Goal: Task Accomplishment & Management: Manage account settings

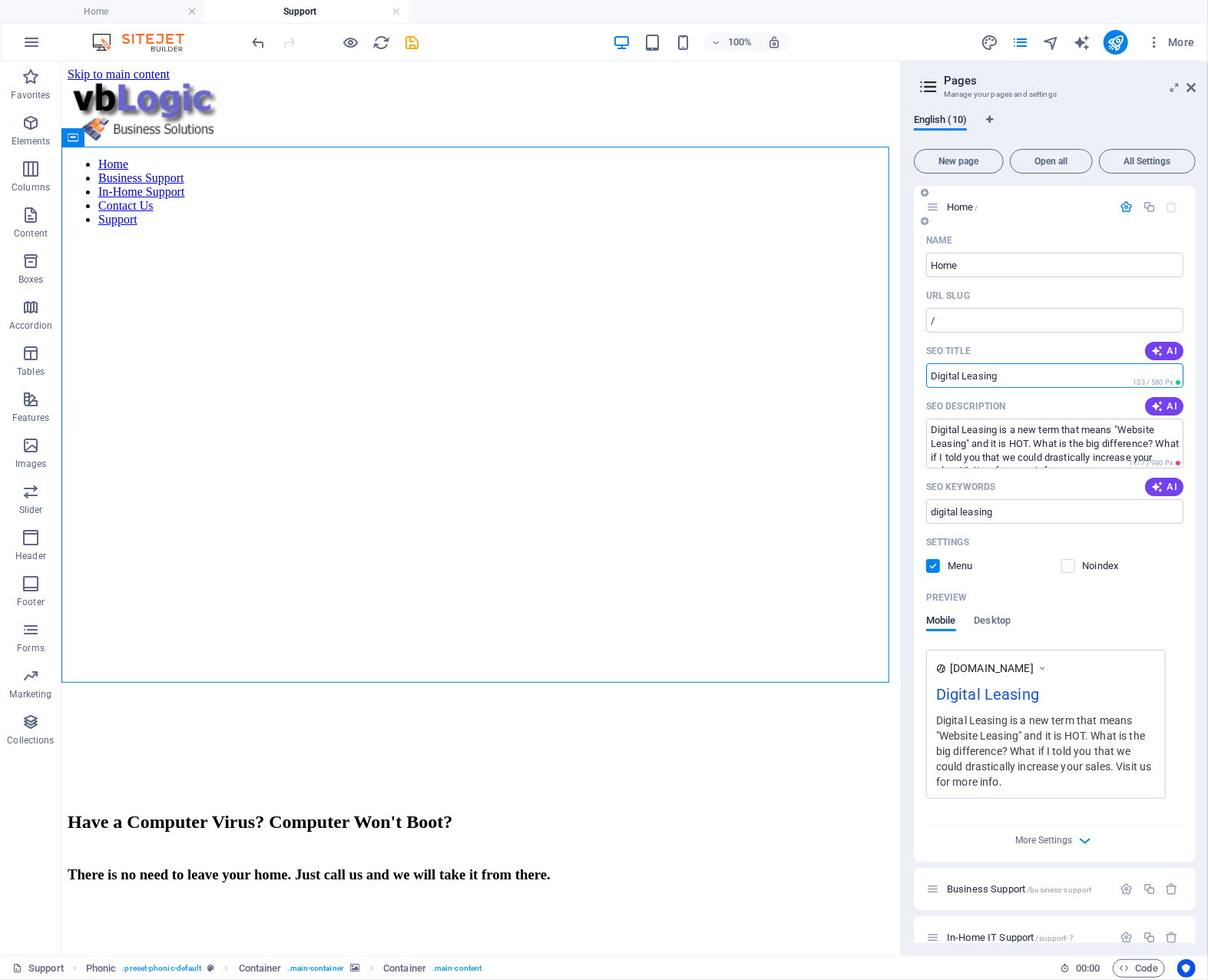
drag, startPoint x: 1016, startPoint y: 376, endPoint x: 923, endPoint y: 373, distance: 93.0
click at [923, 373] on div "Name Home ​ URL SLUG / ​ SEO Title AI Digital Leasing ​ 133 / 580 Px SEO Descri…" at bounding box center [1055, 545] width 282 height 634
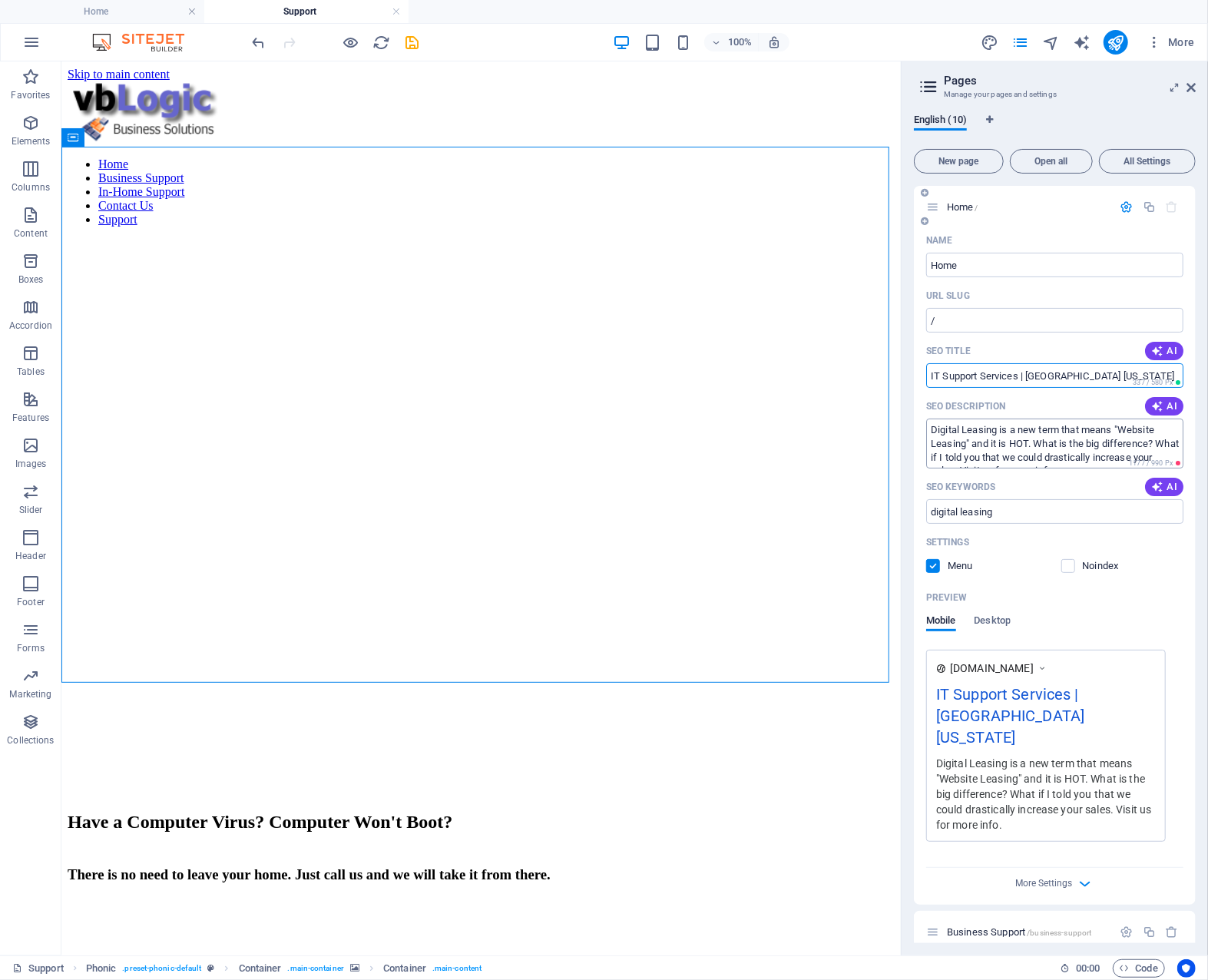
type input "IT Support Services | [GEOGRAPHIC_DATA] [US_STATE]"
drag, startPoint x: 929, startPoint y: 433, endPoint x: 1104, endPoint y: 486, distance: 182.8
click at [1104, 486] on div "Name Home ​ URL SLUG / ​ SEO Title AI IT Support Services | [GEOGRAPHIC_DATA] […" at bounding box center [1055, 566] width 282 height 677
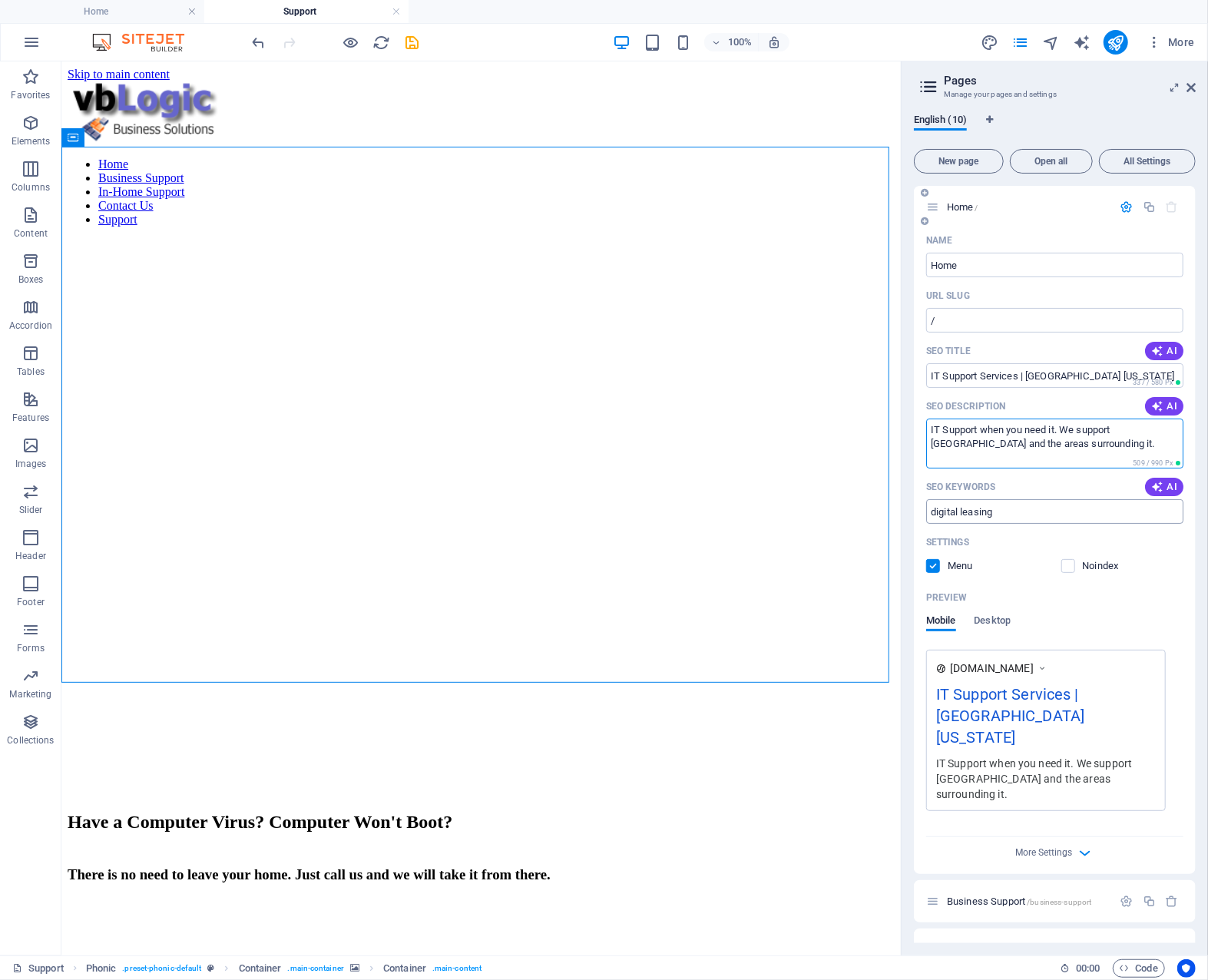
type textarea "IT Support when you need it. We support [GEOGRAPHIC_DATA] and the areas surroun…"
drag, startPoint x: 1009, startPoint y: 511, endPoint x: 925, endPoint y: 513, distance: 84.0
click at [925, 513] on div "Name Home ​ URL SLUG / ​ SEO Title AI IT Support Services | [GEOGRAPHIC_DATA] […" at bounding box center [1055, 551] width 282 height 646
type input "it support services [GEOGRAPHIC_DATA] [US_STATE]"
click at [415, 44] on icon "save" at bounding box center [412, 42] width 18 height 18
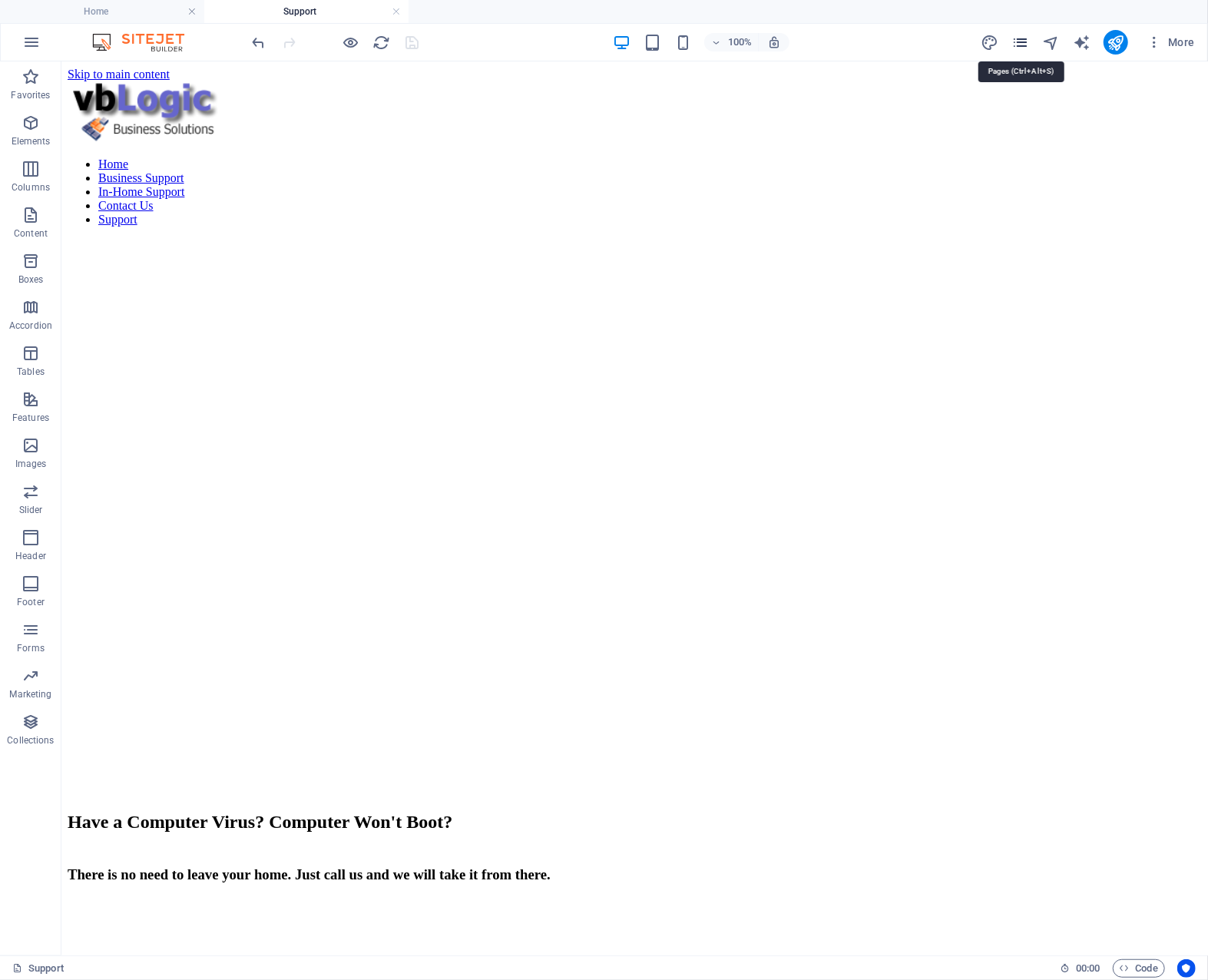
click at [1017, 42] on icon "pages" at bounding box center [1020, 42] width 18 height 18
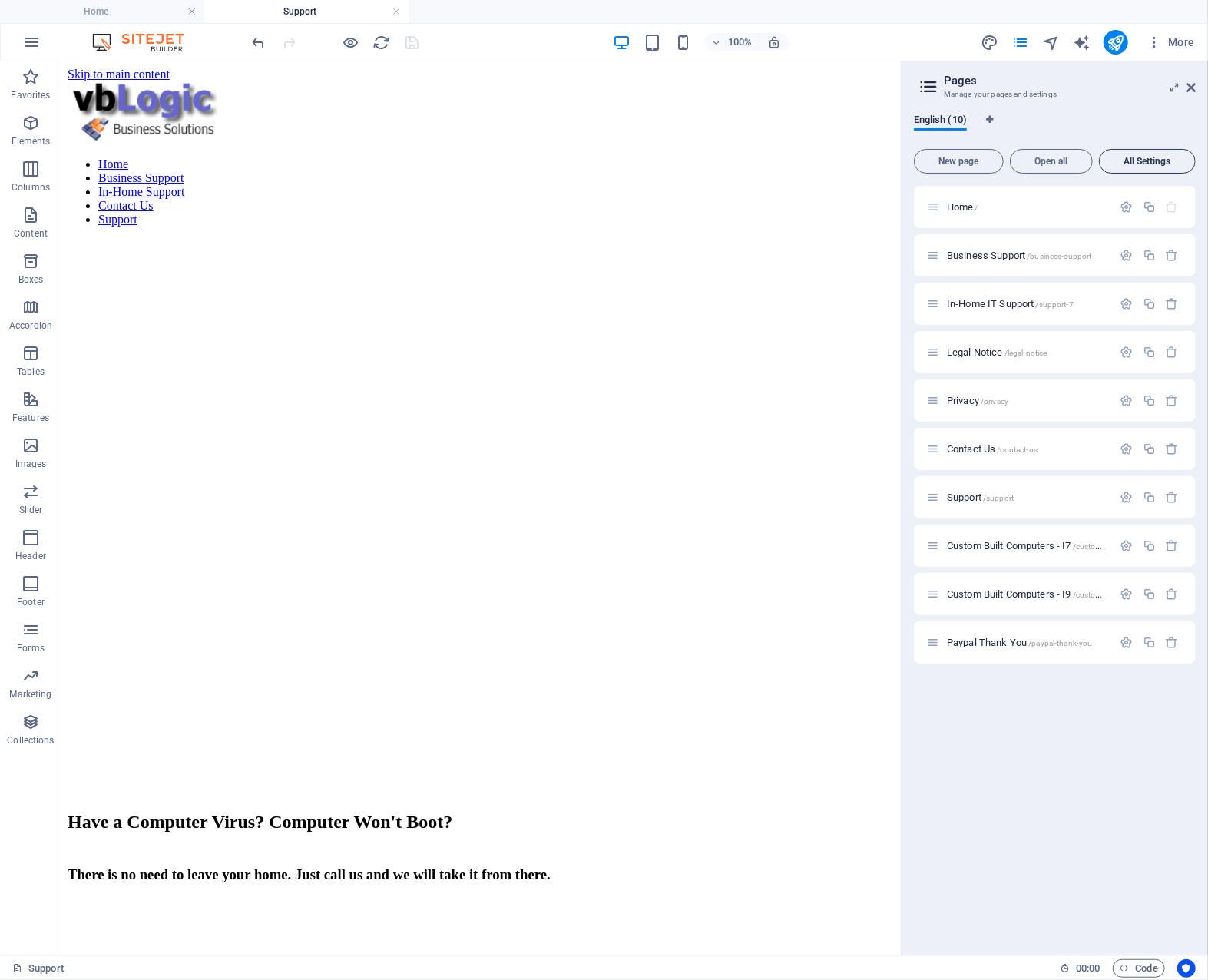
click at [1145, 158] on span "All Settings" at bounding box center [1147, 161] width 83 height 9
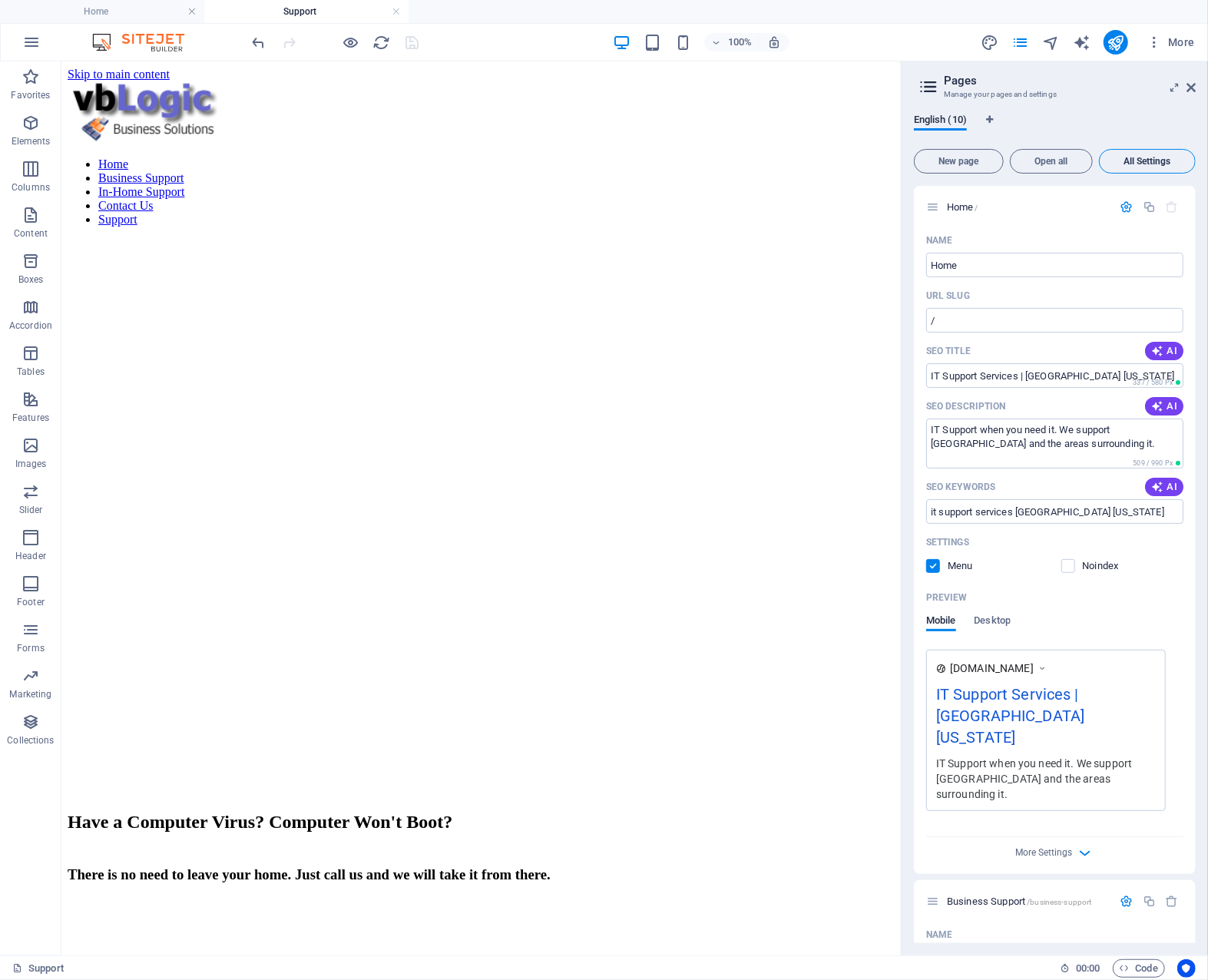
scroll to position [5730, 0]
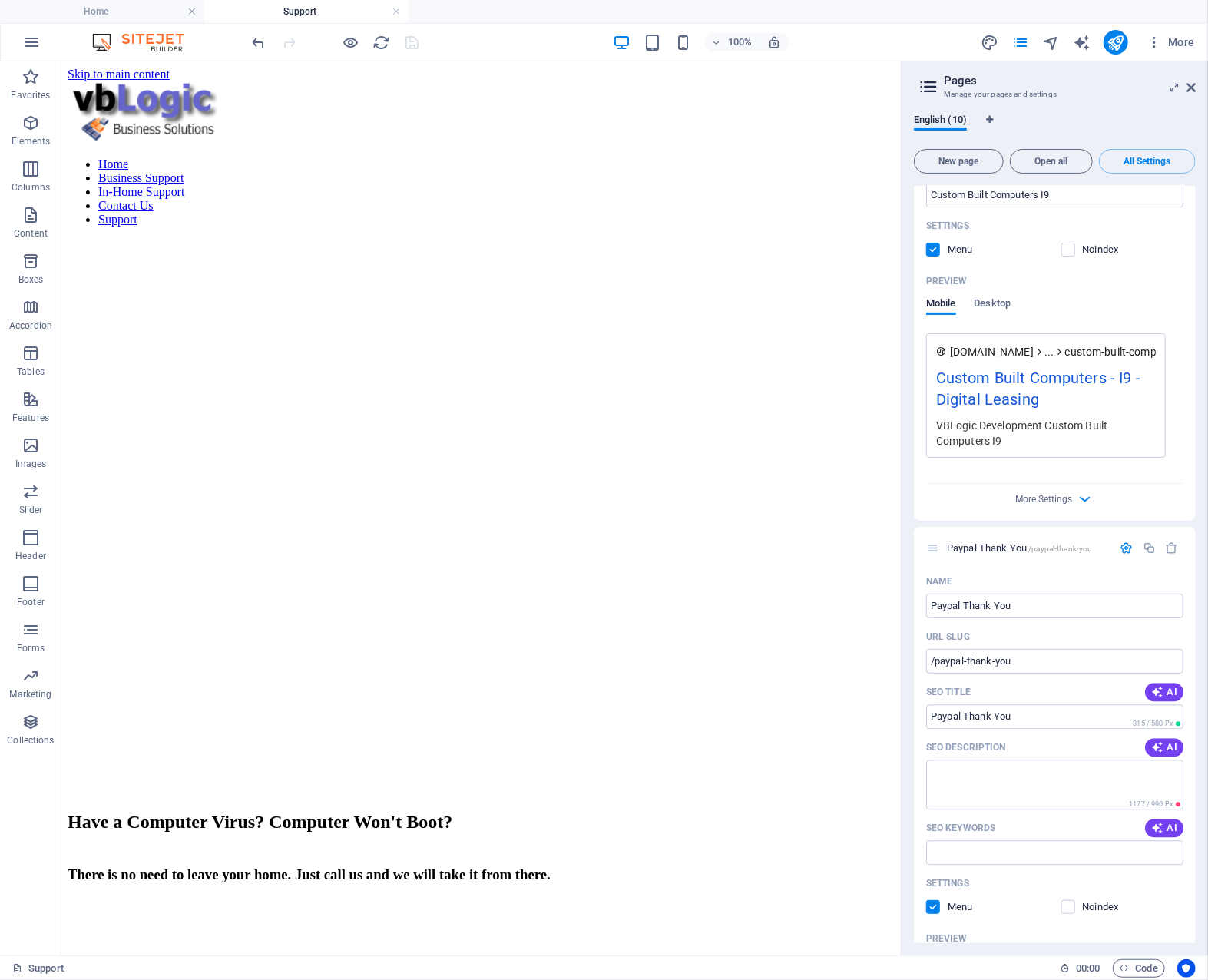
click at [1039, 366] on div "Custom Built Computers - I9 - Digital Leasing" at bounding box center [1046, 391] width 220 height 51
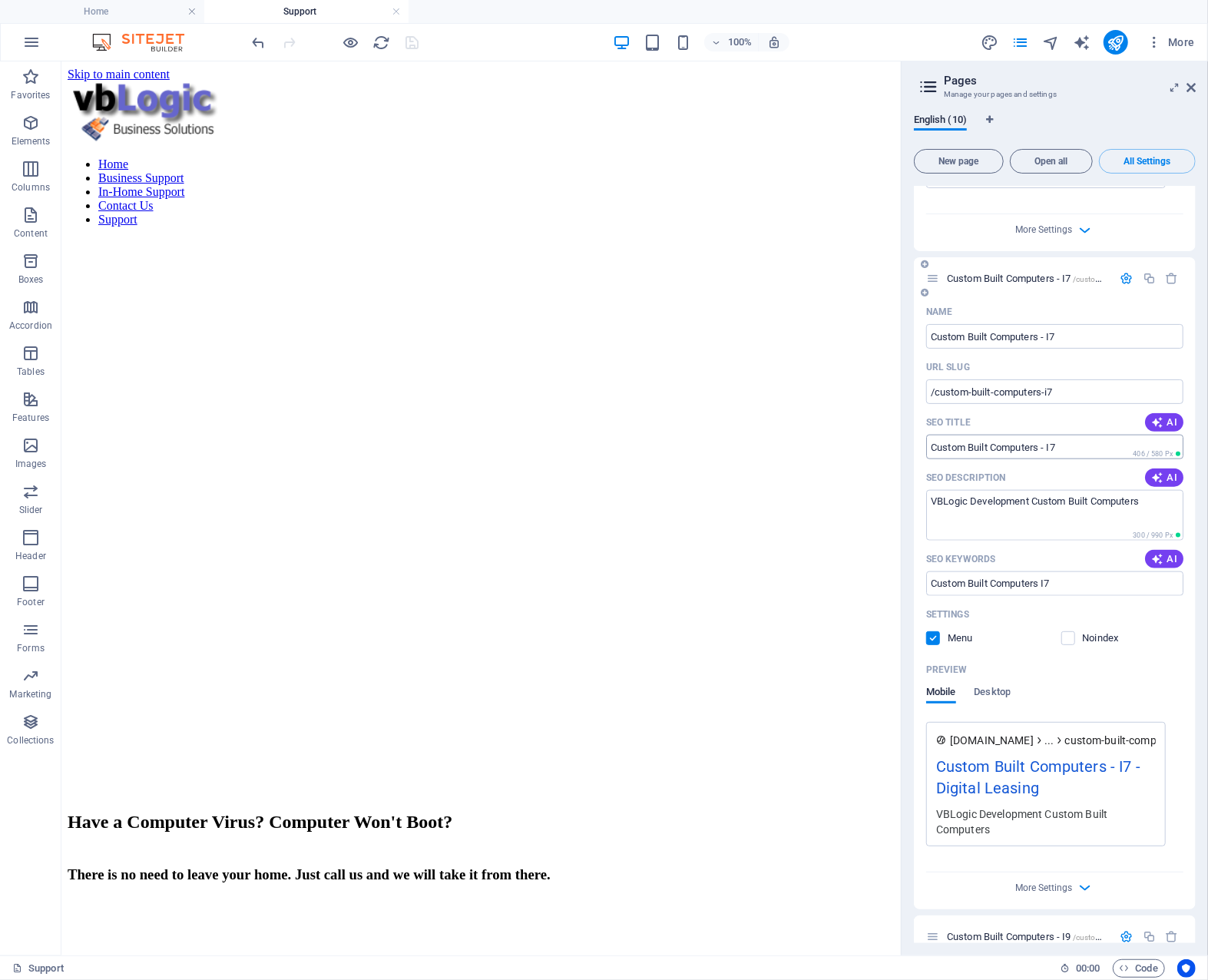
scroll to position [4731, 0]
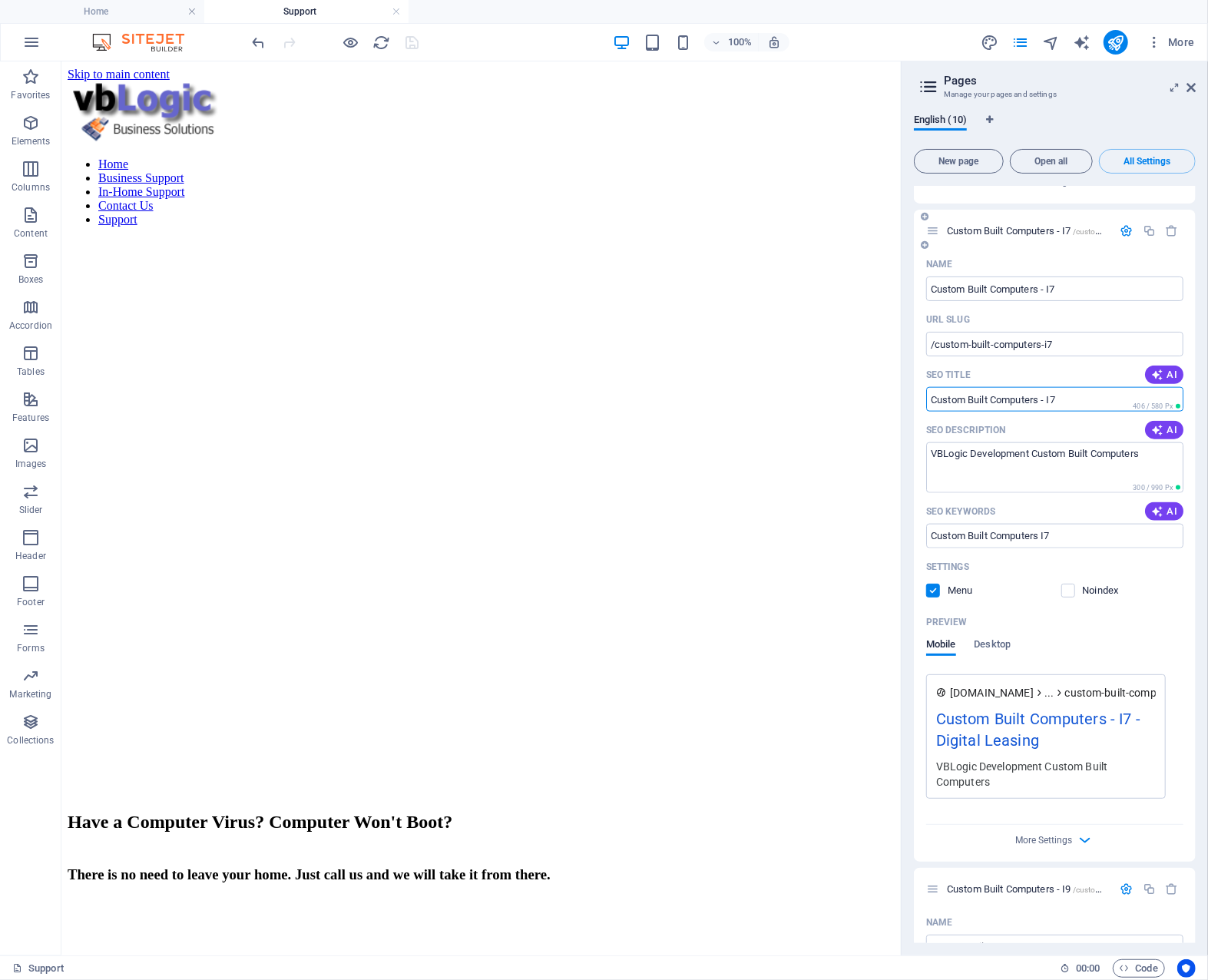
drag, startPoint x: 1076, startPoint y: 355, endPoint x: 1083, endPoint y: 361, distance: 9.2
click at [1083, 387] on input "SEO Title" at bounding box center [1055, 399] width 257 height 24
drag, startPoint x: 1070, startPoint y: 355, endPoint x: 929, endPoint y: 360, distance: 141.1
click at [929, 387] on input "SEO Title" at bounding box center [1055, 399] width 257 height 24
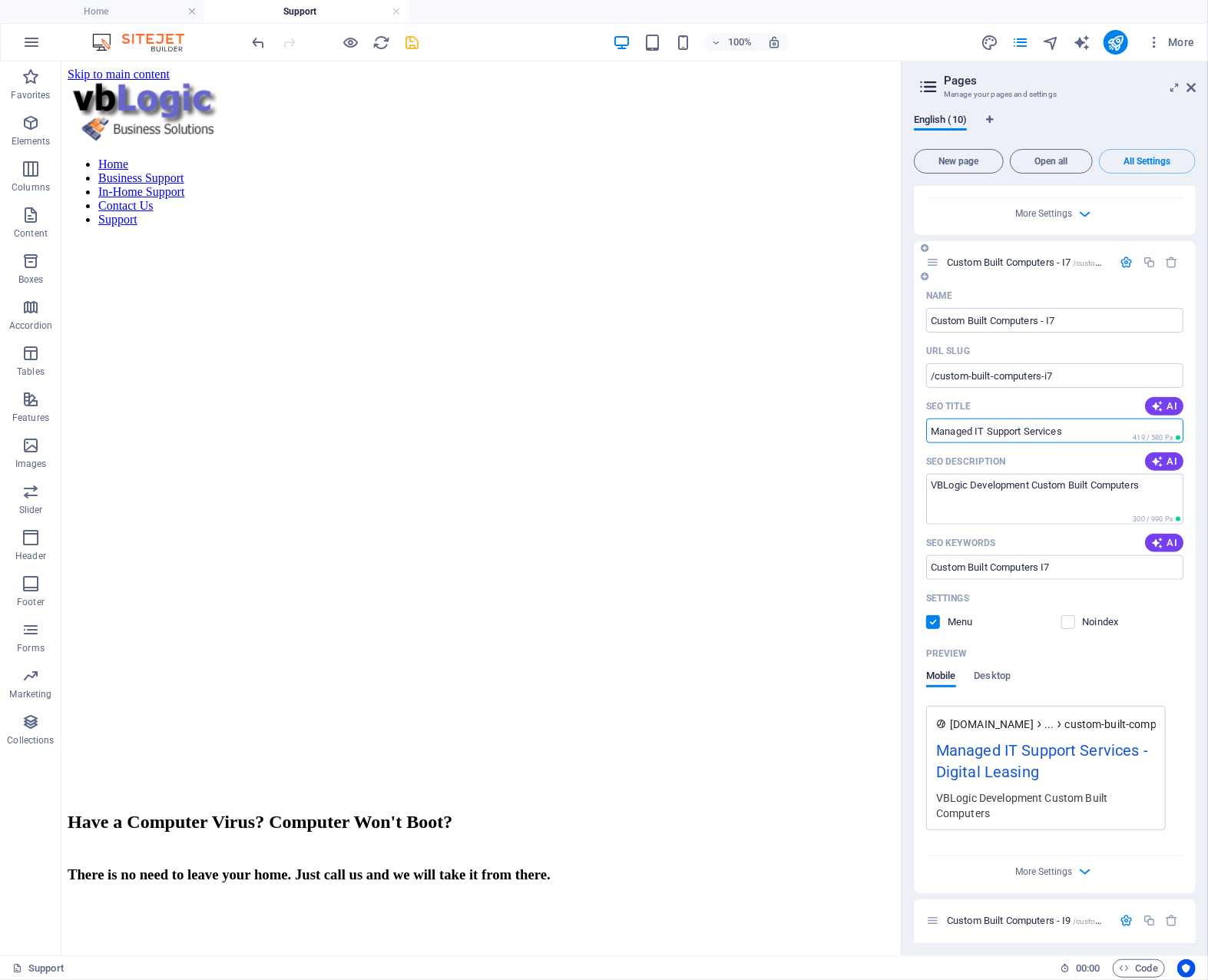
scroll to position [4655, 0]
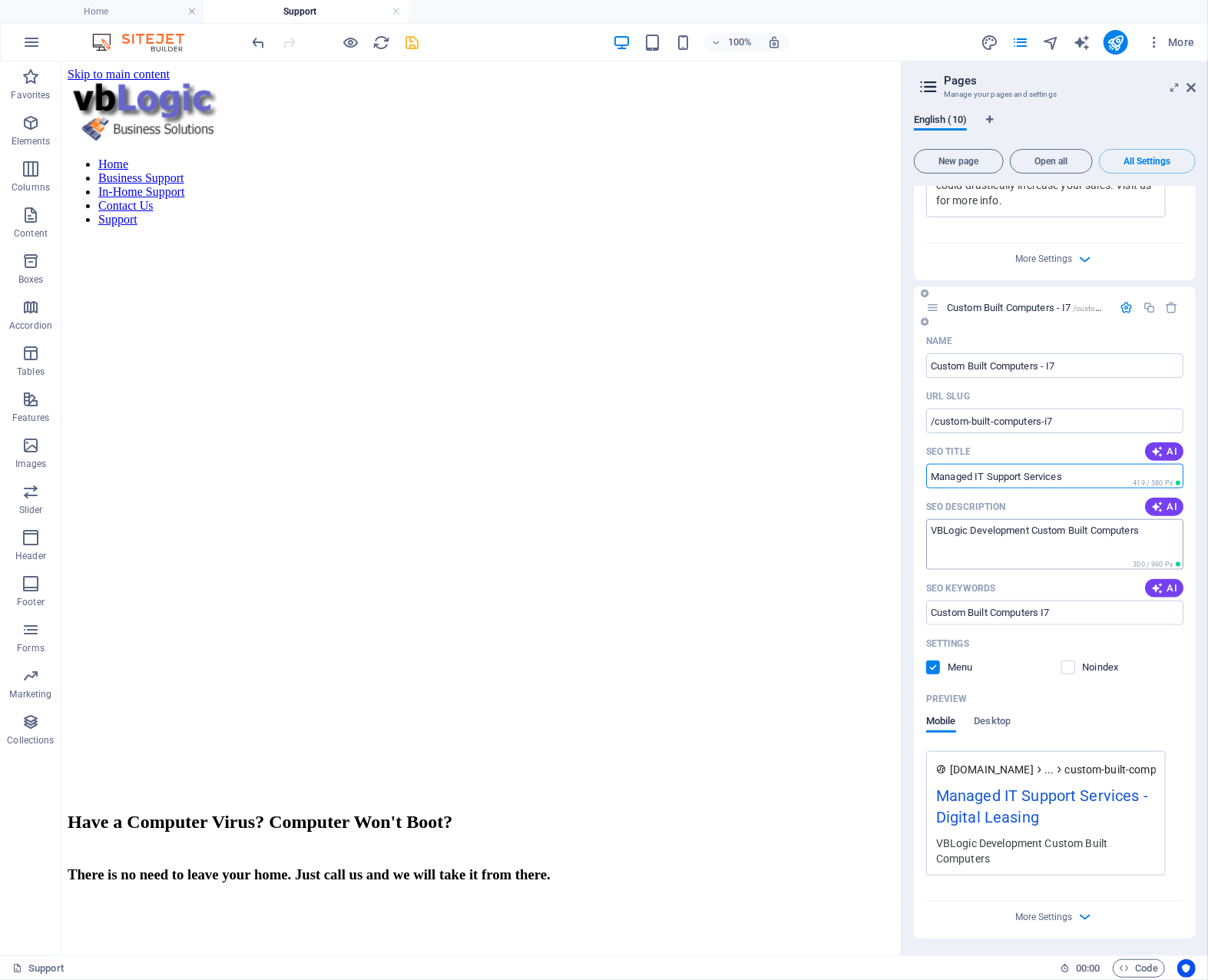
type input "Managed IT Support Services"
drag, startPoint x: 1161, startPoint y: 487, endPoint x: 1034, endPoint y: 490, distance: 127.0
click at [1034, 519] on textarea "VBLogic Development Custom Built Computers" at bounding box center [1055, 544] width 257 height 50
click at [972, 519] on textarea "VBLogic Development Custom Built Computers" at bounding box center [1055, 544] width 257 height 50
click at [1060, 519] on textarea "VBLogic Business Solutions | Development Custom Built Computers" at bounding box center [1055, 544] width 257 height 50
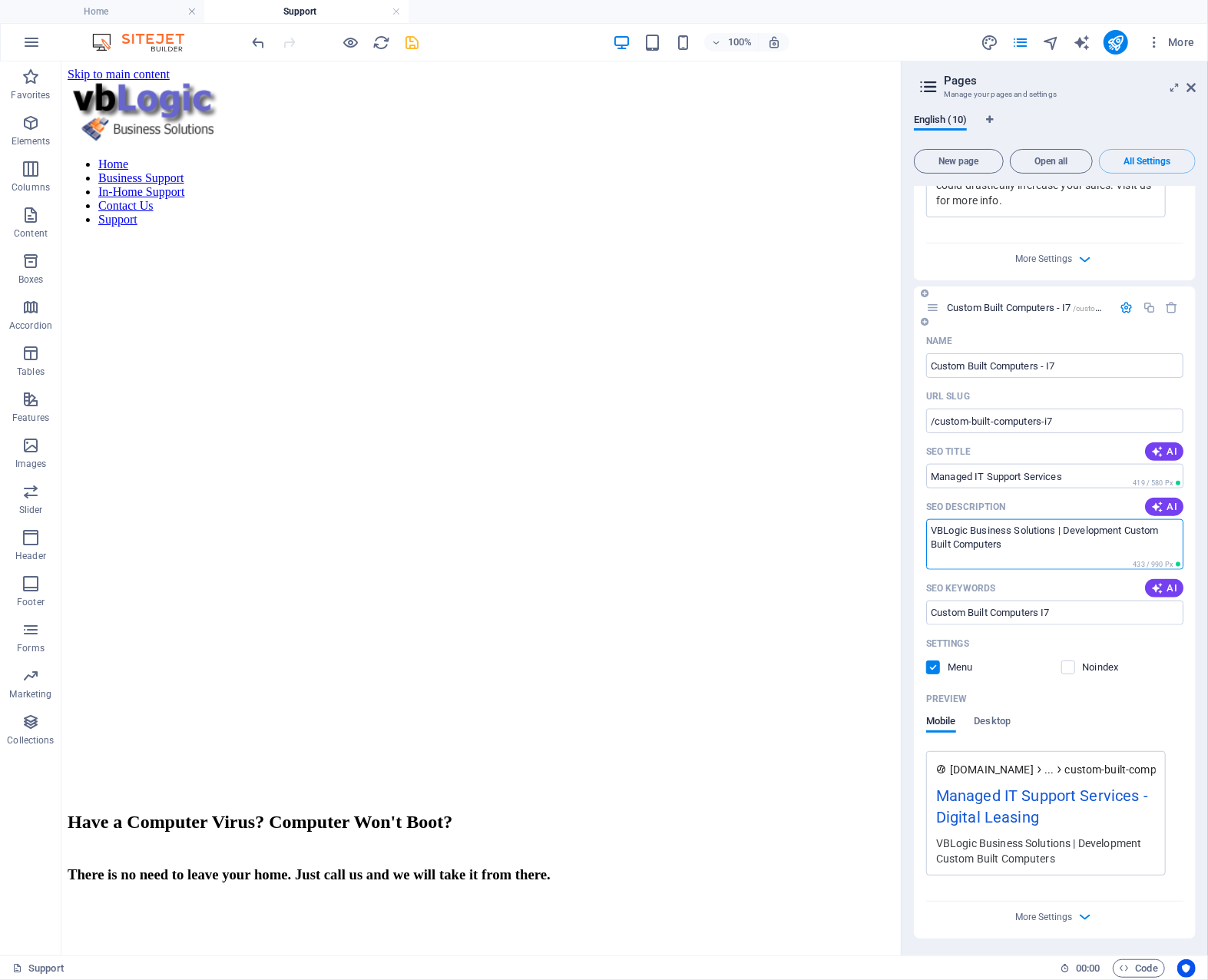
click at [1037, 519] on textarea "VBLogic Business Solutions | Development Custom Built Computers" at bounding box center [1055, 544] width 257 height 50
click at [1067, 519] on textarea "VBLogic Business Solutions | Development Custom Built Computers" at bounding box center [1055, 544] width 257 height 50
drag, startPoint x: 1055, startPoint y: 490, endPoint x: 1077, endPoint y: 511, distance: 30.4
click at [1077, 519] on textarea "VBLogic Business Solutions | Development Custom Built Computers" at bounding box center [1055, 544] width 257 height 50
drag, startPoint x: 1071, startPoint y: 490, endPoint x: 925, endPoint y: 495, distance: 146.1
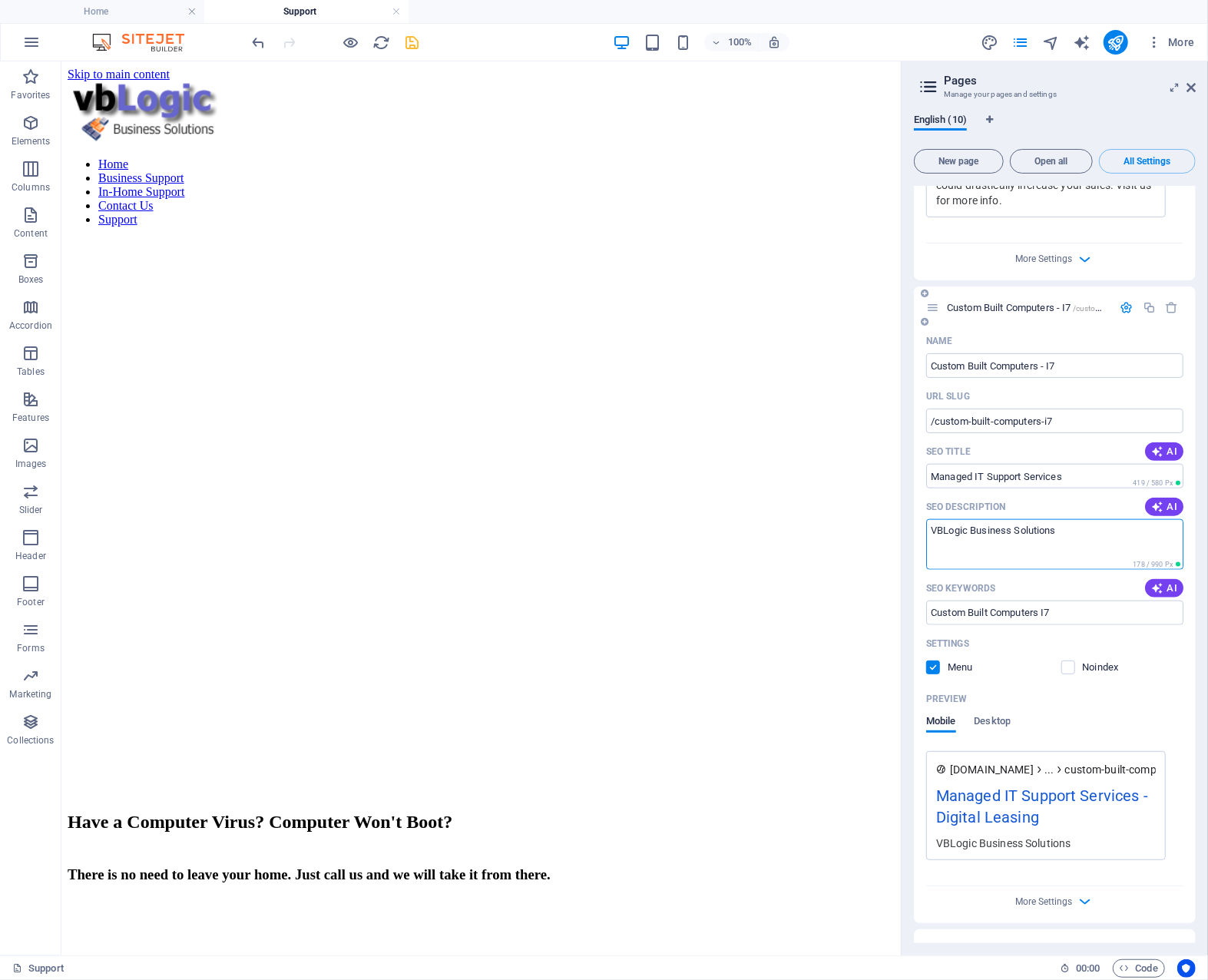
click at [925, 495] on div "Name Custom Built Computers - I7 ​ URL SLUG /custom-built-computers-i7 ​ SEO Ti…" at bounding box center [1055, 625] width 282 height 594
type textarea "Managed IT Support Services that you can depend on."
drag, startPoint x: 1066, startPoint y: 568, endPoint x: 914, endPoint y: 584, distance: 152.8
click at [914, 584] on div "Name Custom Built Computers - I7 ​ URL SLUG /custom-built-computers-i7 ​ SEO Ti…" at bounding box center [1055, 633] width 282 height 609
type input "managed it support services"
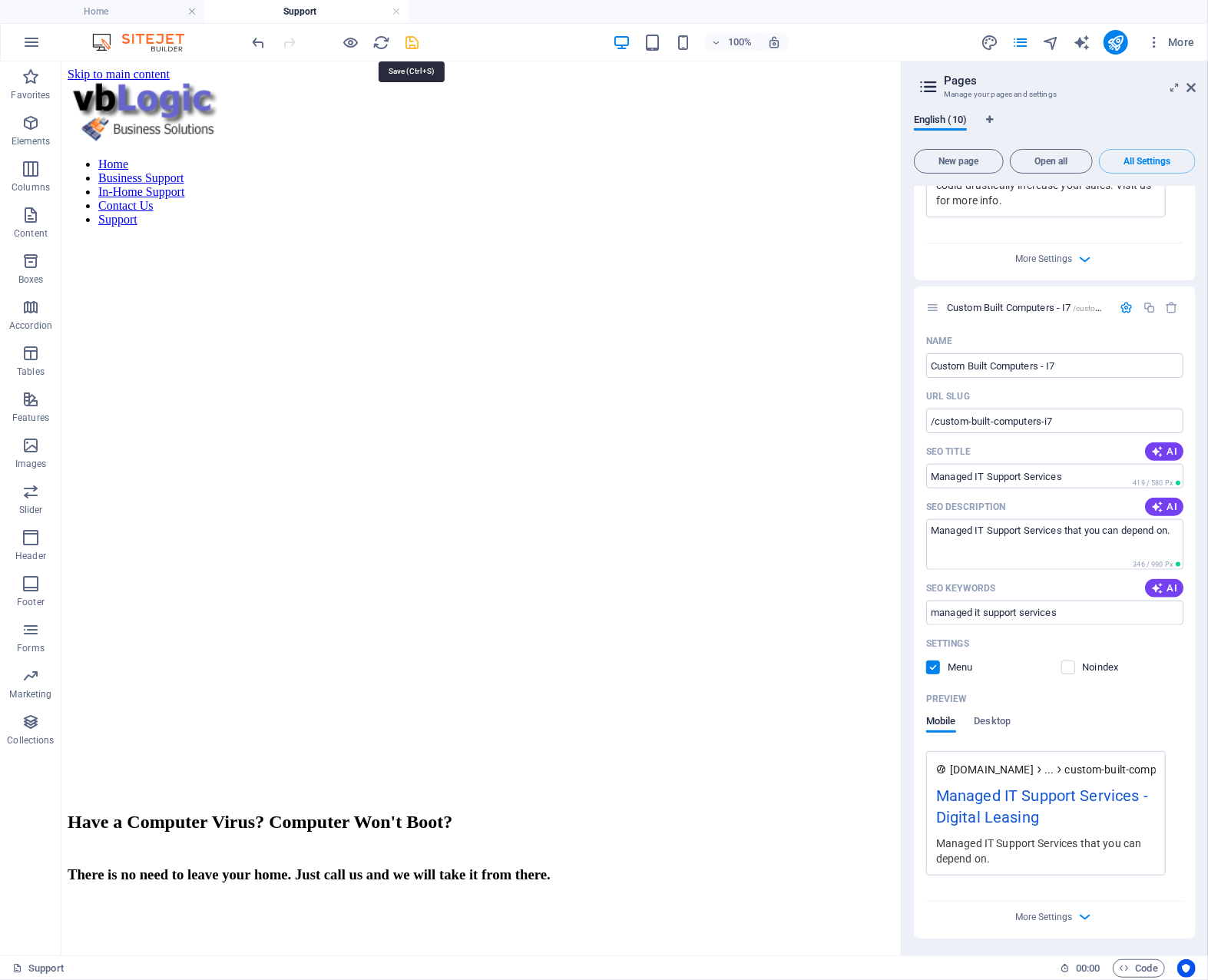
click at [410, 41] on icon "save" at bounding box center [412, 42] width 18 height 18
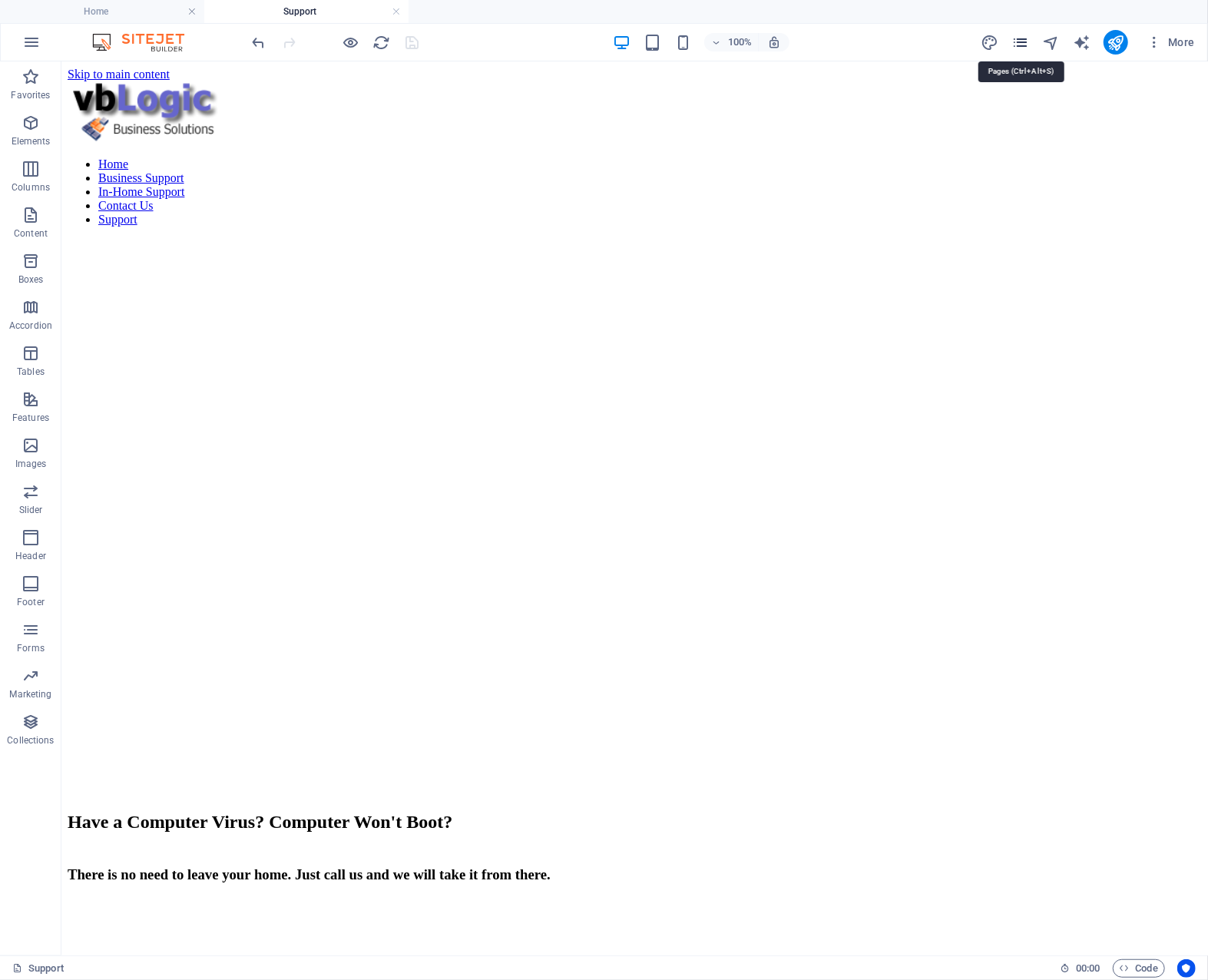
click at [1024, 41] on icon "pages" at bounding box center [1020, 42] width 18 height 18
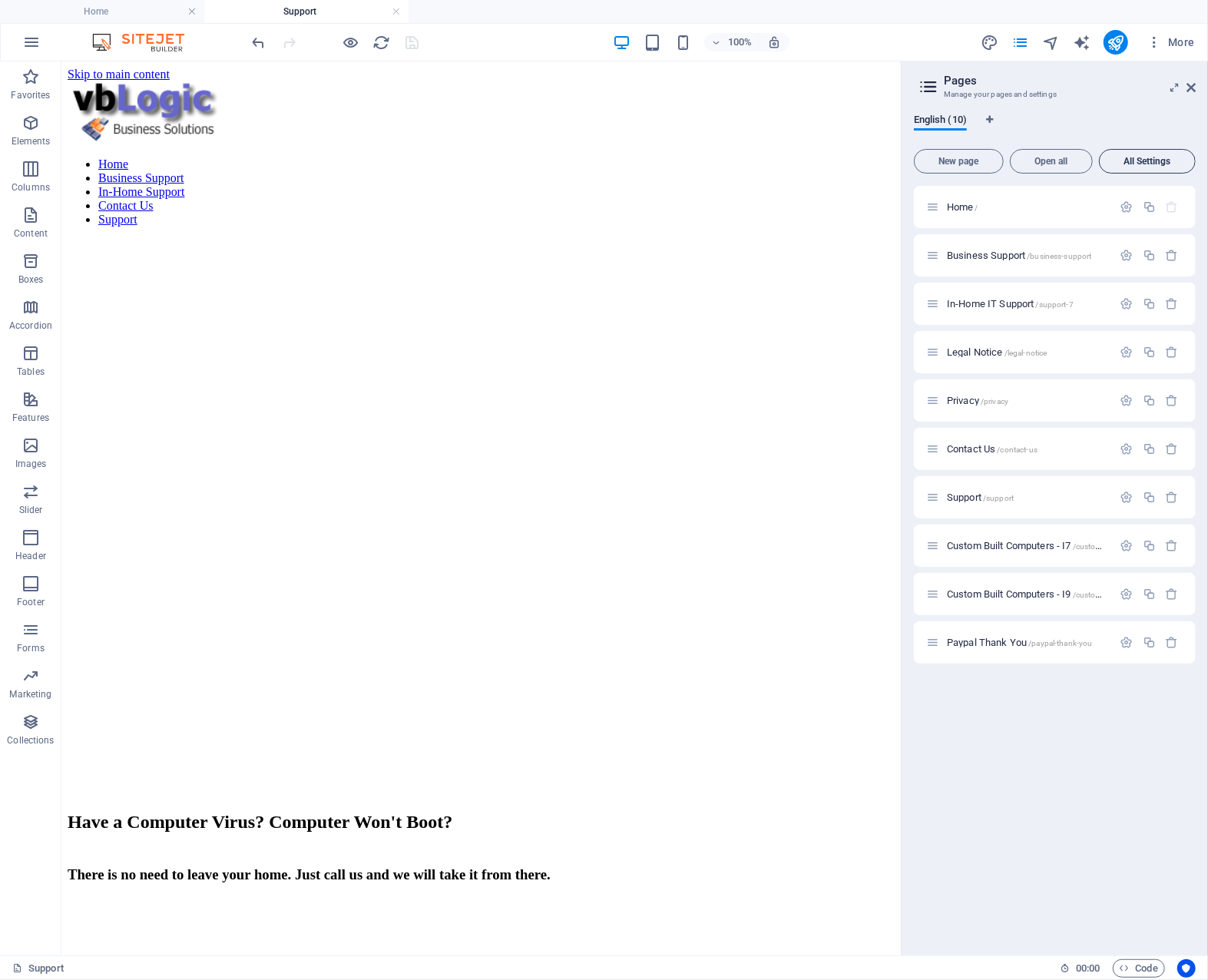
click at [1169, 157] on span "All Settings" at bounding box center [1147, 161] width 83 height 9
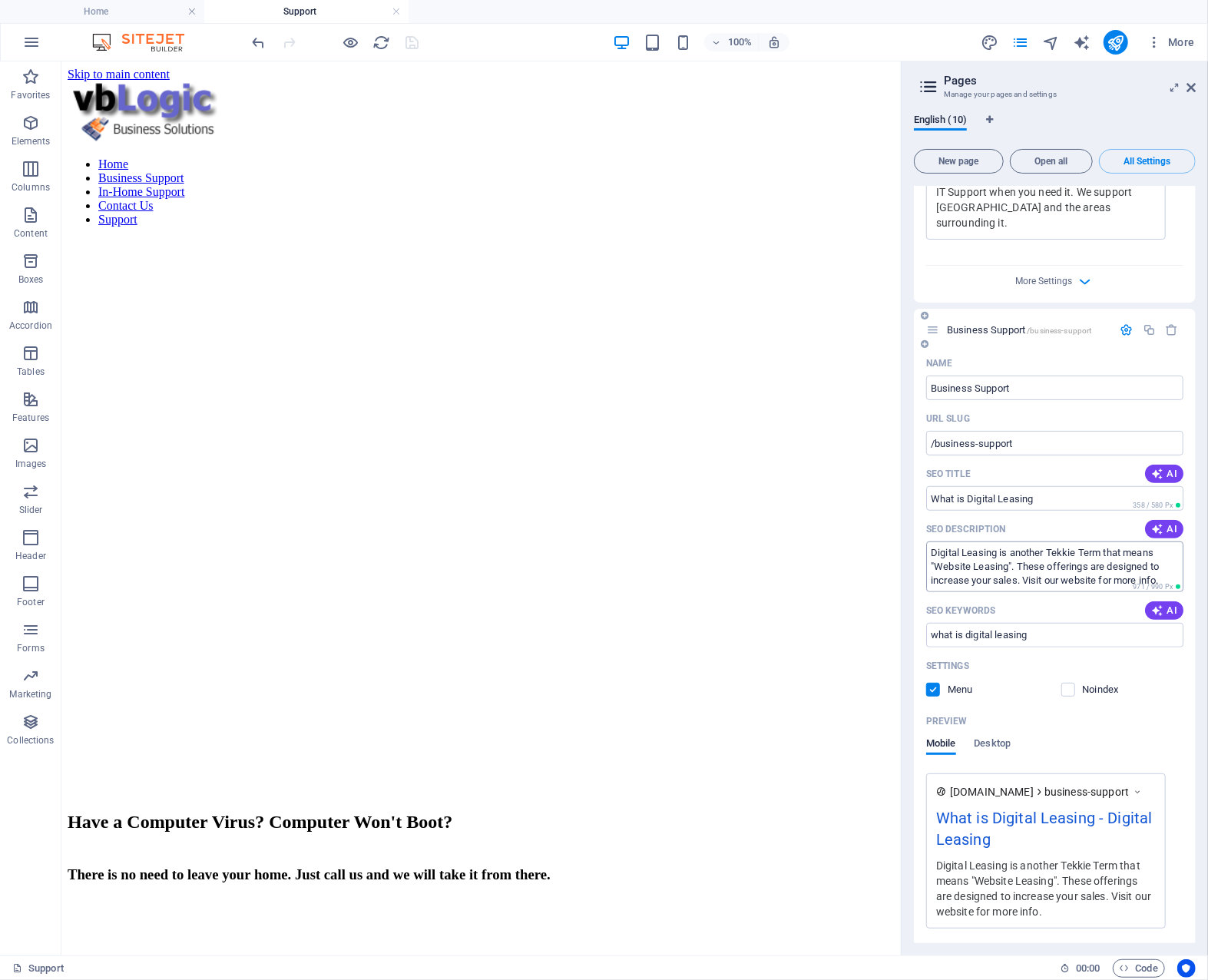
scroll to position [614, 0]
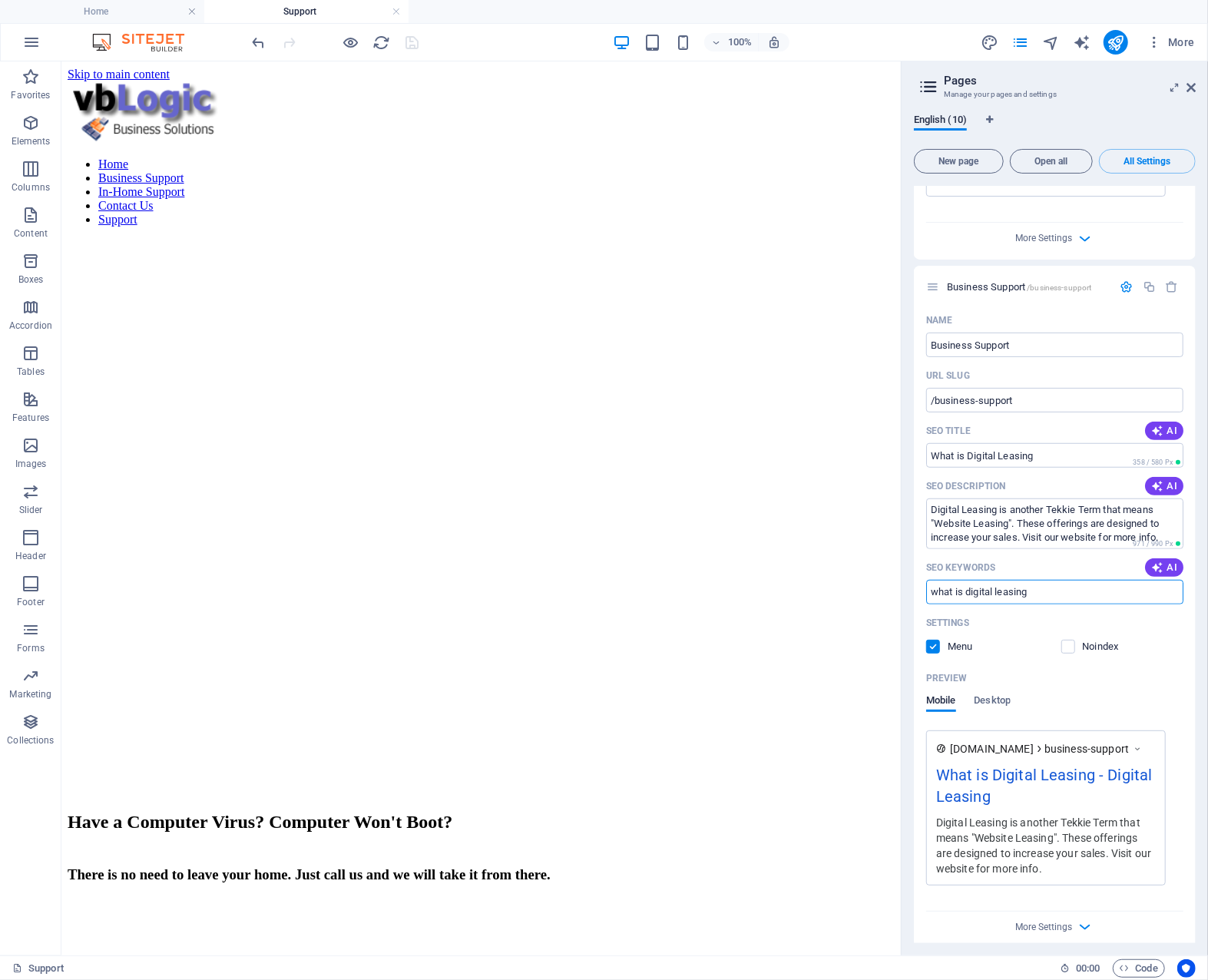
drag, startPoint x: 1042, startPoint y: 552, endPoint x: 906, endPoint y: 556, distance: 136.1
click at [906, 556] on div "English (10) New page Open all All Settings Home / Name Home ​ URL SLUG / ​ SEO…" at bounding box center [1055, 528] width 307 height 854
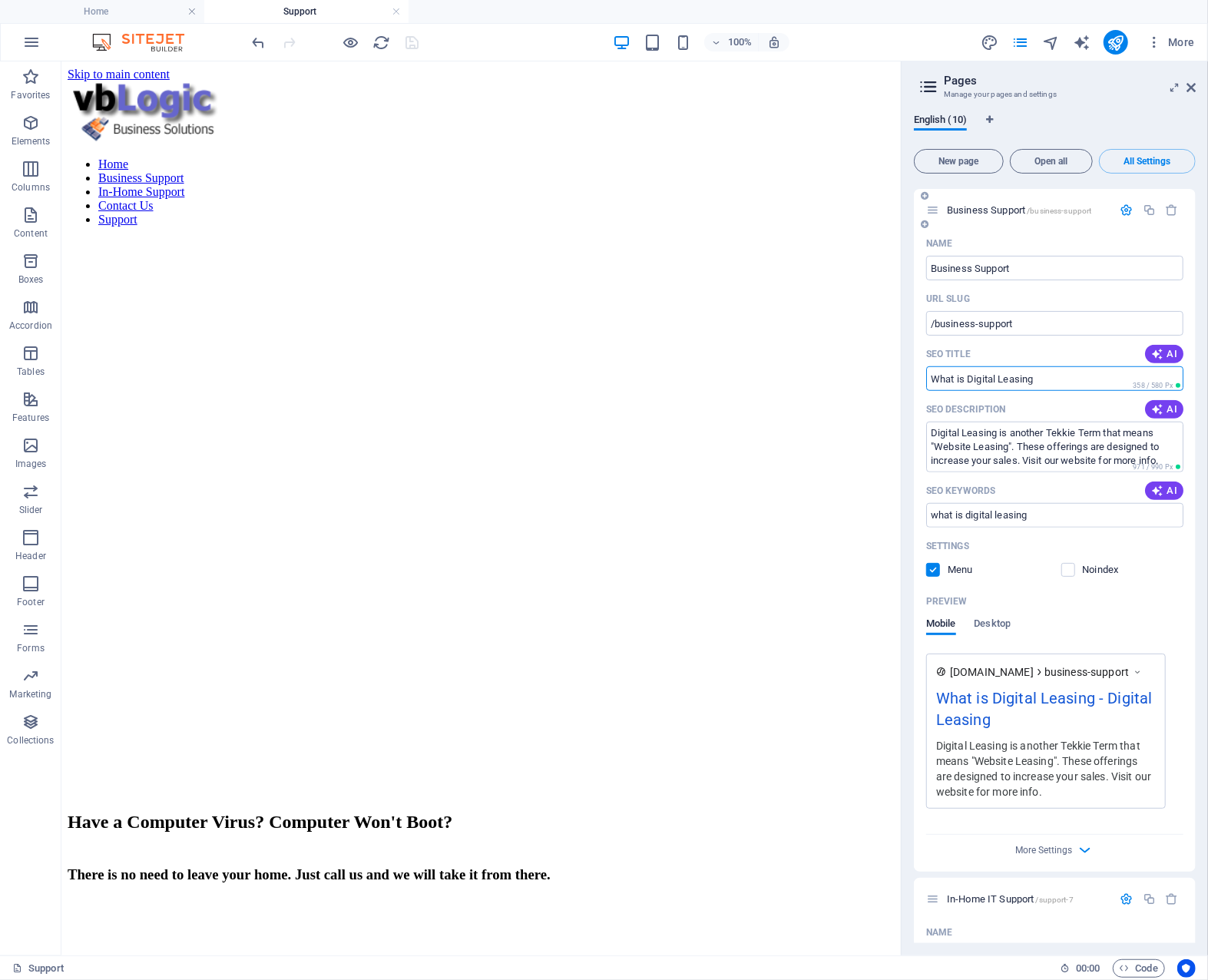
drag, startPoint x: 1048, startPoint y: 340, endPoint x: 968, endPoint y: 345, distance: 80.2
click at [968, 366] on input "What is Digital Leasing" at bounding box center [1055, 378] width 257 height 24
type input "What is VBLogic Business Solutions"
drag, startPoint x: 930, startPoint y: 399, endPoint x: 1214, endPoint y: 467, distance: 292.0
click at [1207, 467] on html "[DOMAIN_NAME] Home Support Favorites Elements Columns Content Boxes Accordion T…" at bounding box center [604, 490] width 1208 height 980
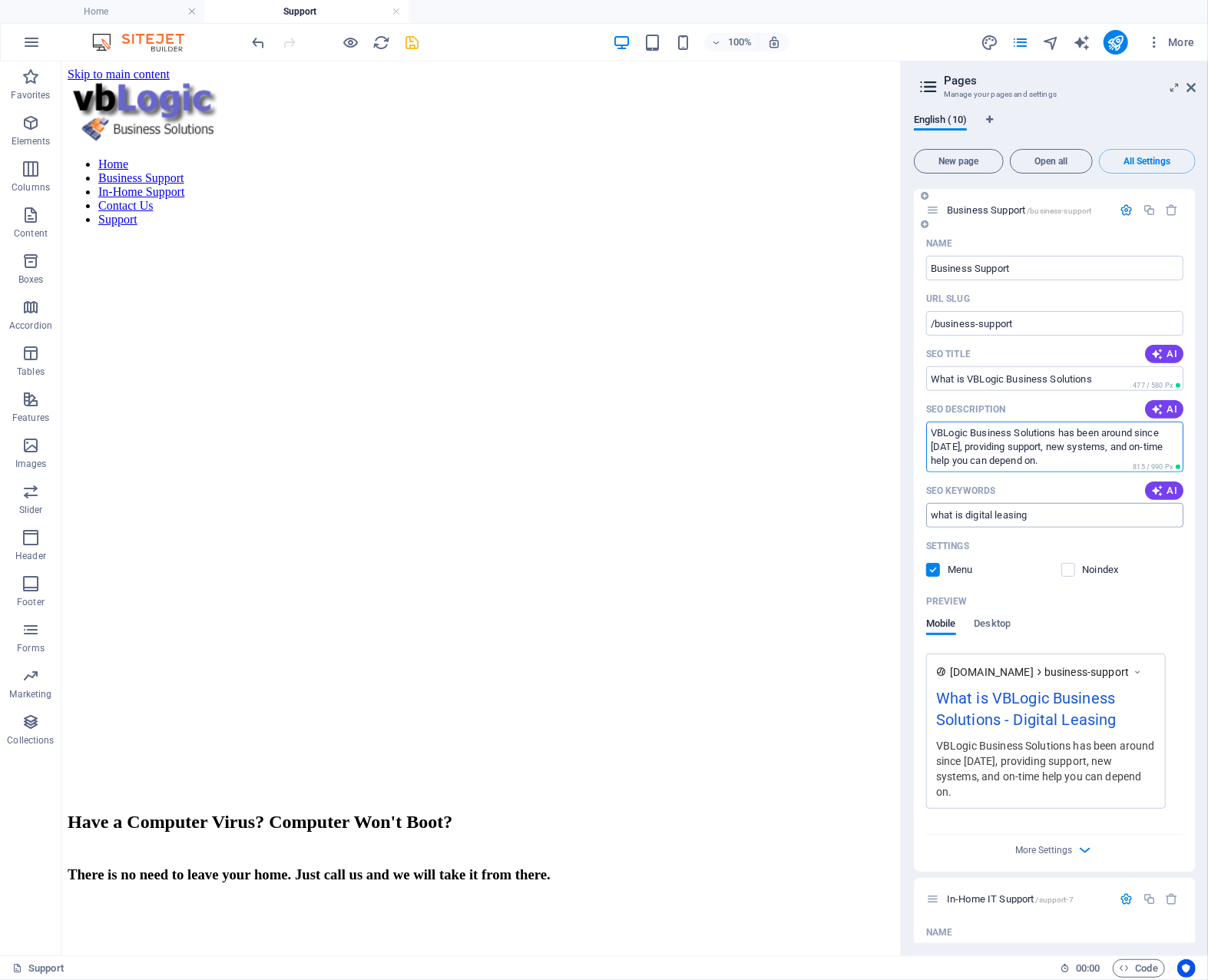
type textarea "VBLogic Business Solutions has been around since [DATE], providing support, new…"
drag, startPoint x: 1036, startPoint y: 478, endPoint x: 931, endPoint y: 482, distance: 105.1
click at [931, 503] on input "what is digital leasing" at bounding box center [1055, 515] width 257 height 24
type input "VBLogic Business Solutions"
click at [1089, 397] on div "SEO Description AI" at bounding box center [1055, 409] width 257 height 24
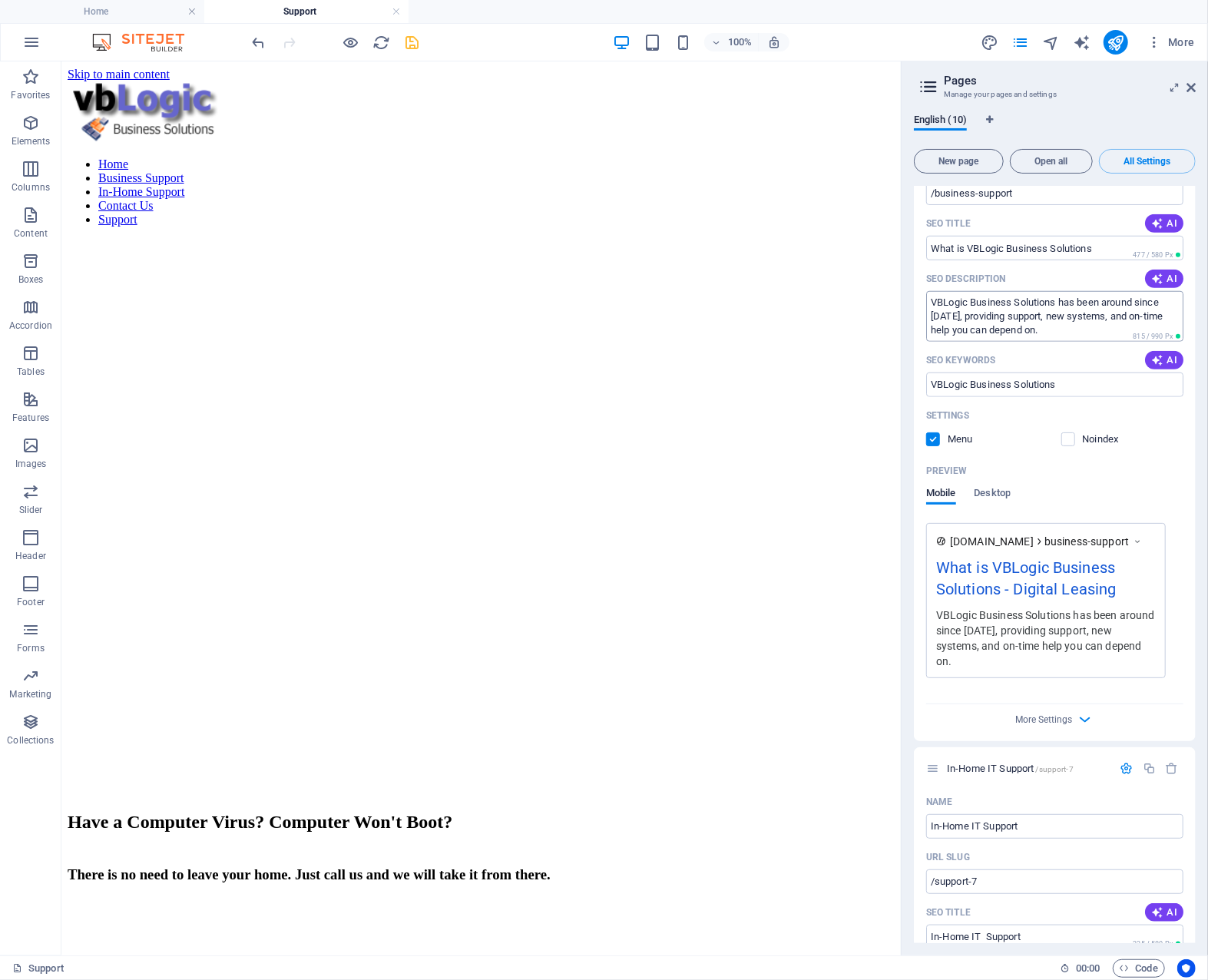
scroll to position [998, 0]
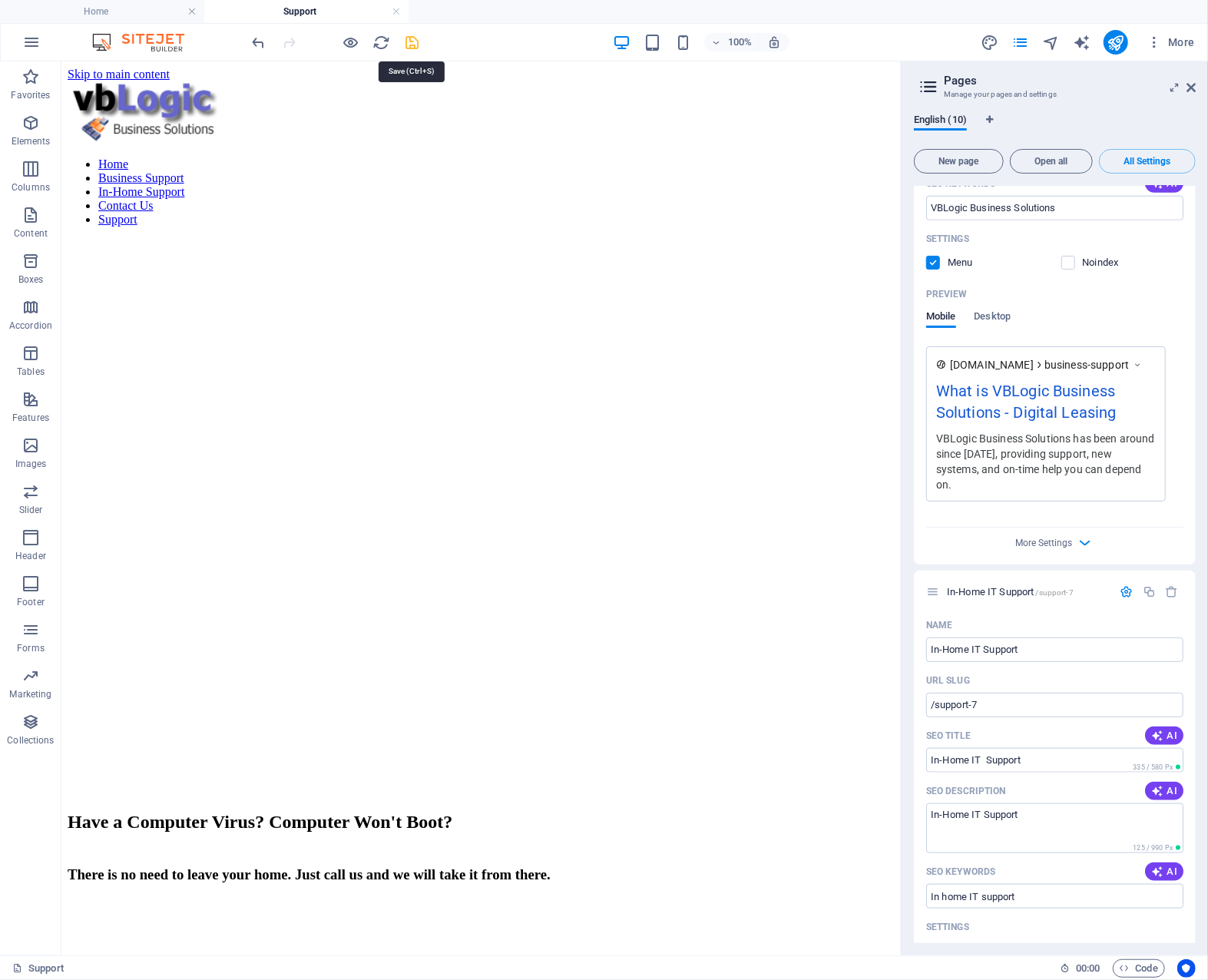
click at [413, 44] on icon "save" at bounding box center [412, 42] width 18 height 18
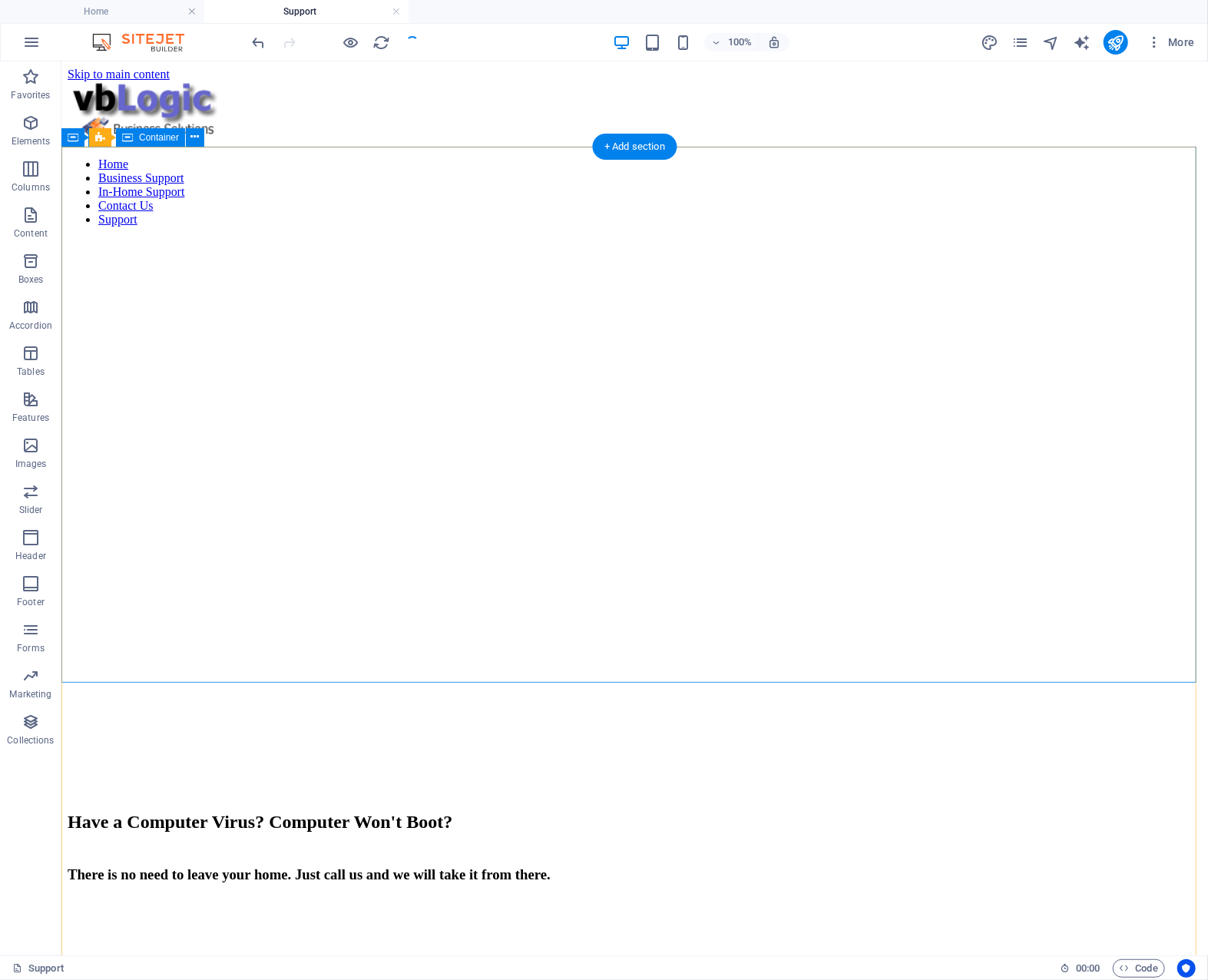
drag, startPoint x: 757, startPoint y: 187, endPoint x: 737, endPoint y: 187, distance: 20.0
click at [888, 44] on div "100% More" at bounding box center [725, 42] width 951 height 24
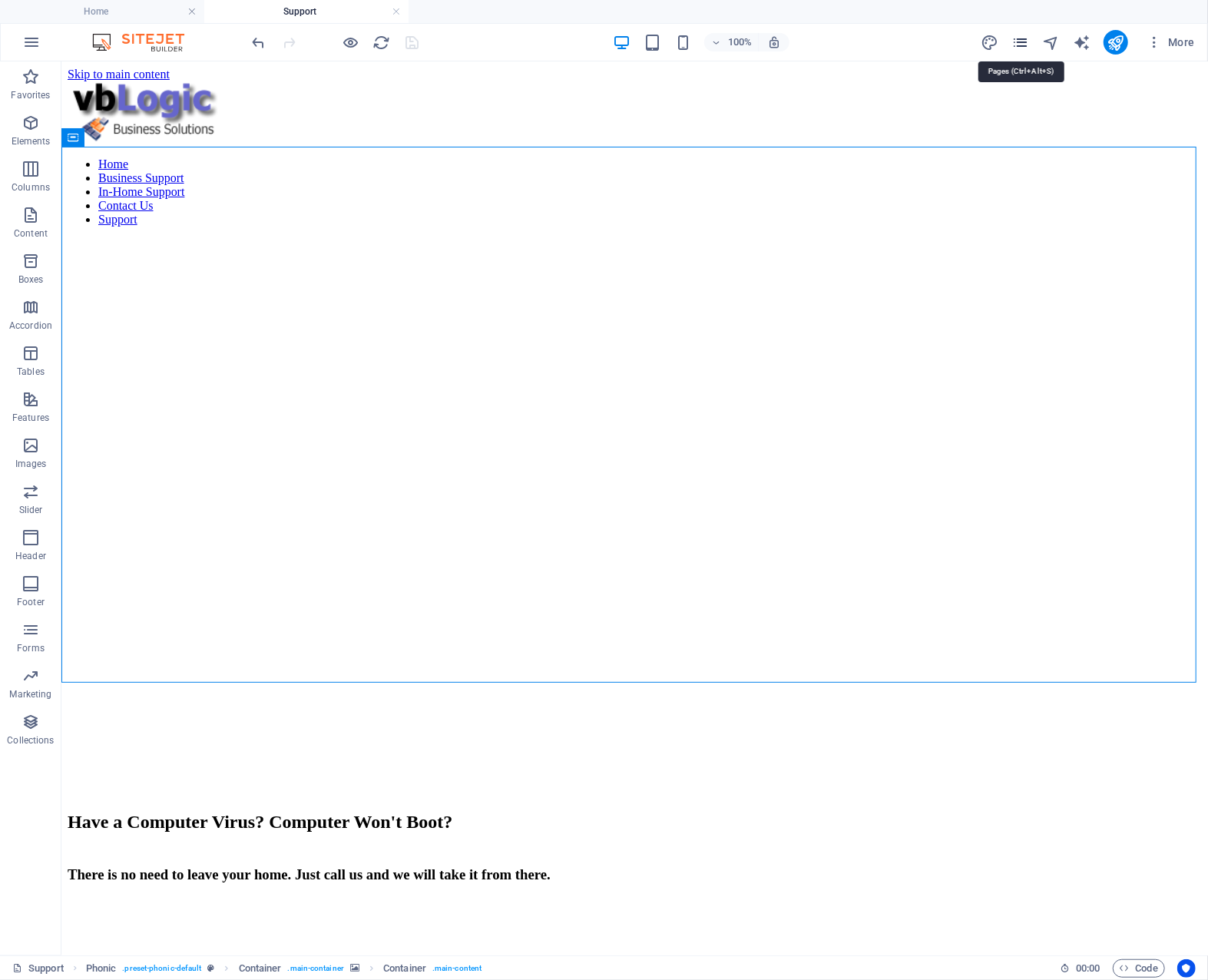
click at [1024, 44] on icon "pages" at bounding box center [1020, 42] width 18 height 18
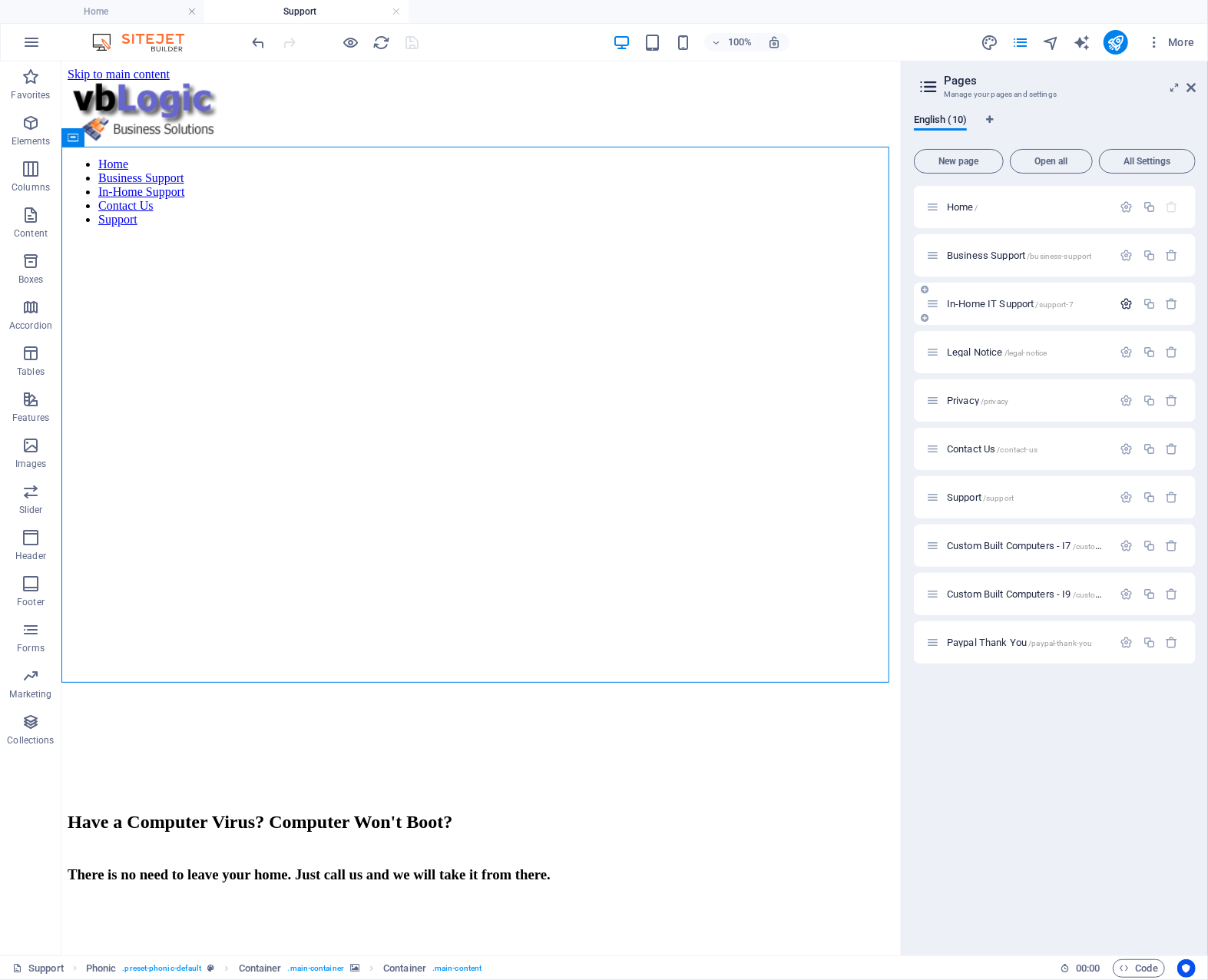
click at [1126, 303] on icon "button" at bounding box center [1128, 304] width 13 height 13
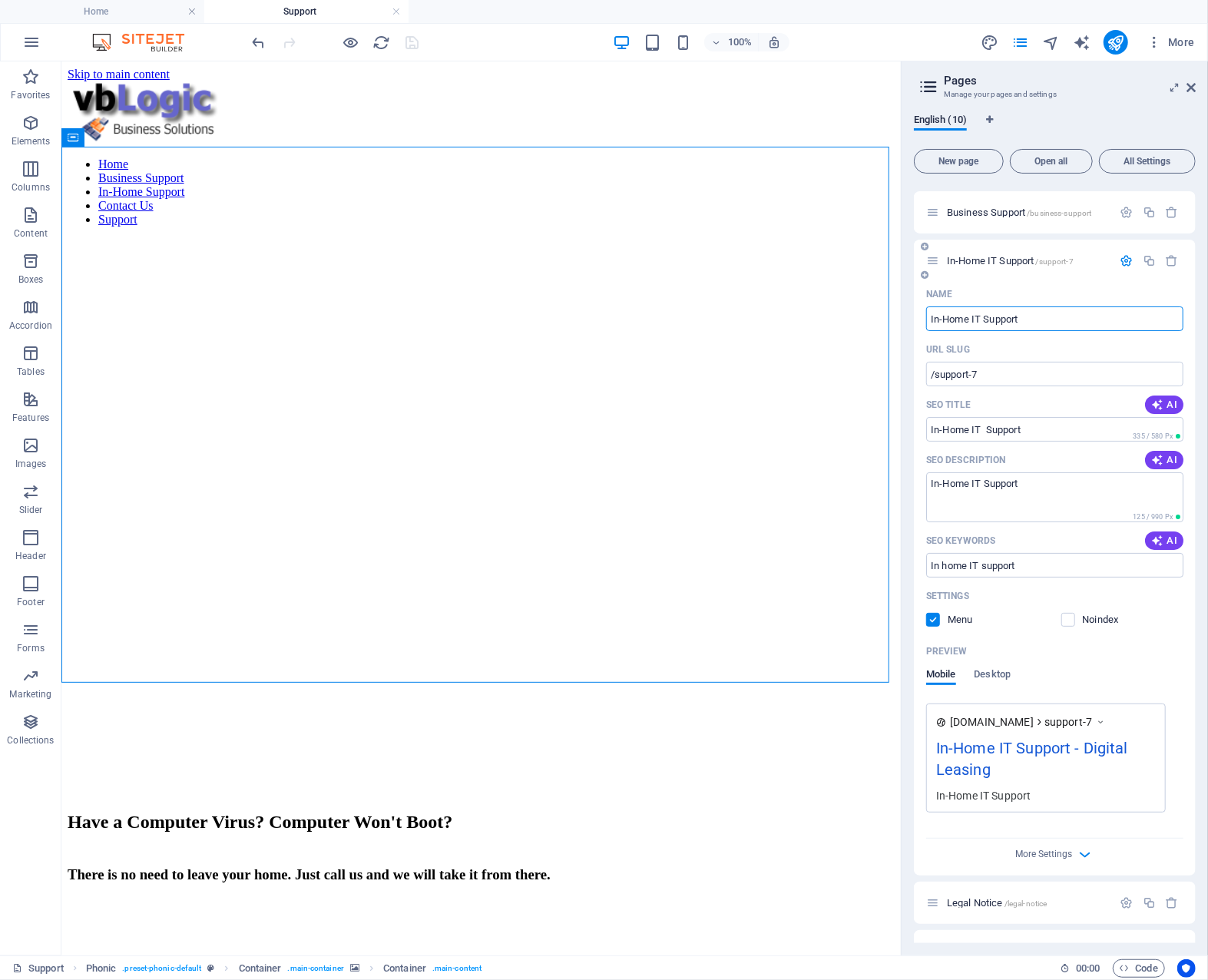
scroll to position [0, 0]
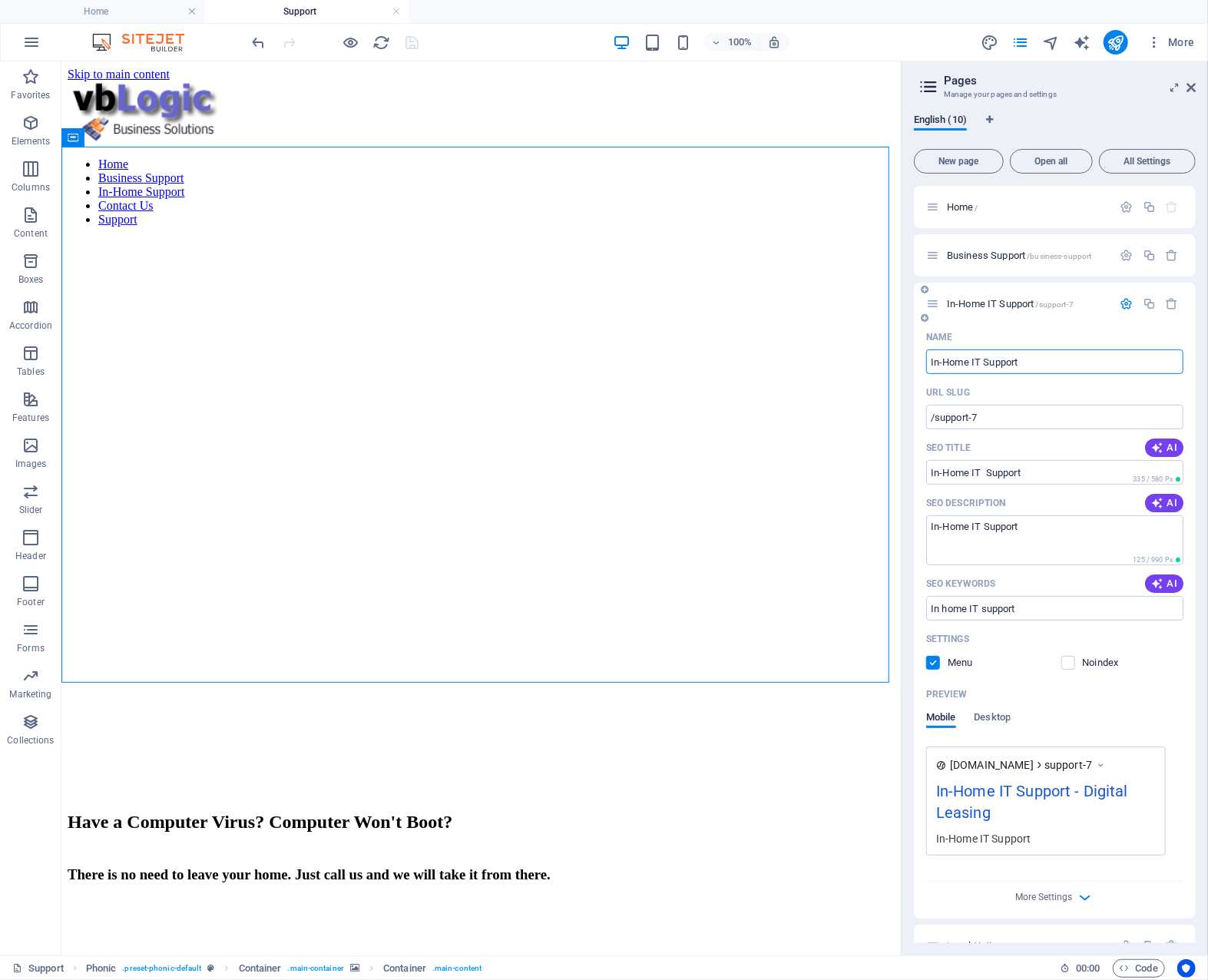
click at [1126, 302] on icon "button" at bounding box center [1128, 304] width 13 height 13
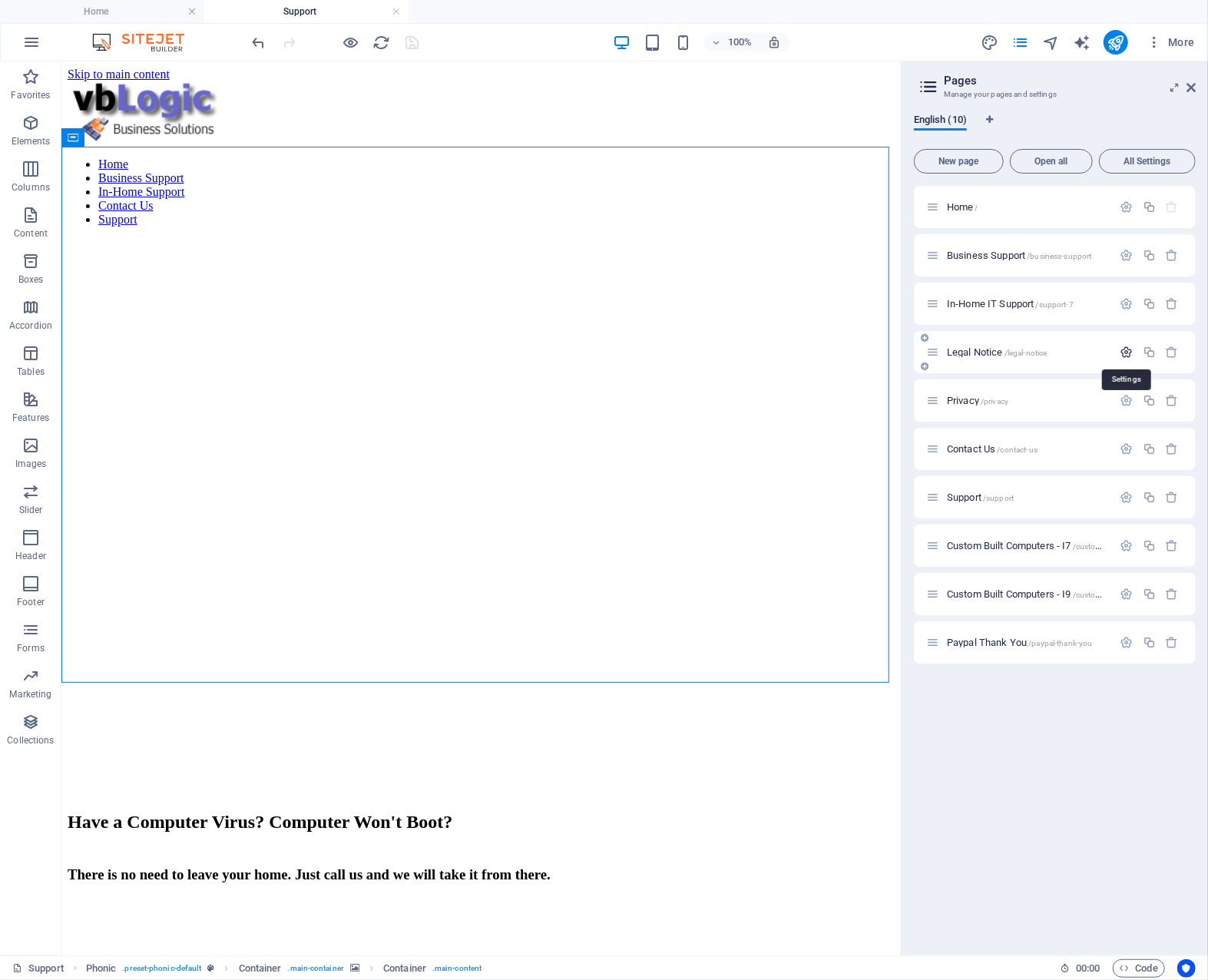
click at [1128, 351] on icon "button" at bounding box center [1128, 352] width 13 height 13
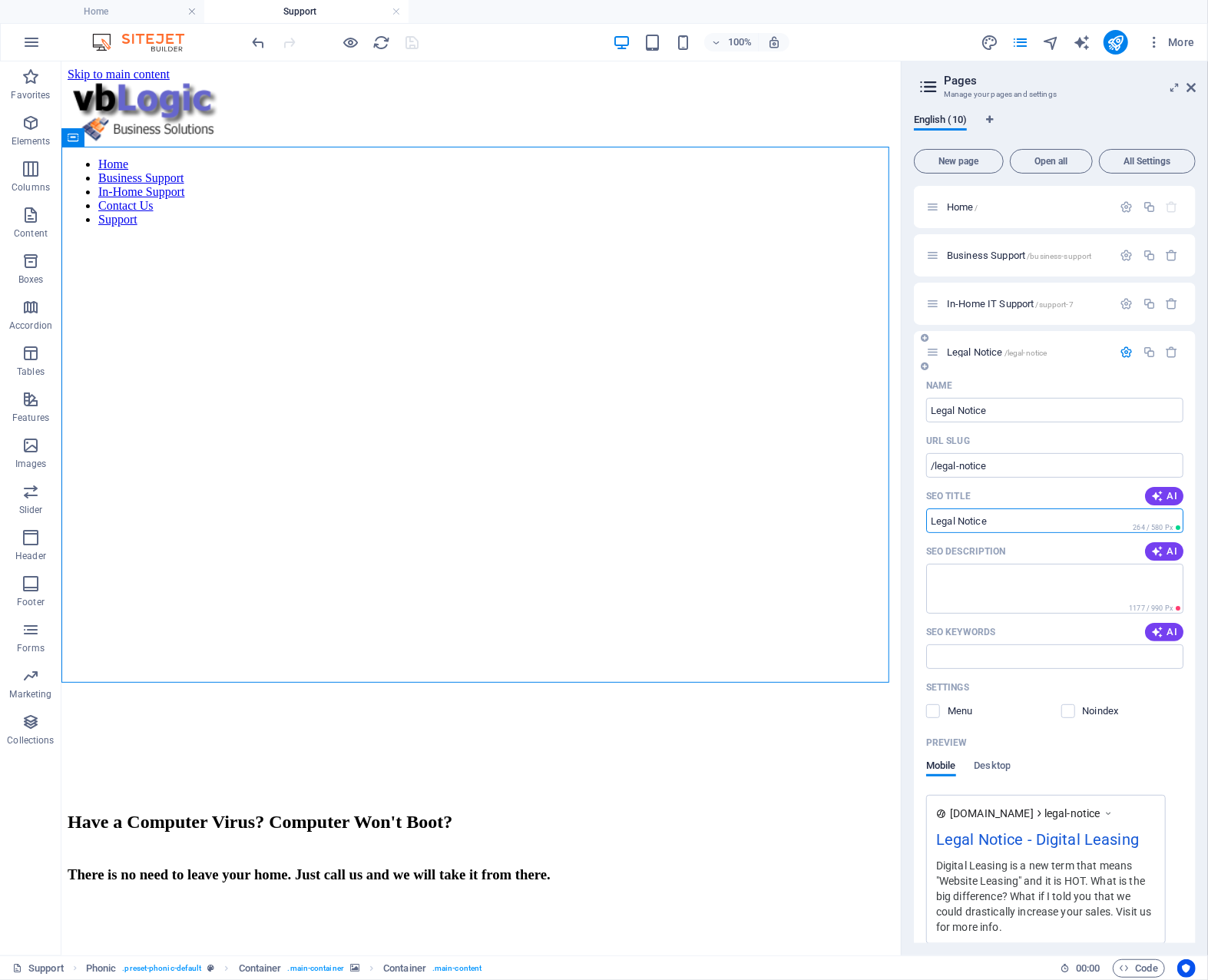
click at [1024, 518] on input "SEO Title" at bounding box center [1055, 521] width 257 height 24
drag, startPoint x: 998, startPoint y: 519, endPoint x: 920, endPoint y: 525, distance: 78.2
click at [920, 525] on div "Name Legal Notice ​ URL SLUG /legal-notice ​ SEO Title AI ​ 264 / 580 Px SEO De…" at bounding box center [1055, 690] width 282 height 634
type input "Business IT Support Services"
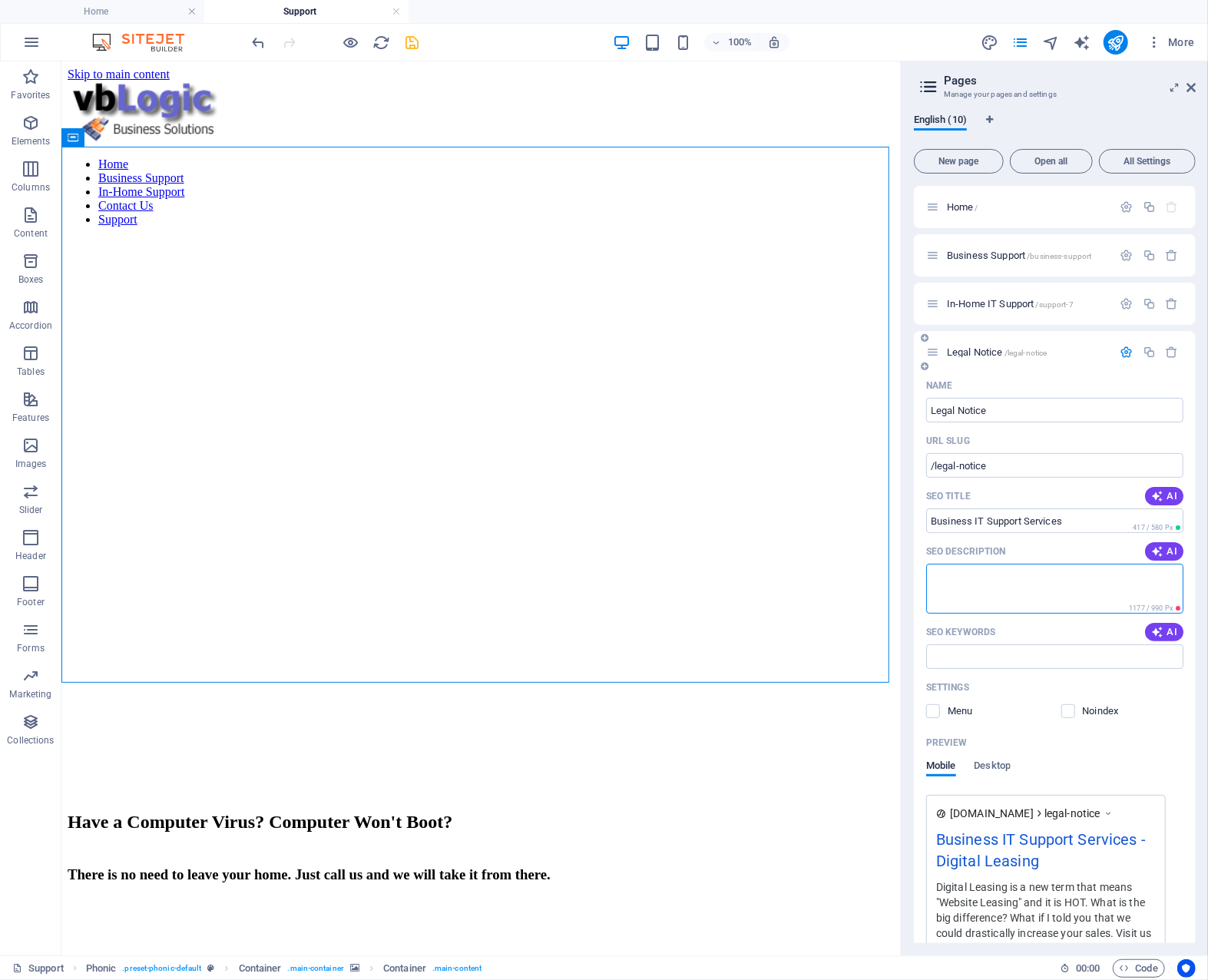
click at [998, 583] on textarea "SEO Description" at bounding box center [1055, 589] width 257 height 50
drag, startPoint x: 1077, startPoint y: 518, endPoint x: 922, endPoint y: 518, distance: 155.0
click at [922, 518] on div "Name Legal Notice ​ URL SLUG /legal-notice ​ SEO Title AI Business IT Support S…" at bounding box center [1055, 701] width 282 height 656
click at [1026, 582] on textarea "SEO Description" at bounding box center [1055, 589] width 257 height 50
paste textarea "Business IT Support Services"
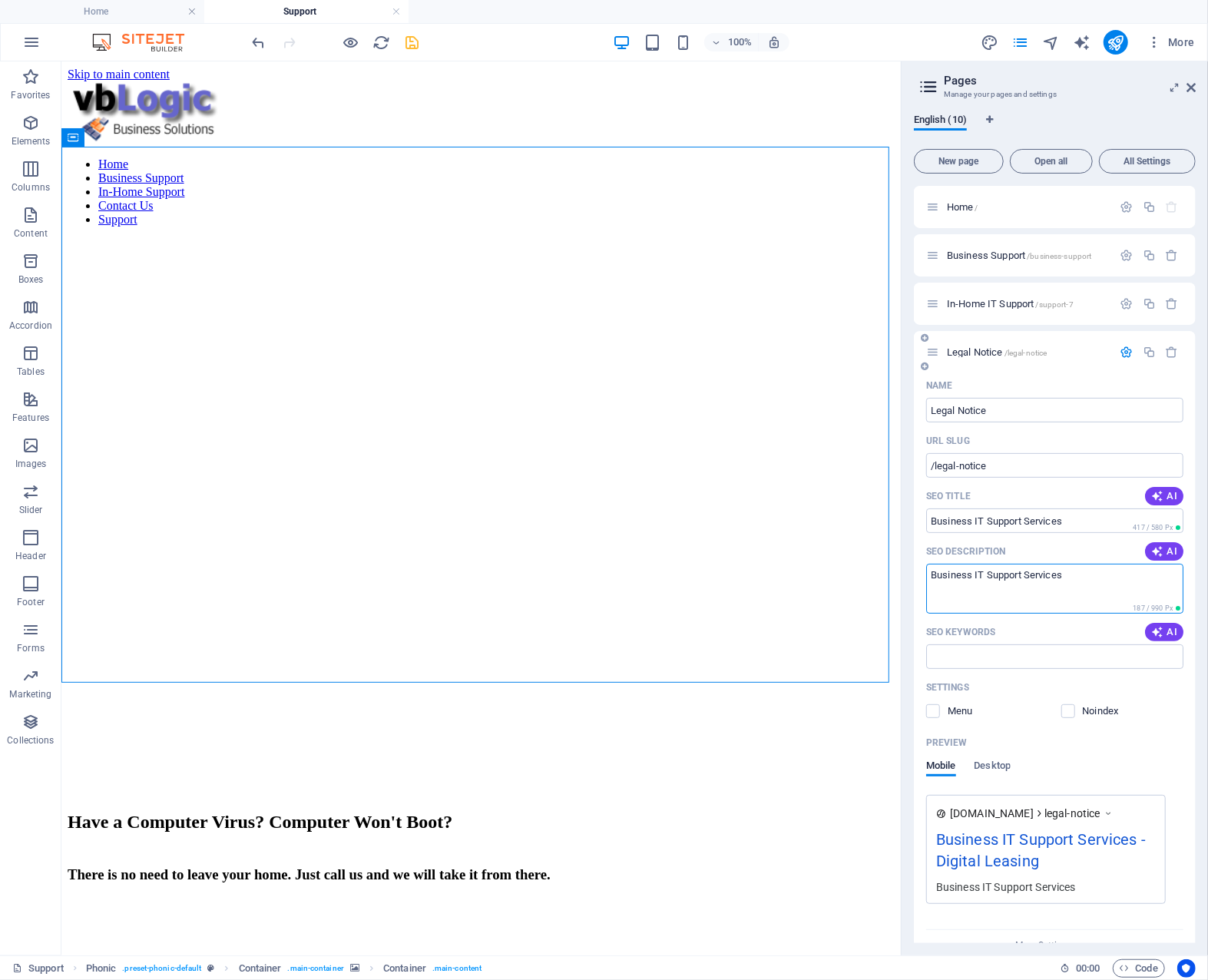
click at [928, 578] on textarea "Business IT Support Services" at bounding box center [1055, 589] width 257 height 50
click at [1076, 573] on textarea "Business IT Support Services" at bounding box center [1055, 589] width 257 height 50
type textarea "Business IT Support Services in [GEOGRAPHIC_DATA], [US_STATE]"
click at [1001, 657] on input "SEO Keywords" at bounding box center [1055, 656] width 257 height 24
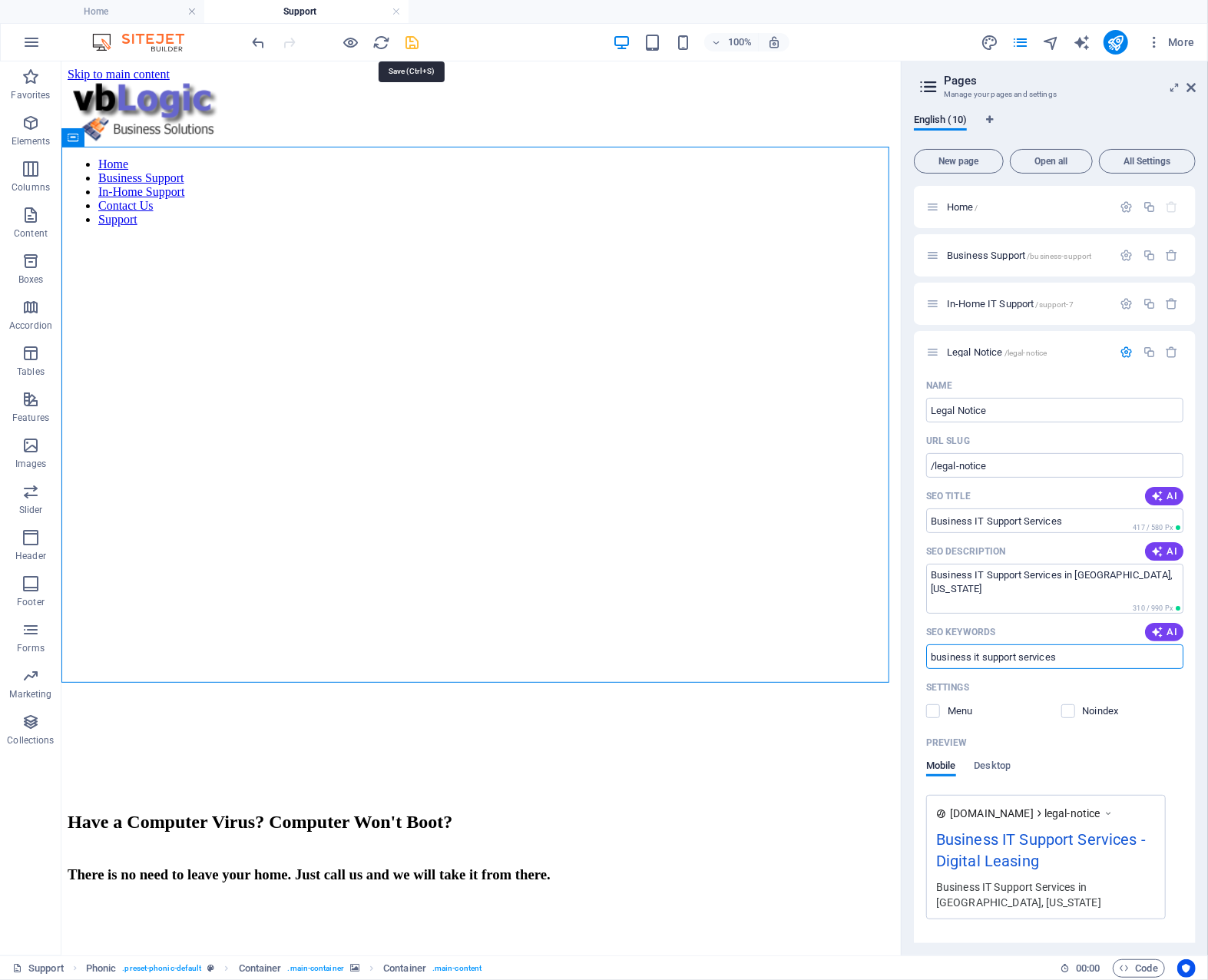
type input "business it support services"
click at [413, 49] on icon "save" at bounding box center [412, 42] width 18 height 18
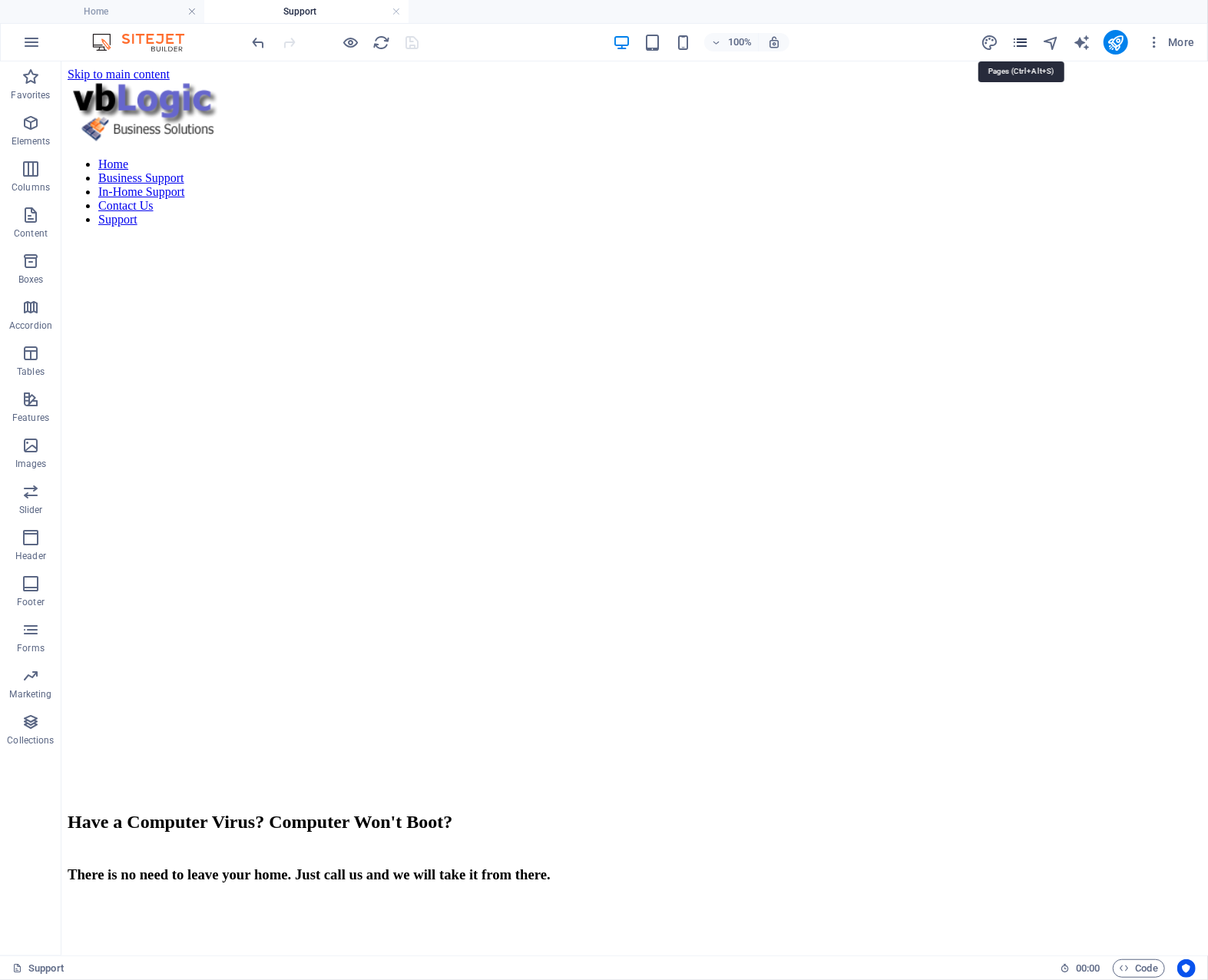
click at [1024, 39] on icon "pages" at bounding box center [1020, 42] width 18 height 18
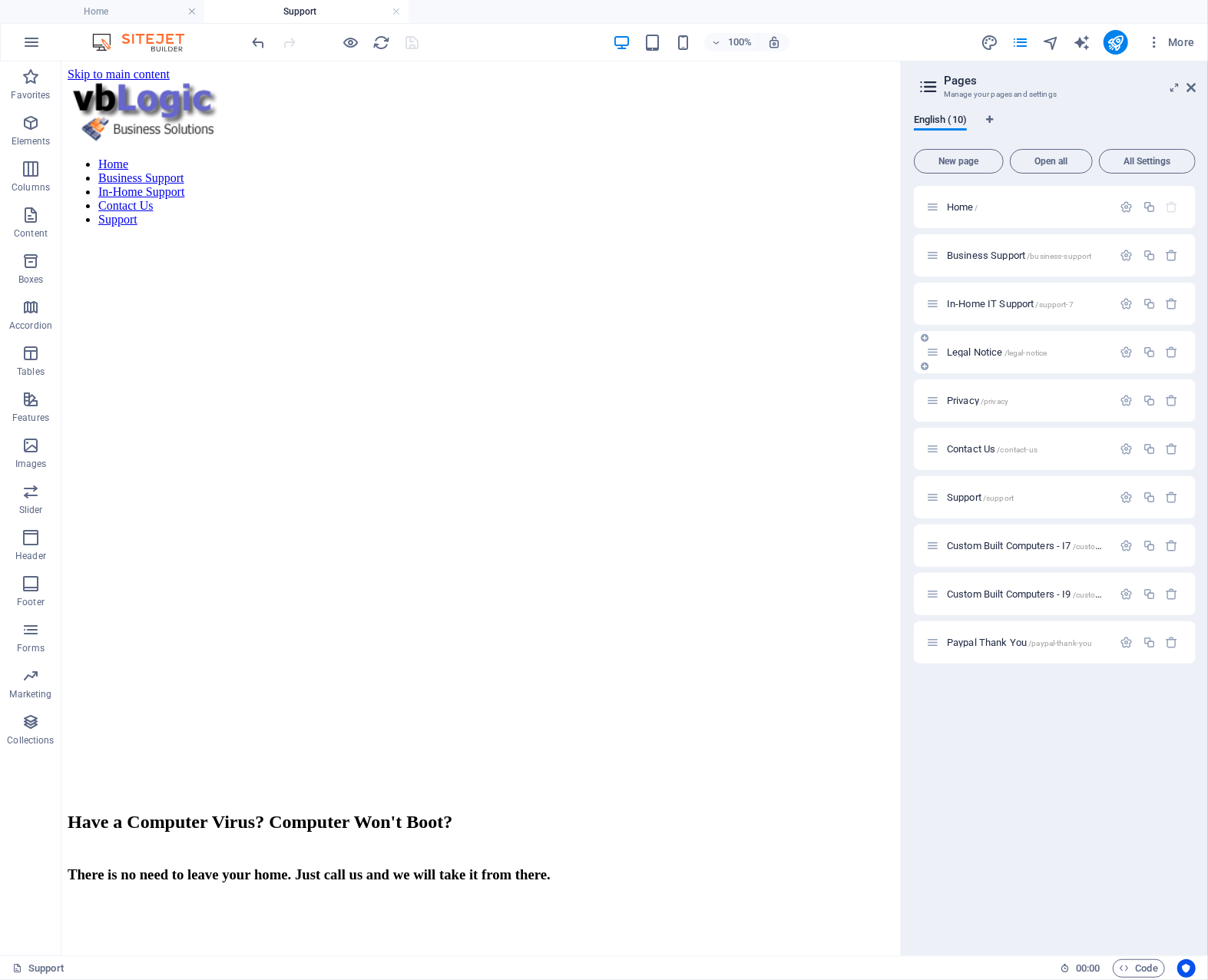
click at [975, 353] on span "Legal Notice /legal-notice" at bounding box center [997, 352] width 100 height 12
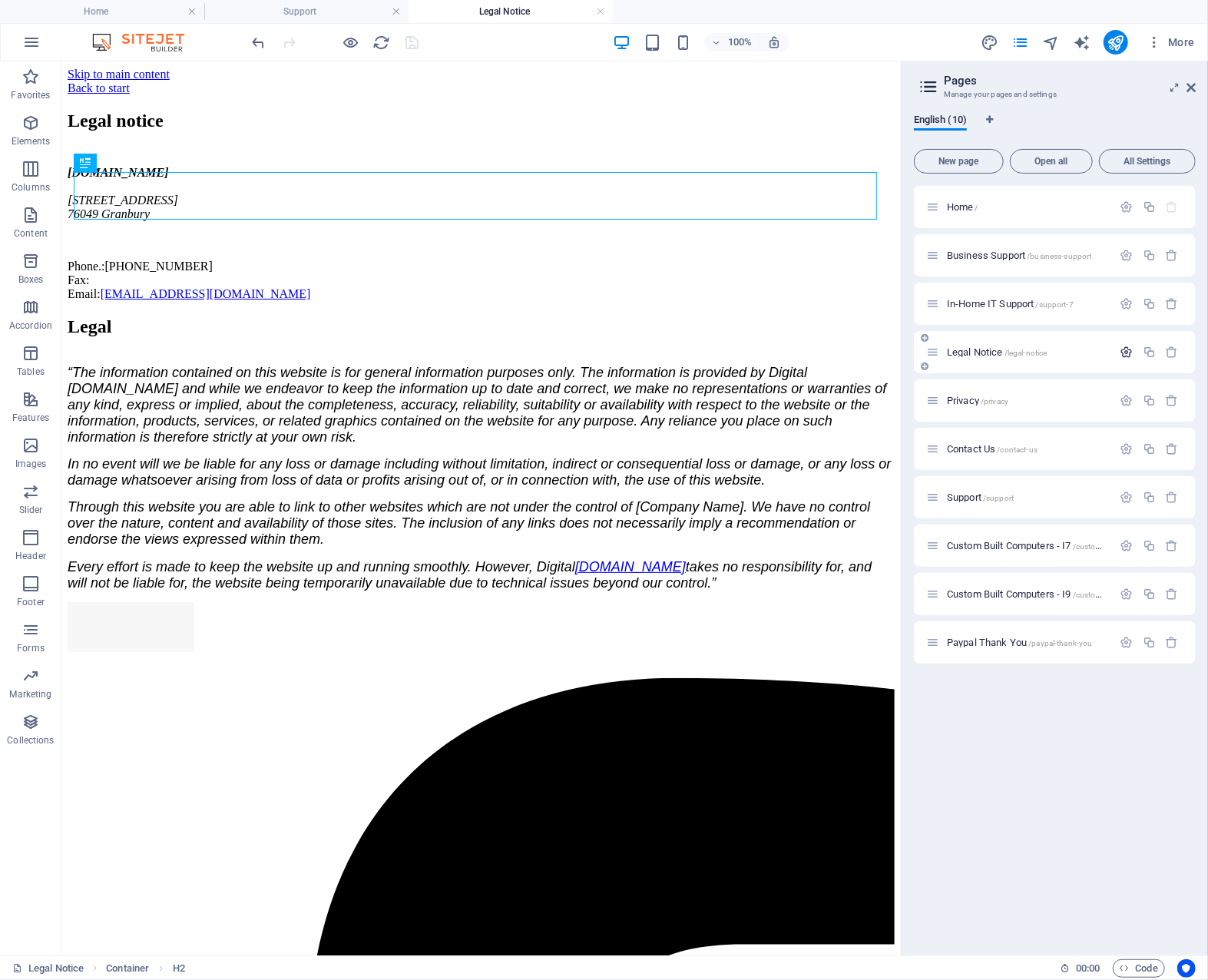
click at [1124, 353] on icon "button" at bounding box center [1128, 352] width 13 height 13
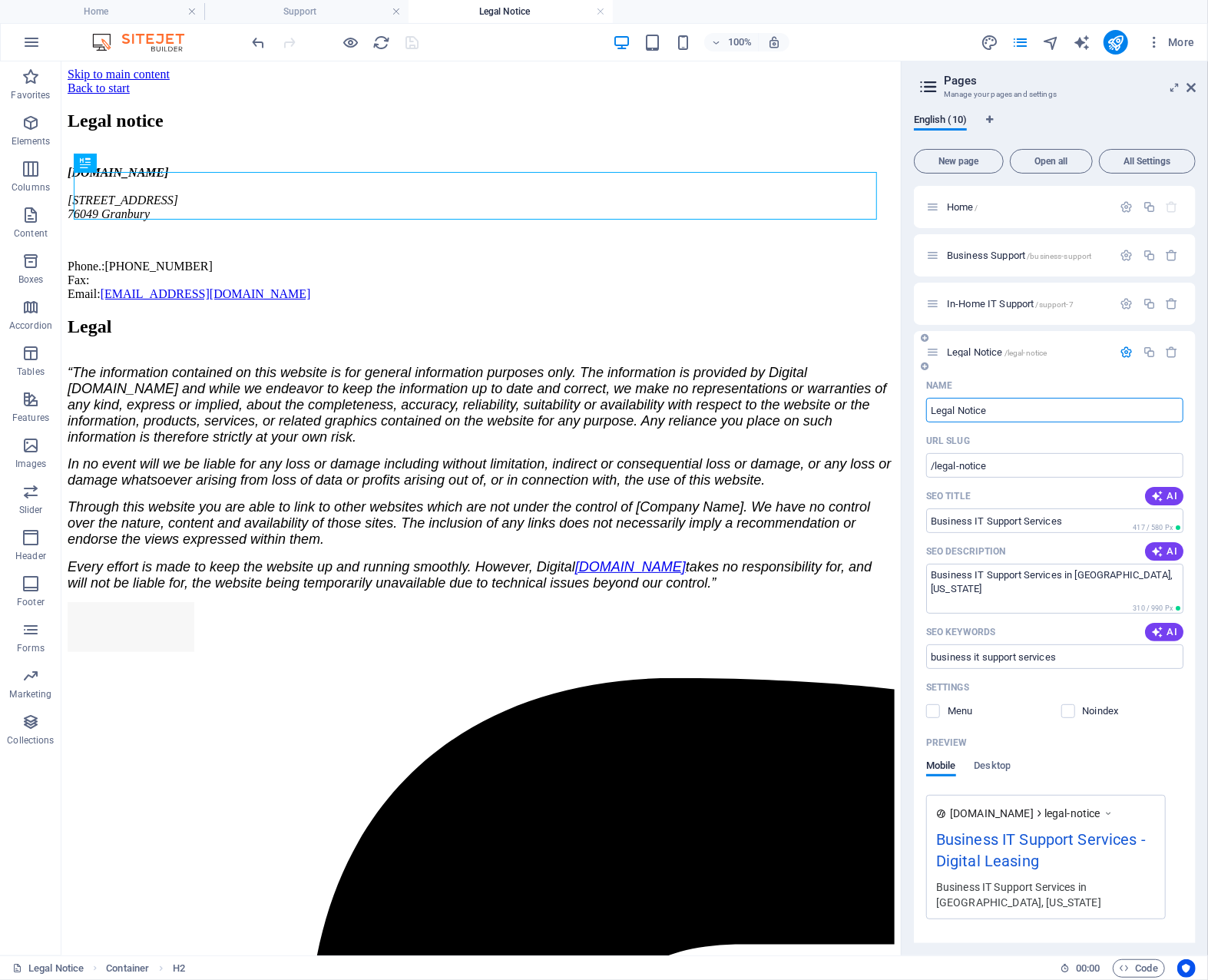
click at [1130, 351] on icon "button" at bounding box center [1128, 352] width 13 height 13
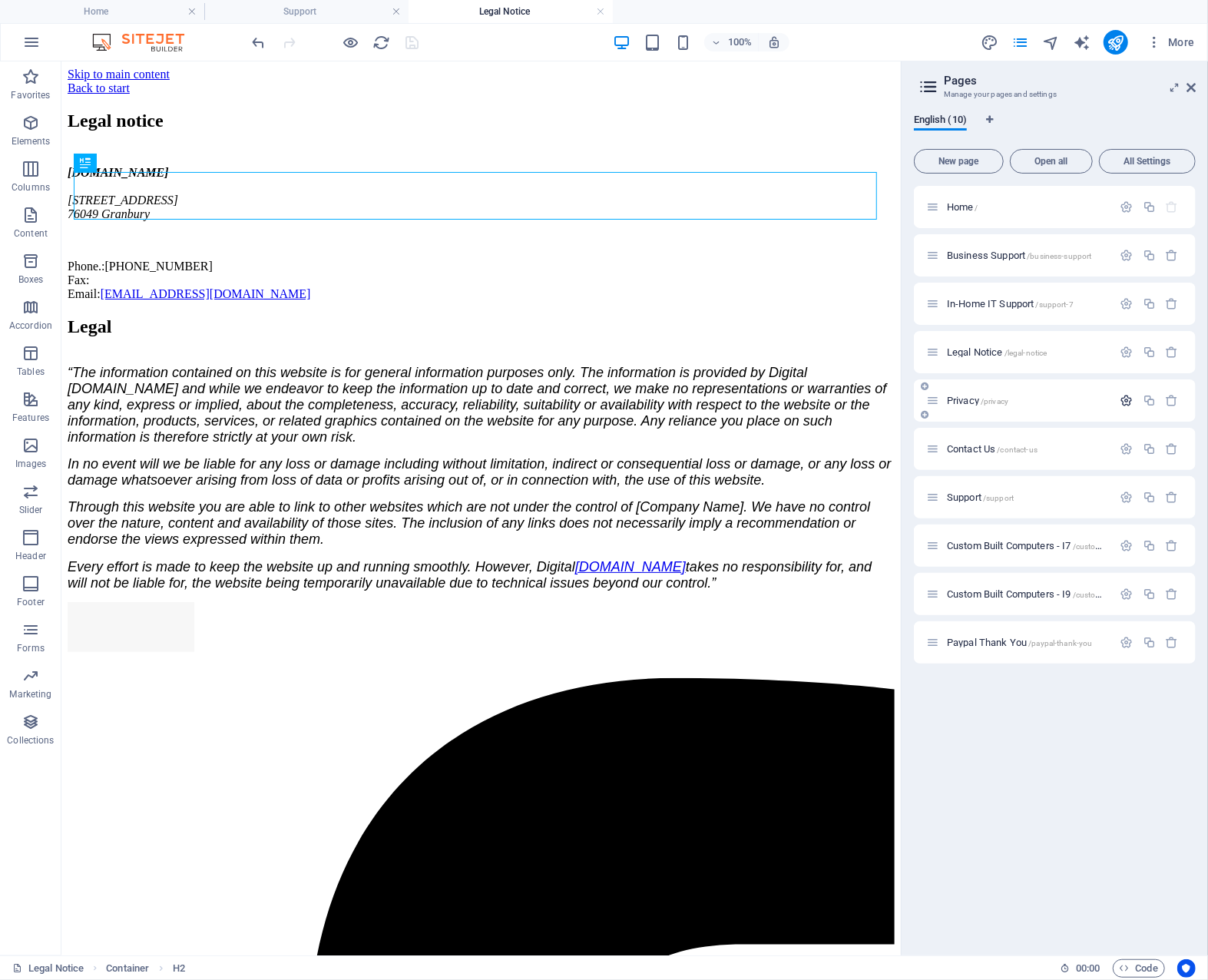
click at [1130, 398] on icon "button" at bounding box center [1128, 401] width 13 height 13
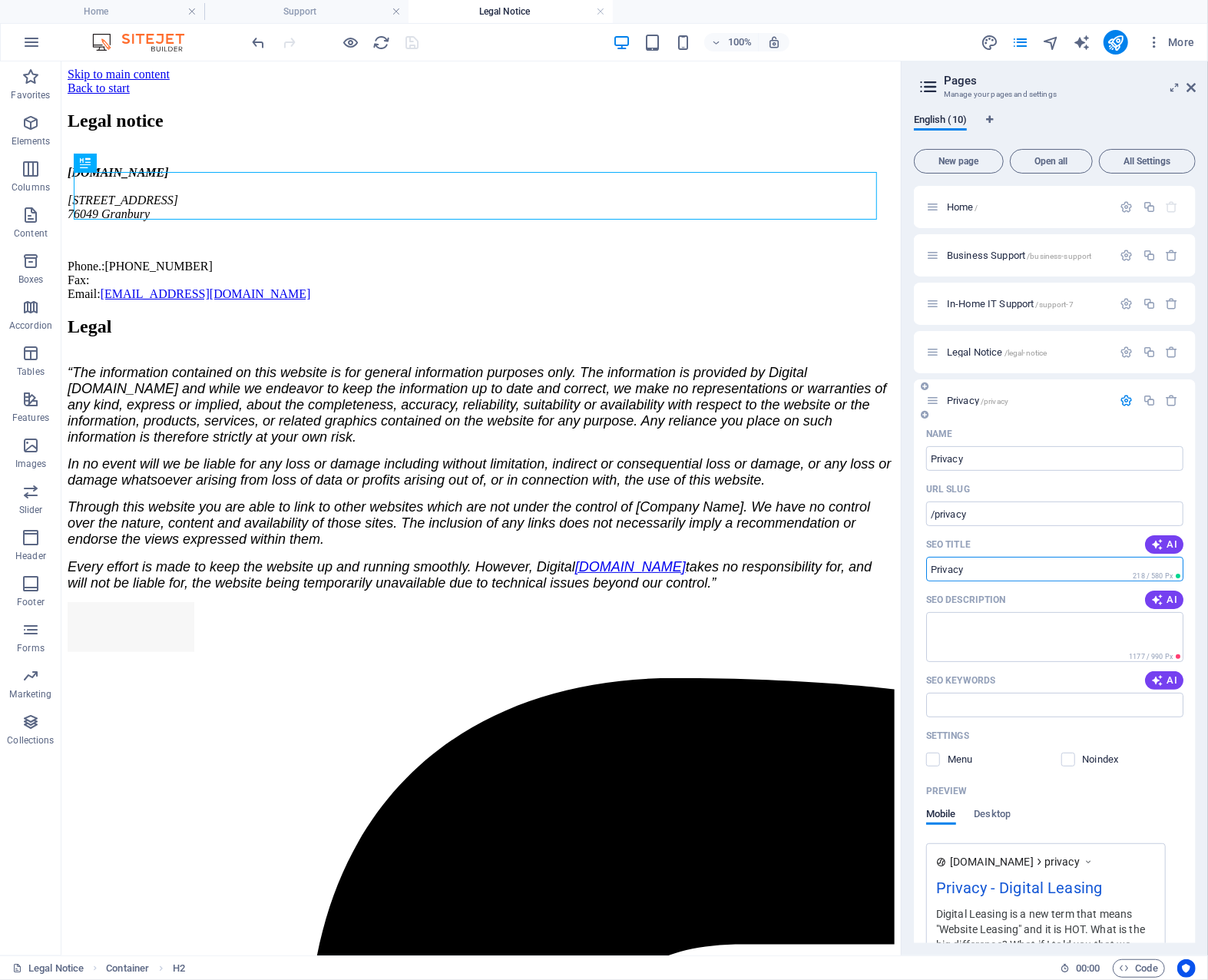
click at [974, 563] on input "SEO Title" at bounding box center [1055, 568] width 257 height 24
drag, startPoint x: 943, startPoint y: 571, endPoint x: 909, endPoint y: 572, distance: 34.0
click at [909, 572] on div "English (10) New page Open all All Settings Home / Business Support /business-s…" at bounding box center [1055, 528] width 307 height 854
drag, startPoint x: 1066, startPoint y: 573, endPoint x: 922, endPoint y: 573, distance: 144.0
click at [922, 573] on div "Name Privacy ​ URL SLUG /privacy ​ SEO Title AI Onsite IT Support Services ​ 39…" at bounding box center [1055, 749] width 282 height 656
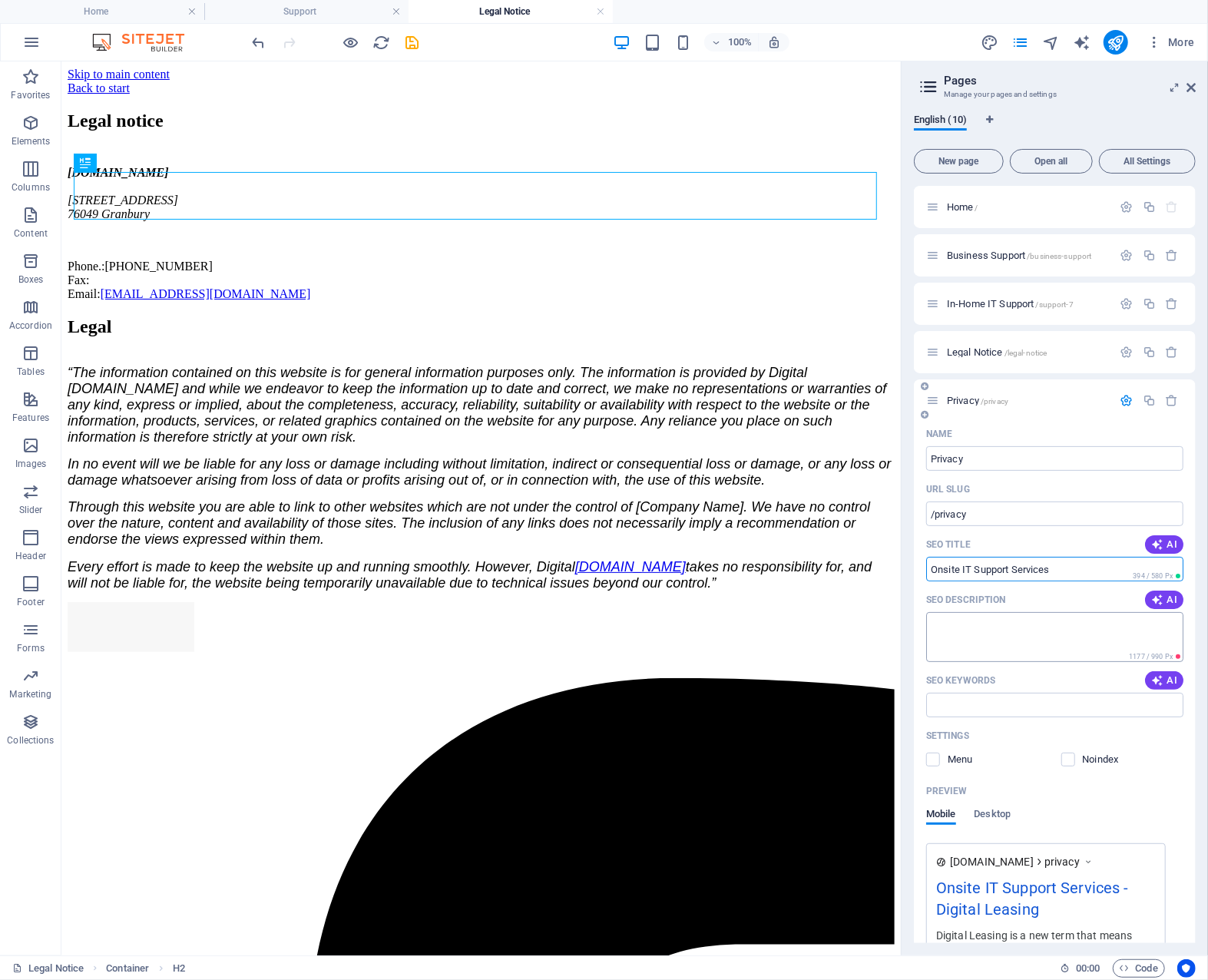
type input "Onsite IT Support Services"
click at [959, 630] on textarea "SEO Description" at bounding box center [1055, 637] width 257 height 50
paste textarea "Onsite IT Support Services"
click at [933, 626] on textarea "Onsite IT Support Services" at bounding box center [1055, 637] width 257 height 50
click at [1054, 620] on textarea "Onsite IT Support Services" at bounding box center [1055, 637] width 257 height 50
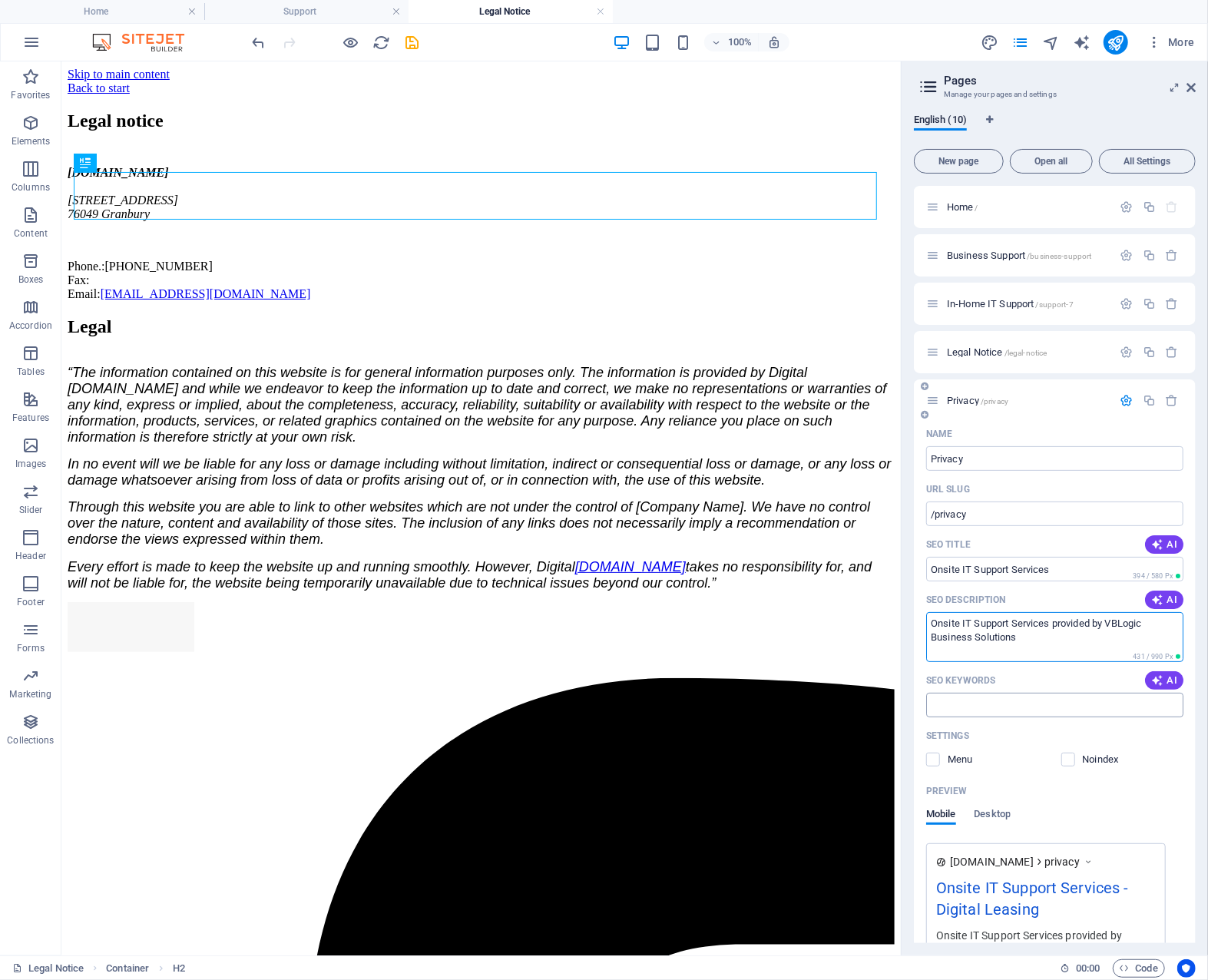
type textarea "Onsite IT Support Services provided by VBLogic Business Solutions"
click at [1013, 705] on input "SEO Keywords" at bounding box center [1055, 704] width 257 height 24
paste input "Onsite IT Support Services"
type input "Onsite IT Support Services"
click at [1122, 397] on icon "button" at bounding box center [1128, 401] width 13 height 13
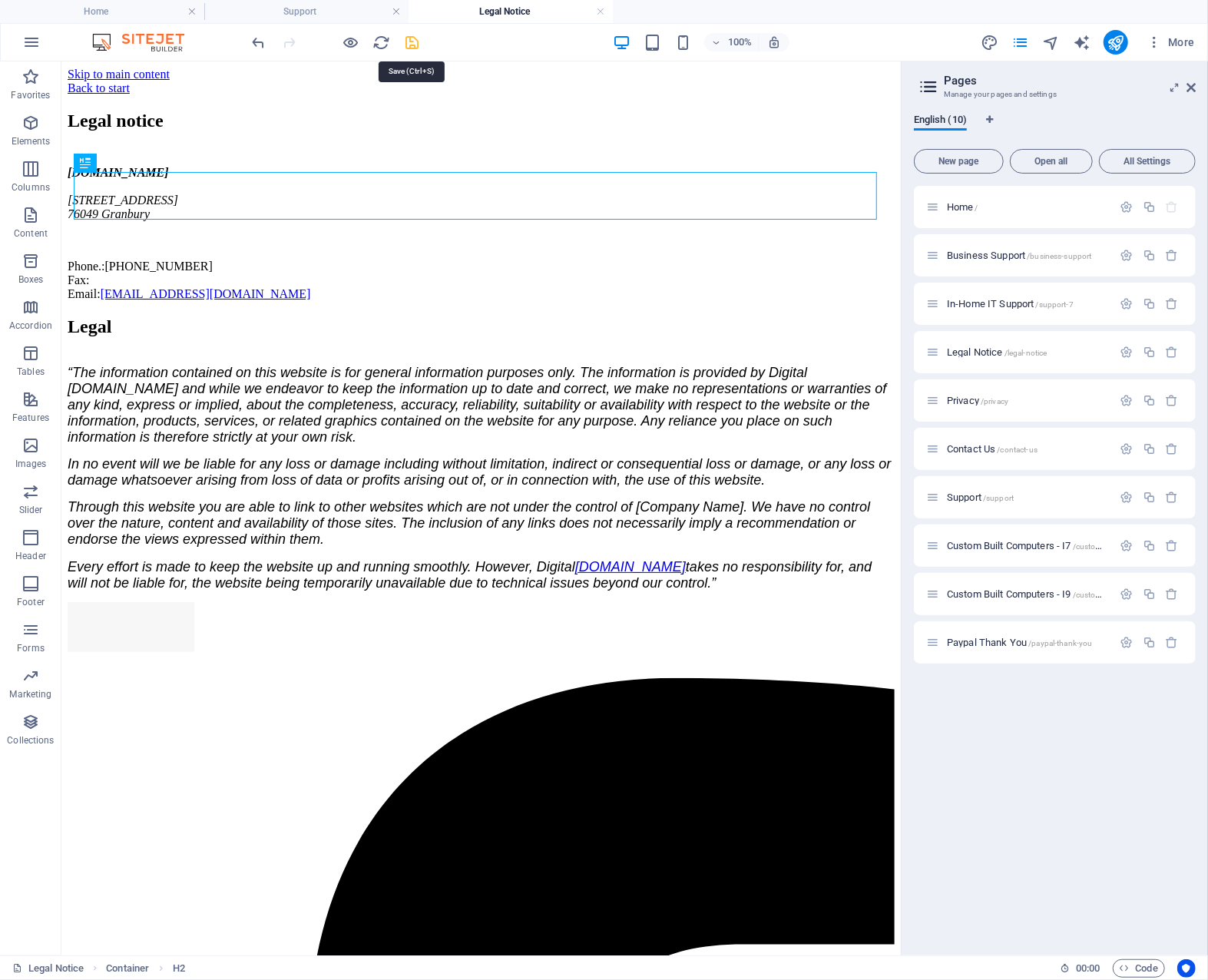
click at [408, 41] on icon "save" at bounding box center [412, 42] width 18 height 18
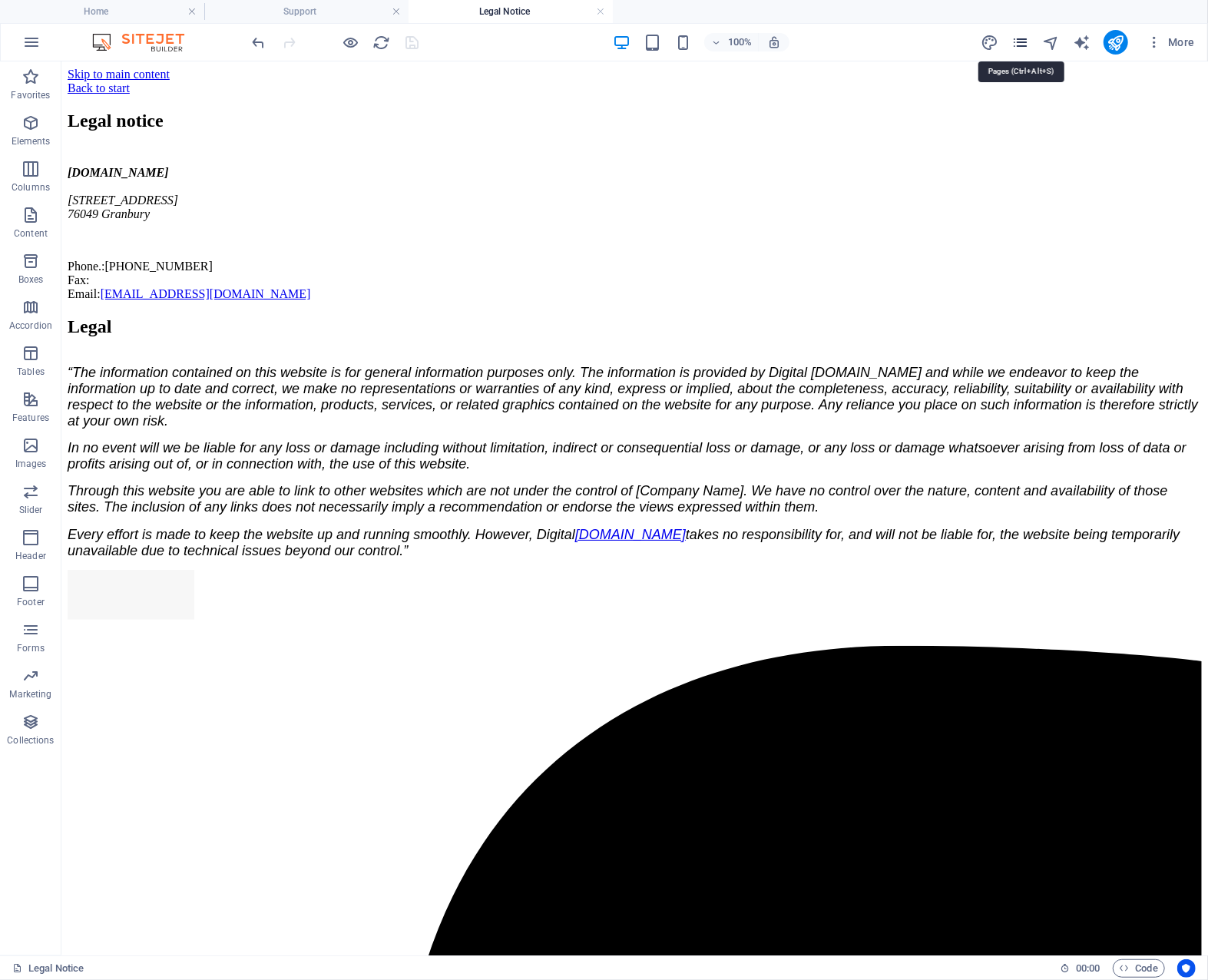
click at [1023, 43] on icon "pages" at bounding box center [1020, 42] width 18 height 18
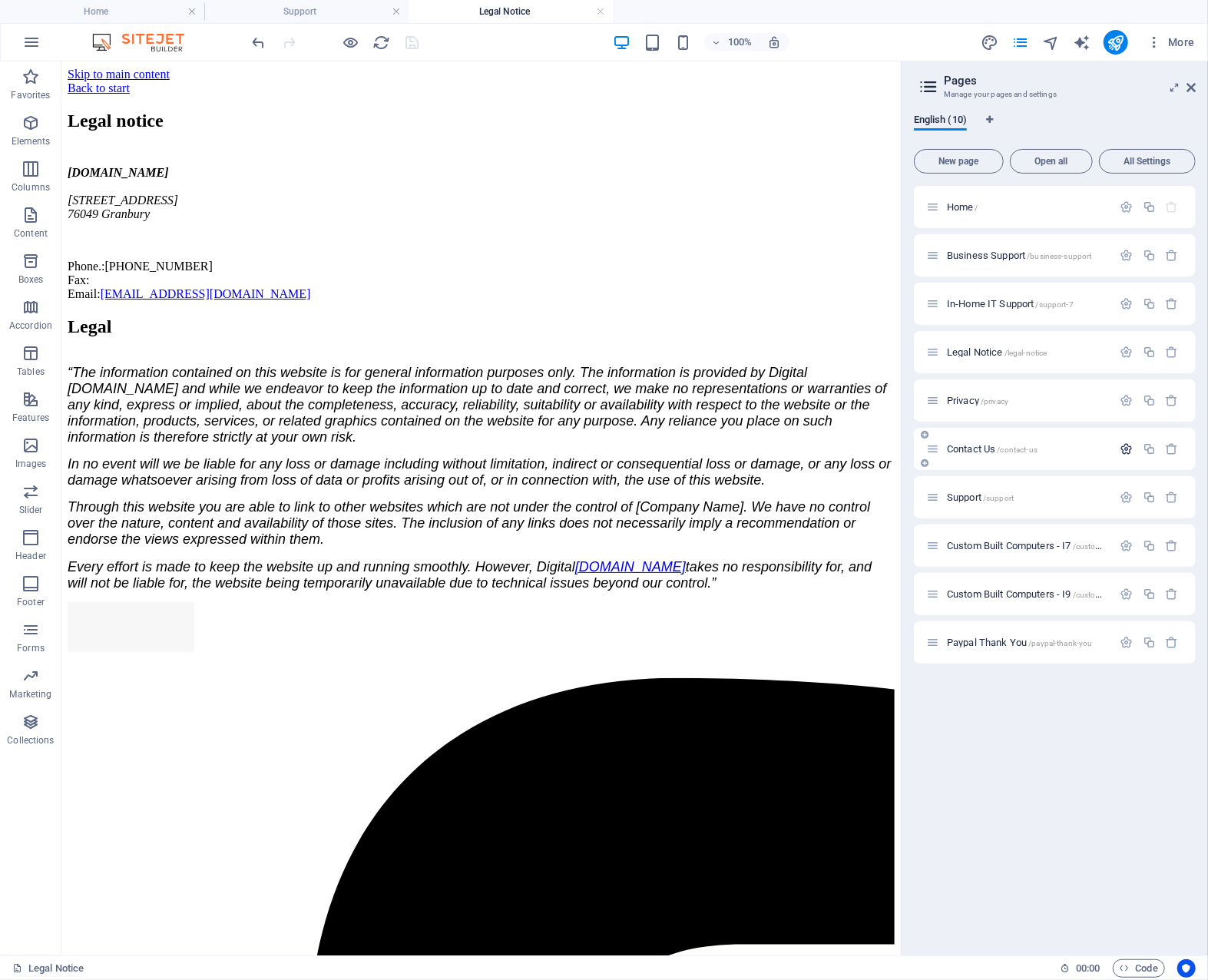
click at [1128, 448] on icon "button" at bounding box center [1128, 449] width 13 height 13
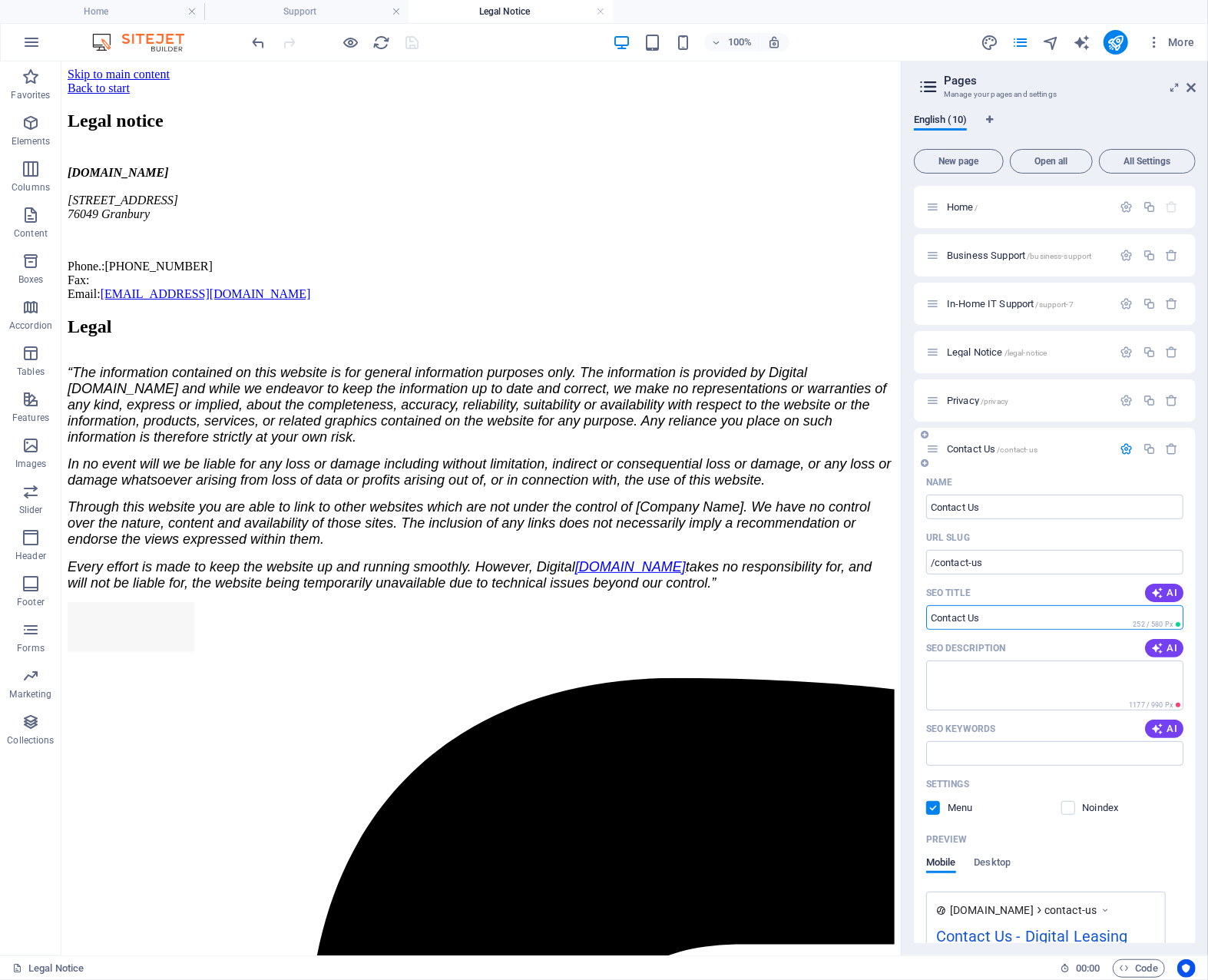
drag, startPoint x: 990, startPoint y: 621, endPoint x: 919, endPoint y: 620, distance: 71.0
click at [919, 620] on div "Name Contact Us ​ URL SLUG /contact-us ​ SEO Title AI ​ 252 / 580 Px SEO Descri…" at bounding box center [1055, 787] width 282 height 634
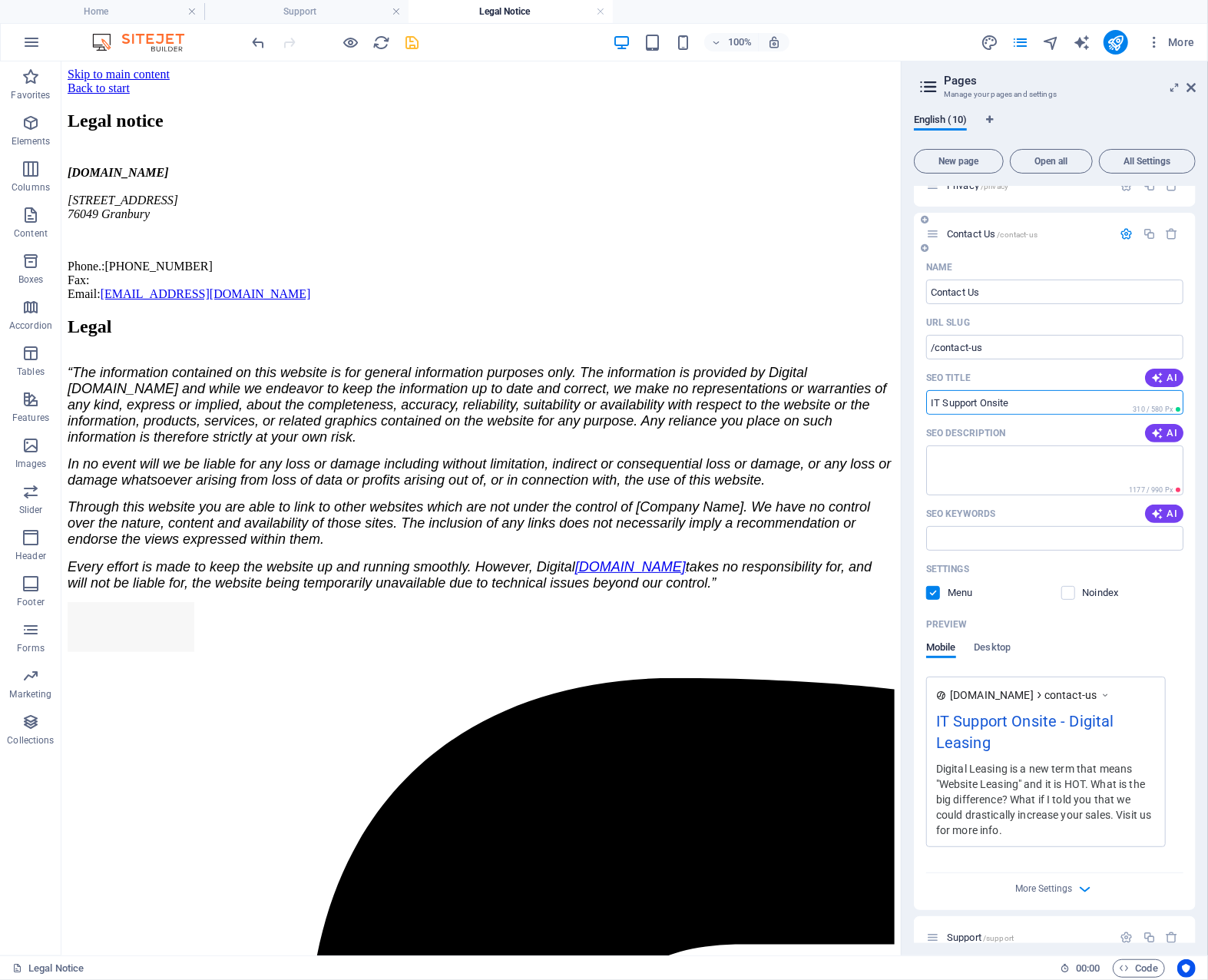
scroll to position [308, 0]
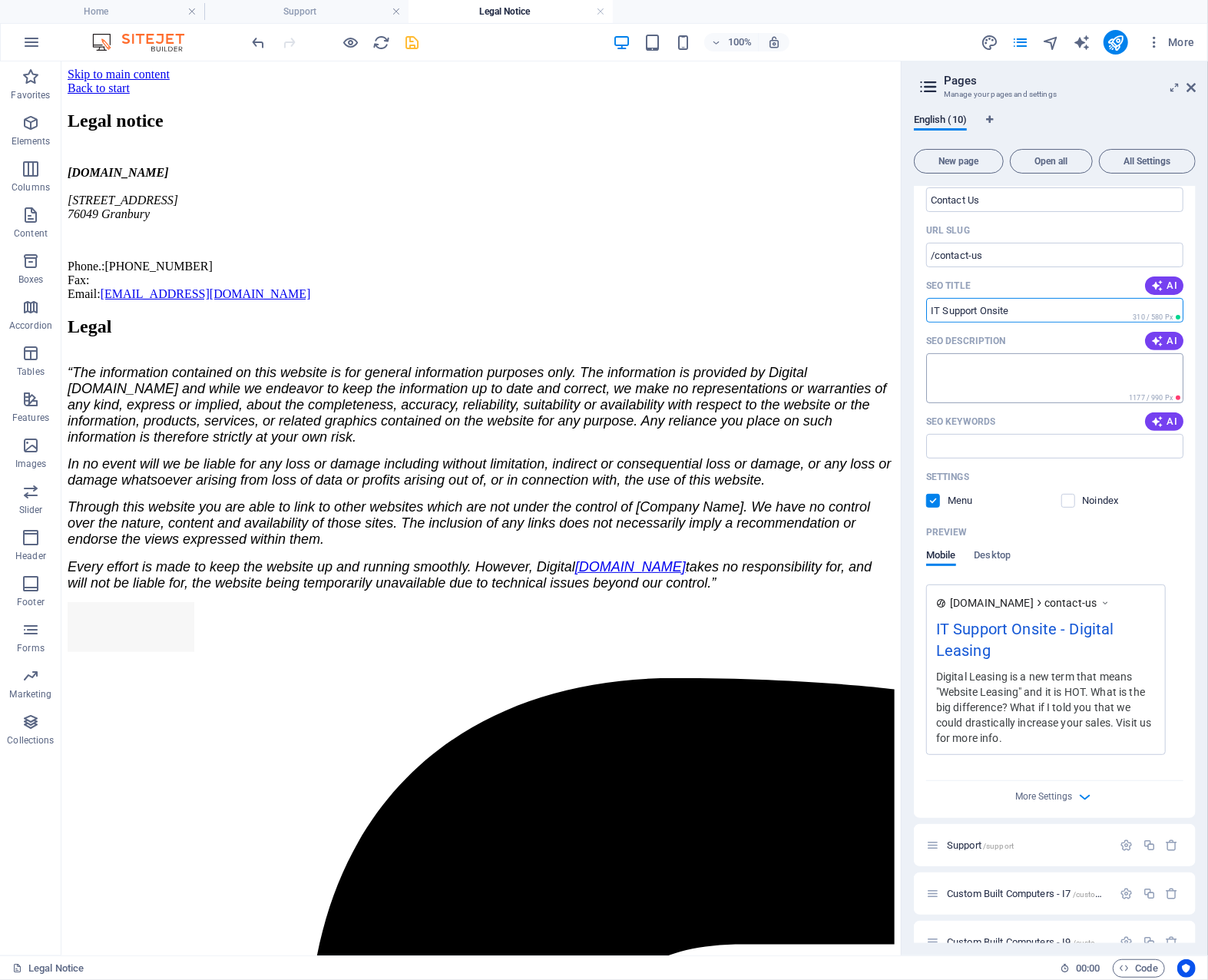
type input "IT Support Onsite"
click at [1026, 370] on textarea "SEO Description" at bounding box center [1055, 378] width 257 height 50
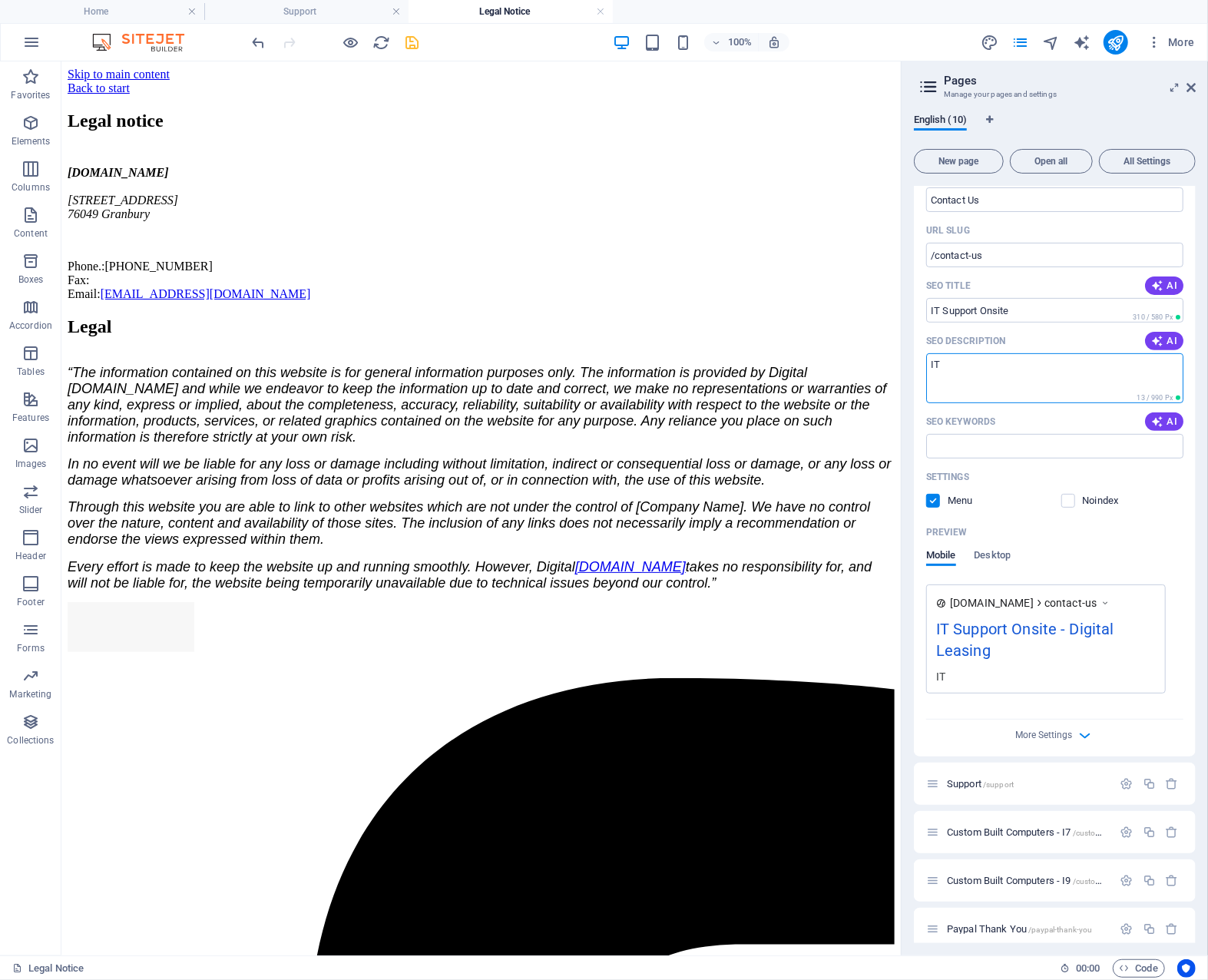
type textarea "I"
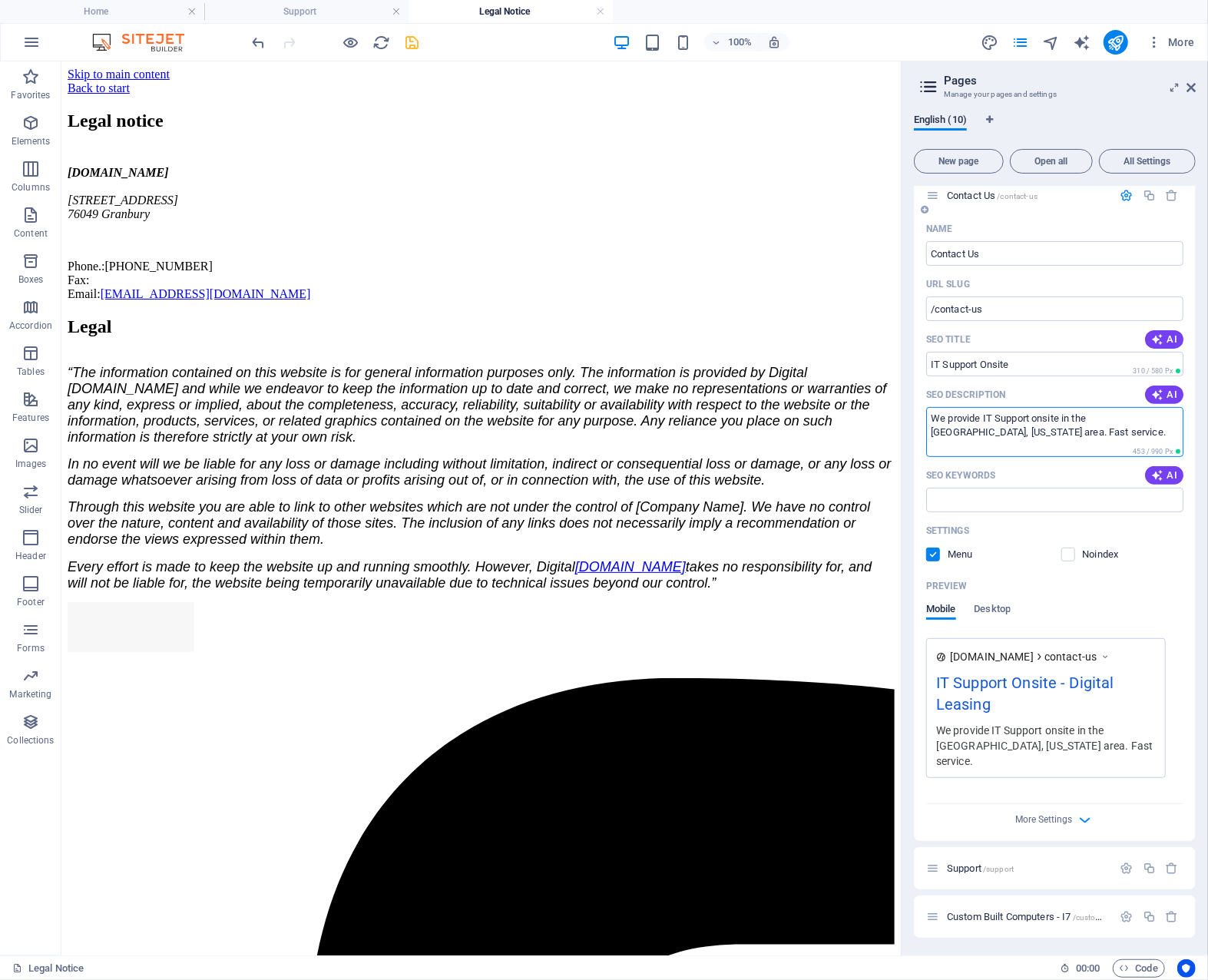
scroll to position [231, 0]
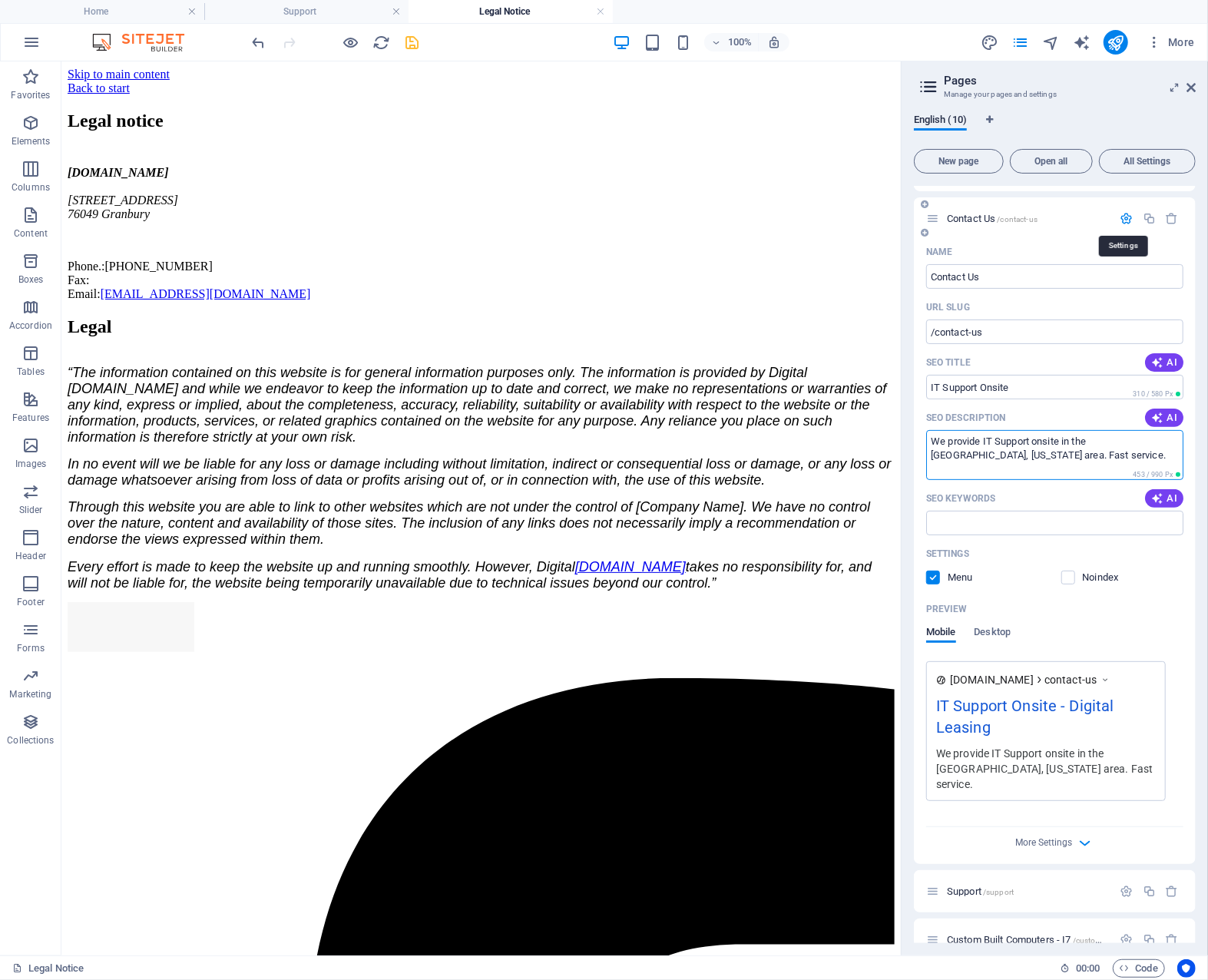
type textarea "We provide IT Support onsite in the [GEOGRAPHIC_DATA], [US_STATE] area. Fast se…"
click at [1126, 215] on icon "button" at bounding box center [1128, 219] width 13 height 13
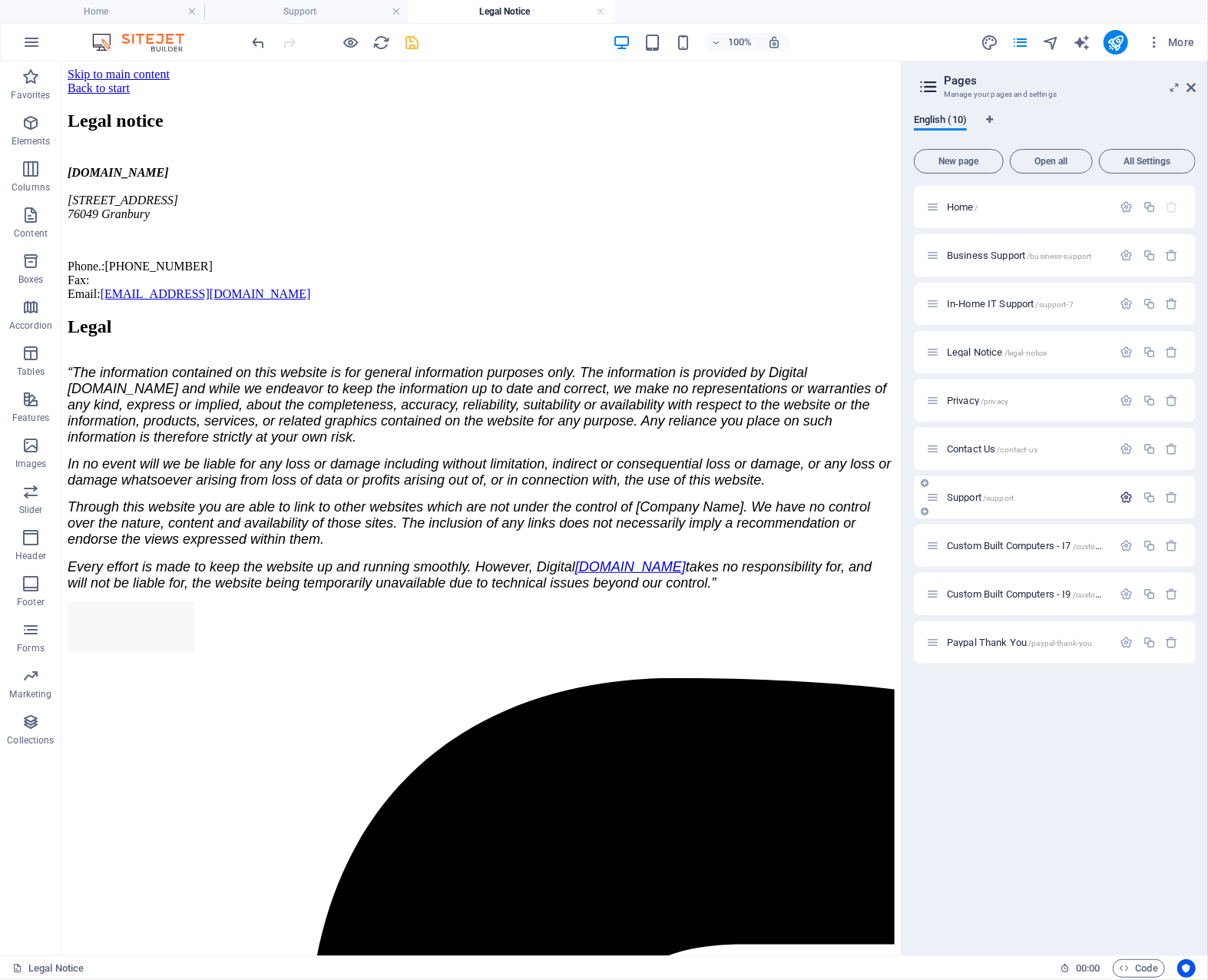
click at [1123, 499] on icon "button" at bounding box center [1128, 498] width 13 height 13
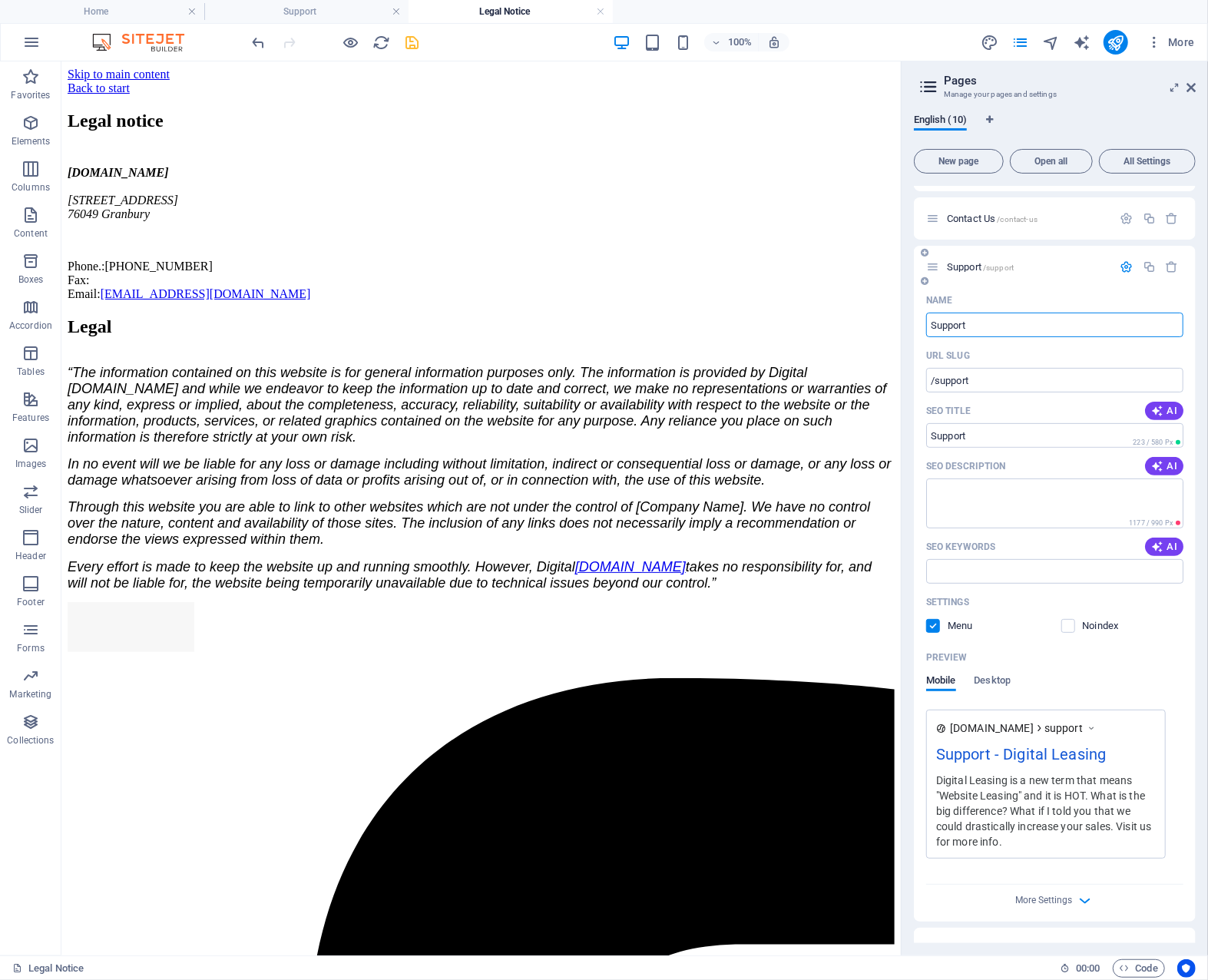
scroll to position [153, 0]
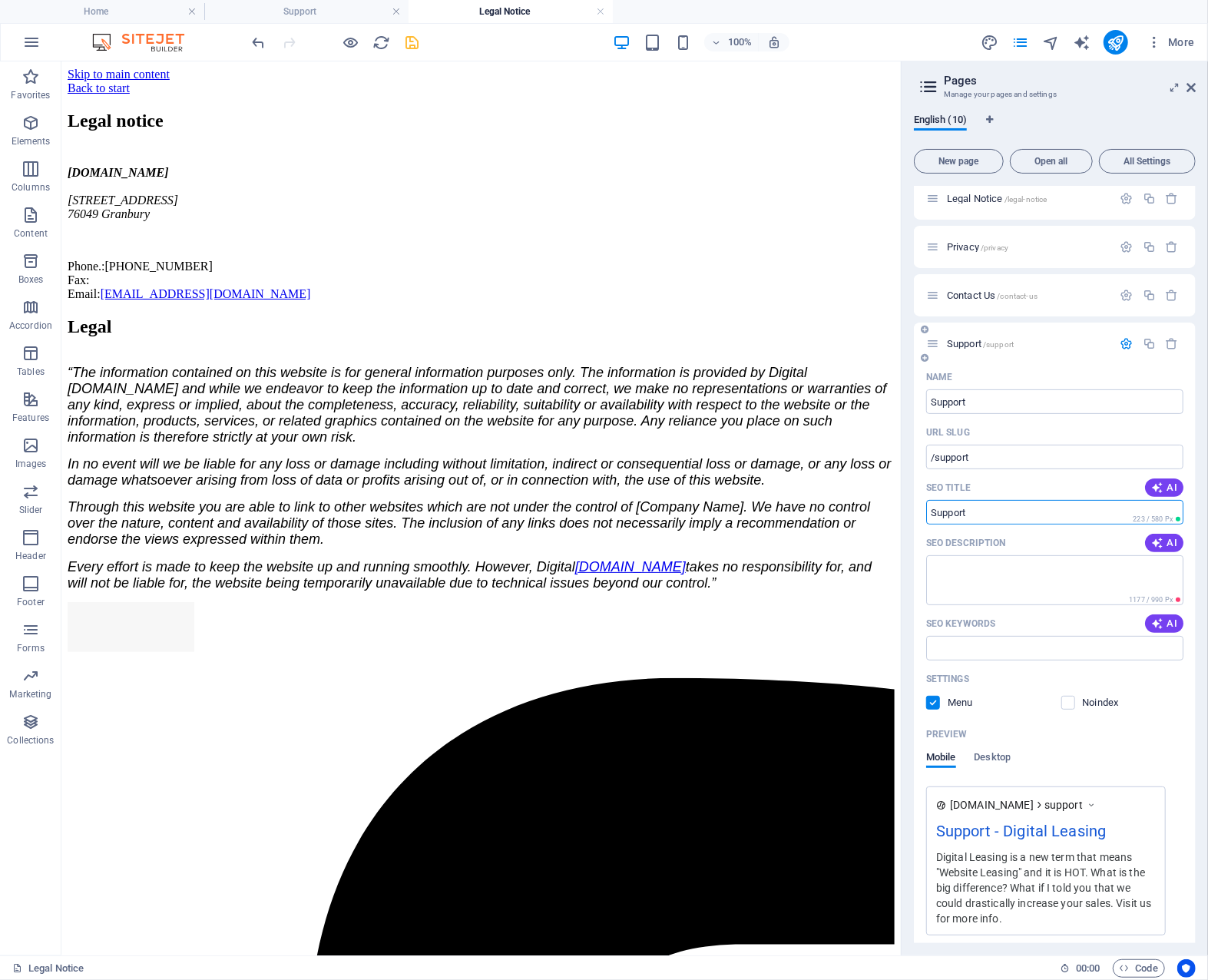
click at [974, 511] on input "SEO Title" at bounding box center [1055, 511] width 257 height 24
type input "Support Services IT"
click at [1070, 577] on textarea "SEO Description" at bounding box center [1055, 580] width 257 height 50
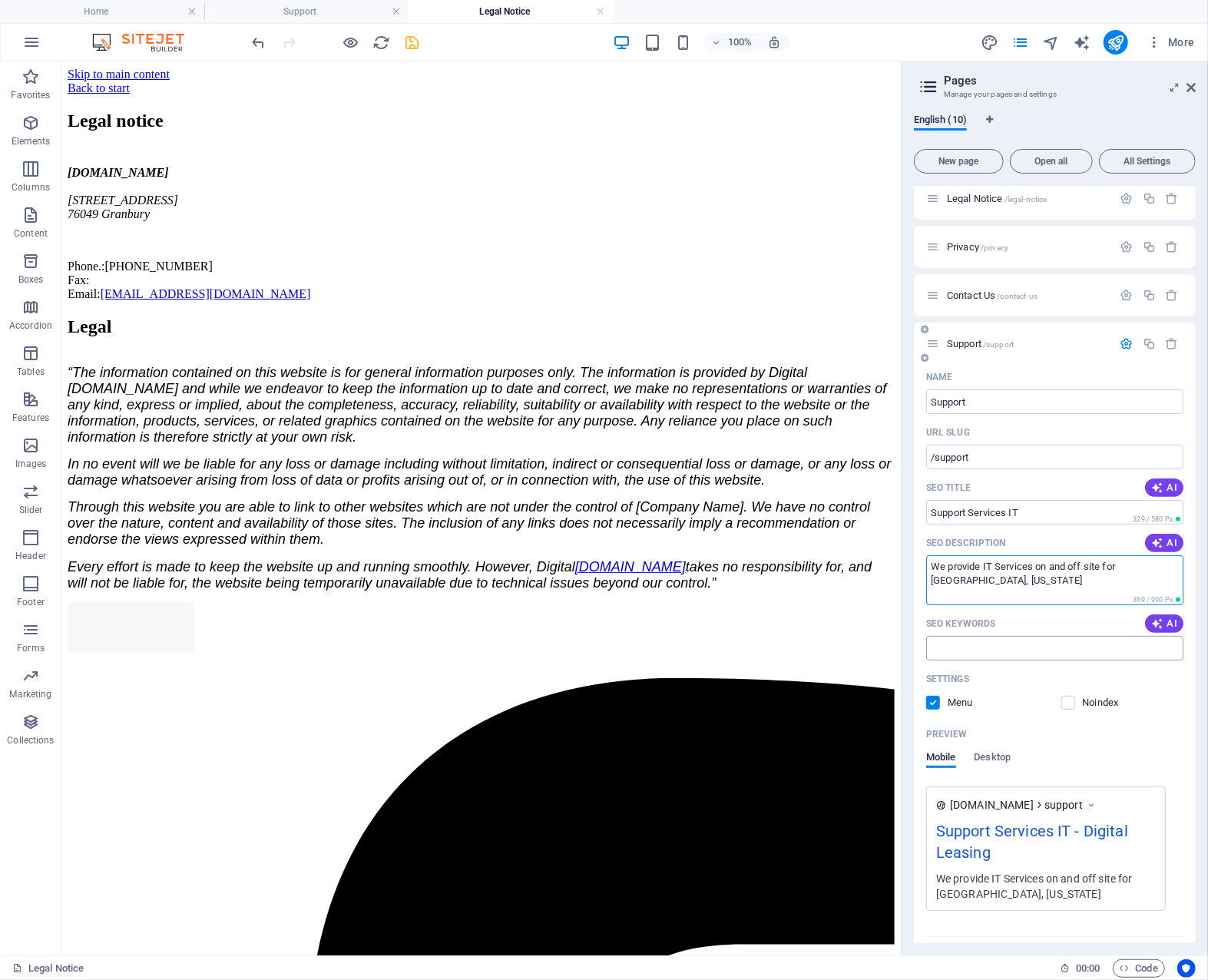
type textarea "We provide IT Services on and off site for [GEOGRAPHIC_DATA], [US_STATE]"
click at [1065, 645] on input "SEO Keywords" at bounding box center [1055, 648] width 257 height 24
type input "support services IT [GEOGRAPHIC_DATA]"
click at [1122, 343] on icon "button" at bounding box center [1128, 344] width 13 height 13
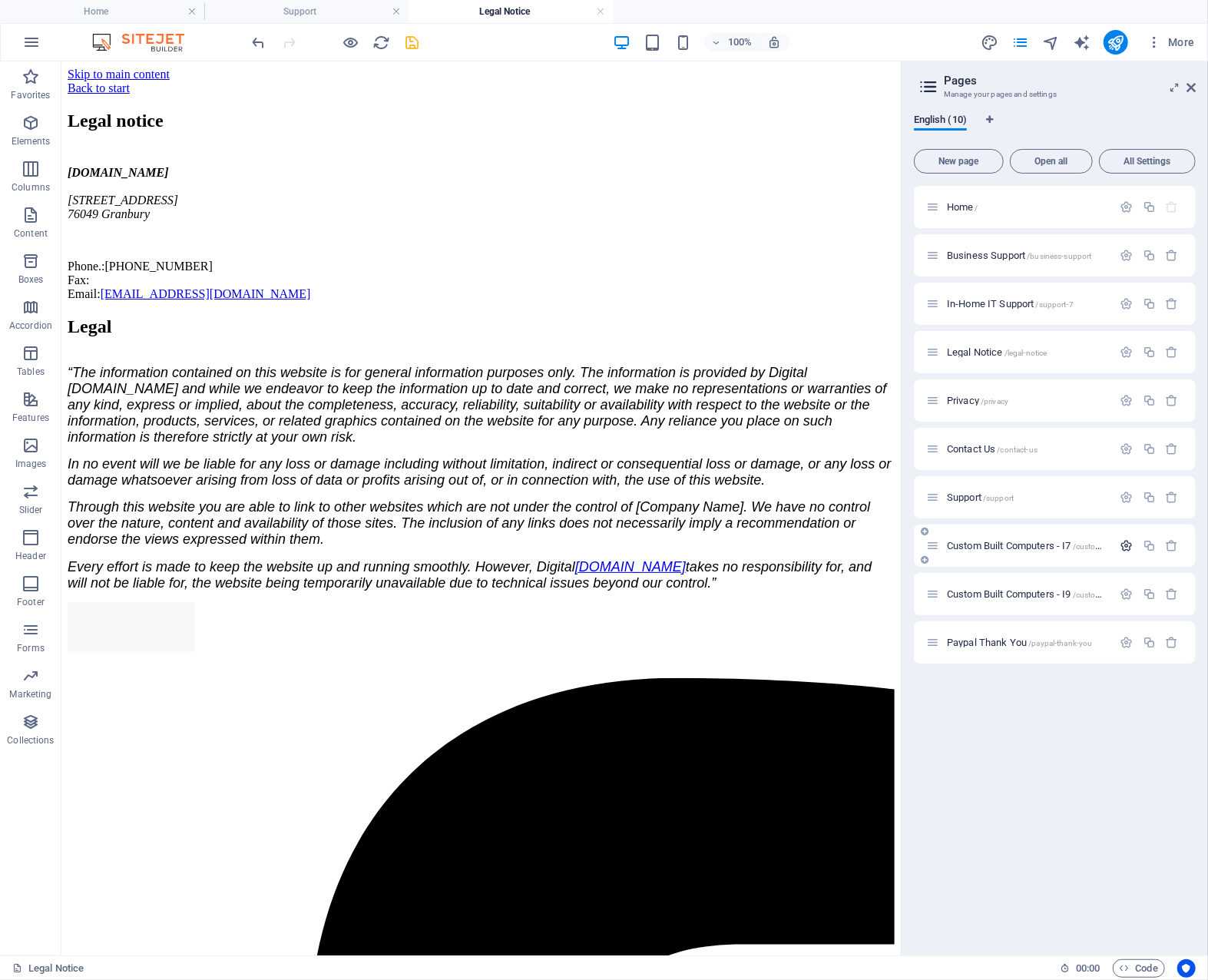
click at [1129, 542] on icon "button" at bounding box center [1128, 546] width 13 height 13
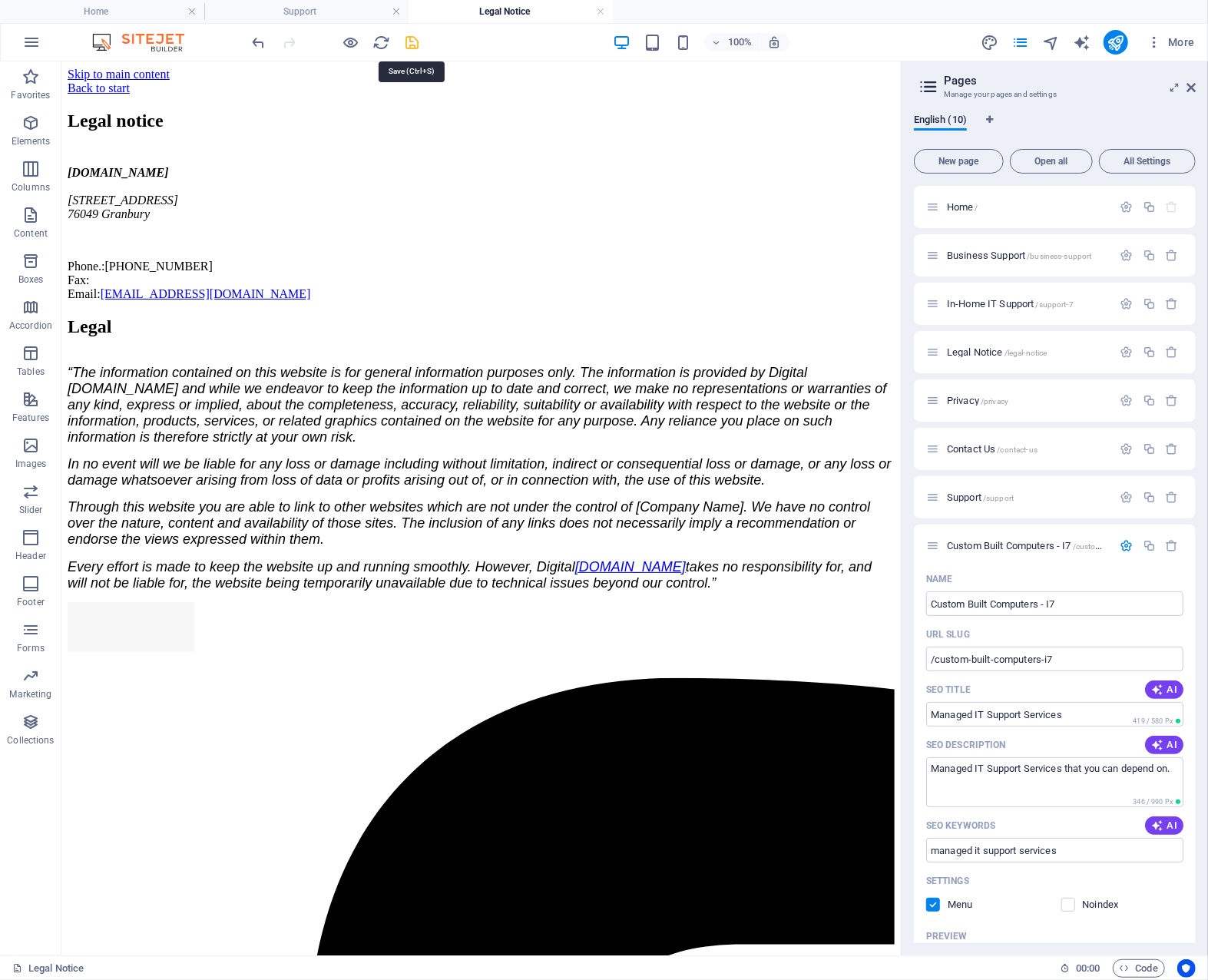
click at [415, 43] on icon "save" at bounding box center [412, 42] width 18 height 18
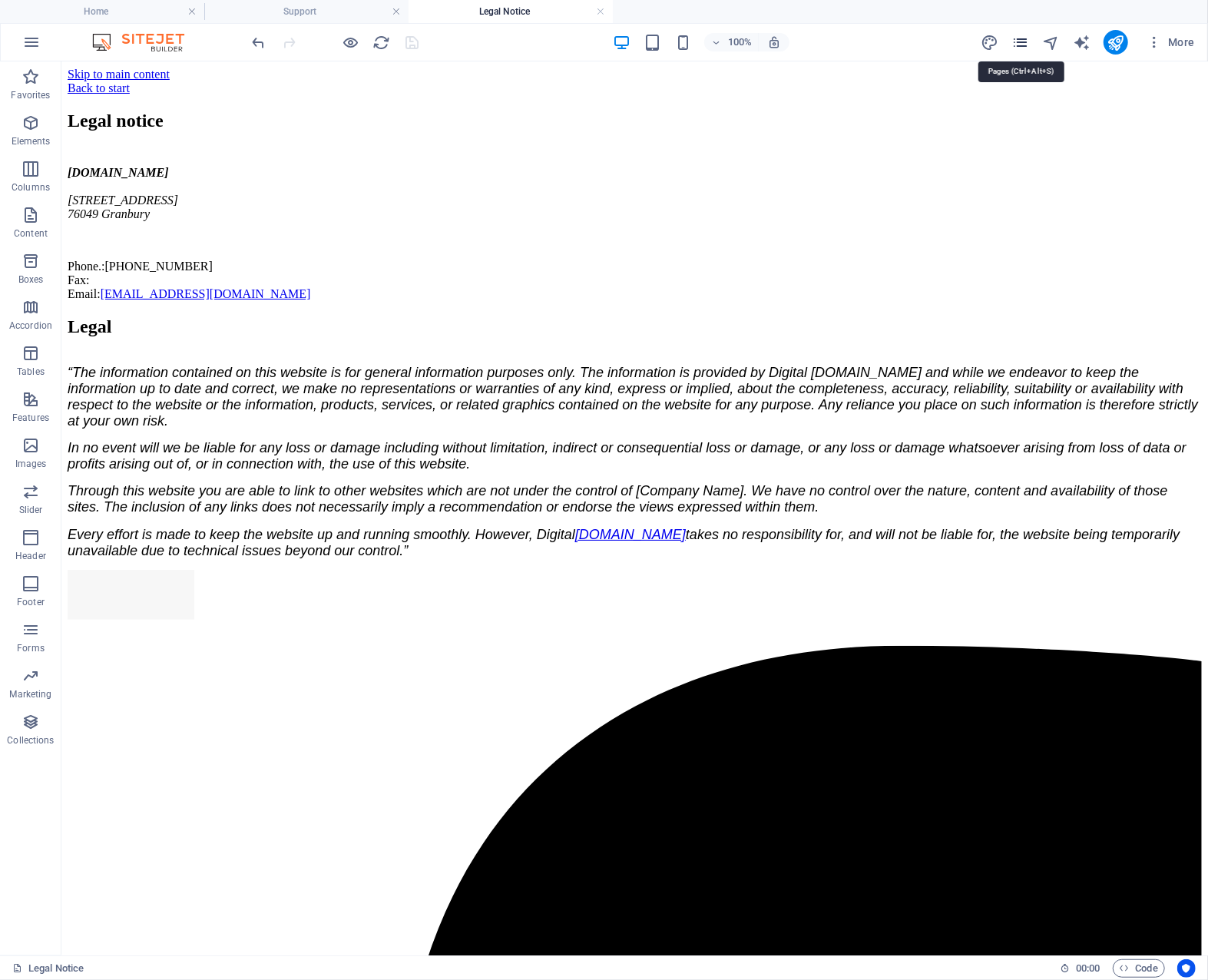
click at [1024, 39] on icon "pages" at bounding box center [1020, 42] width 18 height 18
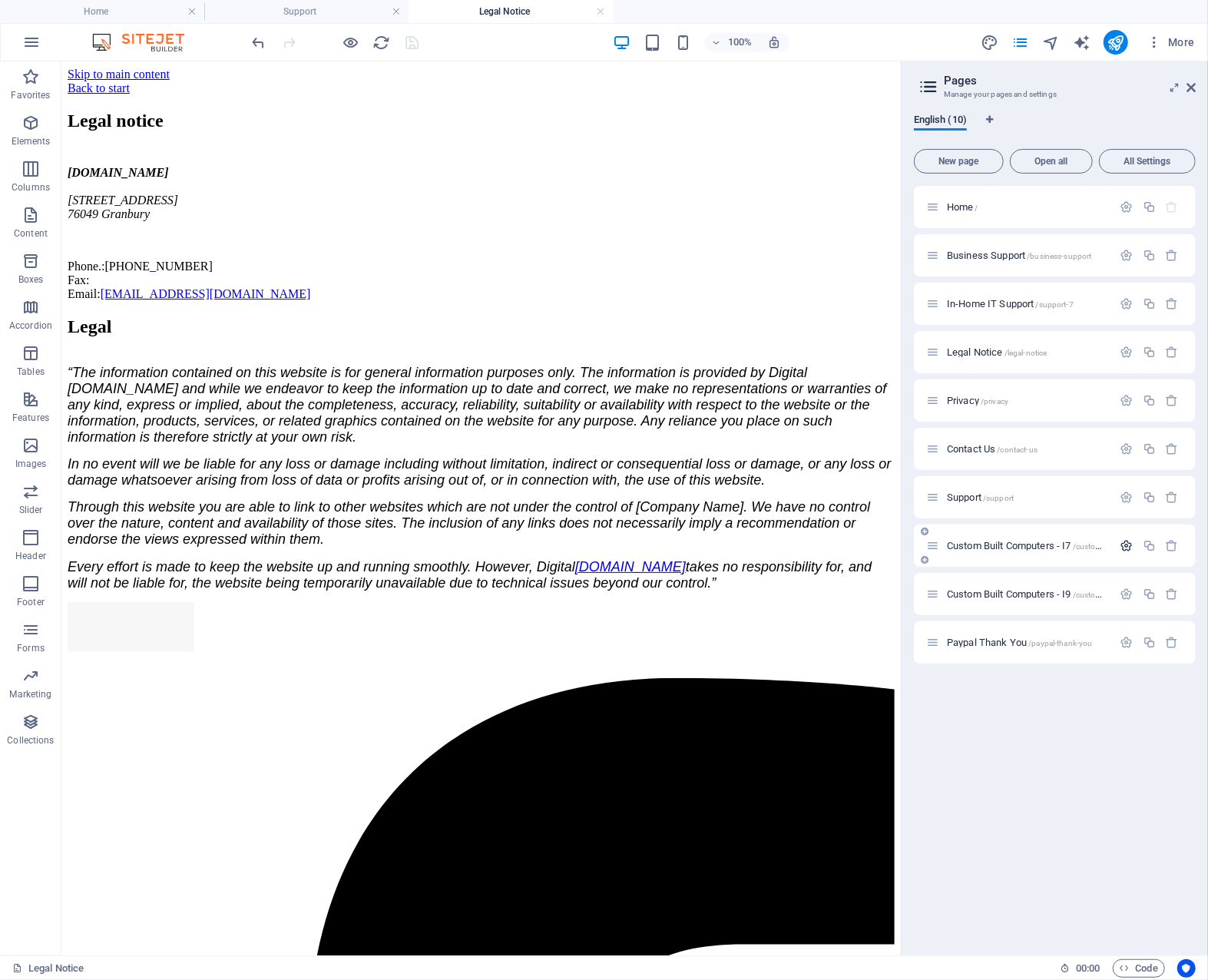
click at [1129, 542] on icon "button" at bounding box center [1128, 546] width 13 height 13
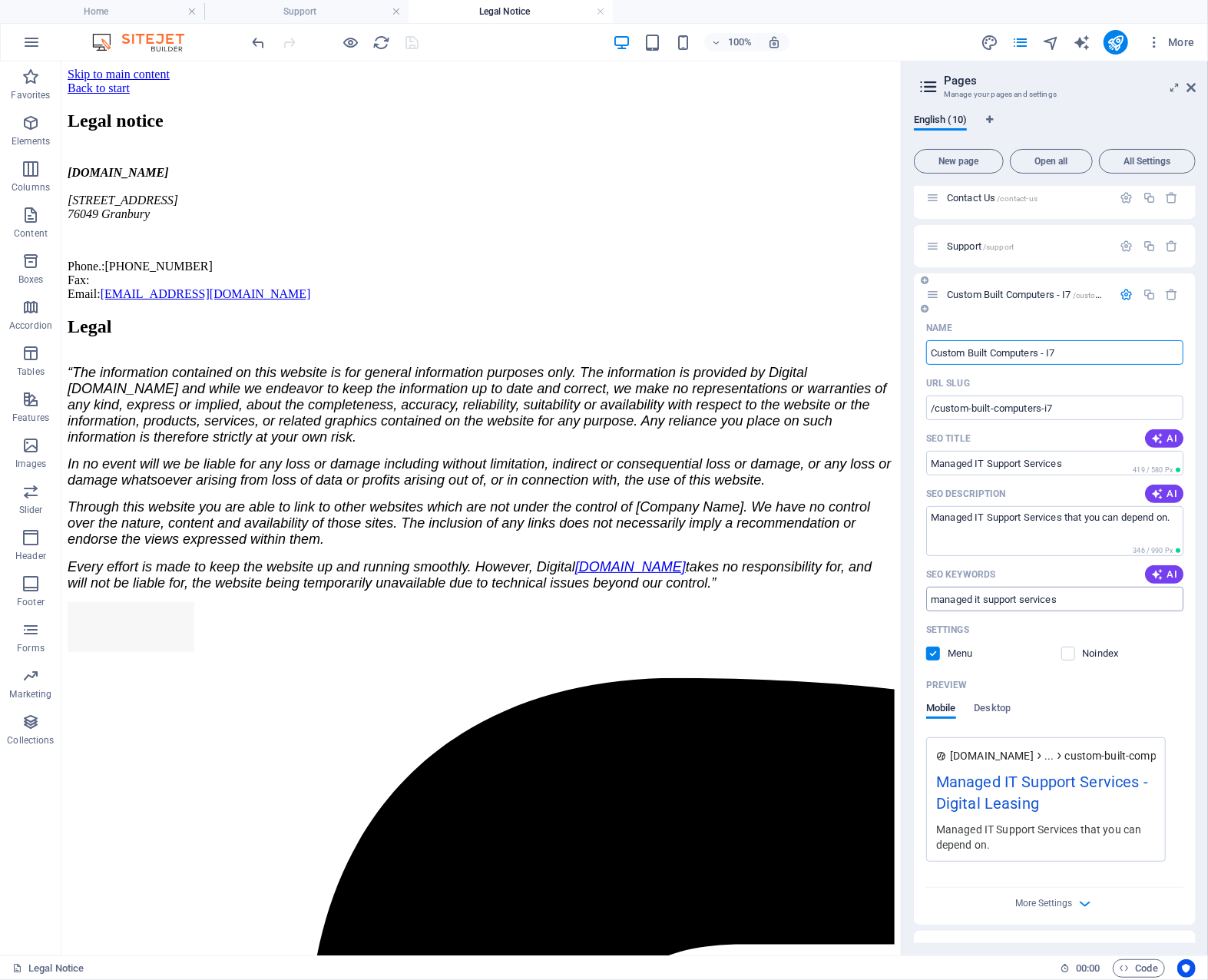
scroll to position [231, 0]
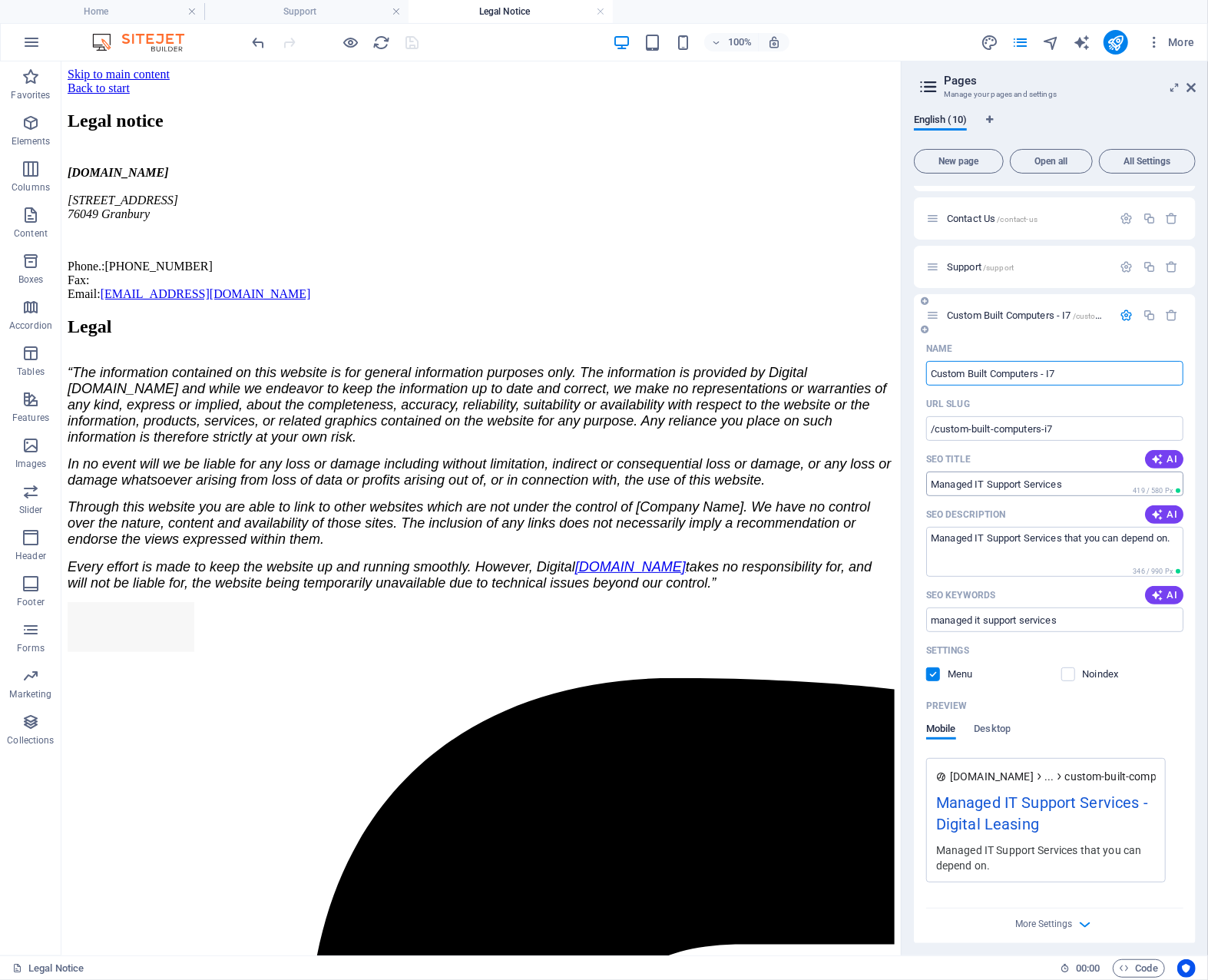
click at [1034, 480] on input "Managed IT Support Services" at bounding box center [1055, 484] width 257 height 24
drag, startPoint x: 1077, startPoint y: 487, endPoint x: 922, endPoint y: 492, distance: 155.1
click at [922, 492] on div "Name Custom Built Computers - I7 ​ URL SLUG /custom-built-computers-i7 ​ SEO Ti…" at bounding box center [1055, 640] width 282 height 609
type input "ASUS High Performance Computers"
drag, startPoint x: 931, startPoint y: 540, endPoint x: 1189, endPoint y: 546, distance: 258.1
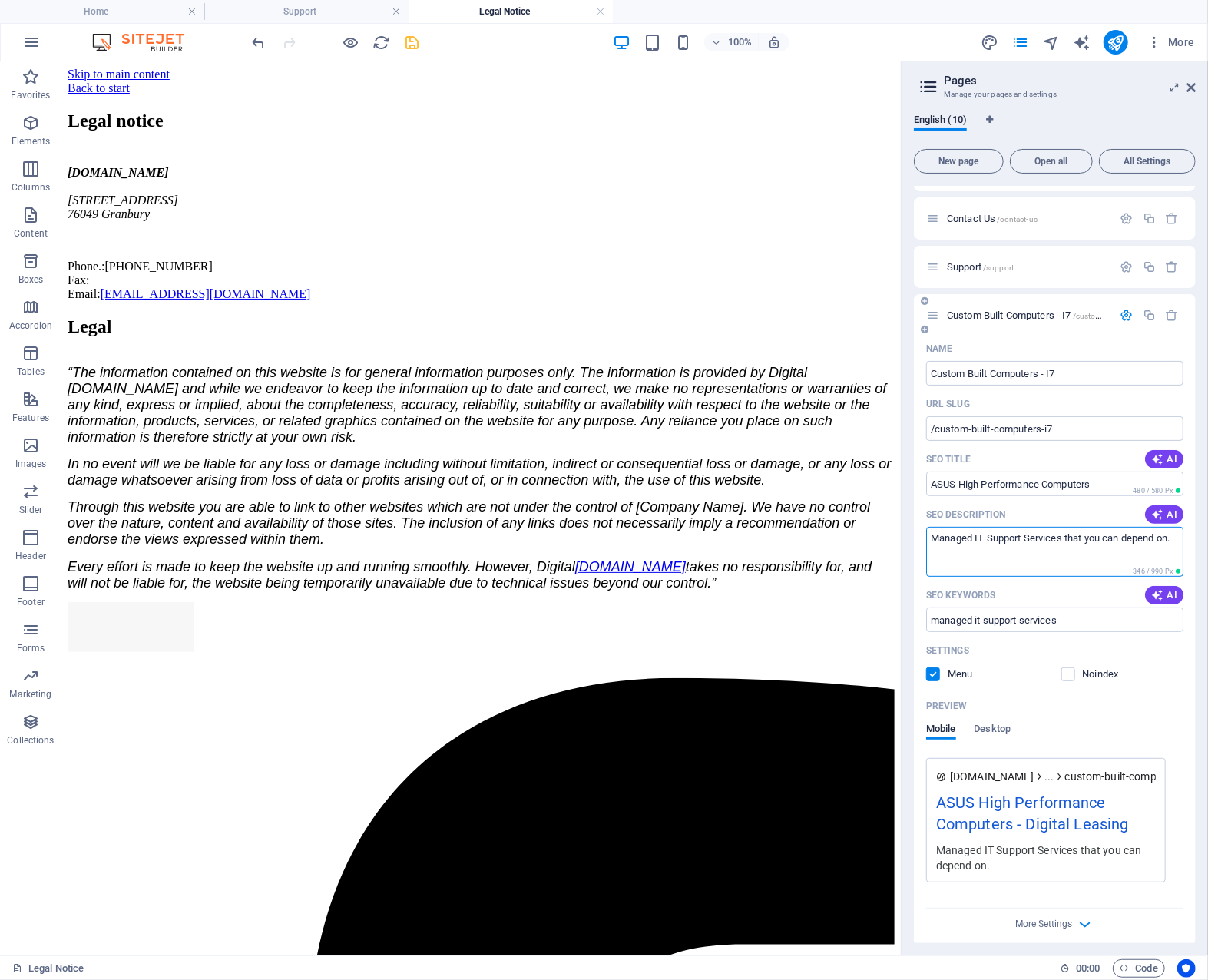
click at [1189, 546] on div "Name Custom Built Computers - I7 ​ URL SLUG /custom-built-computers-i7 ​ SEO Ti…" at bounding box center [1055, 640] width 282 height 609
type textarea "VBLogic builds, delivers, and configures high performance ASUS systems for busi…"
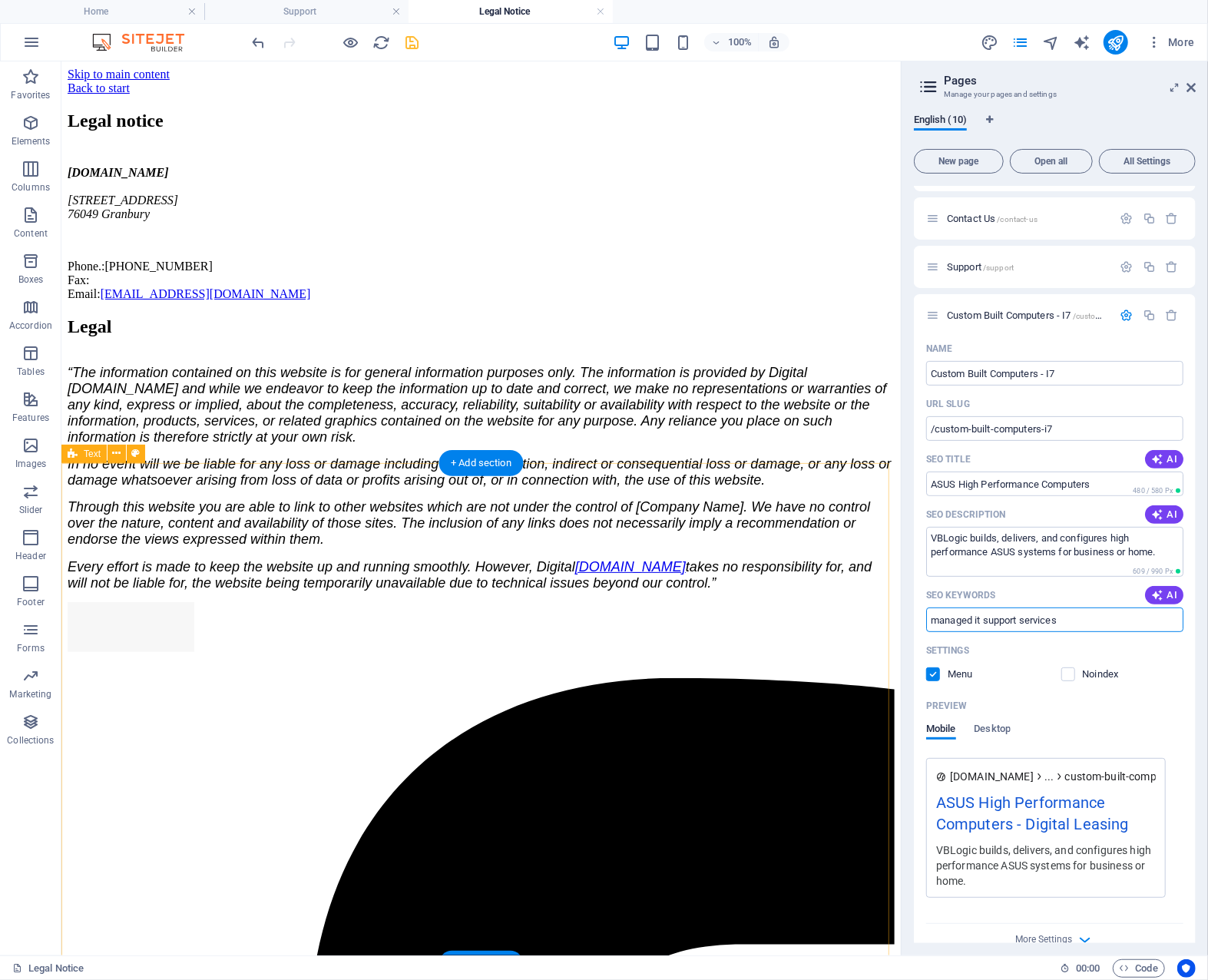
drag, startPoint x: 1132, startPoint y: 681, endPoint x: 965, endPoint y: 677, distance: 167.0
click at [1107, 618] on input "managed it support services" at bounding box center [1055, 620] width 257 height 24
click at [1094, 620] on input "managed it support services" at bounding box center [1055, 620] width 257 height 24
drag, startPoint x: 1080, startPoint y: 621, endPoint x: 932, endPoint y: 625, distance: 148.1
click at [932, 625] on input "managed it support services" at bounding box center [1055, 620] width 257 height 24
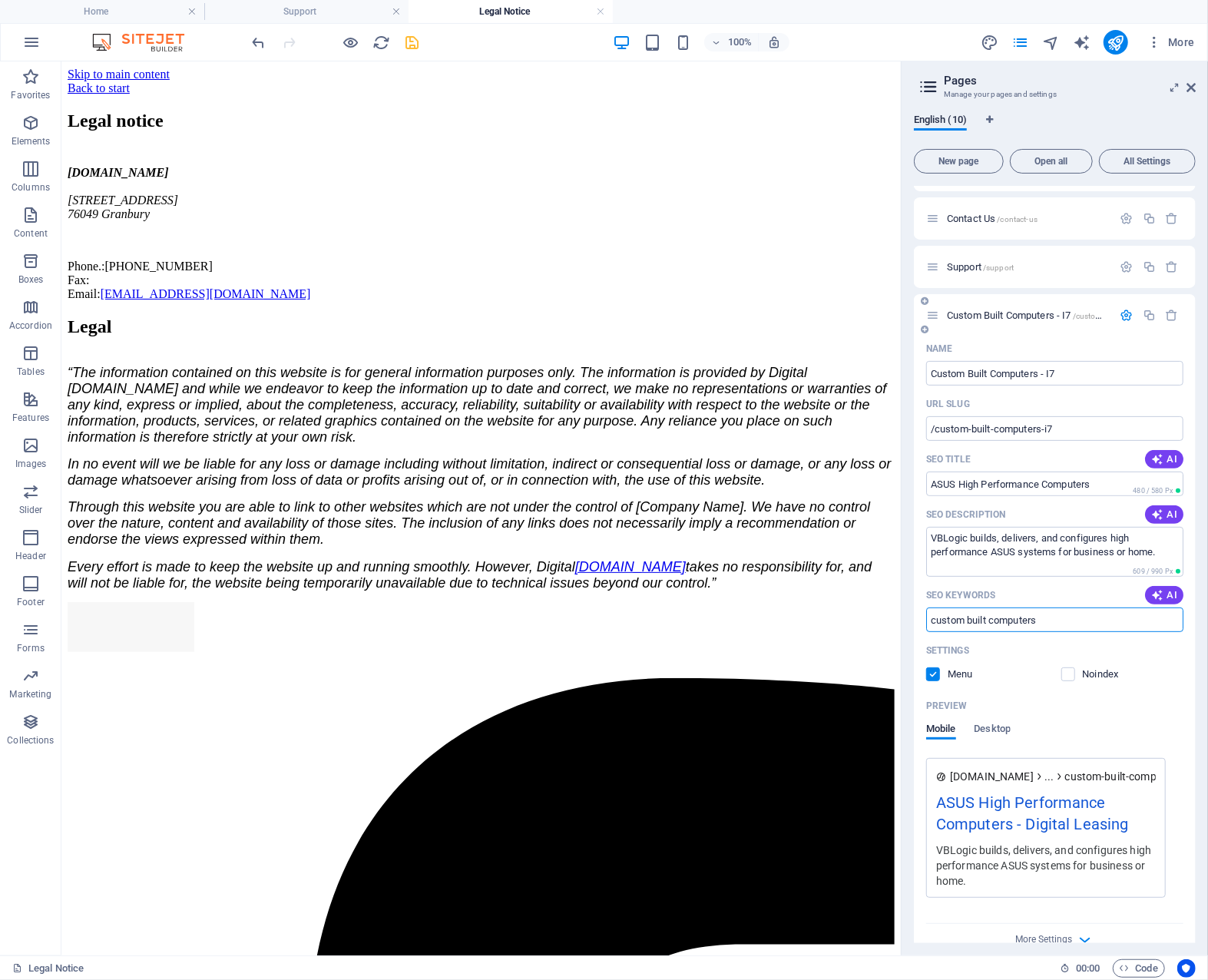
type input "custom built computers"
click at [1039, 734] on div "Mobile Desktop" at bounding box center [1055, 737] width 257 height 29
click at [1124, 313] on icon "button" at bounding box center [1128, 315] width 13 height 13
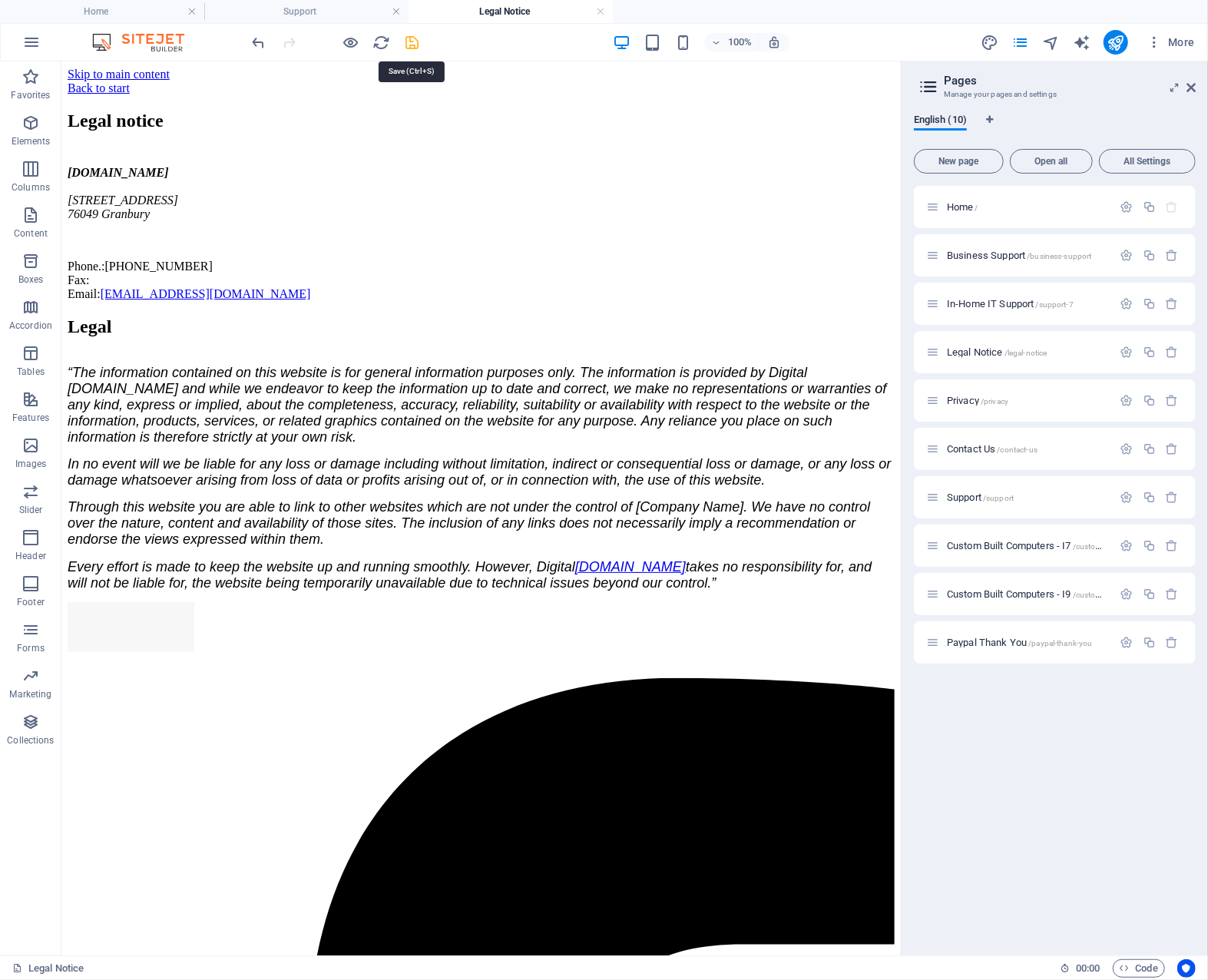
click at [410, 42] on icon "save" at bounding box center [412, 42] width 18 height 18
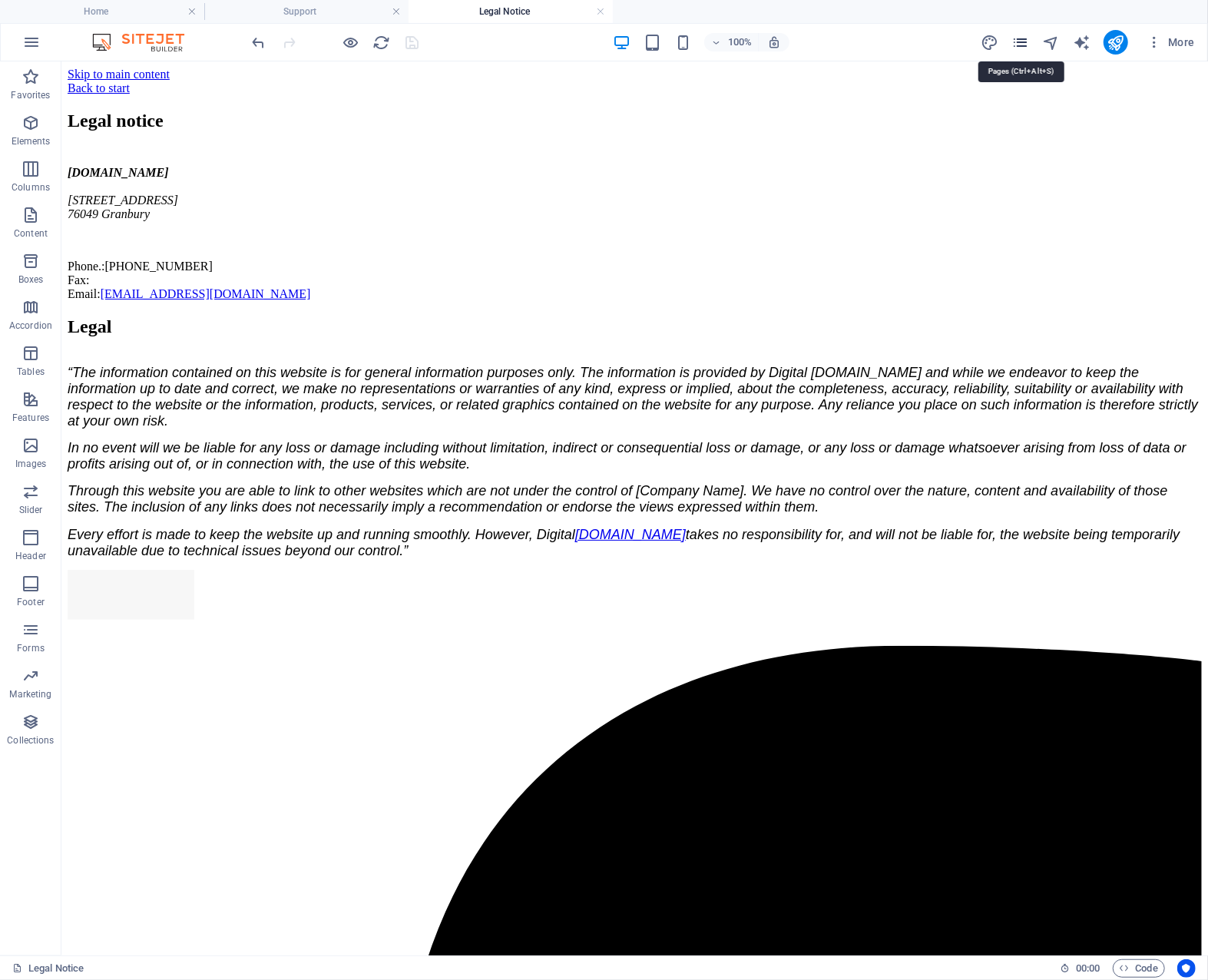
click at [1022, 43] on icon "pages" at bounding box center [1020, 42] width 18 height 18
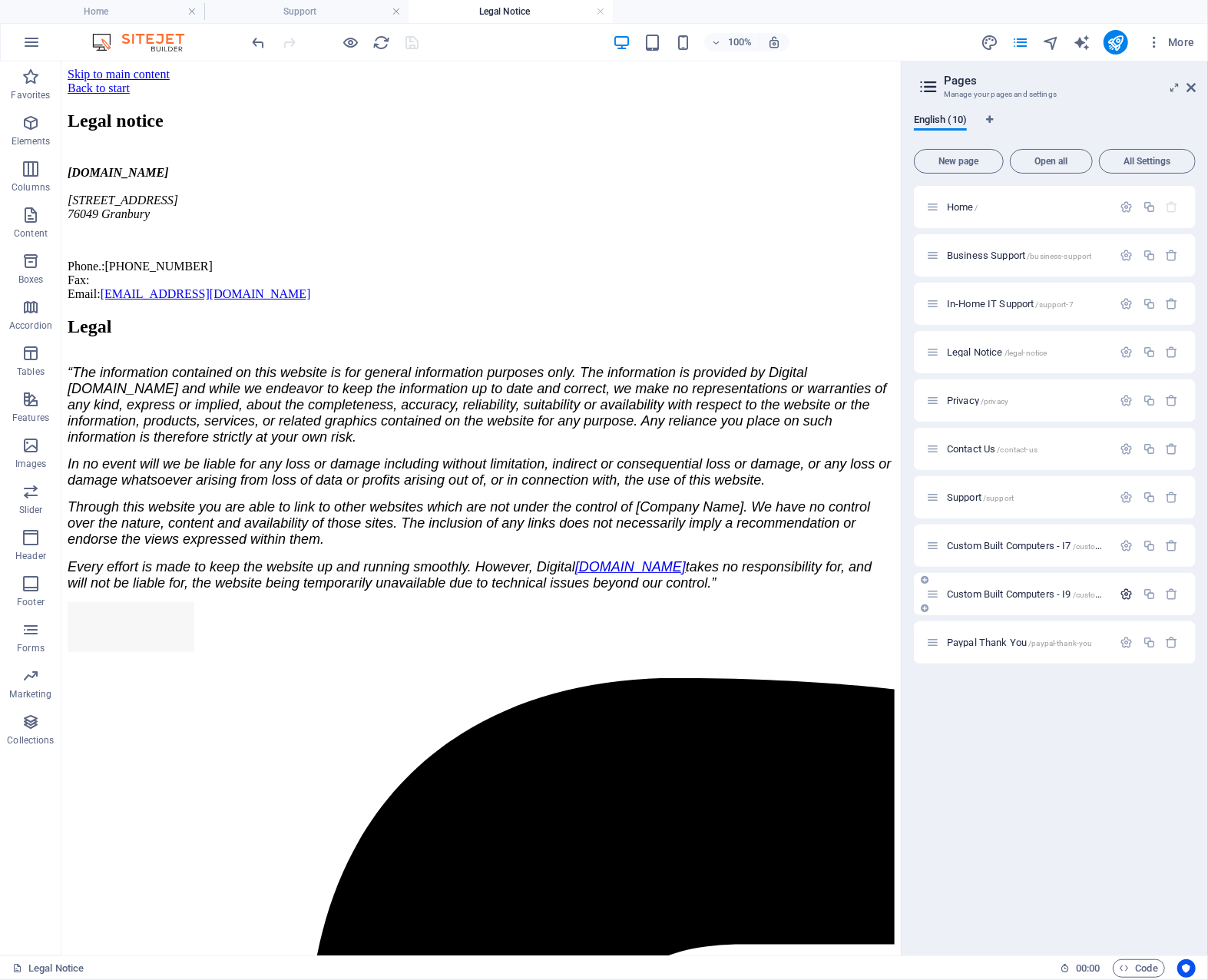
click at [1130, 595] on icon "button" at bounding box center [1128, 594] width 13 height 13
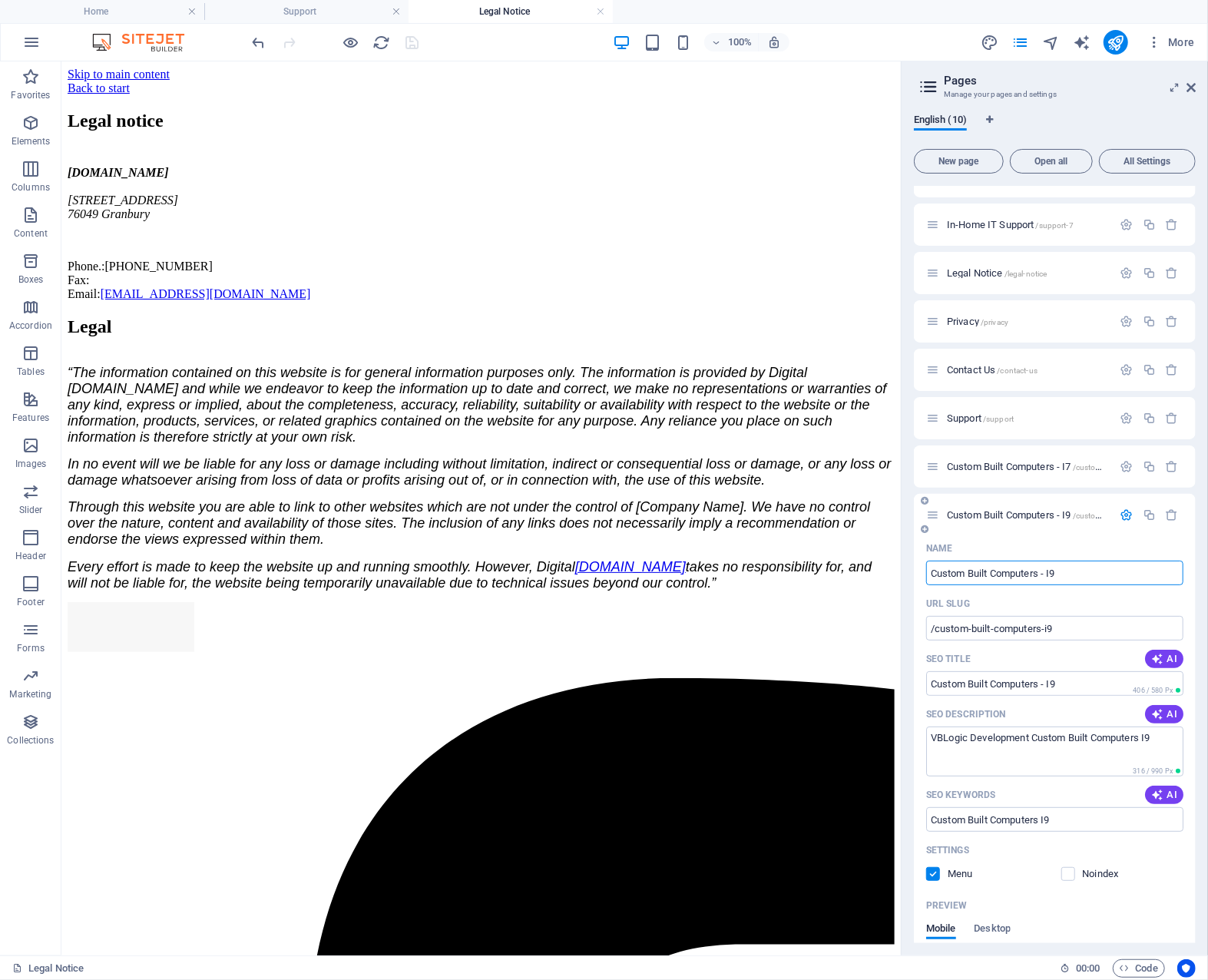
scroll to position [77, 0]
click at [1125, 518] on icon "button" at bounding box center [1128, 517] width 13 height 13
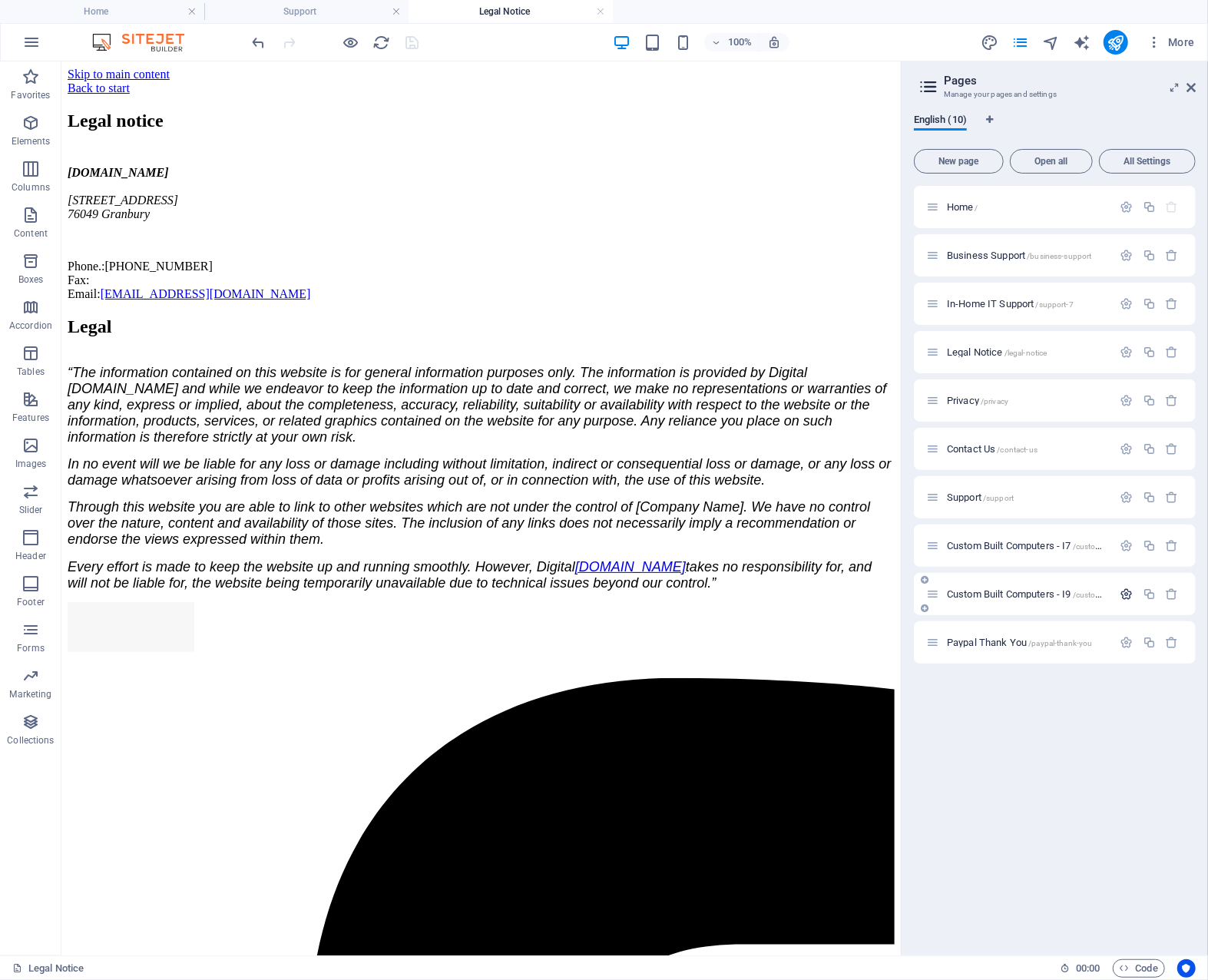
scroll to position [0, 0]
click at [1015, 592] on span "Custom Built Computers - I9 /custom-built-computers-i9" at bounding box center [1058, 594] width 222 height 12
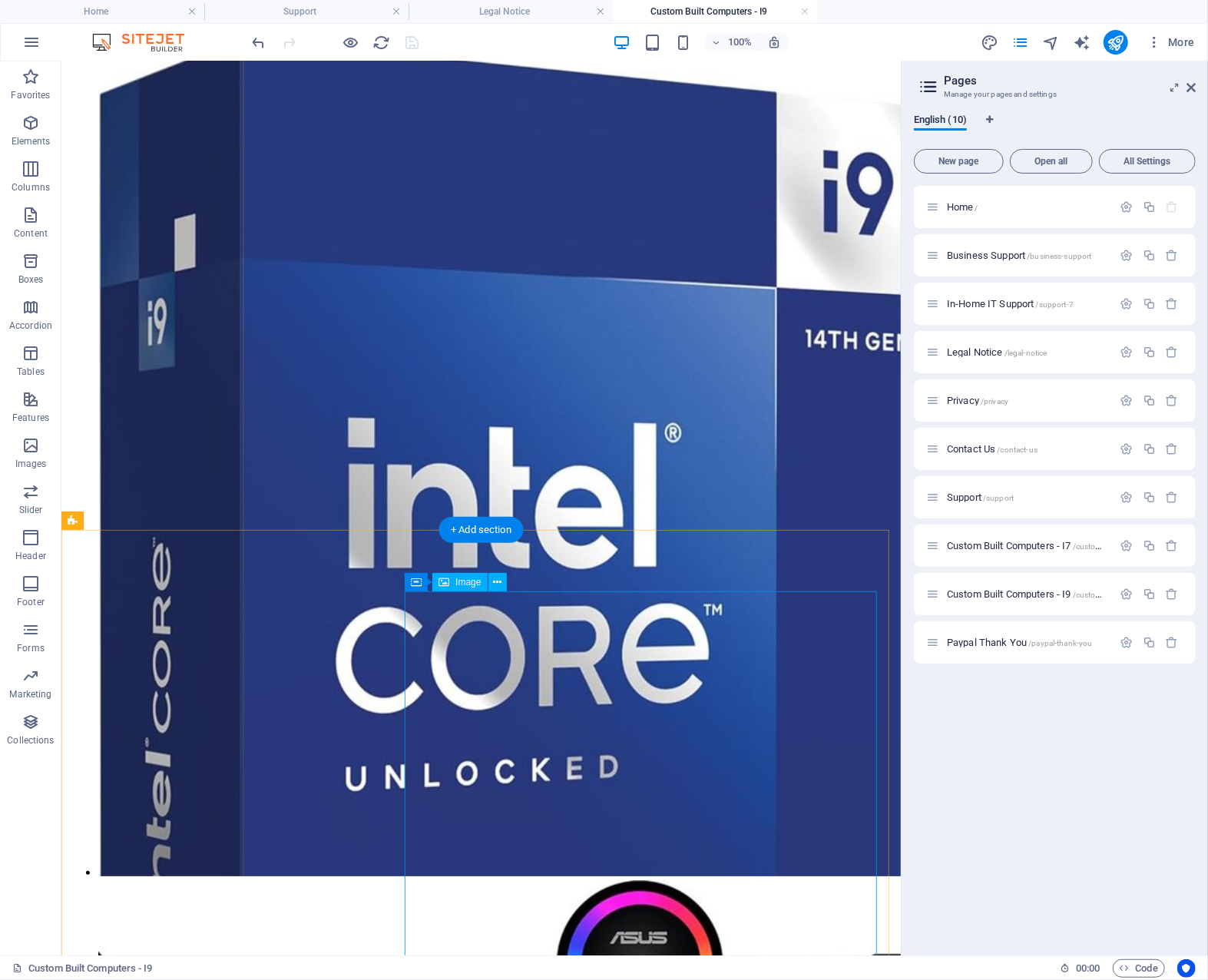
scroll to position [3098, 0]
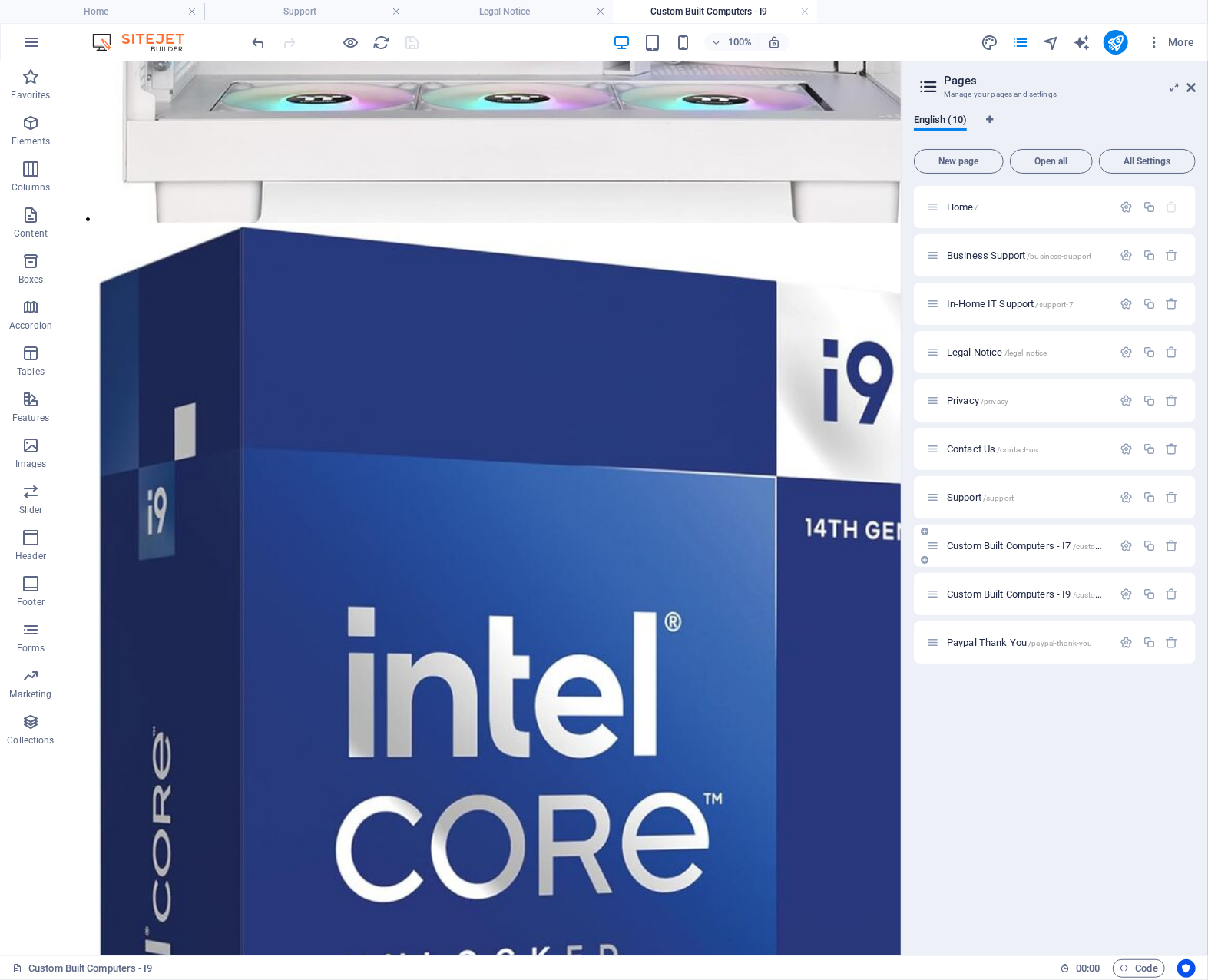
click at [1030, 546] on span "Custom Built Computers - I7 /custom-built-computers-i7" at bounding box center [1058, 546] width 222 height 12
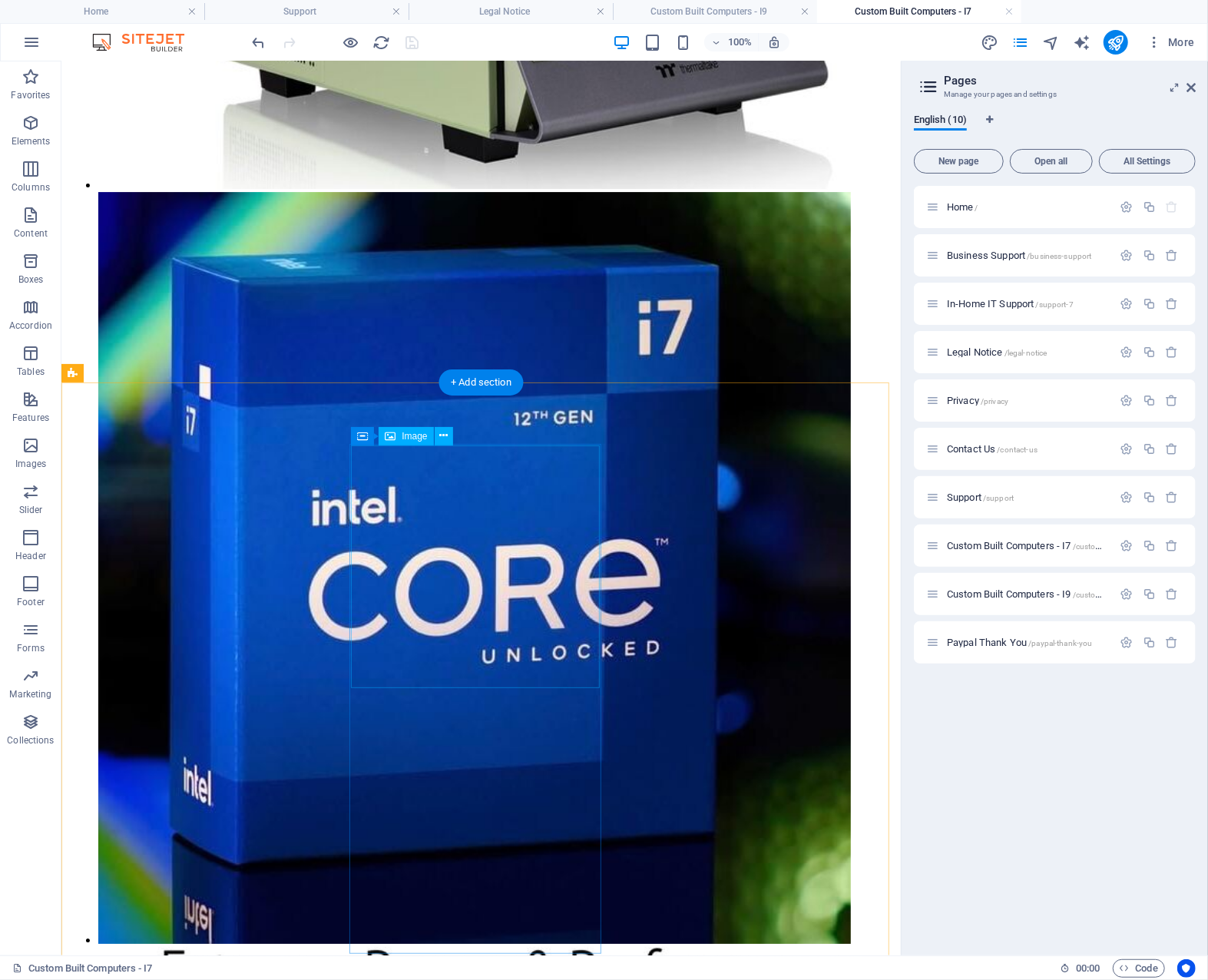
scroll to position [3209, 0]
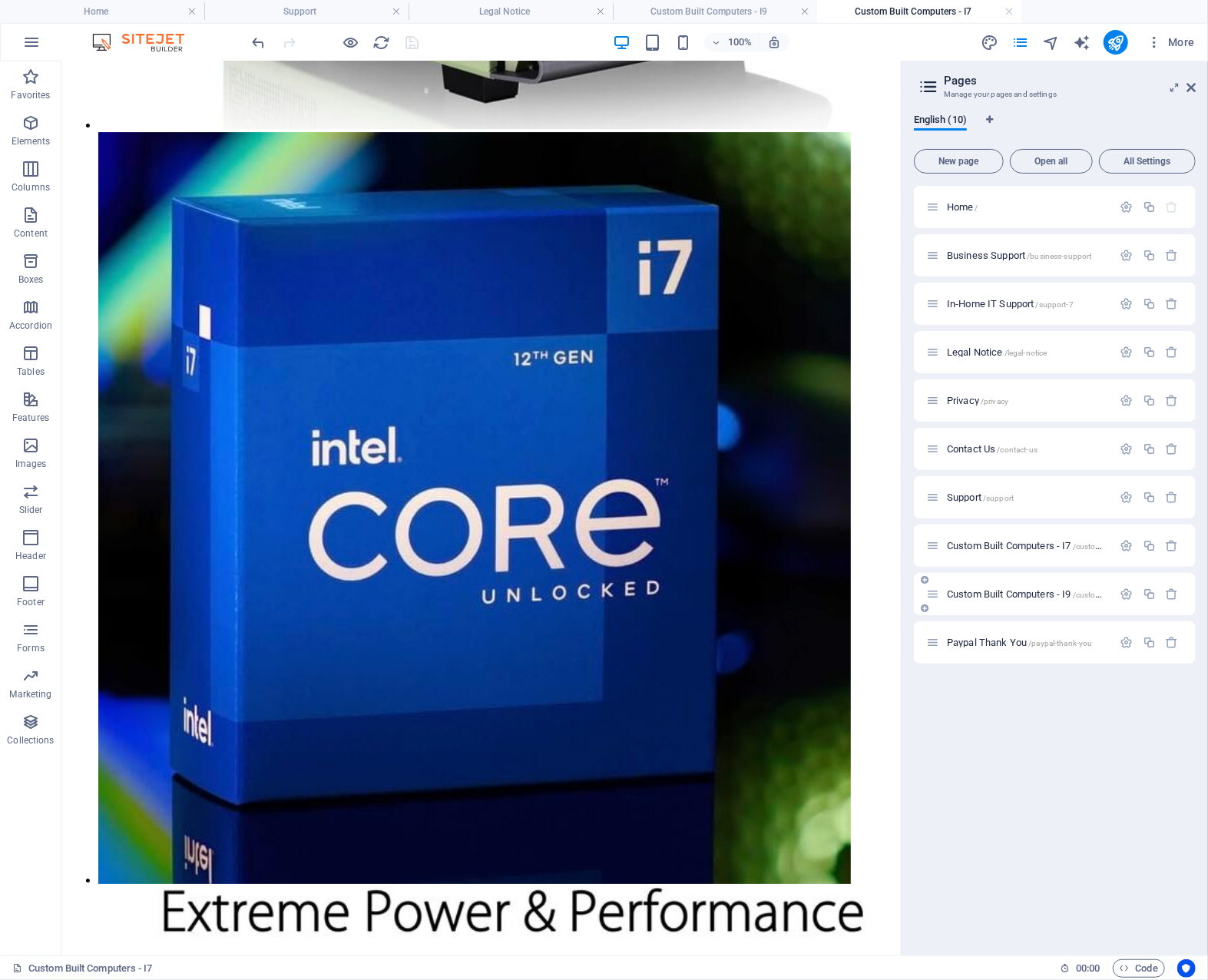
click at [1017, 592] on span "Custom Built Computers - I9 /custom-built-computers-i9" at bounding box center [1058, 594] width 222 height 12
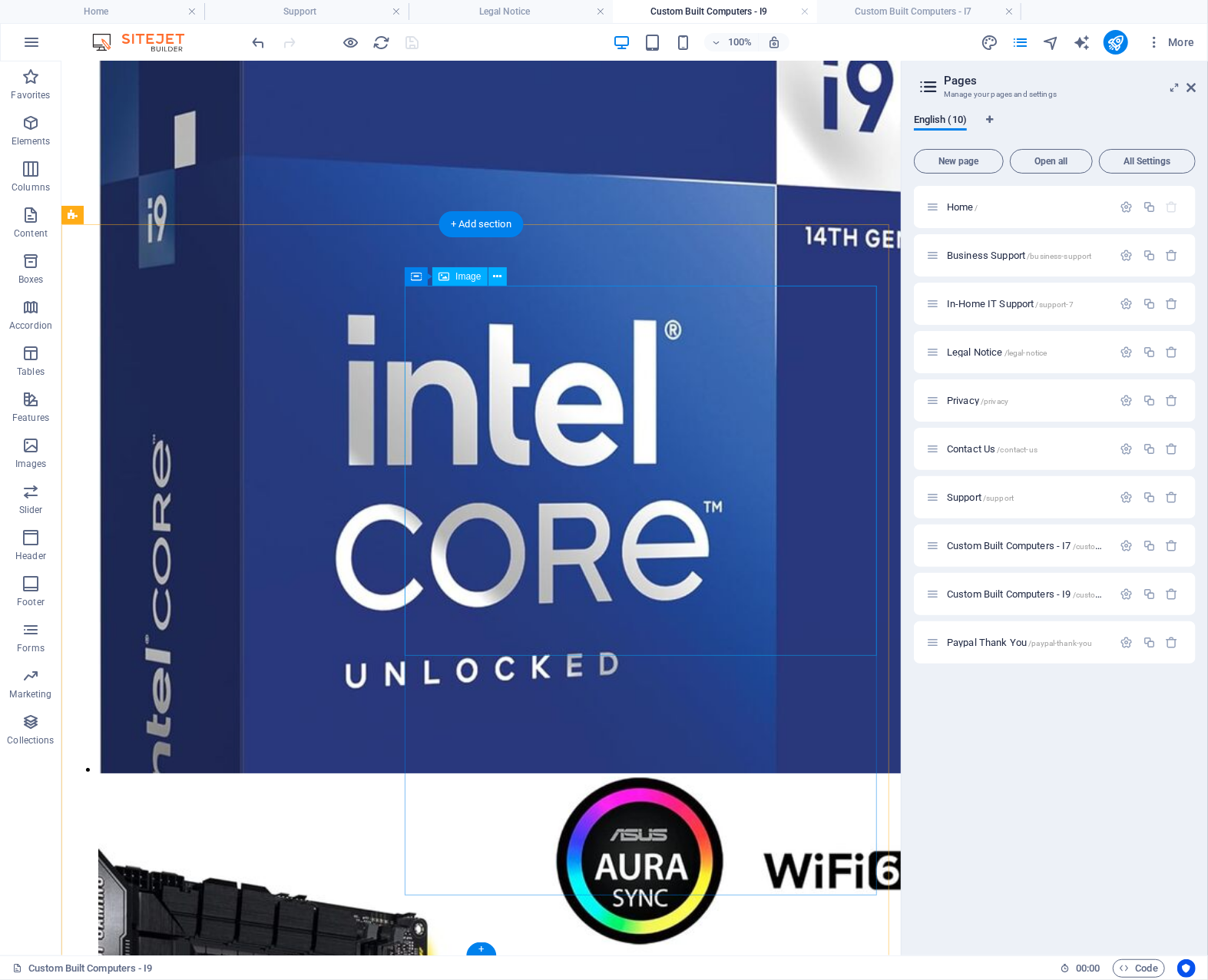
scroll to position [3406, 0]
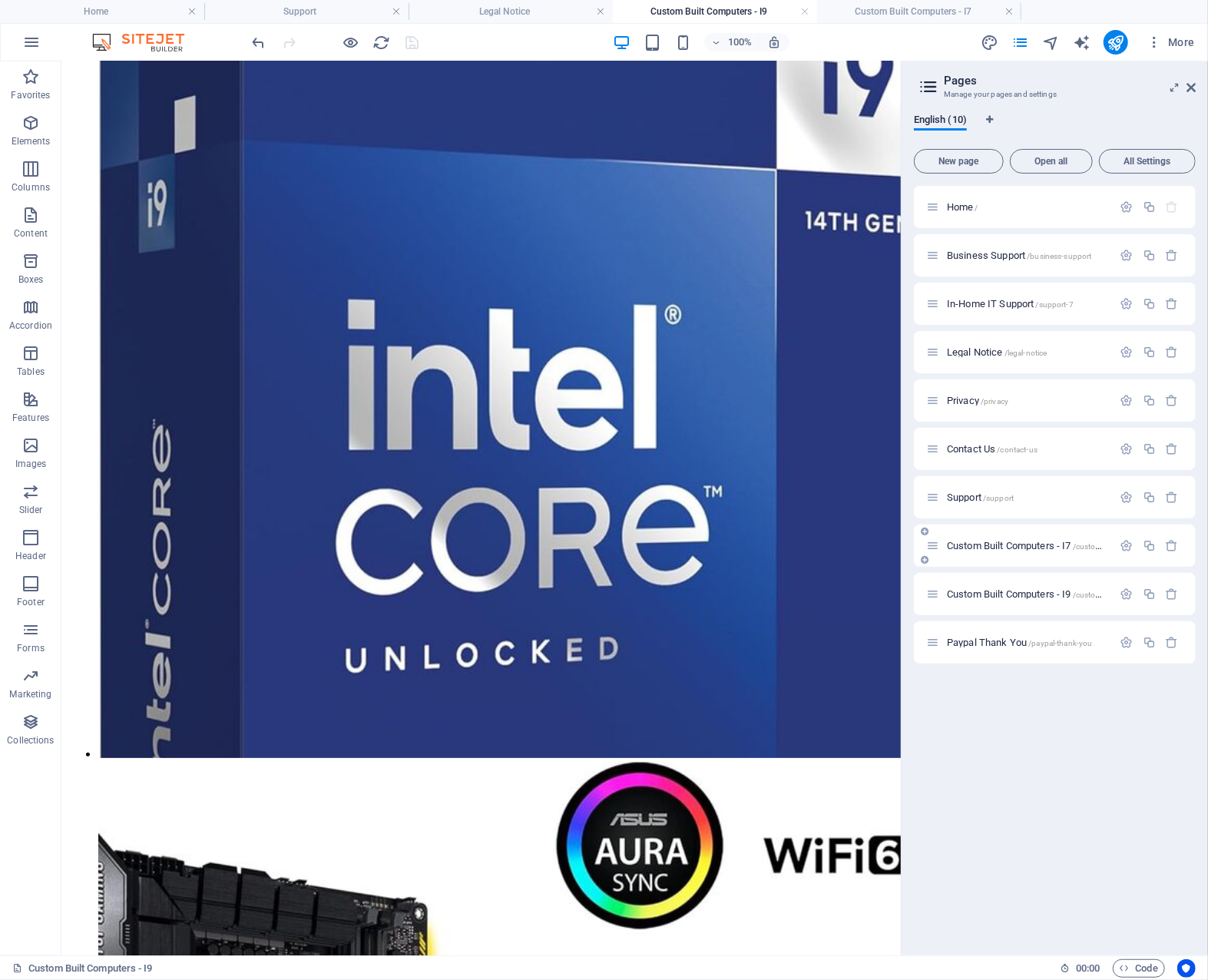
click at [1024, 546] on span "Custom Built Computers - I7 /custom-built-computers-i7" at bounding box center [1058, 546] width 222 height 12
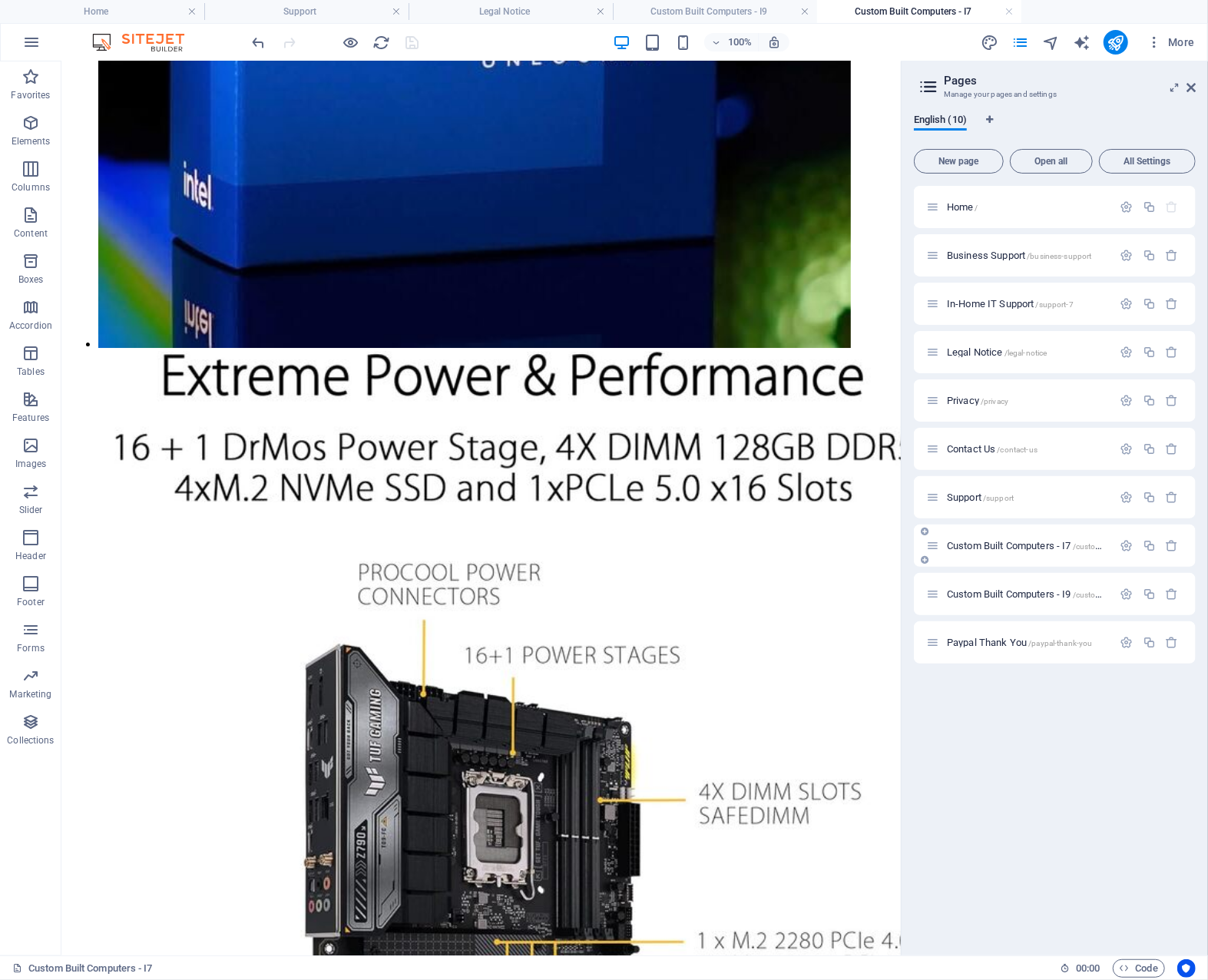
scroll to position [0, 0]
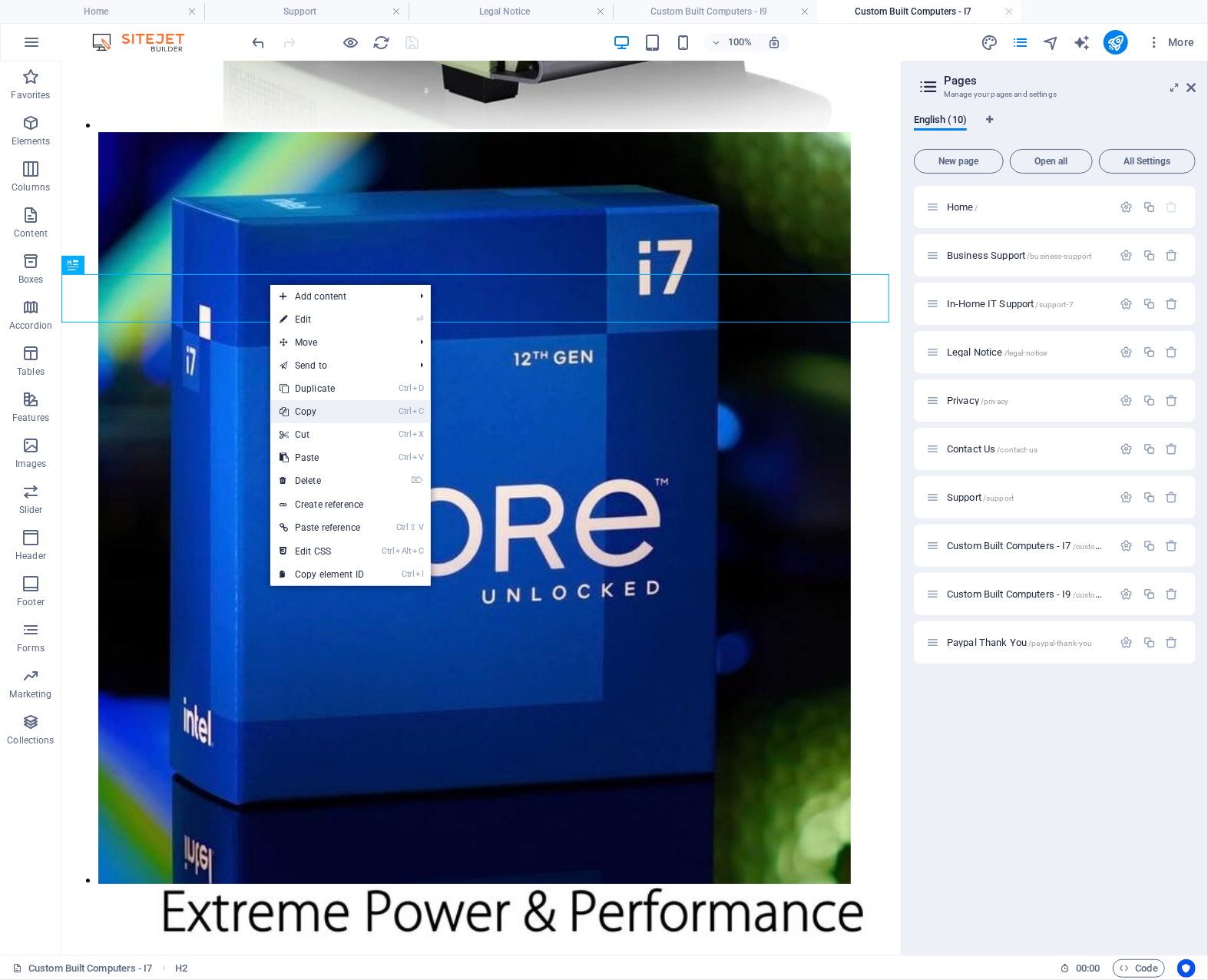
click at [345, 408] on link "Ctrl C Copy" at bounding box center [322, 411] width 103 height 23
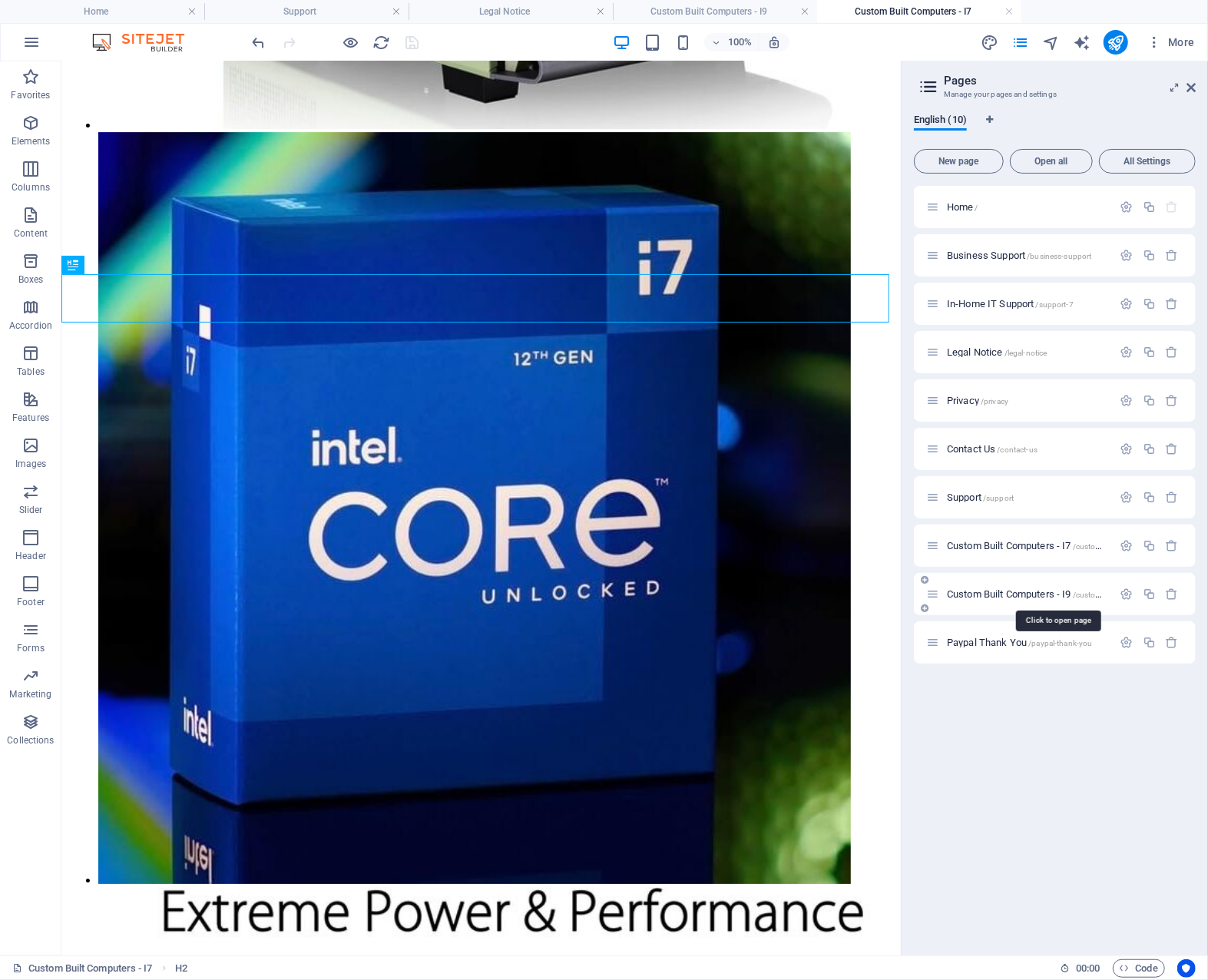
click at [995, 594] on span "Custom Built Computers - I9 /custom-built-computers-i9" at bounding box center [1058, 594] width 222 height 12
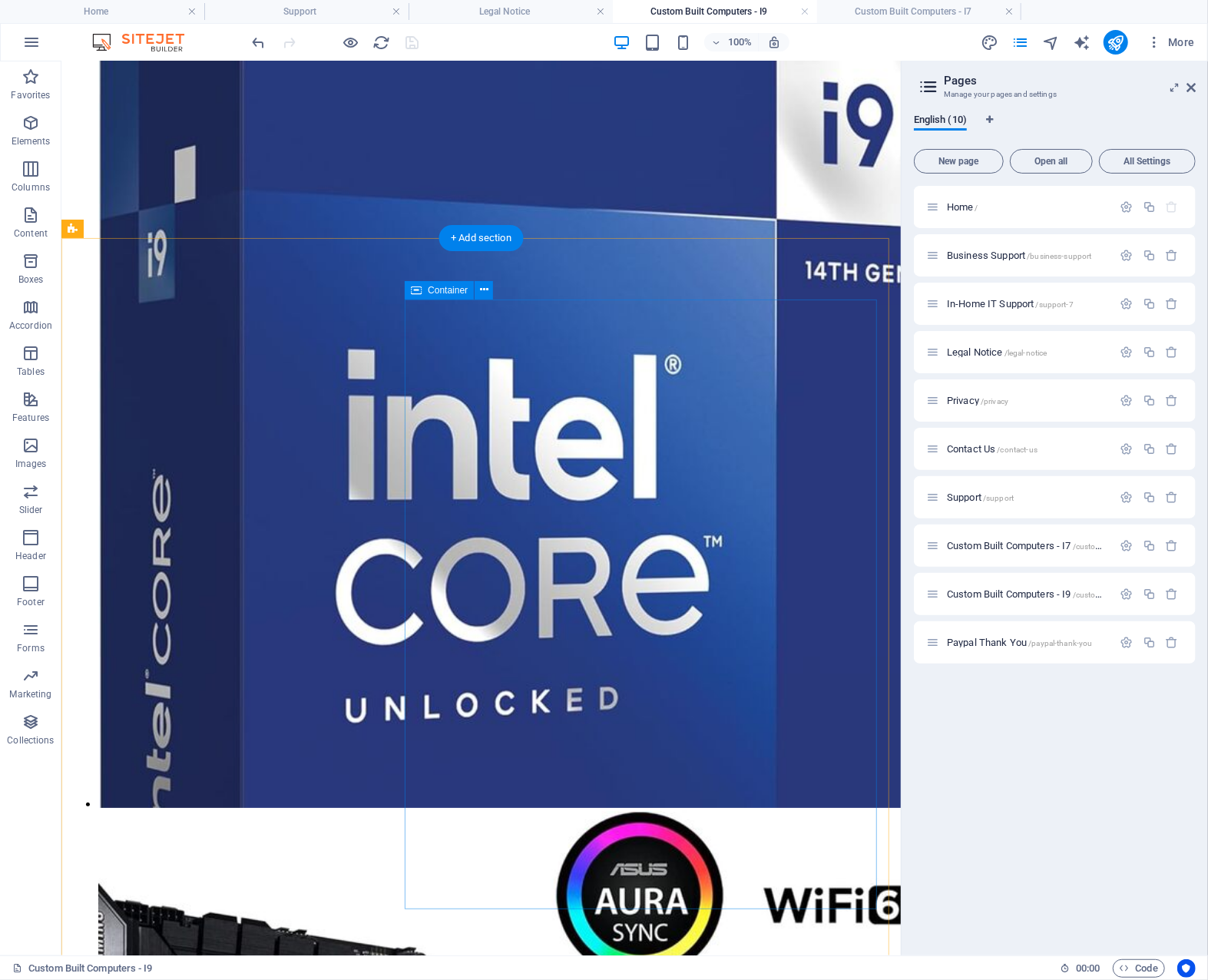
scroll to position [3406, 0]
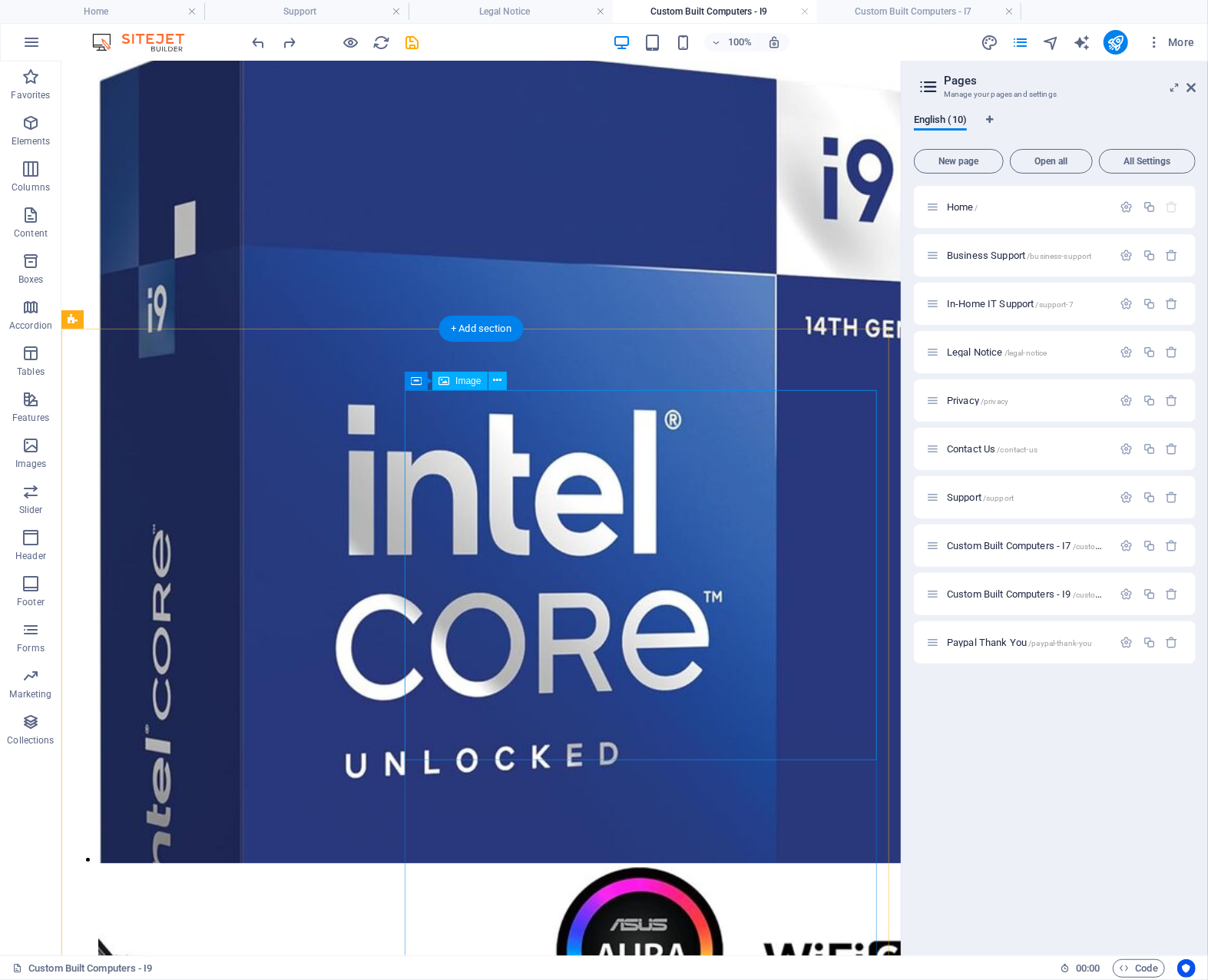
scroll to position [3329, 0]
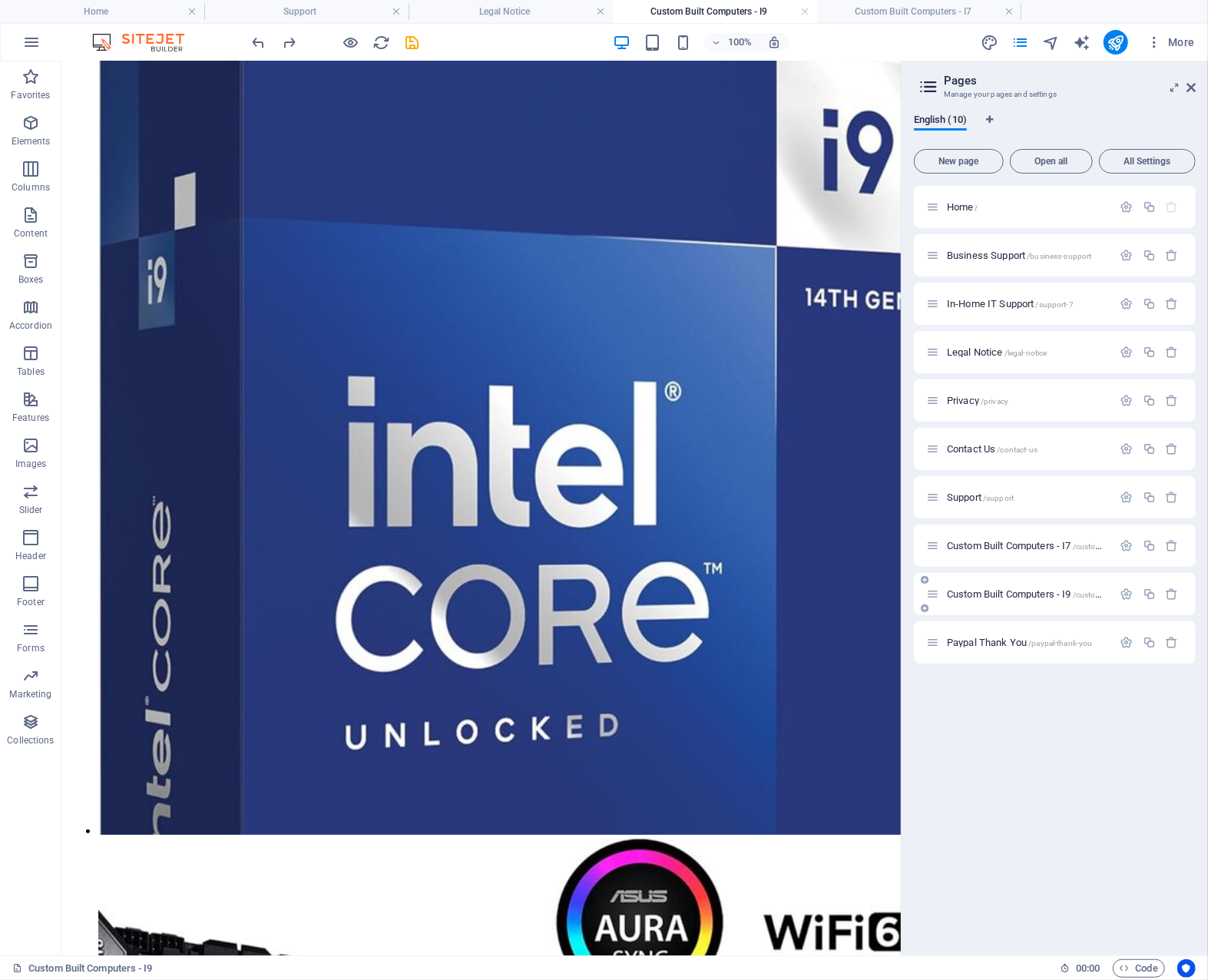
click at [1019, 594] on span "Custom Built Computers - I9 /custom-built-computers-i9" at bounding box center [1058, 594] width 222 height 12
click at [1032, 542] on span "Custom Built Computers - I7 /custom-built-computers-i7" at bounding box center [1058, 546] width 222 height 12
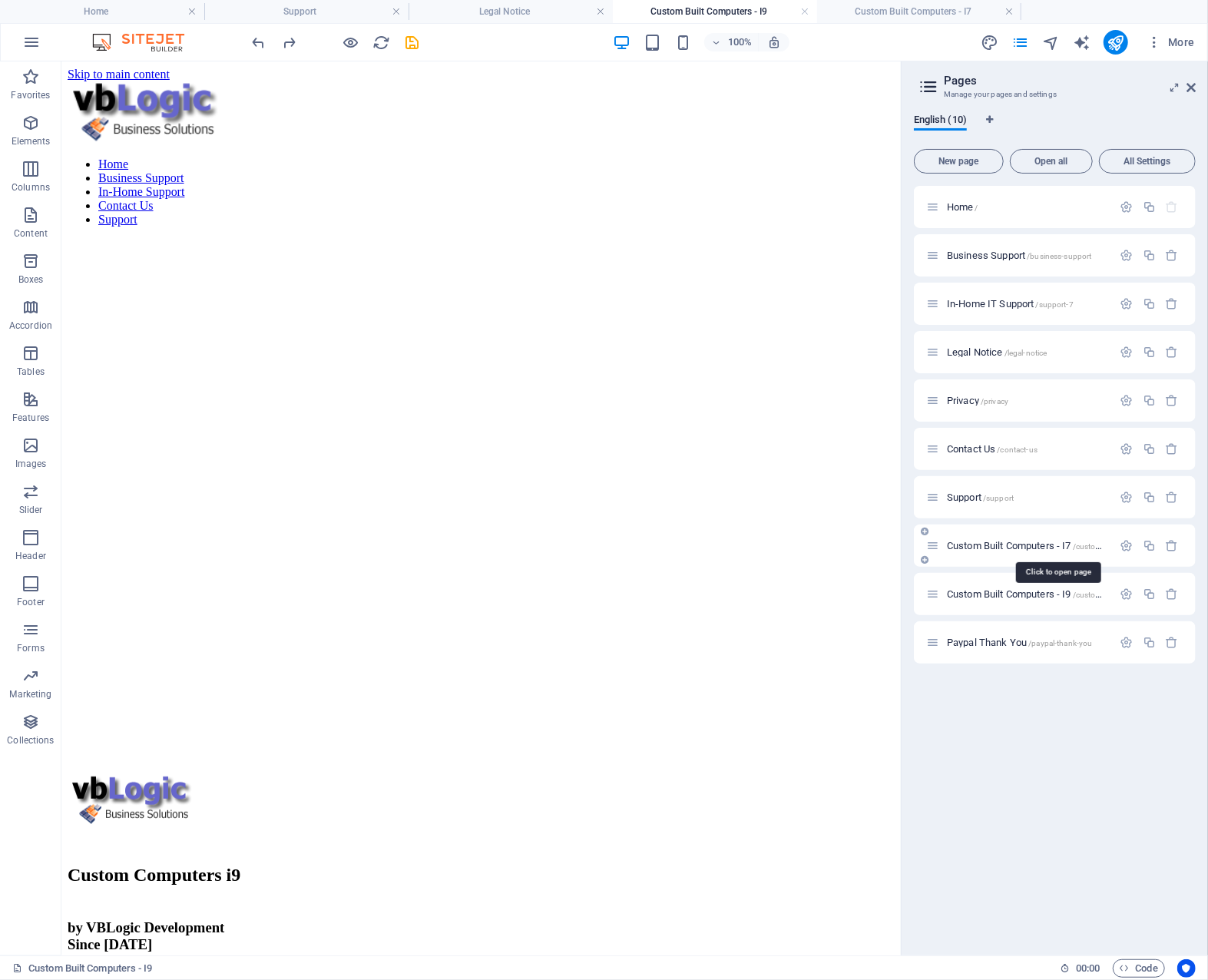
scroll to position [3209, 0]
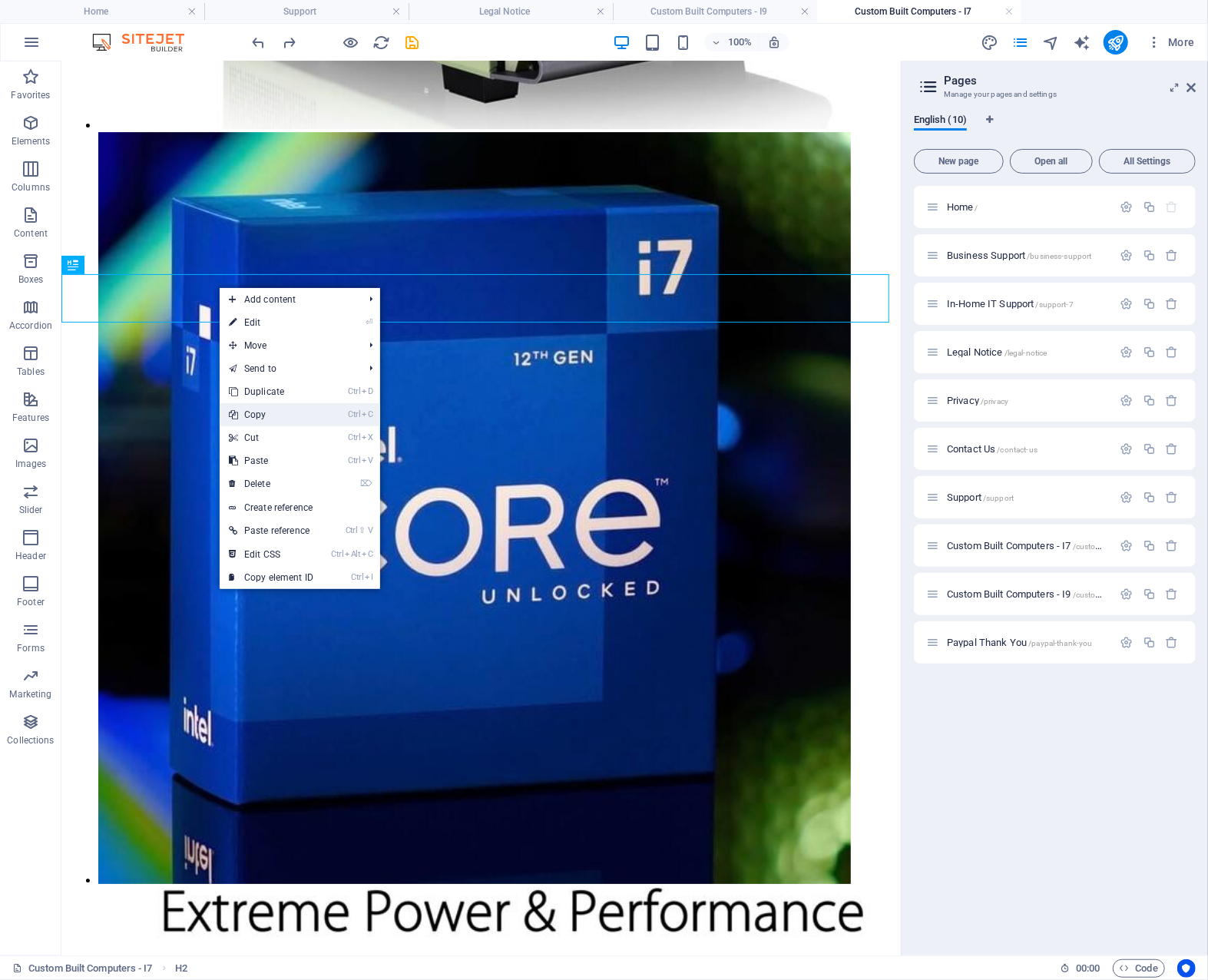
click at [321, 411] on link "Ctrl C Copy" at bounding box center [271, 414] width 103 height 23
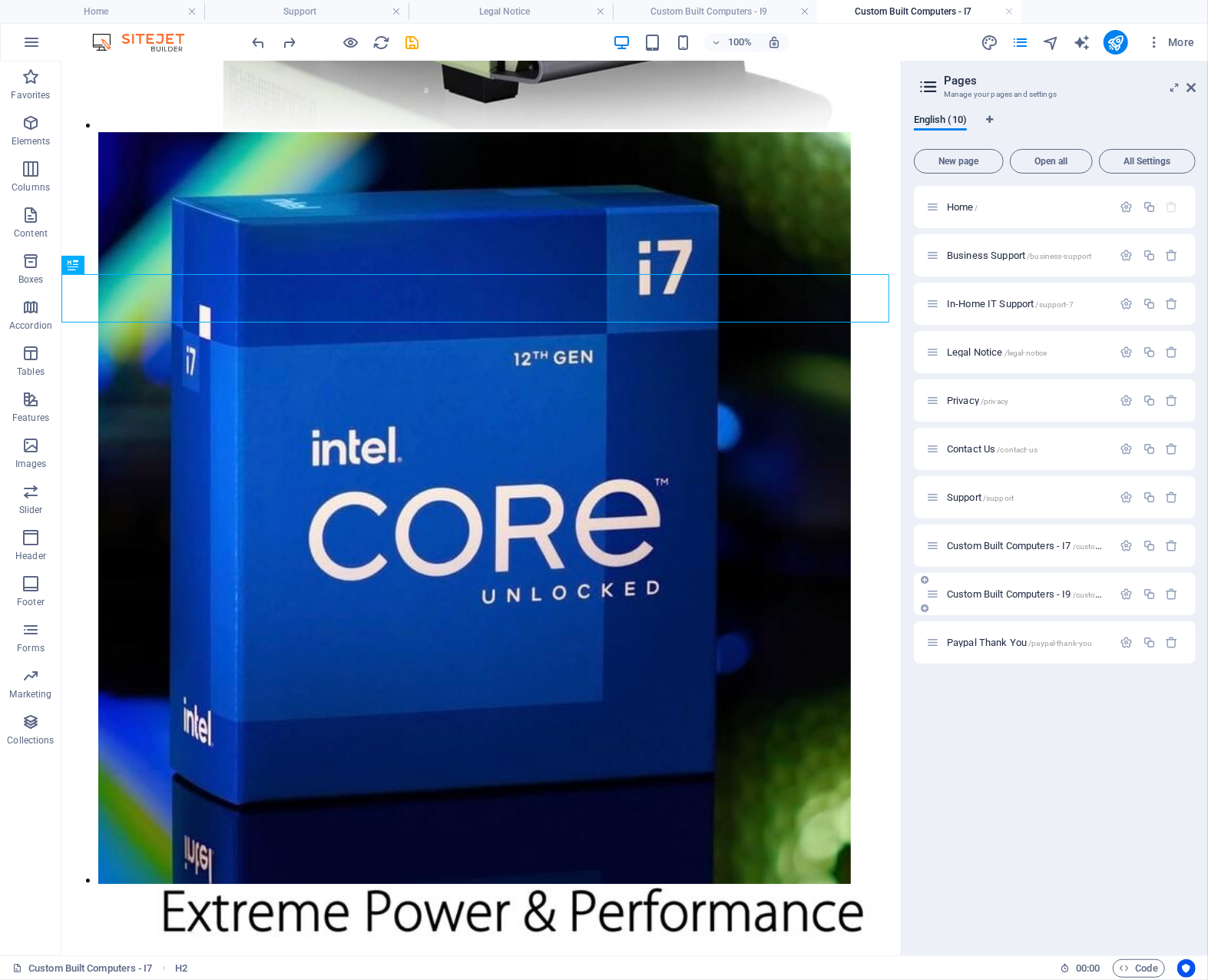
click at [1023, 594] on span "Custom Built Computers - I9 /custom-built-computers-i9" at bounding box center [1058, 594] width 222 height 12
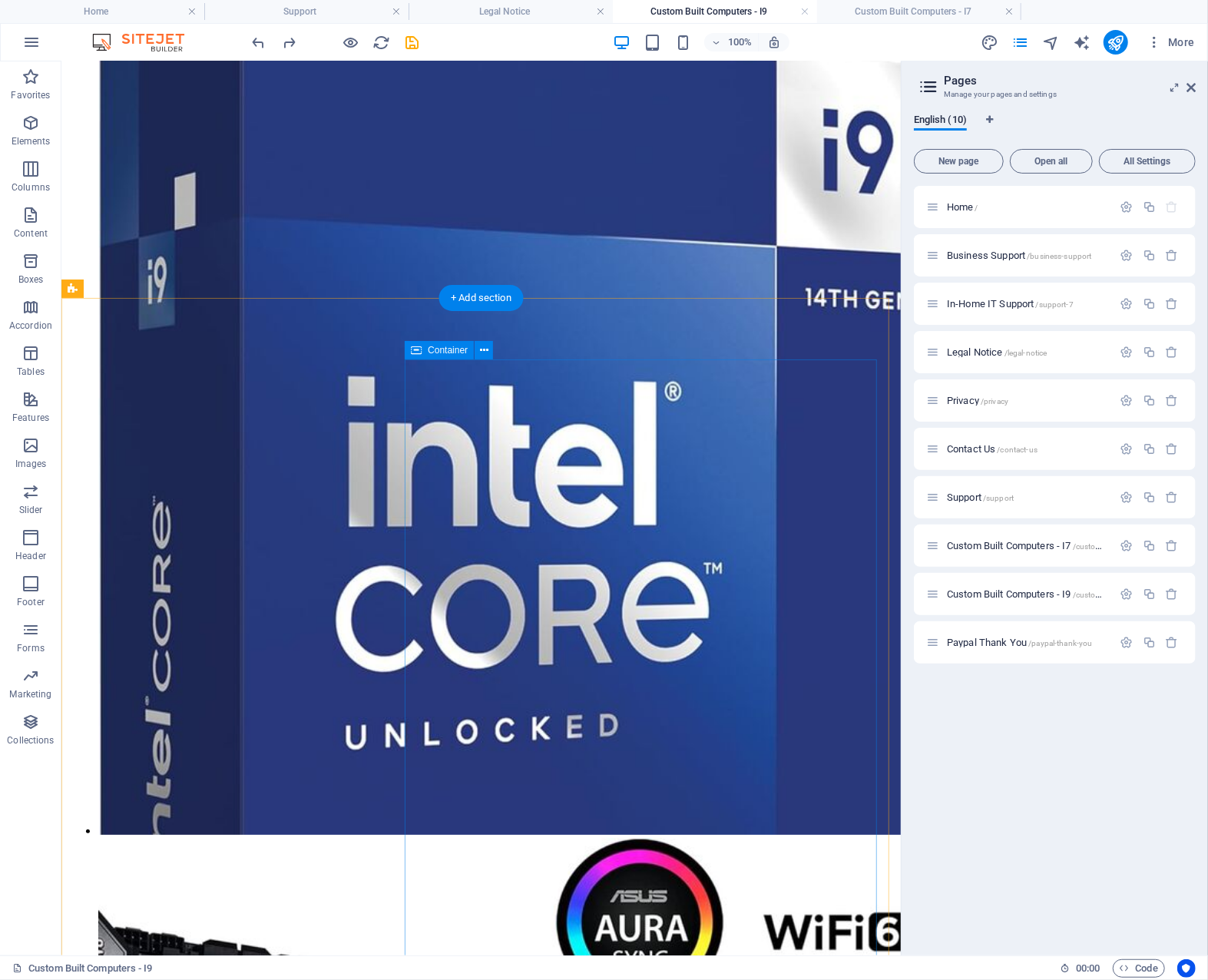
scroll to position [3406, 0]
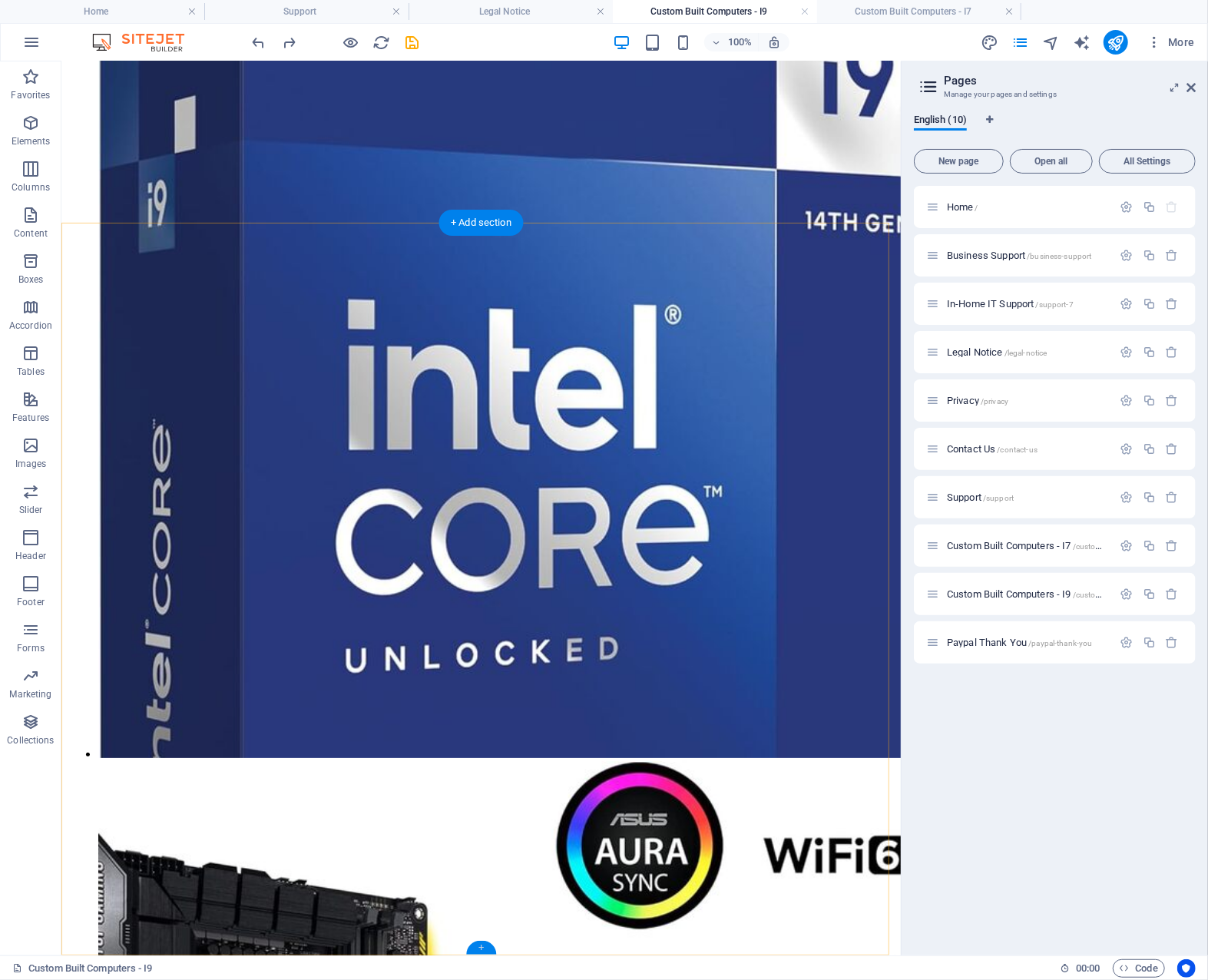
click at [482, 946] on div "+" at bounding box center [481, 947] width 30 height 13
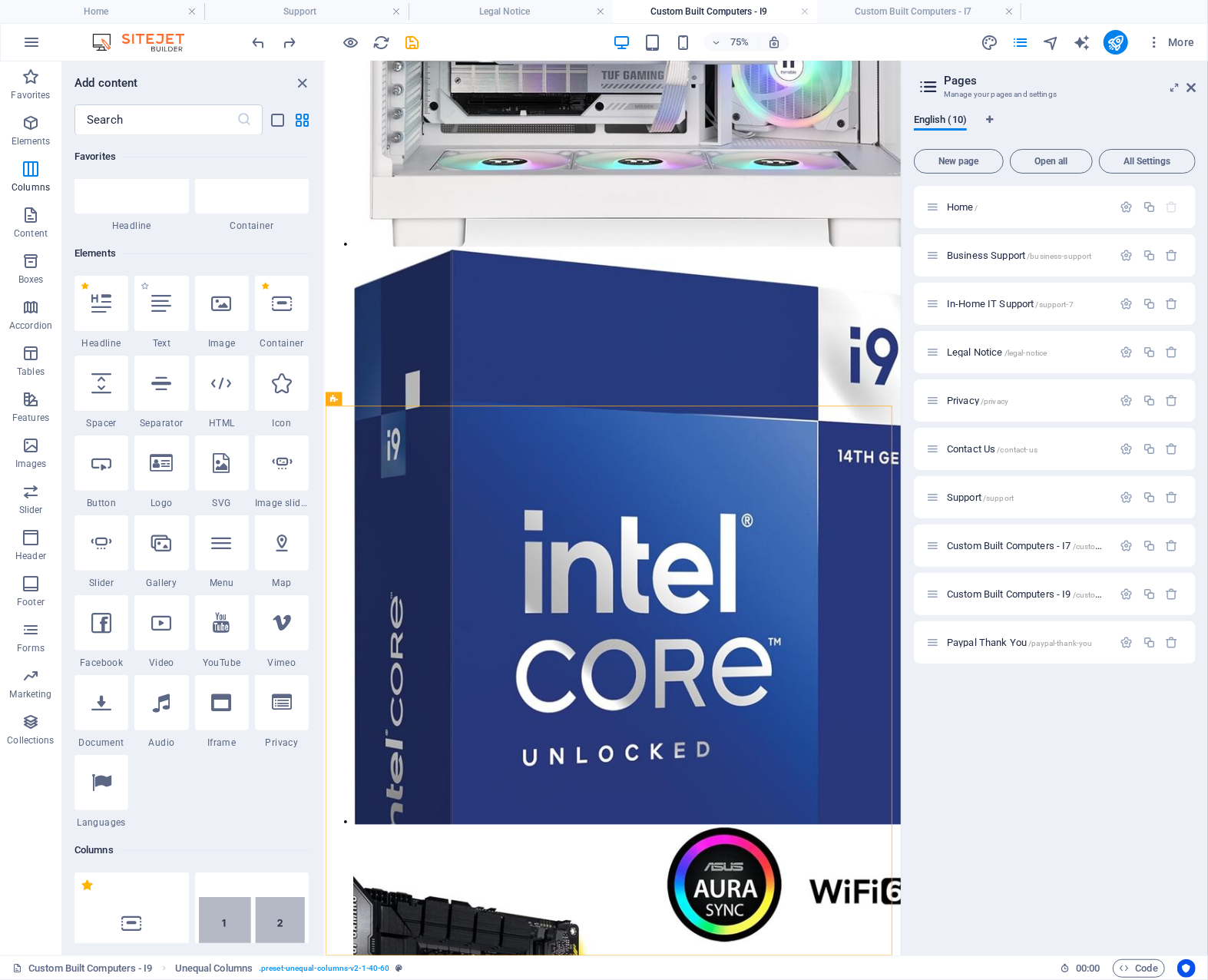
scroll to position [0, 0]
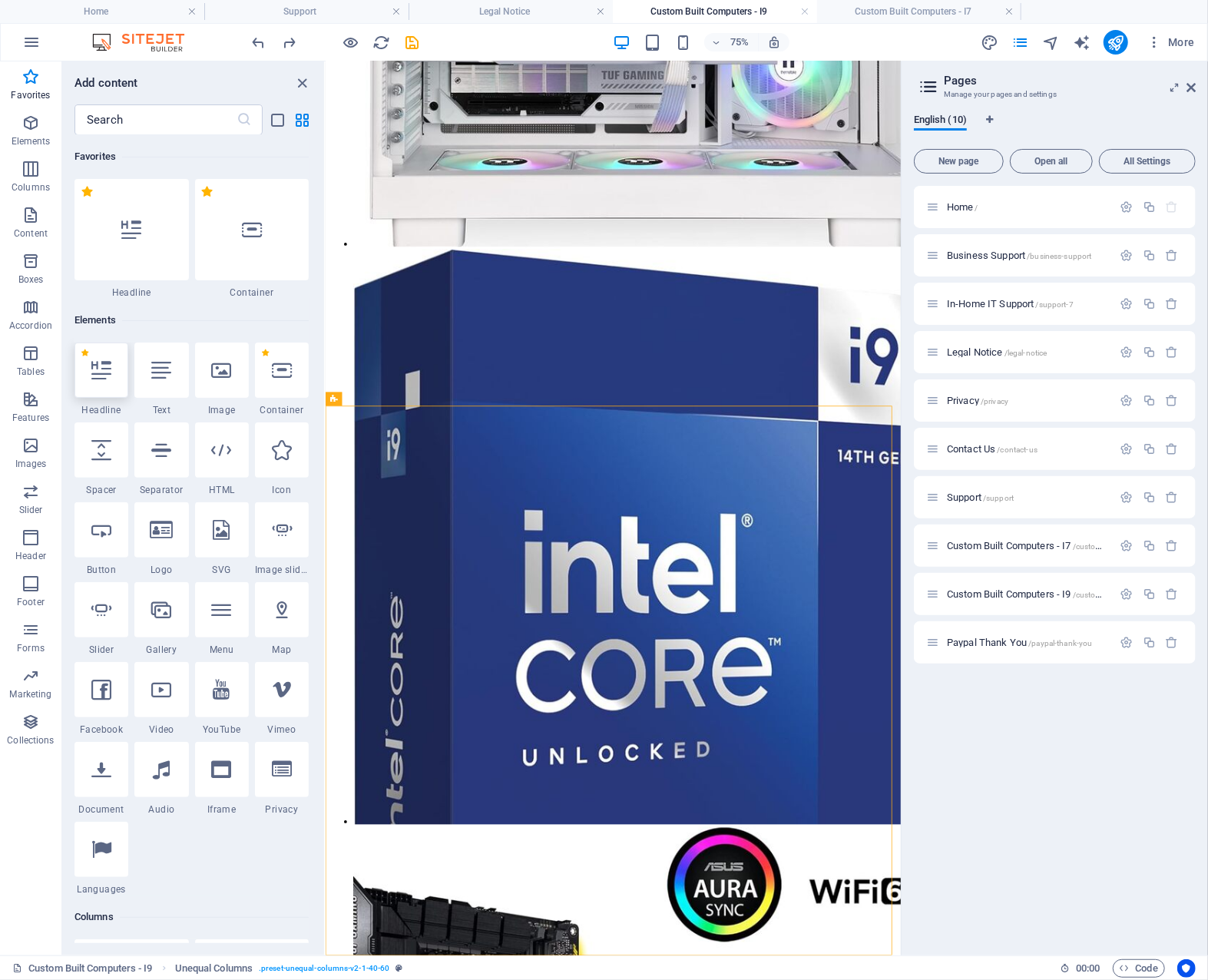
click at [107, 371] on icon at bounding box center [101, 371] width 20 height 20
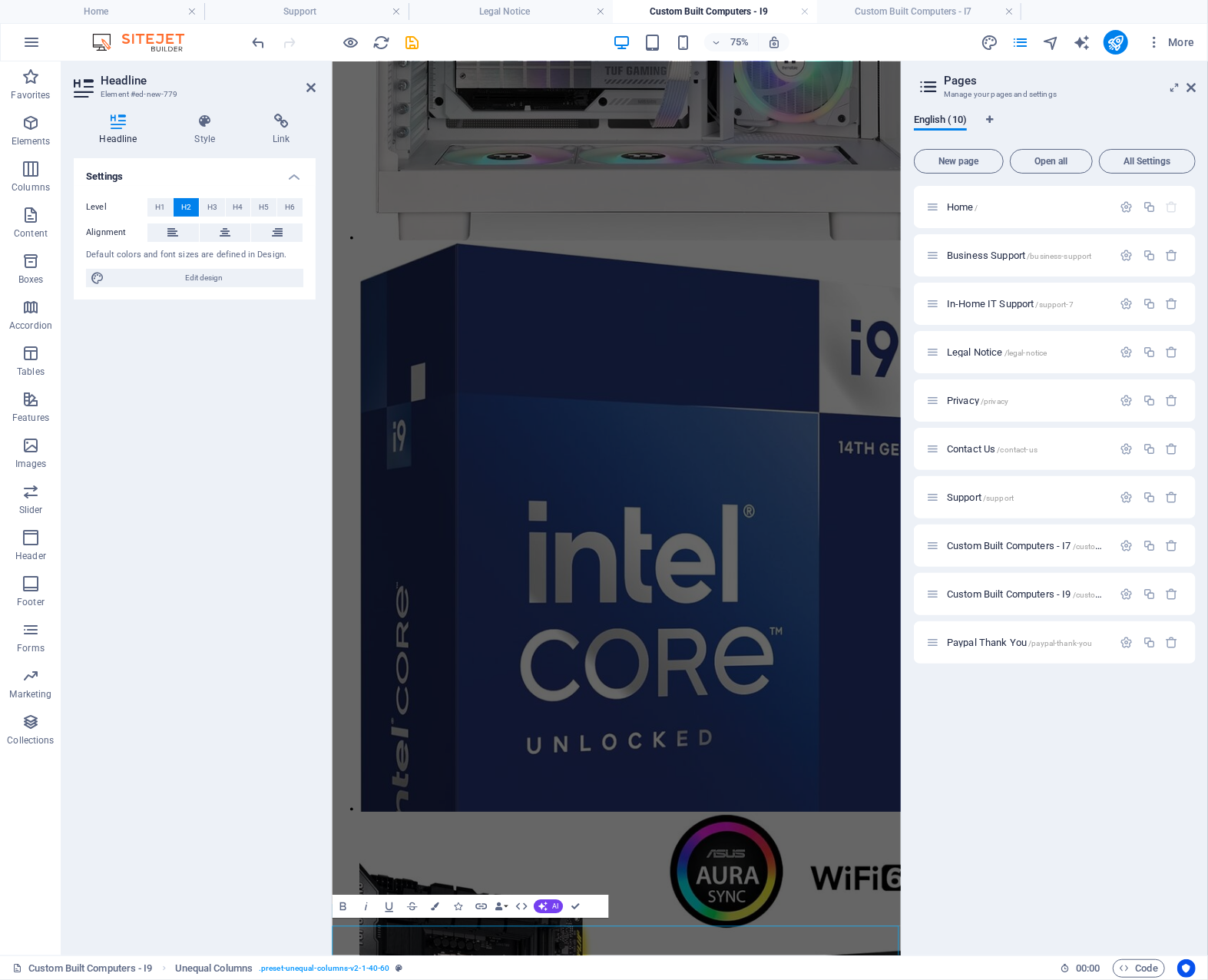
scroll to position [3366, 0]
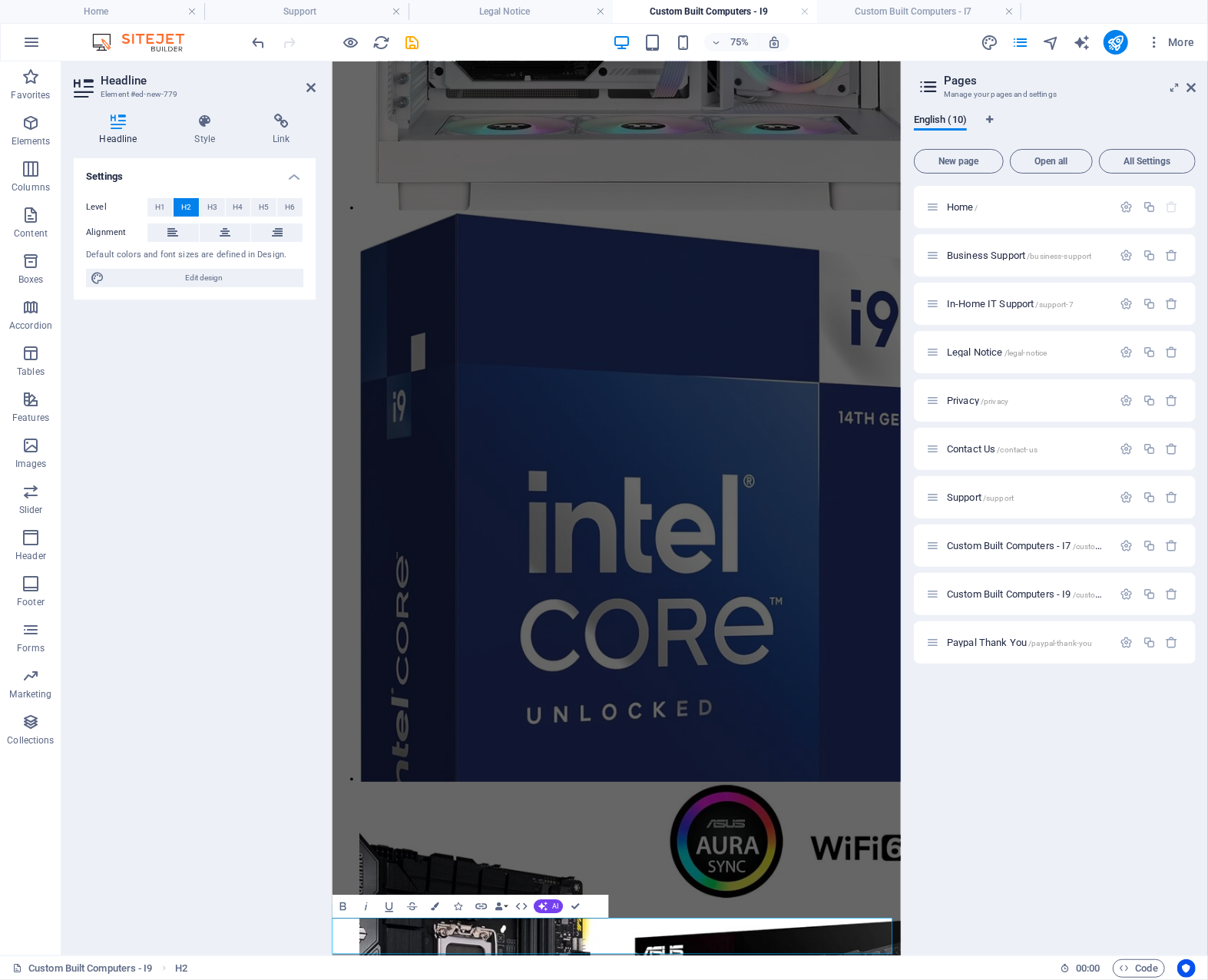
drag, startPoint x: 601, startPoint y: 1226, endPoint x: 343, endPoint y: 1222, distance: 258.0
click at [225, 231] on icon at bounding box center [225, 233] width 11 height 18
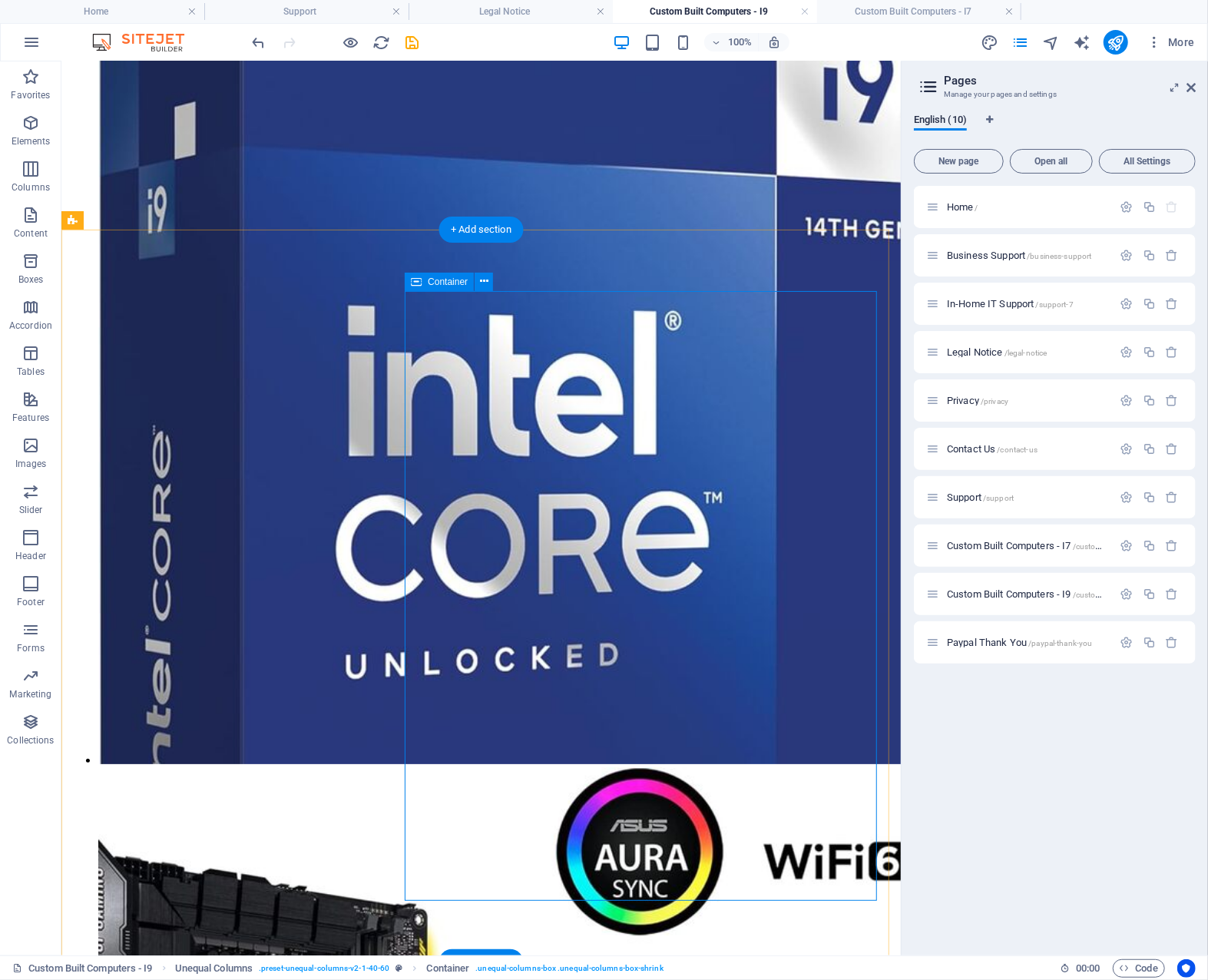
scroll to position [3456, 0]
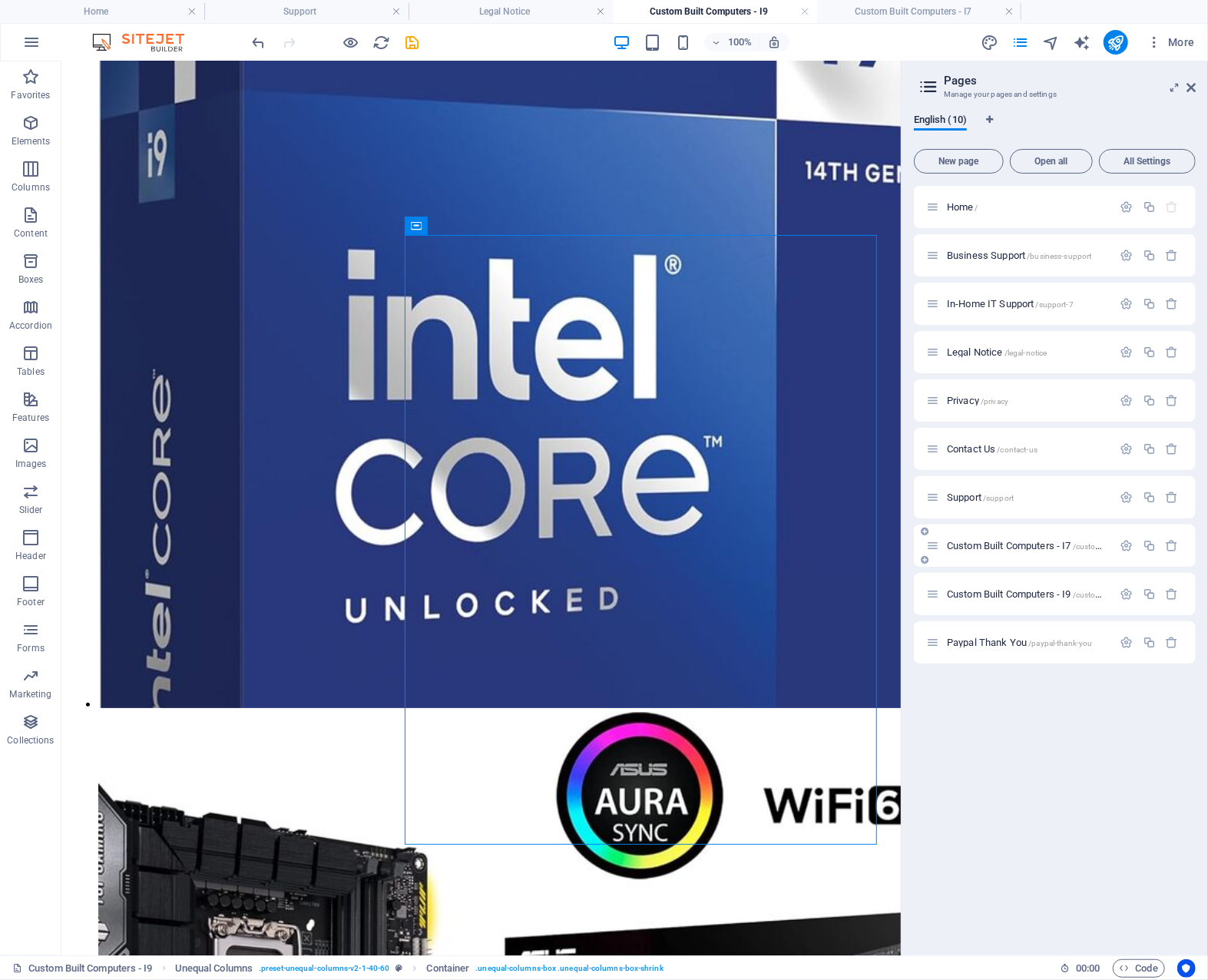
click at [1005, 543] on span "Custom Built Computers - I7 /custom-built-computers-i7" at bounding box center [1058, 546] width 222 height 12
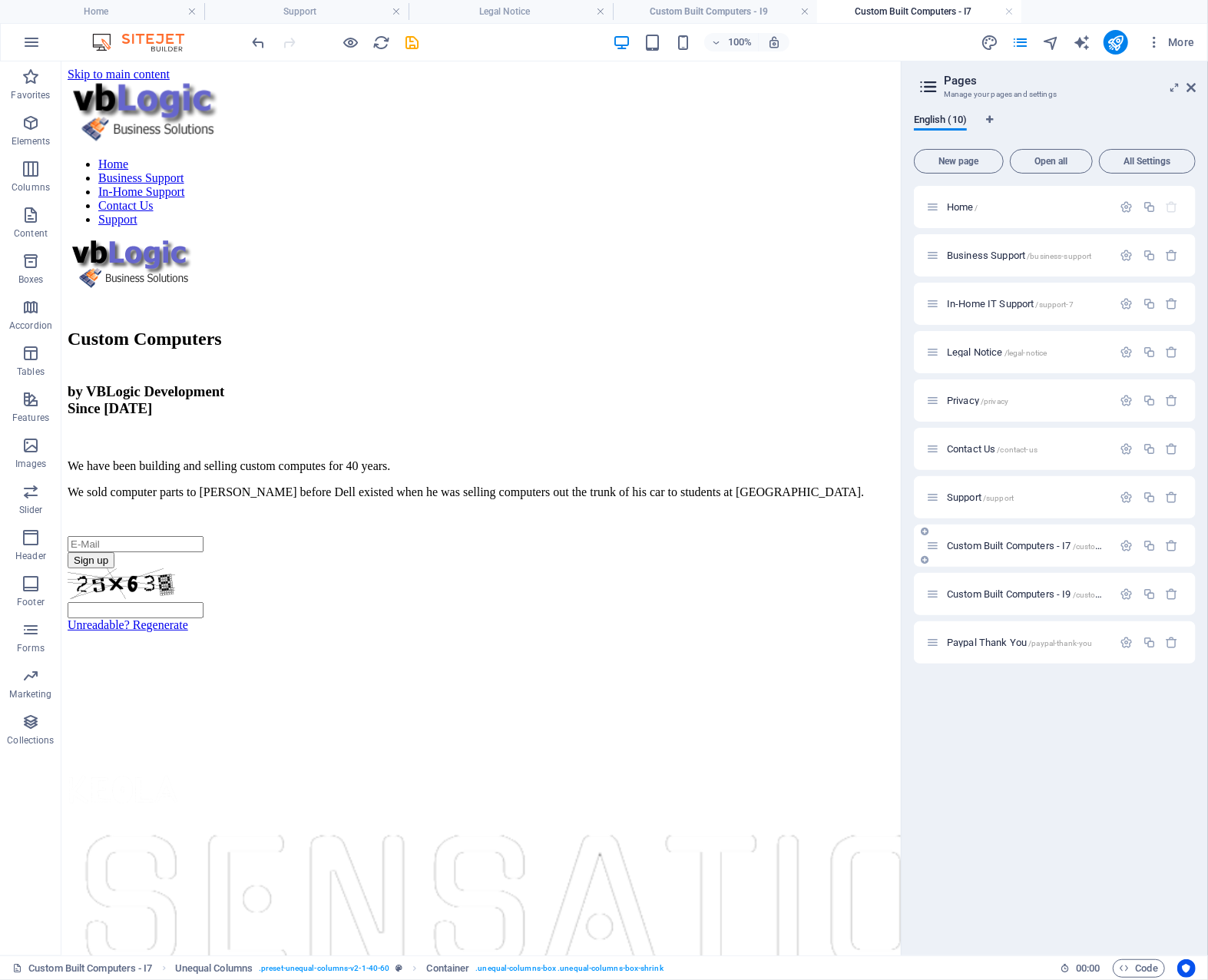
scroll to position [0, 0]
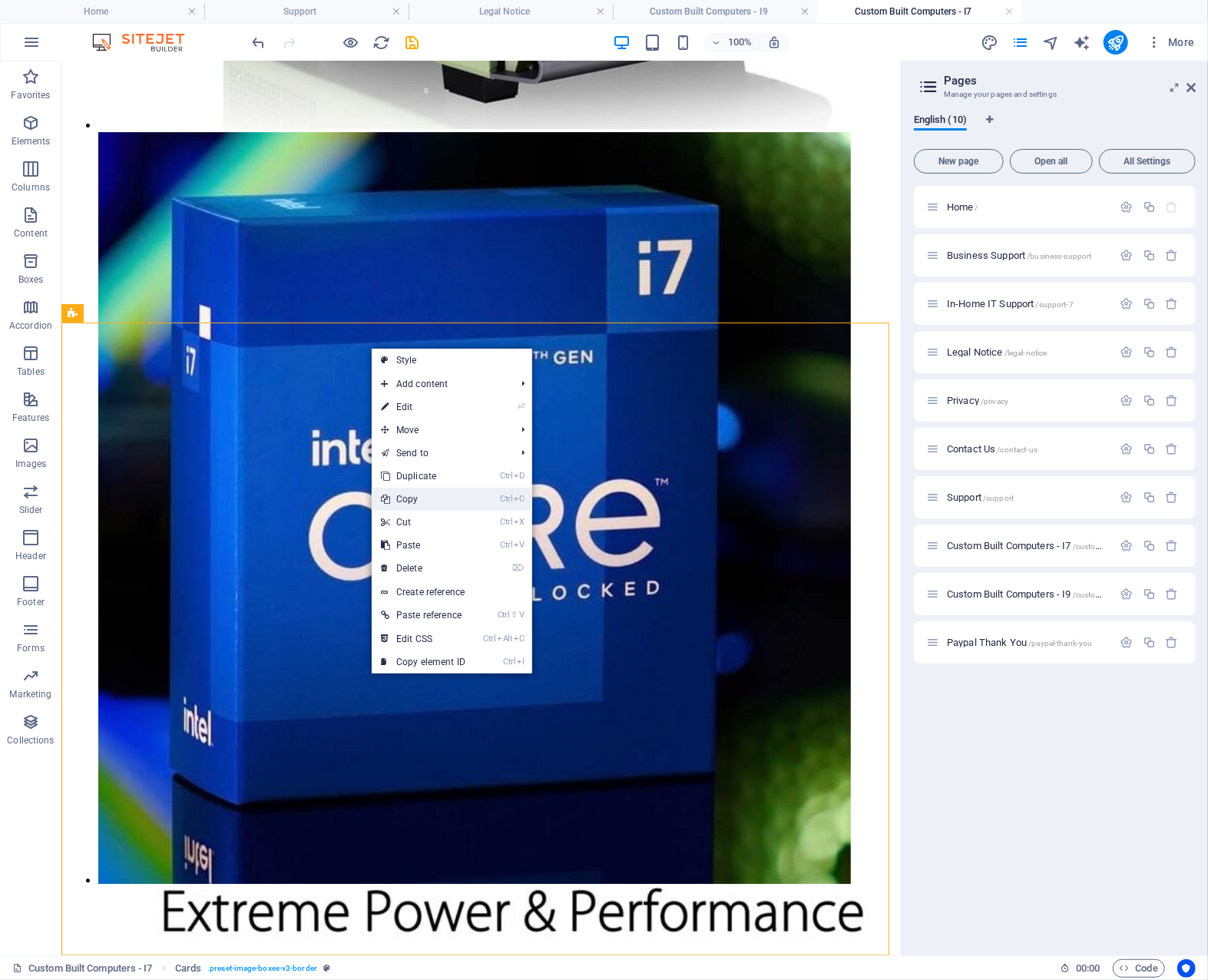
click at [437, 493] on link "Ctrl C Copy" at bounding box center [423, 499] width 103 height 23
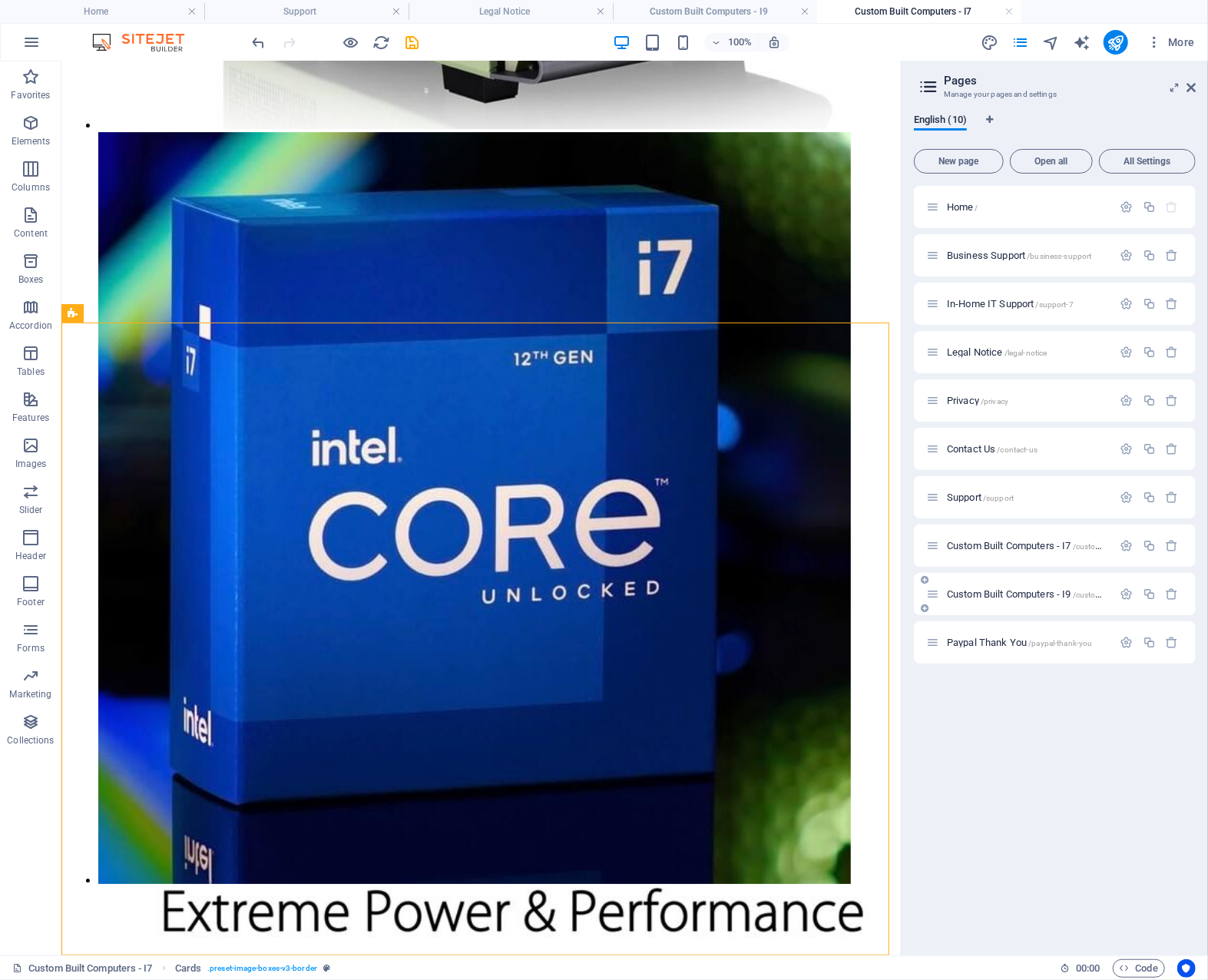
click at [1037, 589] on span "Custom Built Computers - I9 /custom-built-computers-i9" at bounding box center [1058, 594] width 222 height 12
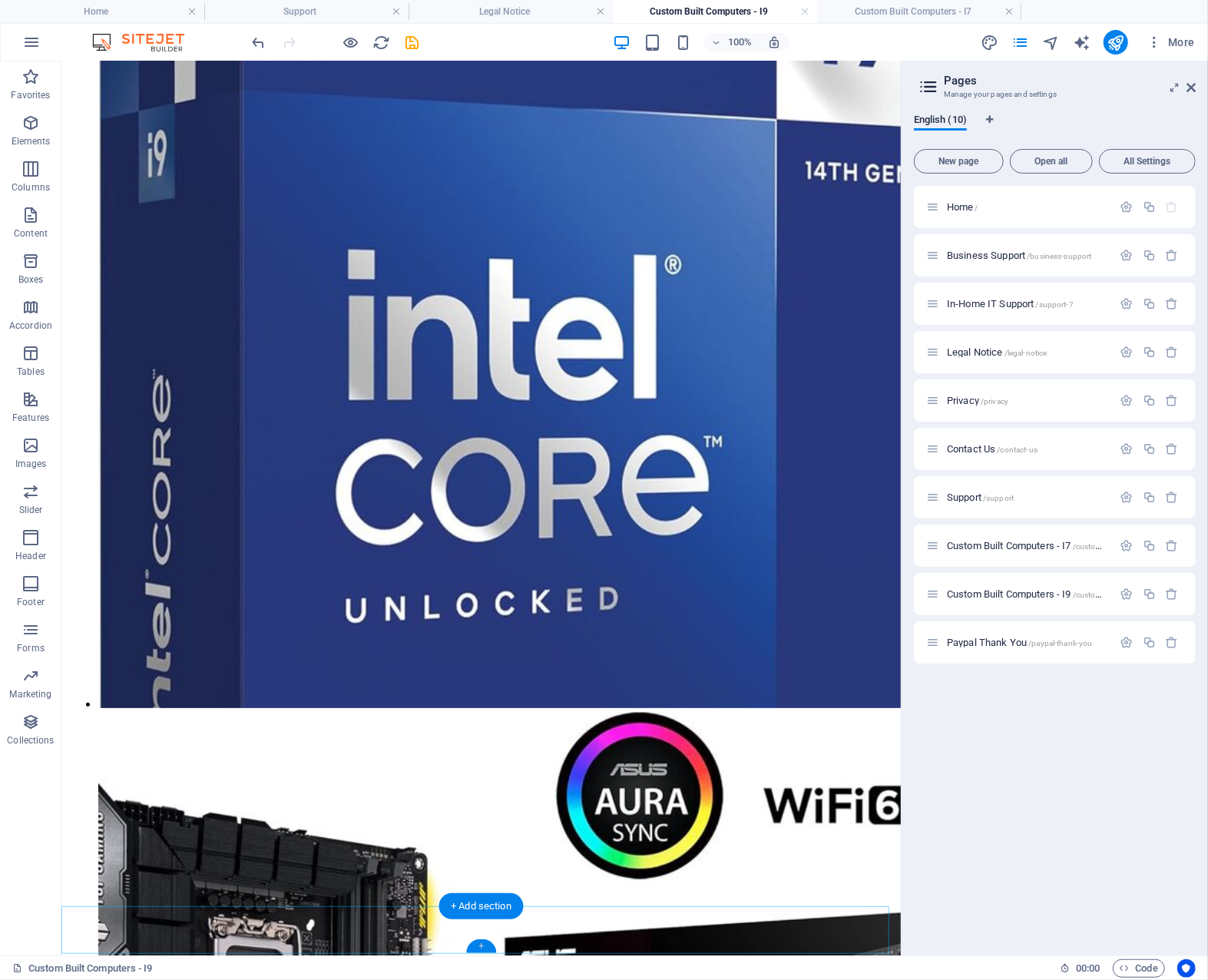
click at [479, 946] on div "+" at bounding box center [481, 946] width 30 height 13
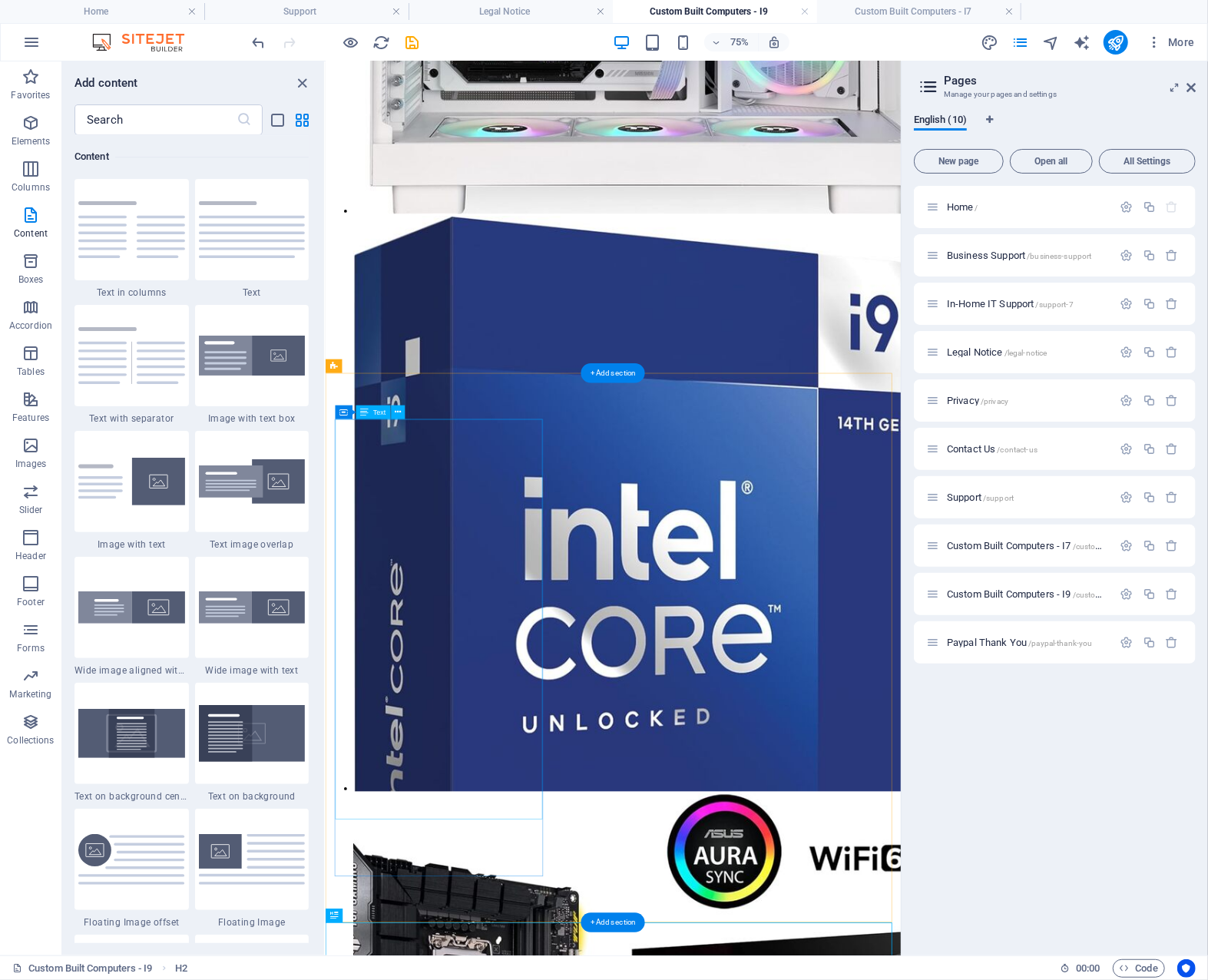
scroll to position [3376, 0]
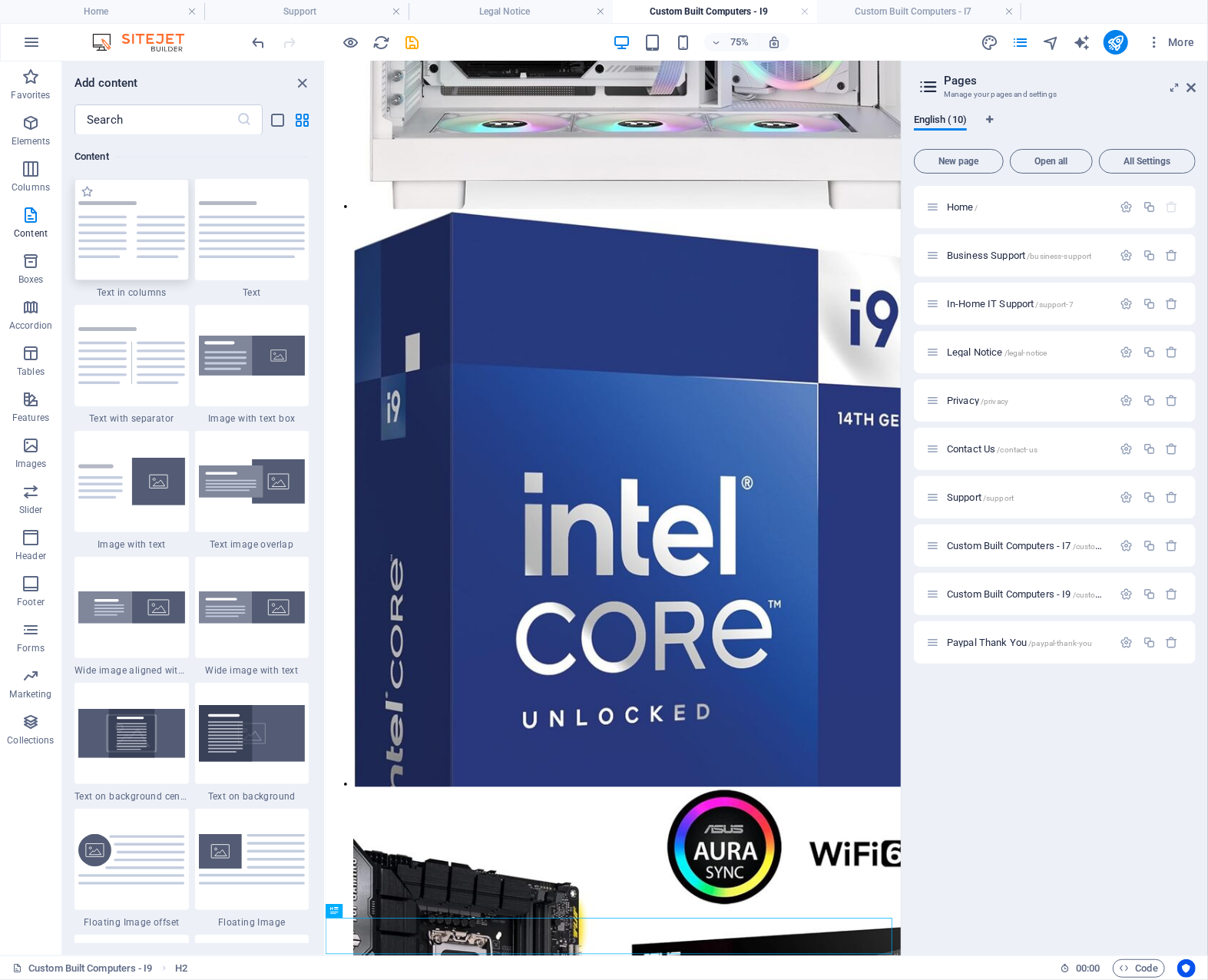
click at [145, 242] on img at bounding box center [131, 230] width 106 height 57
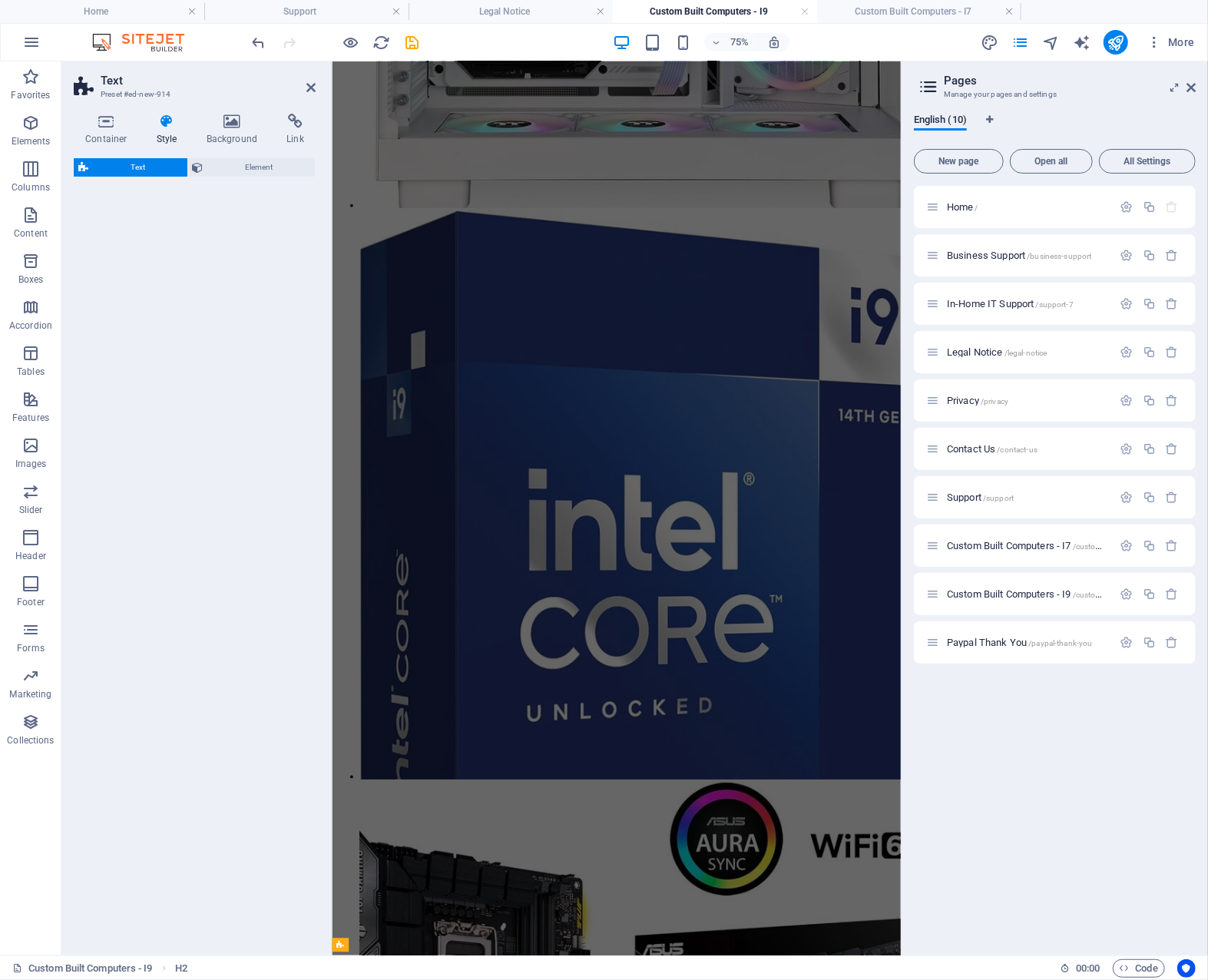
select select "rem"
select select "preset-text-v2-columns"
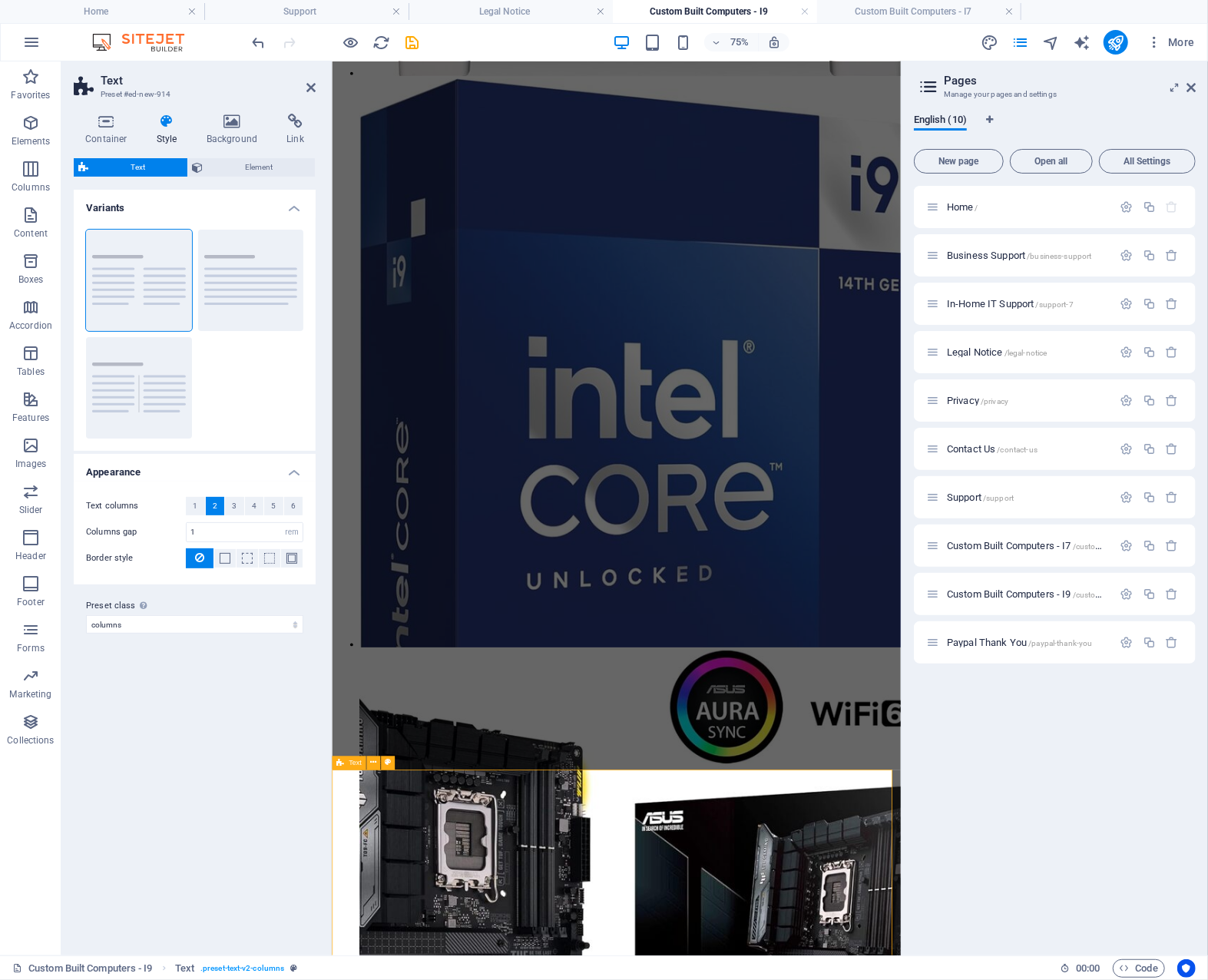
scroll to position [3669, 0]
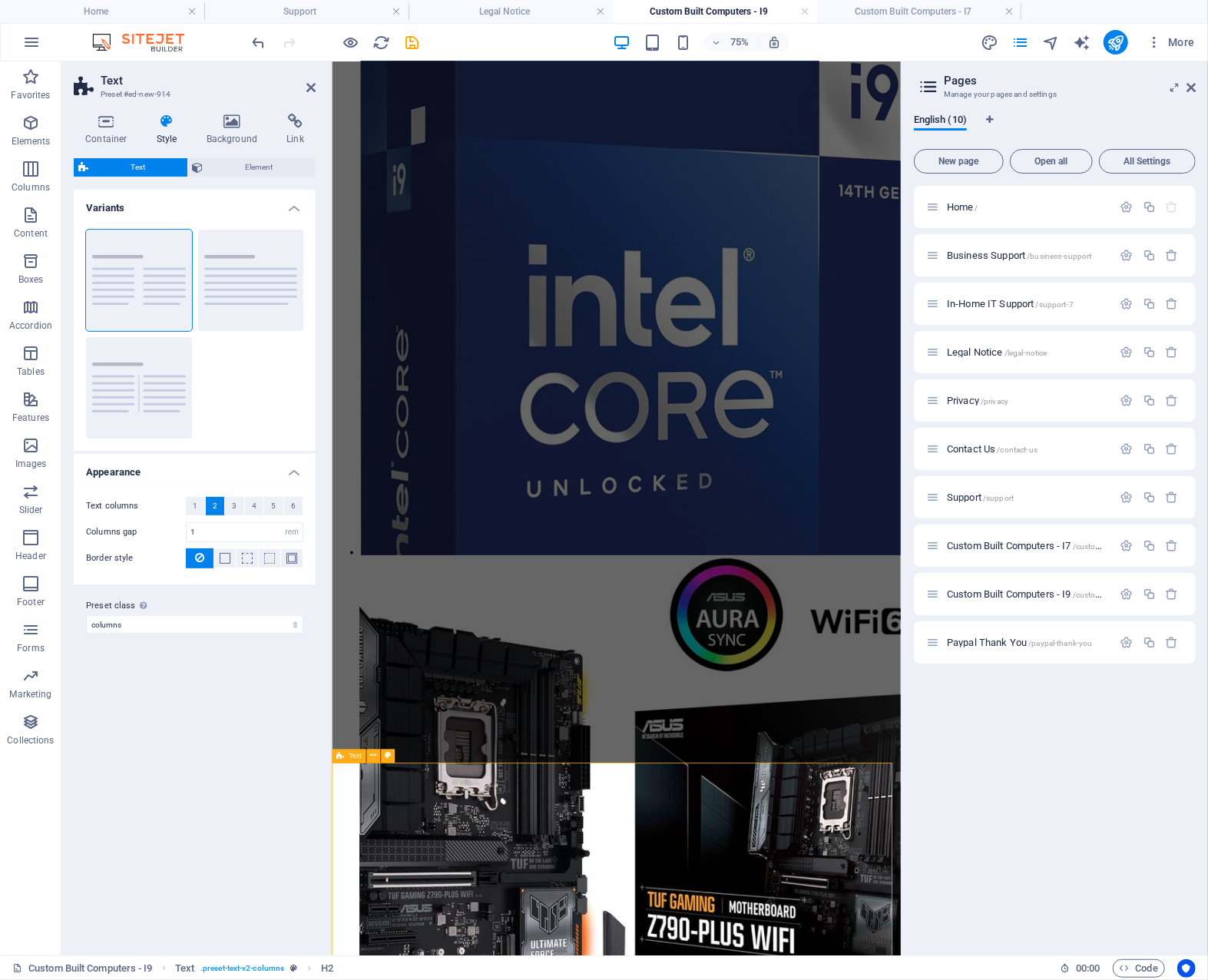
scroll to position [3621, 0]
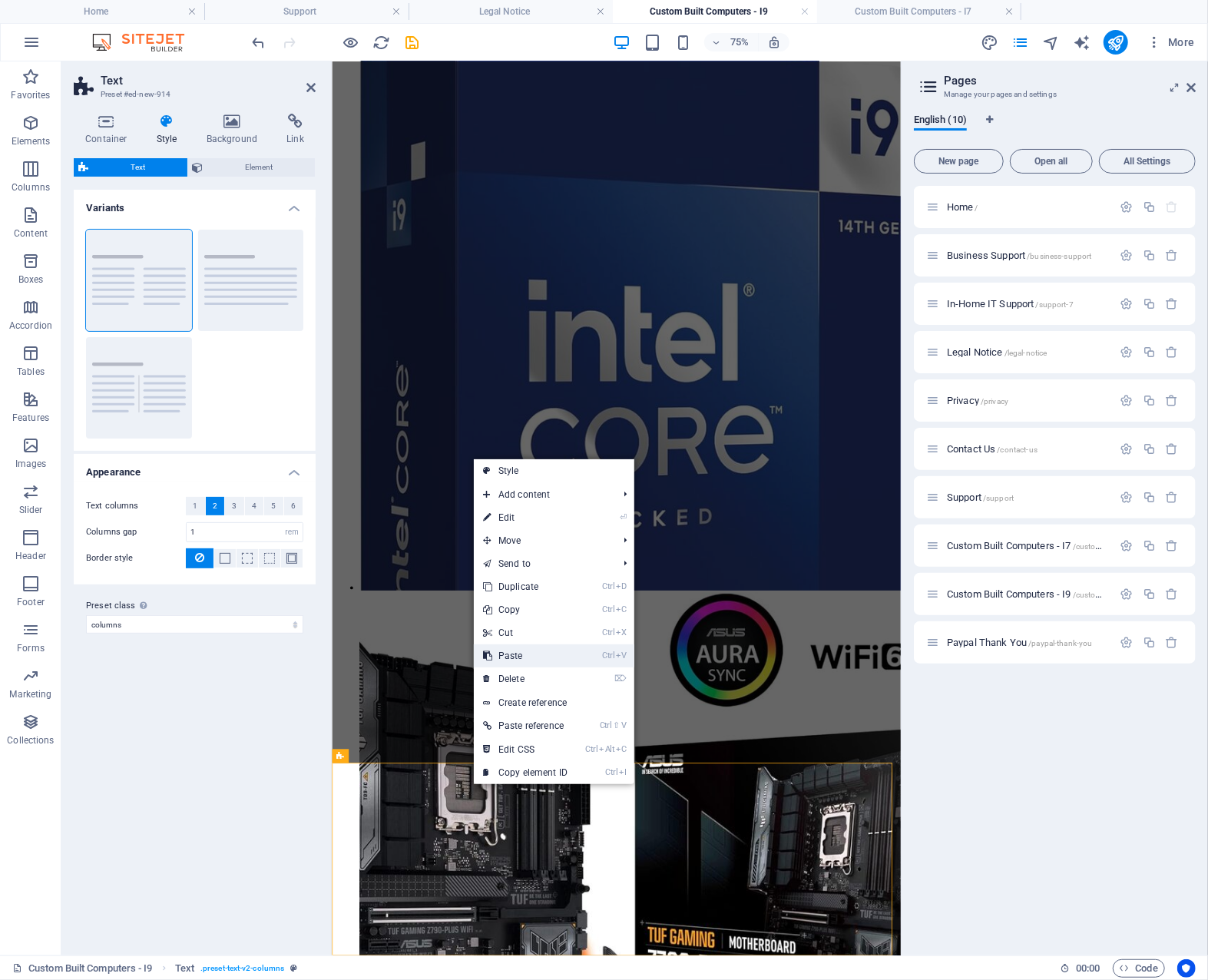
click at [547, 656] on link "Ctrl V Paste" at bounding box center [525, 656] width 103 height 23
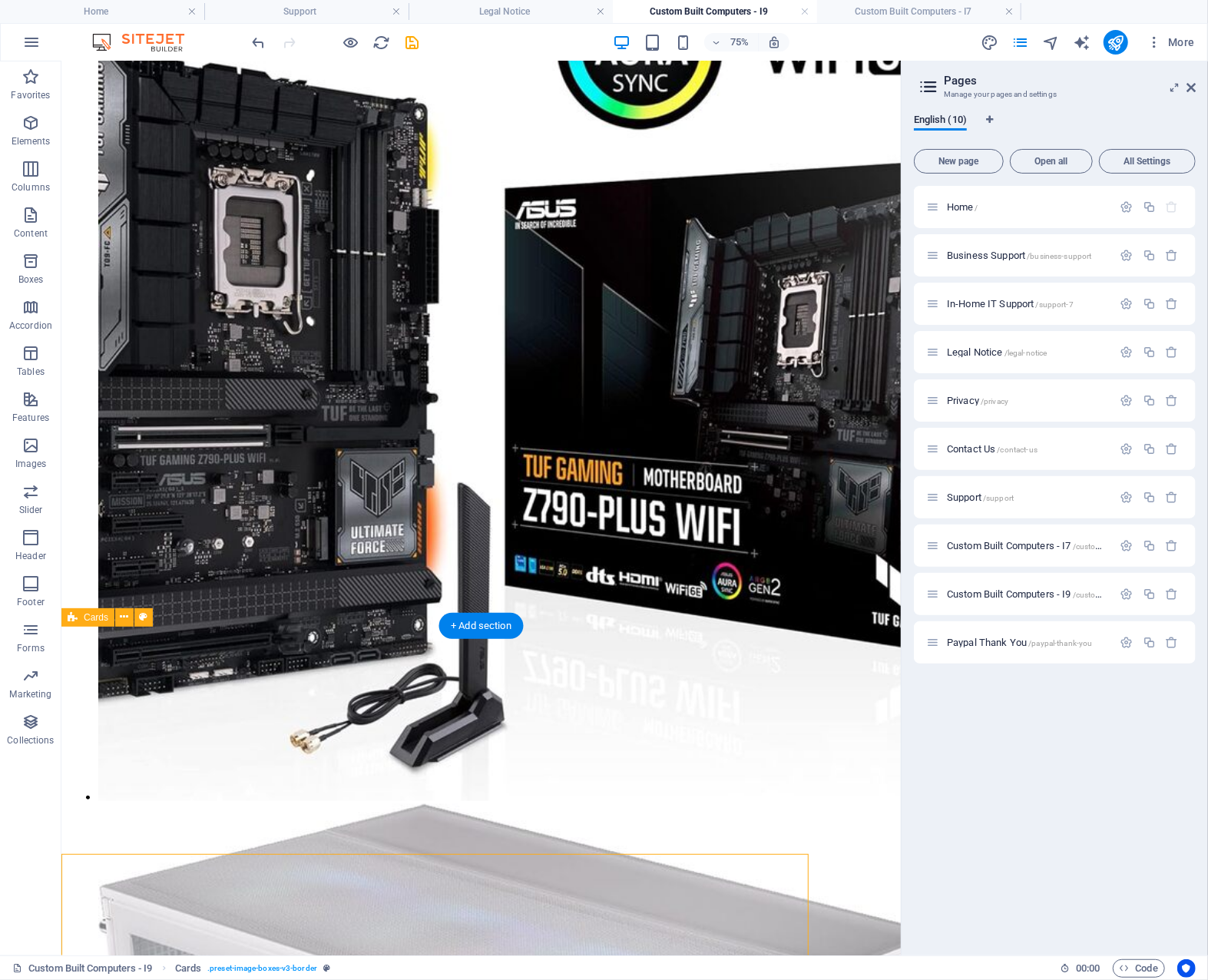
scroll to position [4021, 0]
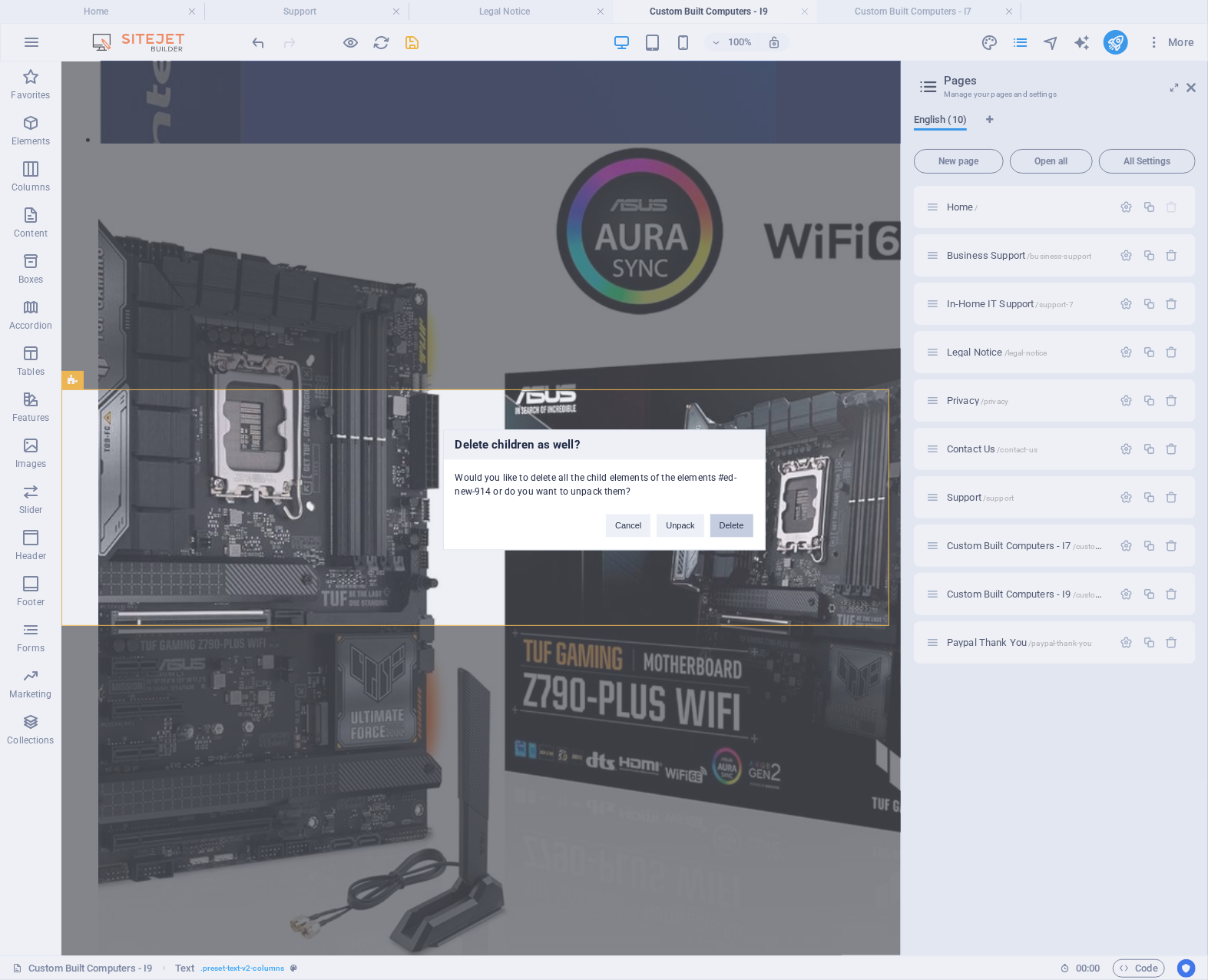
click at [738, 526] on button "Delete" at bounding box center [732, 526] width 43 height 23
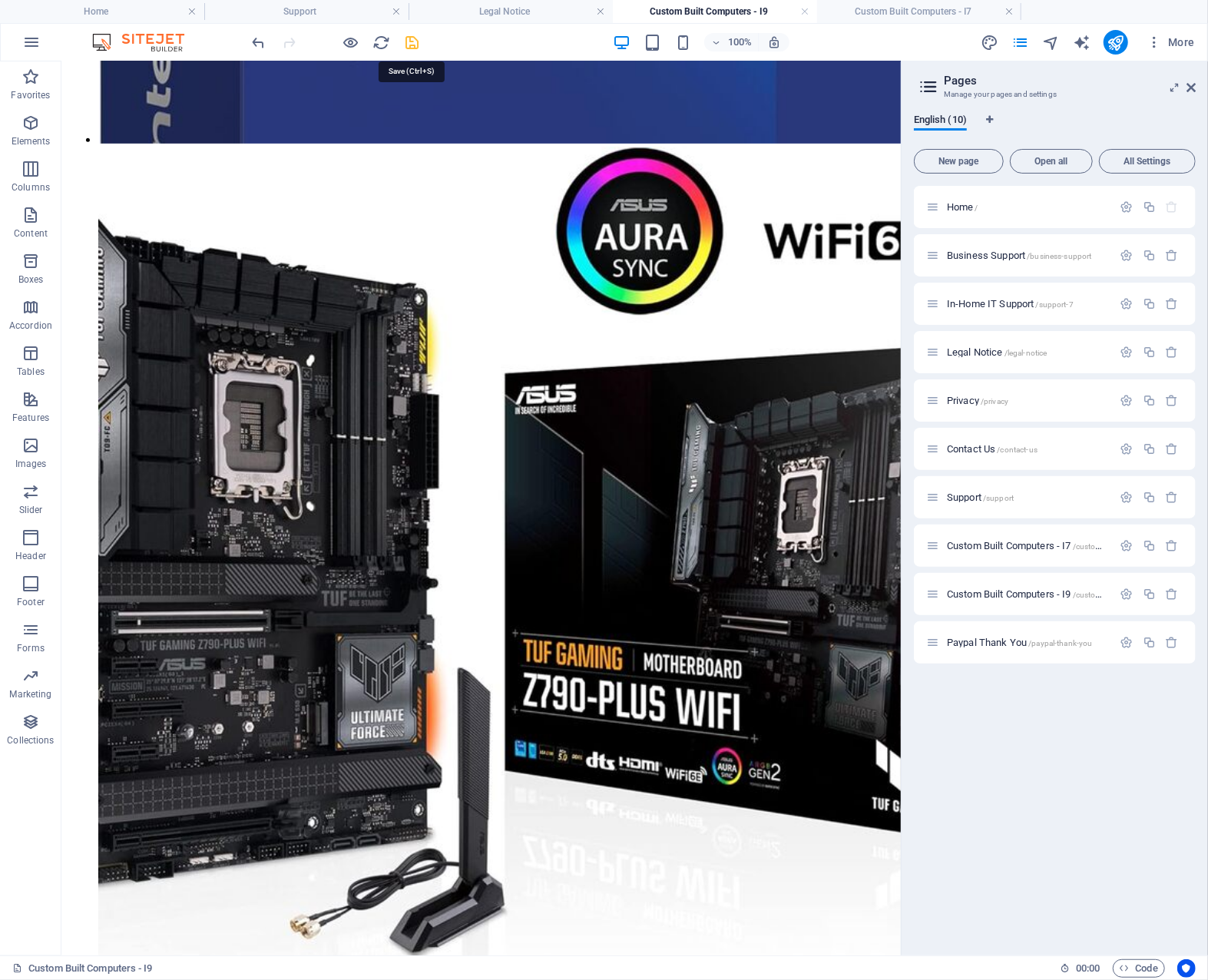
click at [417, 47] on icon "save" at bounding box center [412, 42] width 18 height 18
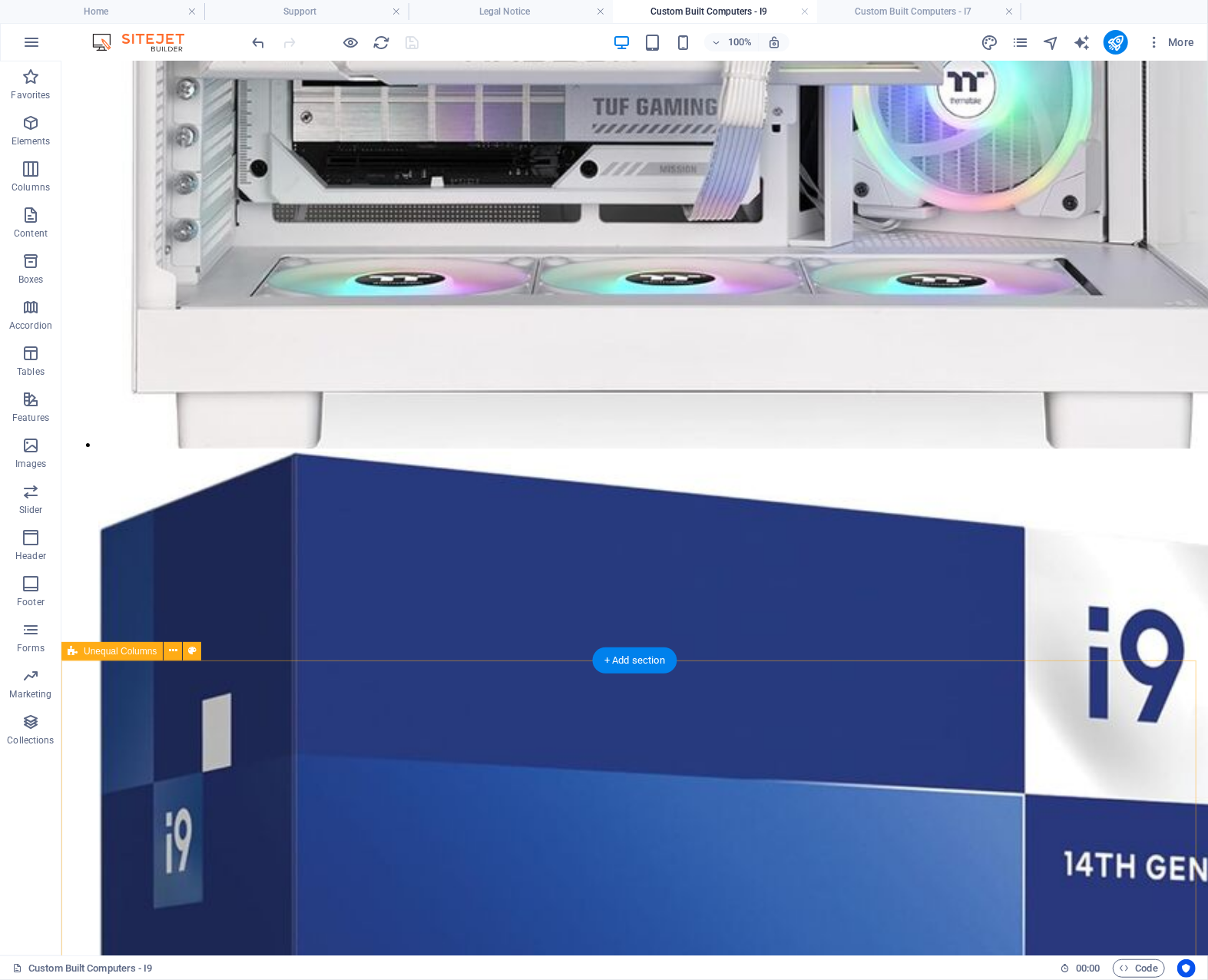
scroll to position [3133, 0]
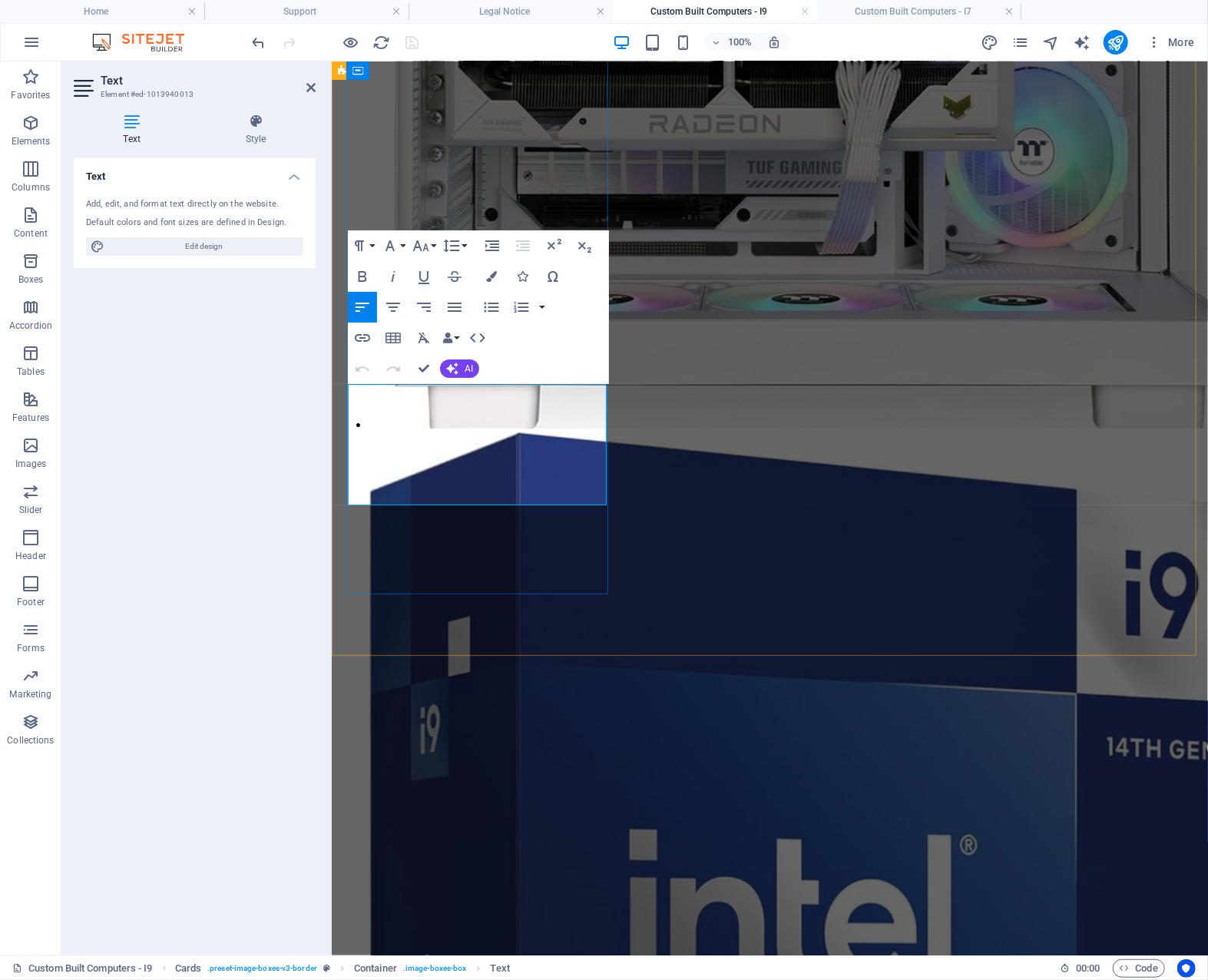
drag, startPoint x: 413, startPoint y: 454, endPoint x: 362, endPoint y: 455, distance: 51.0
click at [364, 276] on icon "button" at bounding box center [363, 276] width 8 height 11
click at [491, 272] on icon "button" at bounding box center [491, 276] width 11 height 11
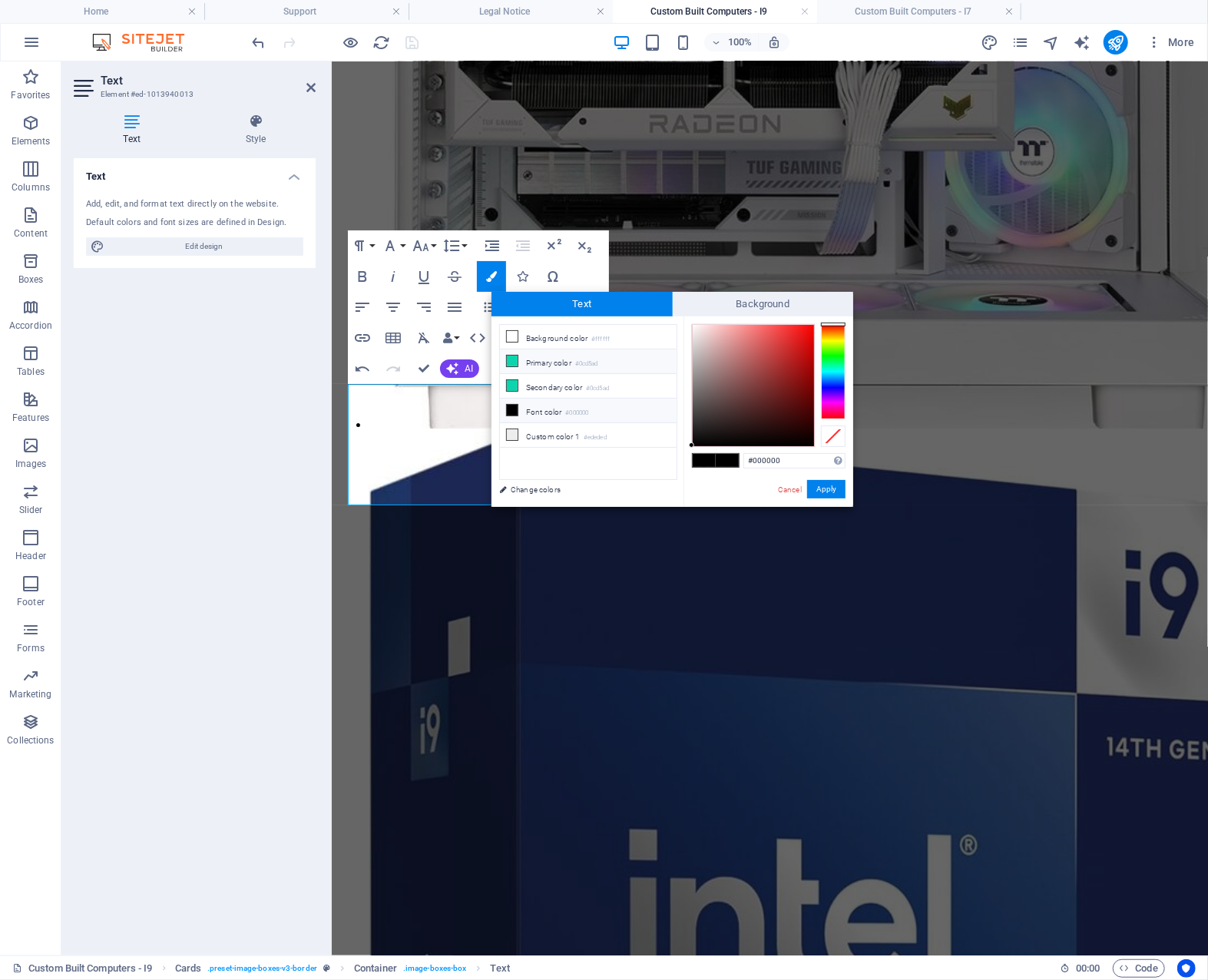
click at [529, 356] on li "Primary color #0cd5ad" at bounding box center [588, 361] width 177 height 24
type input "#0cd5ad"
click at [727, 459] on span at bounding box center [727, 461] width 23 height 13
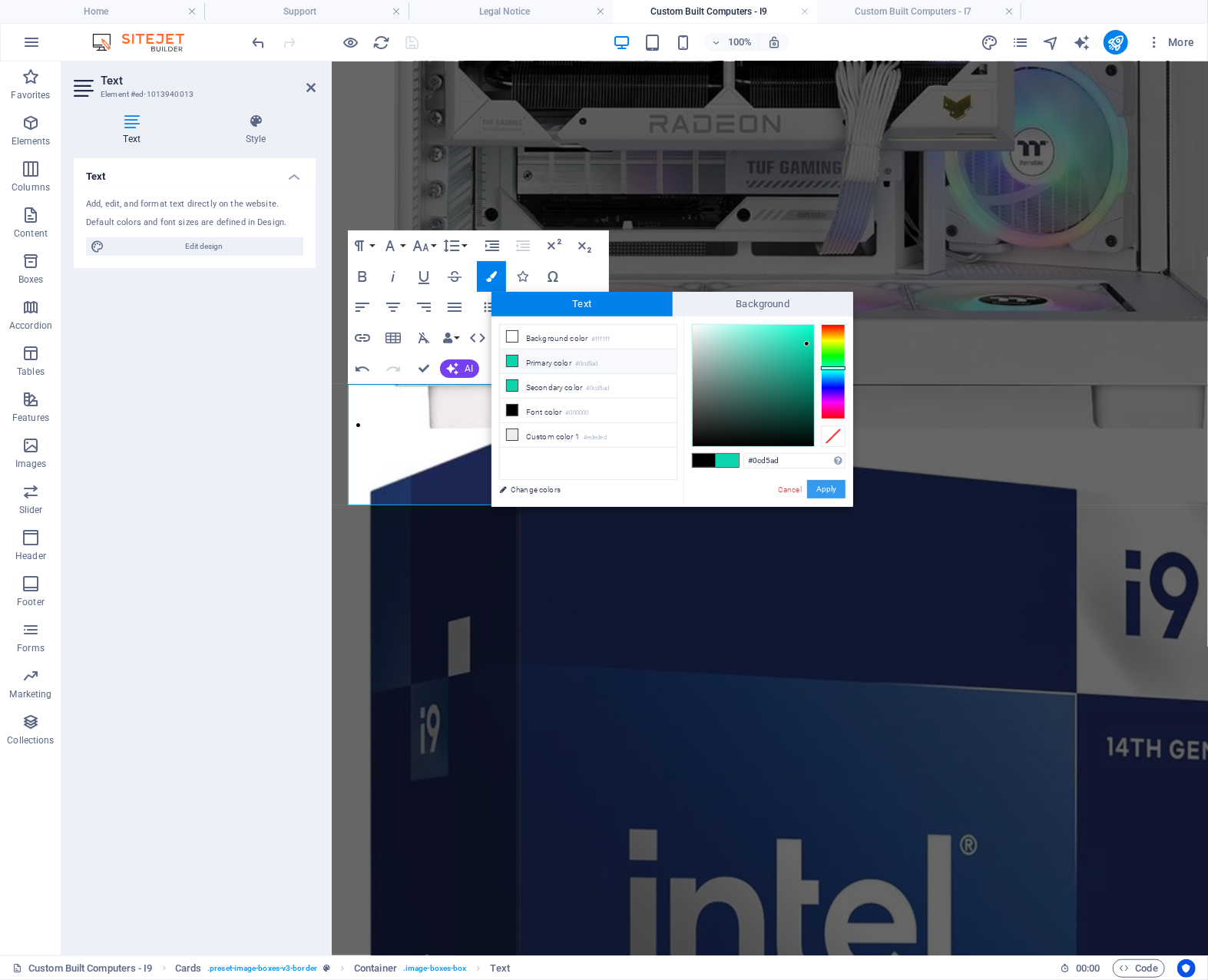
click at [821, 486] on button "Apply" at bounding box center [827, 490] width 39 height 18
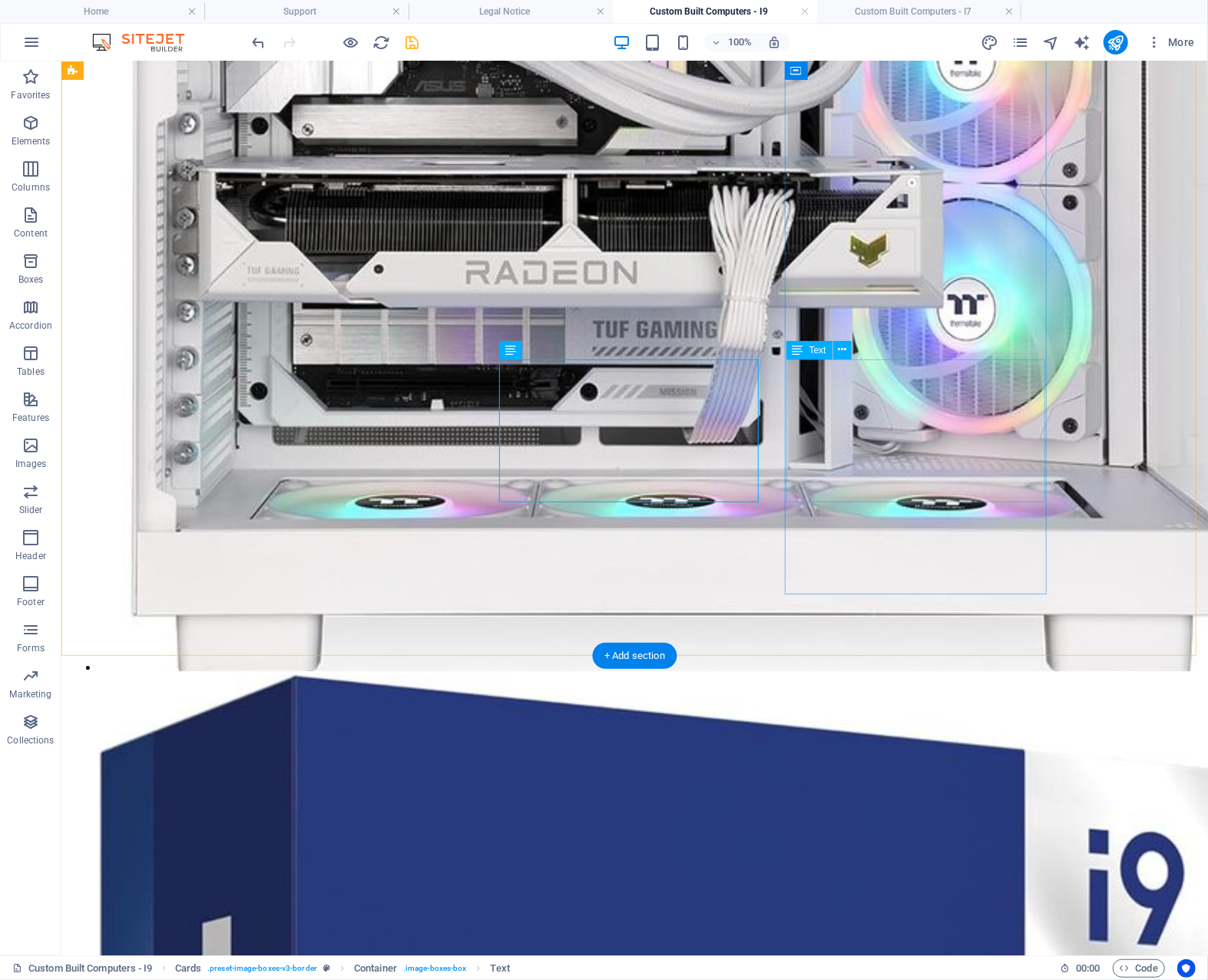
scroll to position [3133, 0]
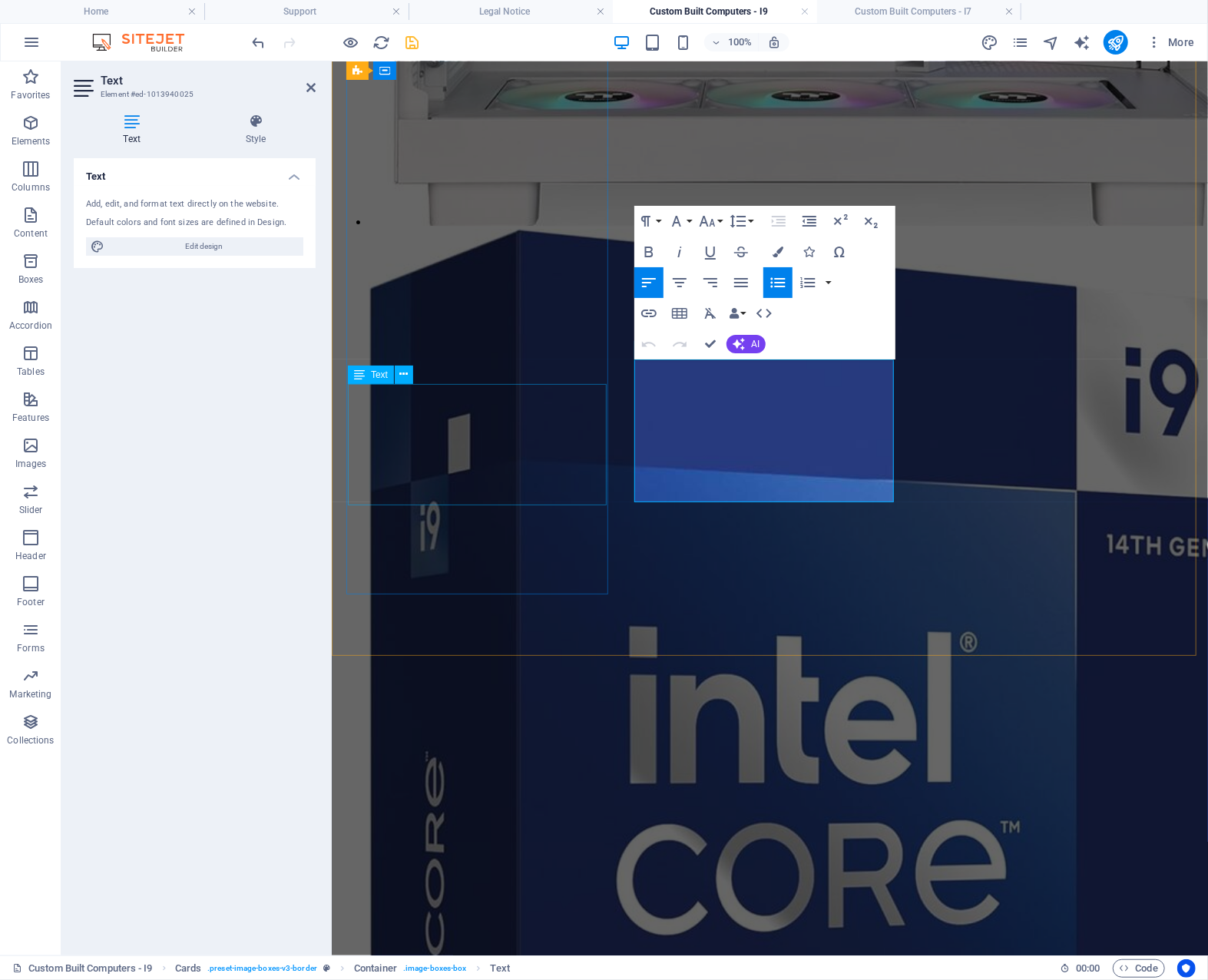
scroll to position [2930, 0]
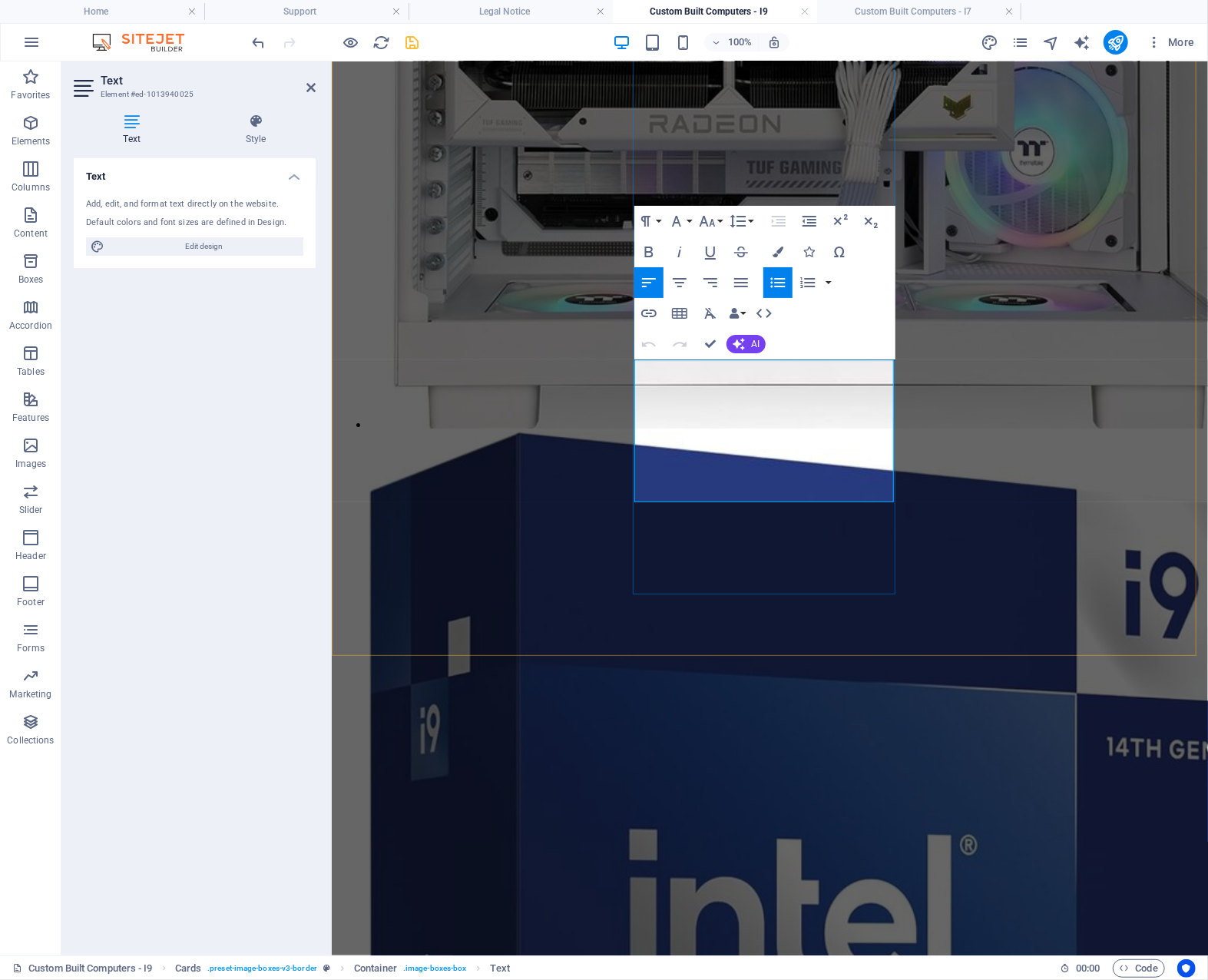
drag, startPoint x: 716, startPoint y: 427, endPoint x: 660, endPoint y: 433, distance: 56.3
click at [647, 252] on icon "button" at bounding box center [649, 252] width 18 height 18
click at [777, 250] on icon "button" at bounding box center [778, 251] width 11 height 11
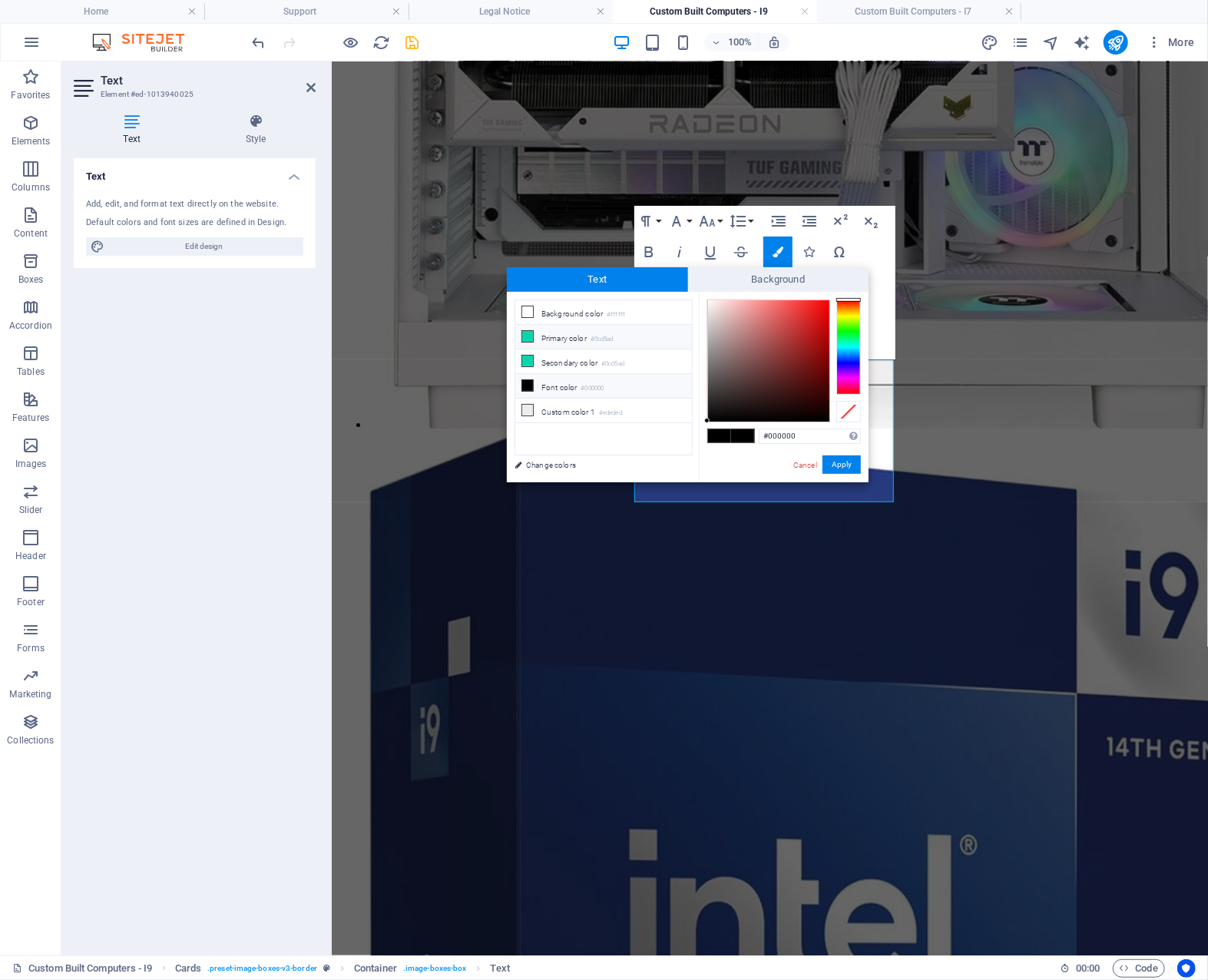
click at [588, 334] on li "Primary color #0cd5ad" at bounding box center [604, 337] width 177 height 24
type input "#0cd5ad"
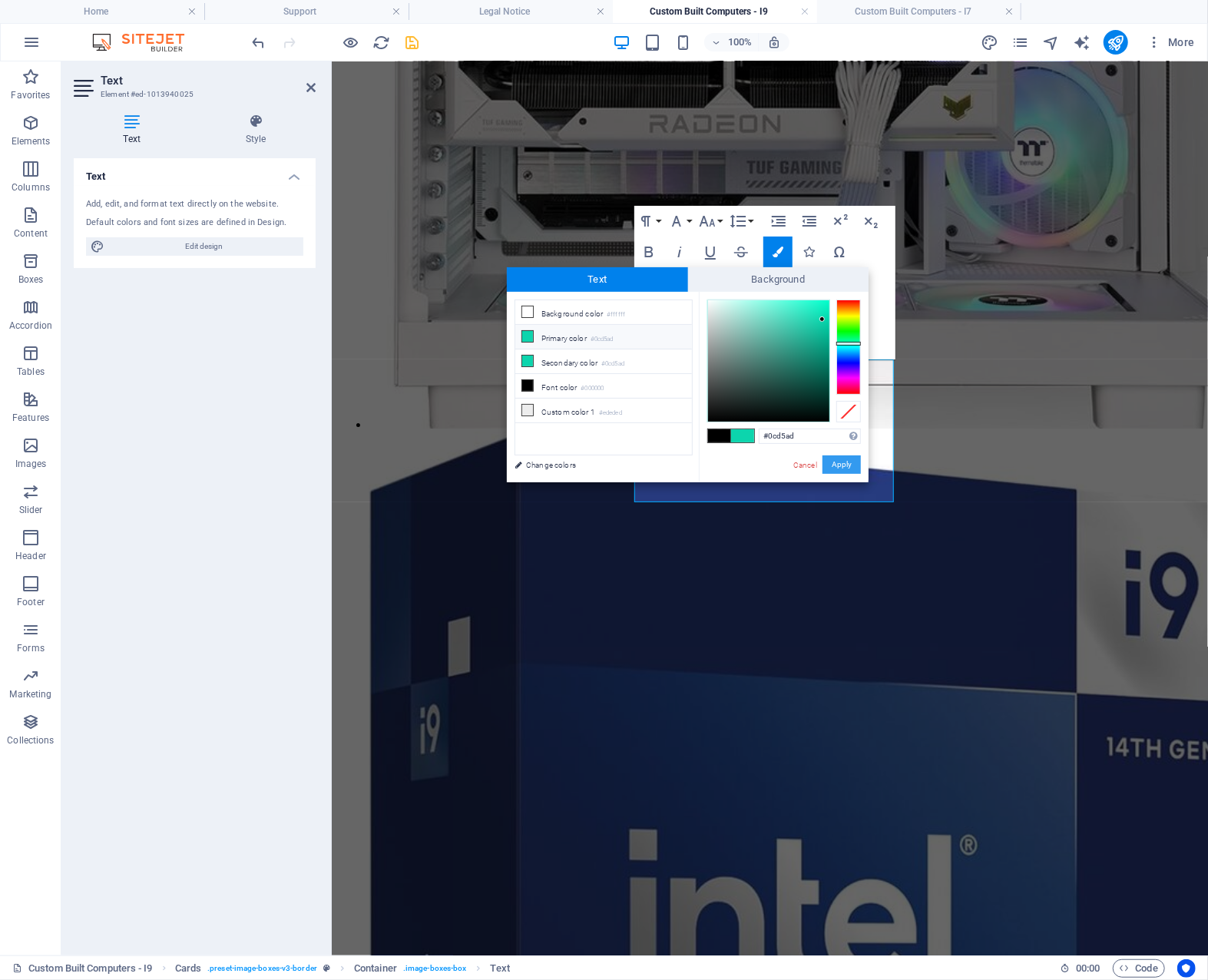
click at [848, 462] on button "Apply" at bounding box center [842, 464] width 39 height 18
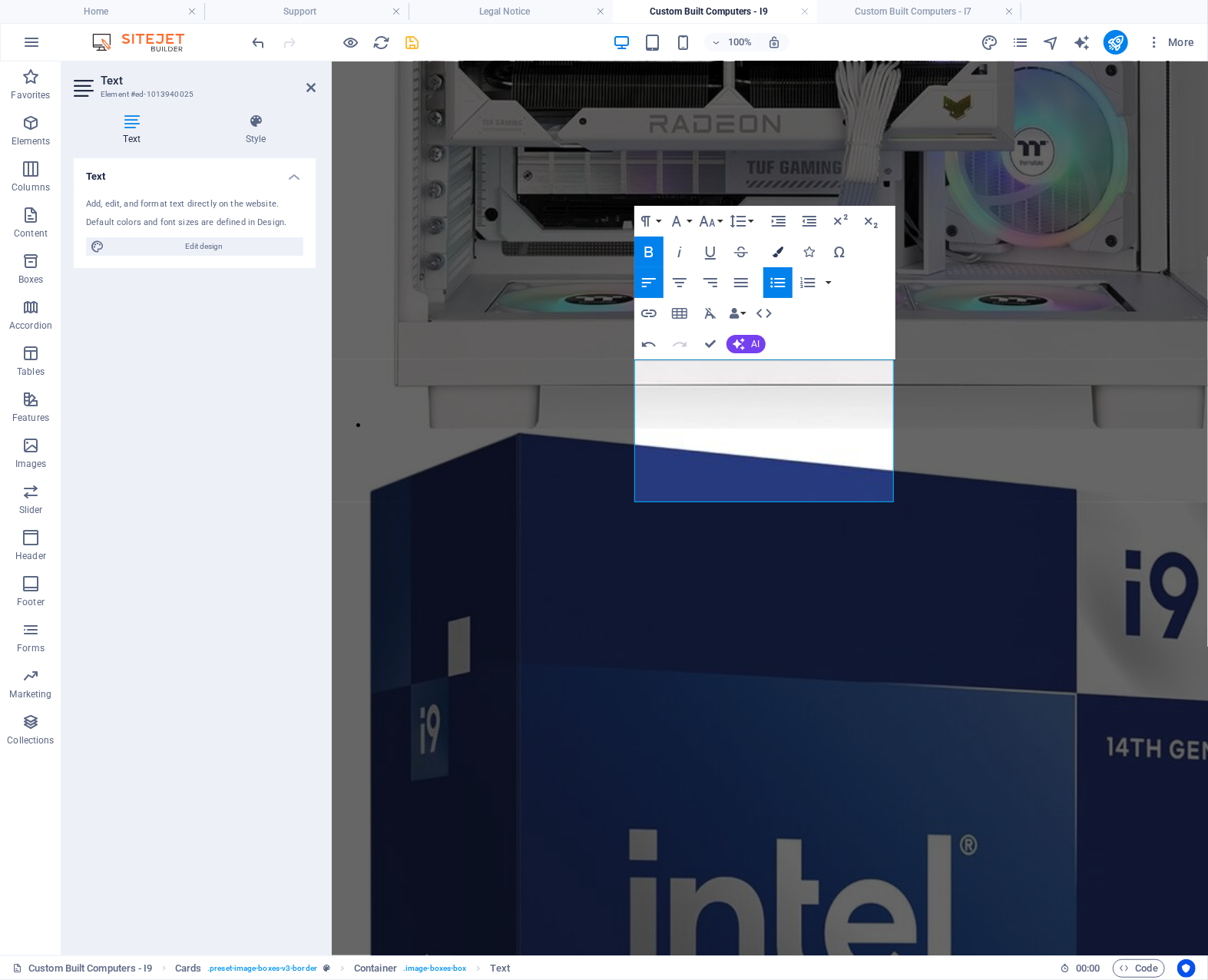
click at [782, 251] on icon "button" at bounding box center [778, 251] width 11 height 11
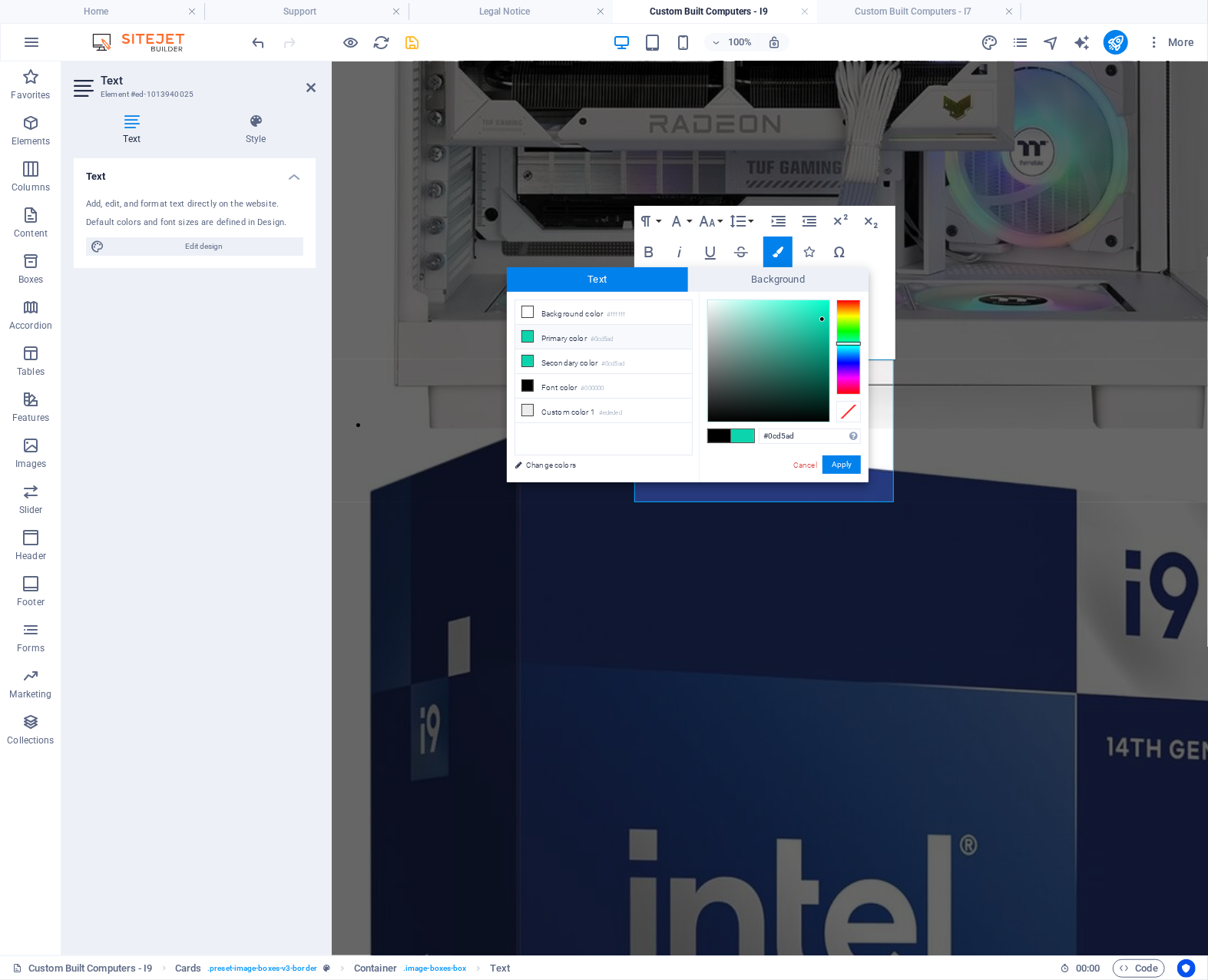
click at [574, 335] on li "Primary color #0cd5ad" at bounding box center [604, 337] width 177 height 24
click at [744, 435] on span at bounding box center [742, 436] width 23 height 13
click at [850, 462] on button "Apply" at bounding box center [842, 464] width 39 height 18
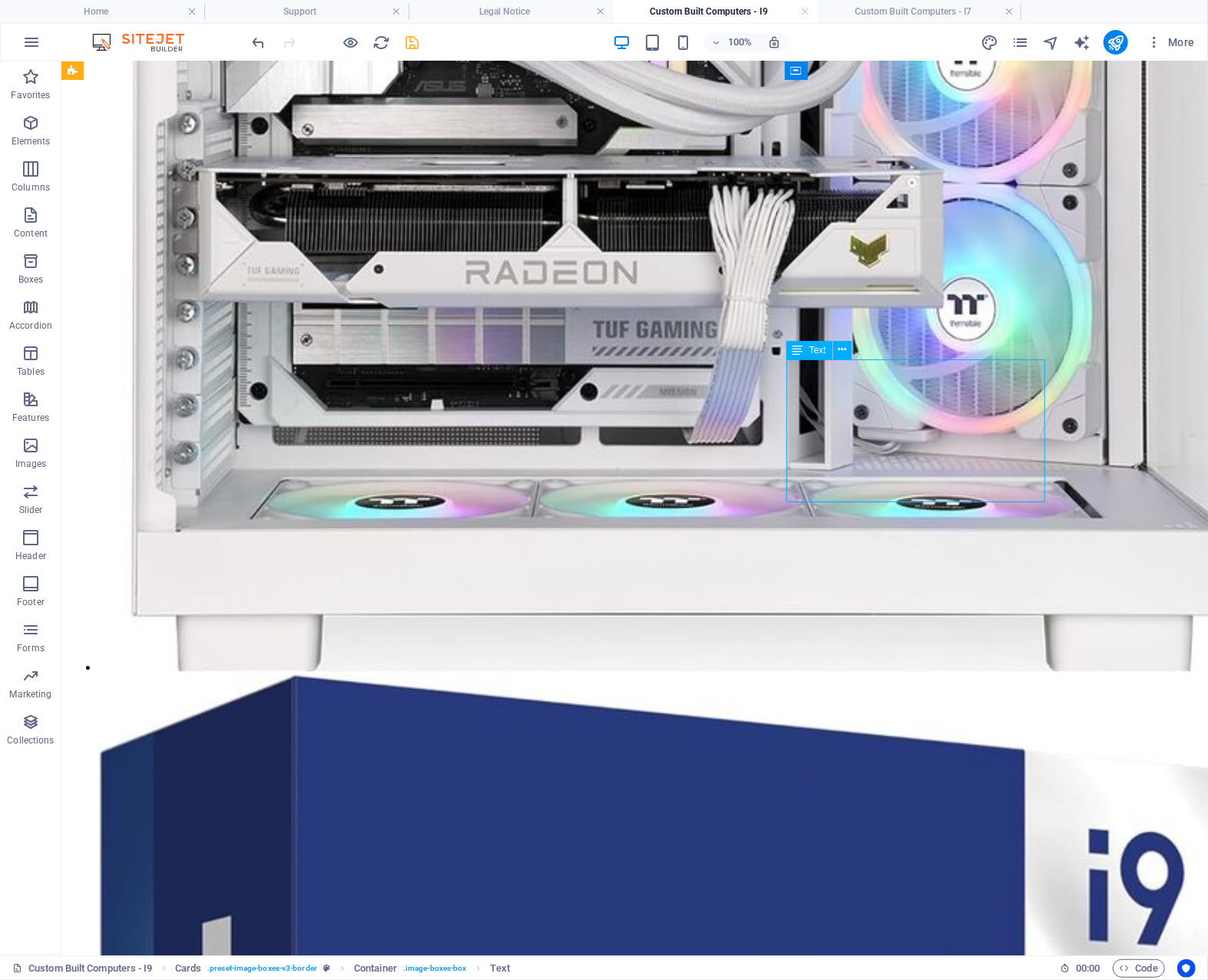
scroll to position [3133, 0]
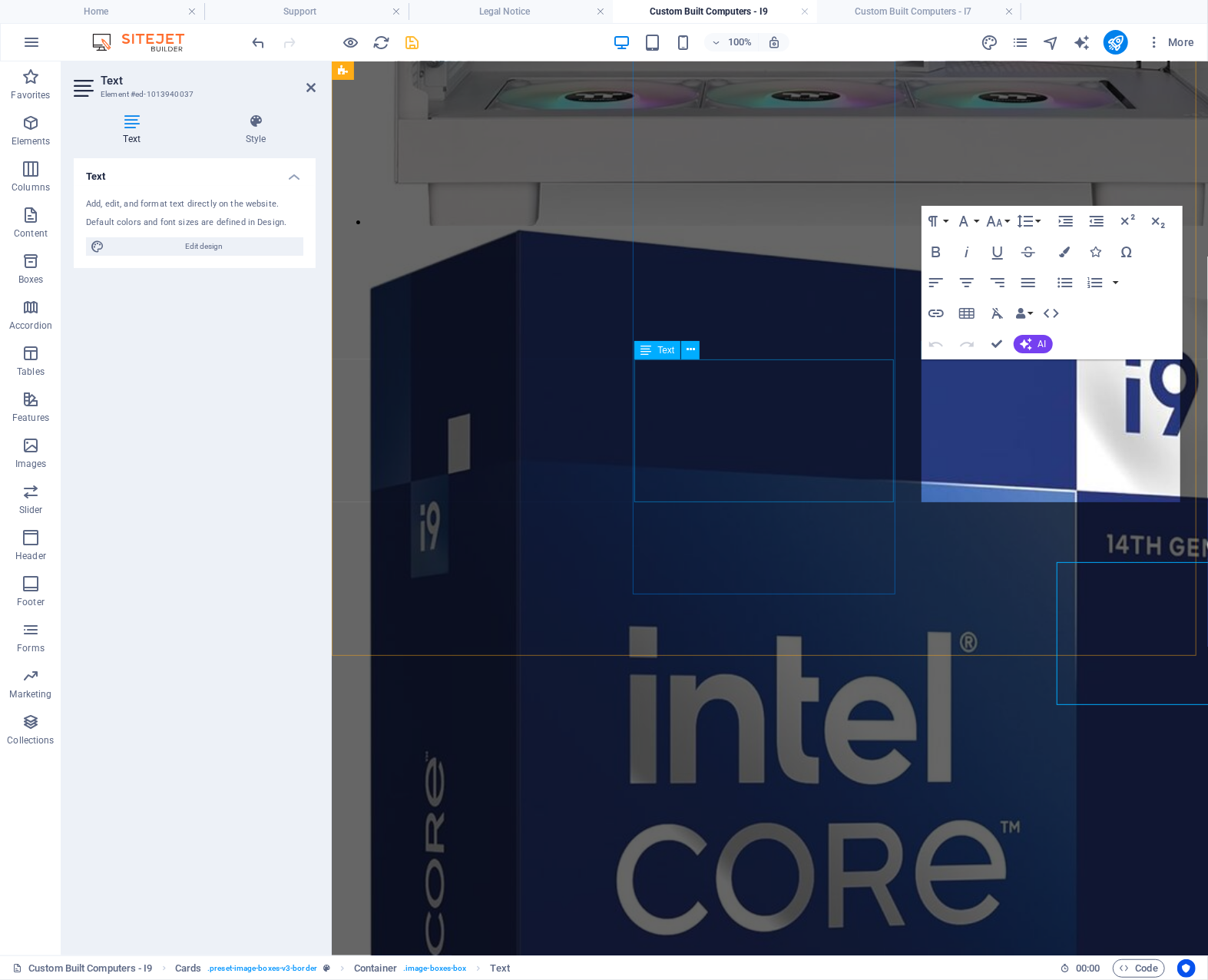
scroll to position [2930, 0]
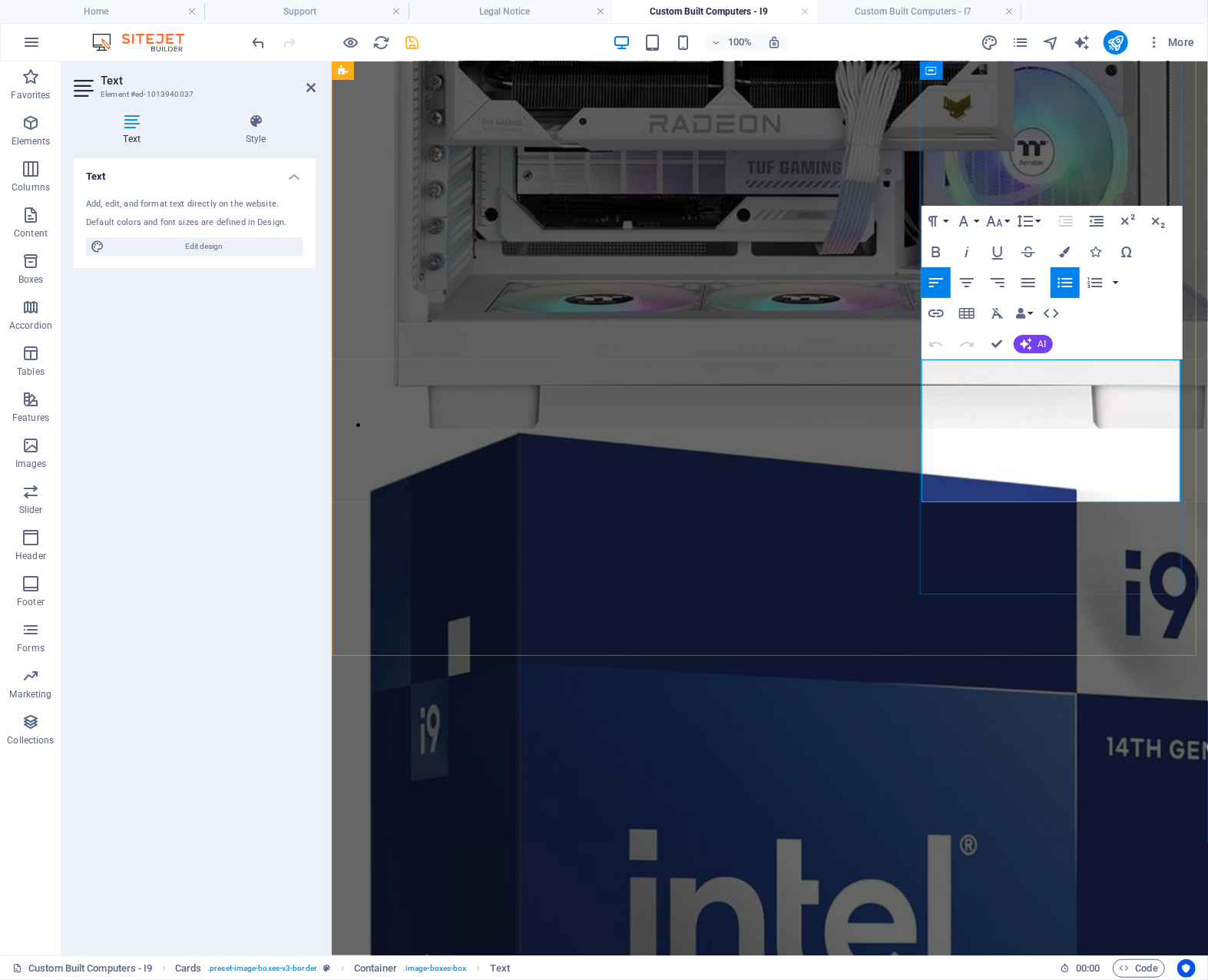
drag, startPoint x: 1003, startPoint y: 429, endPoint x: 948, endPoint y: 433, distance: 55.1
click at [936, 252] on icon "button" at bounding box center [936, 251] width 8 height 11
click at [1065, 249] on icon "button" at bounding box center [1065, 251] width 11 height 11
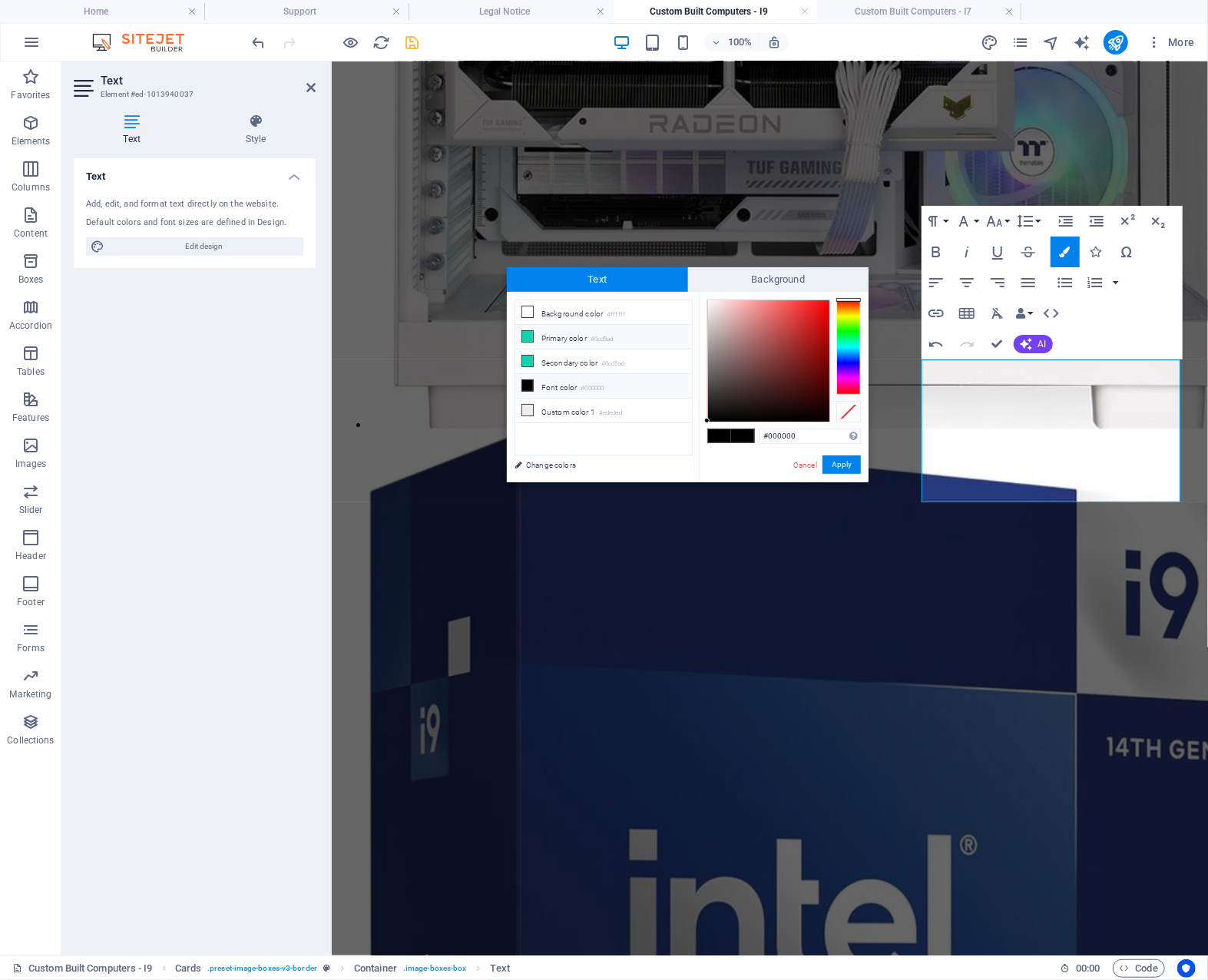
click at [590, 334] on li "Primary color #0cd5ad" at bounding box center [604, 337] width 177 height 24
type input "#0cd5ad"
click at [744, 433] on span at bounding box center [742, 436] width 23 height 13
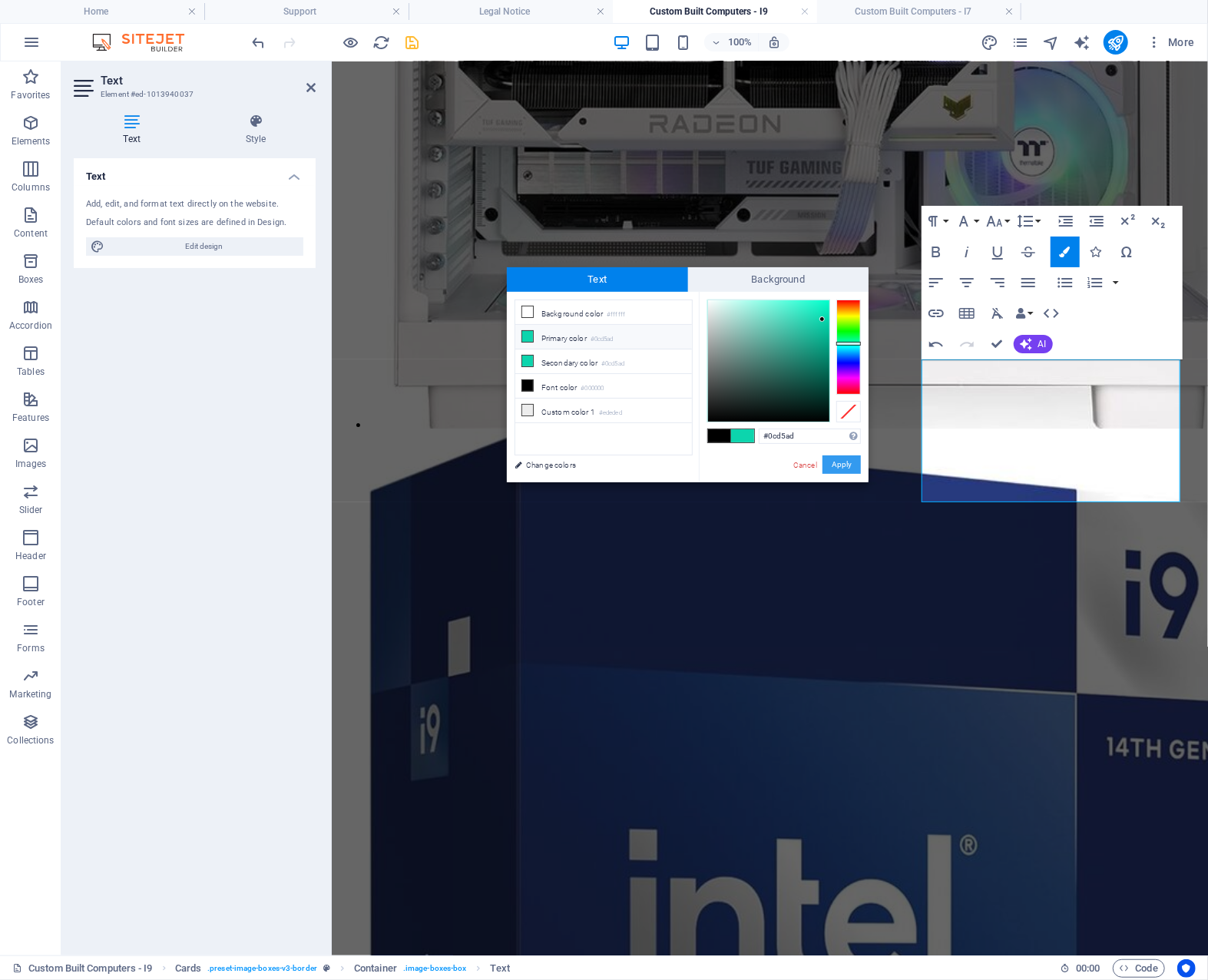
click at [847, 464] on button "Apply" at bounding box center [842, 464] width 39 height 18
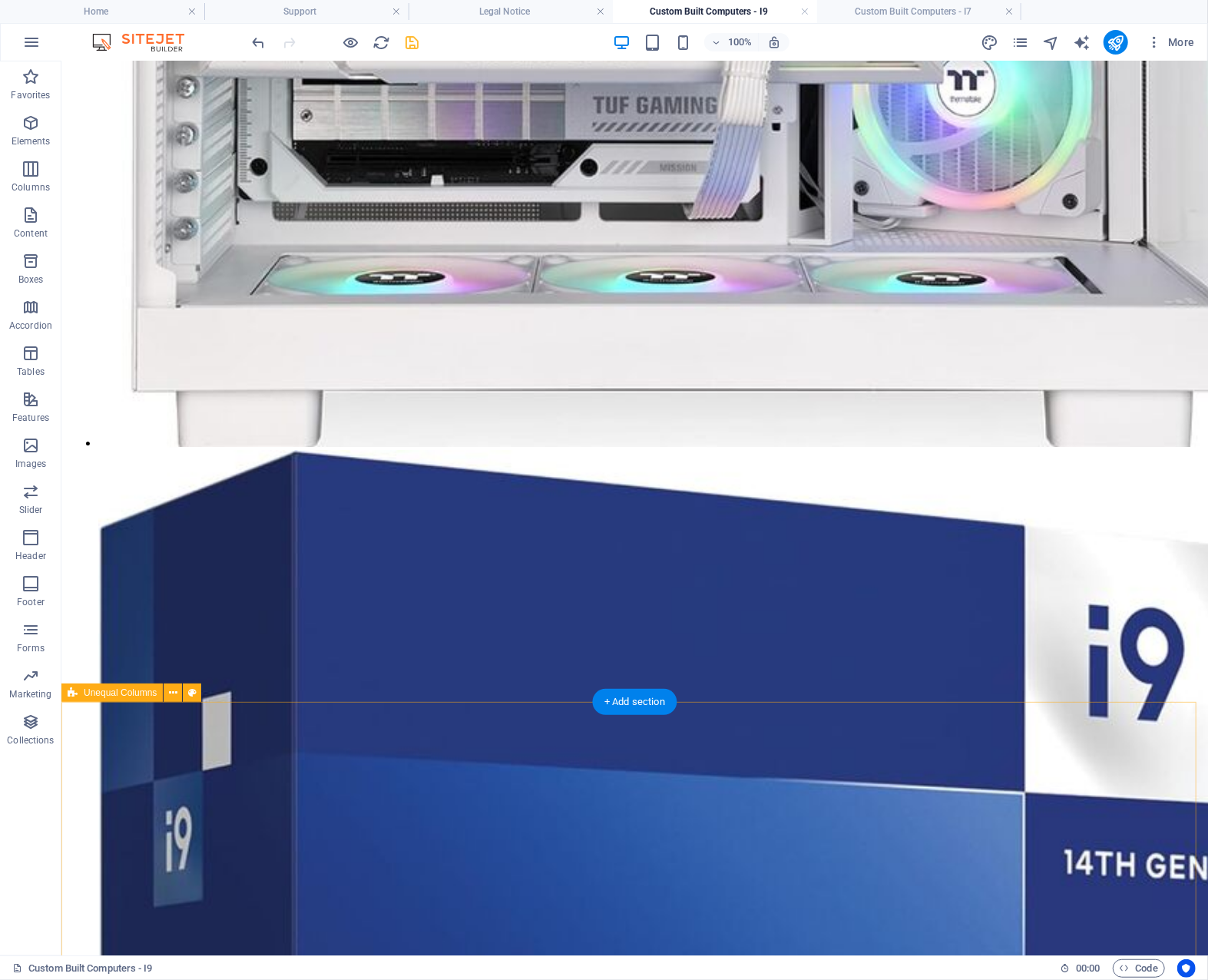
scroll to position [3133, 0]
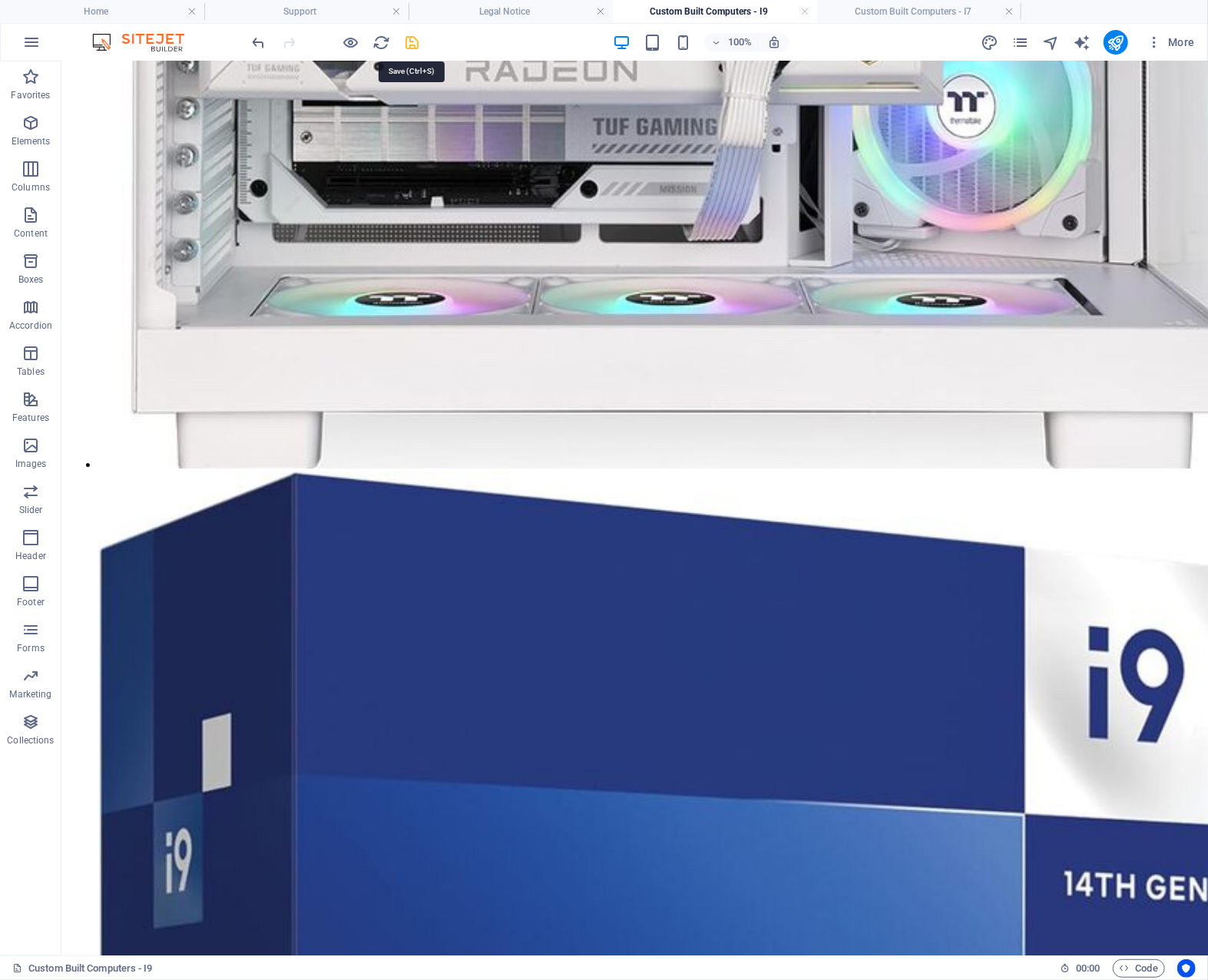
click at [417, 39] on icon "save" at bounding box center [412, 42] width 18 height 18
click at [1021, 43] on icon "pages" at bounding box center [1020, 42] width 18 height 18
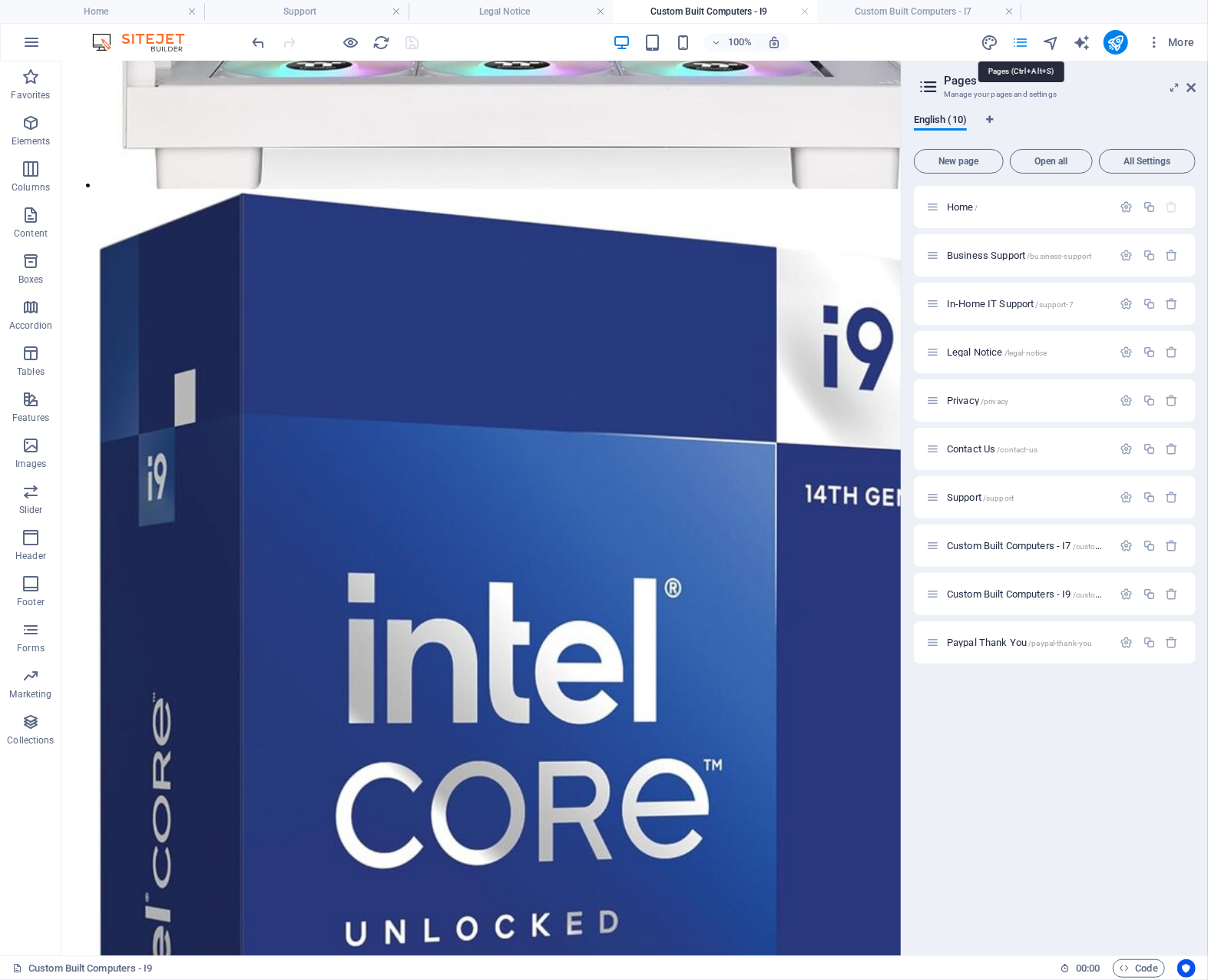
scroll to position [2939, 0]
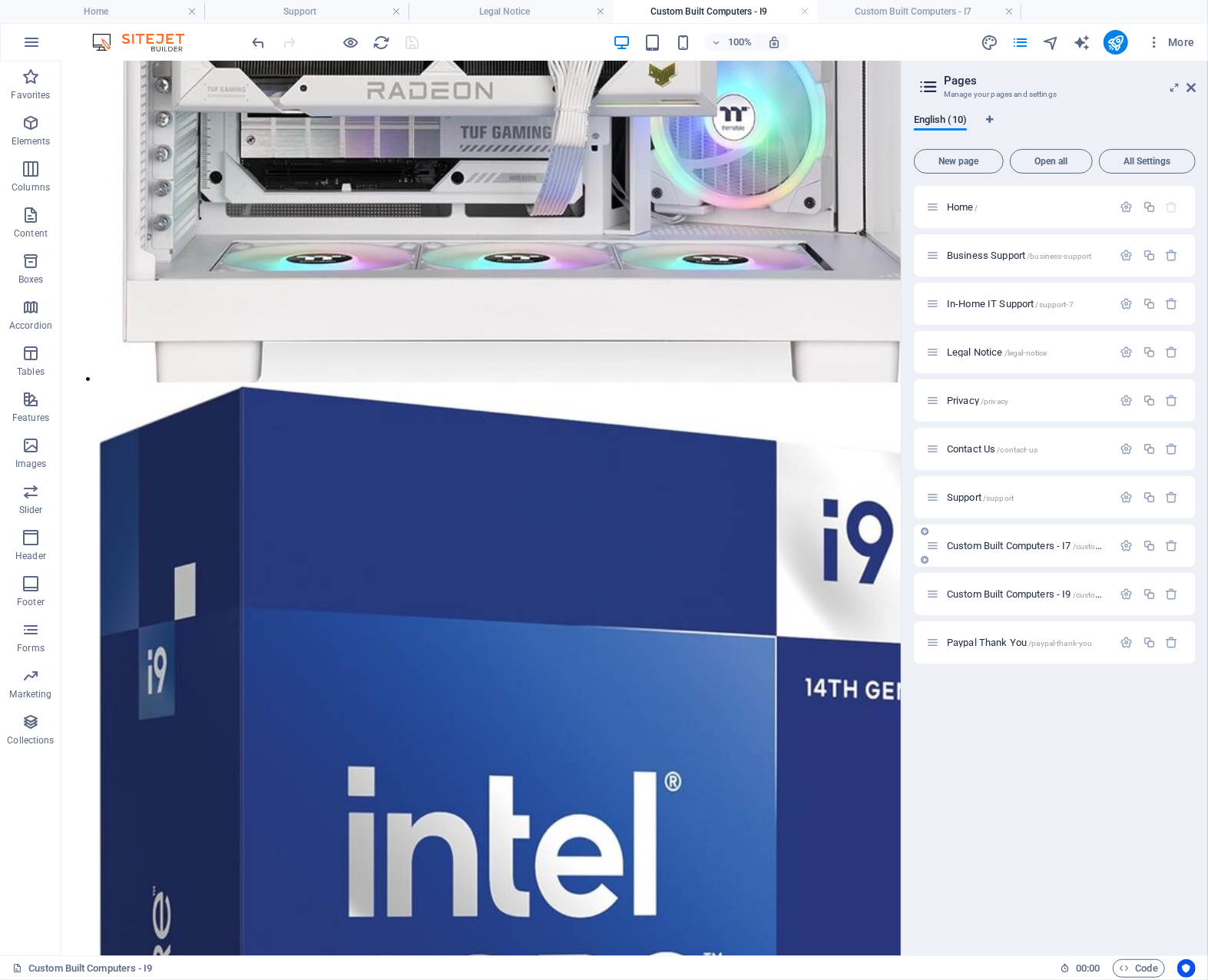
click at [1014, 544] on span "Custom Built Computers - I7 /custom-built-computers-i7" at bounding box center [1058, 546] width 222 height 12
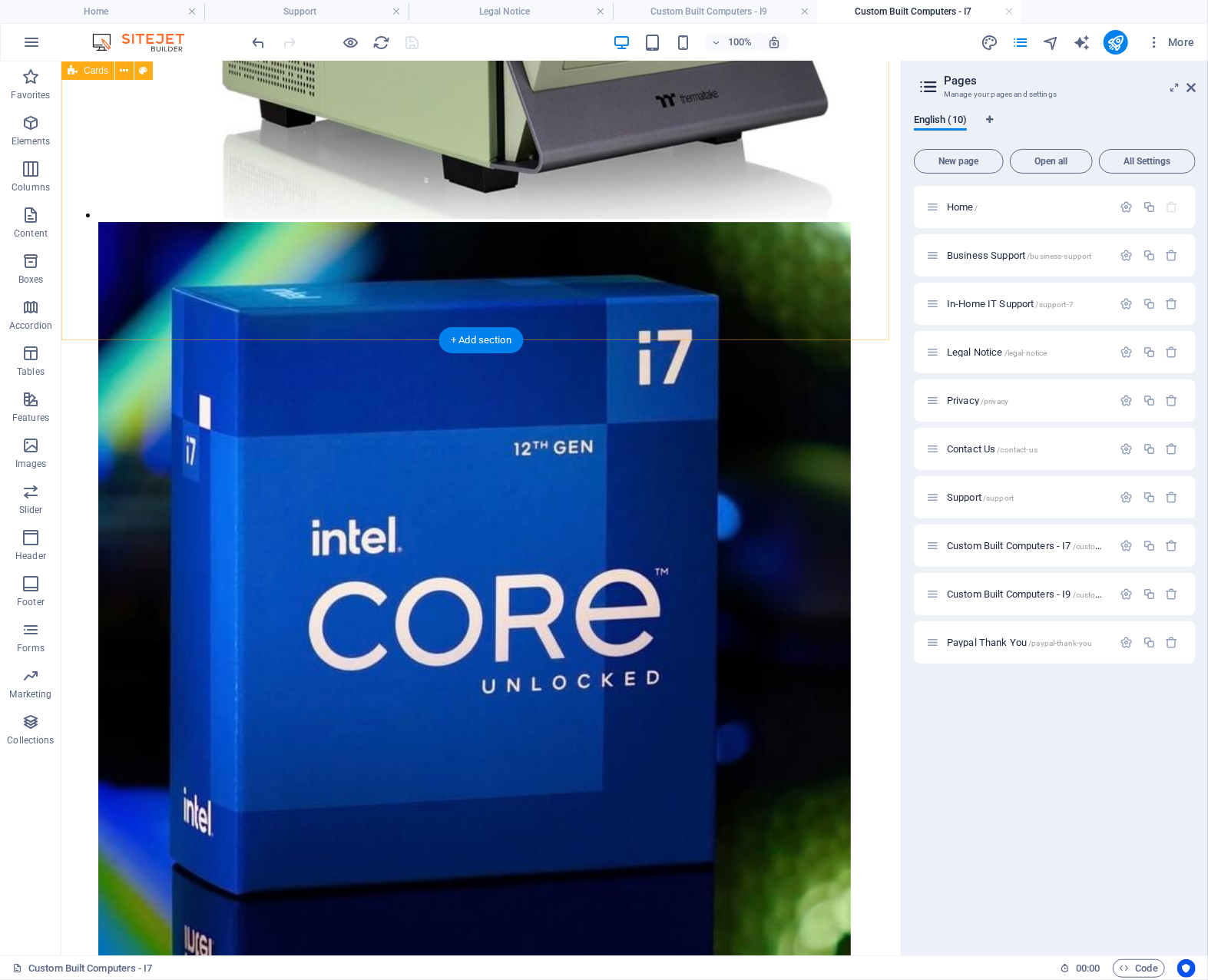
scroll to position [3209, 0]
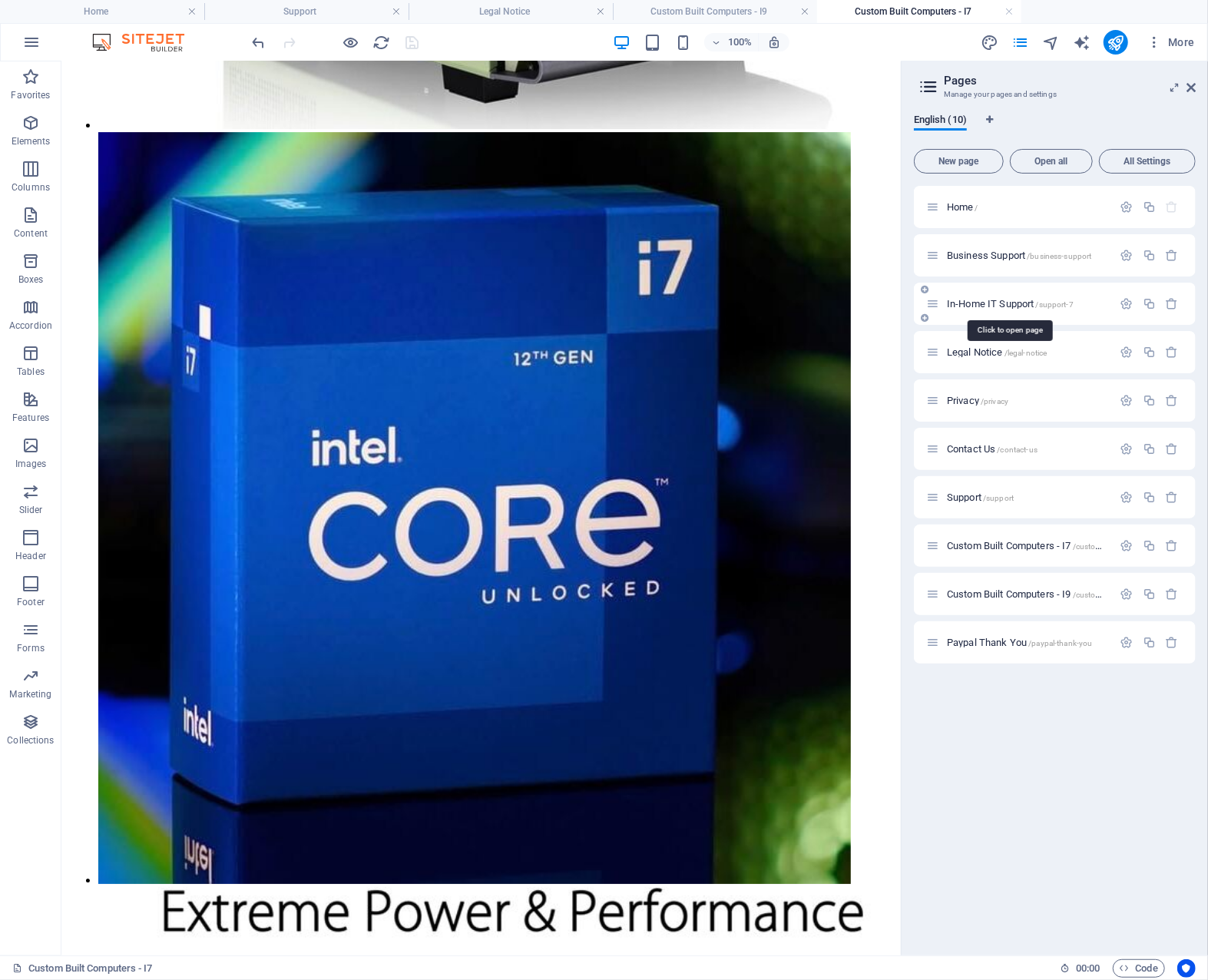
click at [997, 301] on span "In-Home IT Support /support-7" at bounding box center [1010, 304] width 127 height 12
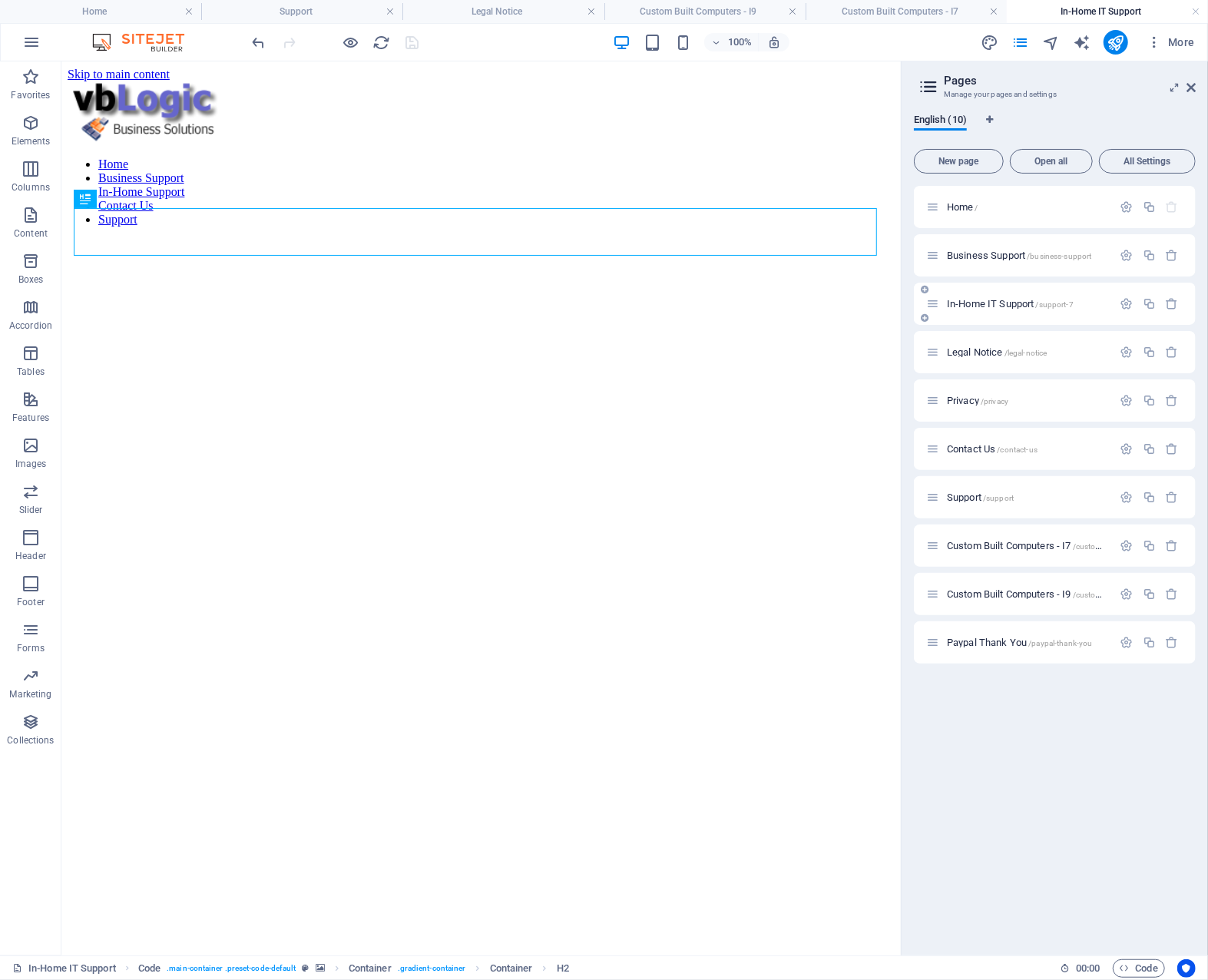
scroll to position [0, 0]
click at [1117, 40] on icon "publish" at bounding box center [1115, 42] width 18 height 18
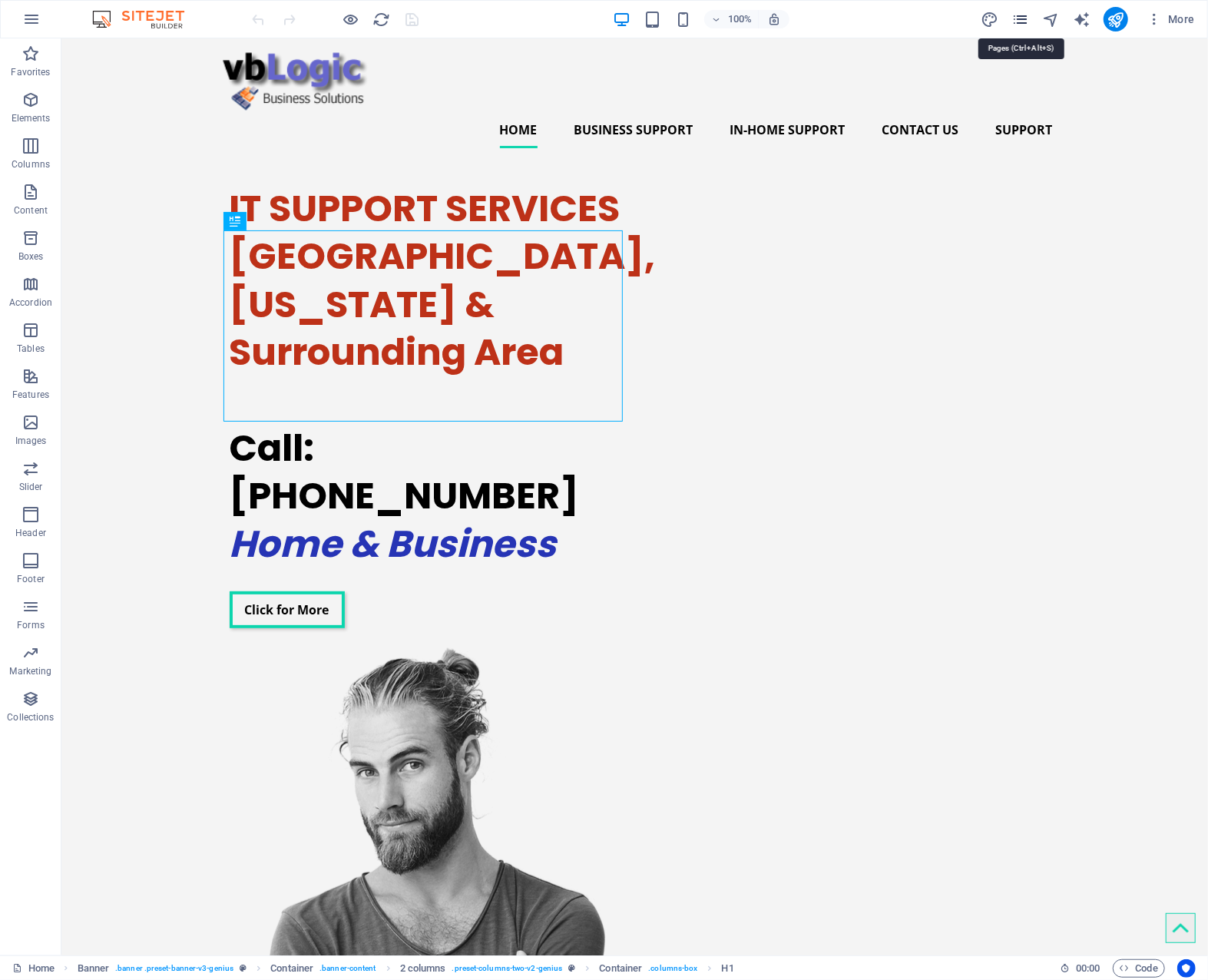
click at [1021, 20] on icon "pages" at bounding box center [1020, 19] width 18 height 18
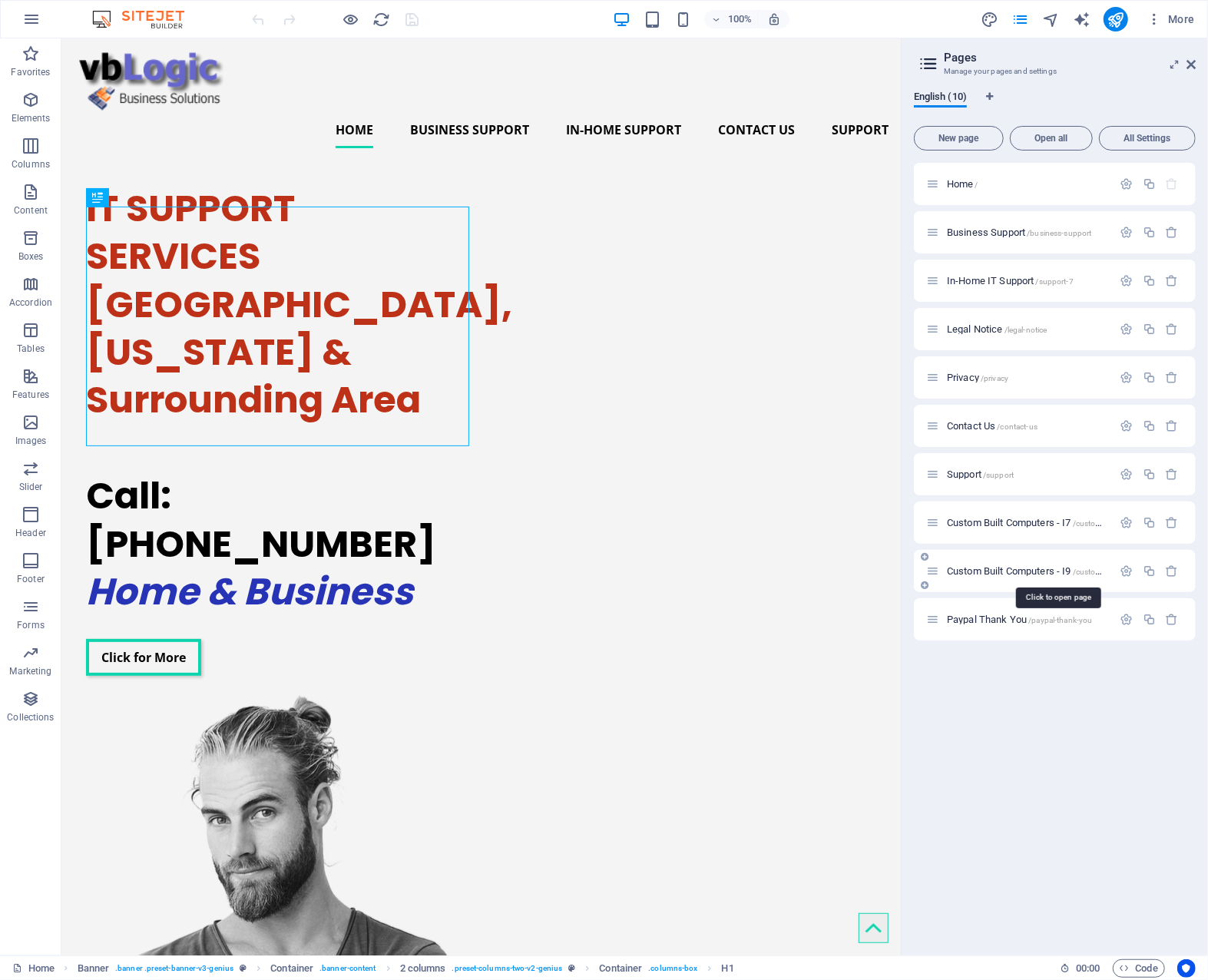
click at [1023, 573] on span "Custom Built Computers - I9 /custom-built-computers-i9" at bounding box center [1058, 571] width 222 height 12
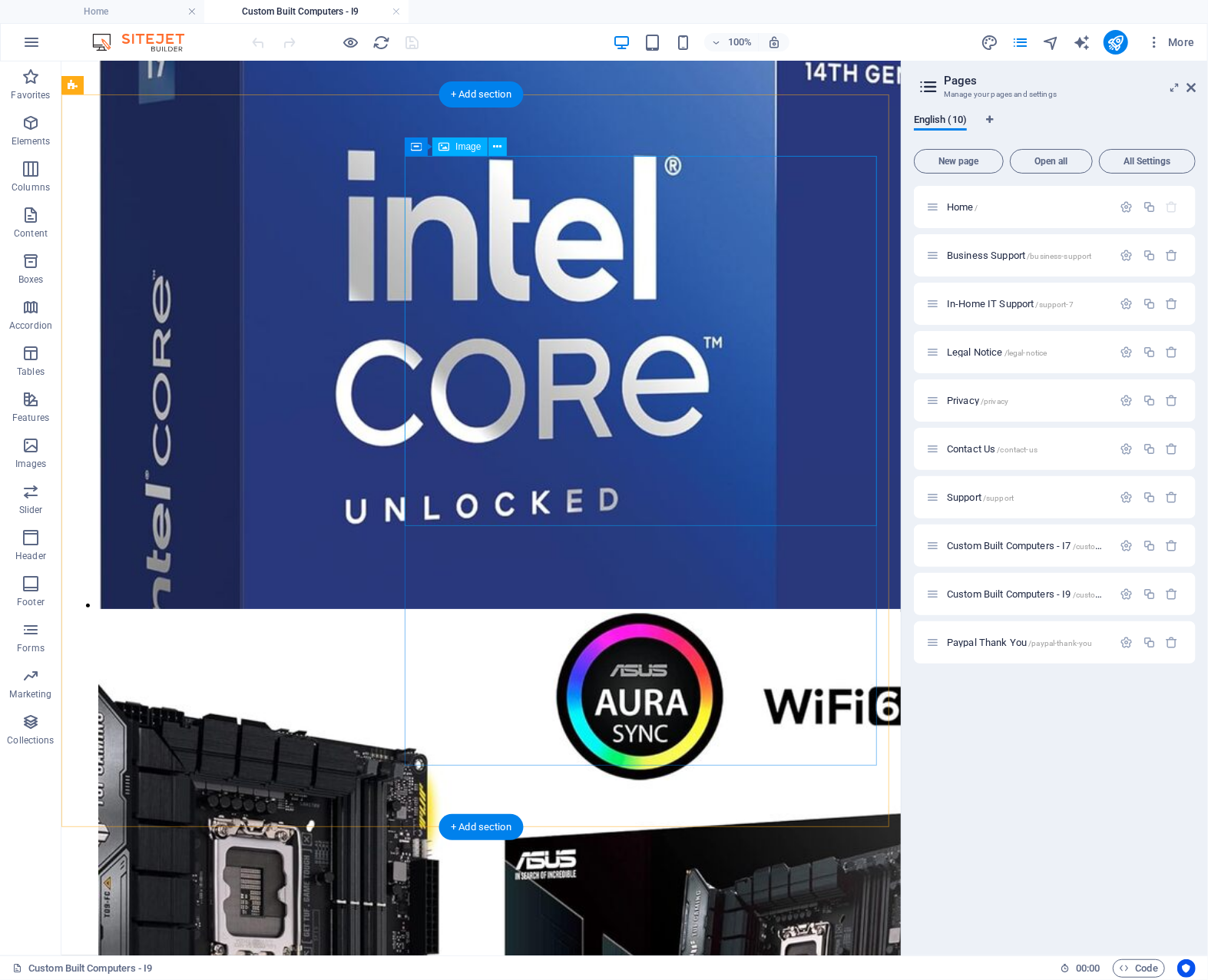
scroll to position [3534, 0]
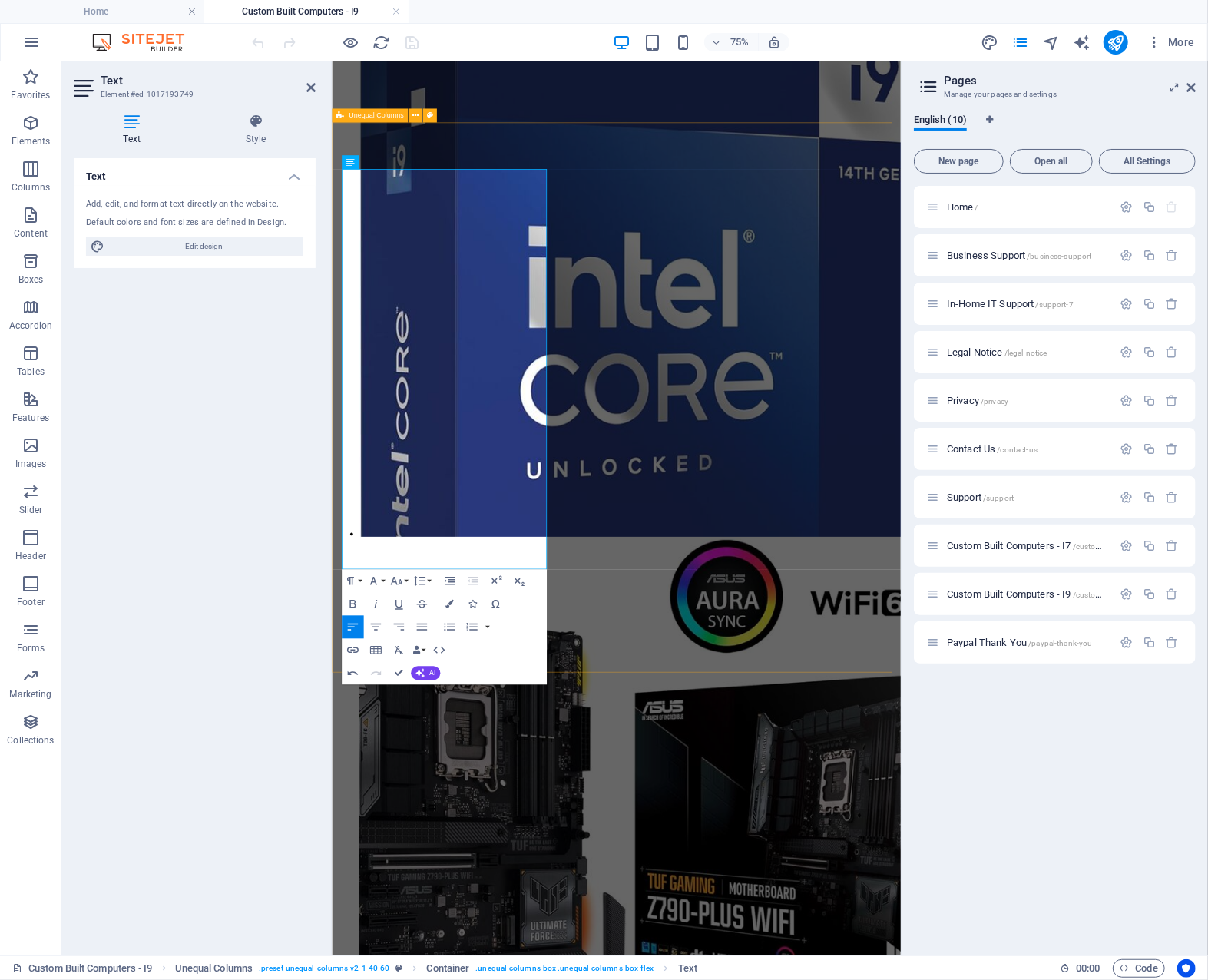
drag, startPoint x: 390, startPoint y: 688, endPoint x: 334, endPoint y: 683, distance: 56.2
click at [353, 604] on icon "button" at bounding box center [352, 604] width 6 height 8
click at [448, 603] on icon "button" at bounding box center [449, 604] width 8 height 8
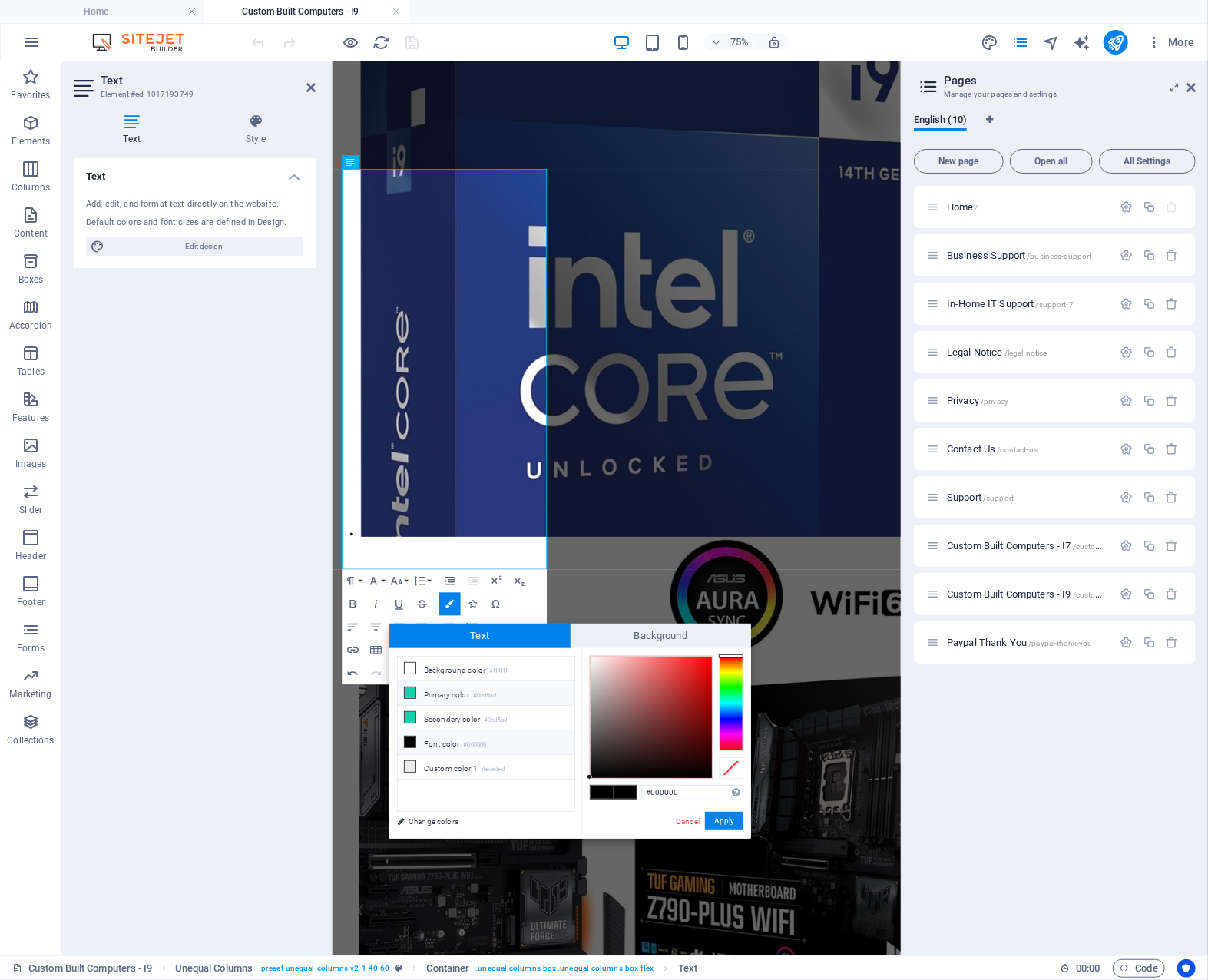
click at [443, 689] on li "Primary color #0cd5ad" at bounding box center [486, 693] width 177 height 24
type input "#0cd5ad"
click at [622, 789] on span at bounding box center [625, 792] width 23 height 13
click at [722, 816] on button "Apply" at bounding box center [724, 822] width 39 height 18
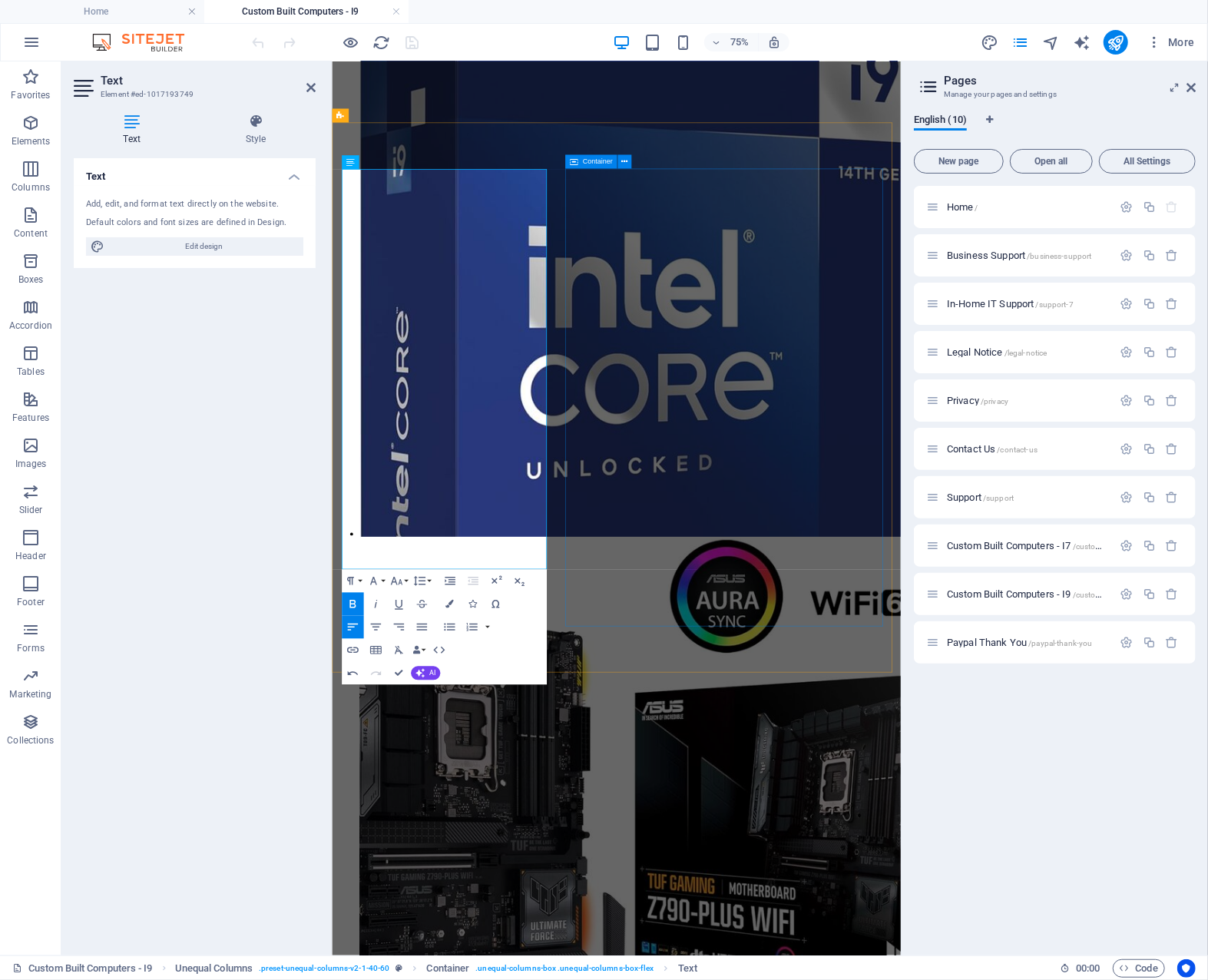
drag, startPoint x: 816, startPoint y: 683, endPoint x: 817, endPoint y: 676, distance: 7.1
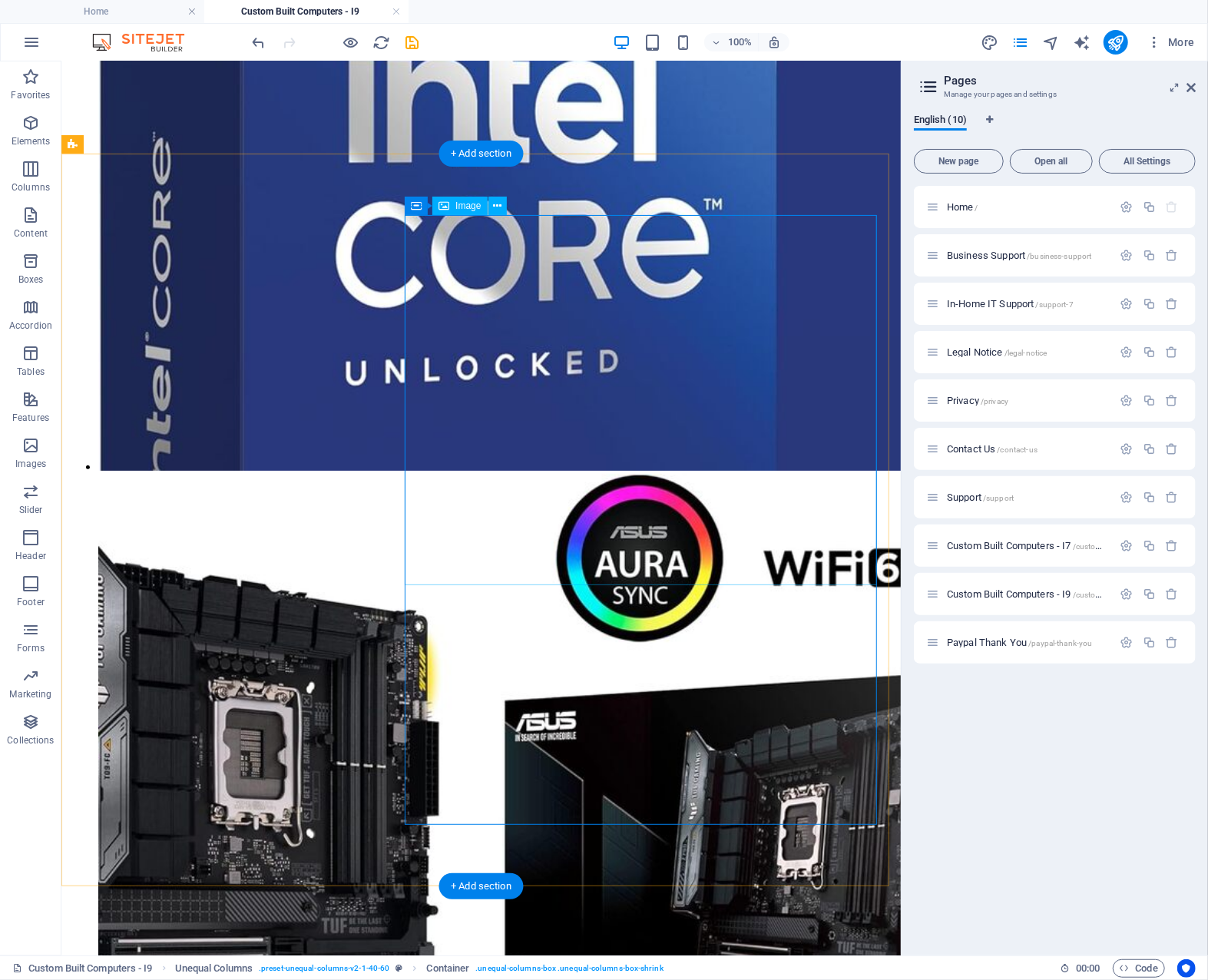
scroll to position [3475, 0]
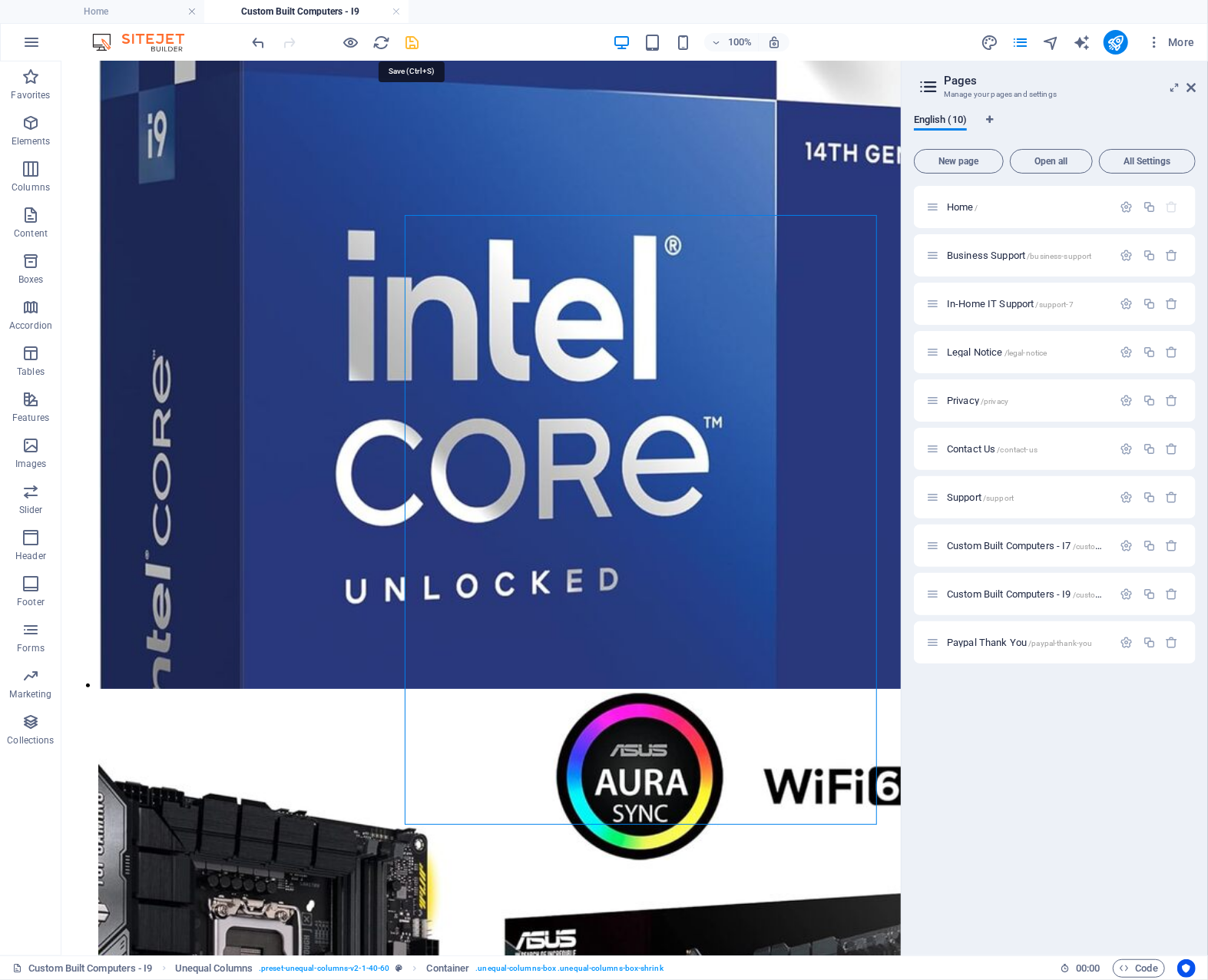
click at [417, 43] on icon "save" at bounding box center [412, 42] width 18 height 18
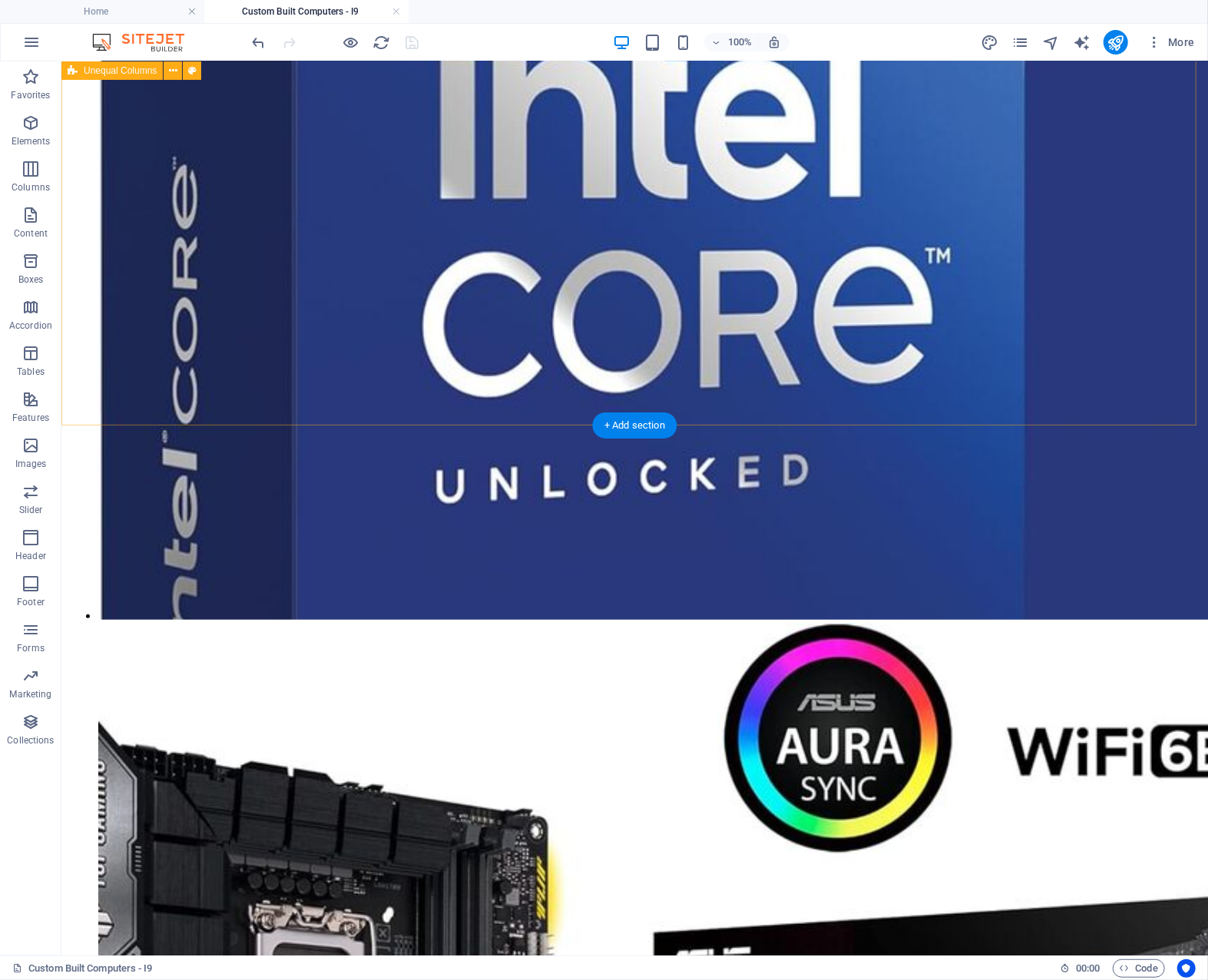
scroll to position [4285, 0]
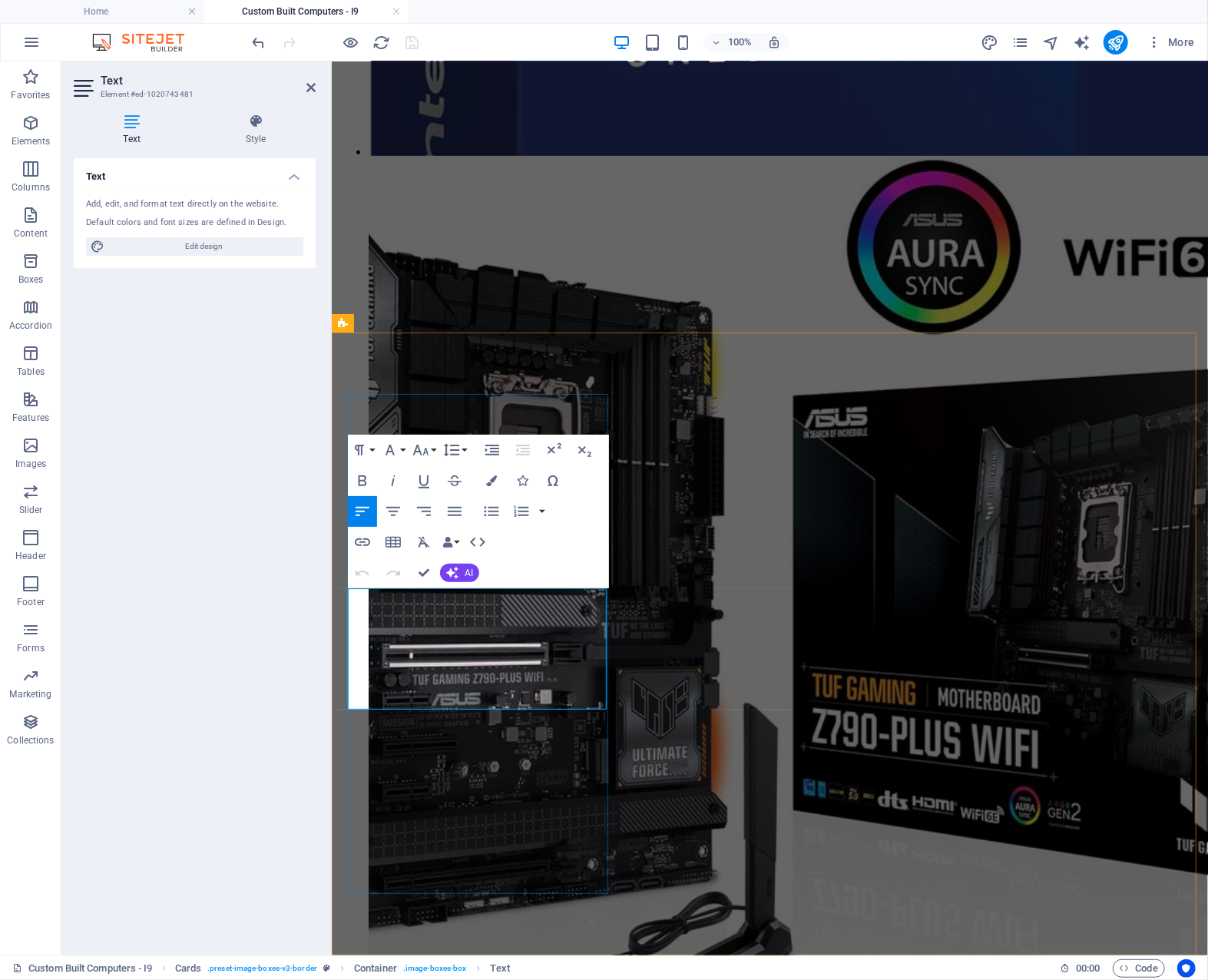
drag, startPoint x: 407, startPoint y: 657, endPoint x: 355, endPoint y: 657, distance: 52.0
click at [360, 479] on icon "button" at bounding box center [362, 481] width 18 height 18
click at [492, 480] on icon "button" at bounding box center [491, 480] width 11 height 11
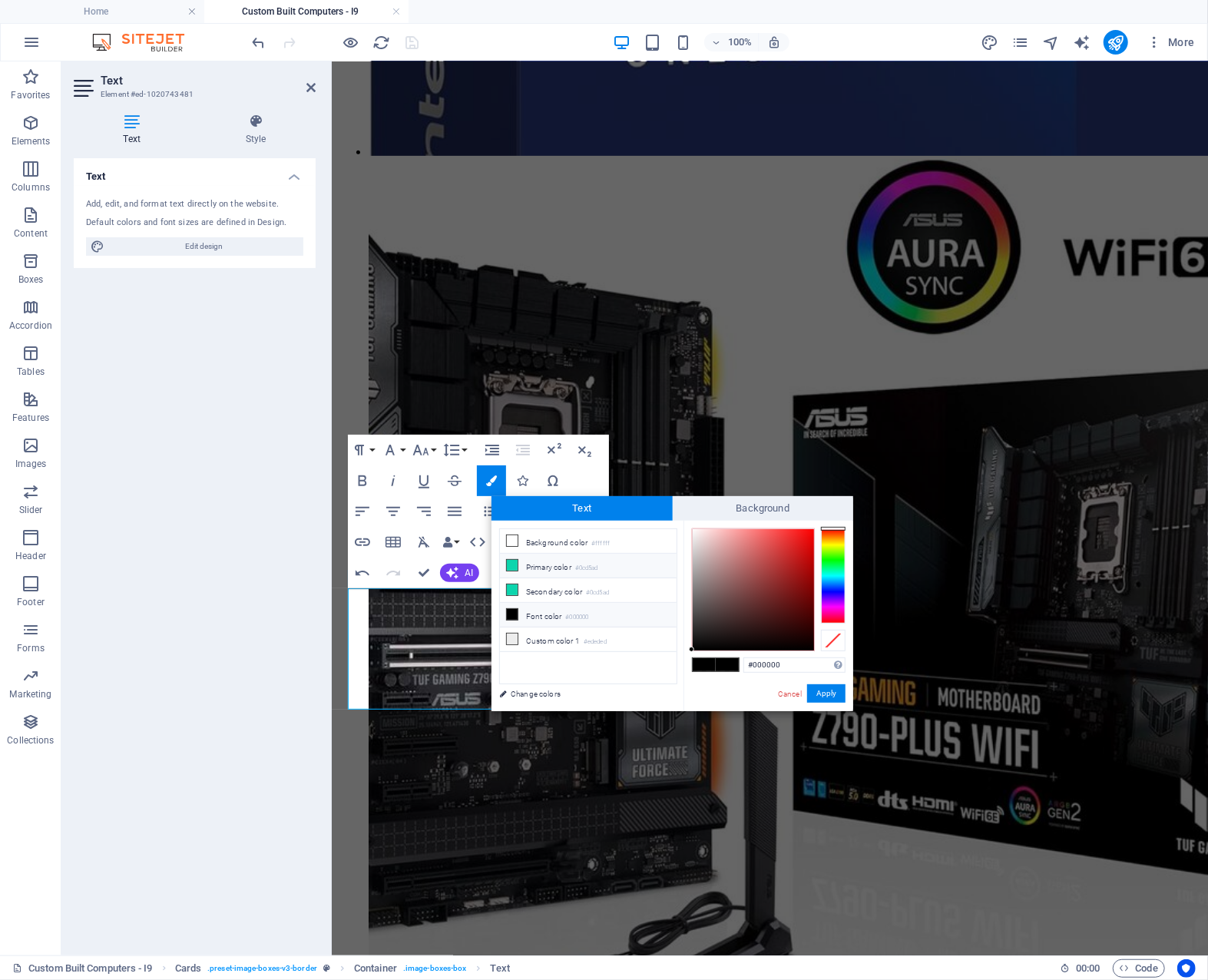
click at [537, 560] on li "Primary color #0cd5ad" at bounding box center [588, 566] width 177 height 24
type input "#0cd5ad"
click at [732, 667] on span at bounding box center [727, 665] width 23 height 13
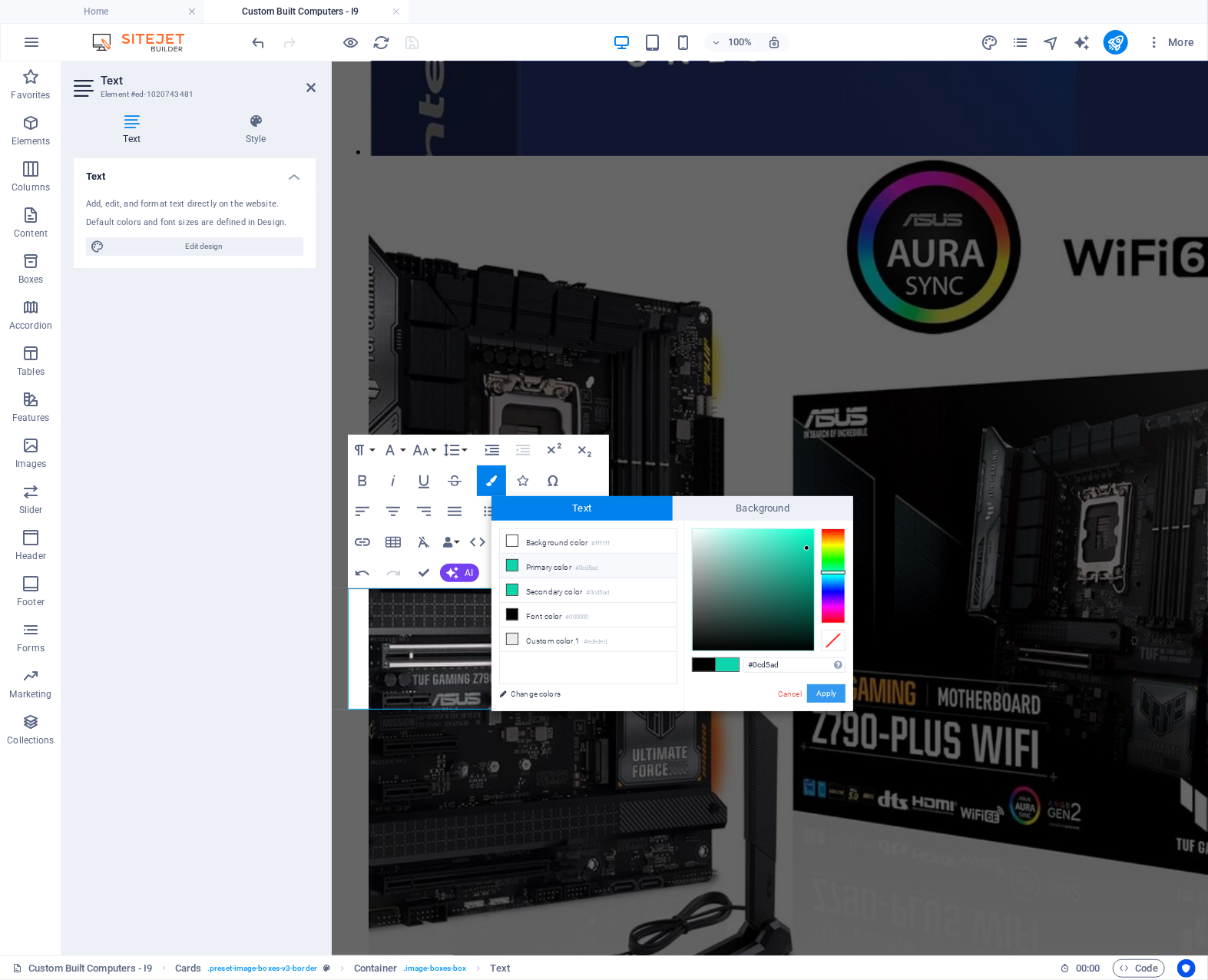
click at [816, 691] on button "Apply" at bounding box center [827, 693] width 39 height 18
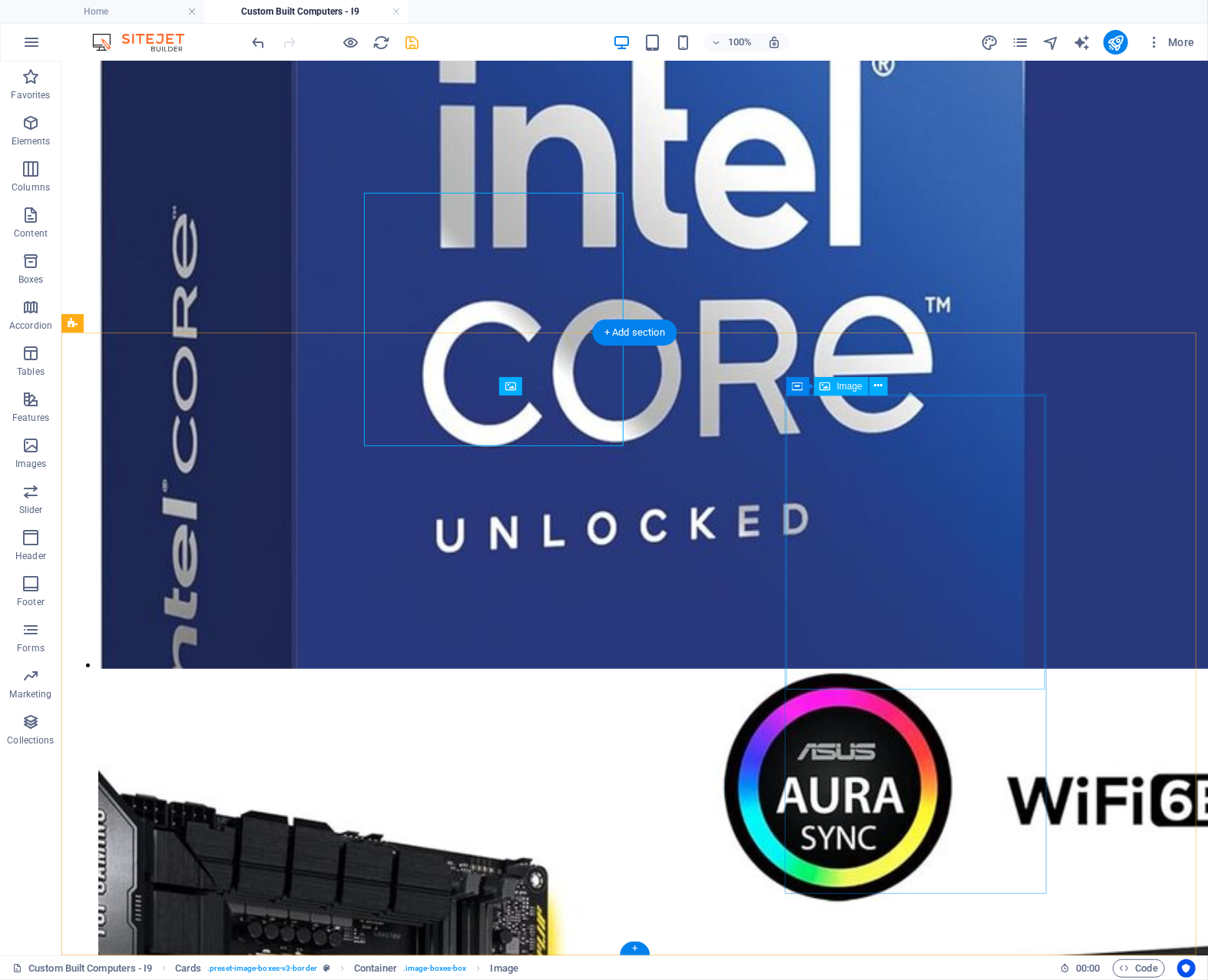
scroll to position [4285, 0]
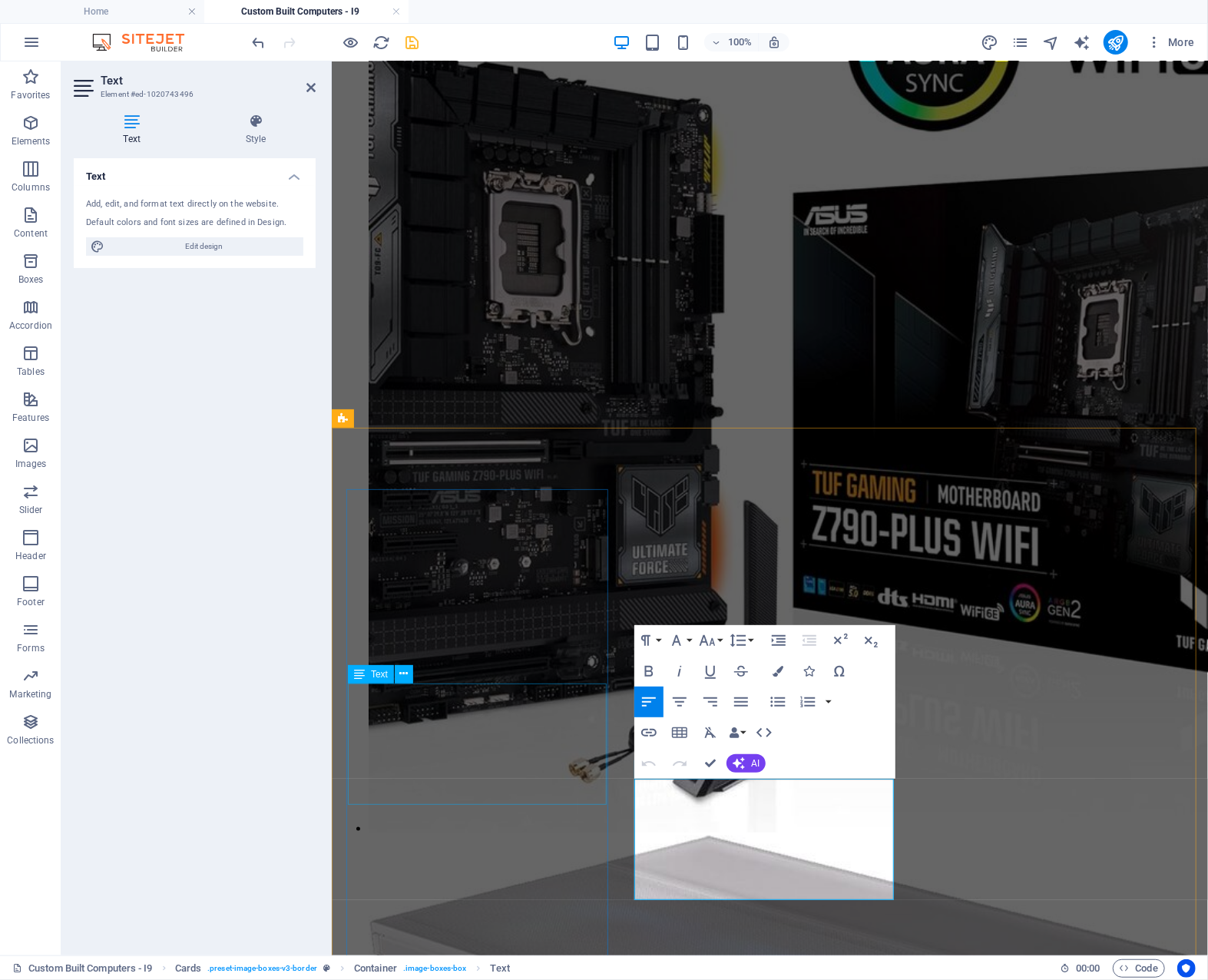
scroll to position [3986, 0]
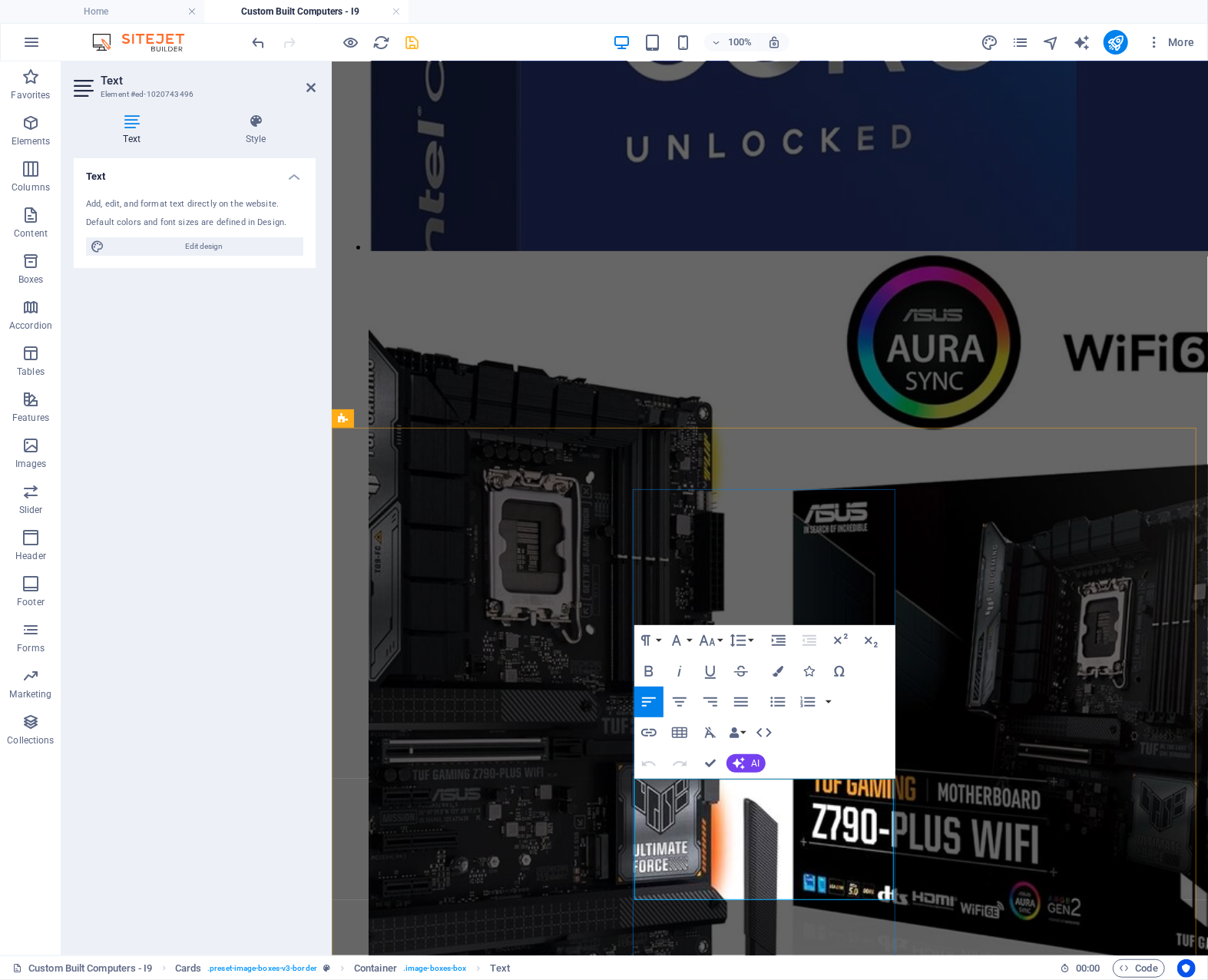
drag, startPoint x: 682, startPoint y: 871, endPoint x: 644, endPoint y: 868, distance: 38.1
click at [651, 670] on icon "button" at bounding box center [650, 671] width 8 height 11
click at [773, 674] on icon "button" at bounding box center [778, 671] width 11 height 11
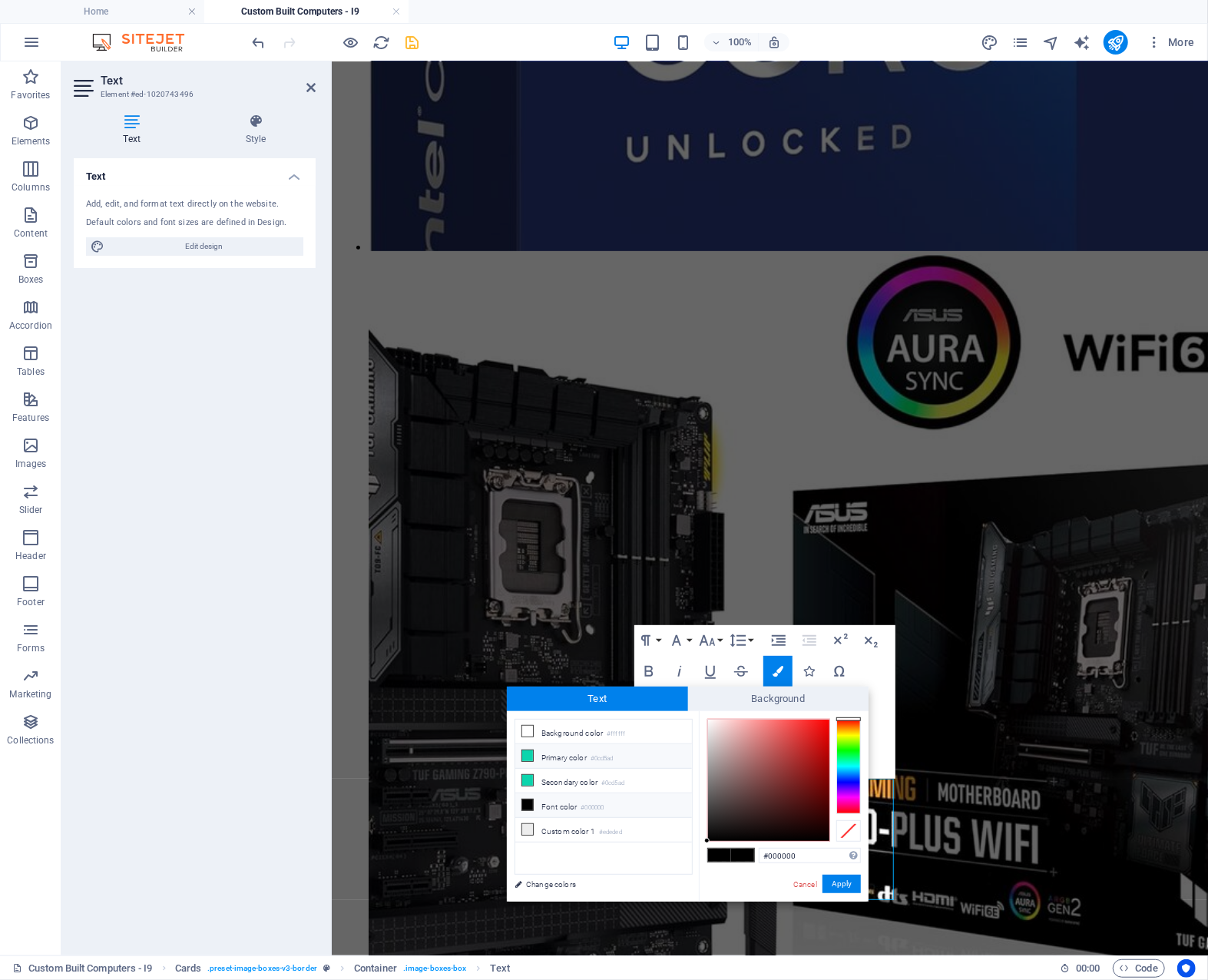
click at [564, 754] on li "Primary color #0cd5ad" at bounding box center [604, 756] width 177 height 24
type input "#0cd5ad"
click at [742, 853] on span at bounding box center [742, 855] width 23 height 13
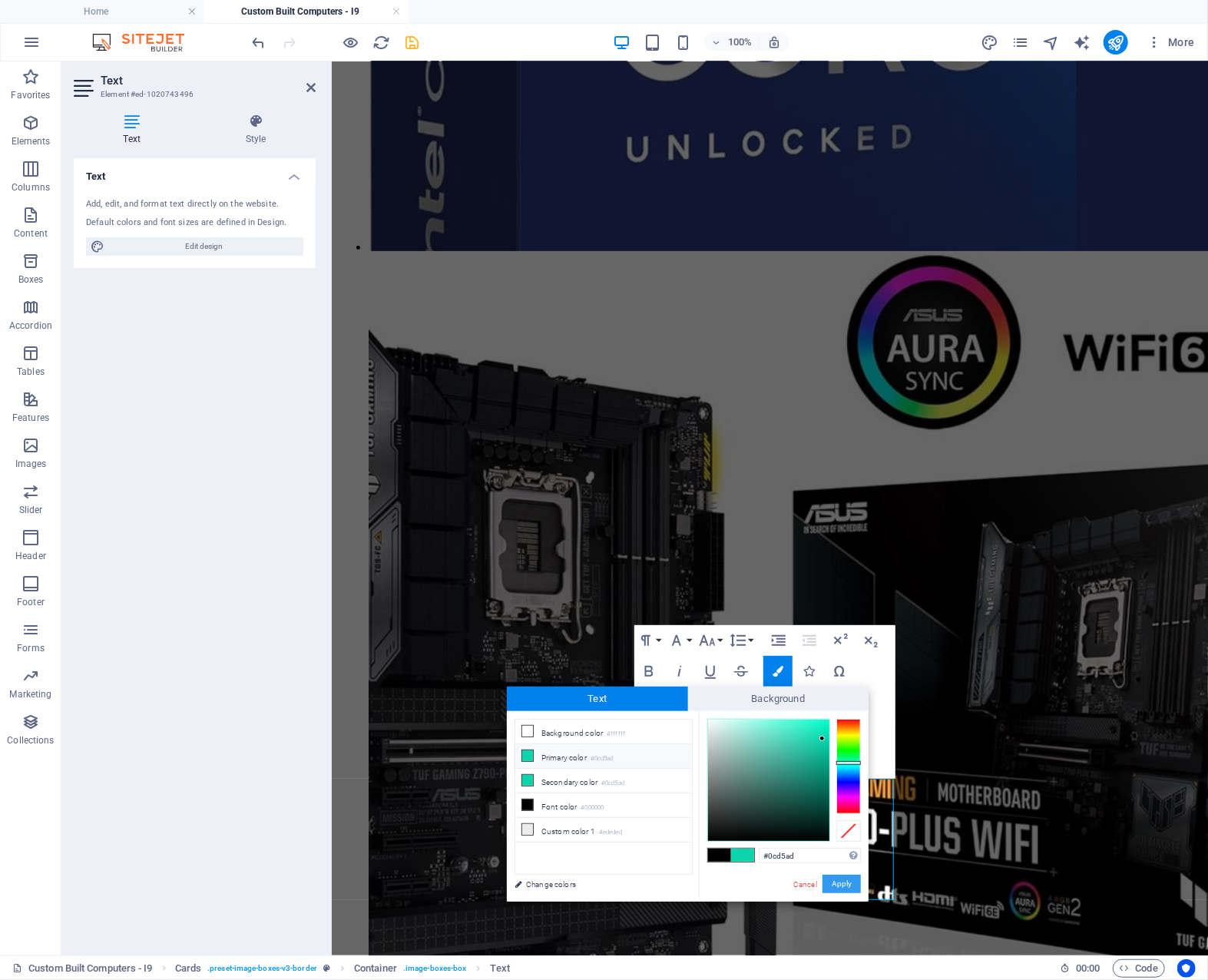
click at [842, 880] on button "Apply" at bounding box center [842, 884] width 39 height 18
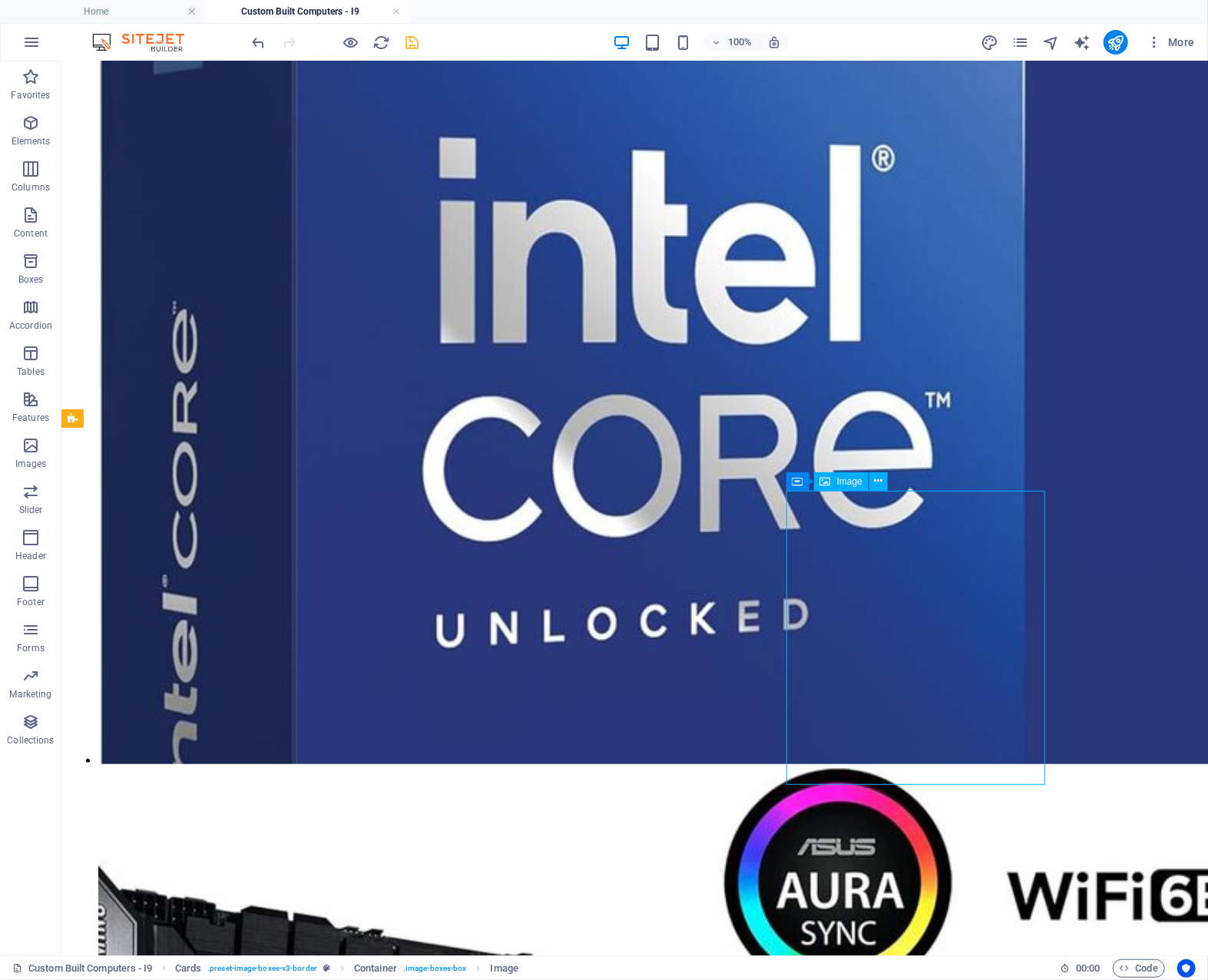
scroll to position [4189, 0]
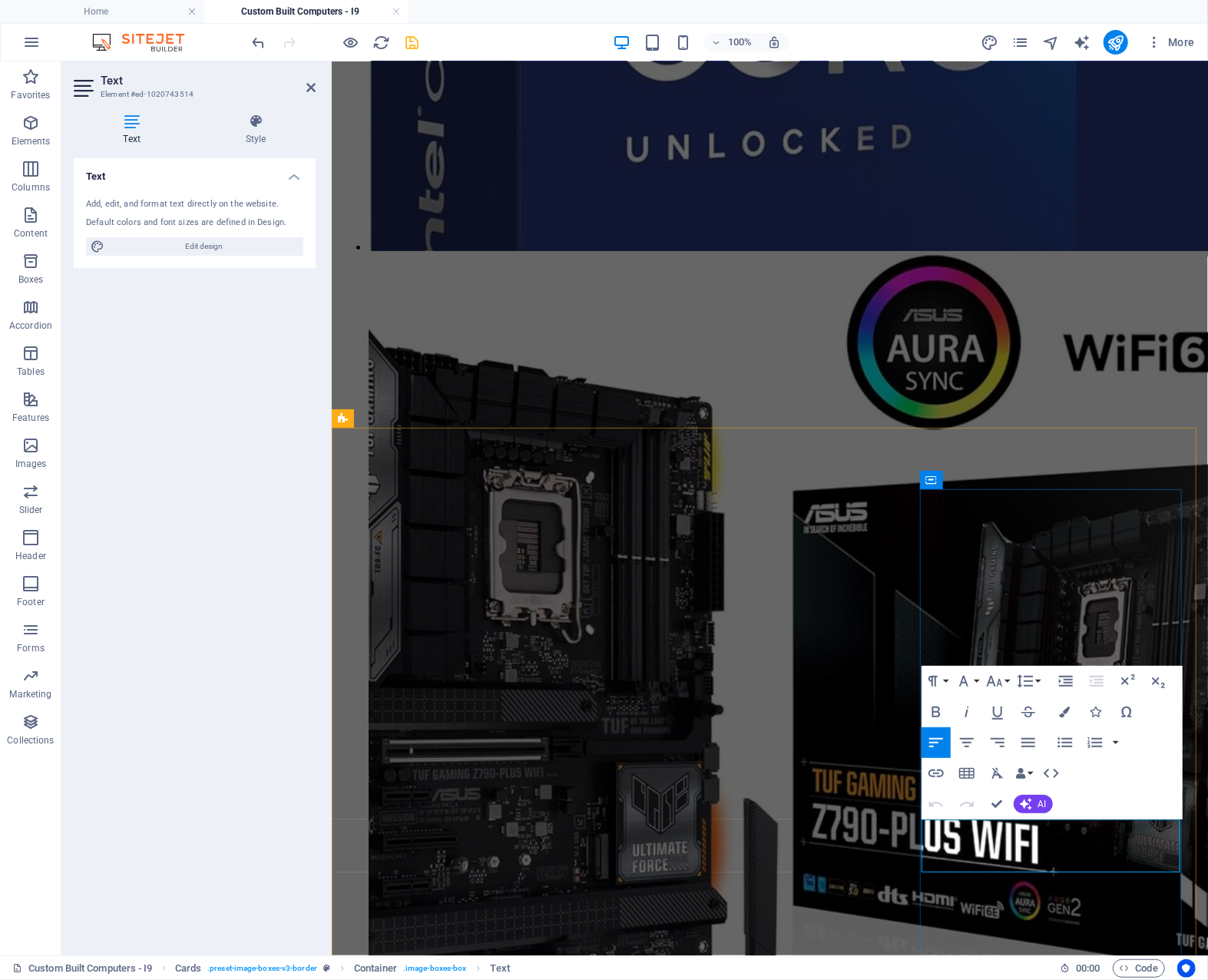
drag, startPoint x: 1133, startPoint y: 827, endPoint x: 1107, endPoint y: 829, distance: 26.1
click at [934, 710] on icon "button" at bounding box center [936, 712] width 18 height 18
click at [1068, 711] on icon "button" at bounding box center [1065, 712] width 11 height 11
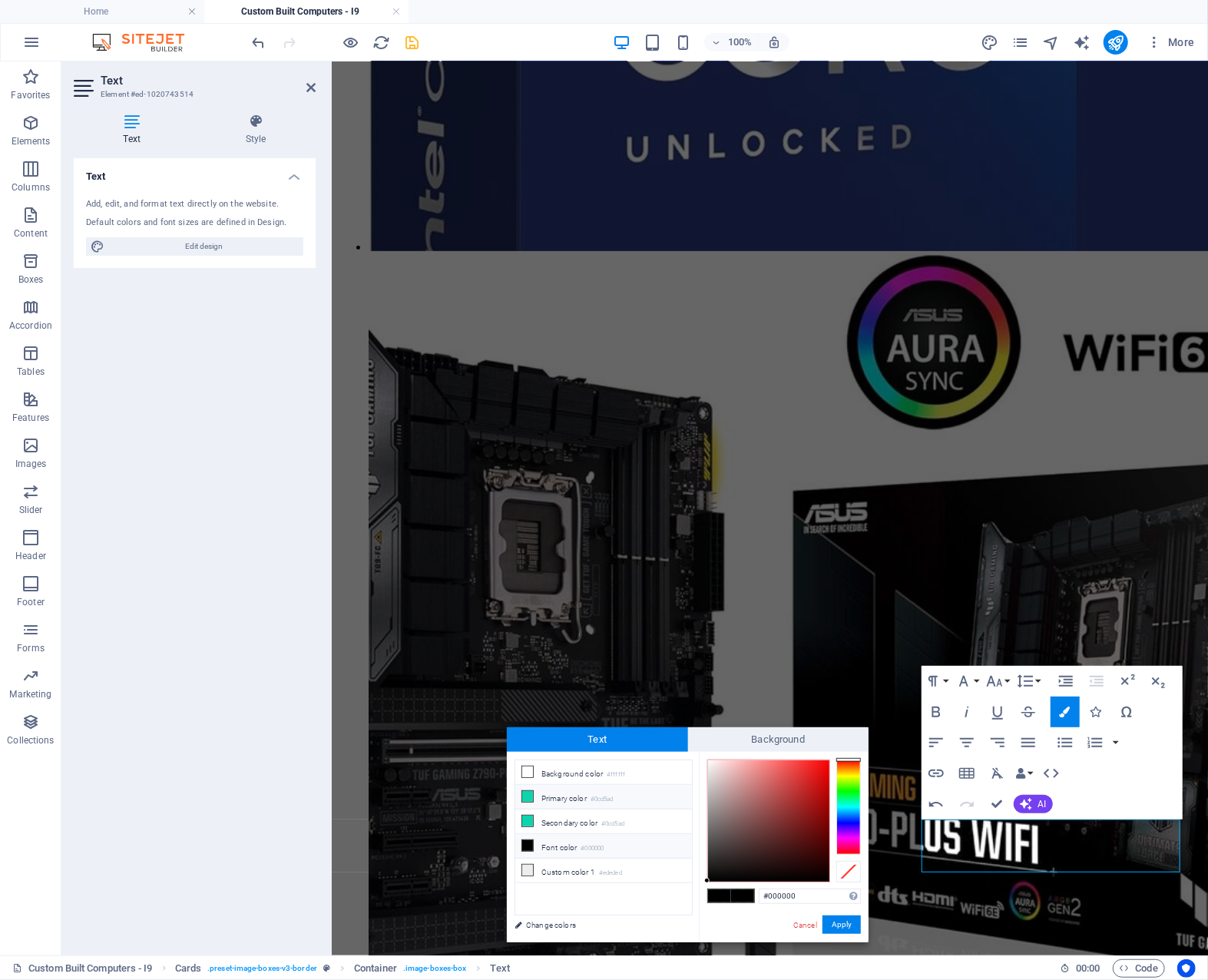
click at [606, 795] on small "#0cd5ad" at bounding box center [602, 799] width 23 height 11
type input "#0cd5ad"
click at [745, 894] on span at bounding box center [742, 896] width 23 height 13
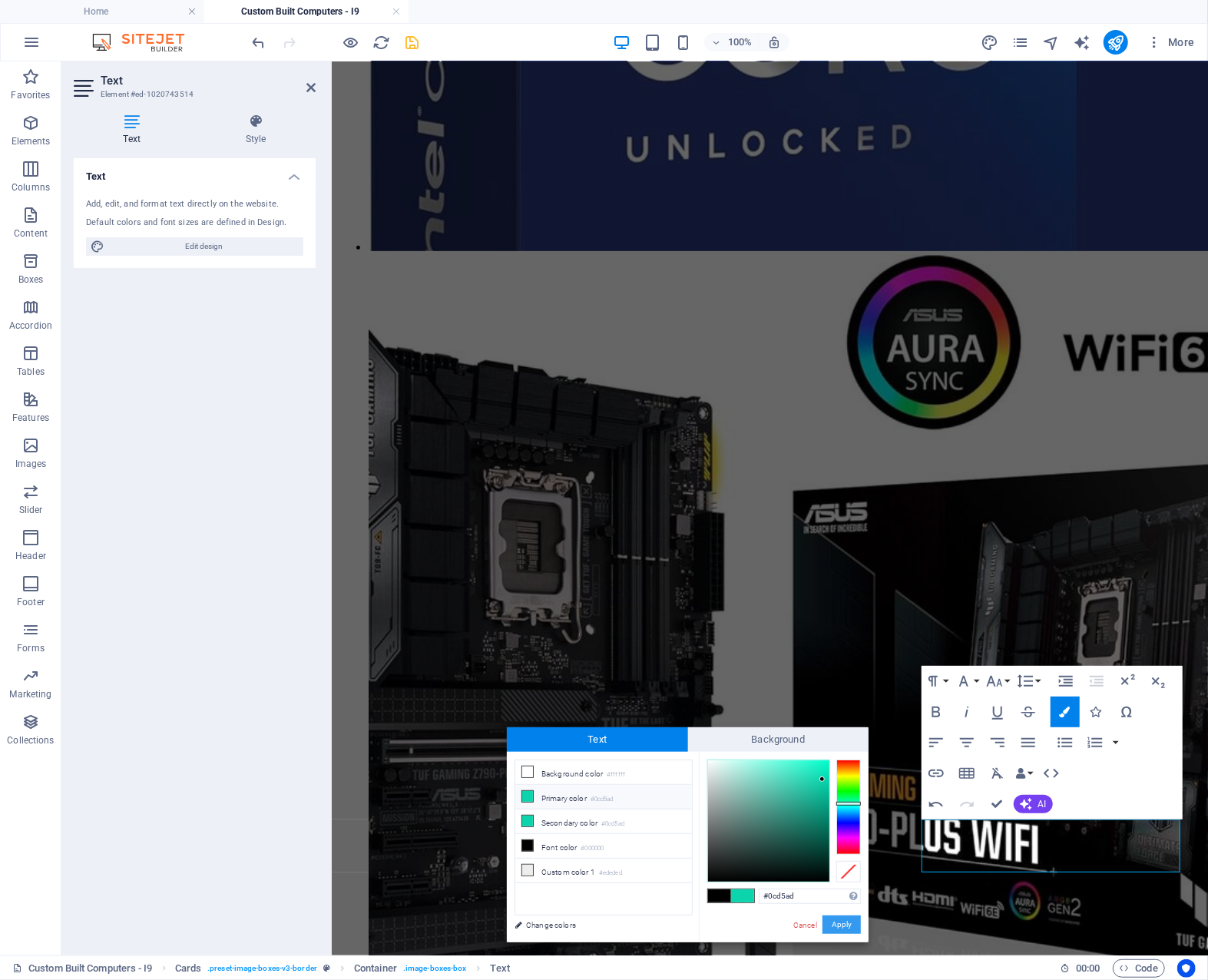
click at [837, 921] on button "Apply" at bounding box center [842, 925] width 39 height 18
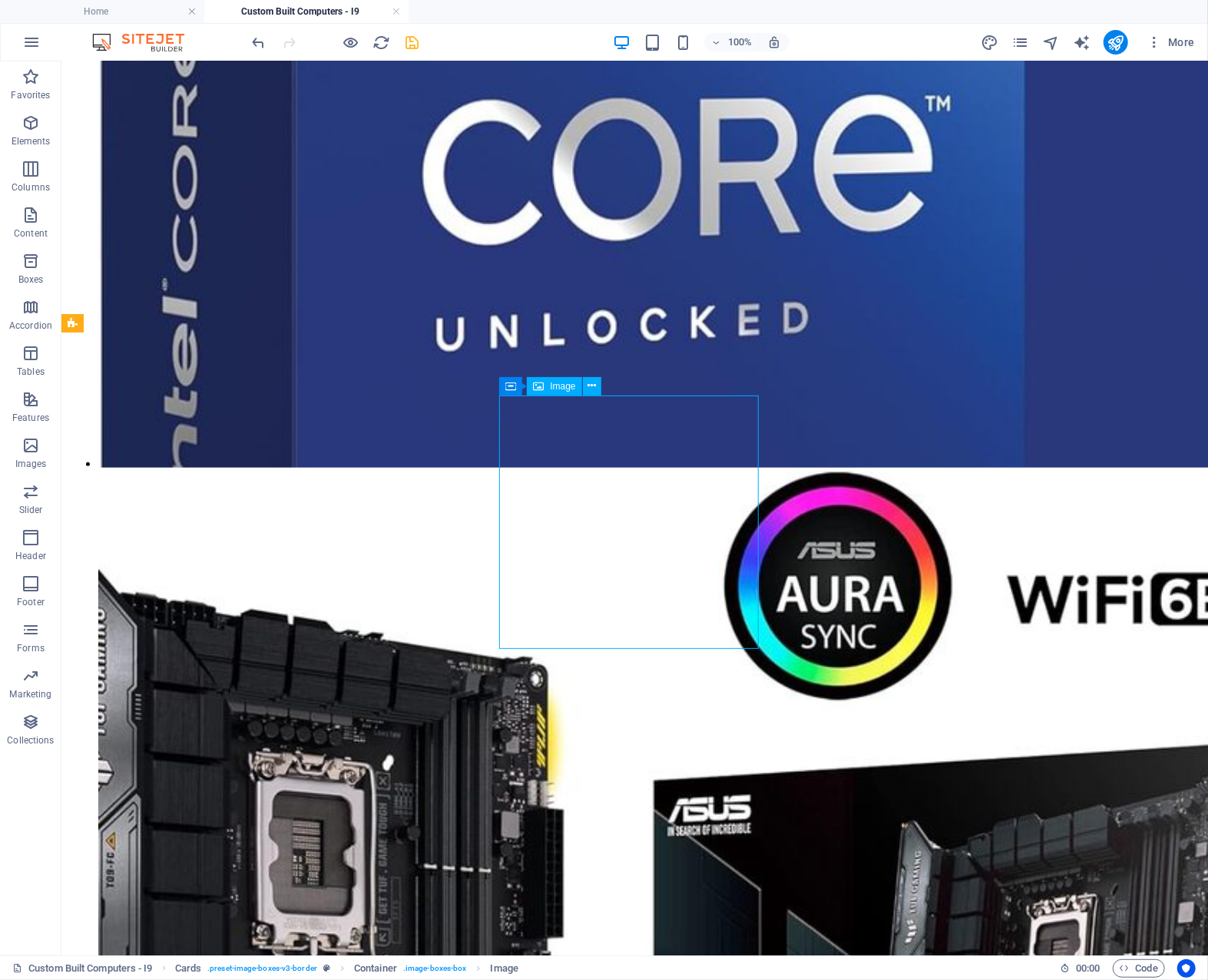
scroll to position [4285, 0]
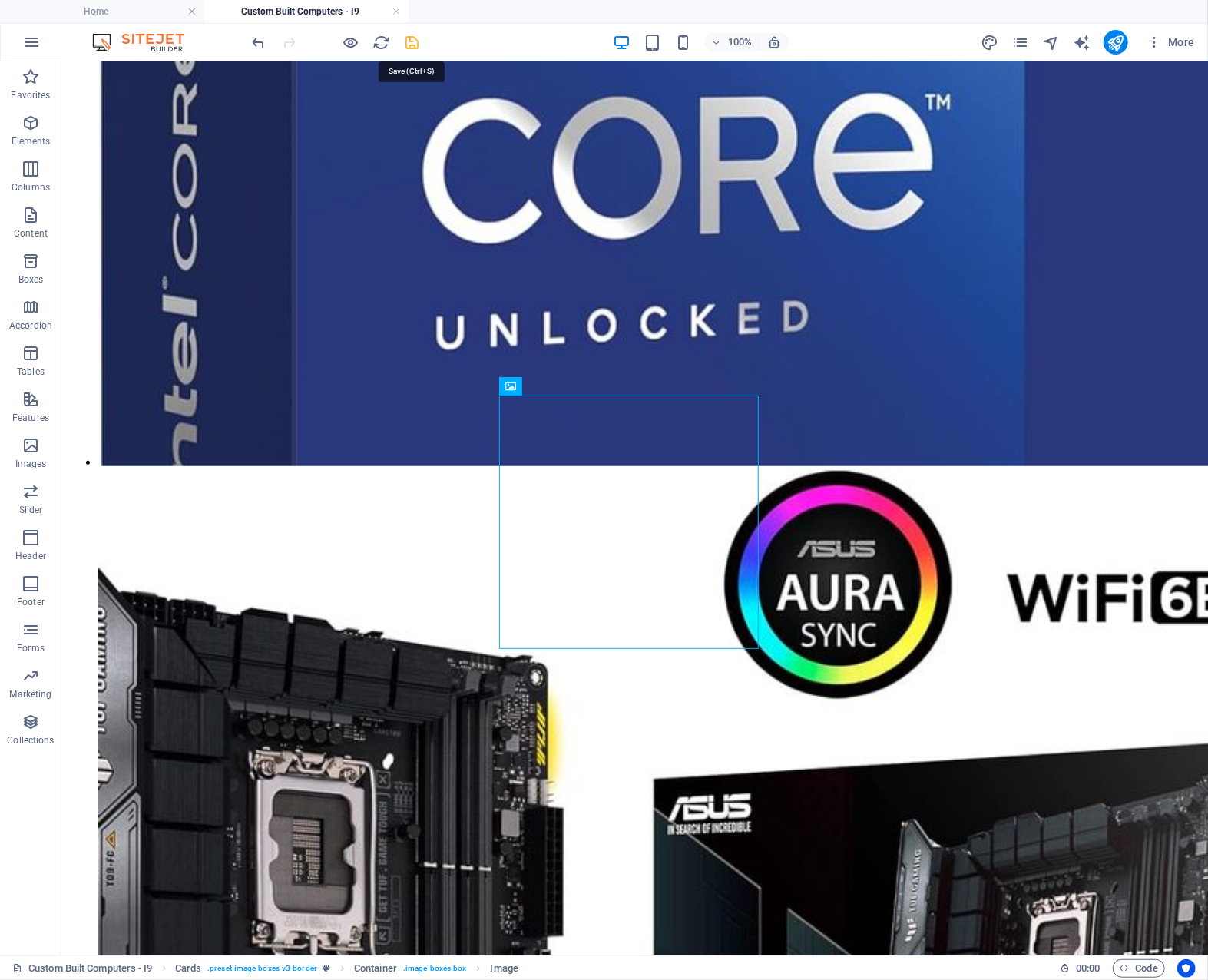
click at [410, 41] on icon "save" at bounding box center [412, 42] width 18 height 18
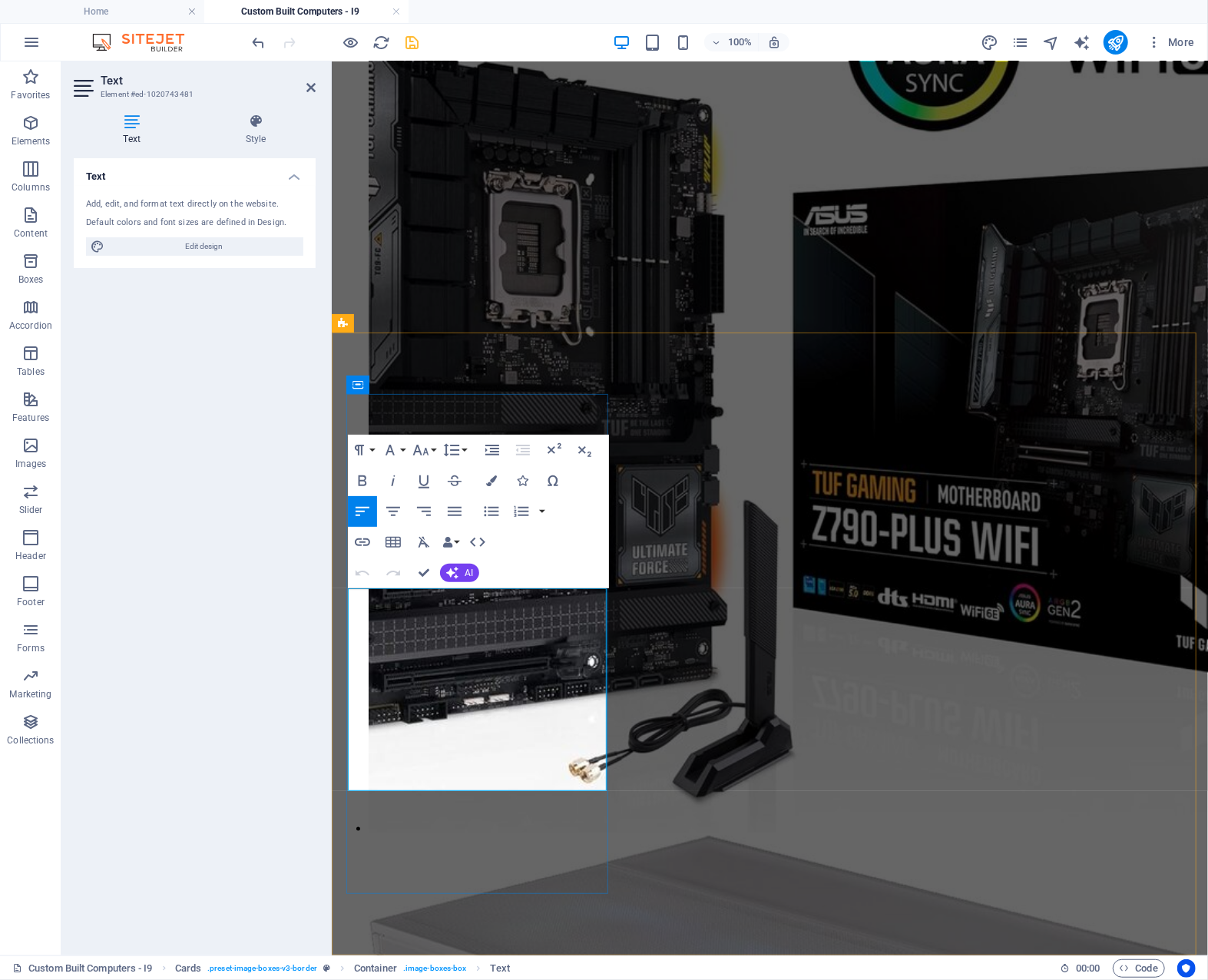
scroll to position [4082, 0]
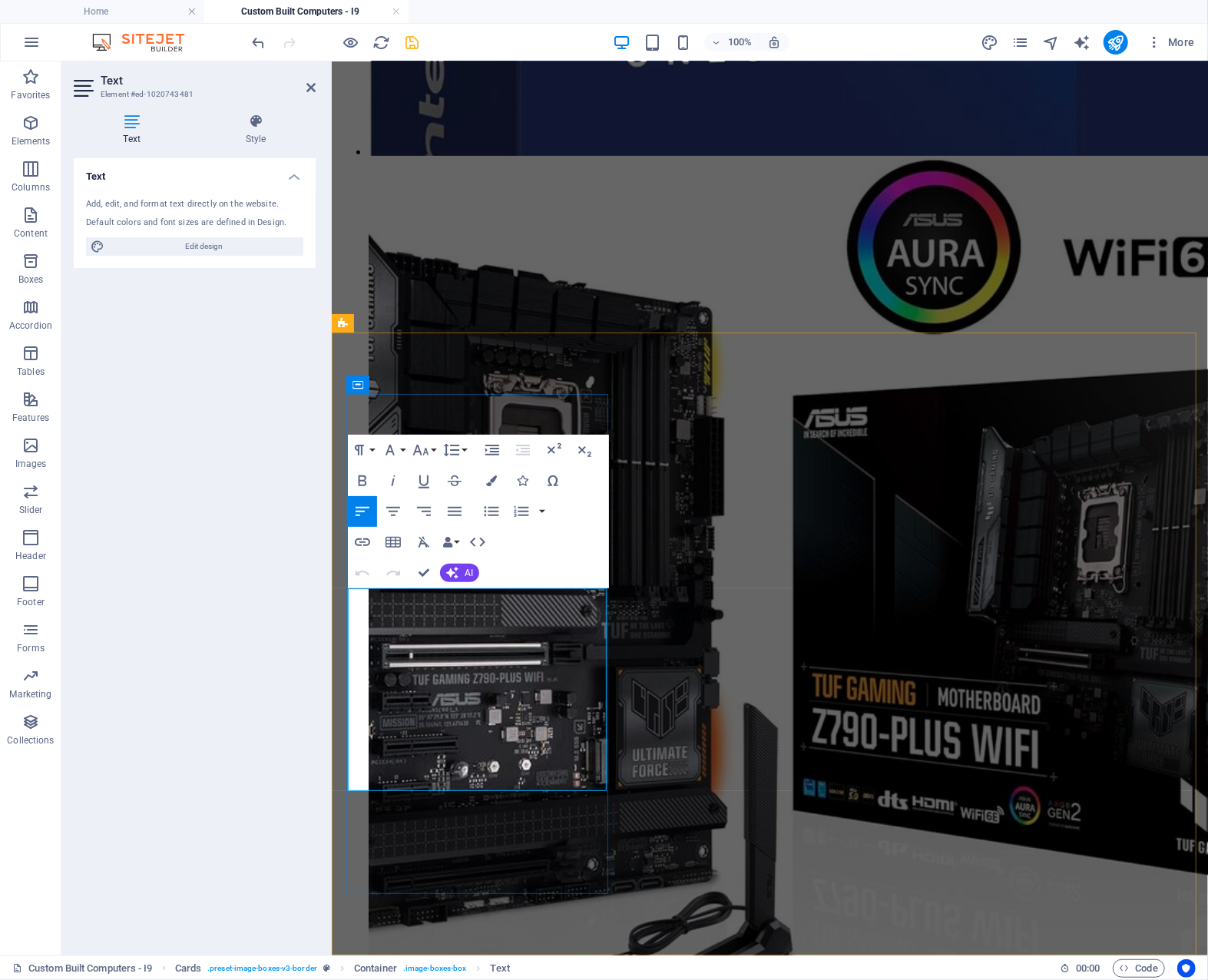
drag, startPoint x: 537, startPoint y: 718, endPoint x: 495, endPoint y: 721, distance: 42.1
drag, startPoint x: 408, startPoint y: 740, endPoint x: 551, endPoint y: 726, distance: 143.7
click at [671, 637] on div "H3" at bounding box center [655, 640] width 41 height 18
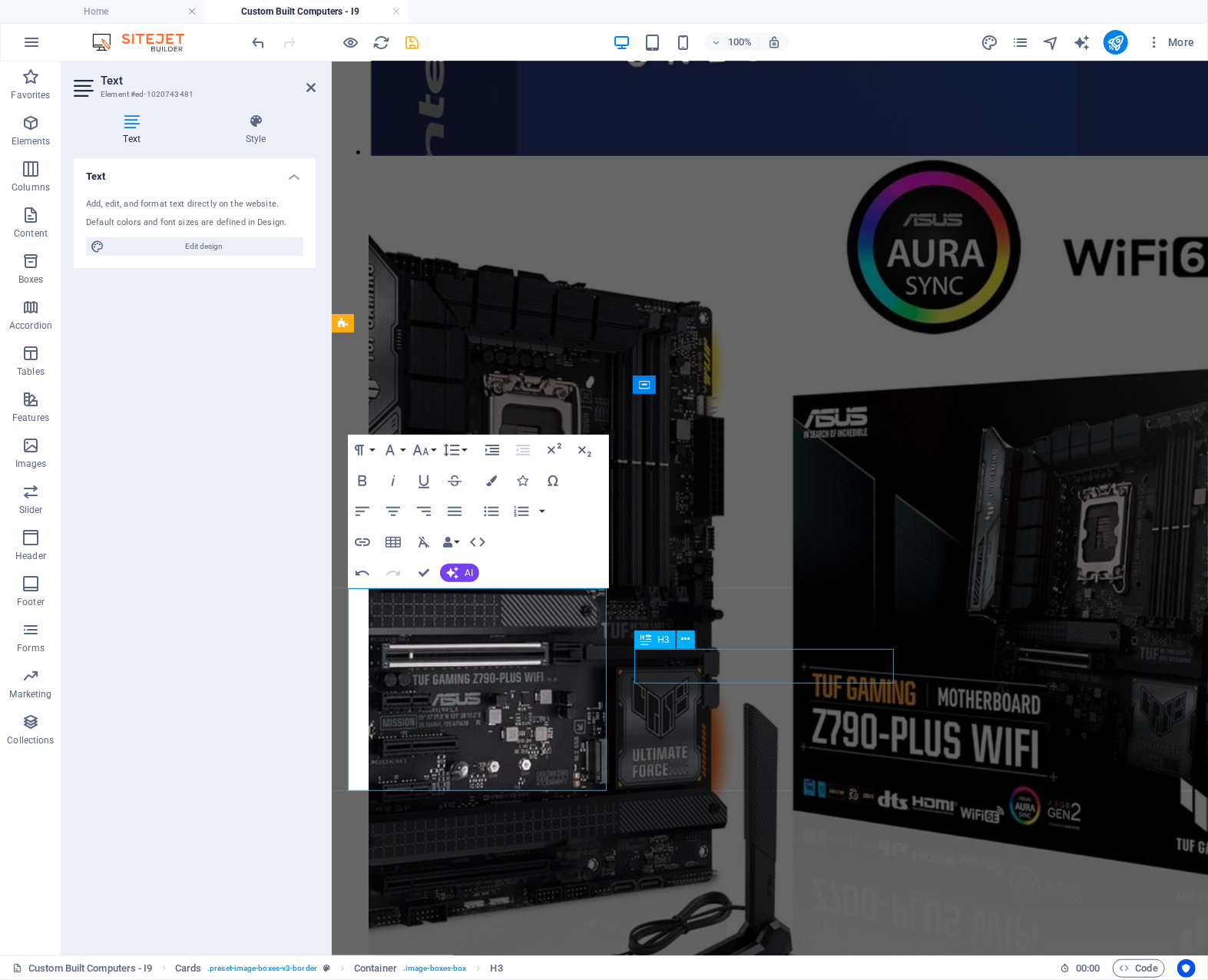
scroll to position [4285, 0]
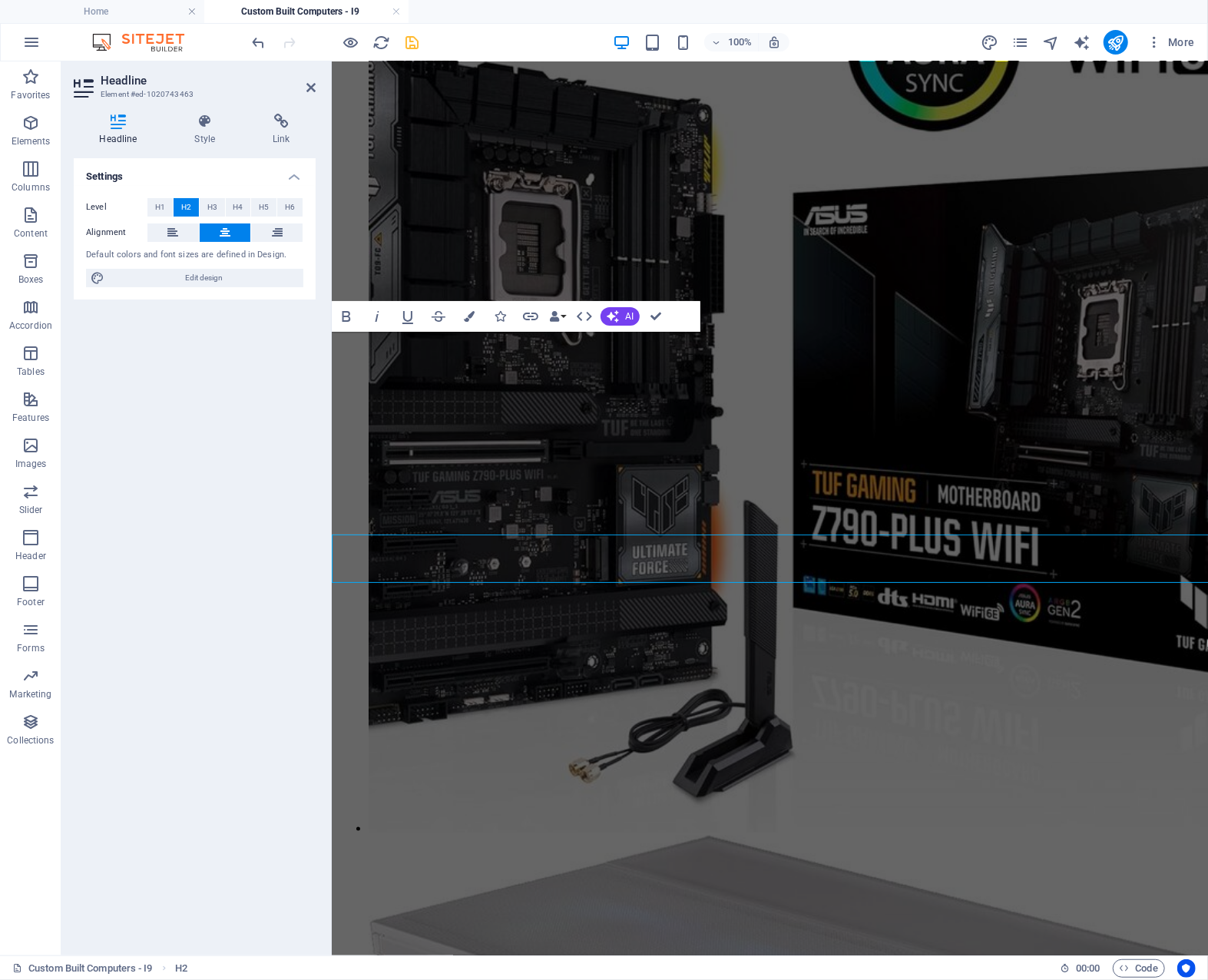
scroll to position [4034, 0]
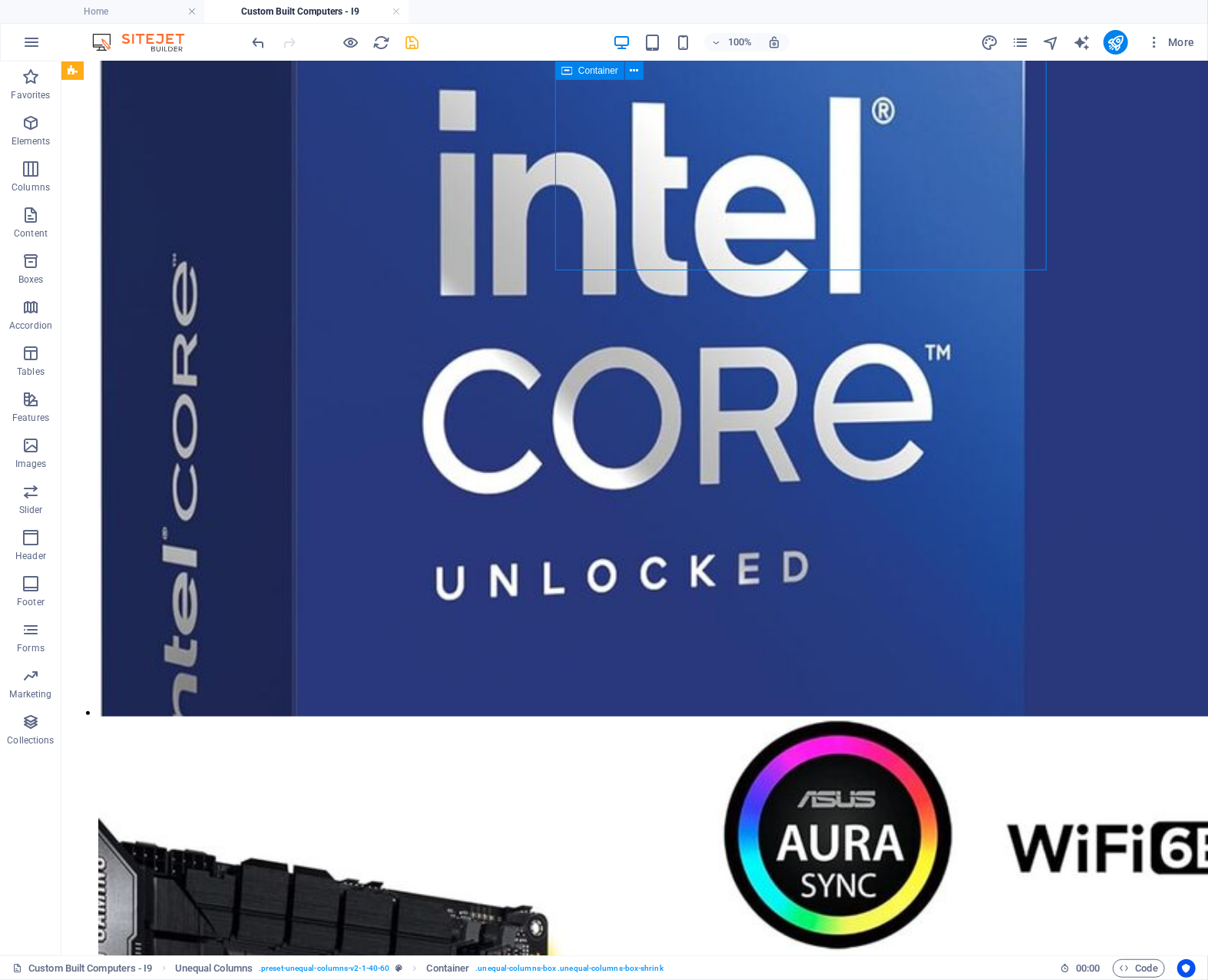
scroll to position [4237, 0]
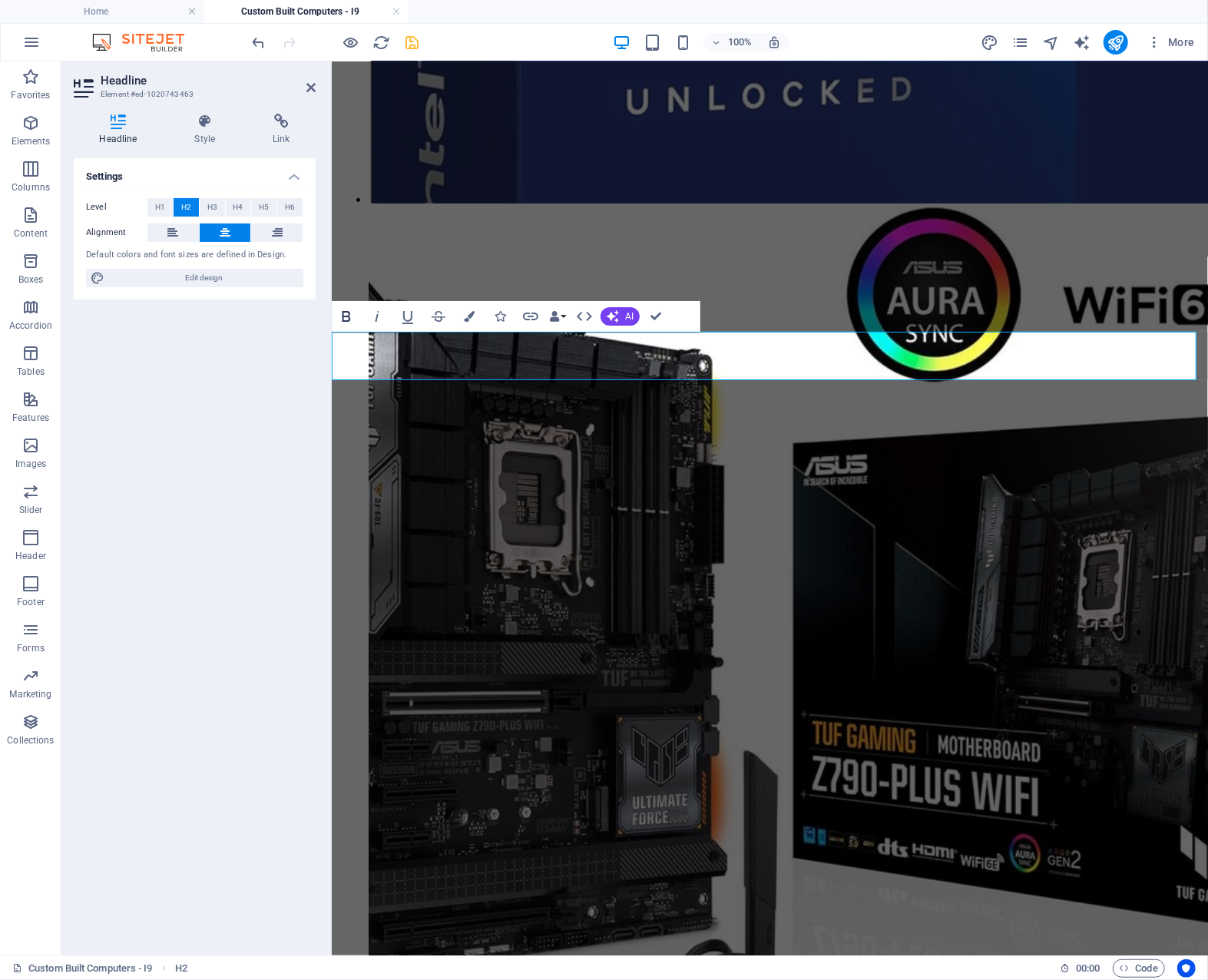
click at [350, 314] on icon "button" at bounding box center [347, 316] width 8 height 11
click at [472, 314] on icon "button" at bounding box center [469, 316] width 11 height 11
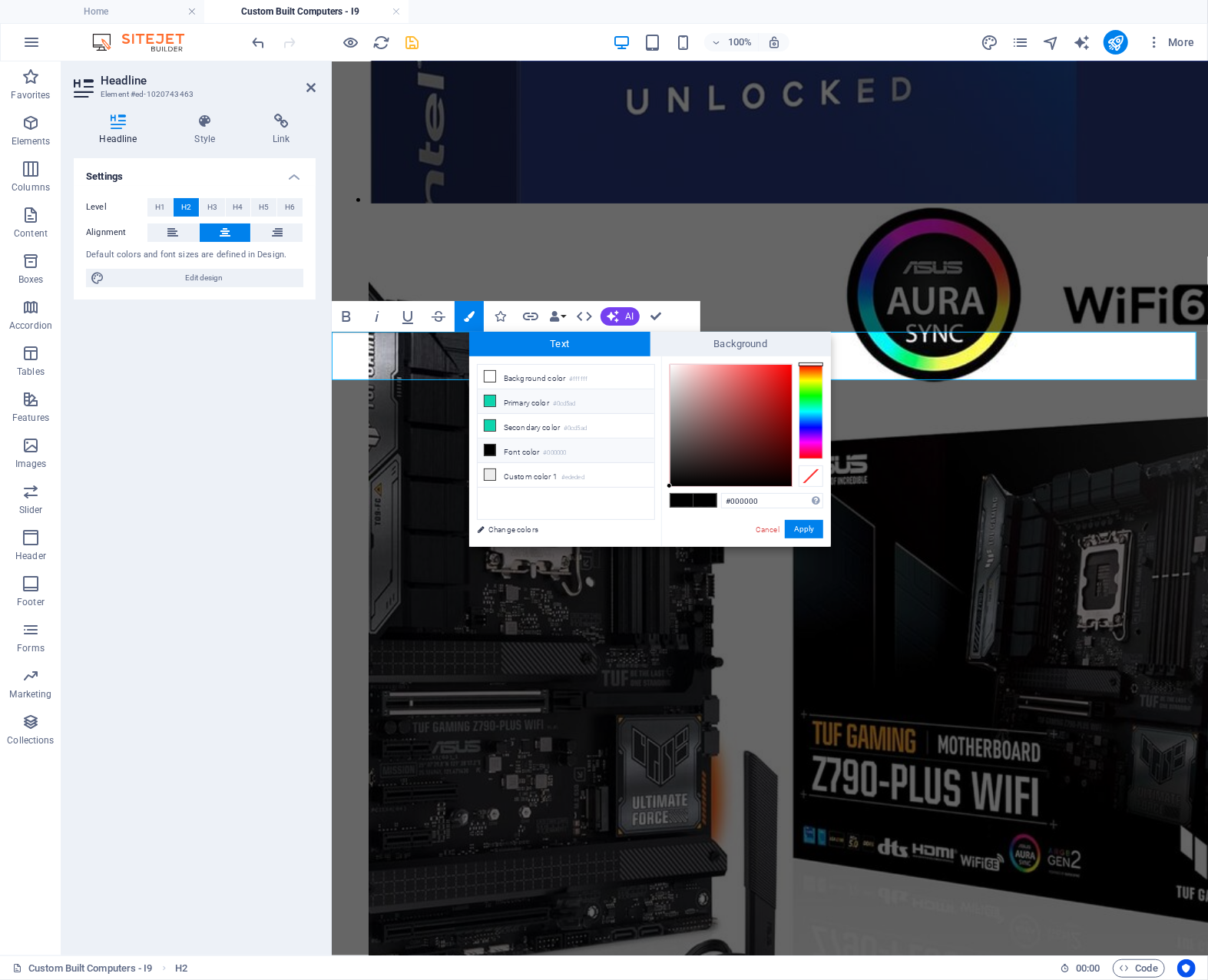
click at [542, 399] on li "Primary color #0cd5ad" at bounding box center [566, 402] width 177 height 24
type input "#0cd5ad"
click at [703, 495] on span at bounding box center [704, 500] width 23 height 13
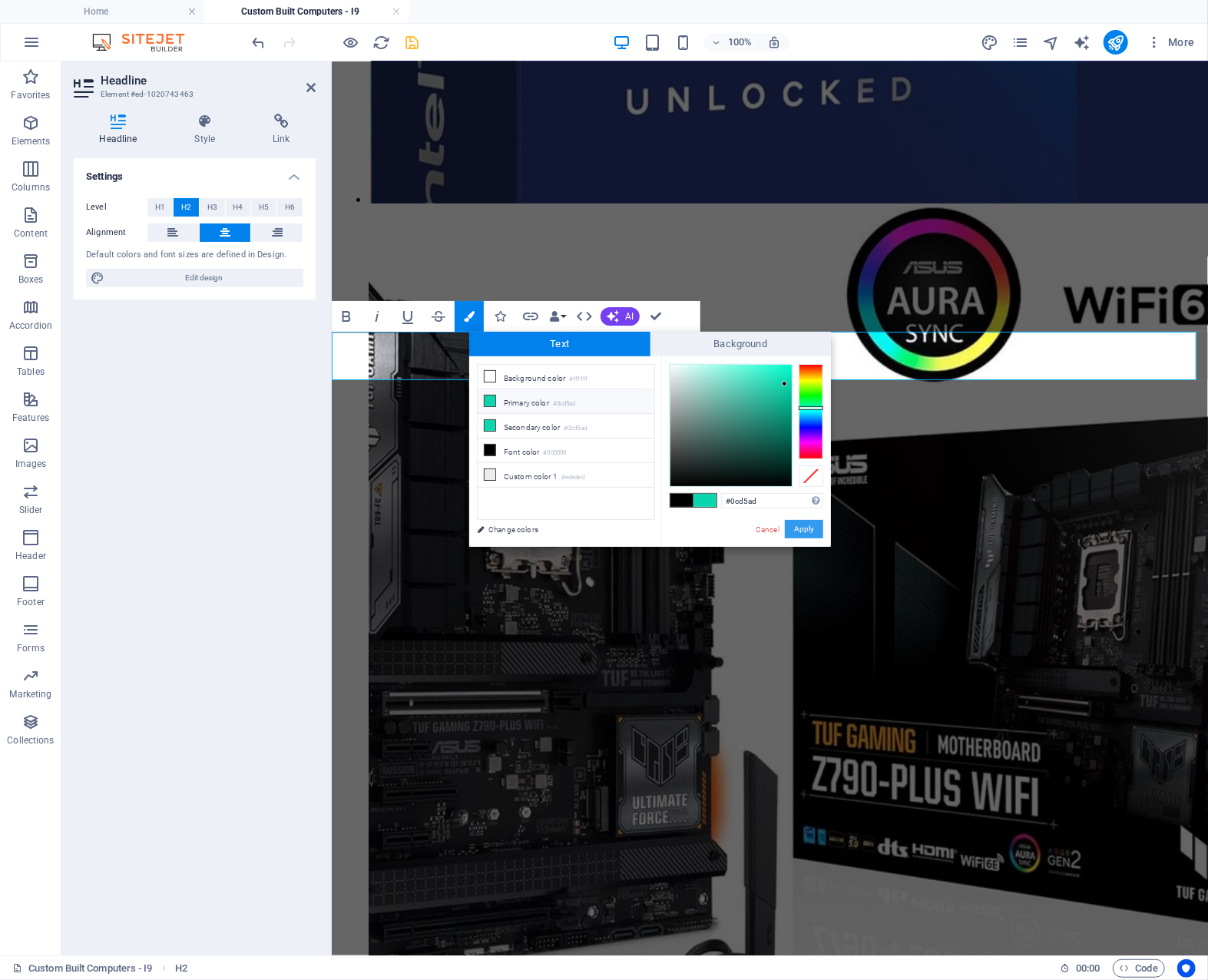
click at [799, 527] on button "Apply" at bounding box center [804, 529] width 39 height 18
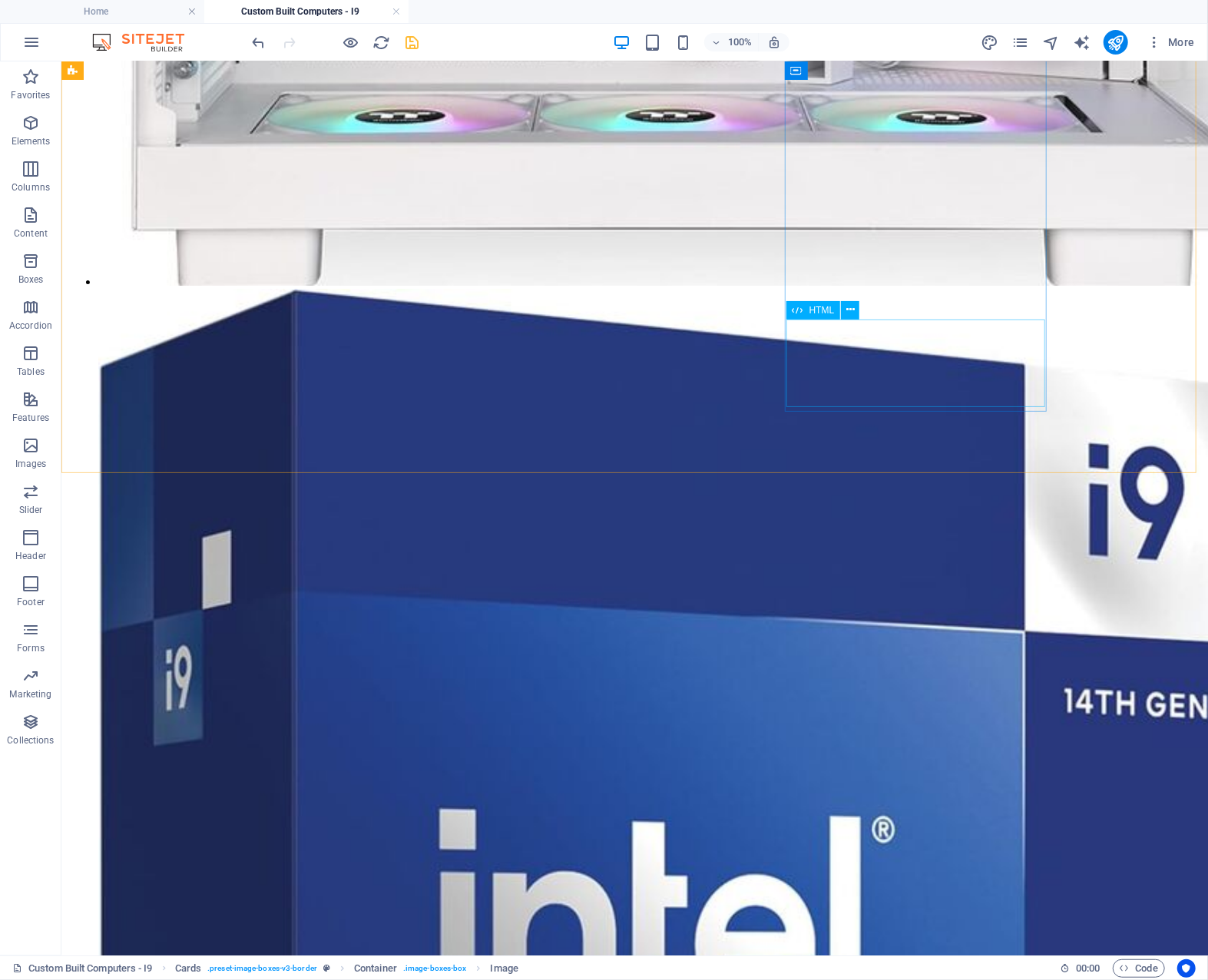
scroll to position [3316, 0]
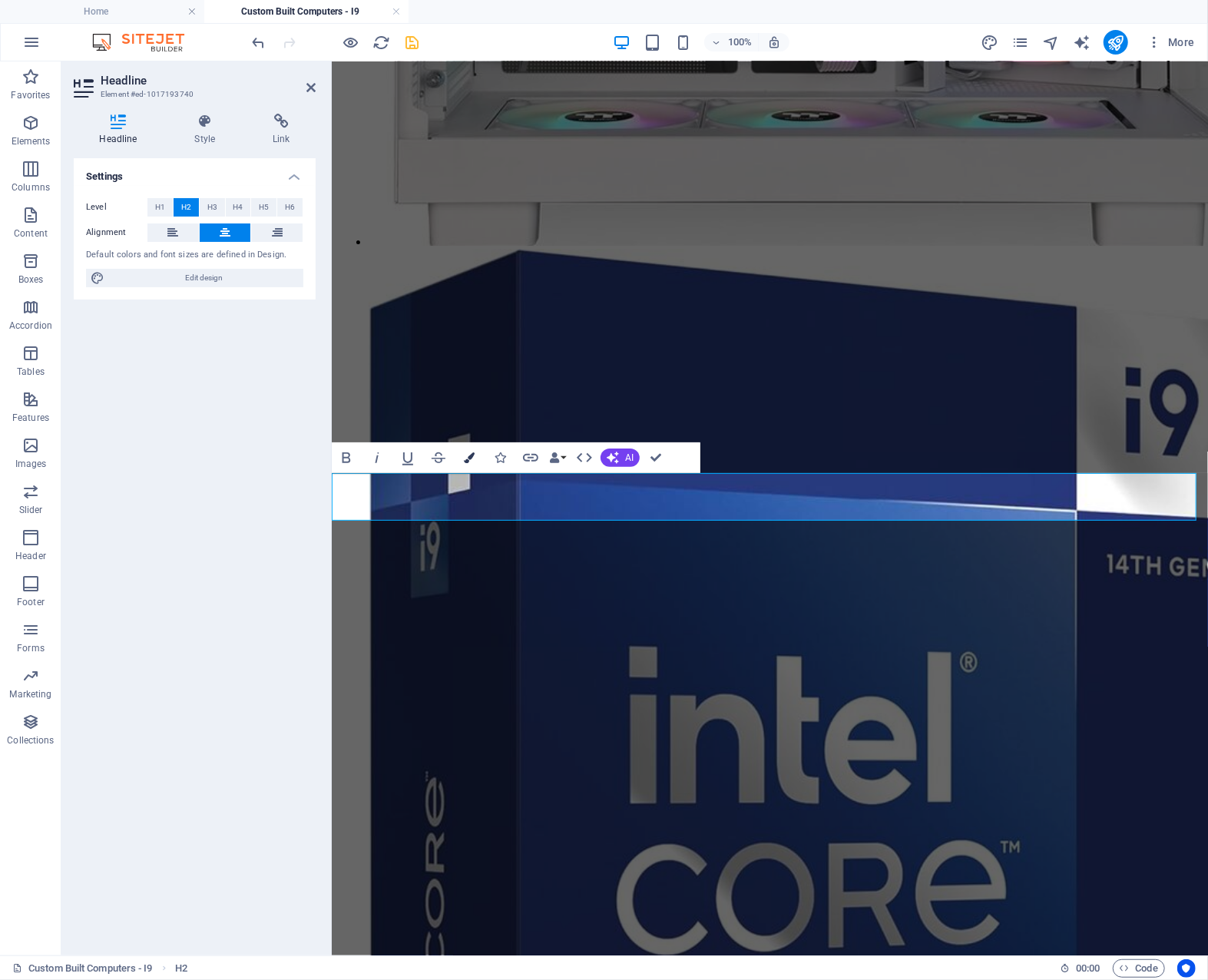
click at [472, 454] on icon "button" at bounding box center [469, 458] width 11 height 11
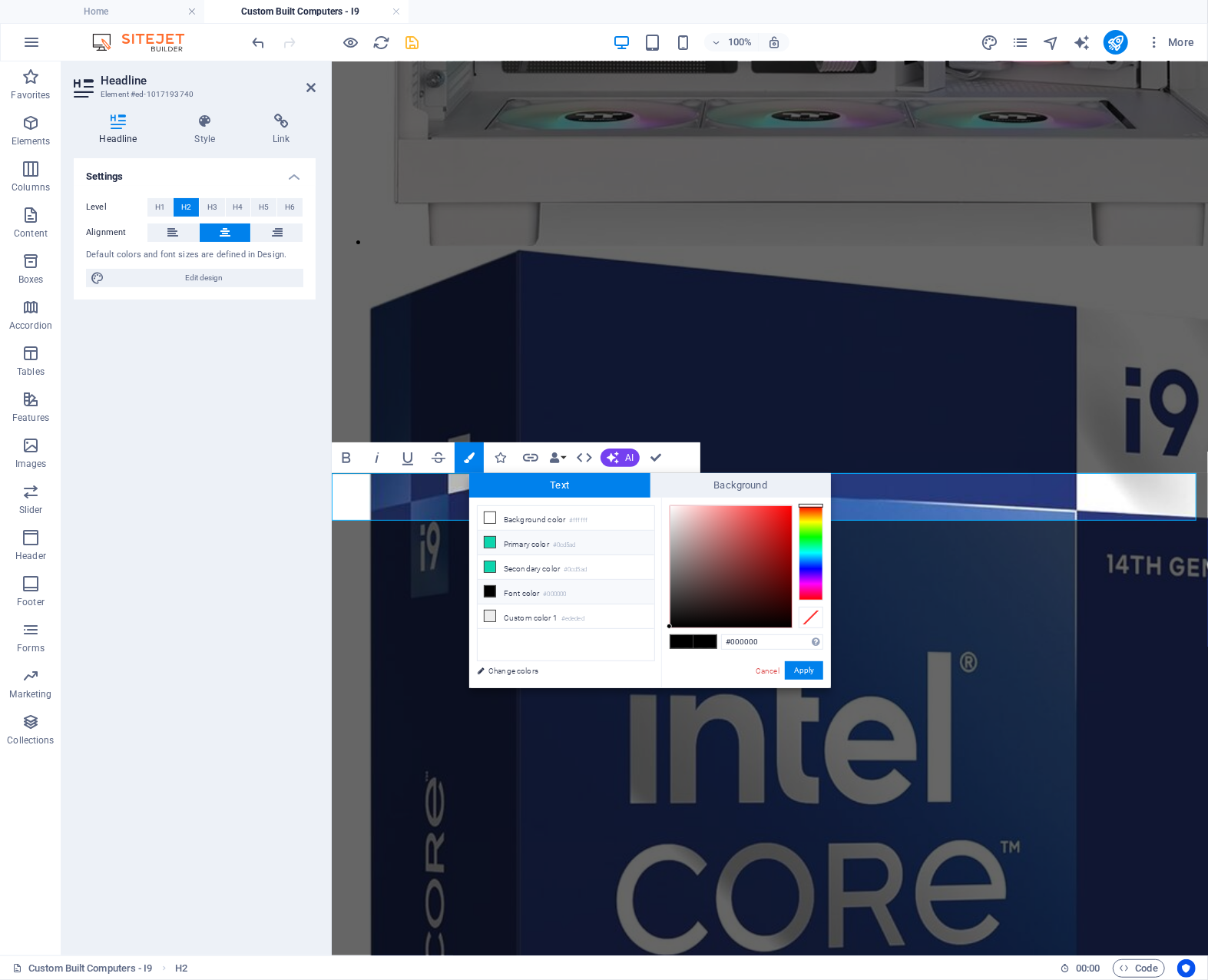
click at [555, 540] on li "Primary color #0cd5ad" at bounding box center [566, 542] width 177 height 24
type input "#0cd5ad"
click at [704, 639] on span at bounding box center [704, 642] width 23 height 13
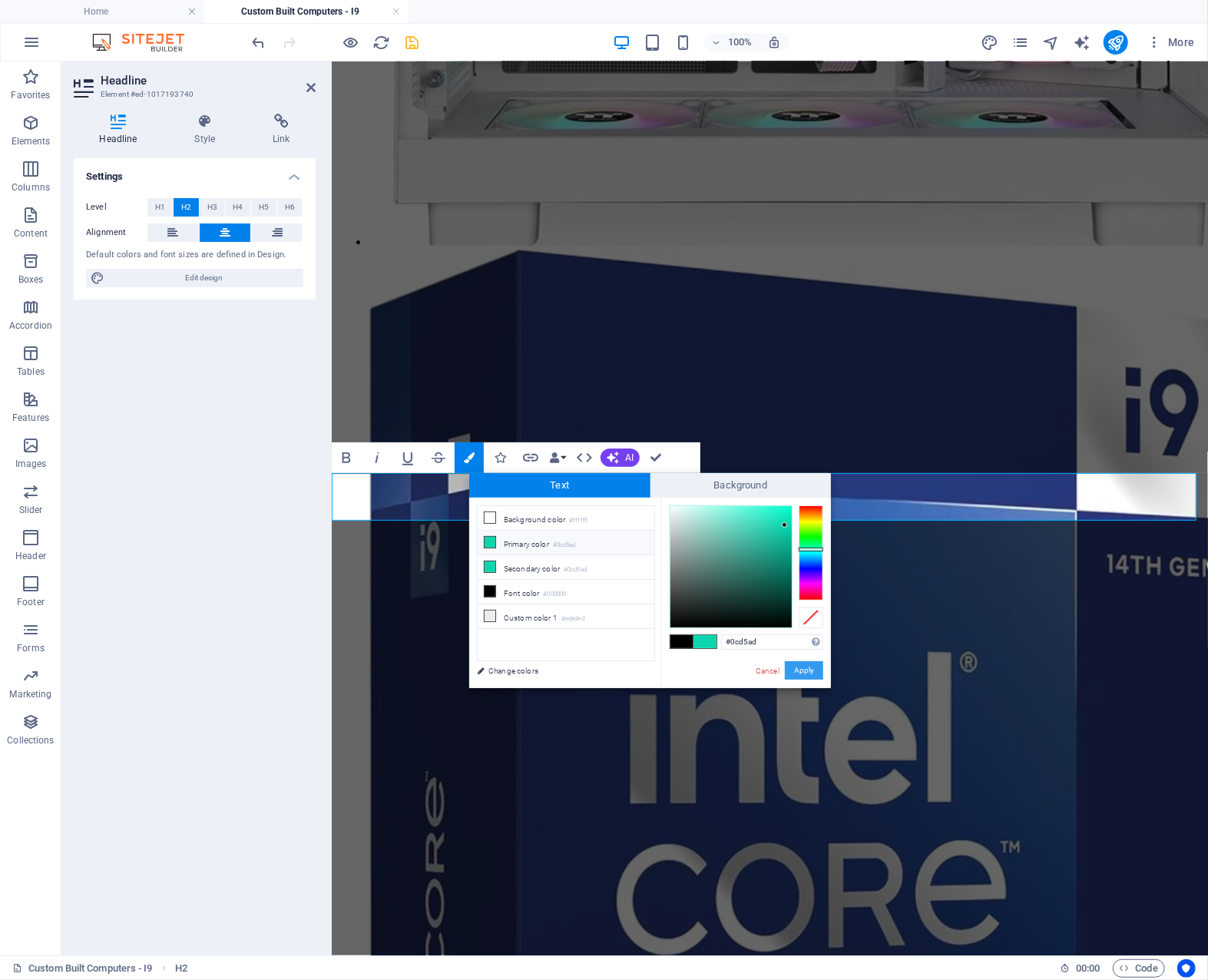
click at [806, 665] on button "Apply" at bounding box center [804, 671] width 39 height 18
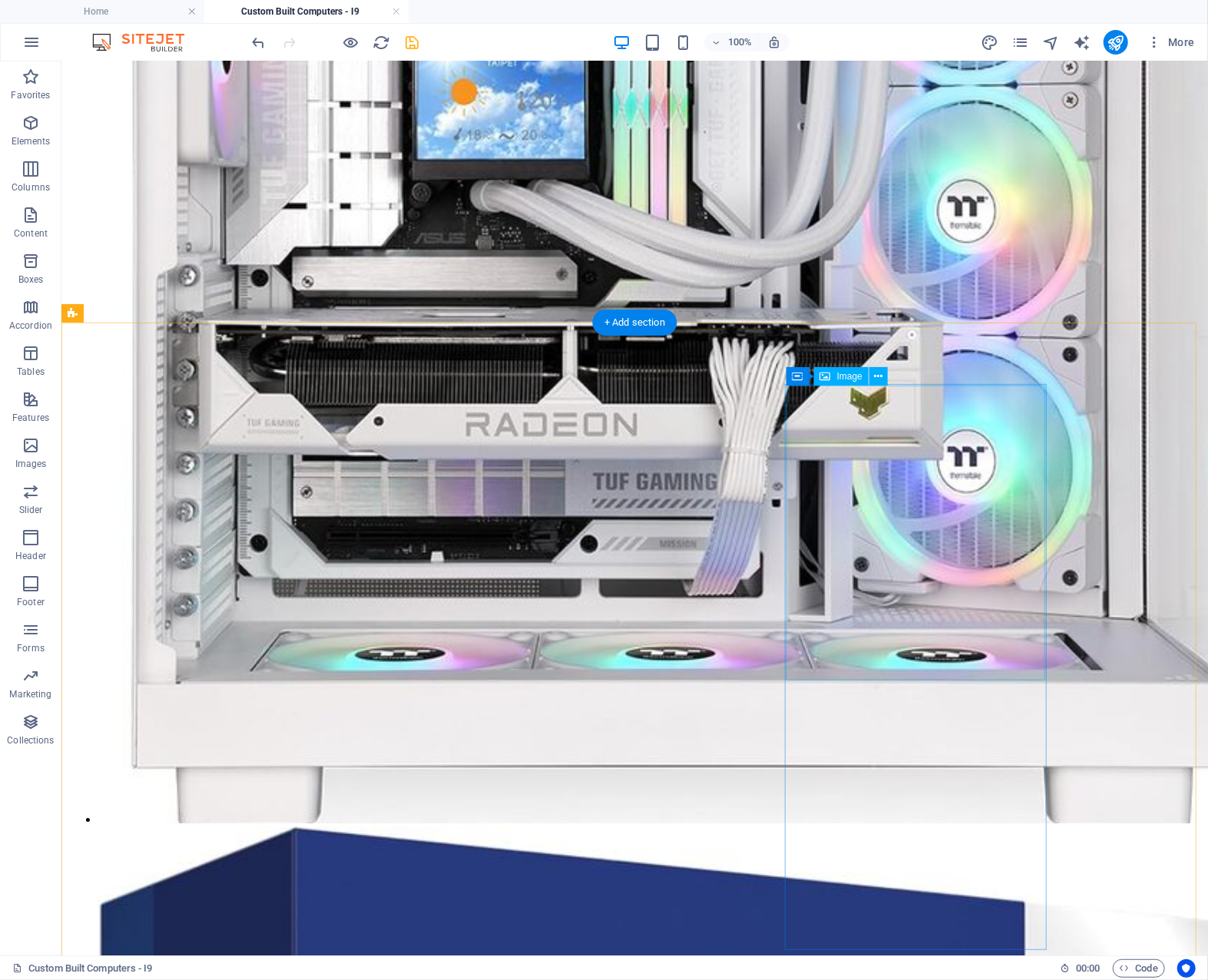
scroll to position [2624, 0]
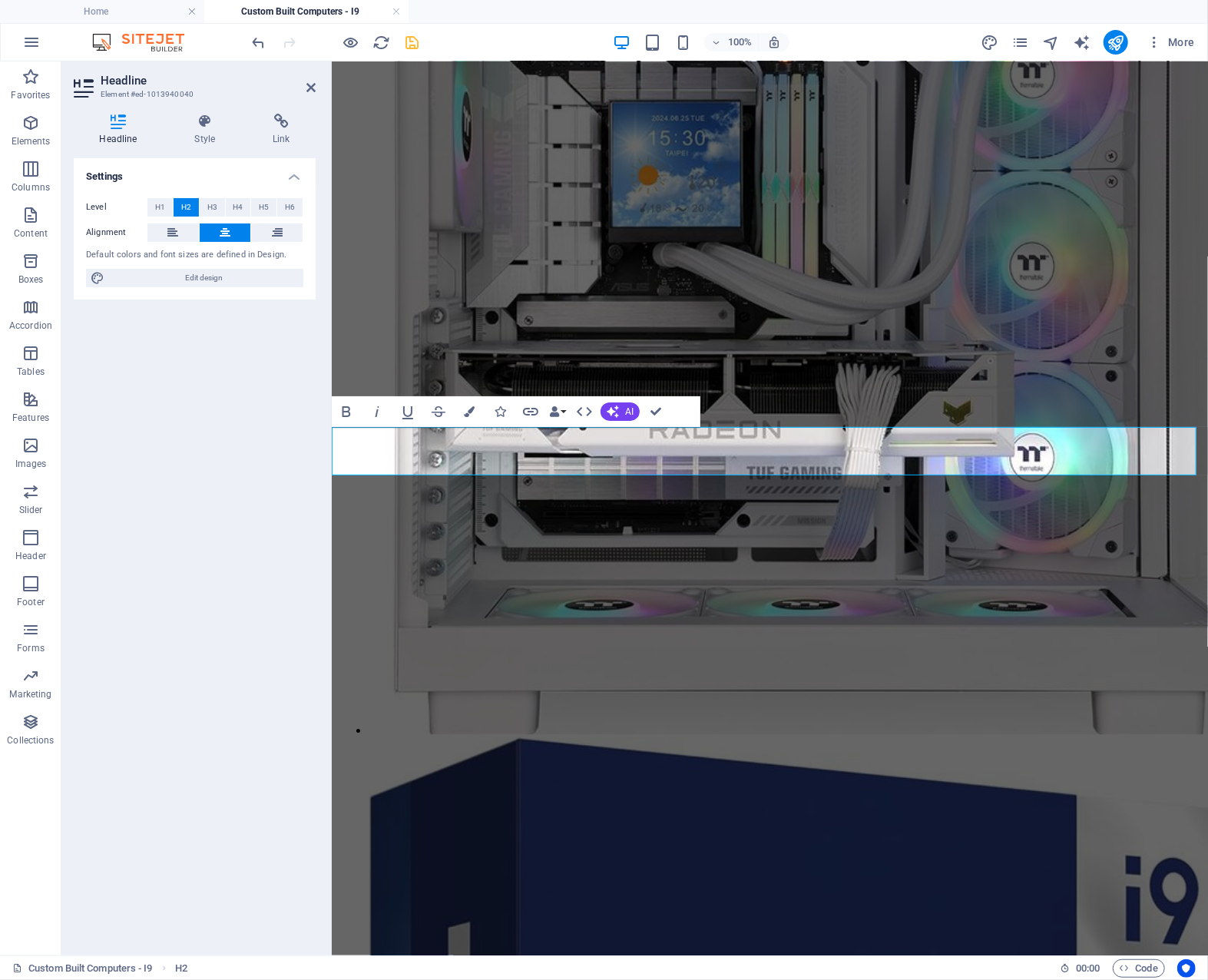
scroll to position [2421, 0]
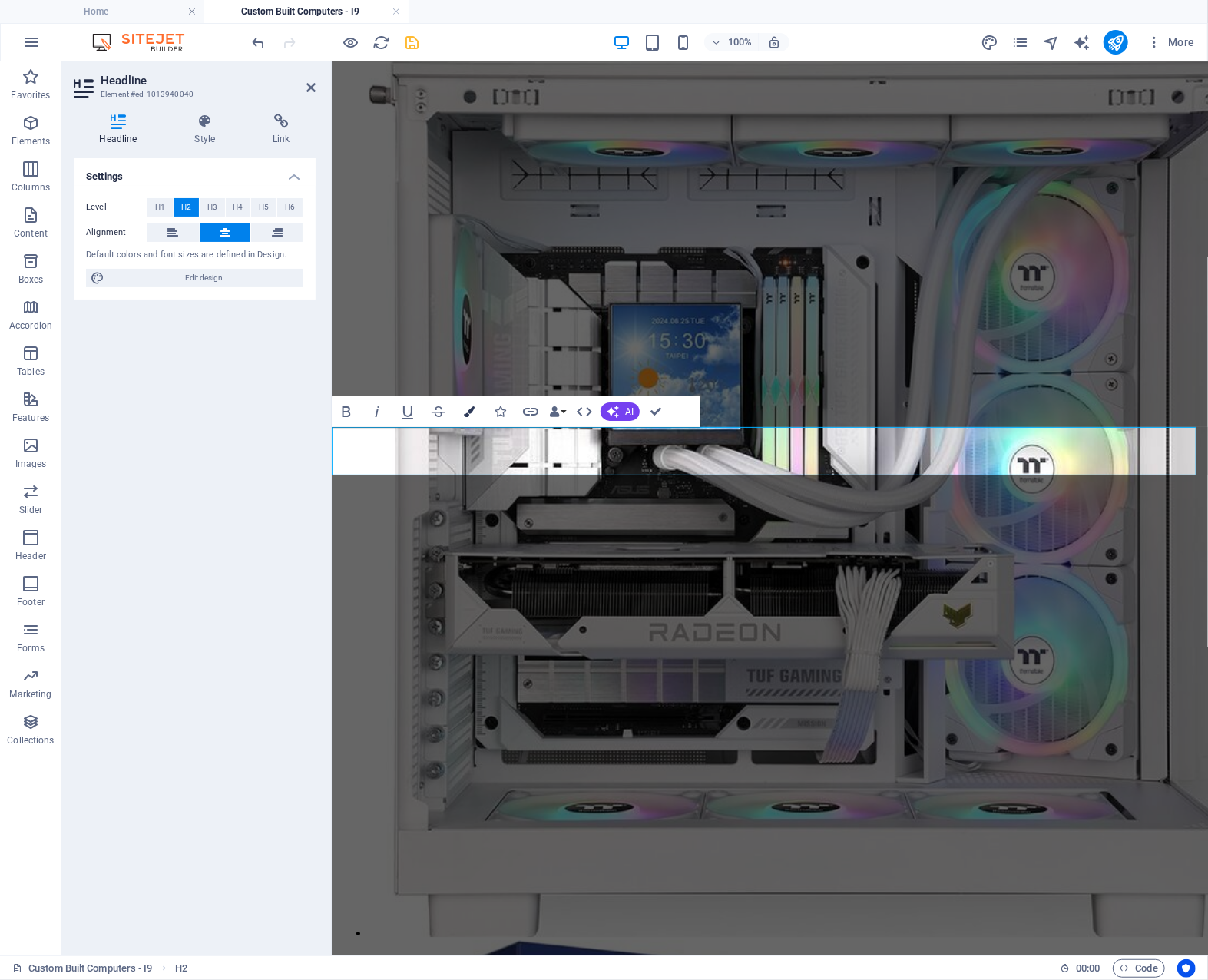
click at [469, 409] on icon "button" at bounding box center [469, 412] width 11 height 11
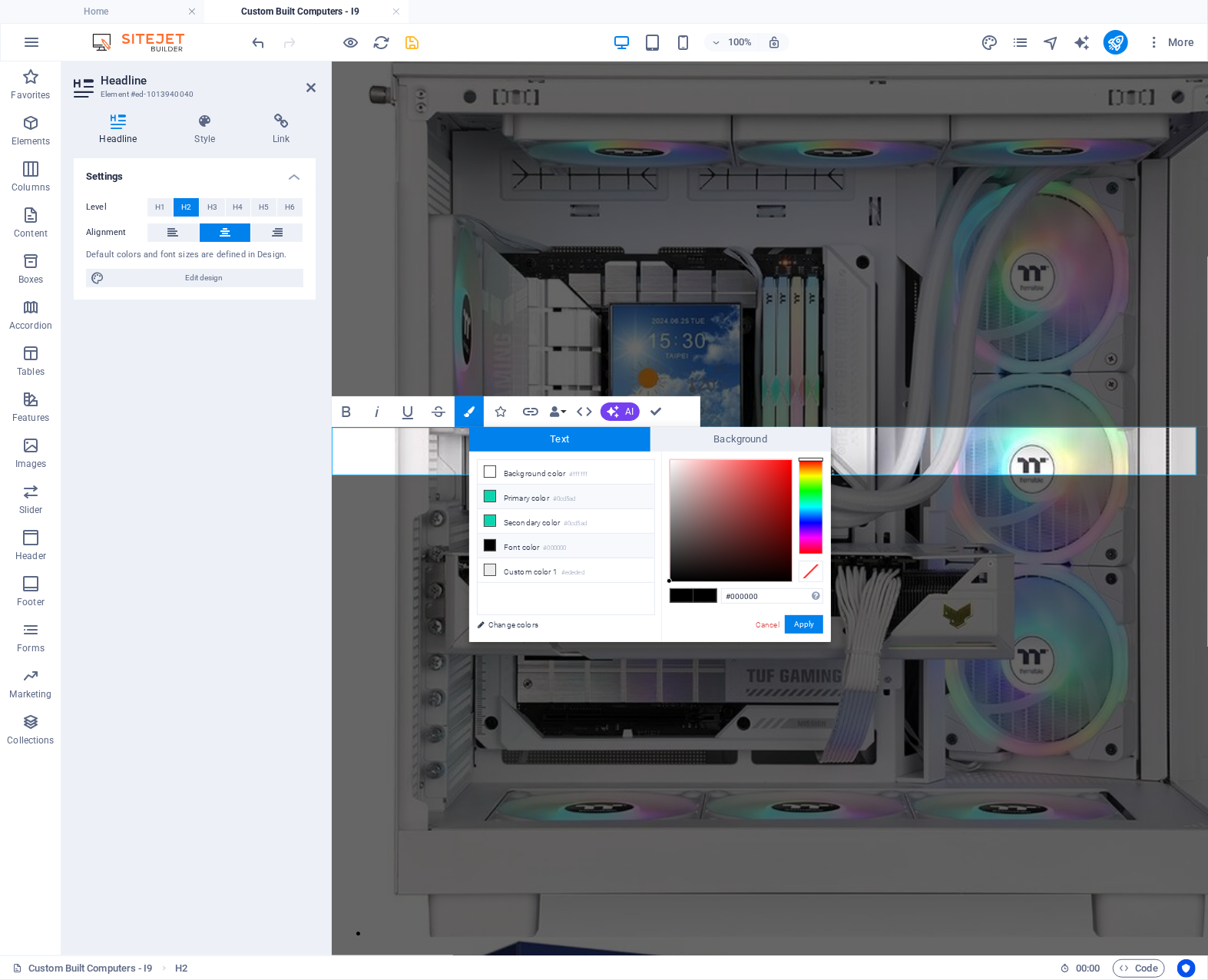
click at [549, 495] on li "Primary color #0cd5ad" at bounding box center [566, 496] width 177 height 24
type input "#0cd5ad"
click at [703, 595] on span at bounding box center [704, 596] width 23 height 13
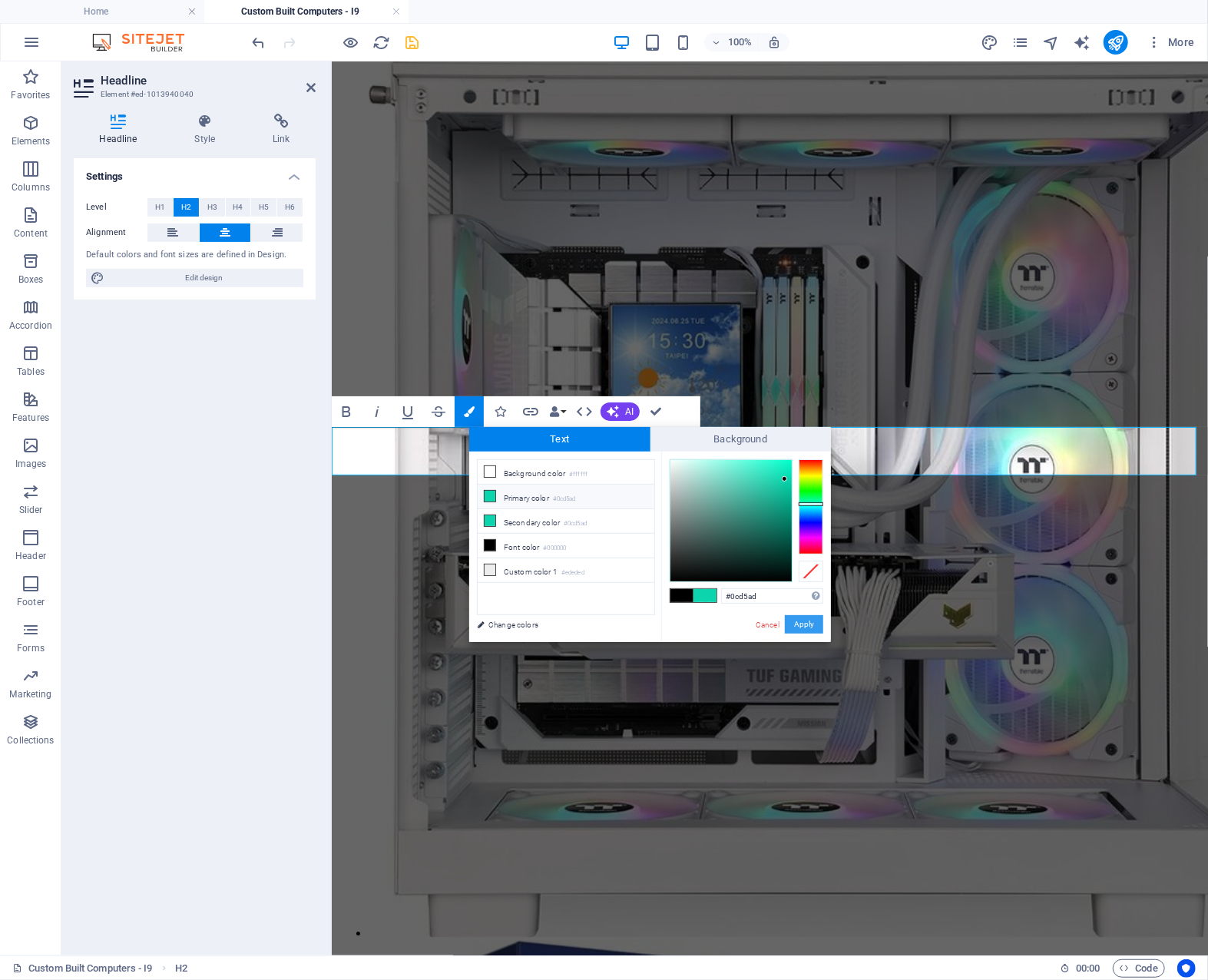
click at [804, 623] on button "Apply" at bounding box center [804, 625] width 39 height 18
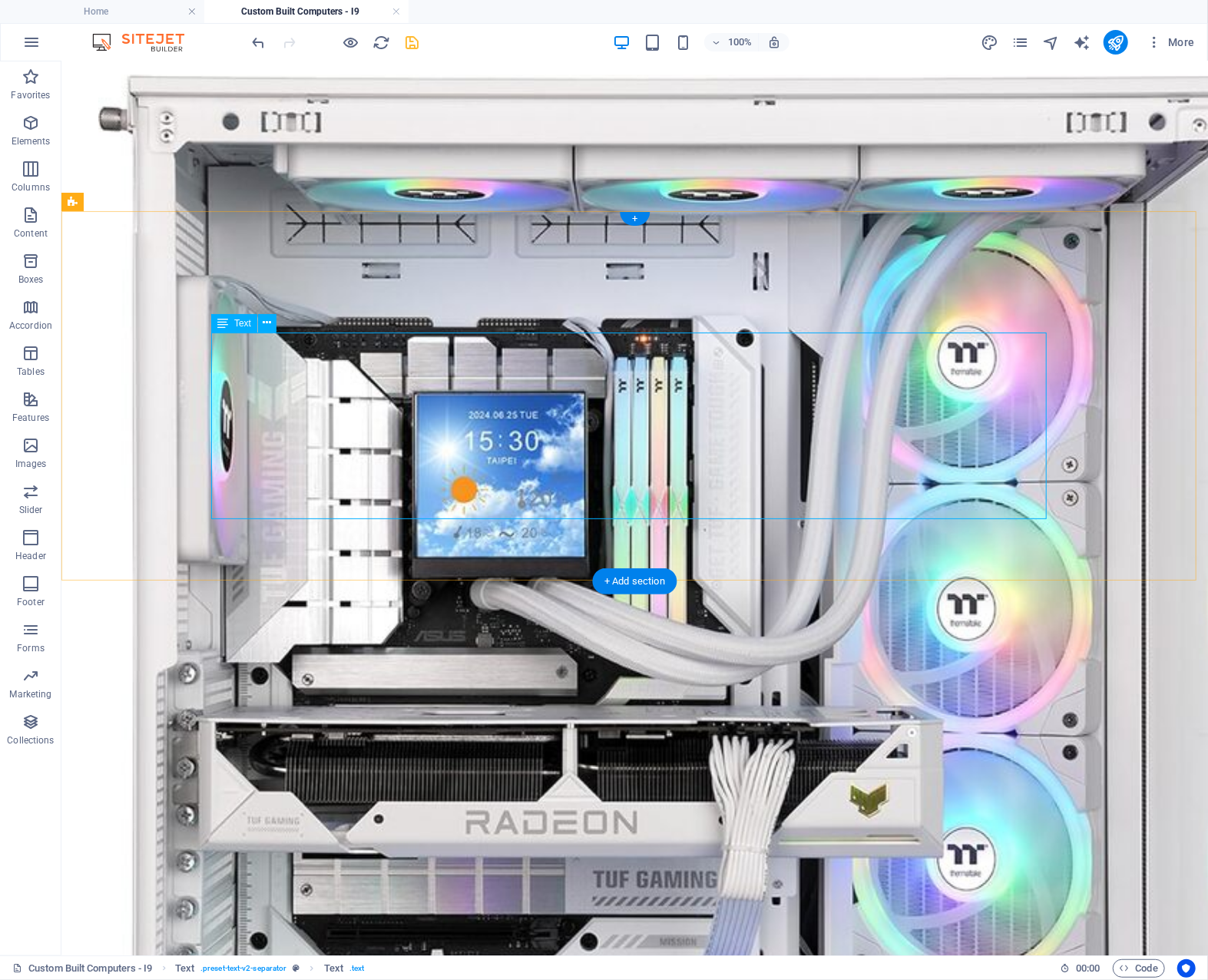
scroll to position [2316, 0]
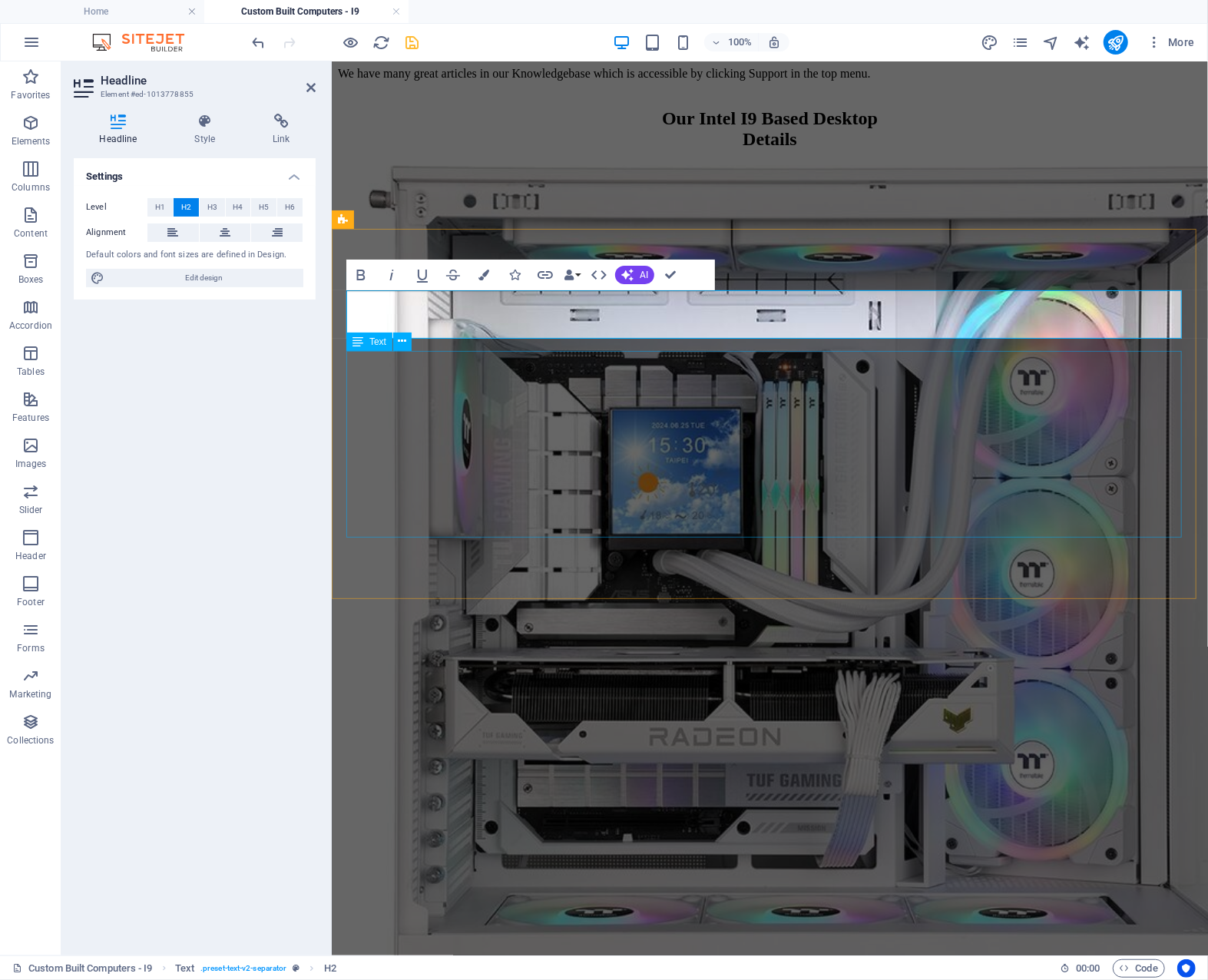
scroll to position [2249, 0]
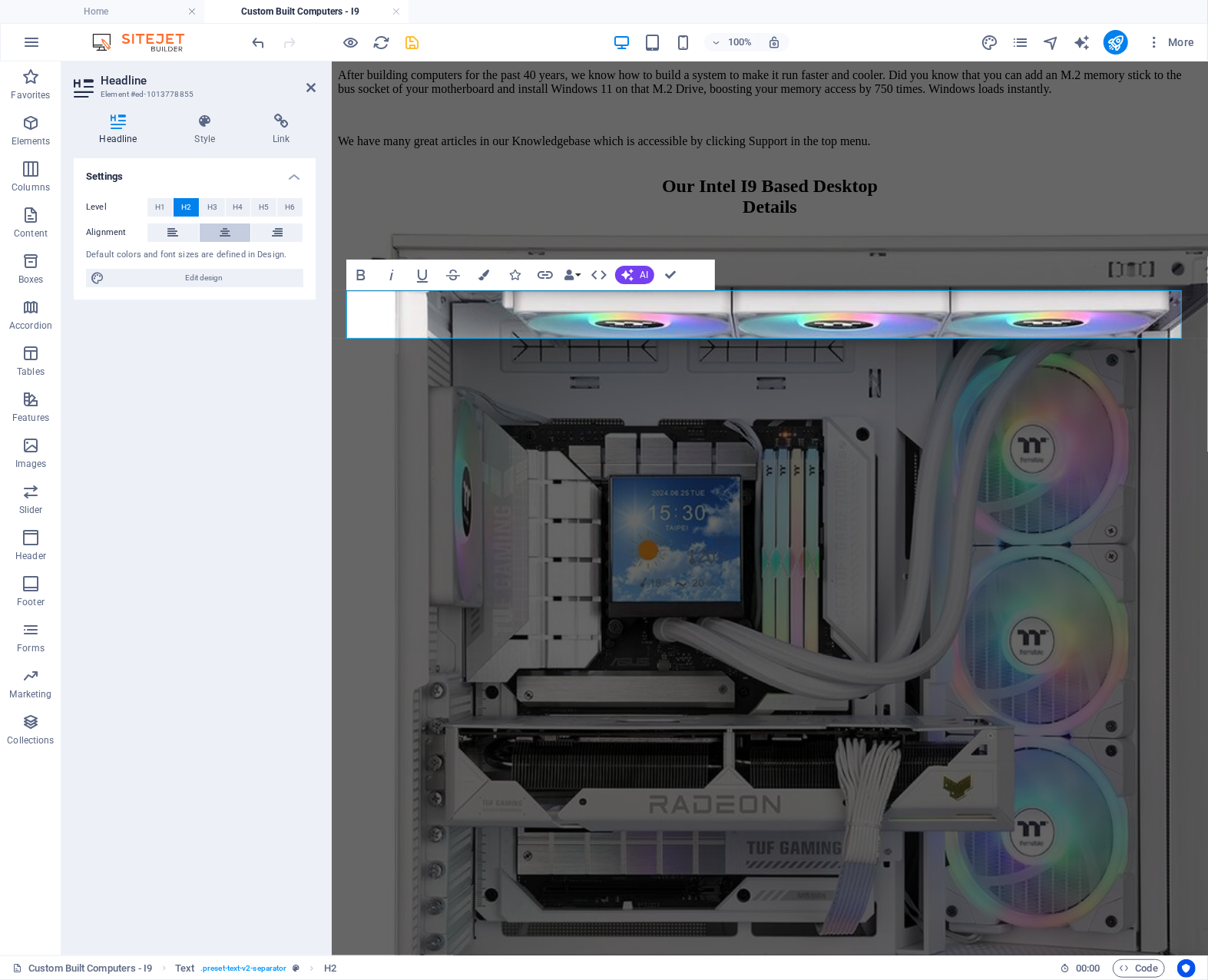
click at [225, 230] on icon at bounding box center [225, 233] width 11 height 18
click at [482, 274] on icon "button" at bounding box center [484, 275] width 11 height 11
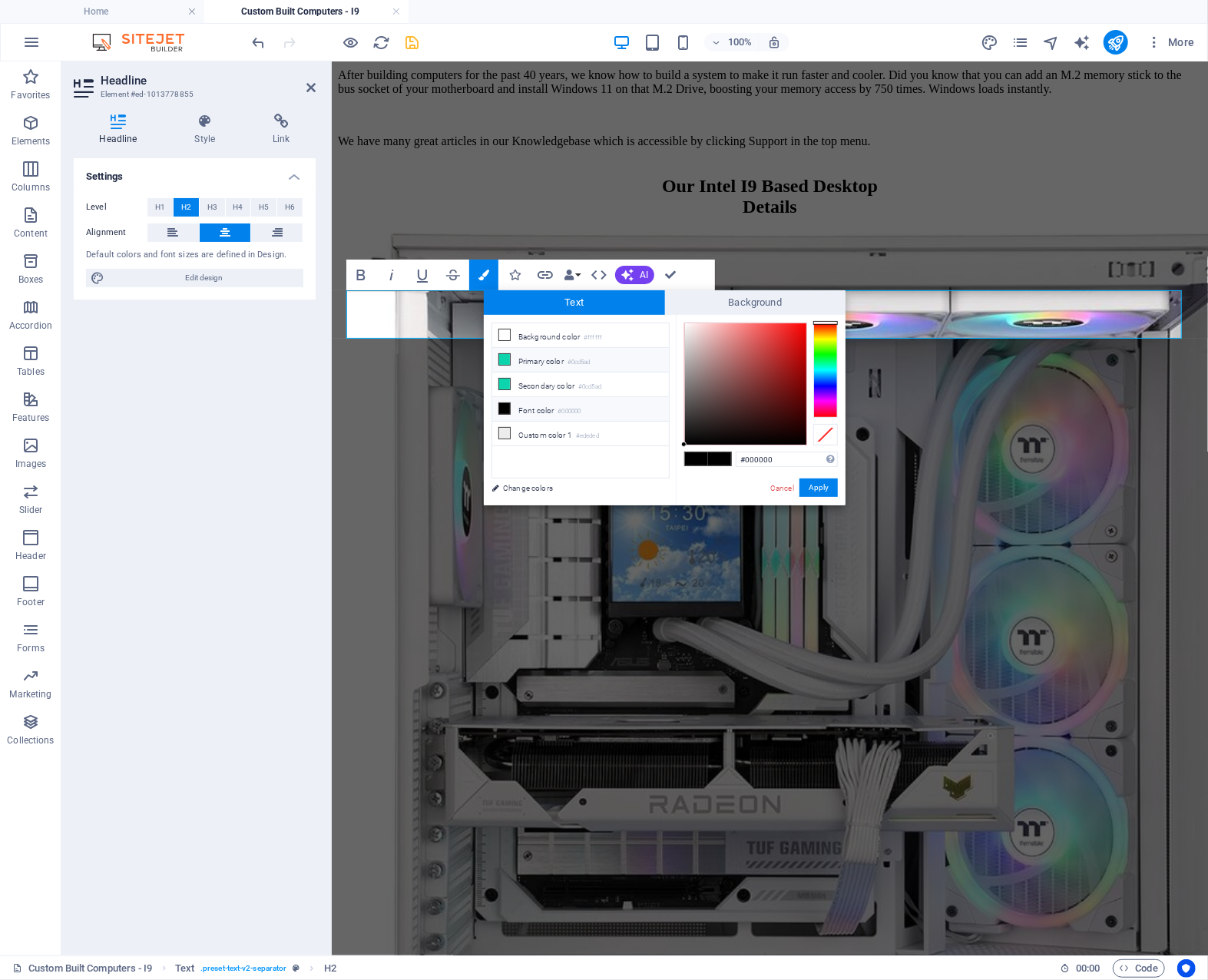
click at [531, 359] on li "Primary color #0cd5ad" at bounding box center [580, 360] width 177 height 24
type input "#0cd5ad"
click at [720, 454] on span at bounding box center [719, 459] width 23 height 13
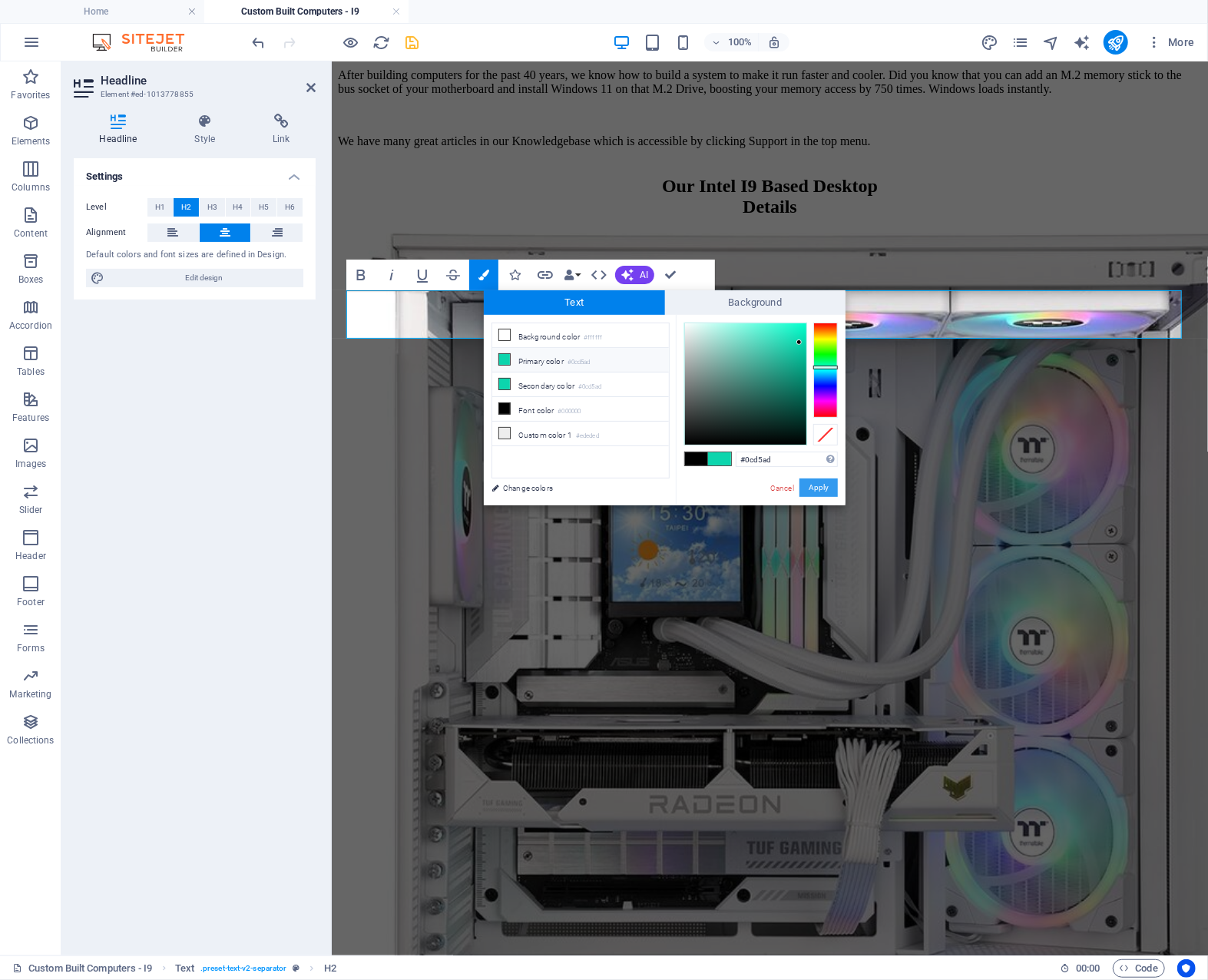
click at [814, 486] on button "Apply" at bounding box center [819, 488] width 39 height 18
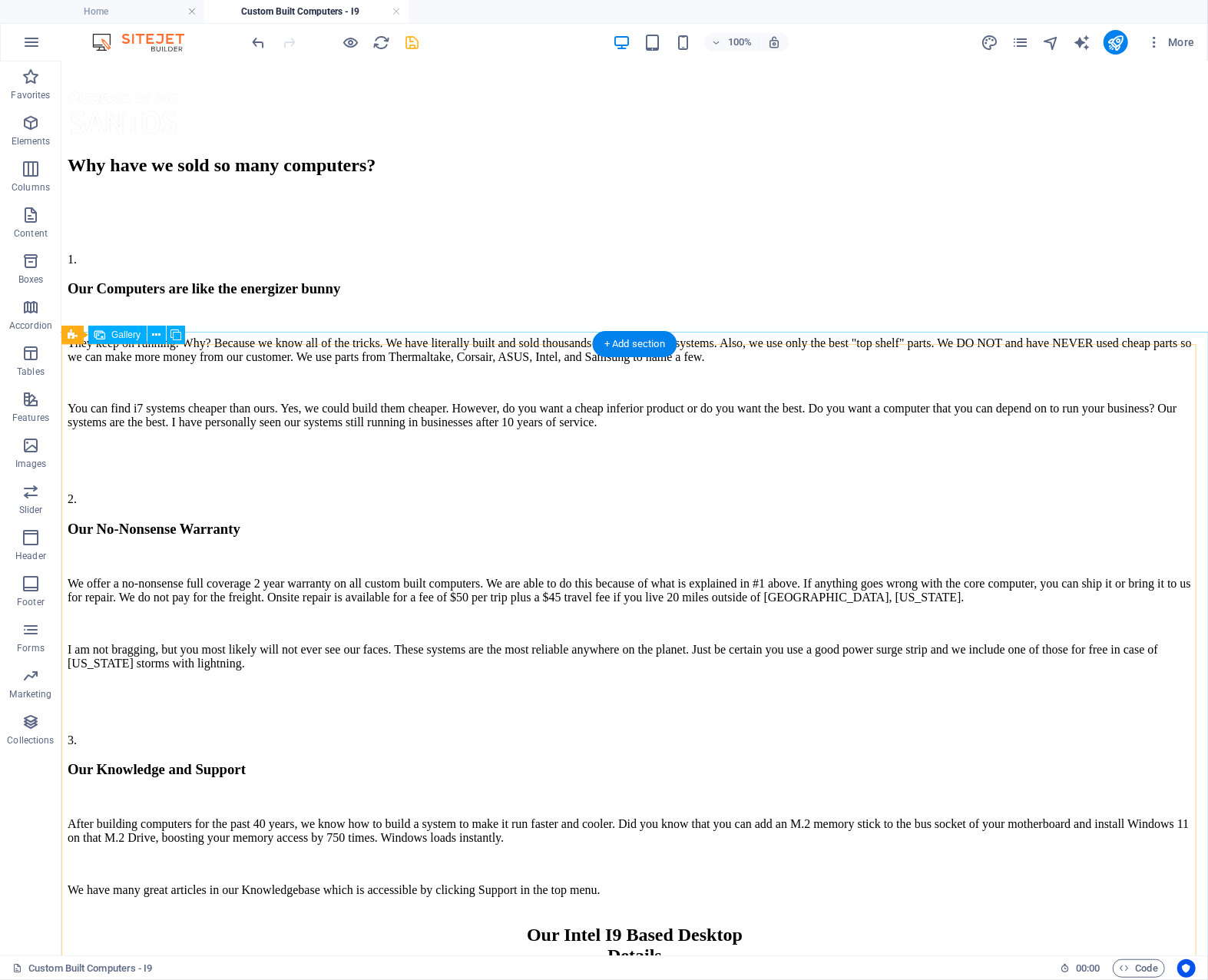
scroll to position [1395, 0]
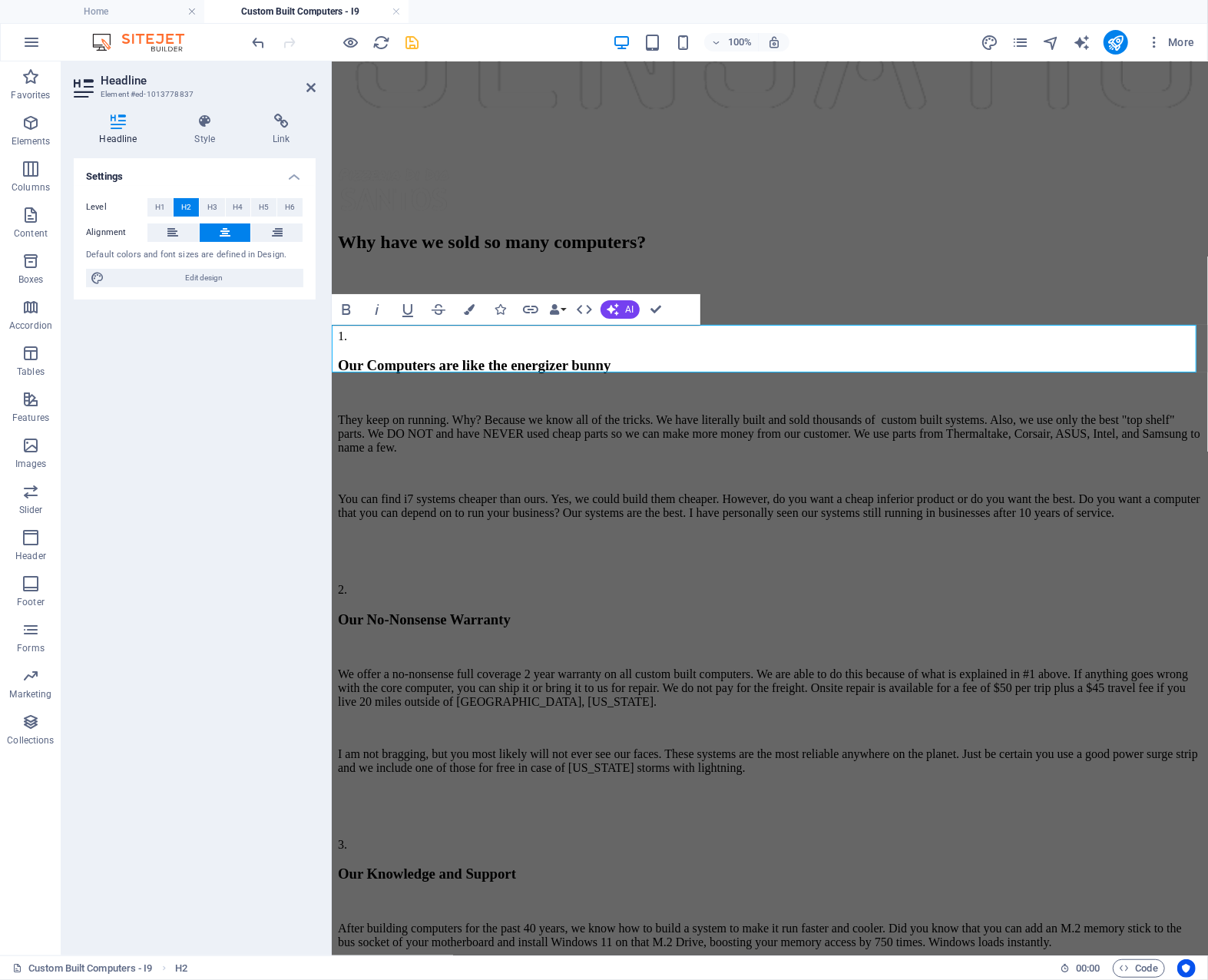
drag, startPoint x: 1019, startPoint y: 350, endPoint x: 521, endPoint y: 341, distance: 498.1
click at [469, 309] on icon "button" at bounding box center [469, 309] width 11 height 11
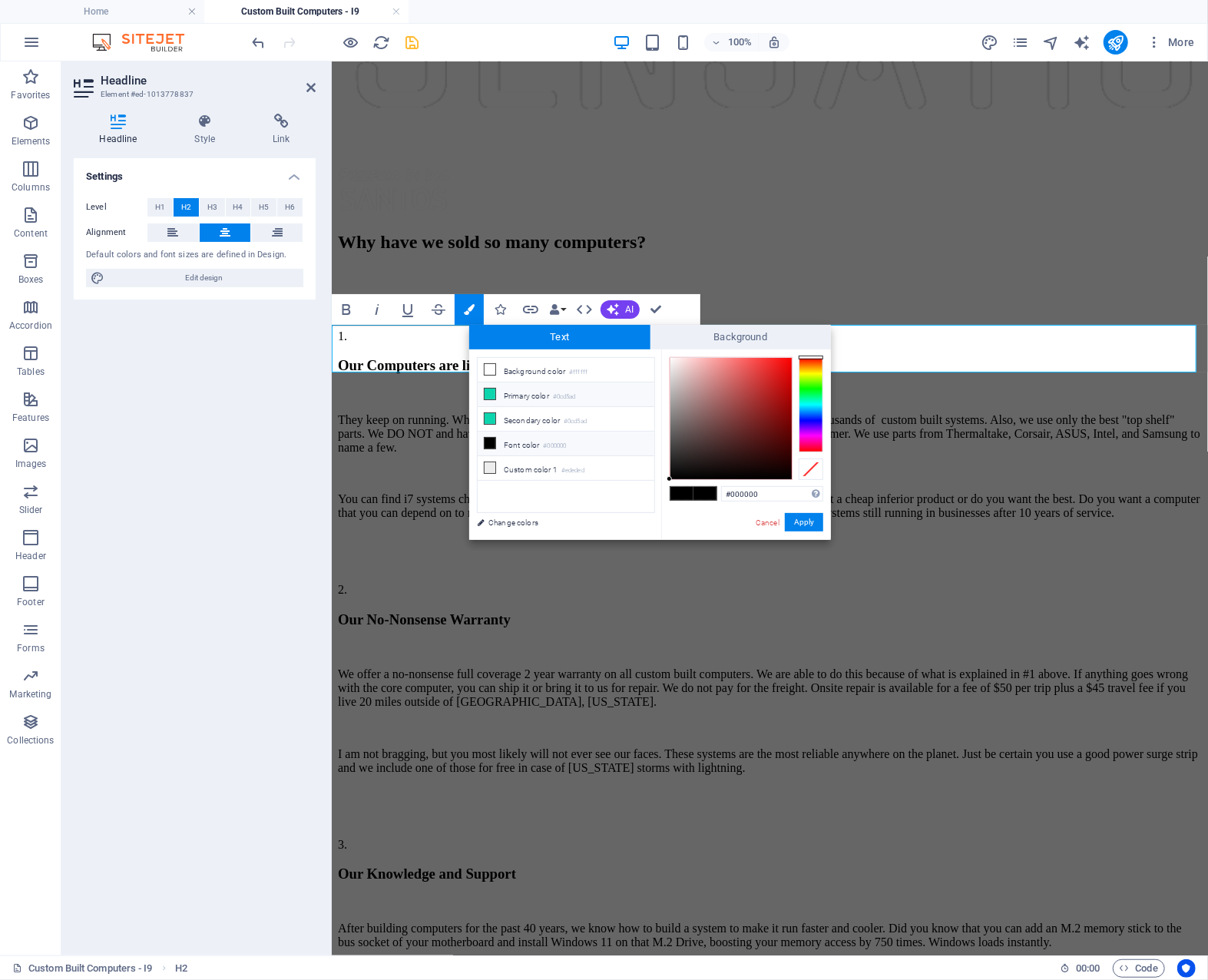
click at [510, 391] on li "Primary color #0cd5ad" at bounding box center [566, 394] width 177 height 24
type input "#0cd5ad"
click at [707, 490] on span at bounding box center [704, 494] width 23 height 13
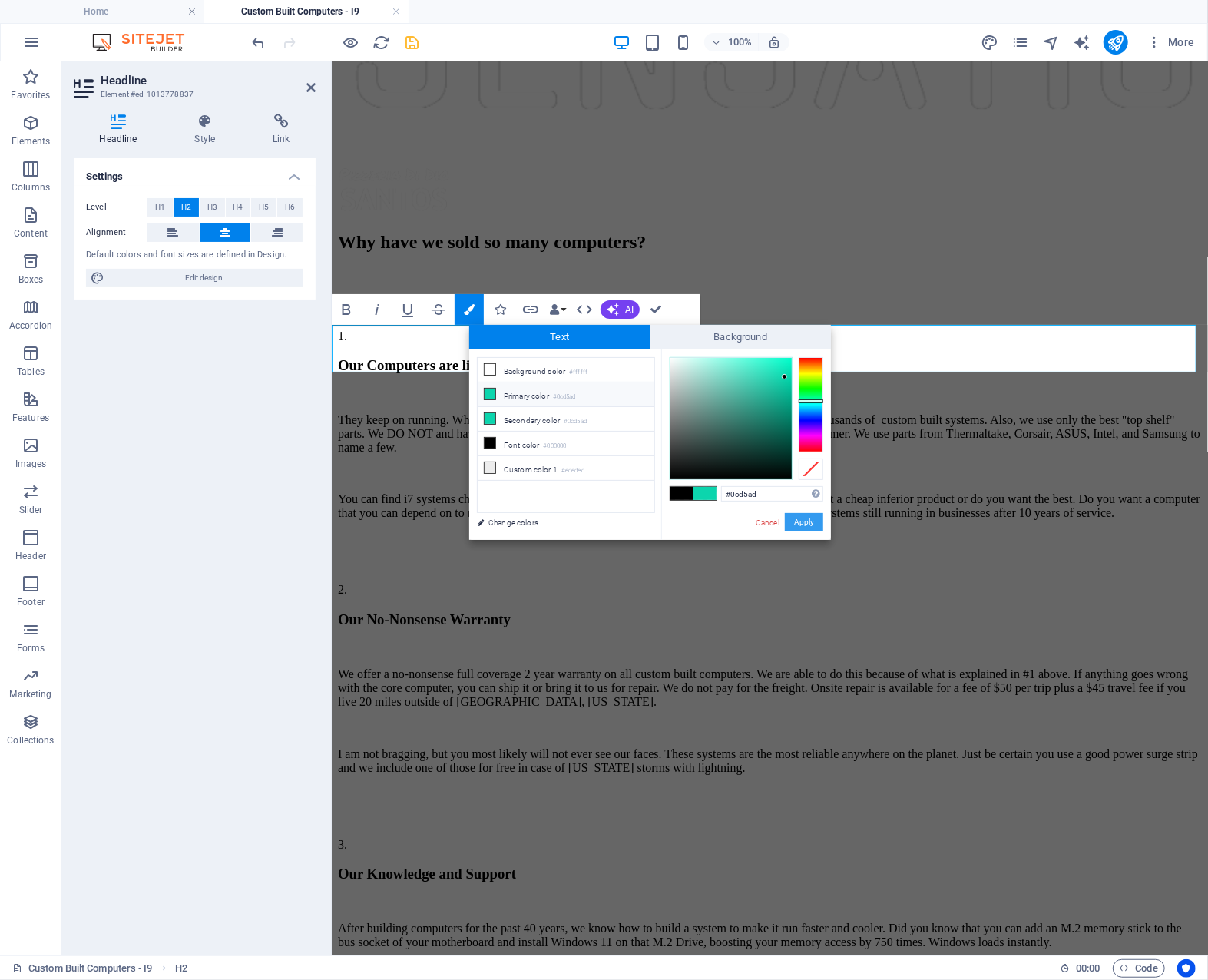
click at [807, 520] on button "Apply" at bounding box center [804, 522] width 39 height 18
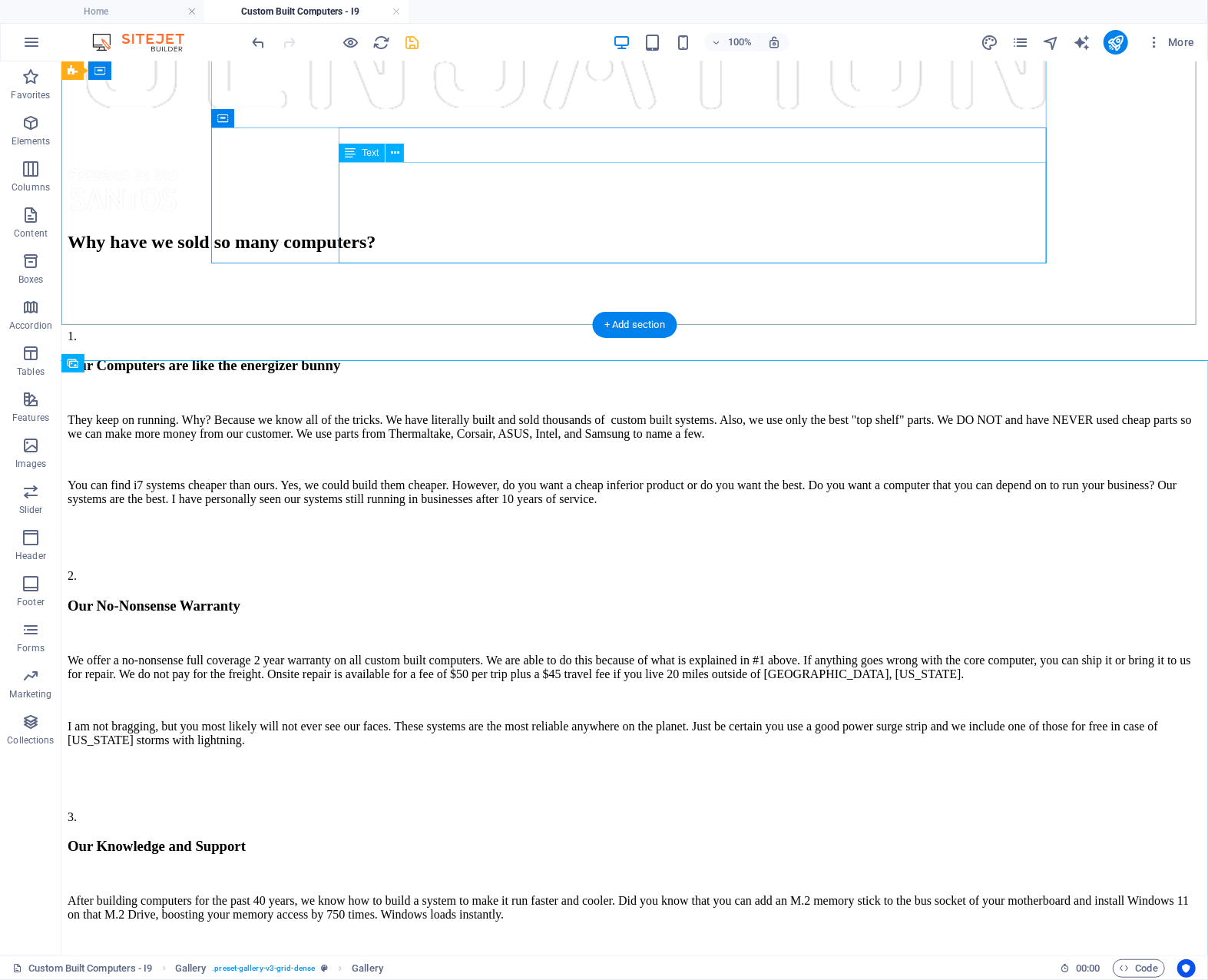
click at [1019, 894] on div "After building computers for the past 40 years, we know how to build a system t…" at bounding box center [634, 934] width 1134 height 80
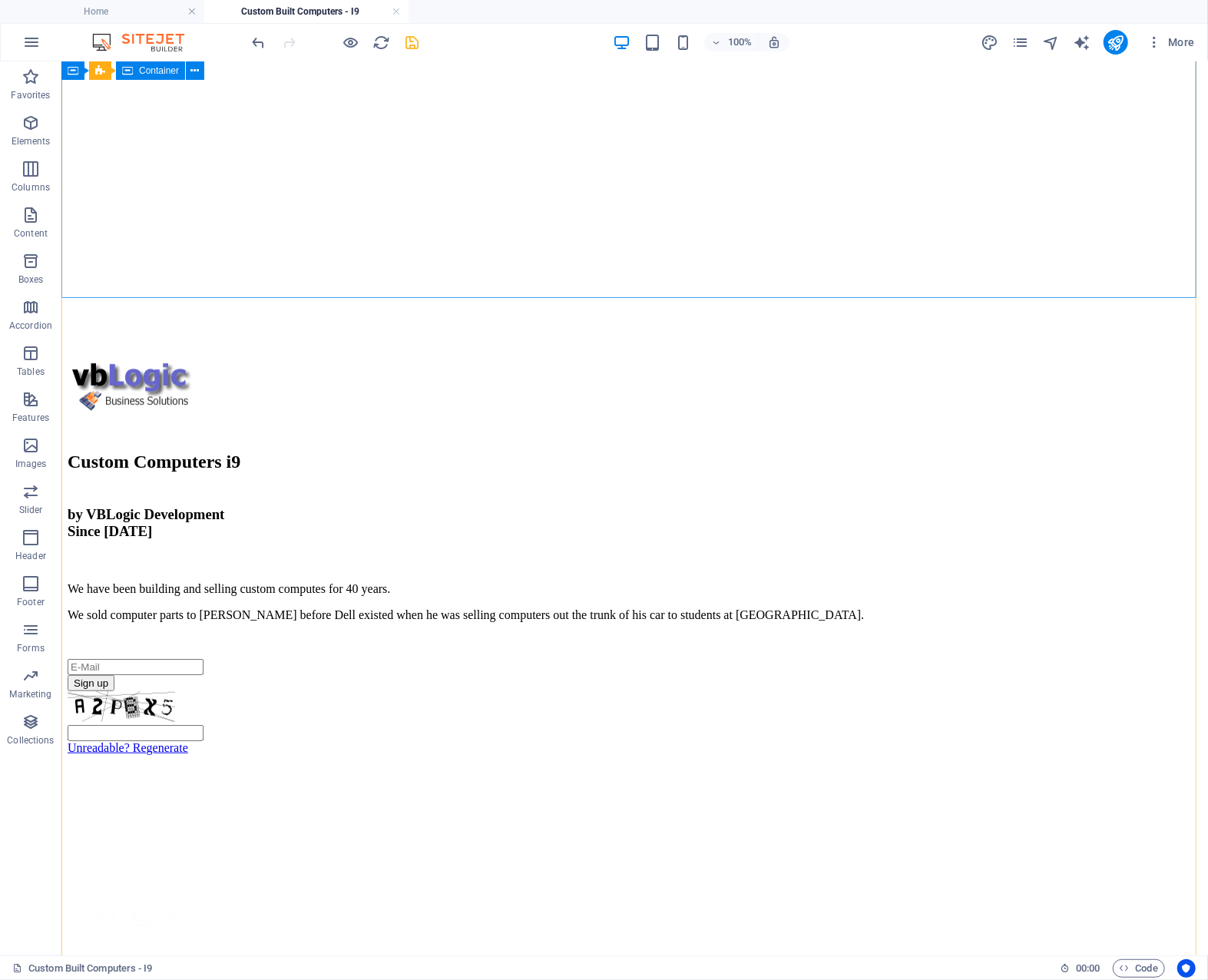
scroll to position [550, 0]
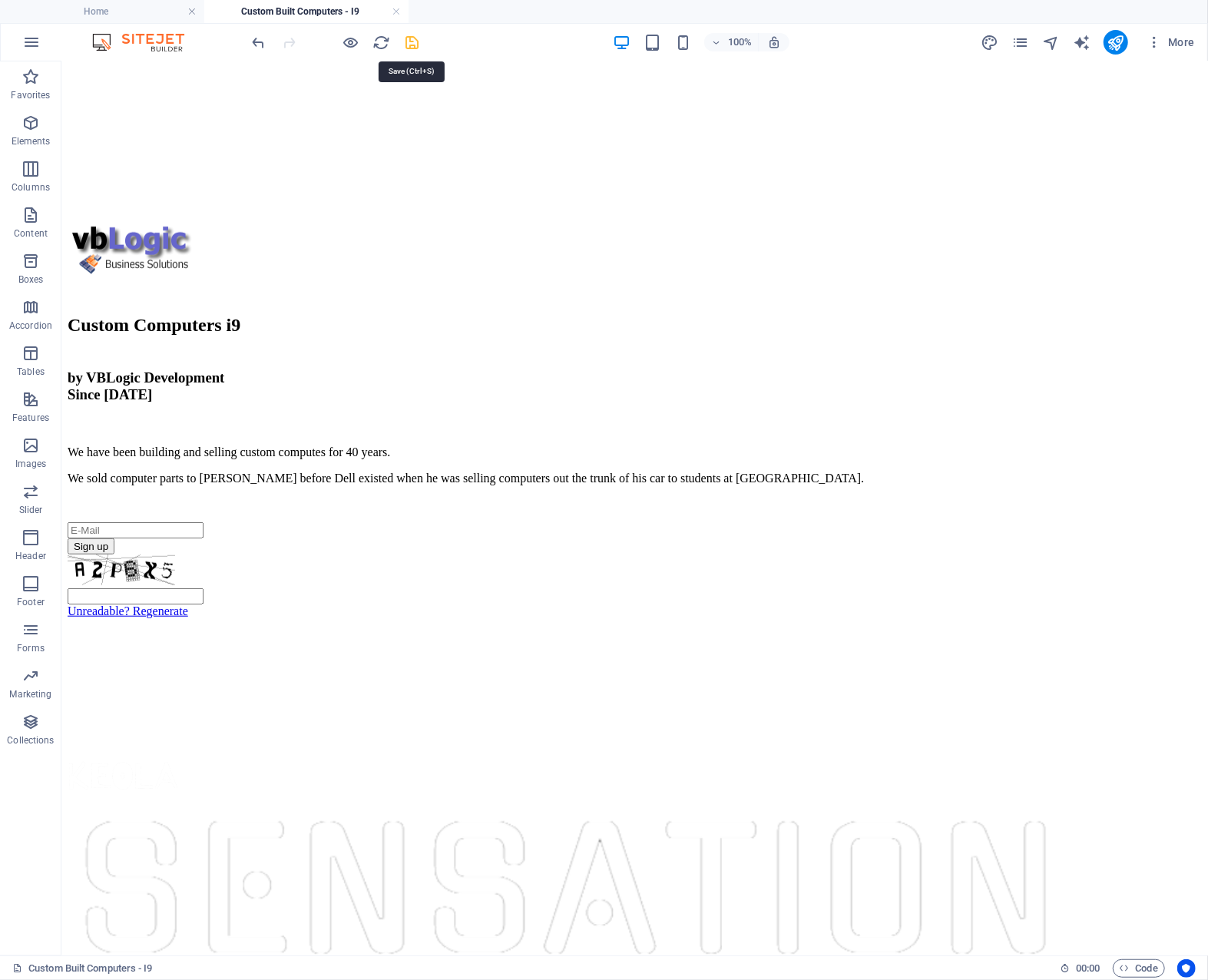
click at [413, 41] on icon "save" at bounding box center [412, 42] width 18 height 18
click at [1023, 41] on icon "pages" at bounding box center [1020, 42] width 18 height 18
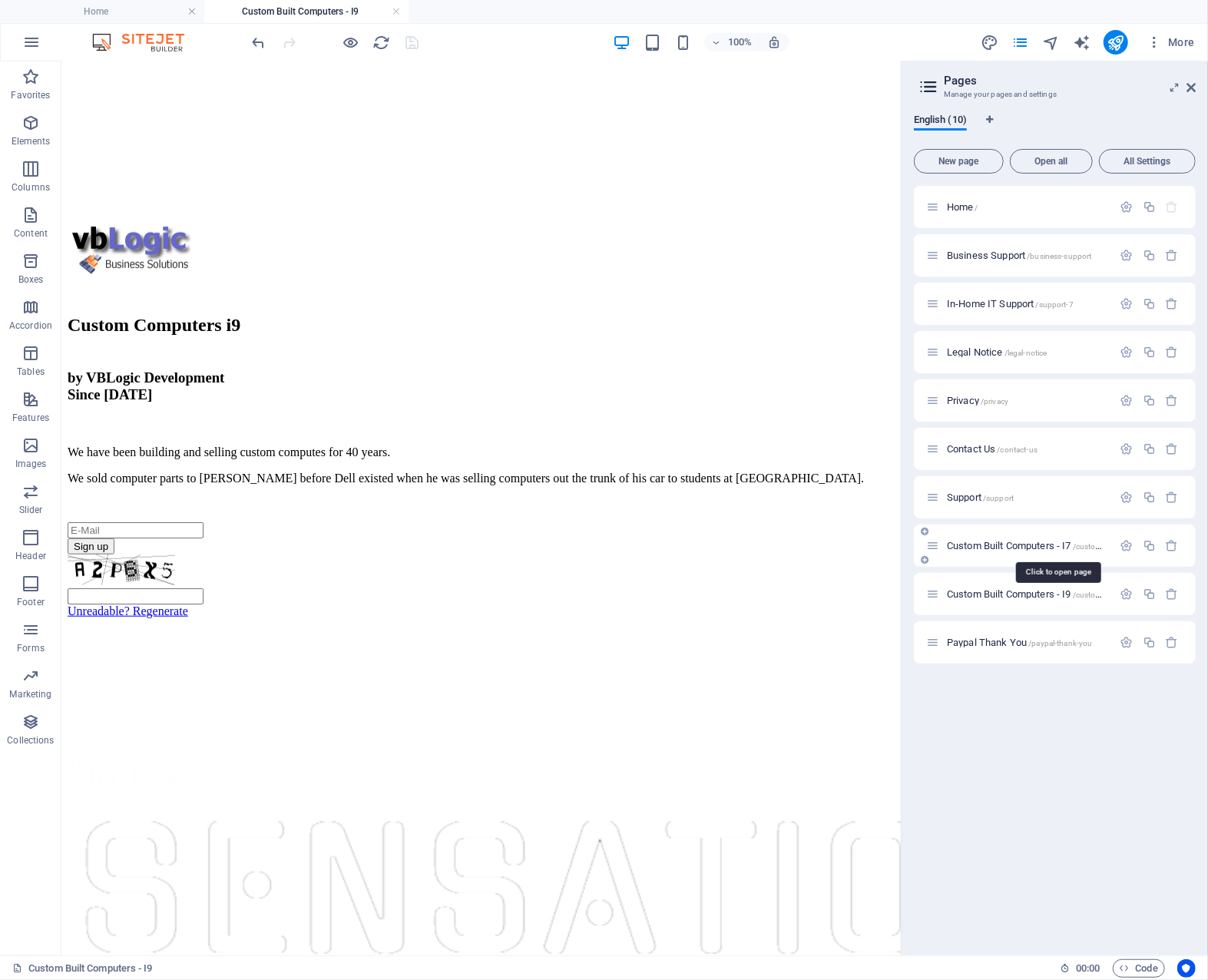
click at [1015, 543] on span "Custom Built Computers - I7 /custom-built-computers-i7" at bounding box center [1058, 546] width 222 height 12
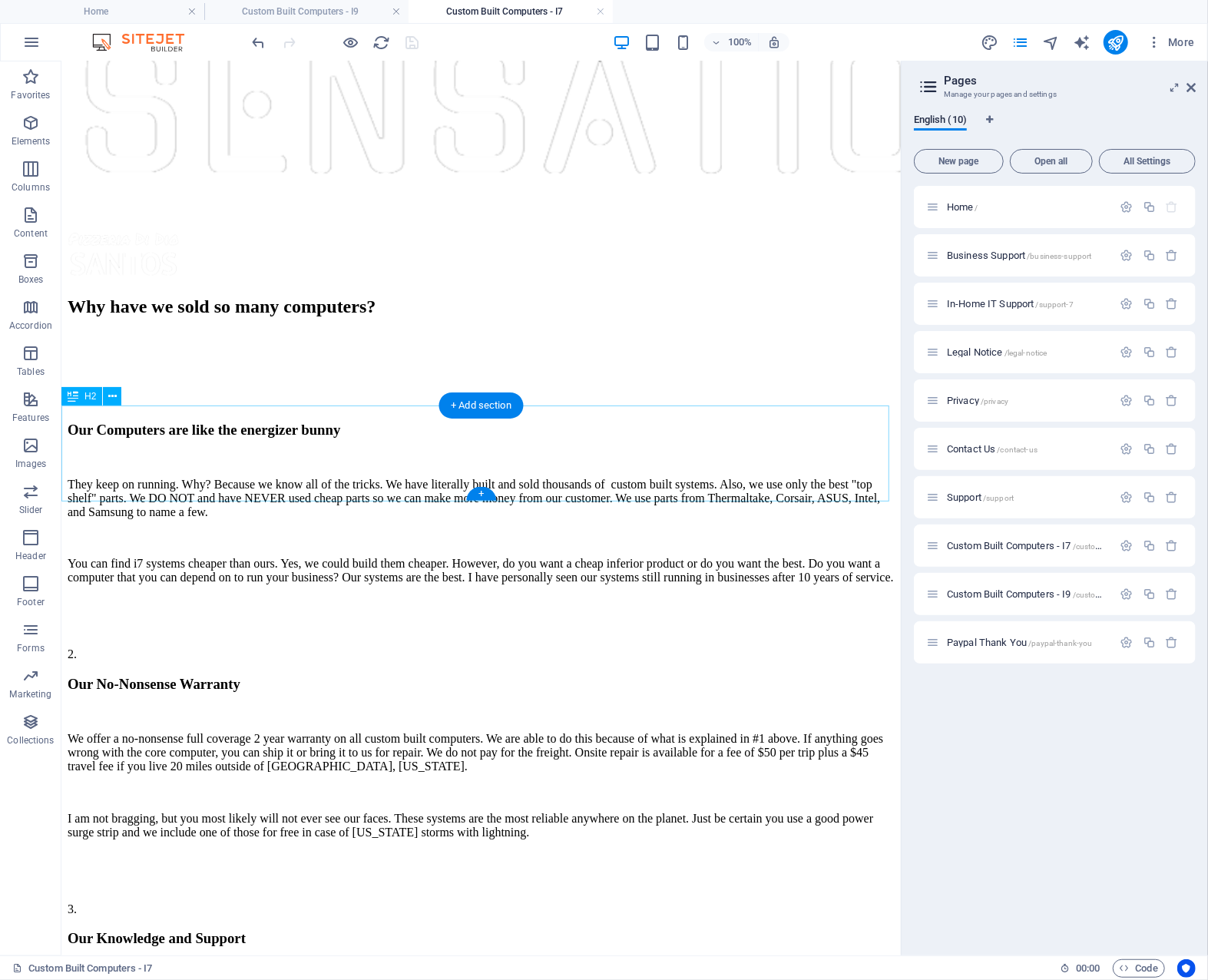
scroll to position [1382, 0]
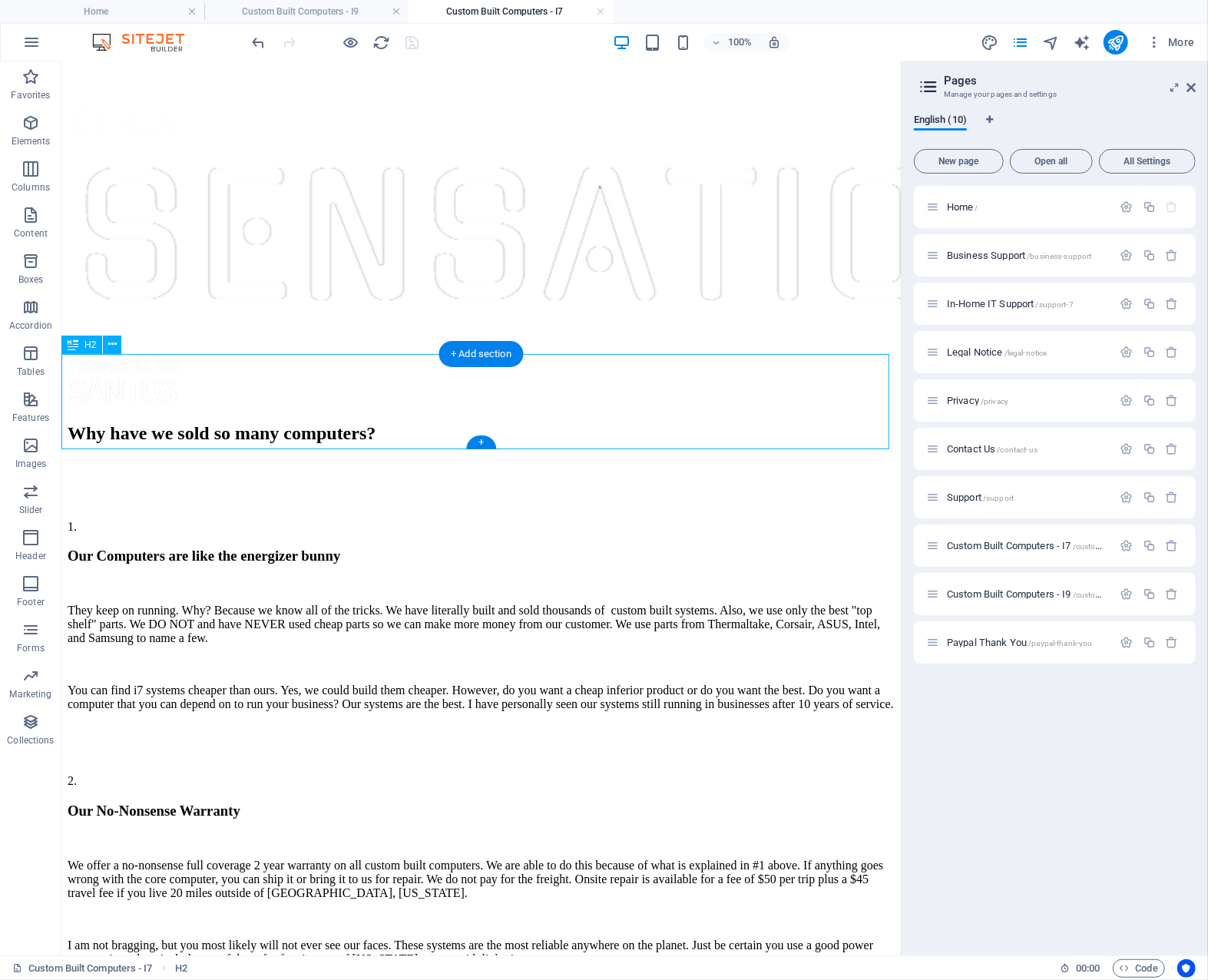
scroll to position [1620, 0]
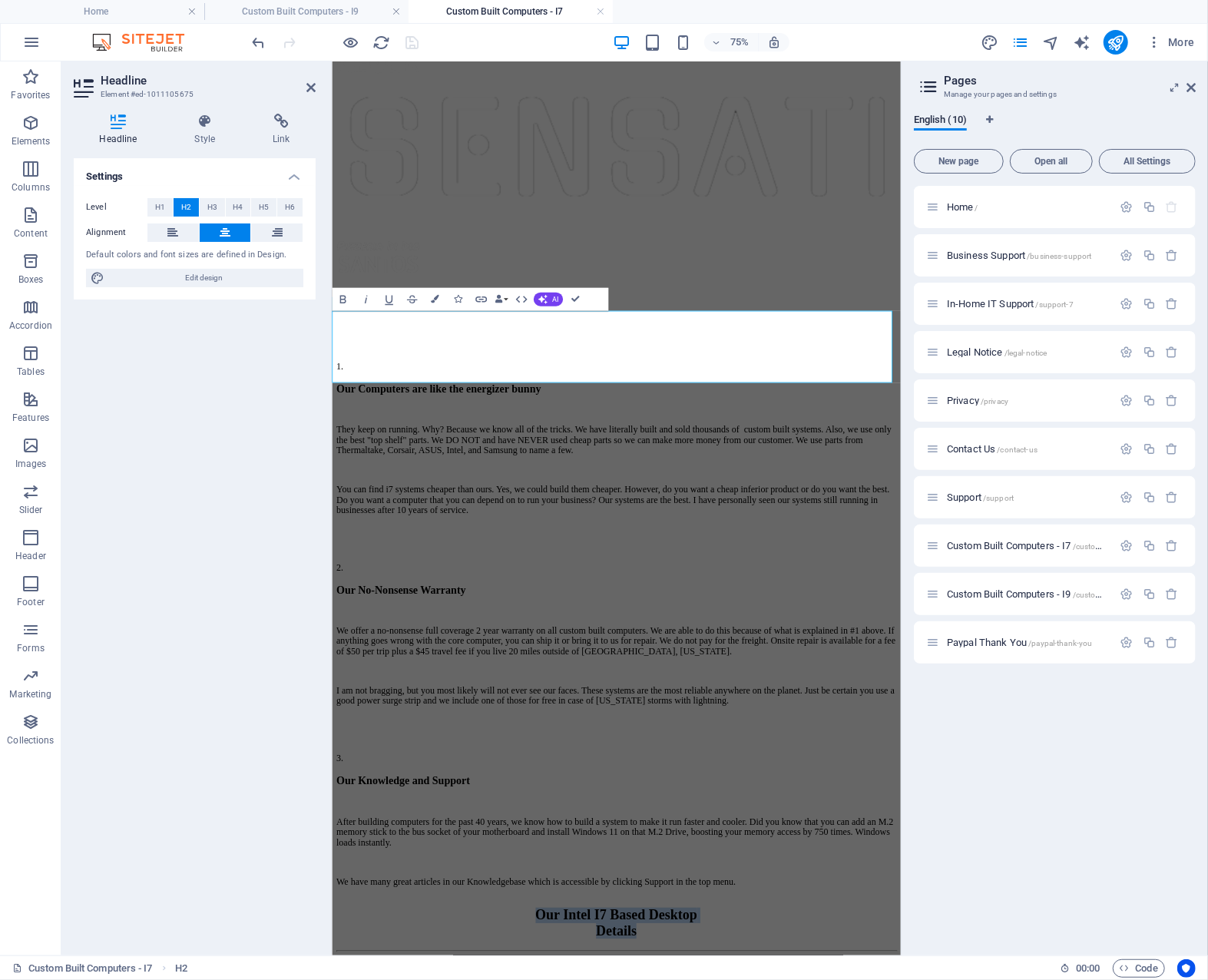
drag, startPoint x: 785, startPoint y: 417, endPoint x: 675, endPoint y: 422, distance: 110.1
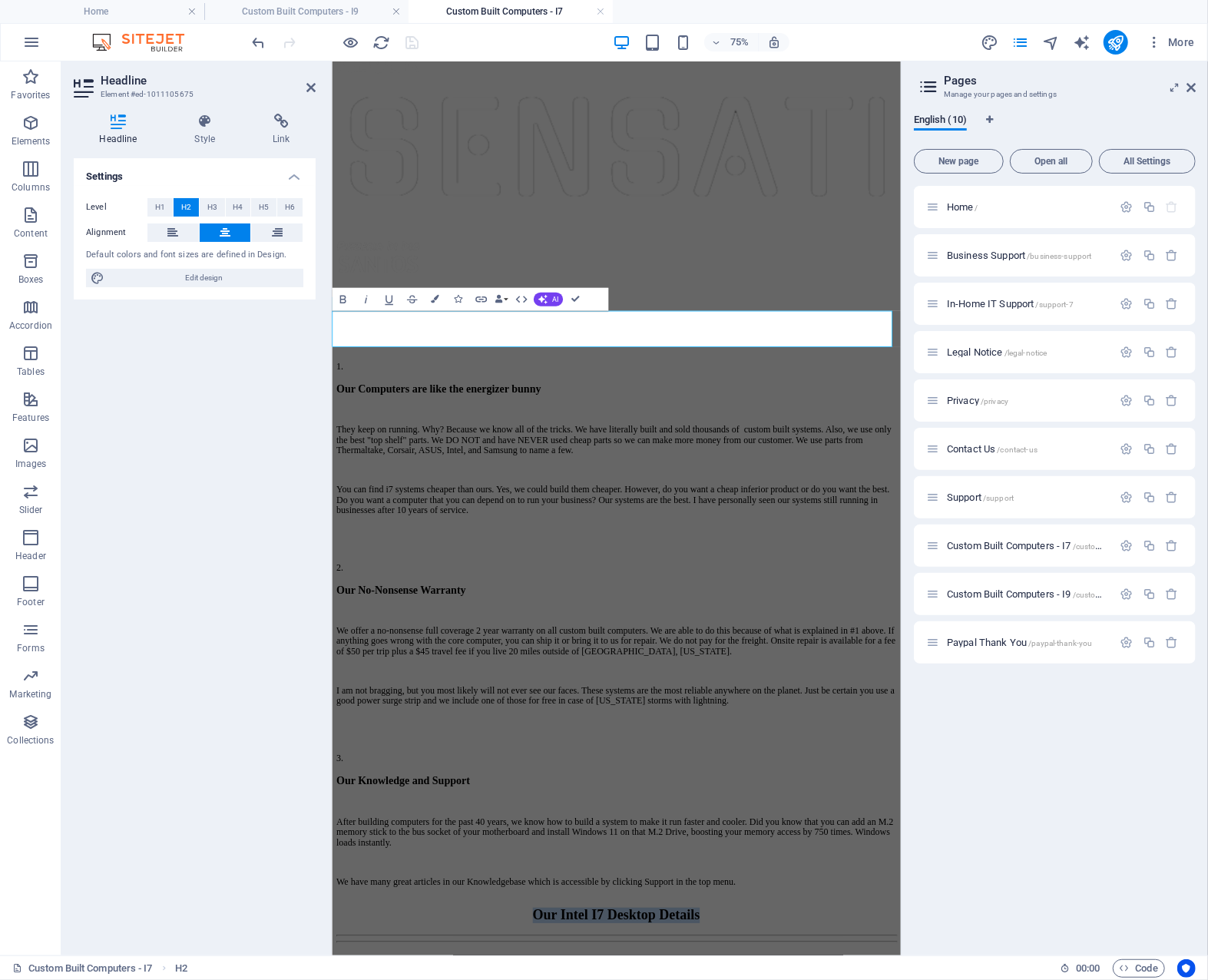
drag, startPoint x: 965, startPoint y: 412, endPoint x: 462, endPoint y: 417, distance: 503.0
click at [435, 298] on icon "button" at bounding box center [435, 300] width 8 height 8
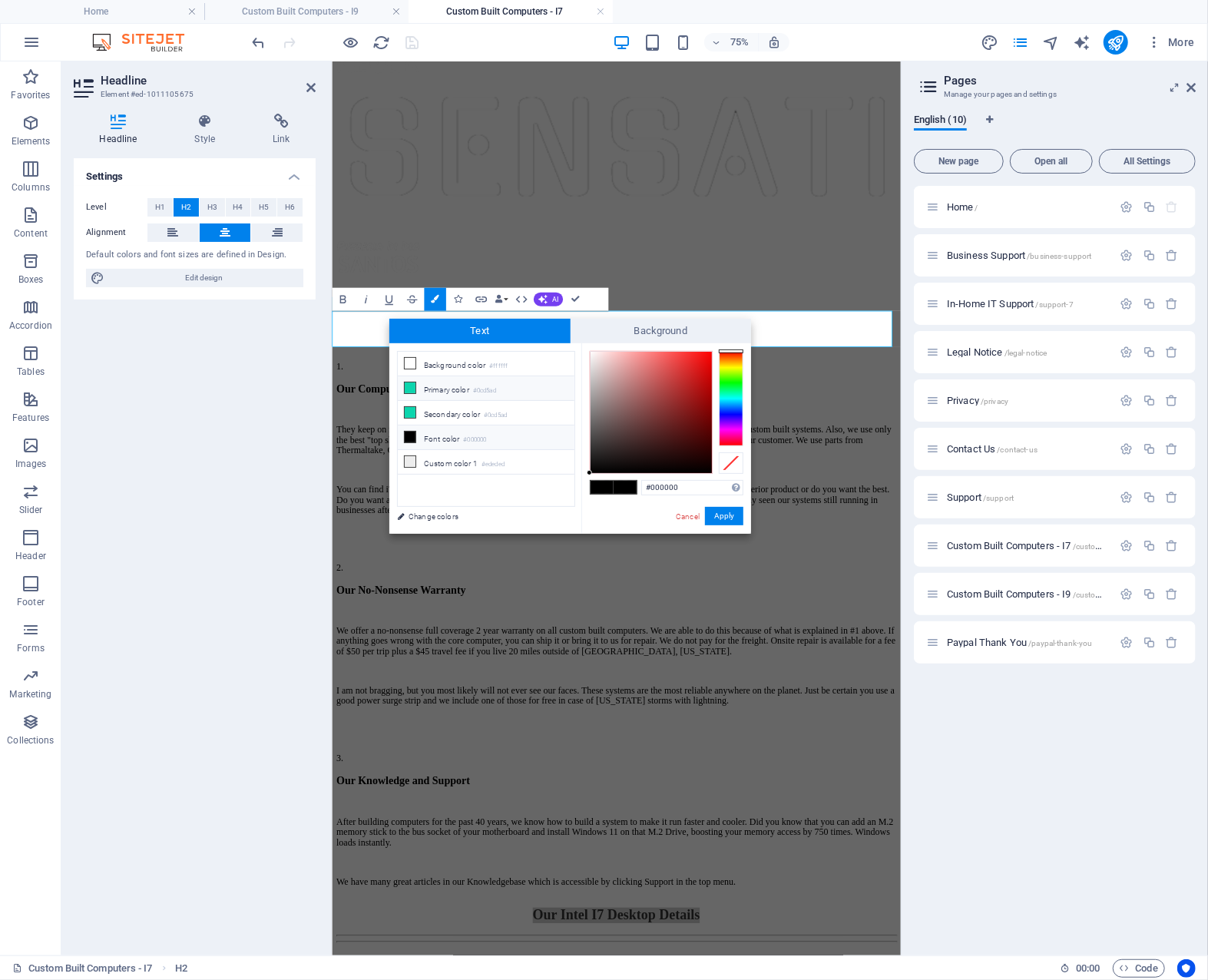
click at [466, 388] on li "Primary color #0cd5ad" at bounding box center [486, 388] width 177 height 24
type input "#0cd5ad"
click at [627, 485] on span at bounding box center [625, 488] width 23 height 13
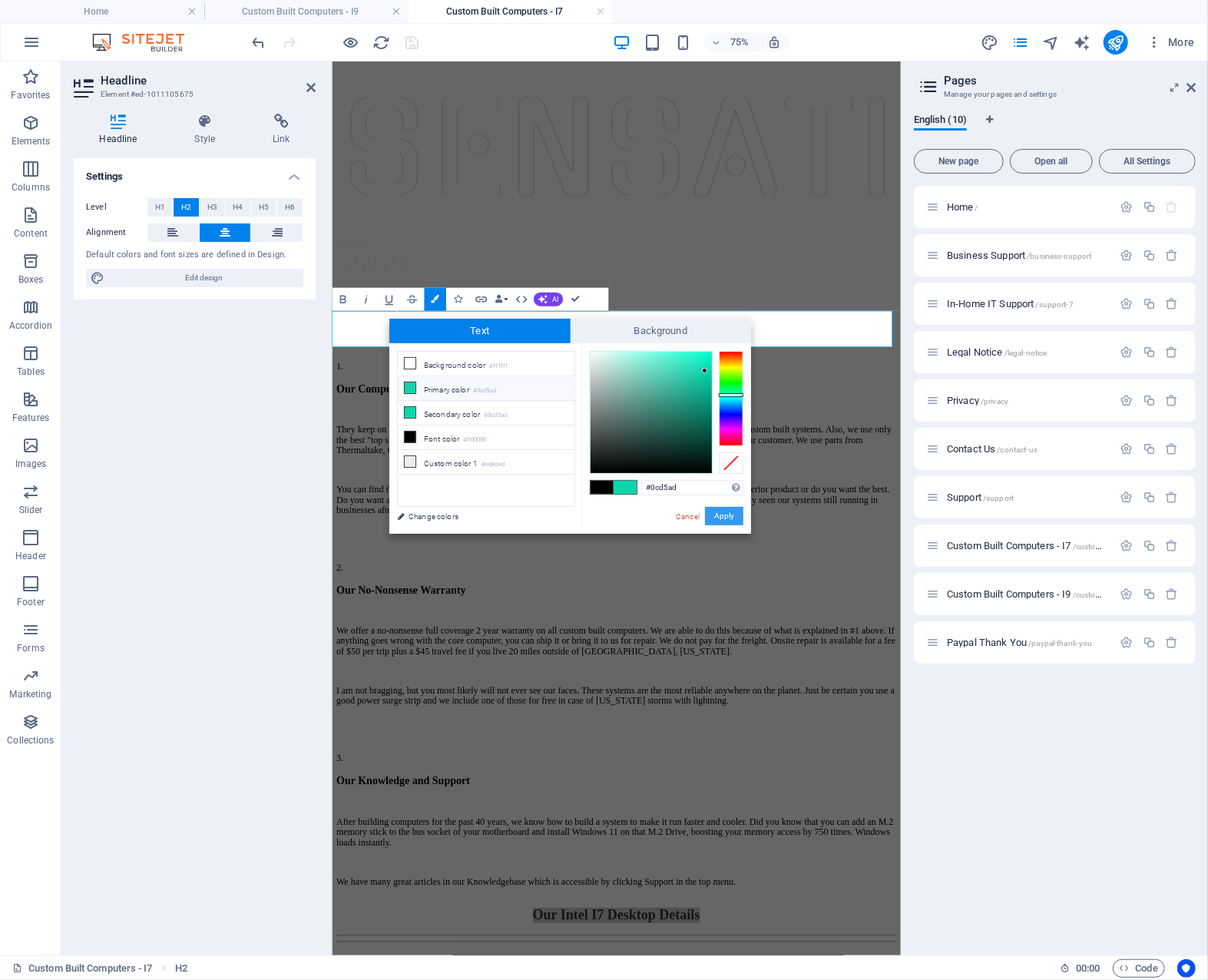
click at [720, 512] on button "Apply" at bounding box center [724, 516] width 39 height 18
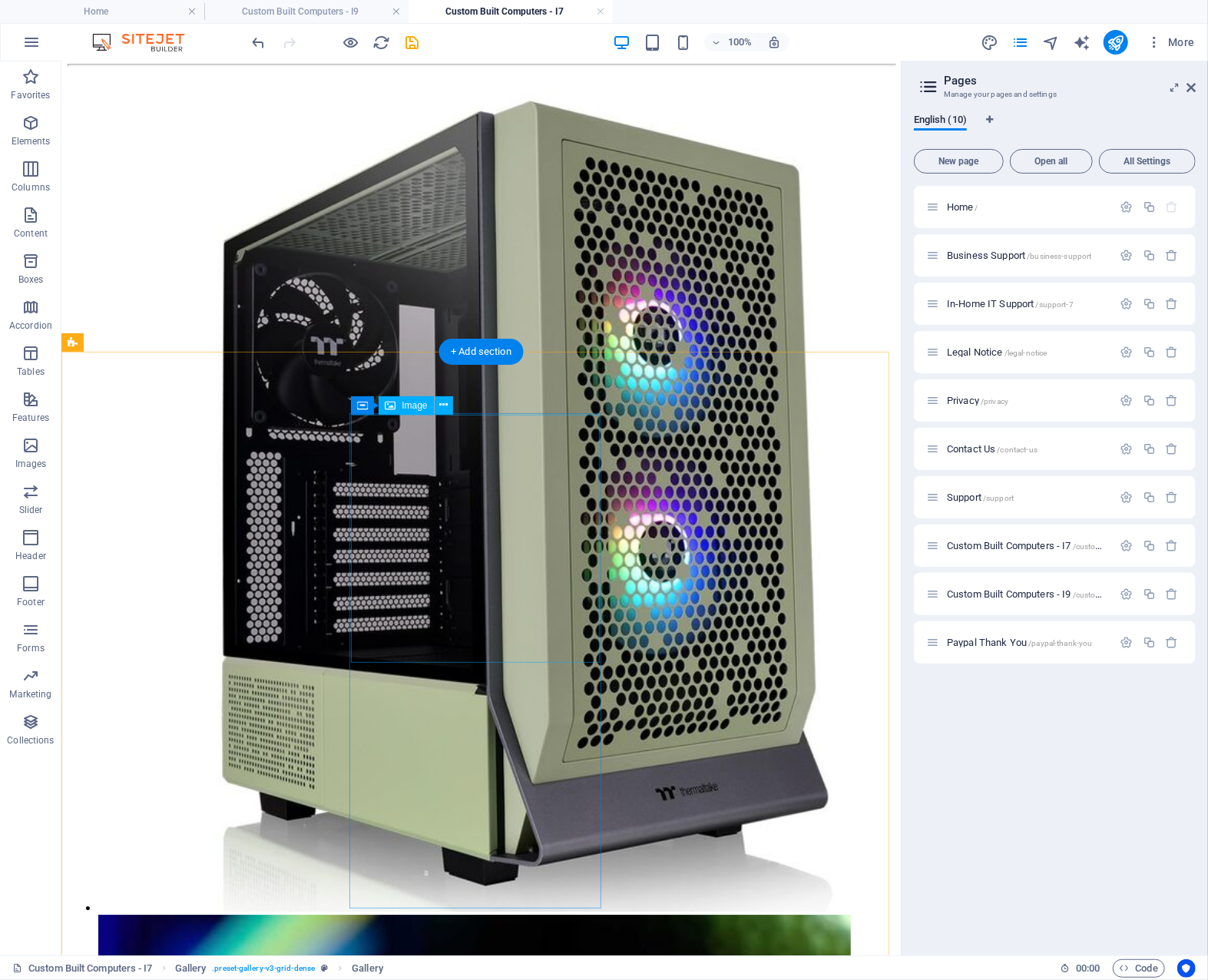
scroll to position [2535, 0]
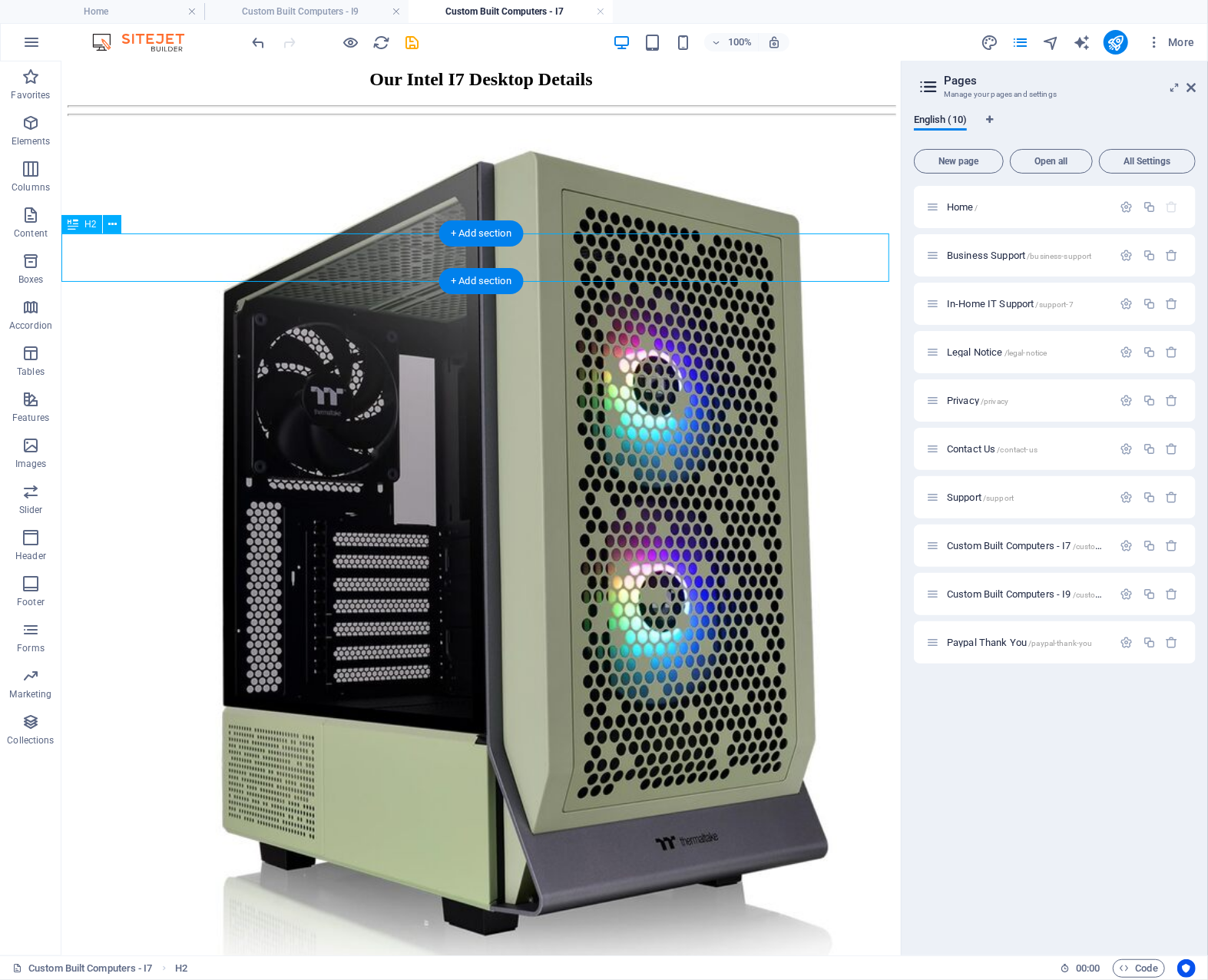
scroll to position [2753, 0]
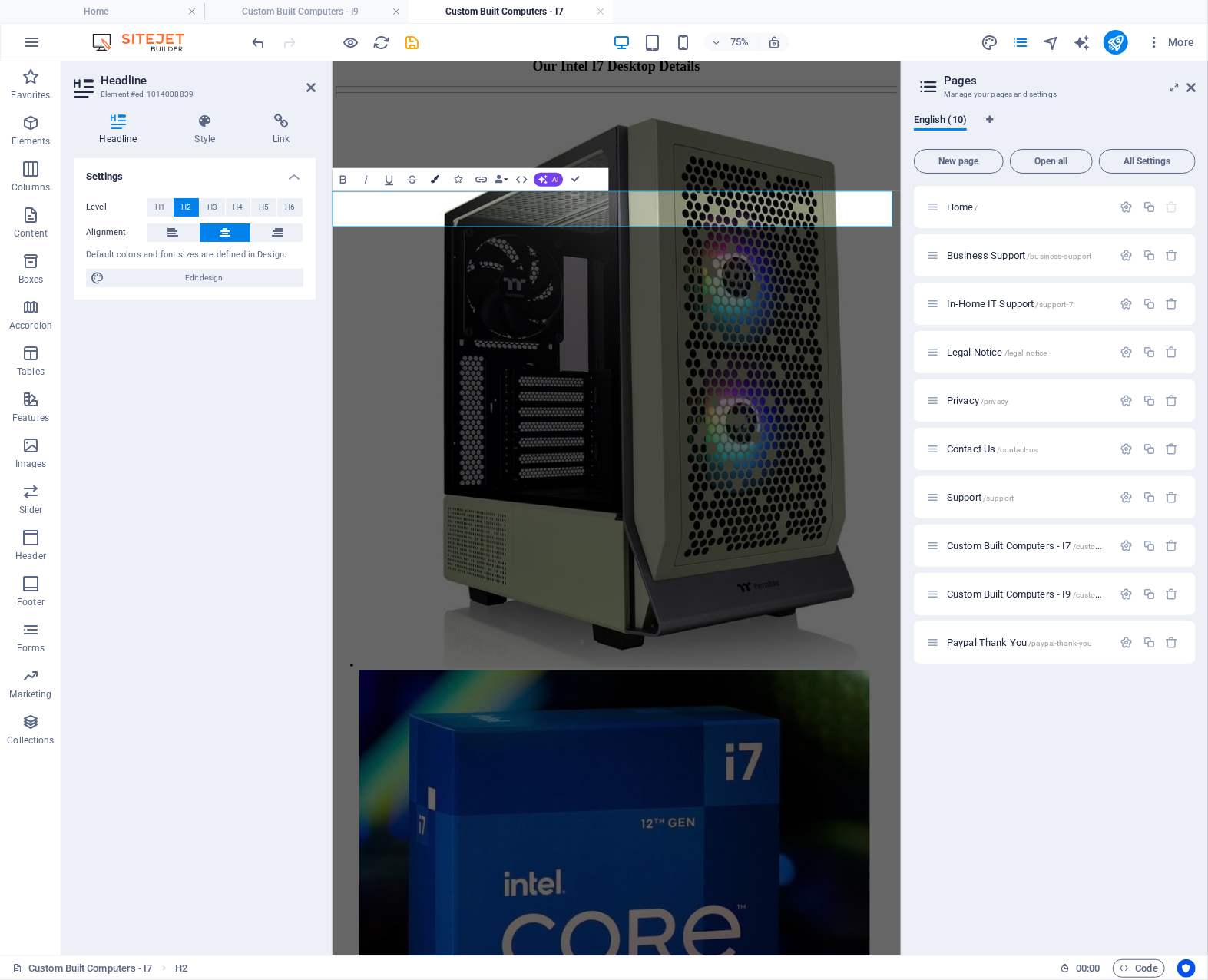
click at [436, 175] on icon "button" at bounding box center [435, 179] width 8 height 8
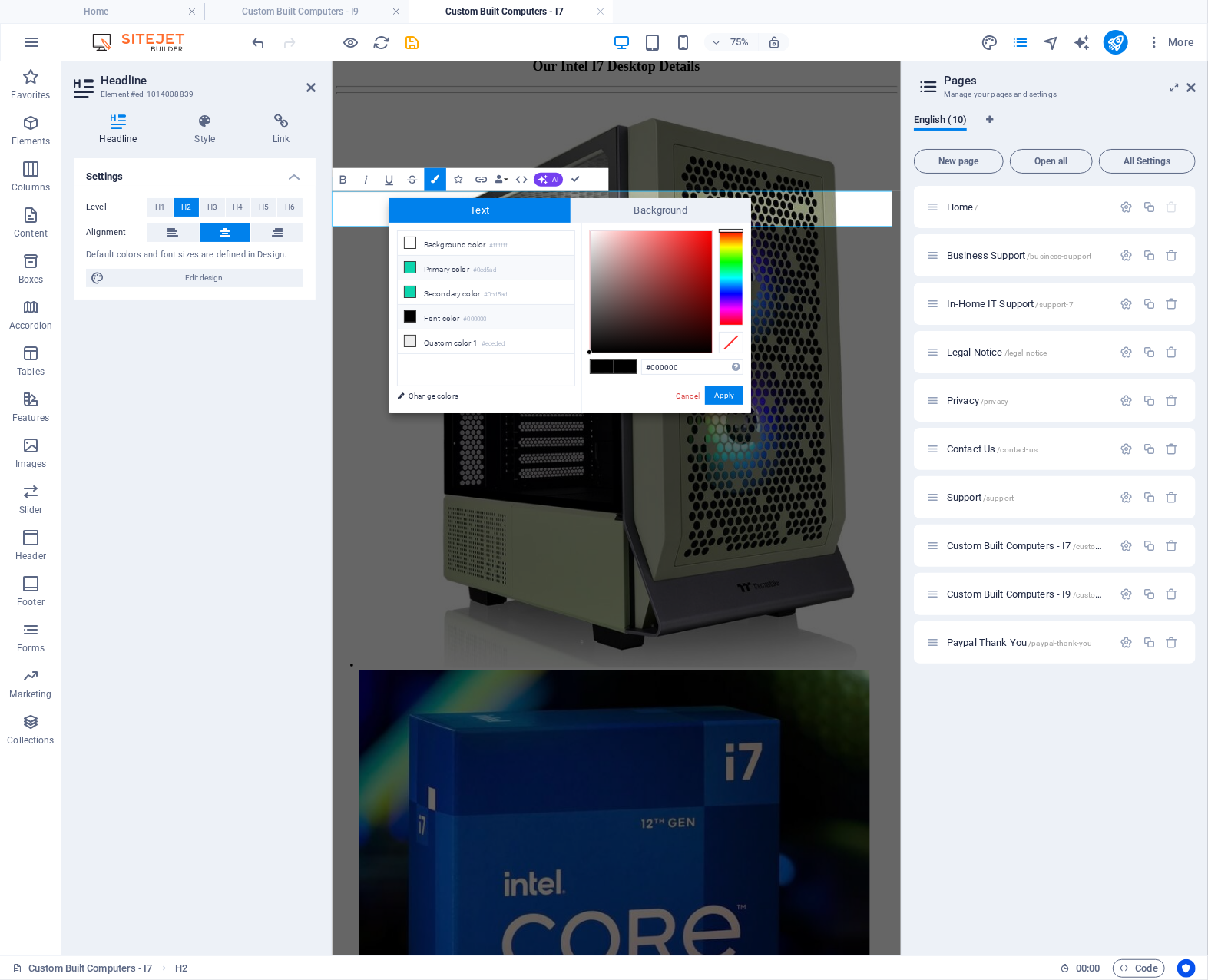
click at [448, 266] on li "Primary color #0cd5ad" at bounding box center [486, 267] width 177 height 24
type input "#0cd5ad"
click at [622, 364] on span at bounding box center [625, 367] width 23 height 13
click at [719, 396] on button "Apply" at bounding box center [724, 396] width 39 height 18
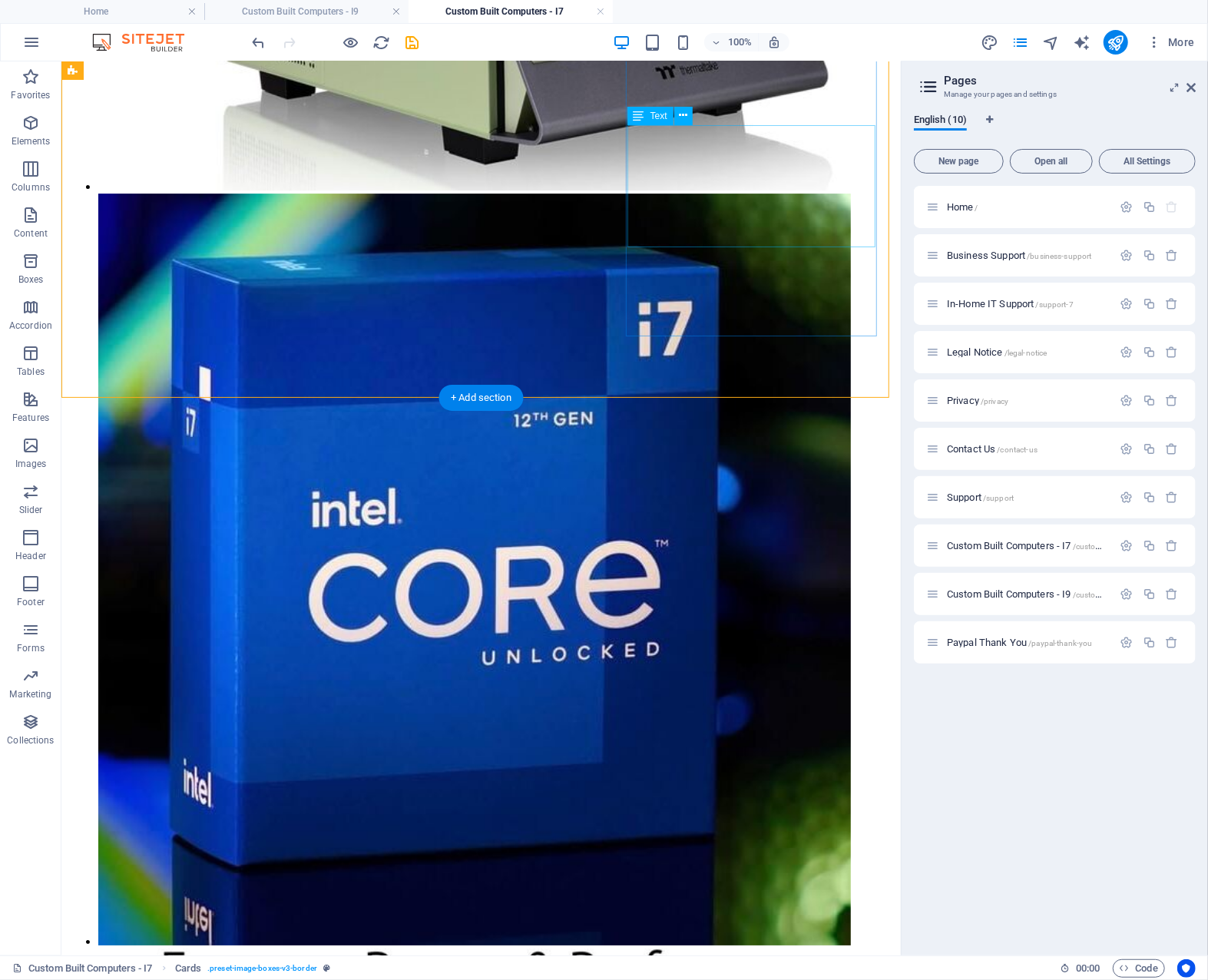
scroll to position [3150, 0]
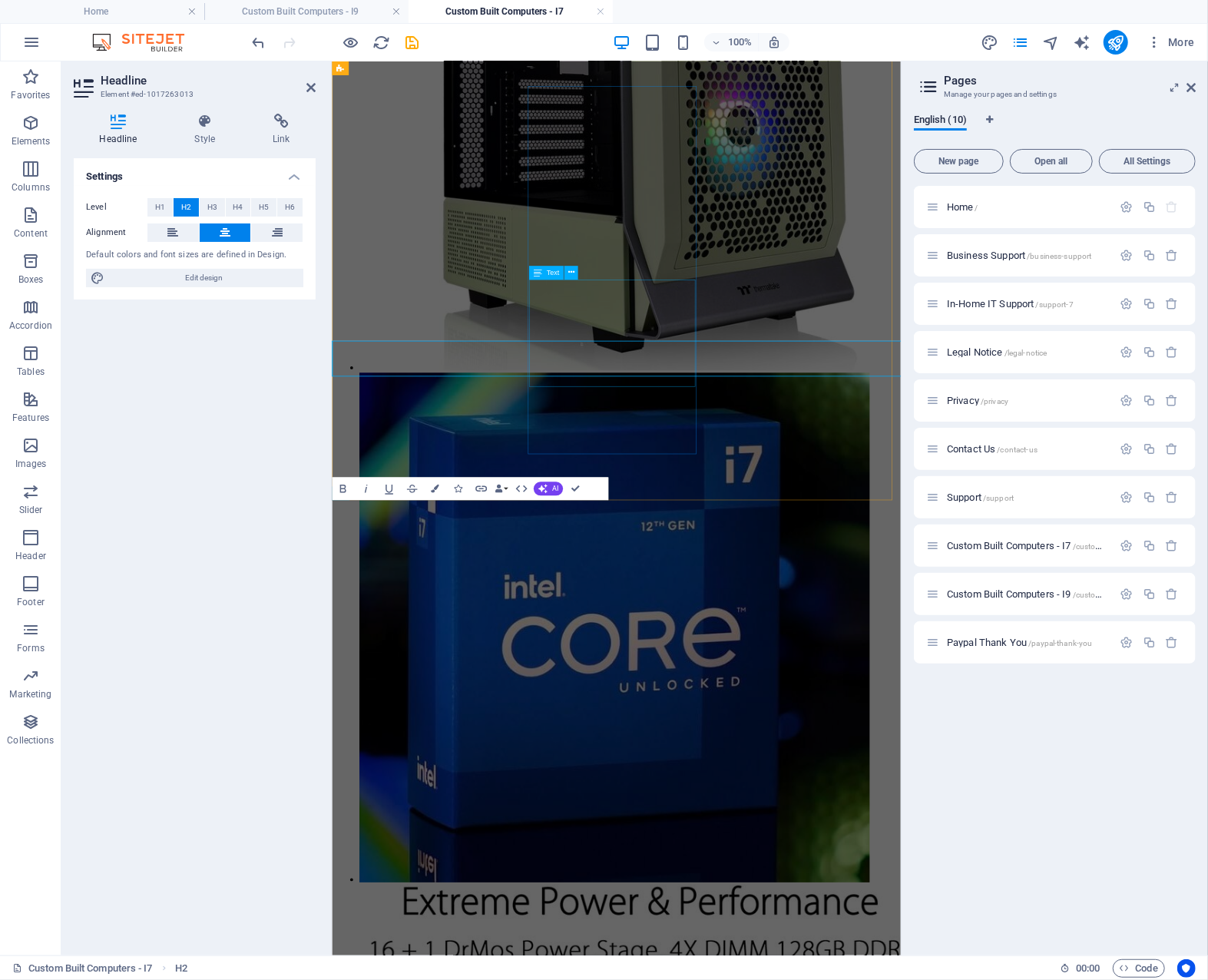
scroll to position [3002, 0]
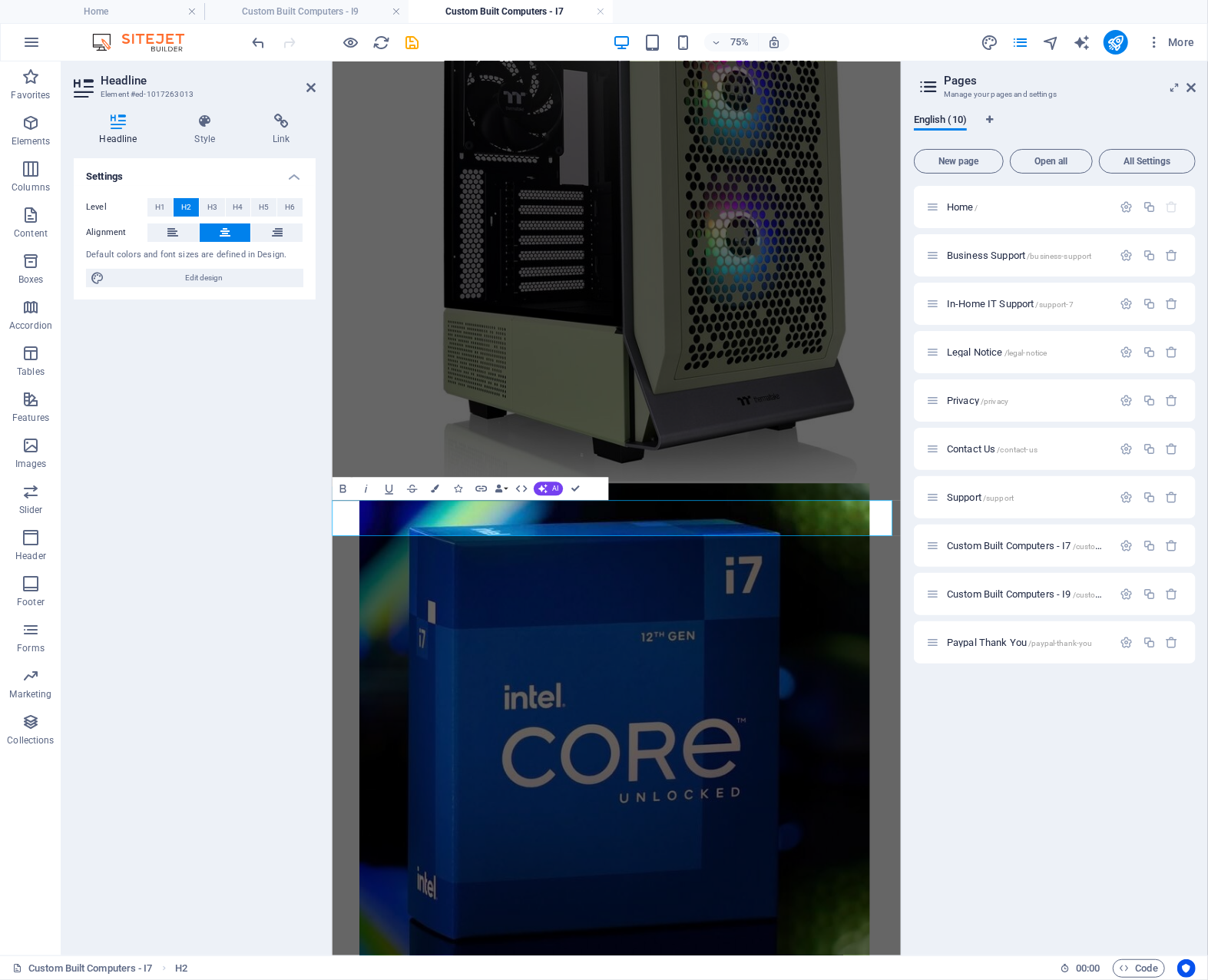
drag, startPoint x: 888, startPoint y: 672, endPoint x: 528, endPoint y: 687, distance: 360.3
click at [433, 488] on icon "button" at bounding box center [435, 489] width 8 height 8
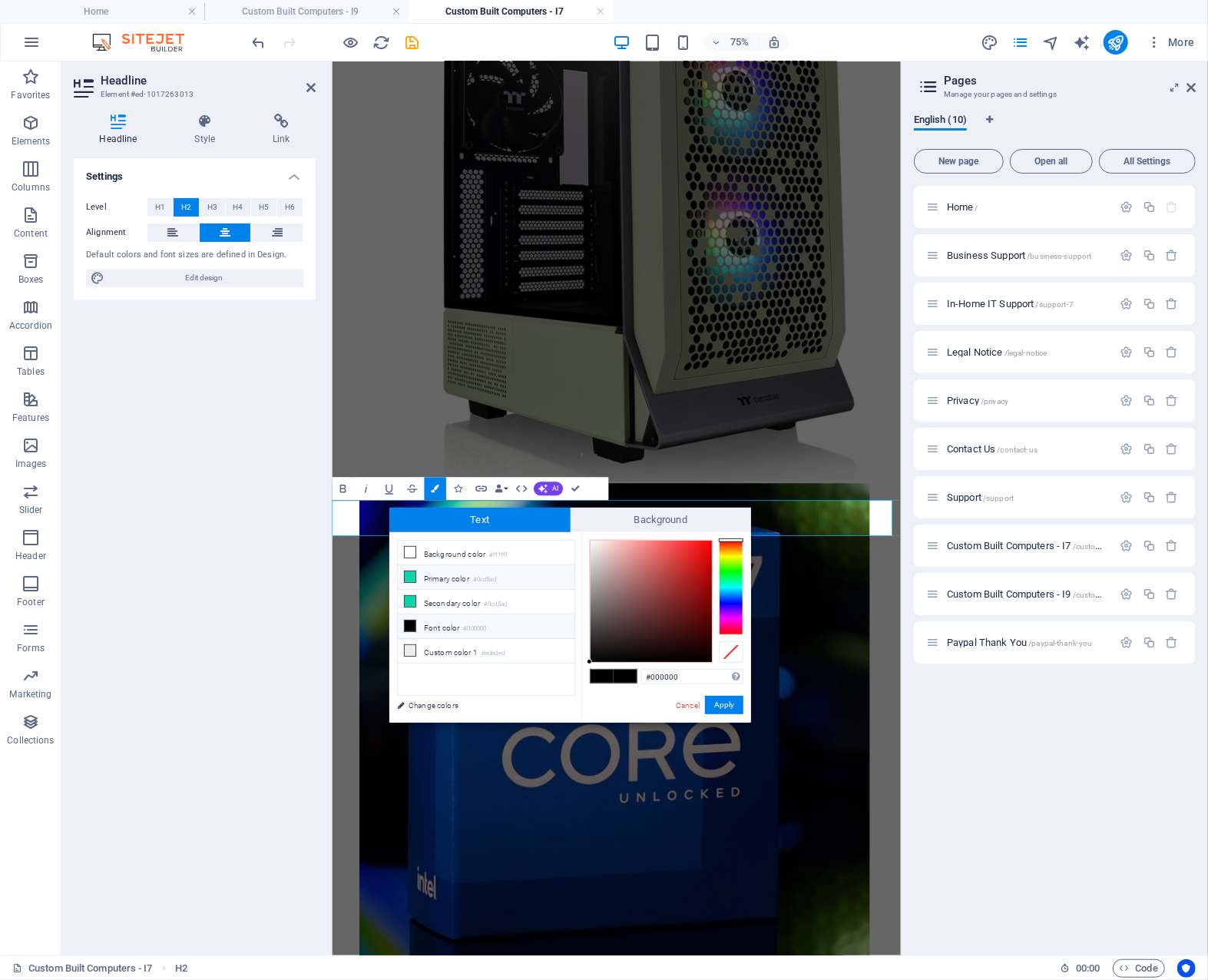
click at [481, 577] on small "#0cd5ad" at bounding box center [484, 579] width 23 height 11
type input "#0cd5ad"
click at [630, 668] on div "#0cd5ad Supported formats #0852ed rgb(8, 82, 237) rgba(8, 82, 237, 90%) hsv(221…" at bounding box center [666, 739] width 169 height 413
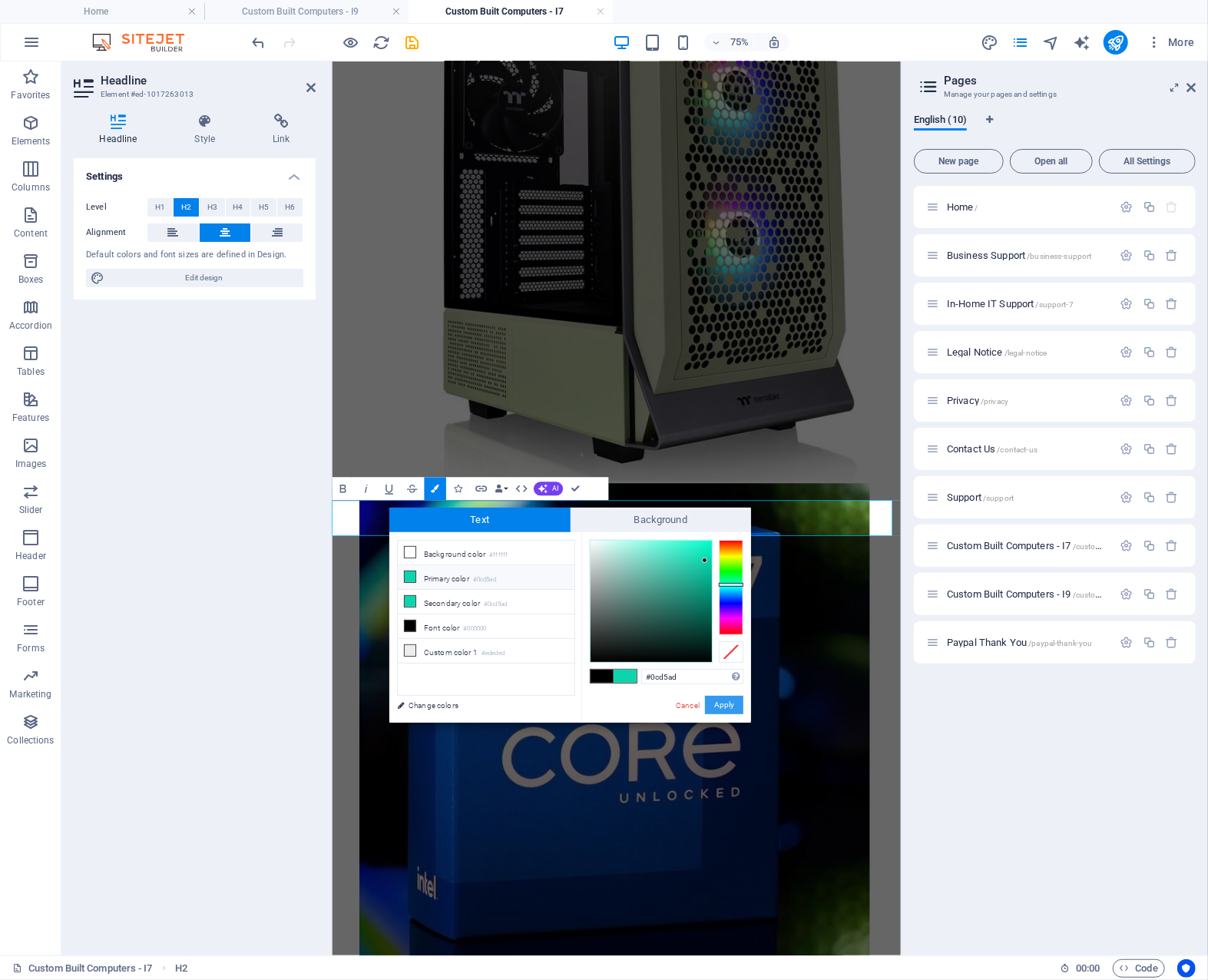
click at [722, 702] on button "Apply" at bounding box center [724, 705] width 39 height 18
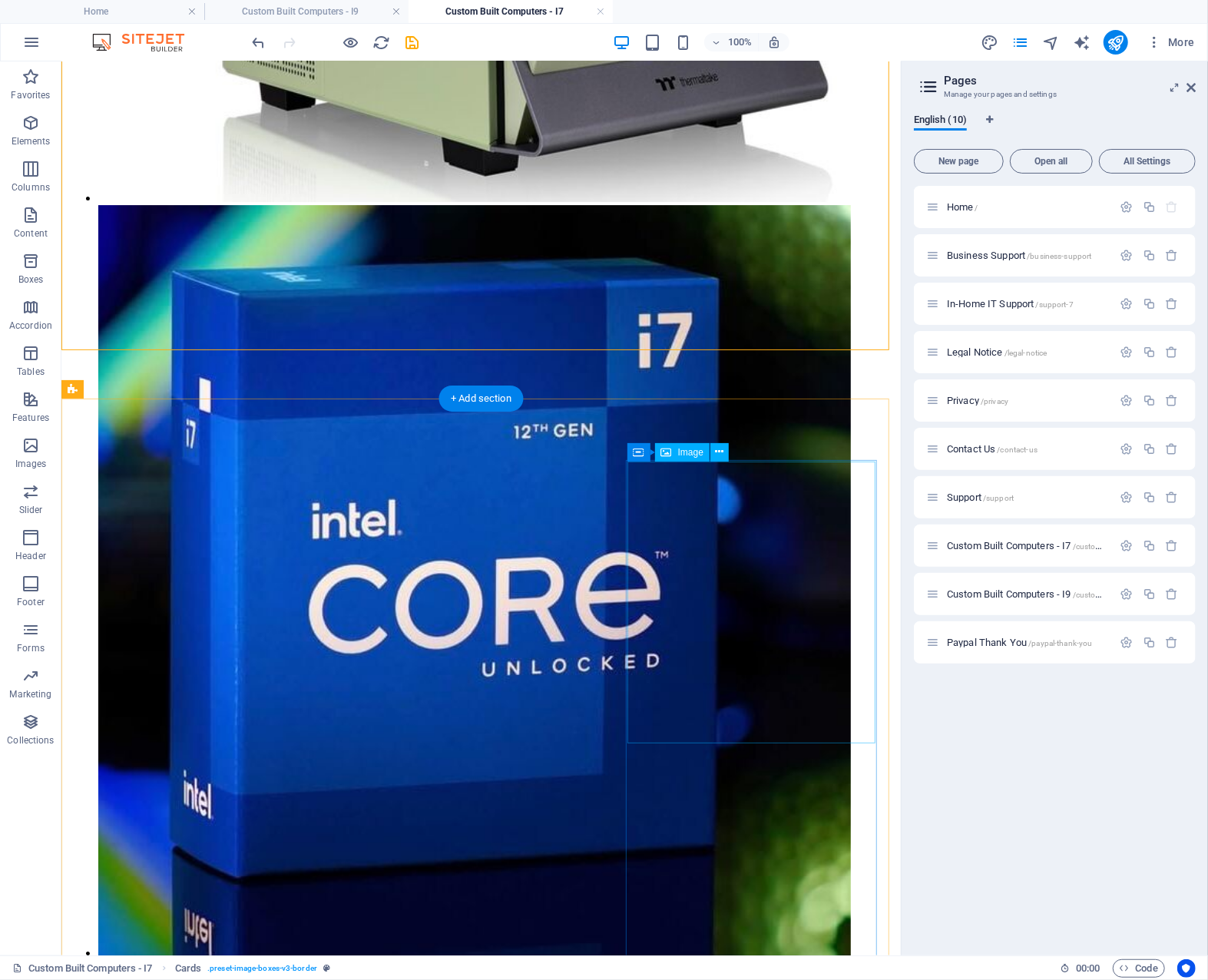
scroll to position [3084, 0]
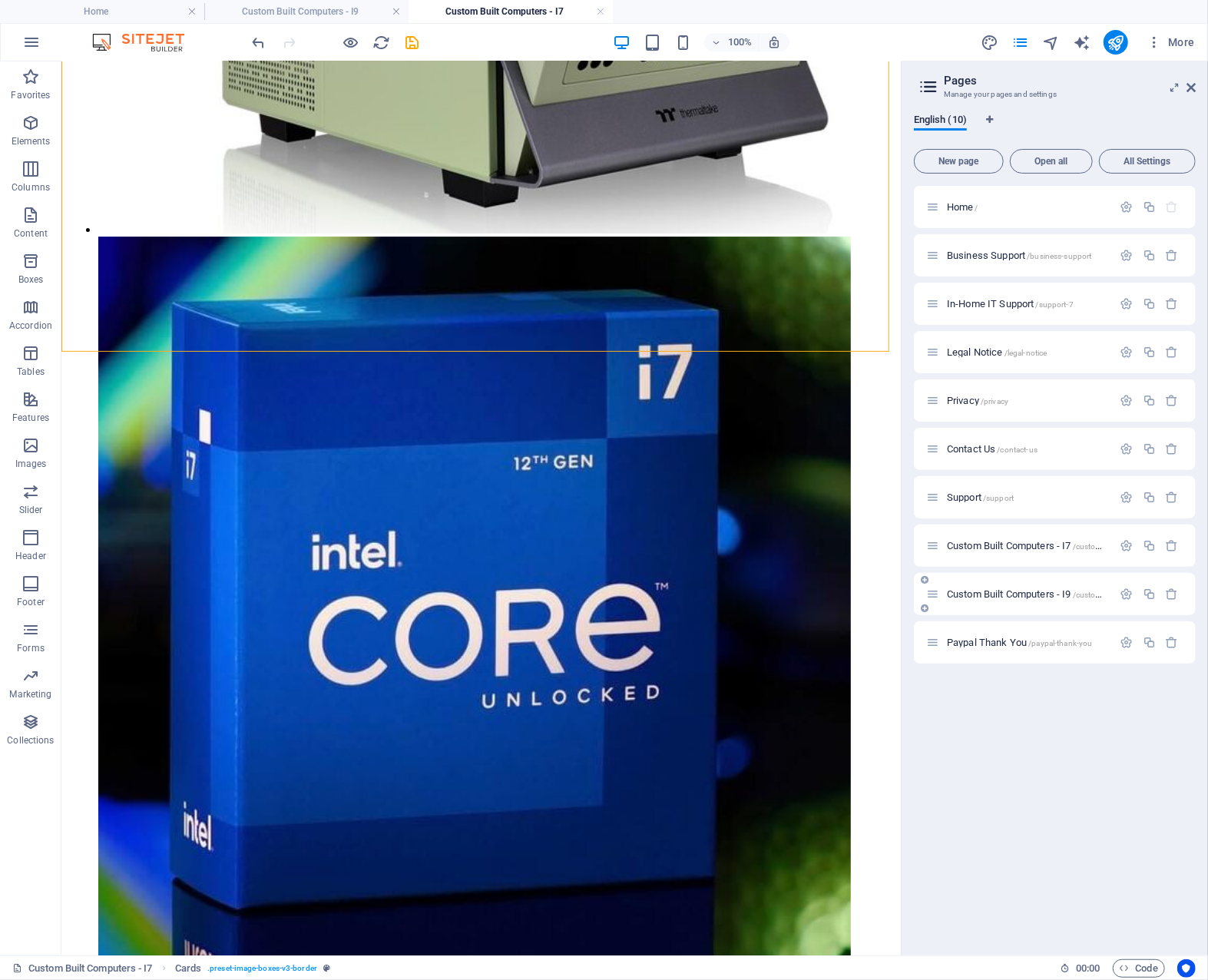
click at [1022, 594] on span "Custom Built Computers - I9 /custom-built-computers-i9" at bounding box center [1058, 594] width 222 height 12
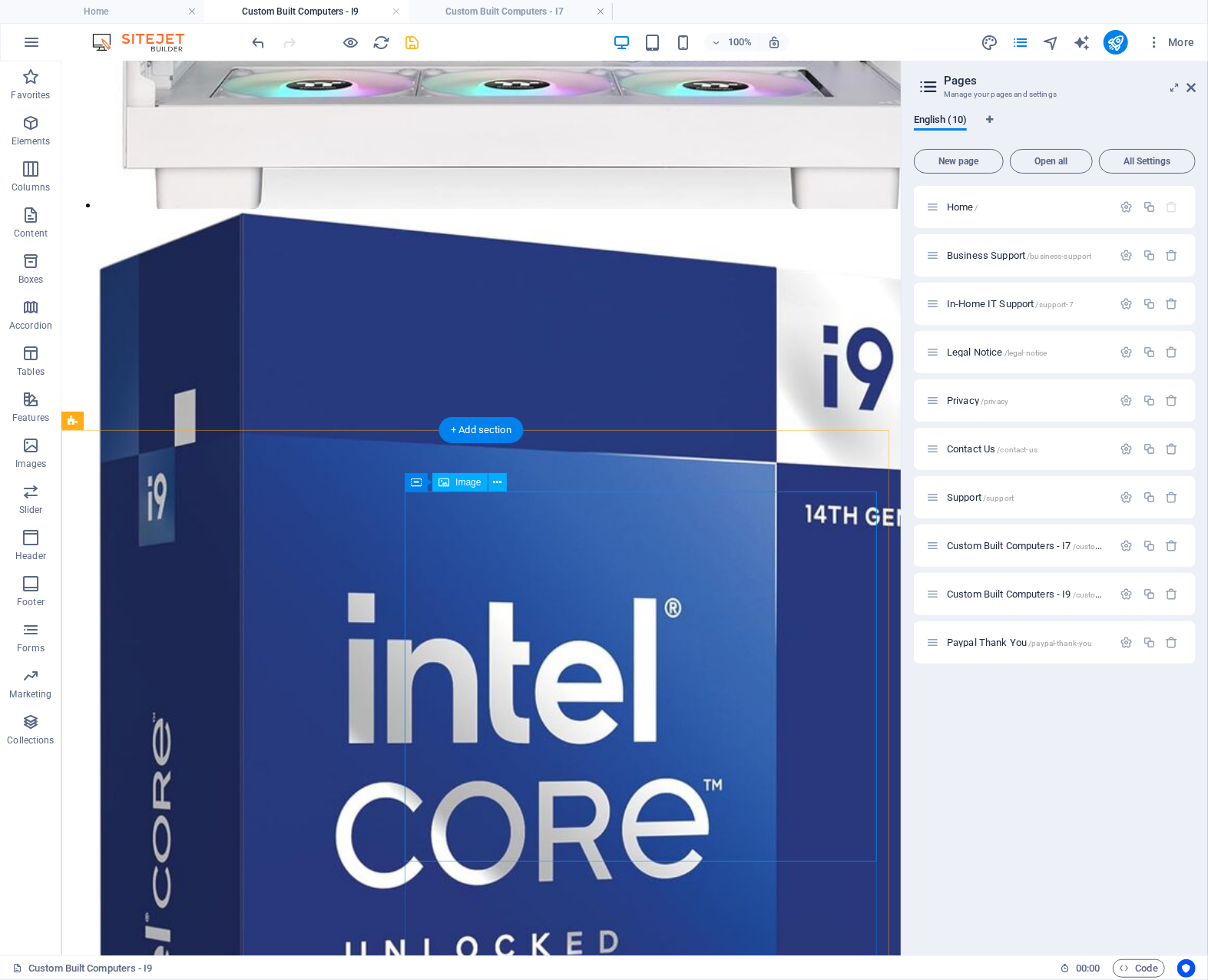
scroll to position [3041, 0]
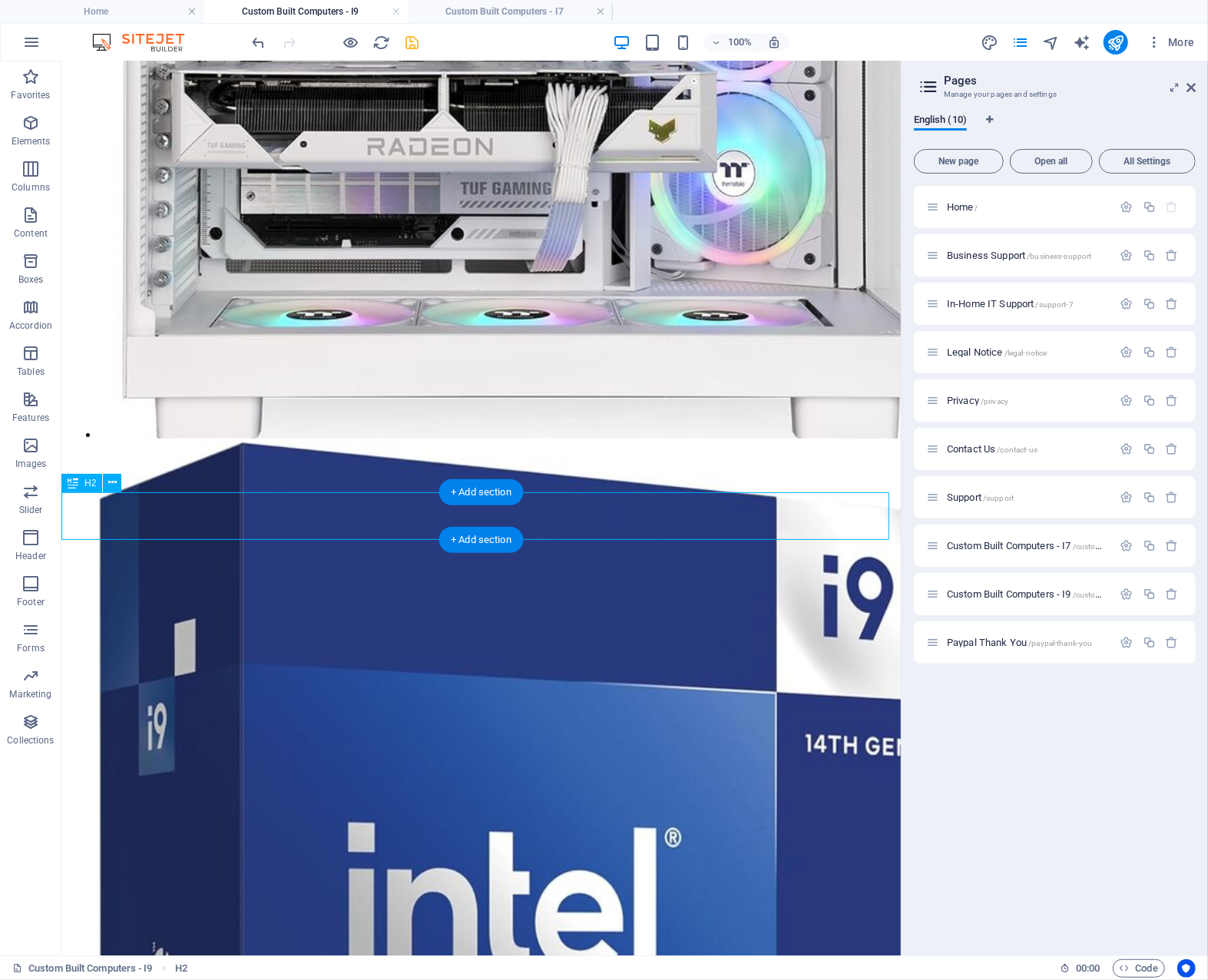
scroll to position [3259, 0]
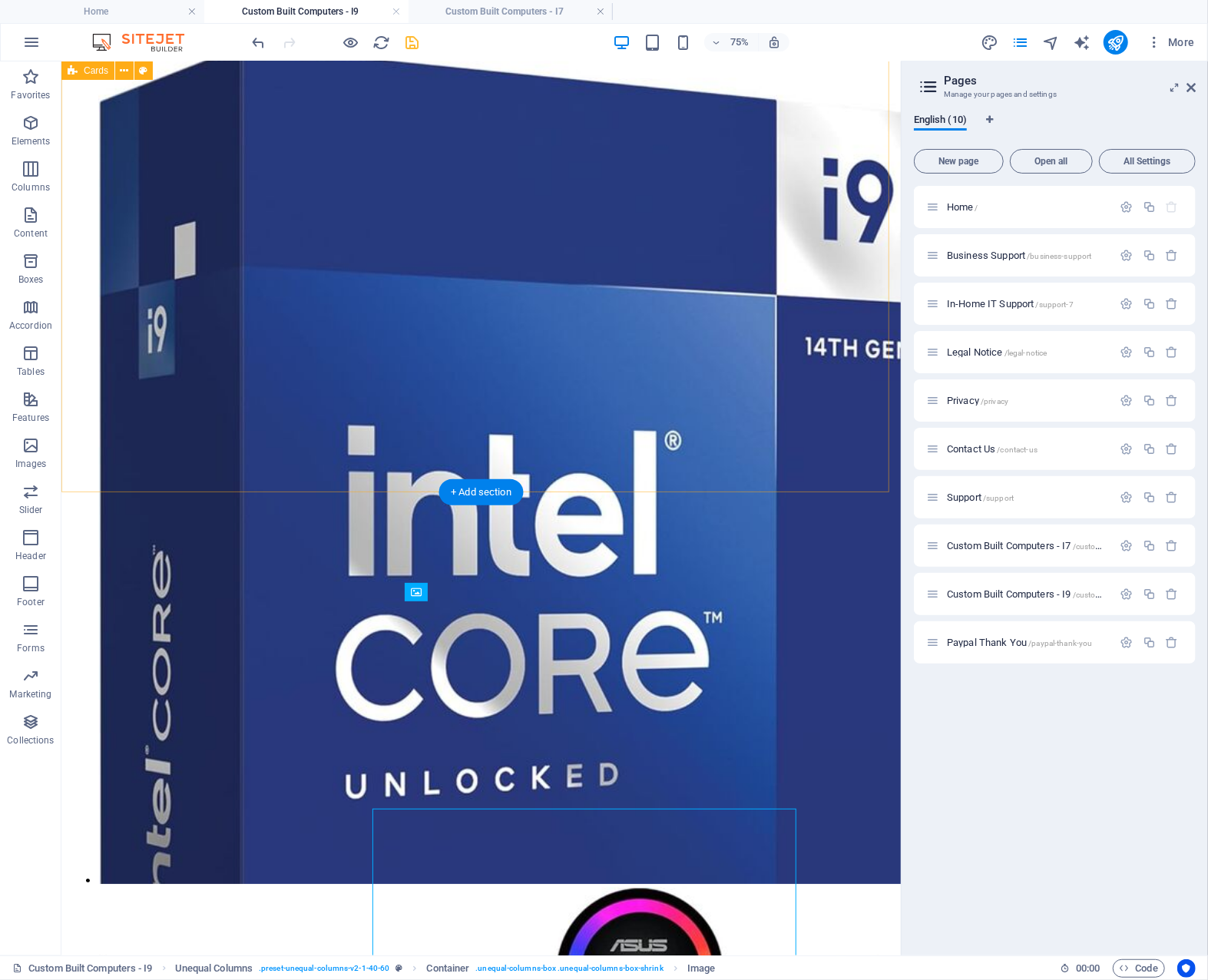
scroll to position [3041, 0]
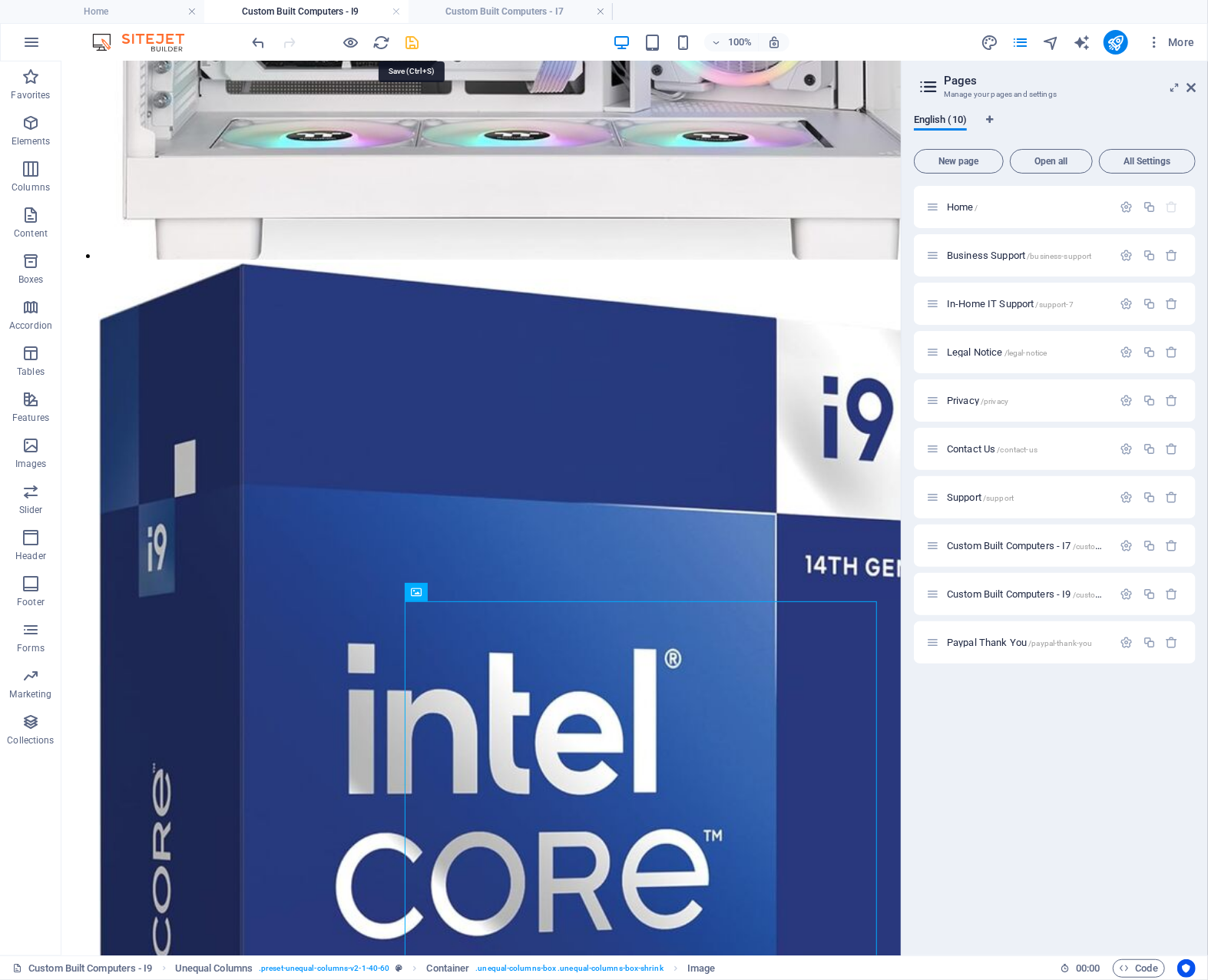
click at [410, 41] on icon "save" at bounding box center [412, 42] width 18 height 18
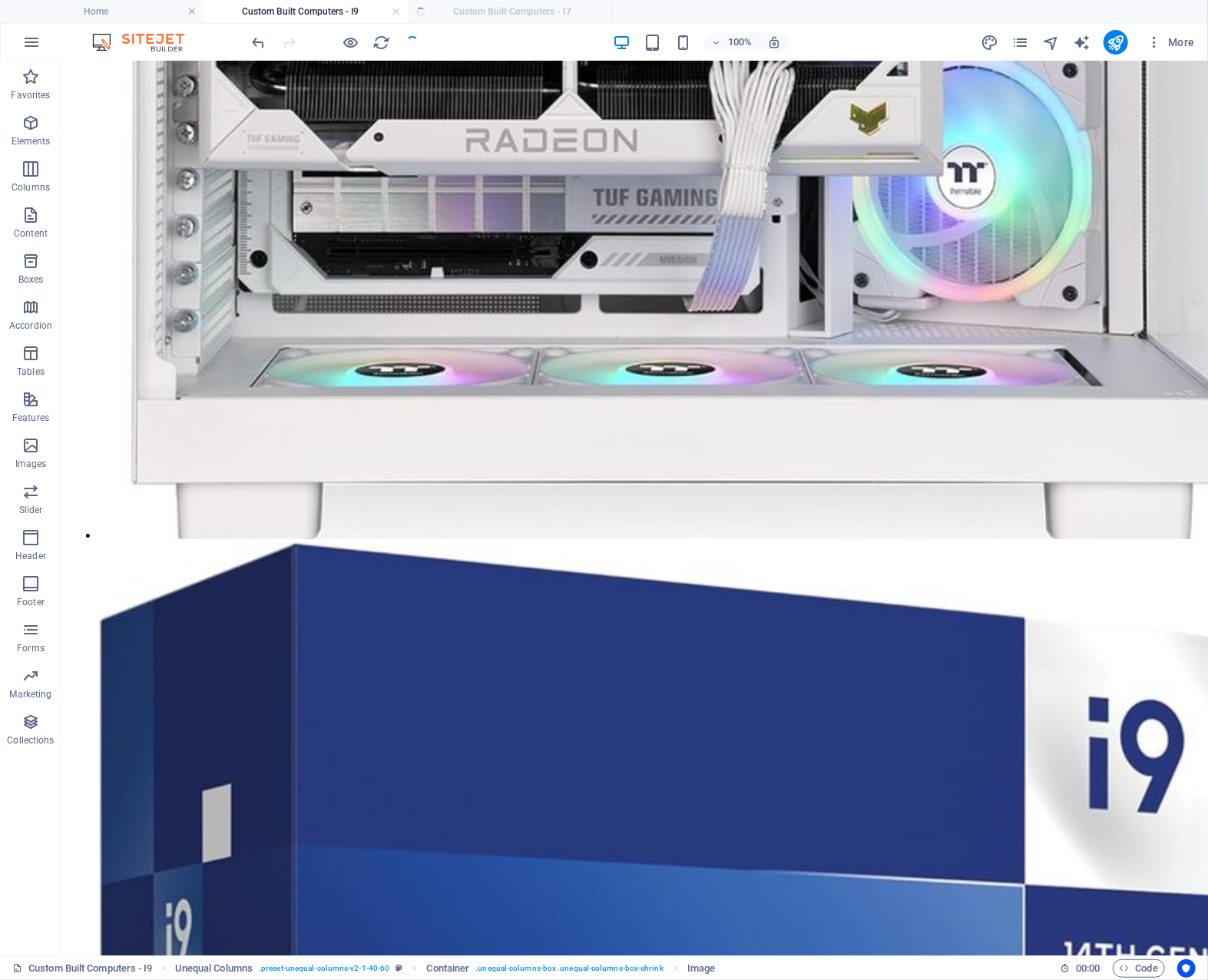
scroll to position [3234, 0]
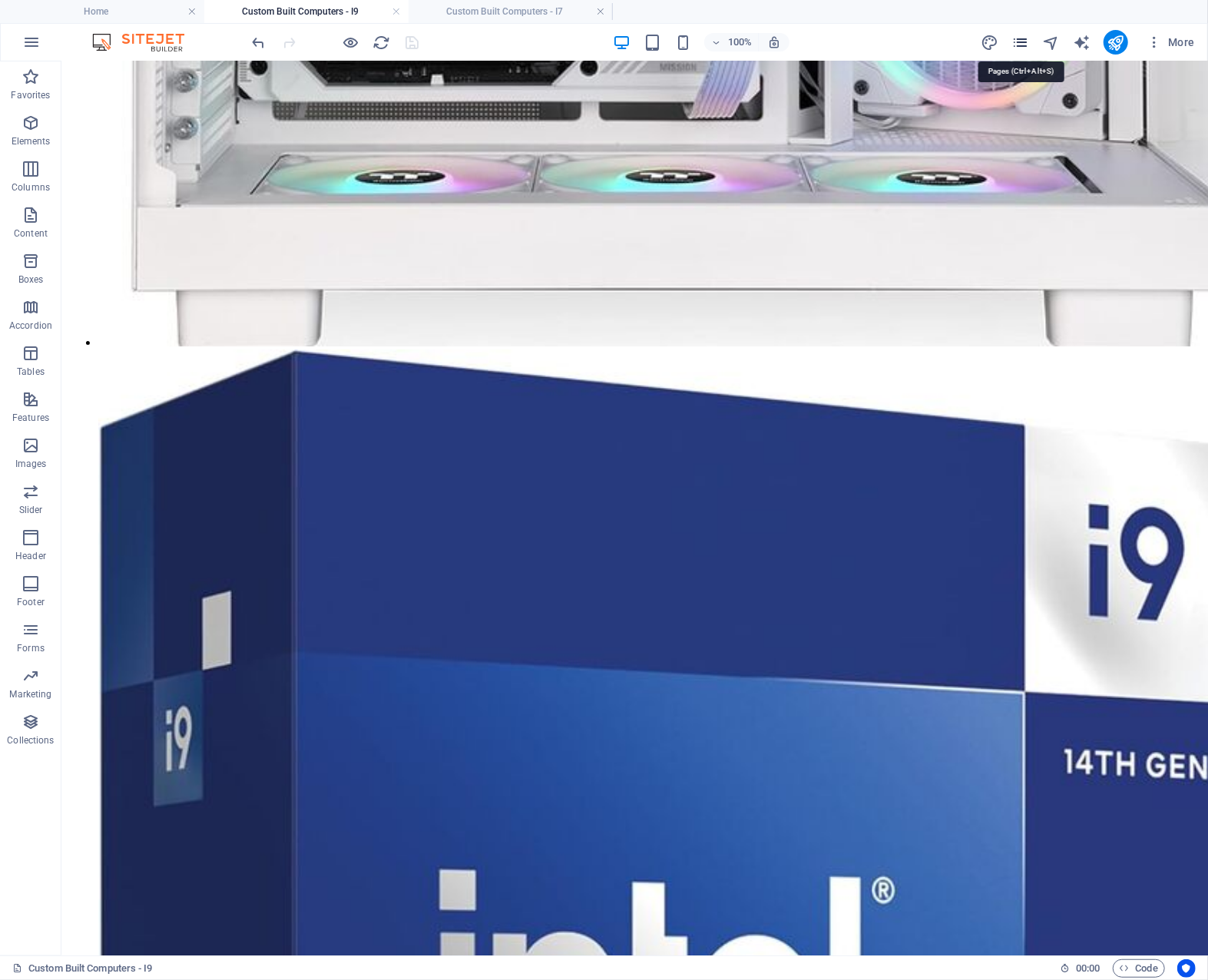
click at [1024, 41] on icon "pages" at bounding box center [1020, 42] width 18 height 18
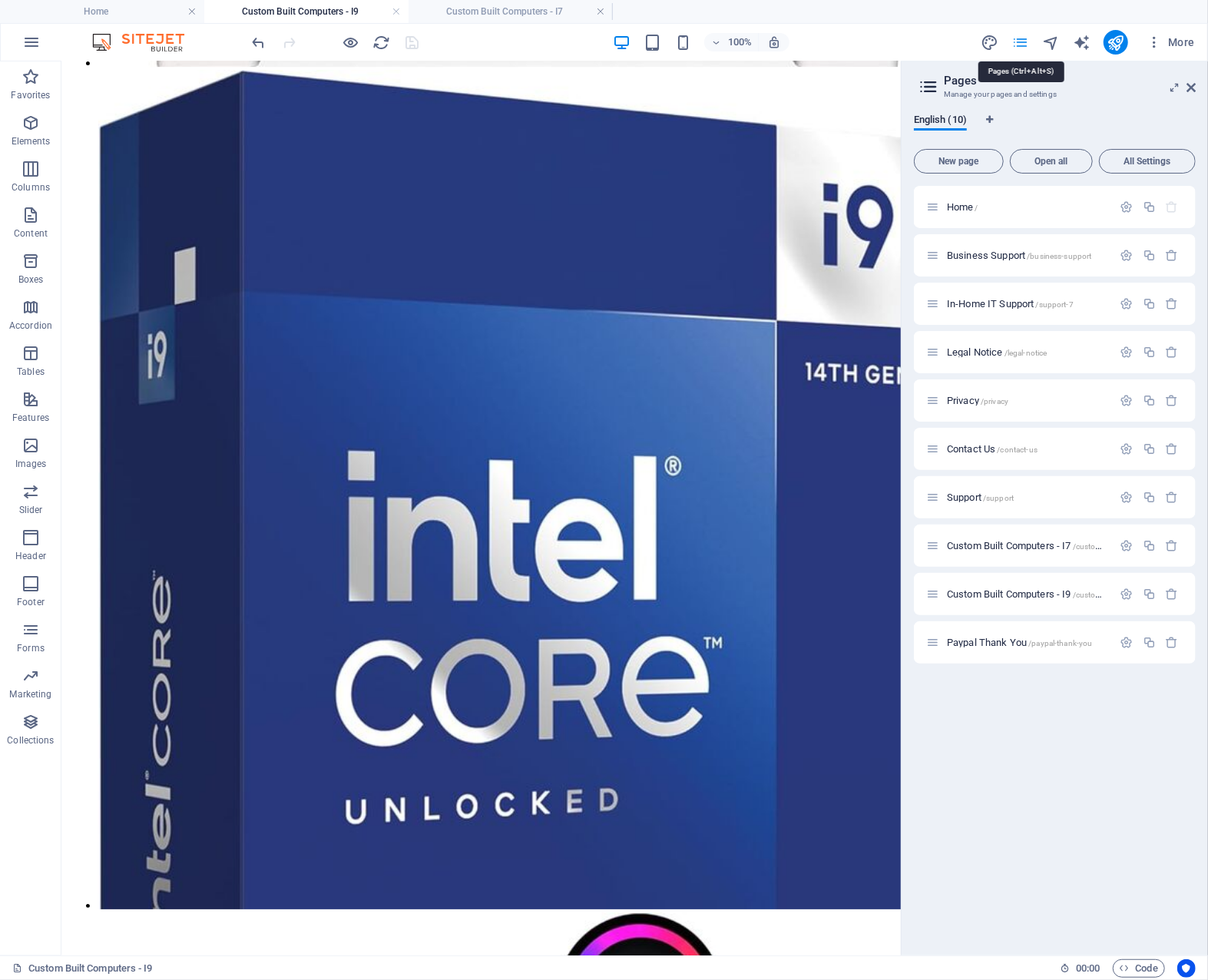
scroll to position [3041, 0]
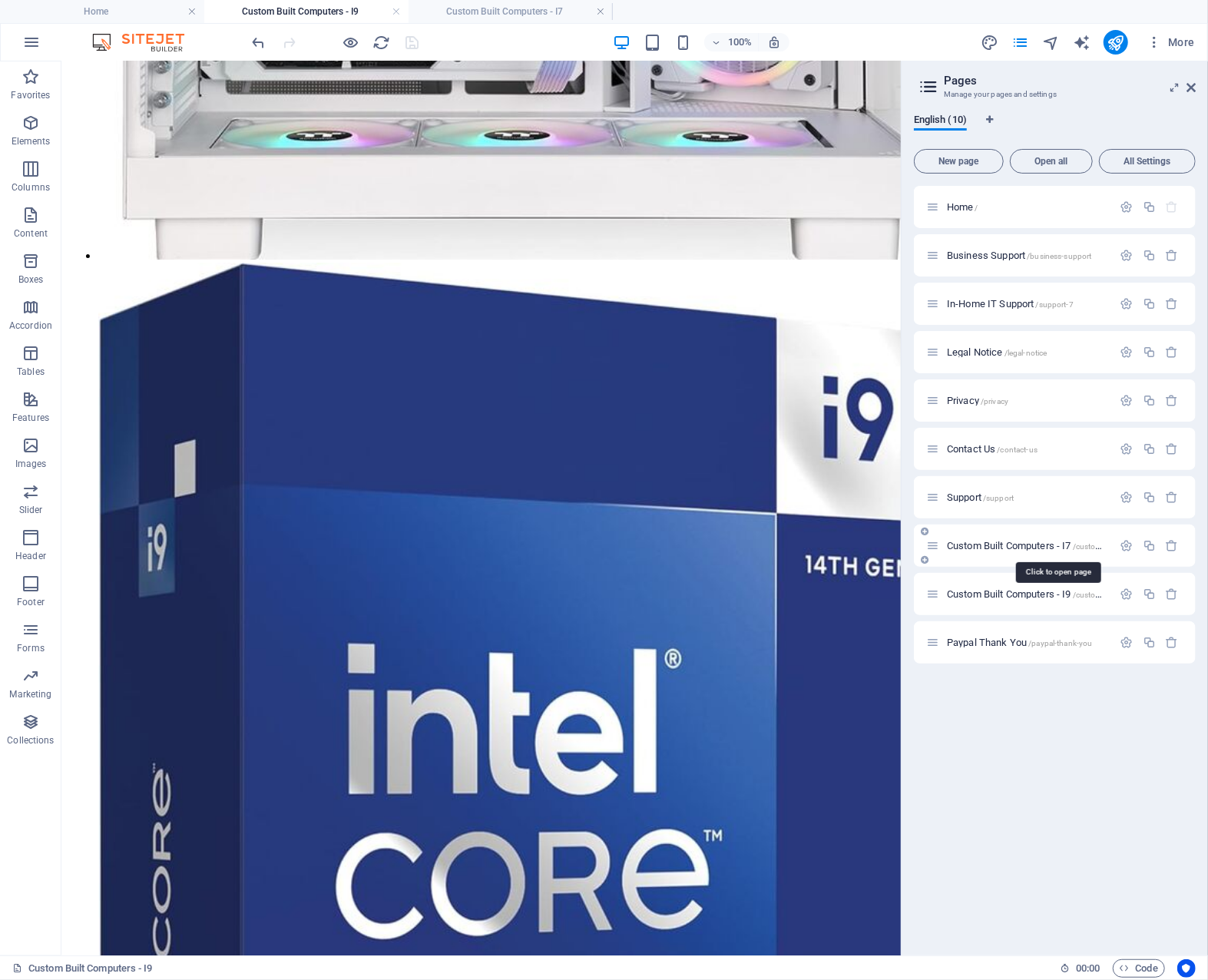
click at [1014, 542] on span "Custom Built Computers - I7 /custom-built-computers-i7" at bounding box center [1058, 546] width 222 height 12
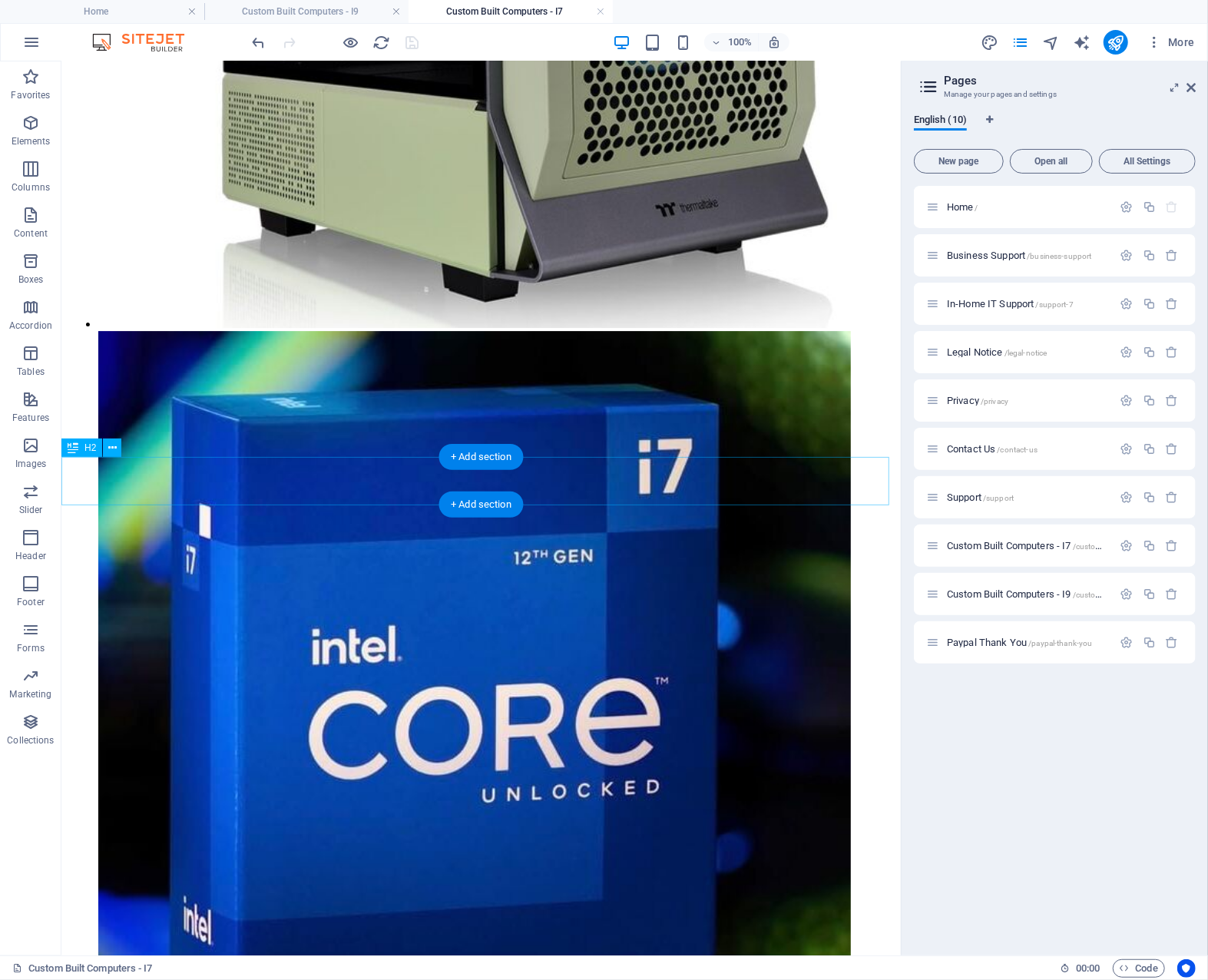
scroll to position [3007, 0]
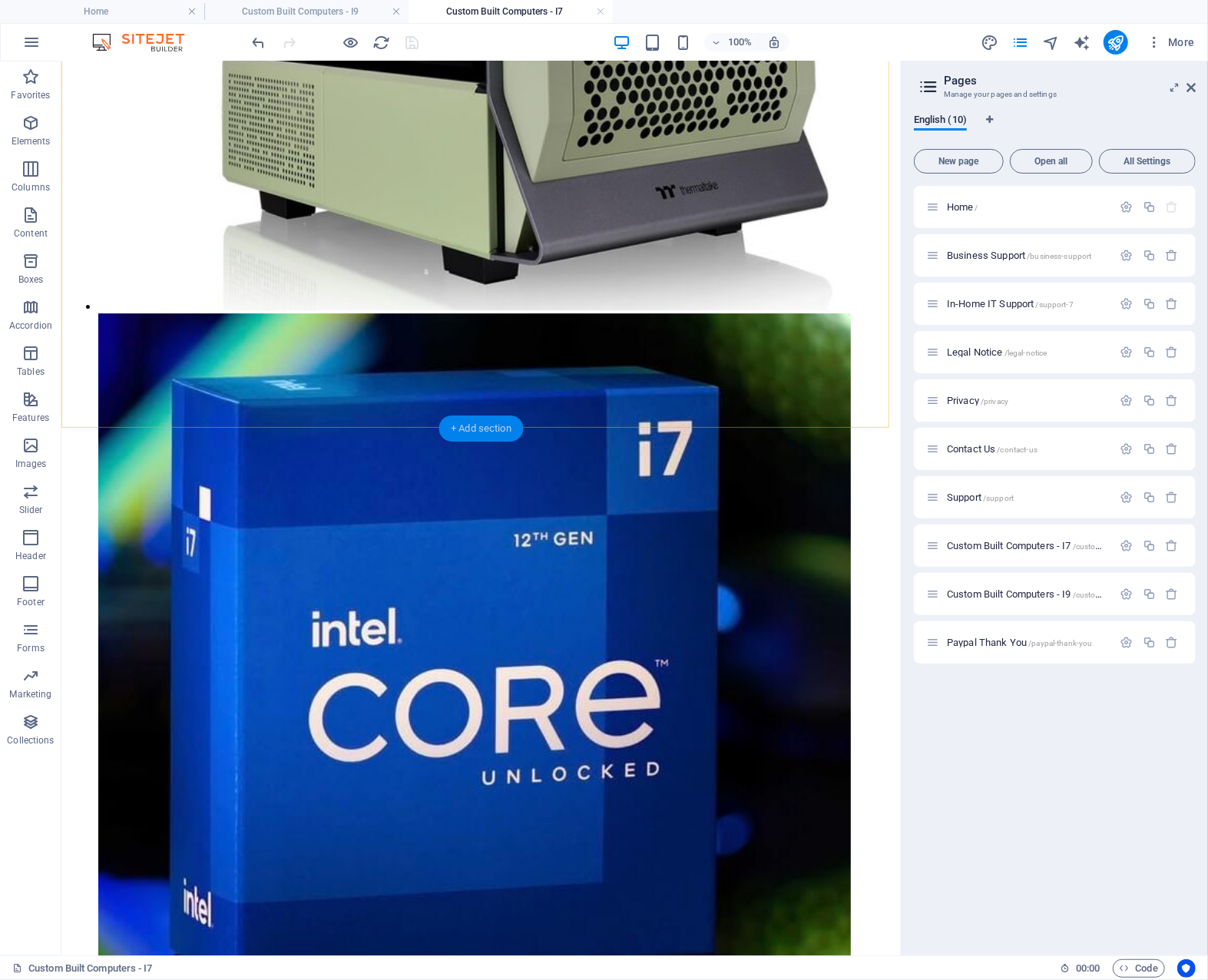
click at [481, 423] on div "+ Add section" at bounding box center [481, 428] width 86 height 26
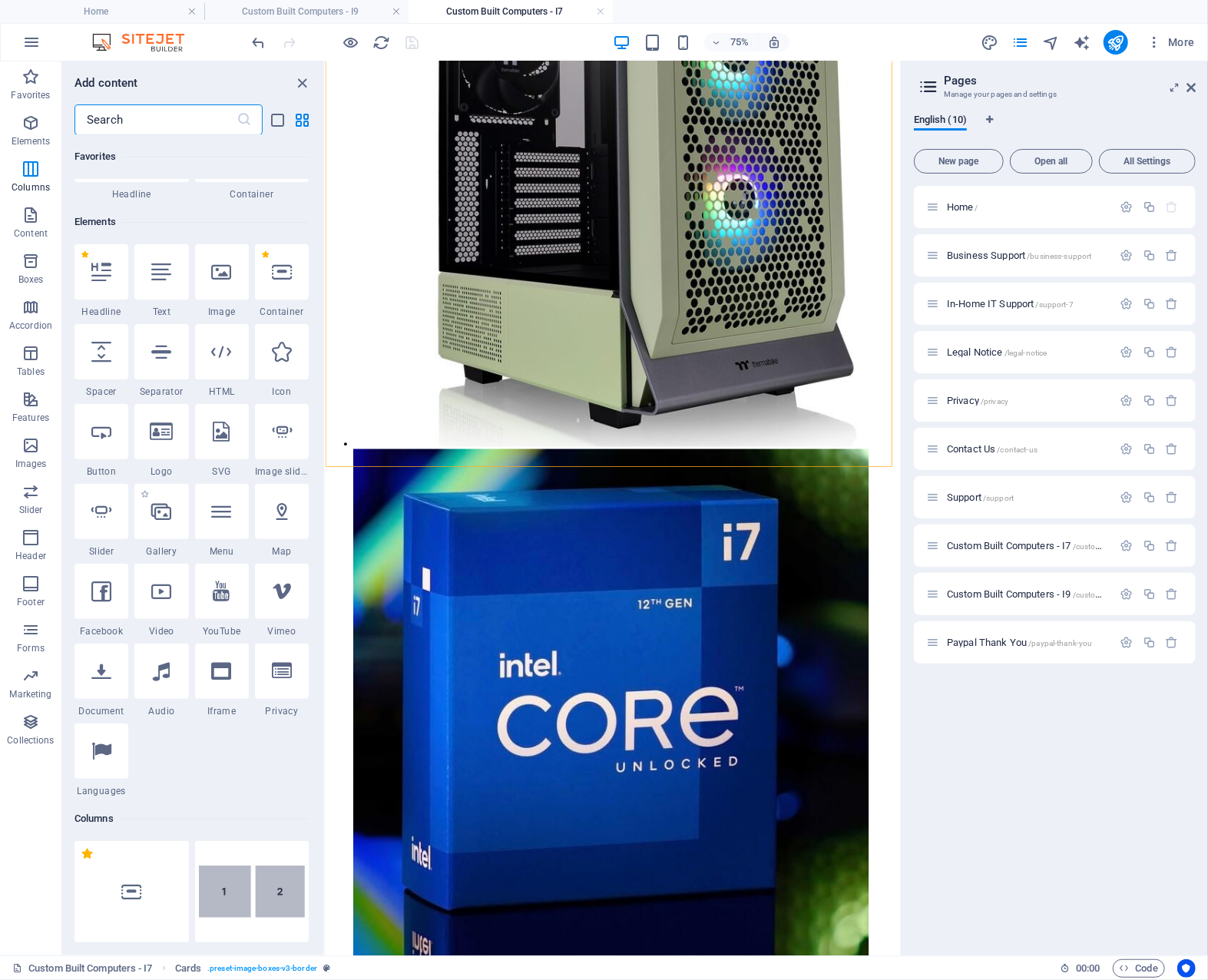
scroll to position [0, 0]
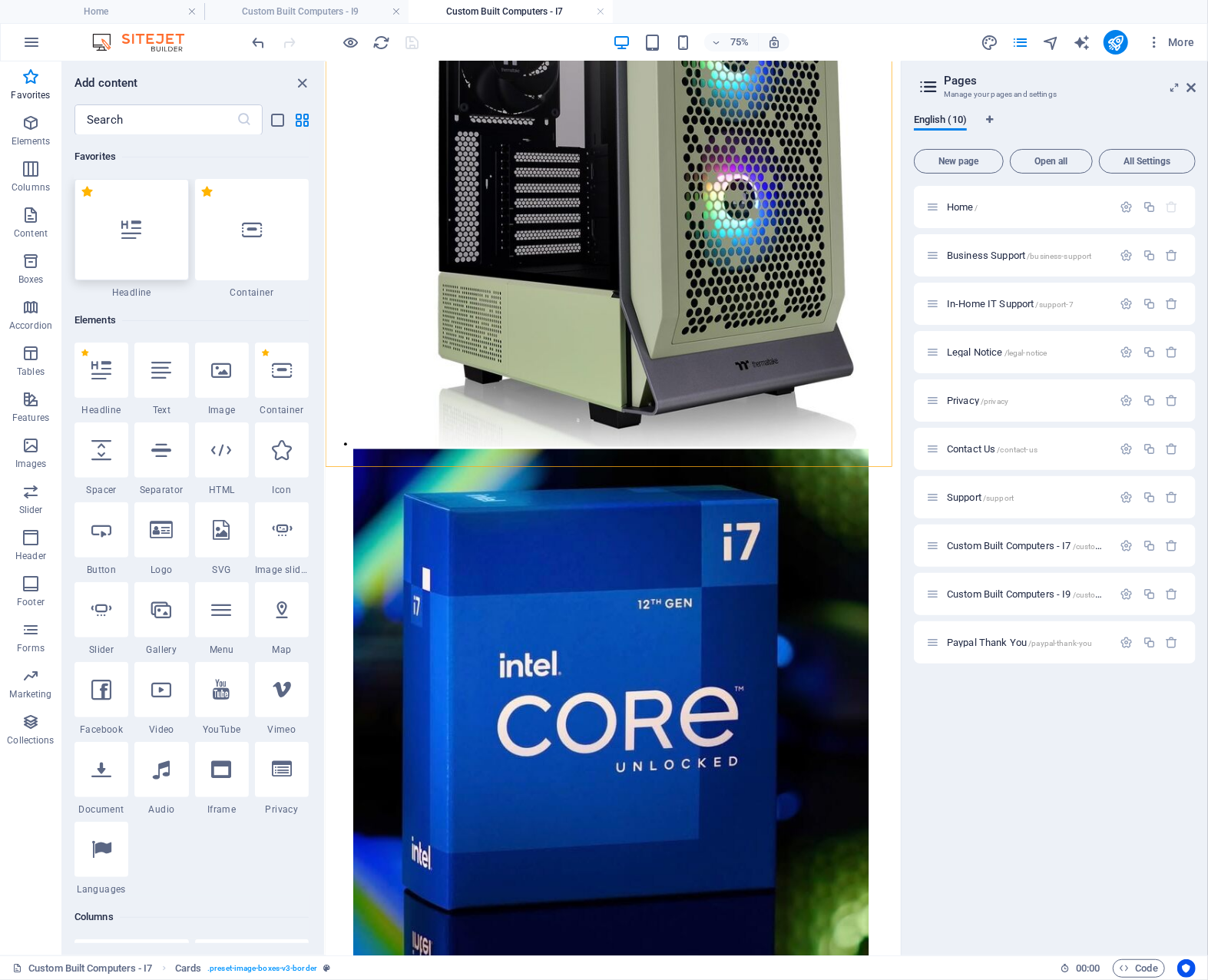
click at [134, 233] on icon at bounding box center [132, 230] width 20 height 20
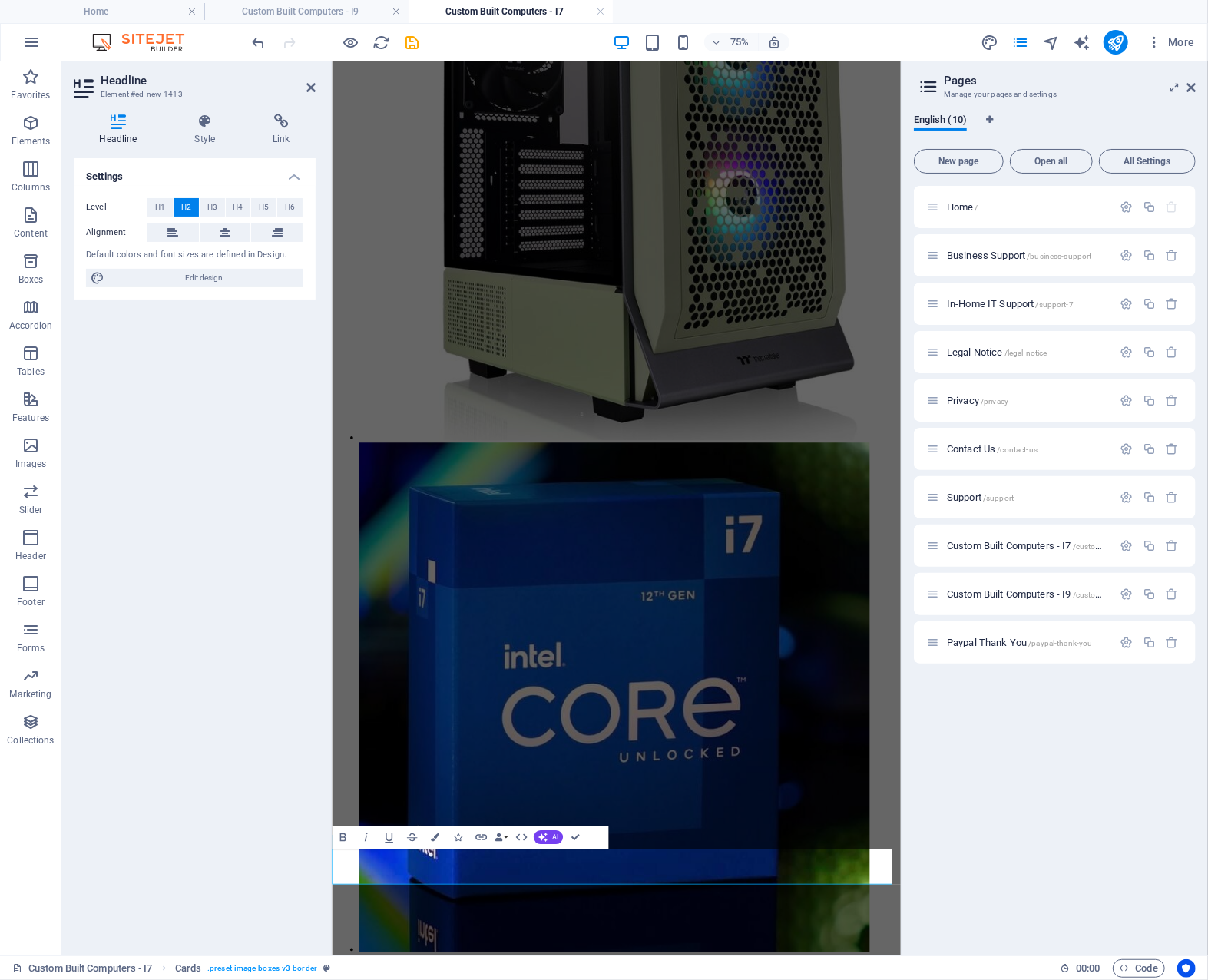
scroll to position [2537, 0]
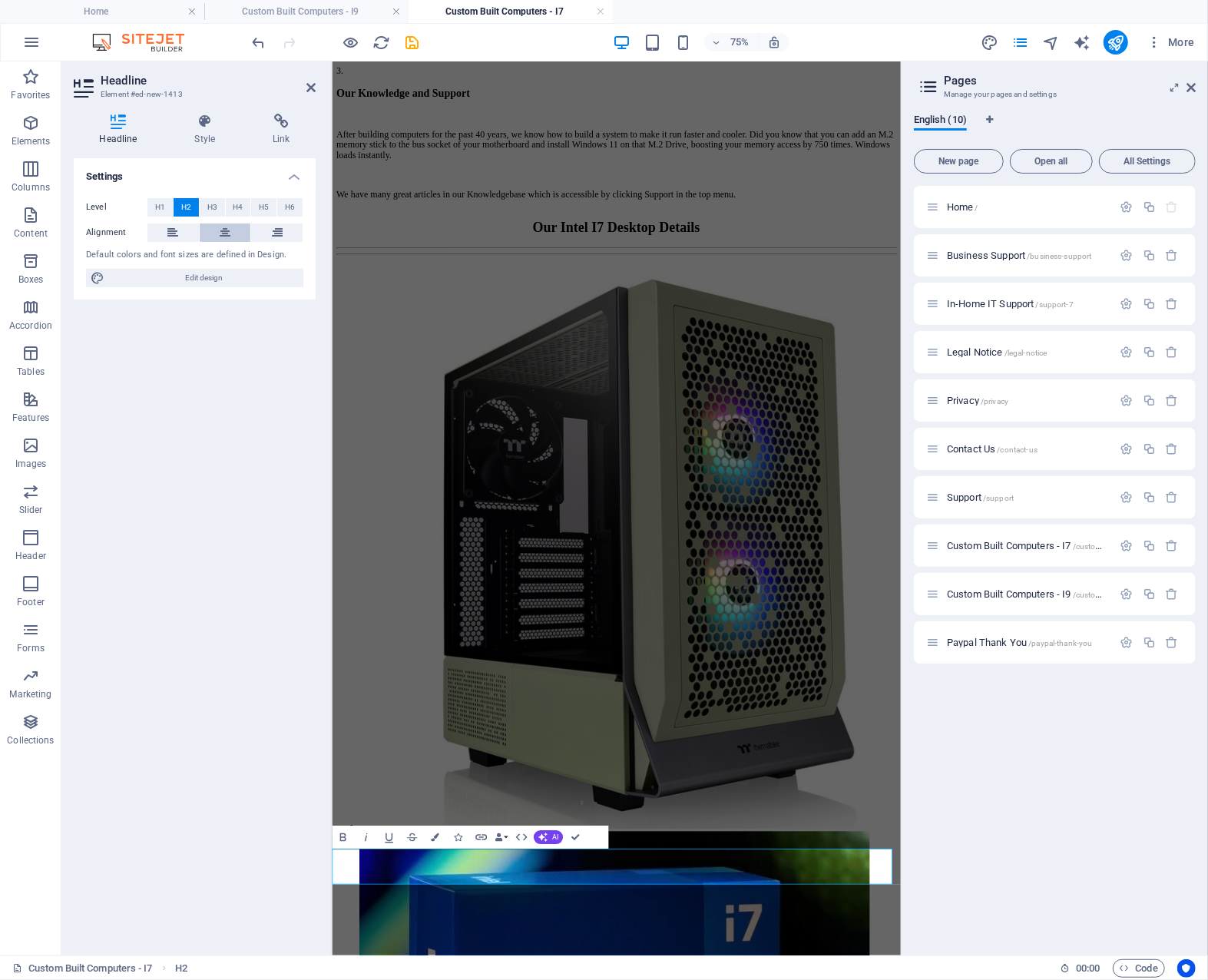
click at [226, 232] on icon at bounding box center [225, 233] width 11 height 18
drag, startPoint x: 835, startPoint y: 1137, endPoint x: 586, endPoint y: 1135, distance: 249.0
drag, startPoint x: 920, startPoint y: 1138, endPoint x: 502, endPoint y: 1136, distance: 418.0
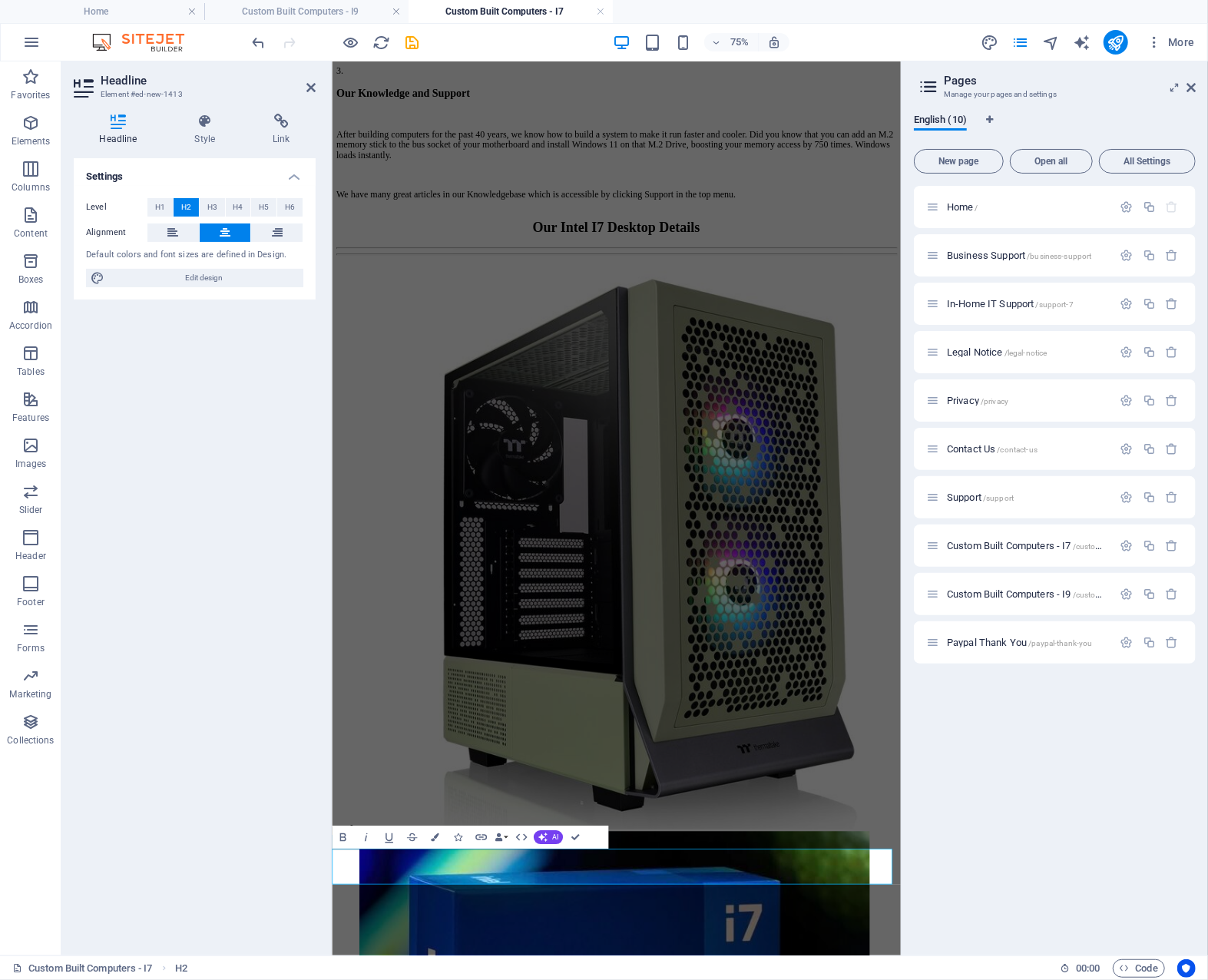
click at [436, 834] on icon "button" at bounding box center [435, 837] width 8 height 8
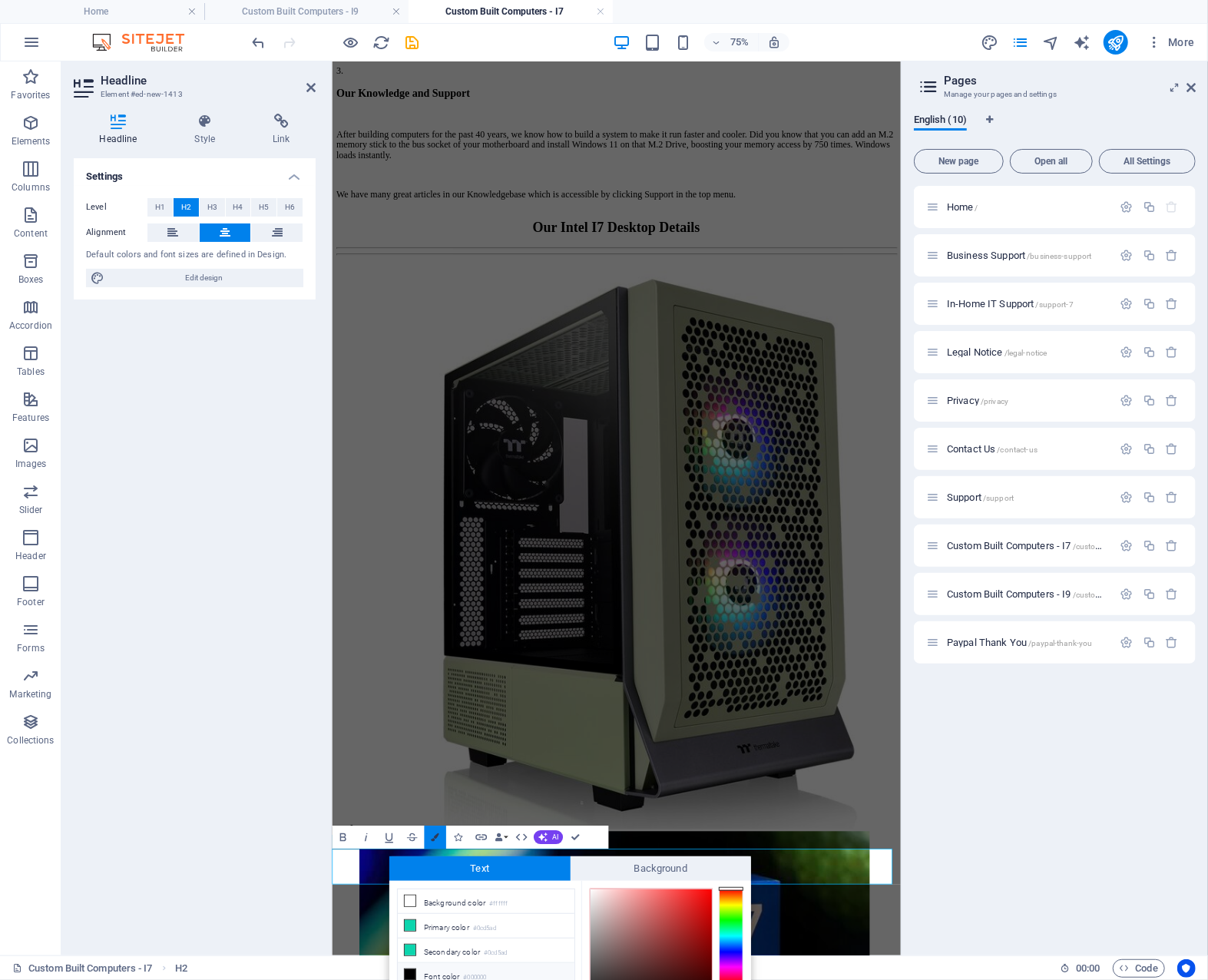
scroll to position [91, 0]
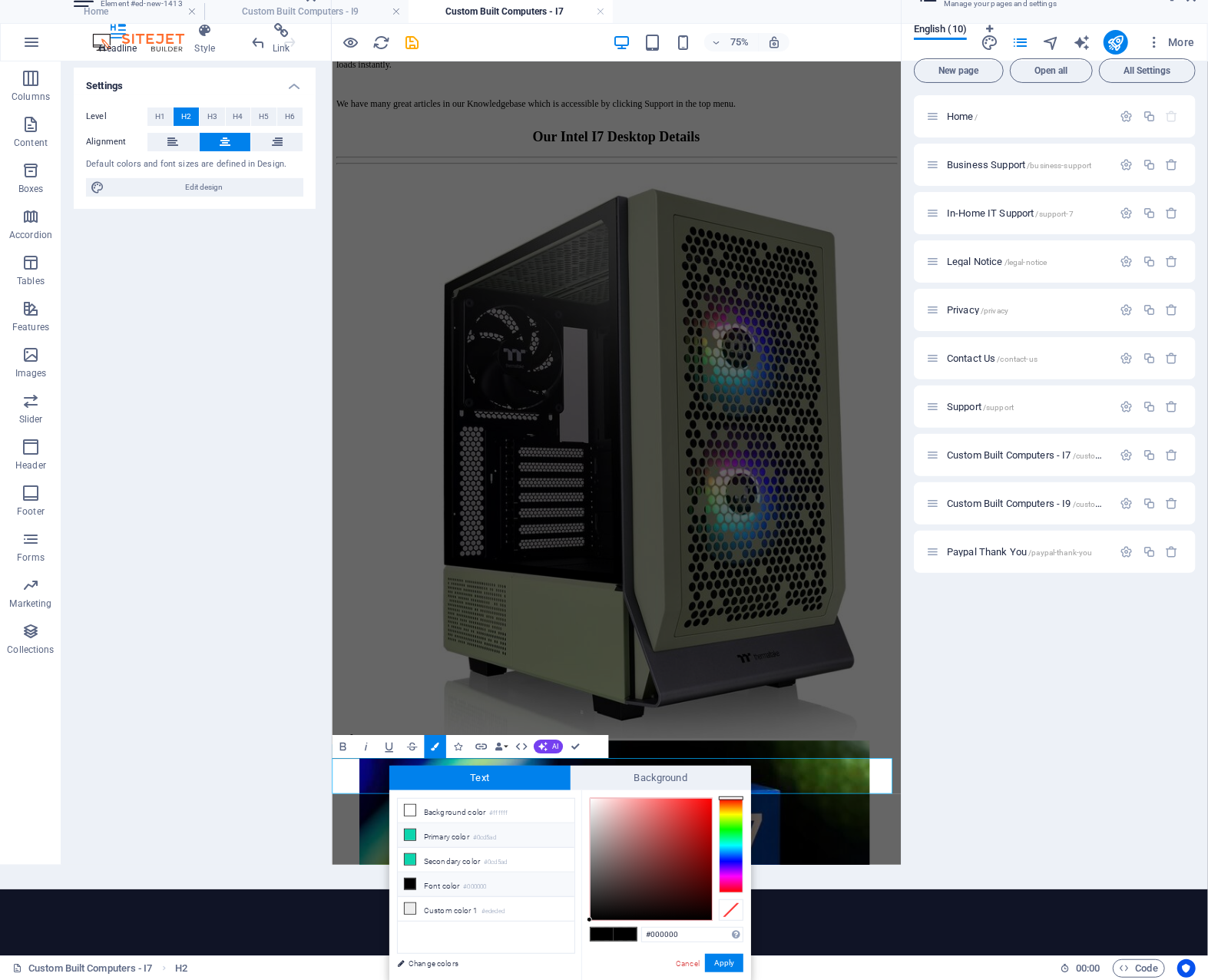
click at [444, 830] on li "Primary color #0cd5ad" at bounding box center [486, 835] width 177 height 24
type input "#0cd5ad"
click at [631, 933] on span at bounding box center [625, 935] width 23 height 13
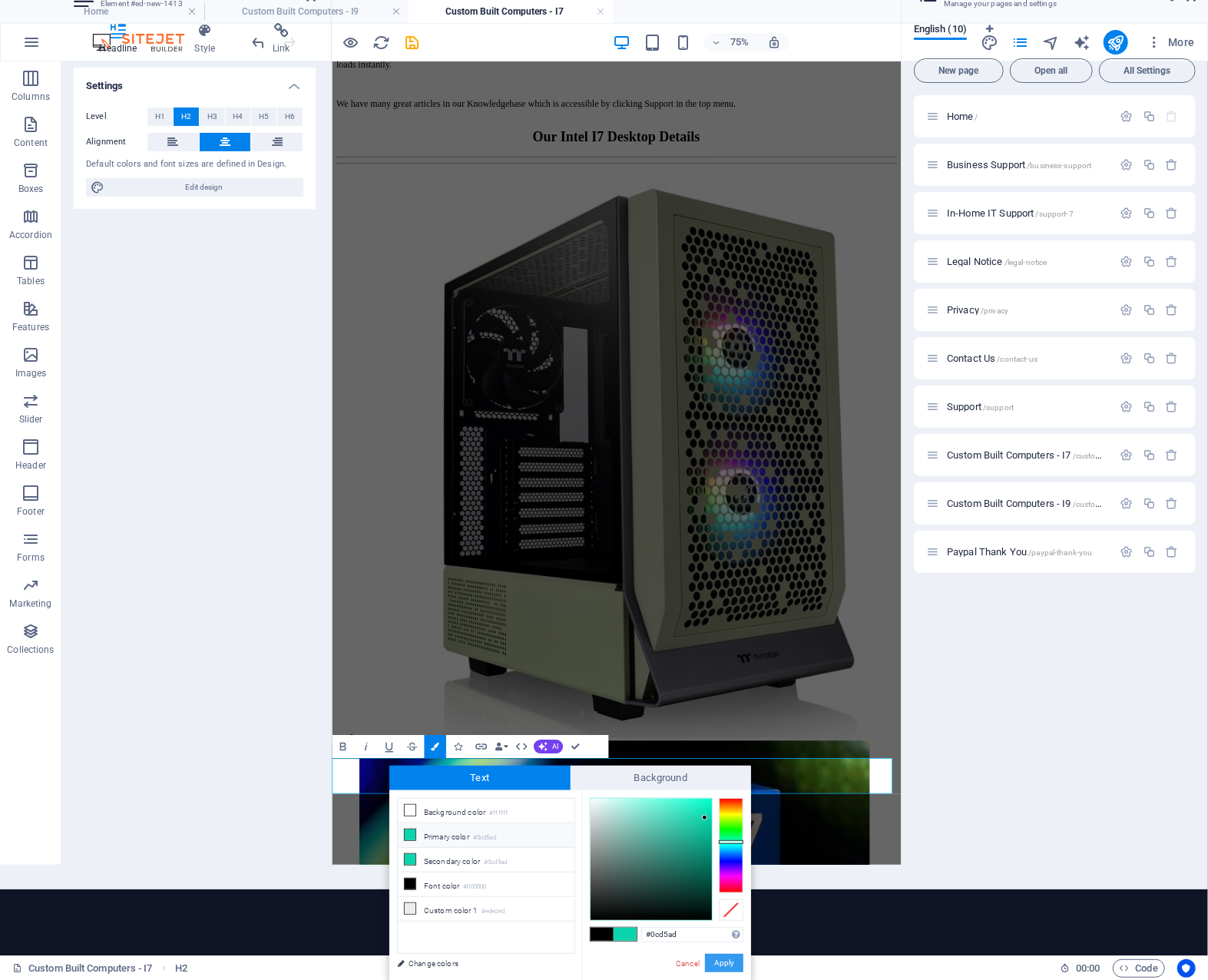
click at [728, 959] on button "Apply" at bounding box center [724, 963] width 39 height 18
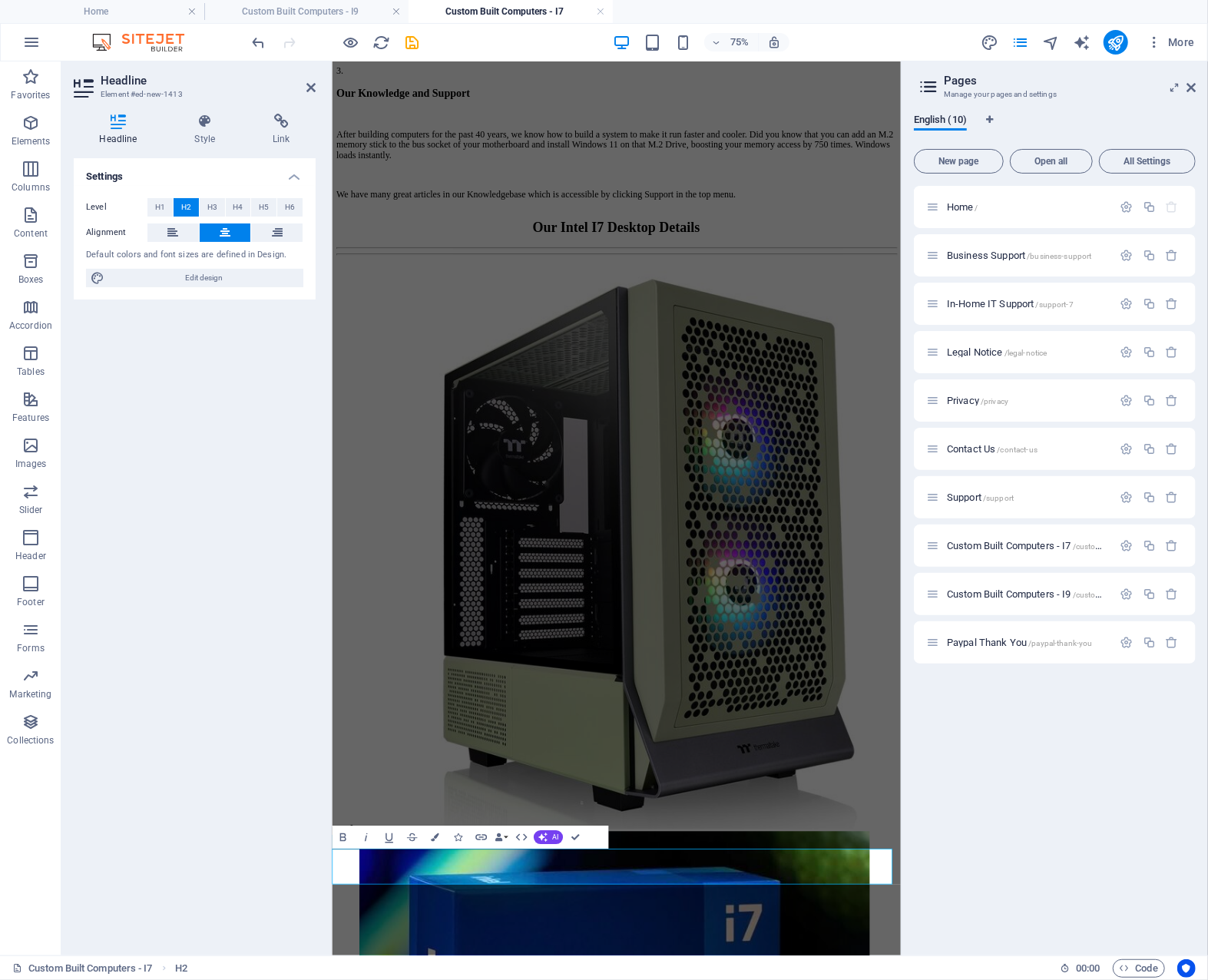
scroll to position [0, 0]
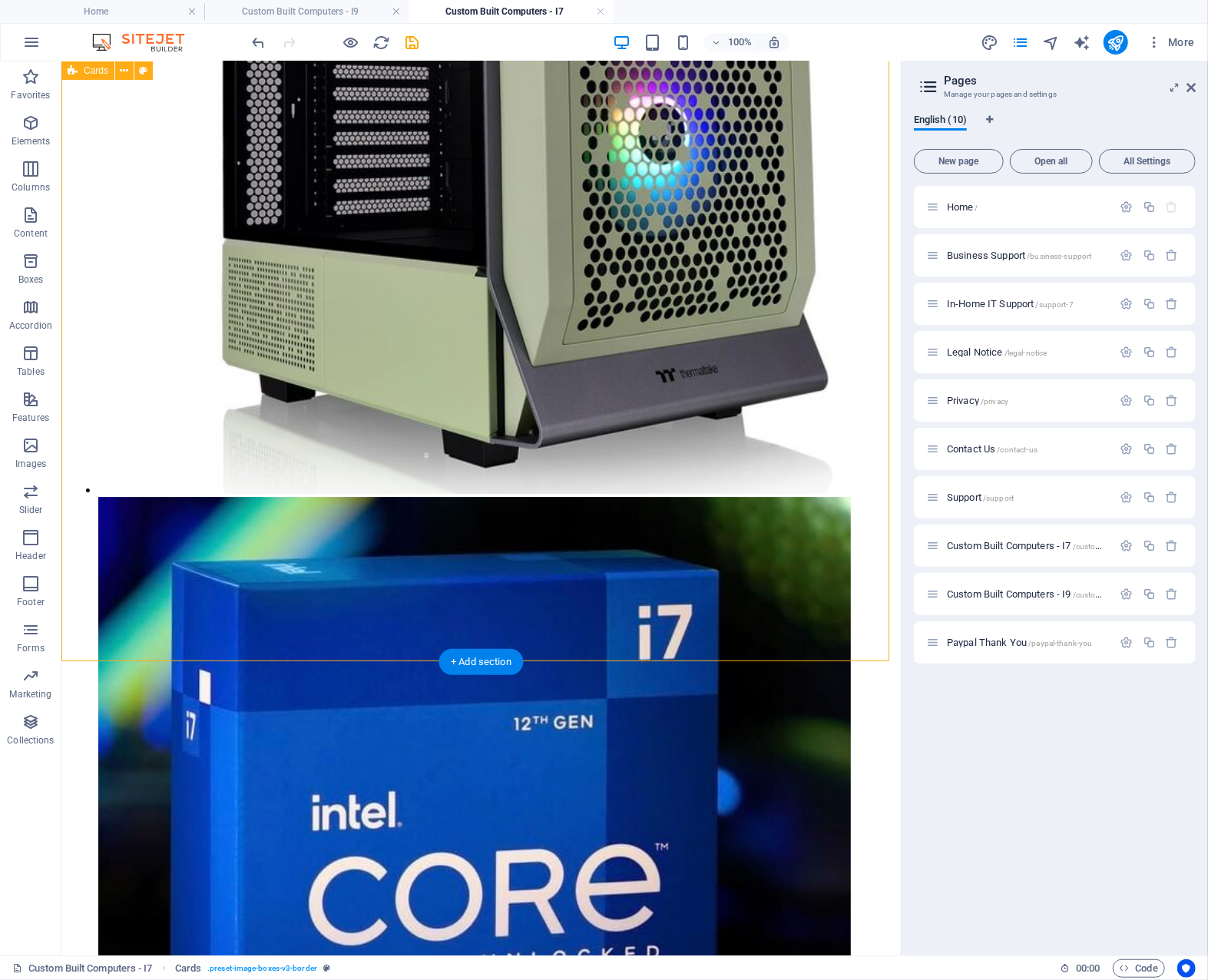
scroll to position [2951, 0]
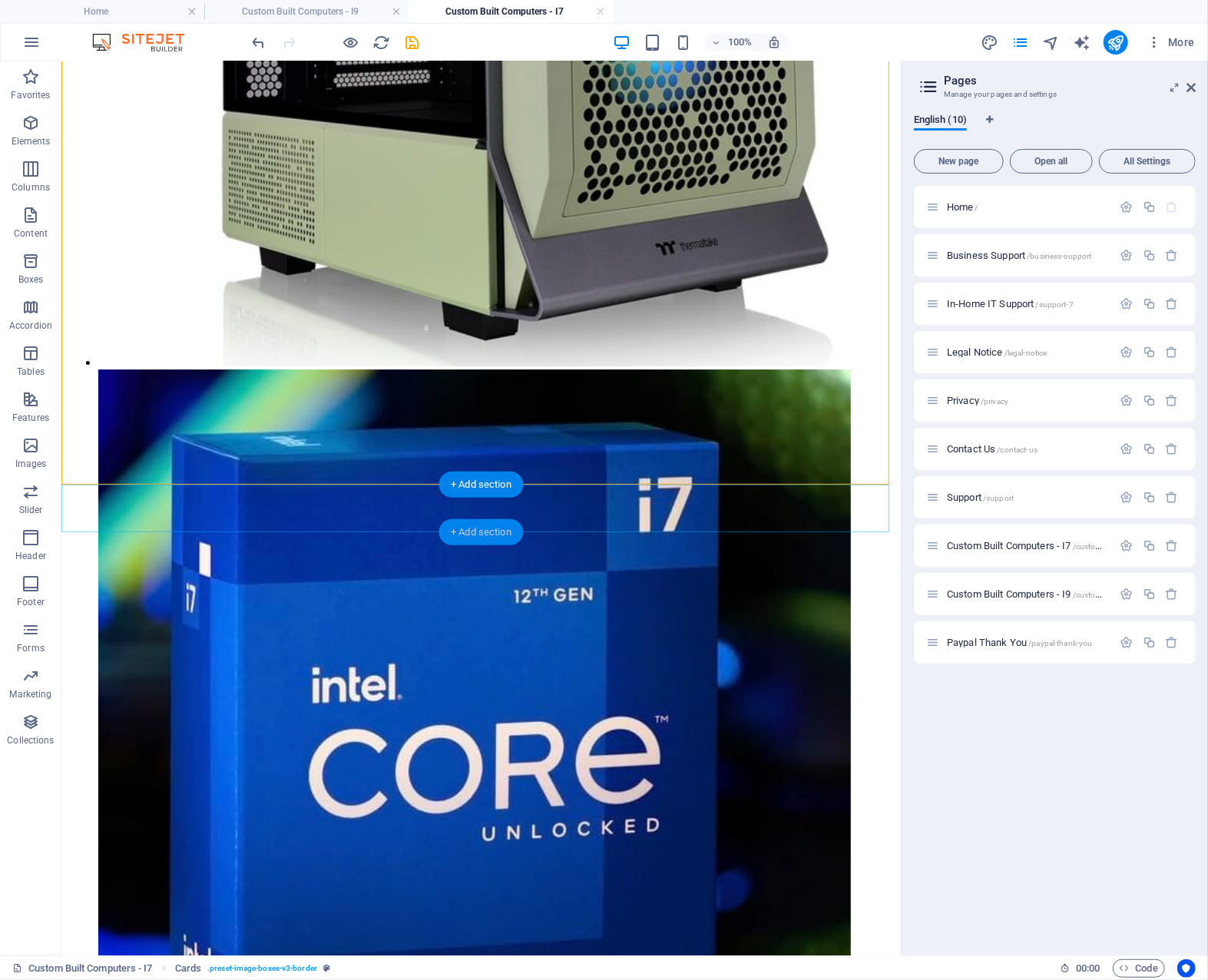
click at [485, 529] on div "+ Add section" at bounding box center [481, 531] width 86 height 26
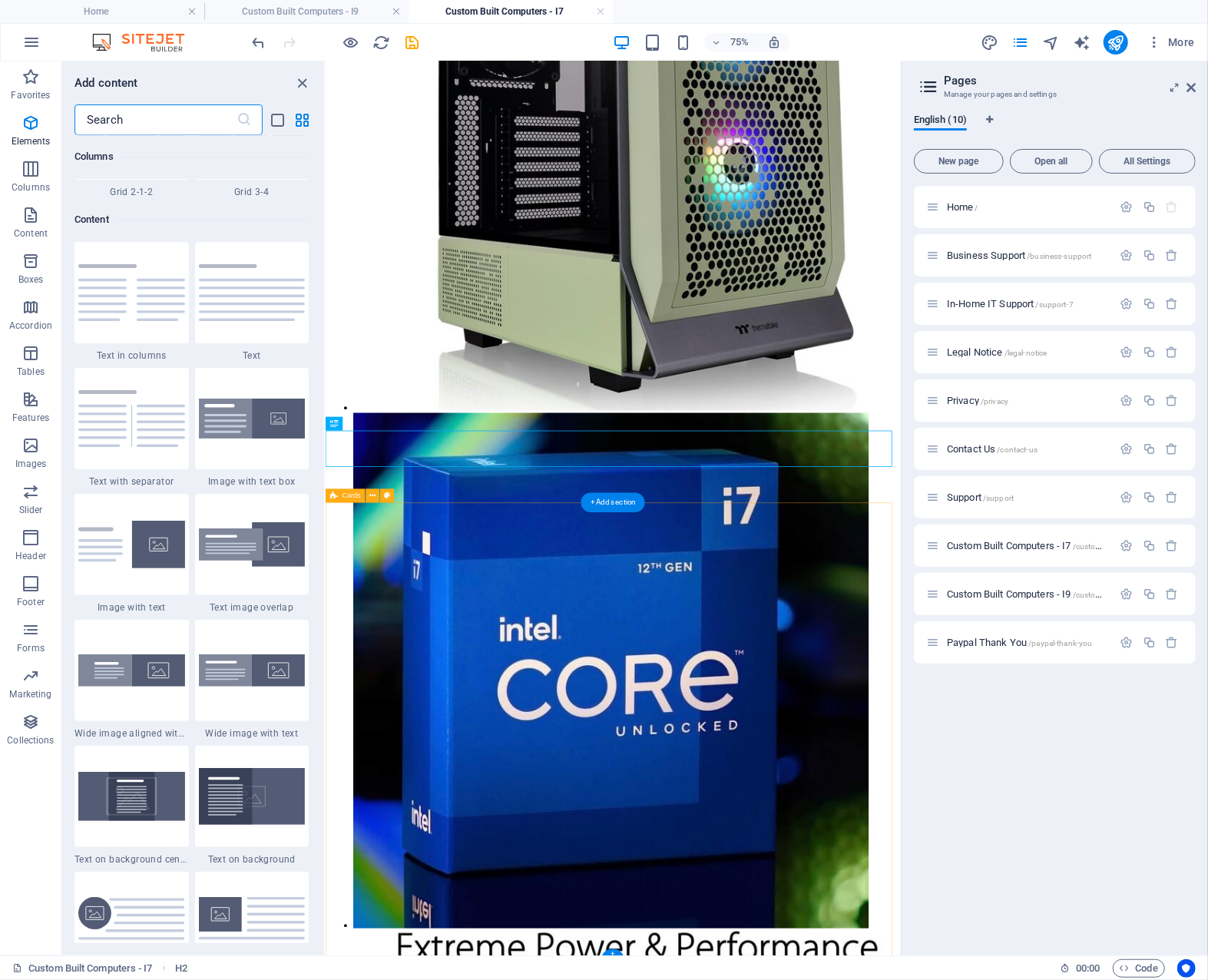
scroll to position [2688, 0]
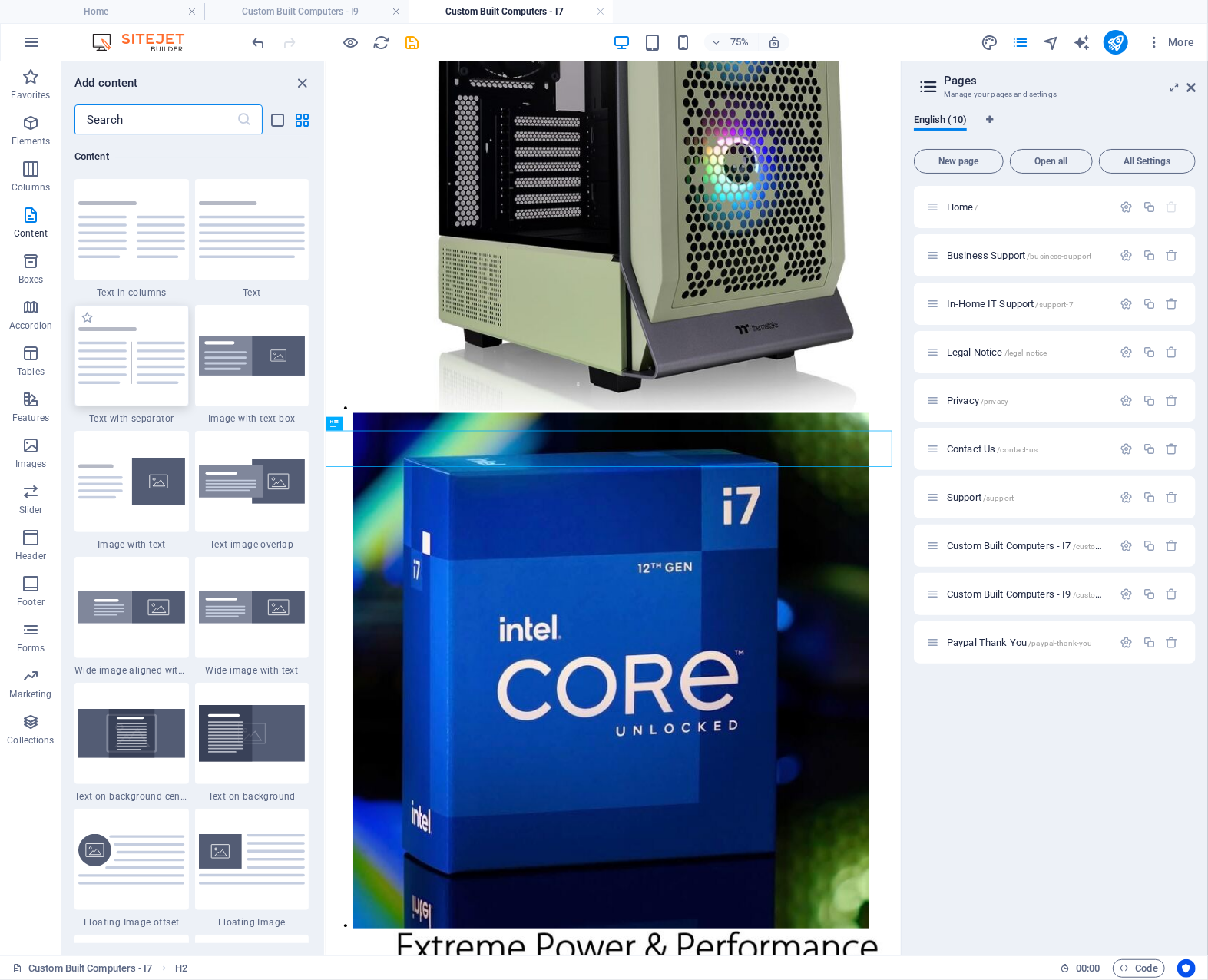
click at [133, 353] on img at bounding box center [131, 355] width 106 height 57
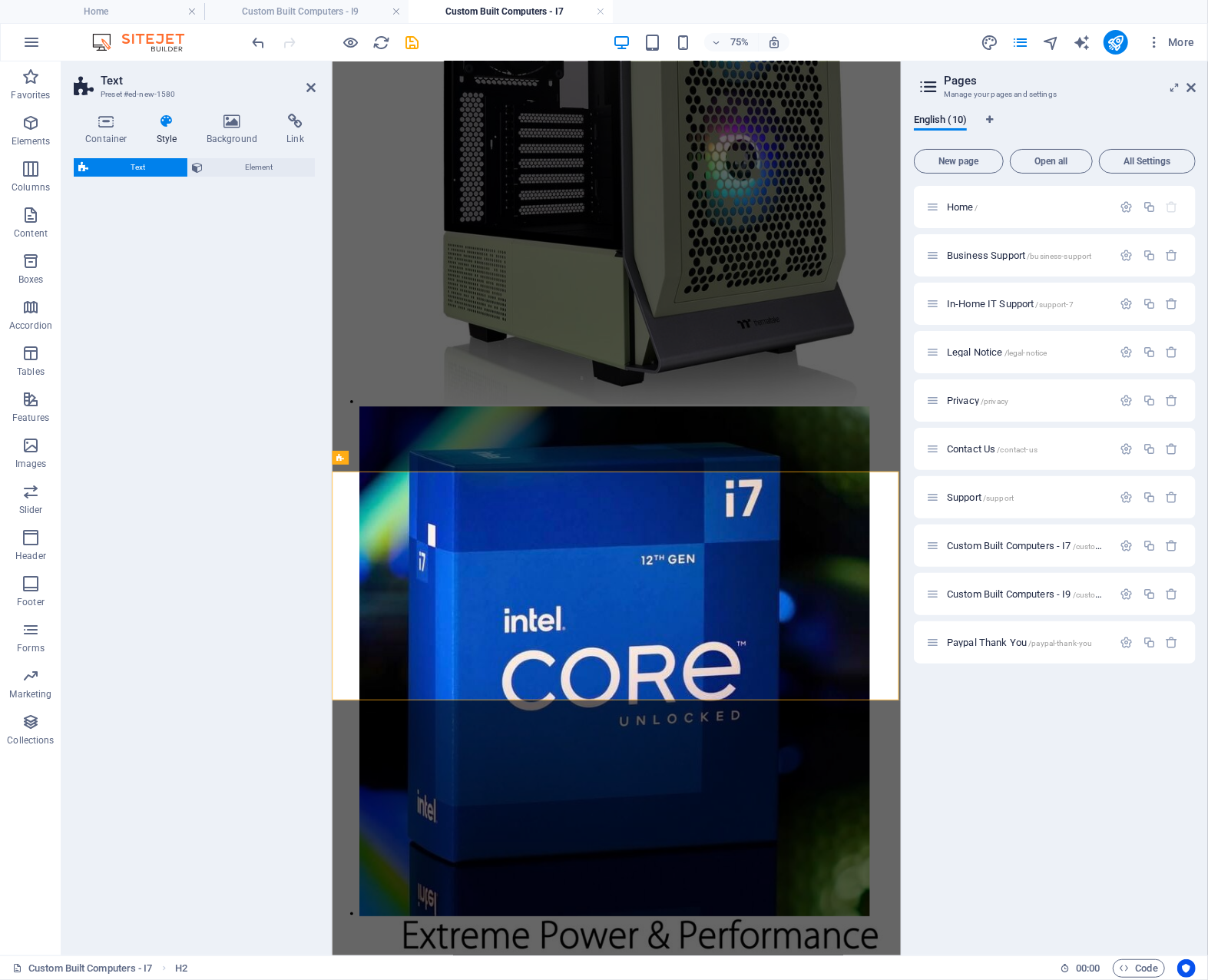
scroll to position [3097, 0]
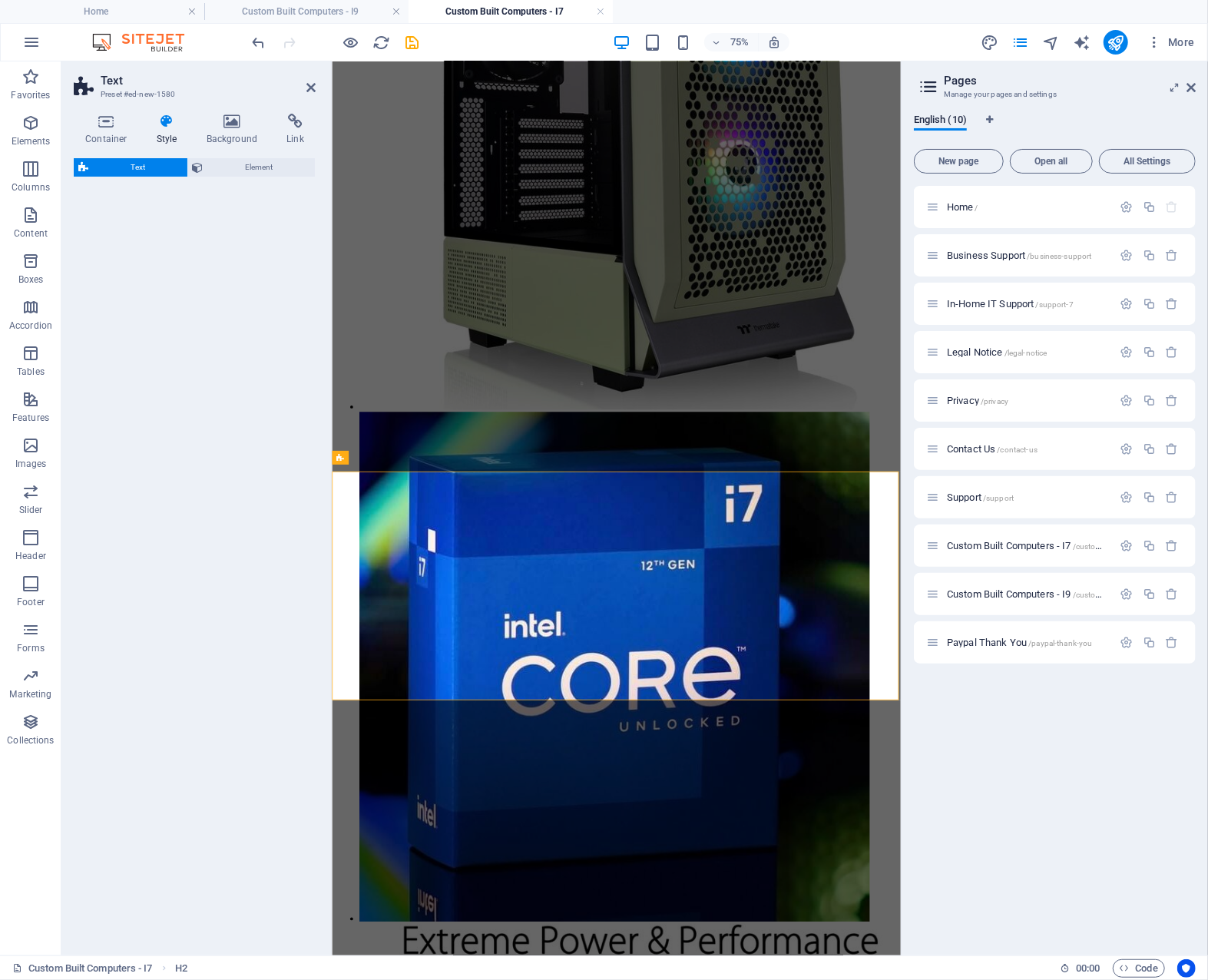
select select "rem"
select select "px"
select select "preset-text-v2-separator"
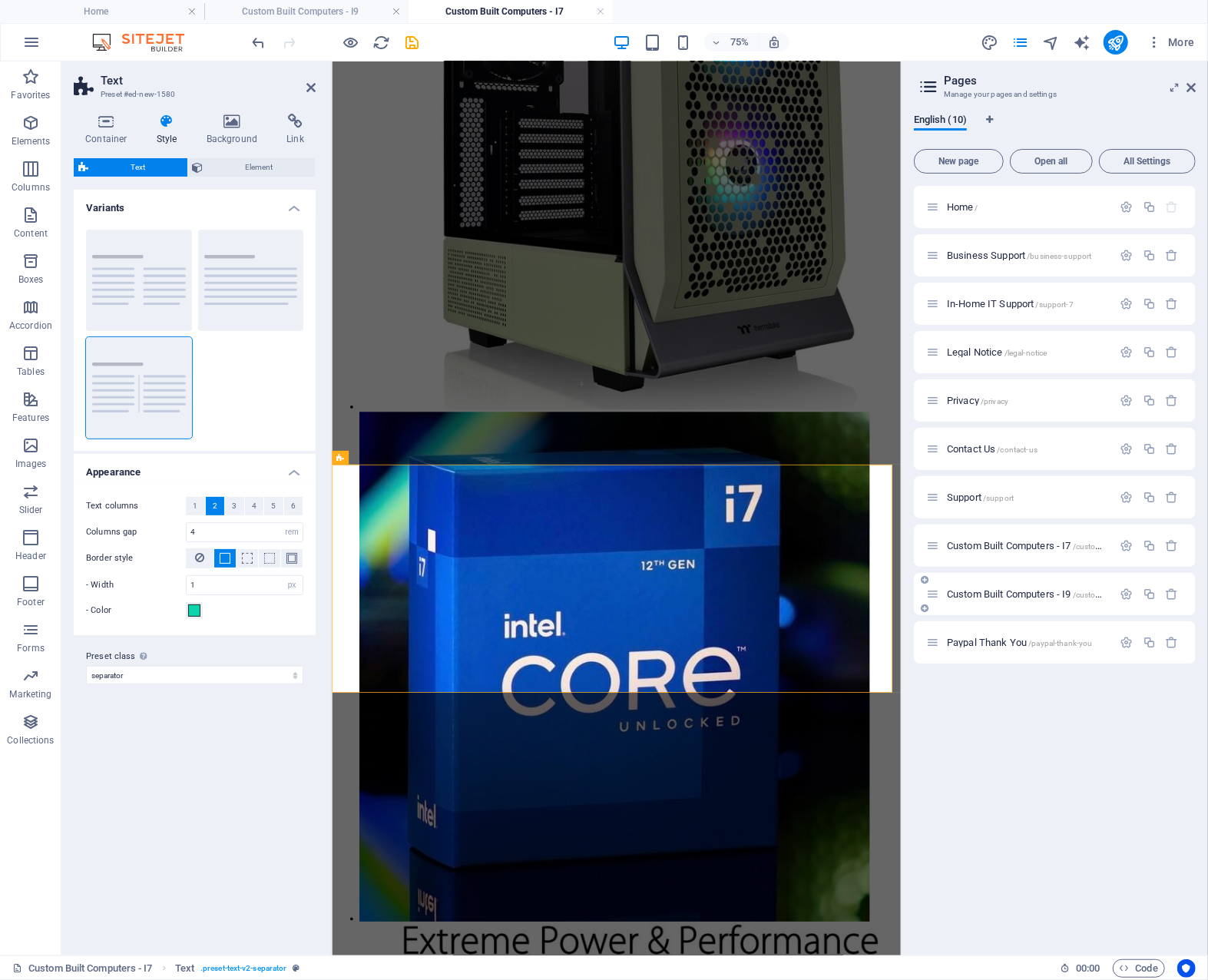
click at [1024, 594] on span "Custom Built Computers - I9 /custom-built-computers-i9" at bounding box center [1058, 594] width 222 height 12
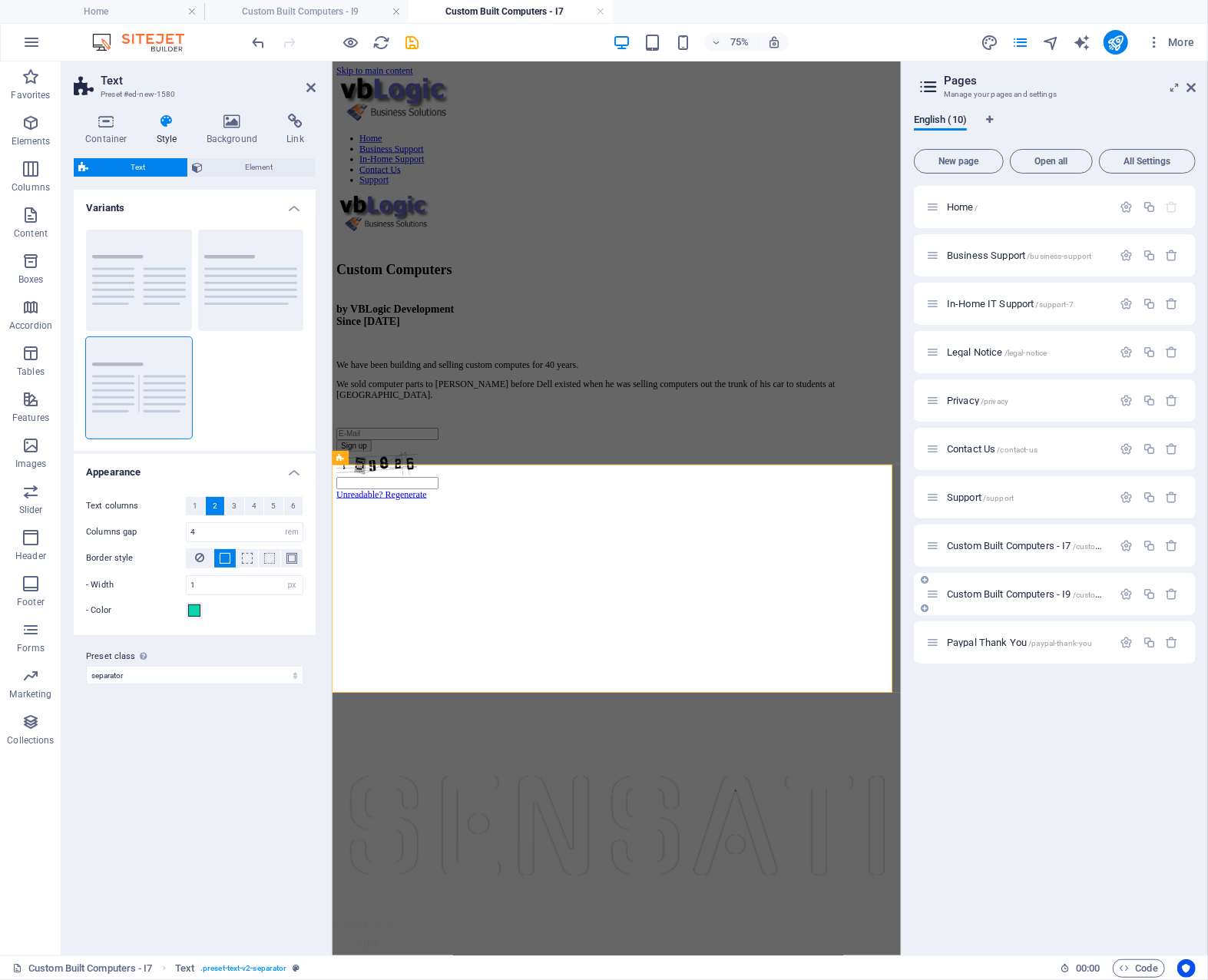
scroll to position [3041, 0]
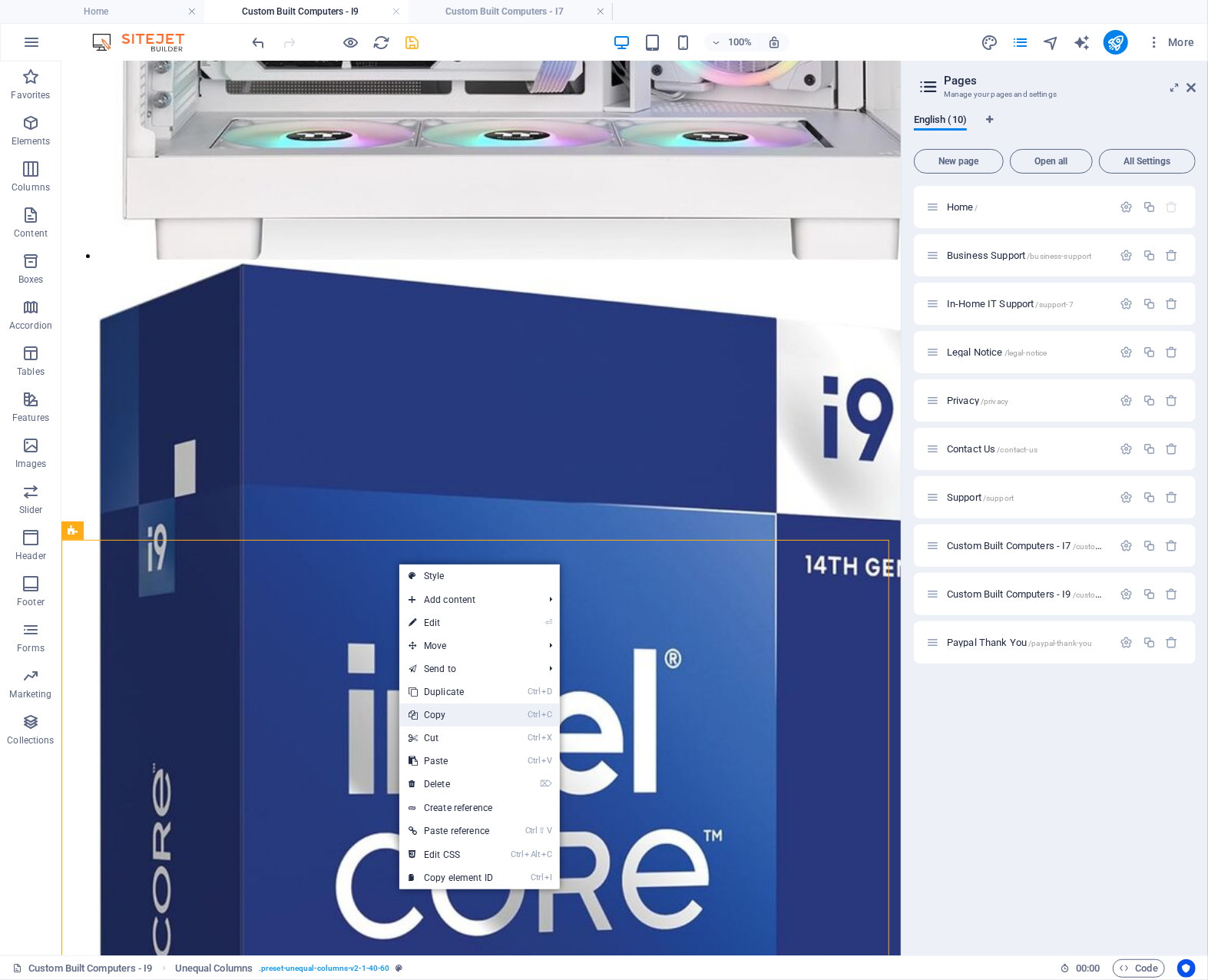
click at [461, 712] on link "Ctrl C Copy" at bounding box center [450, 714] width 103 height 23
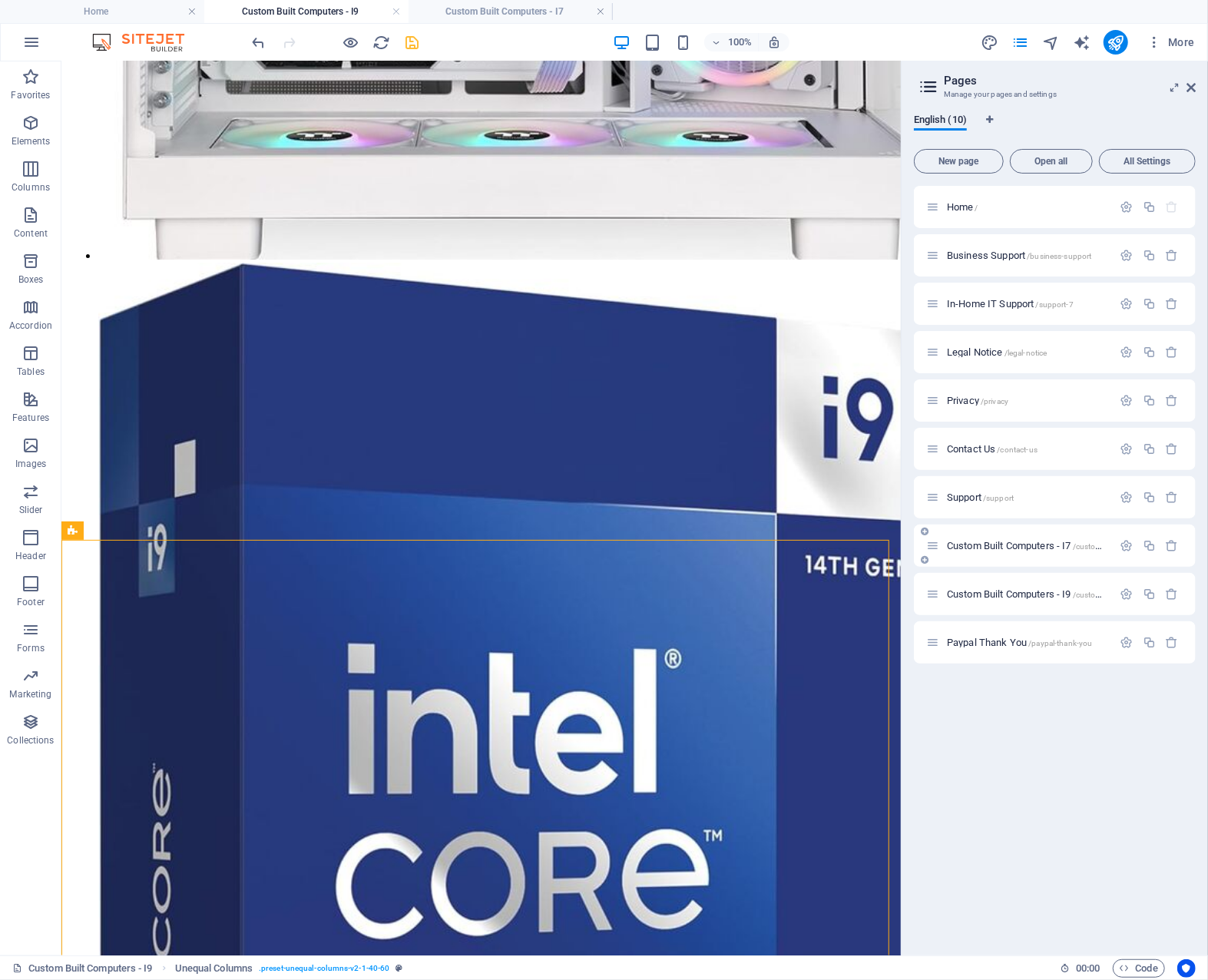
click at [1014, 544] on span "Custom Built Computers - I7 /custom-built-computers-i7" at bounding box center [1058, 546] width 222 height 12
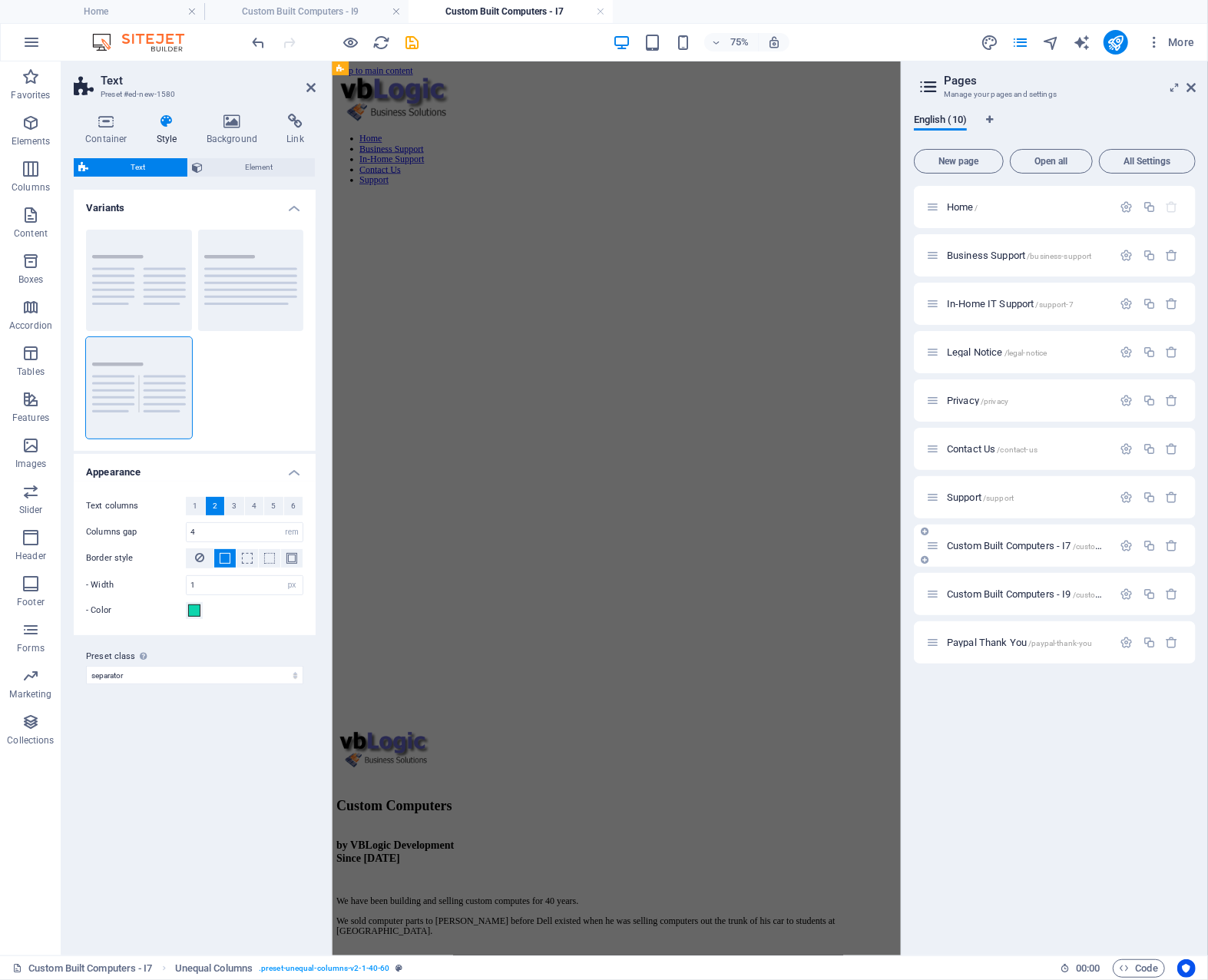
scroll to position [3097, 0]
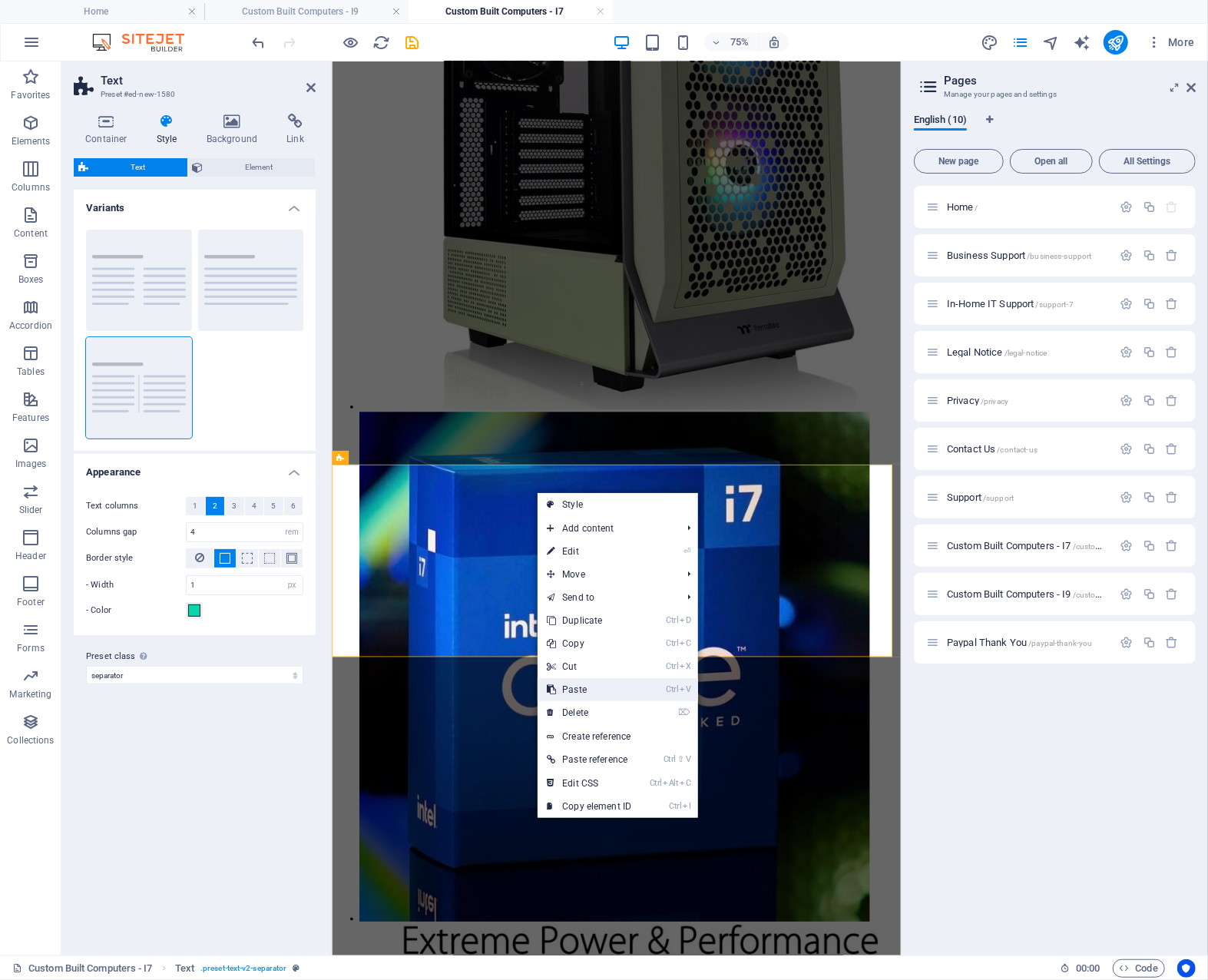
click at [590, 685] on link "Ctrl V Paste" at bounding box center [588, 689] width 103 height 23
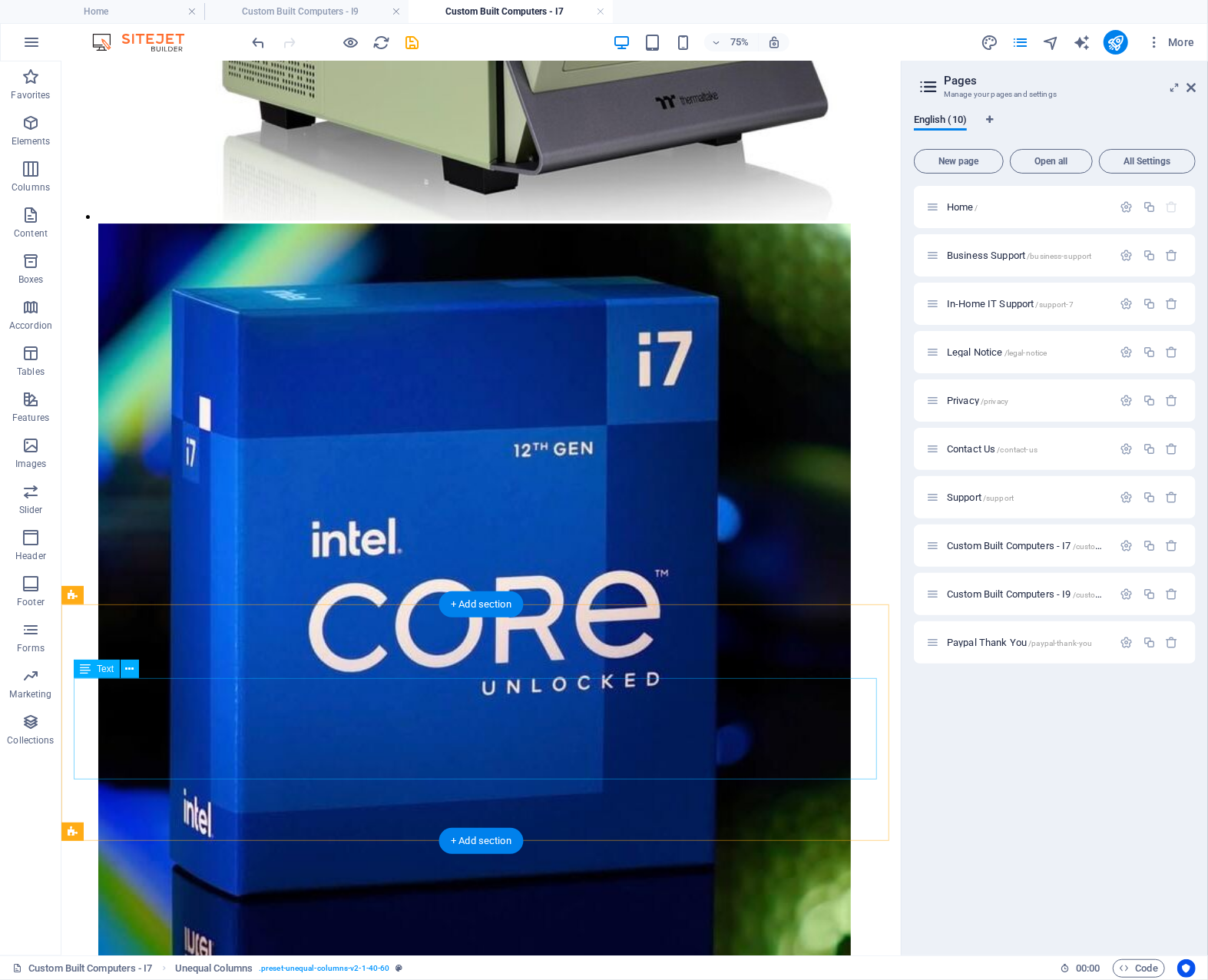
scroll to position [2879, 0]
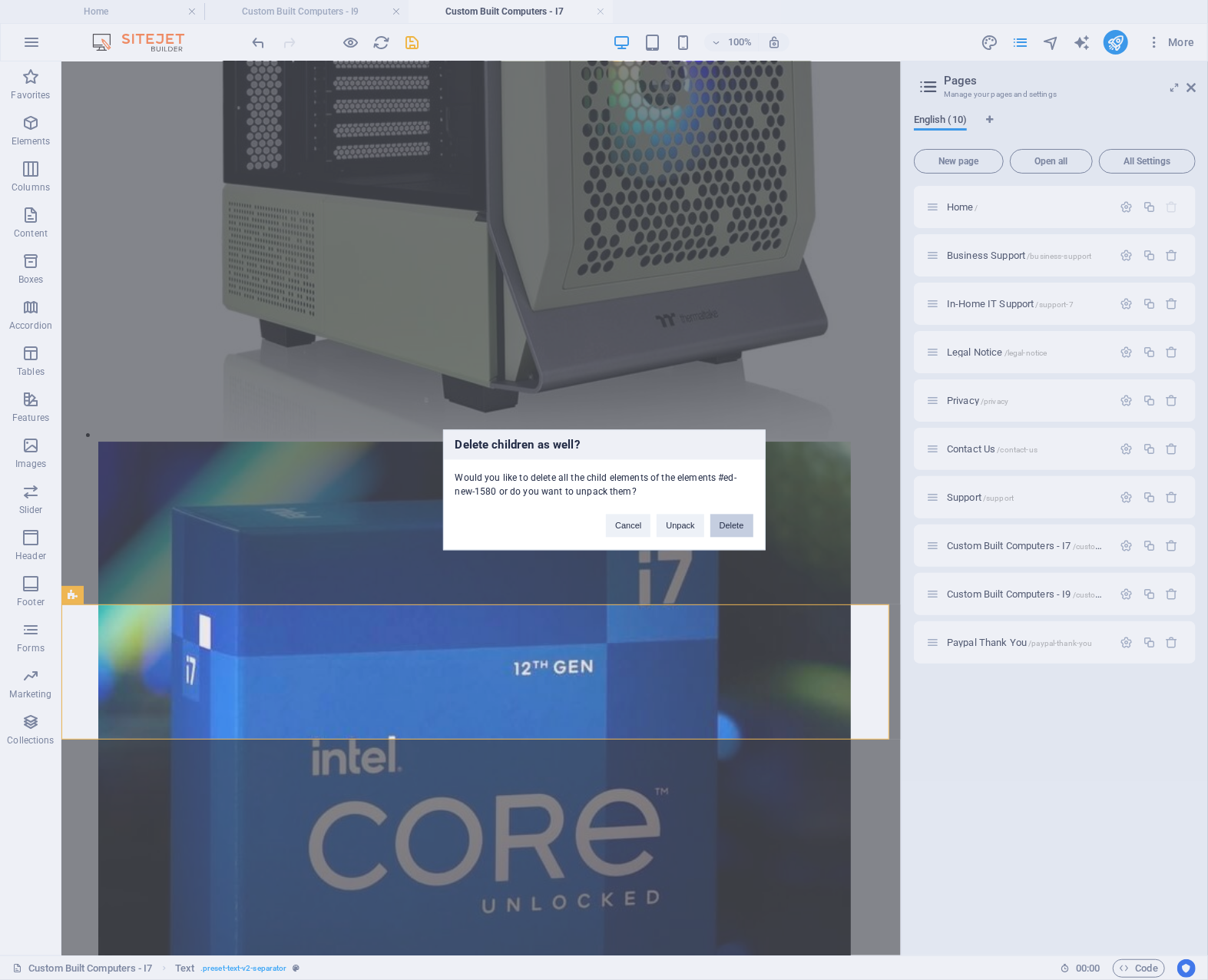
click at [720, 530] on button "Delete" at bounding box center [732, 526] width 43 height 23
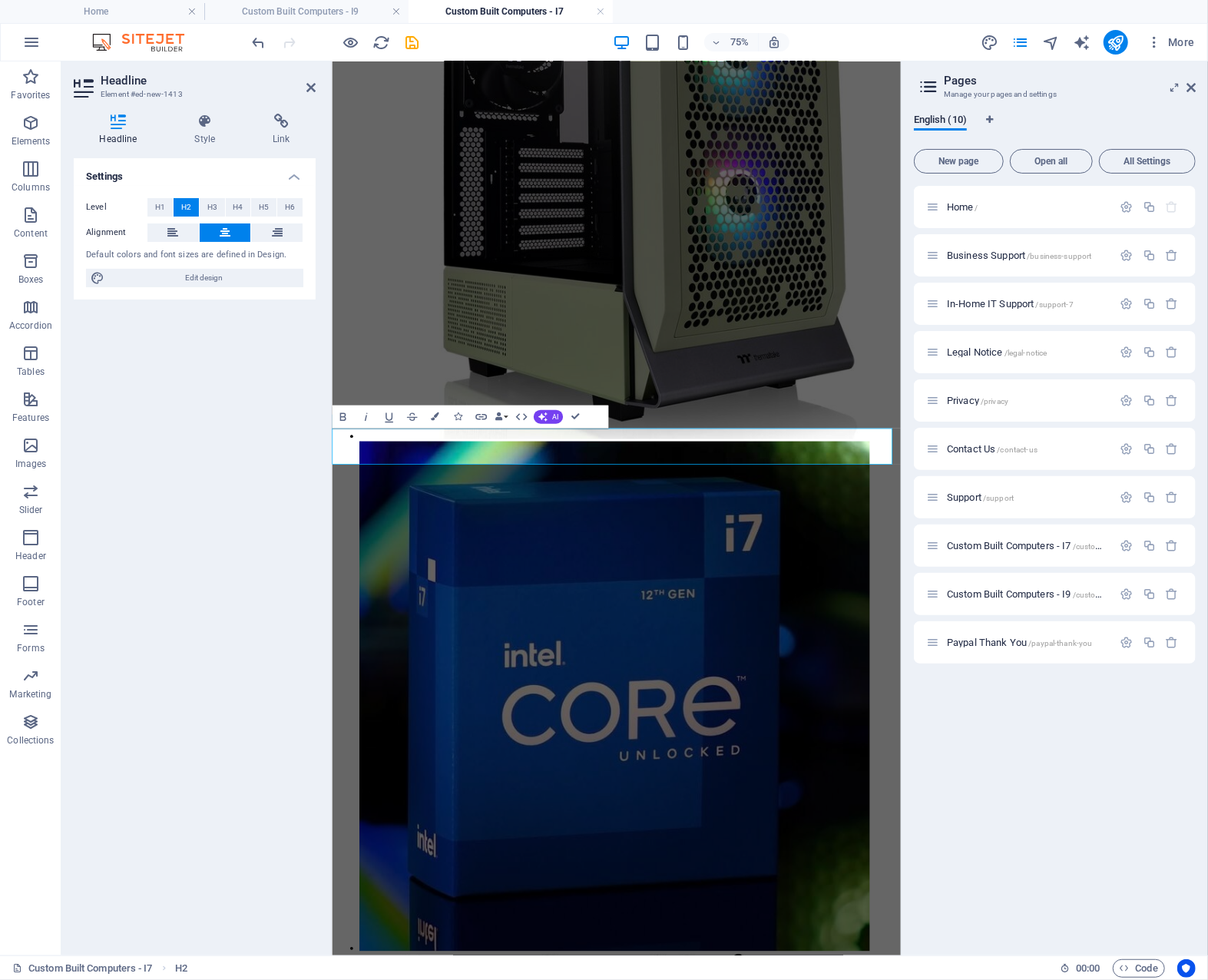
scroll to position [3097, 0]
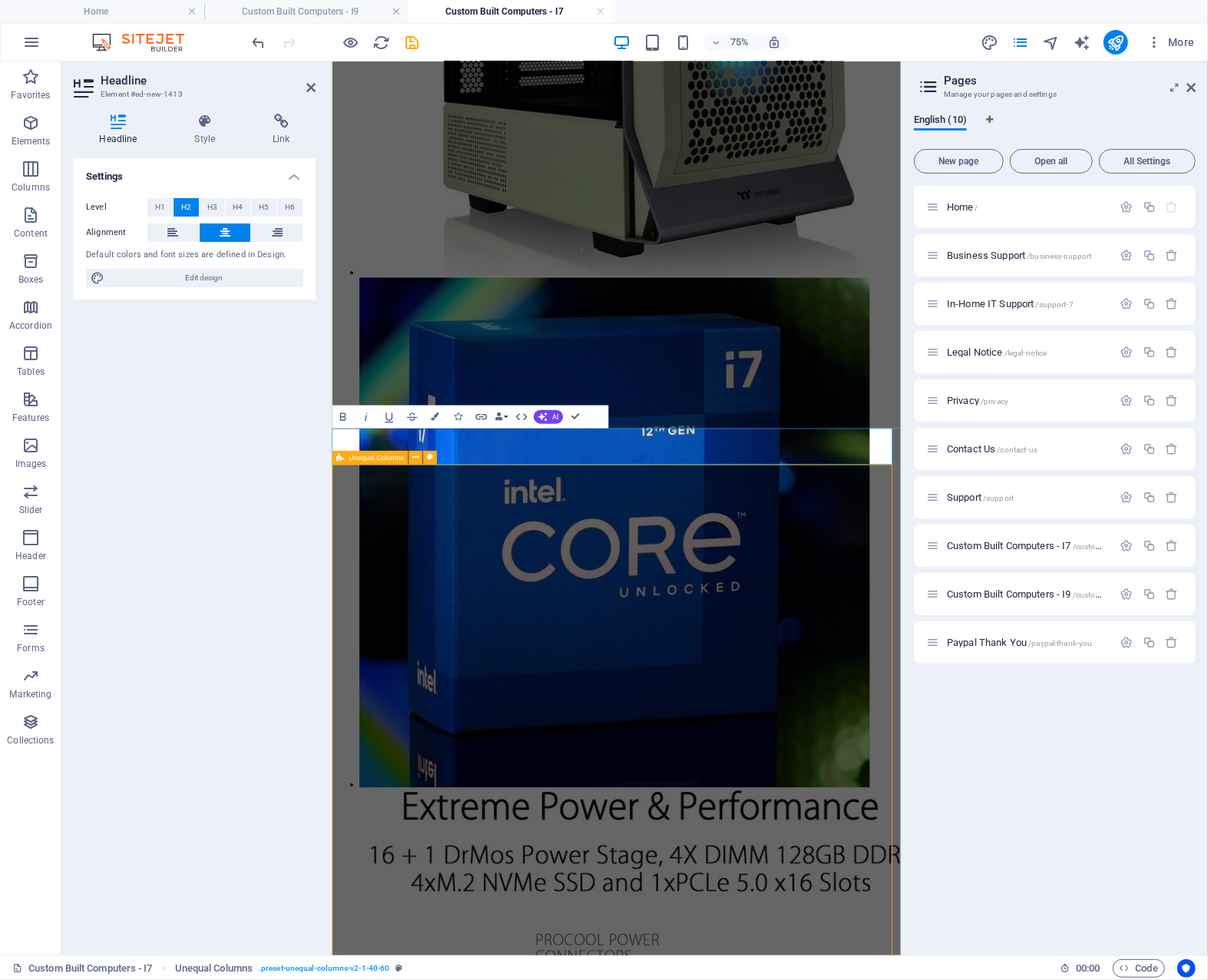
scroll to position [2879, 0]
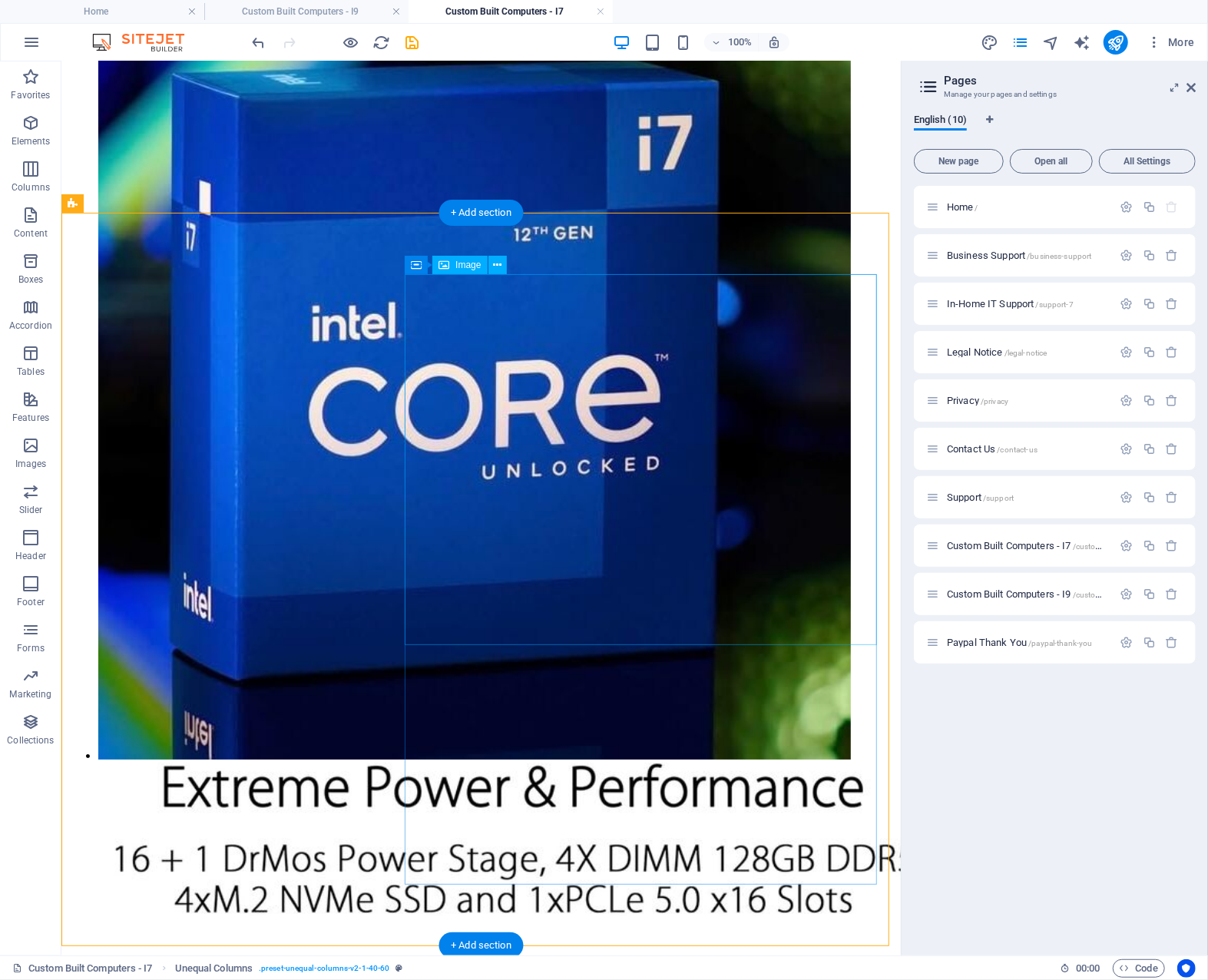
scroll to position [3327, 0]
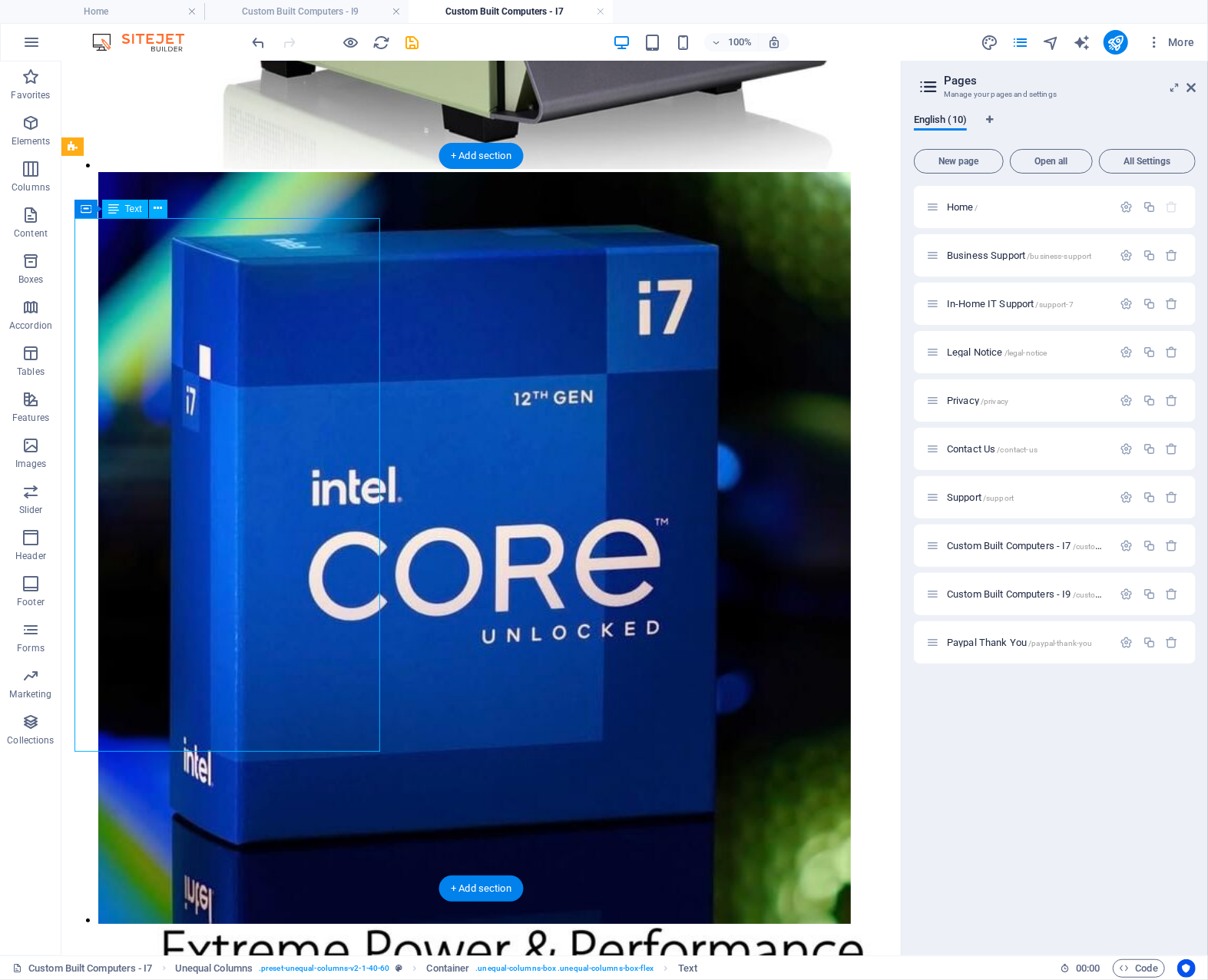
scroll to position [3546, 0]
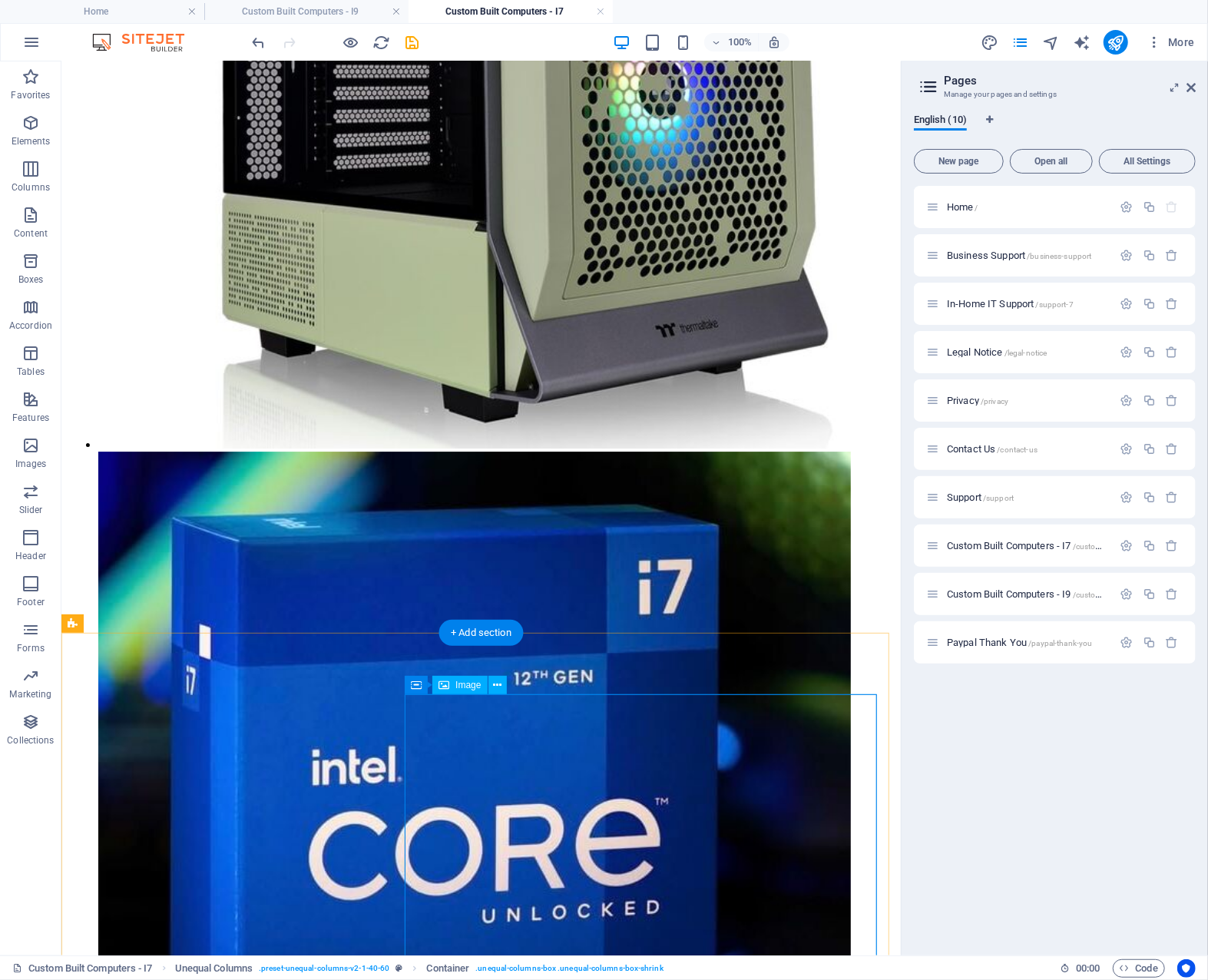
scroll to position [2790, 0]
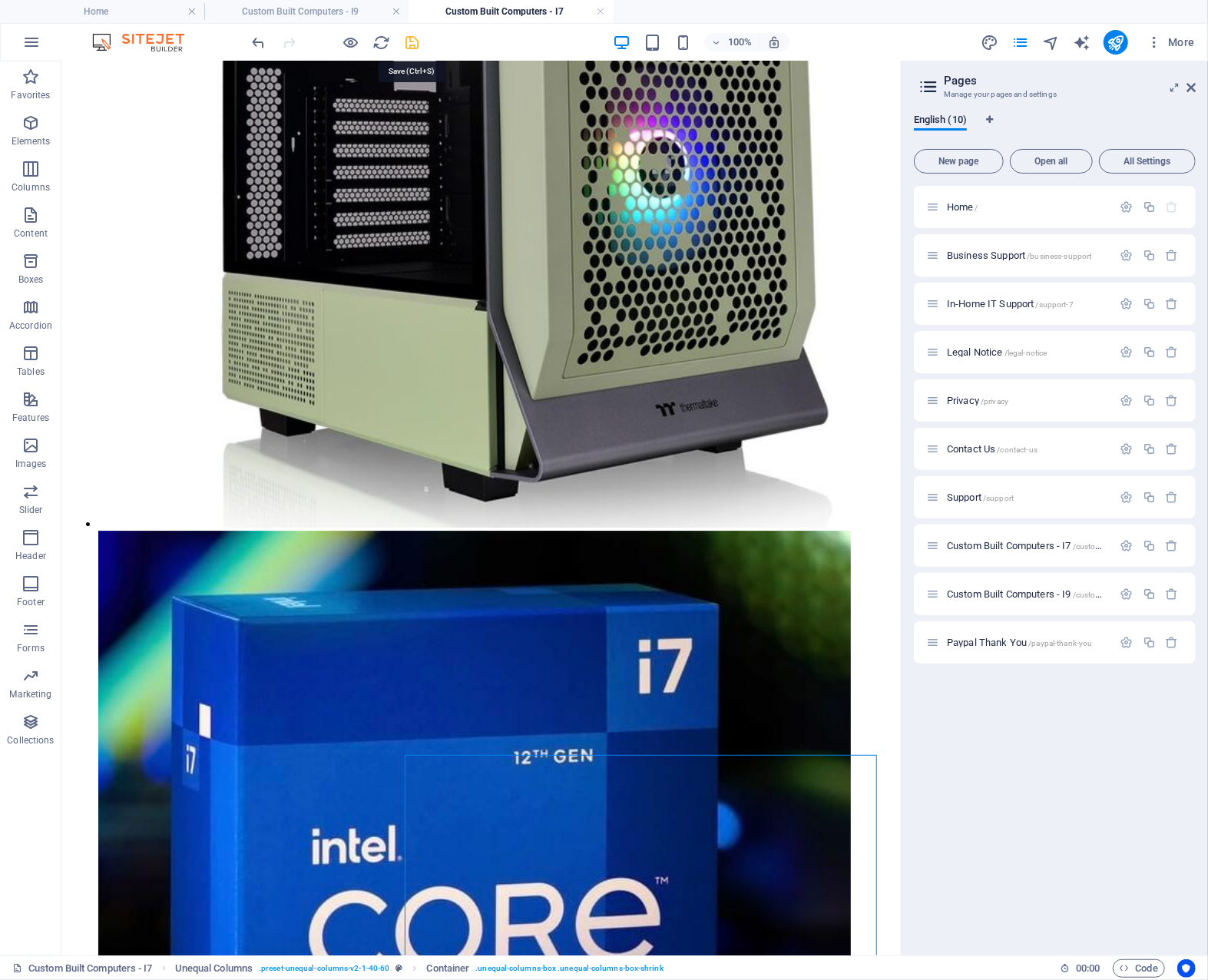
click at [417, 40] on icon "save" at bounding box center [412, 42] width 18 height 18
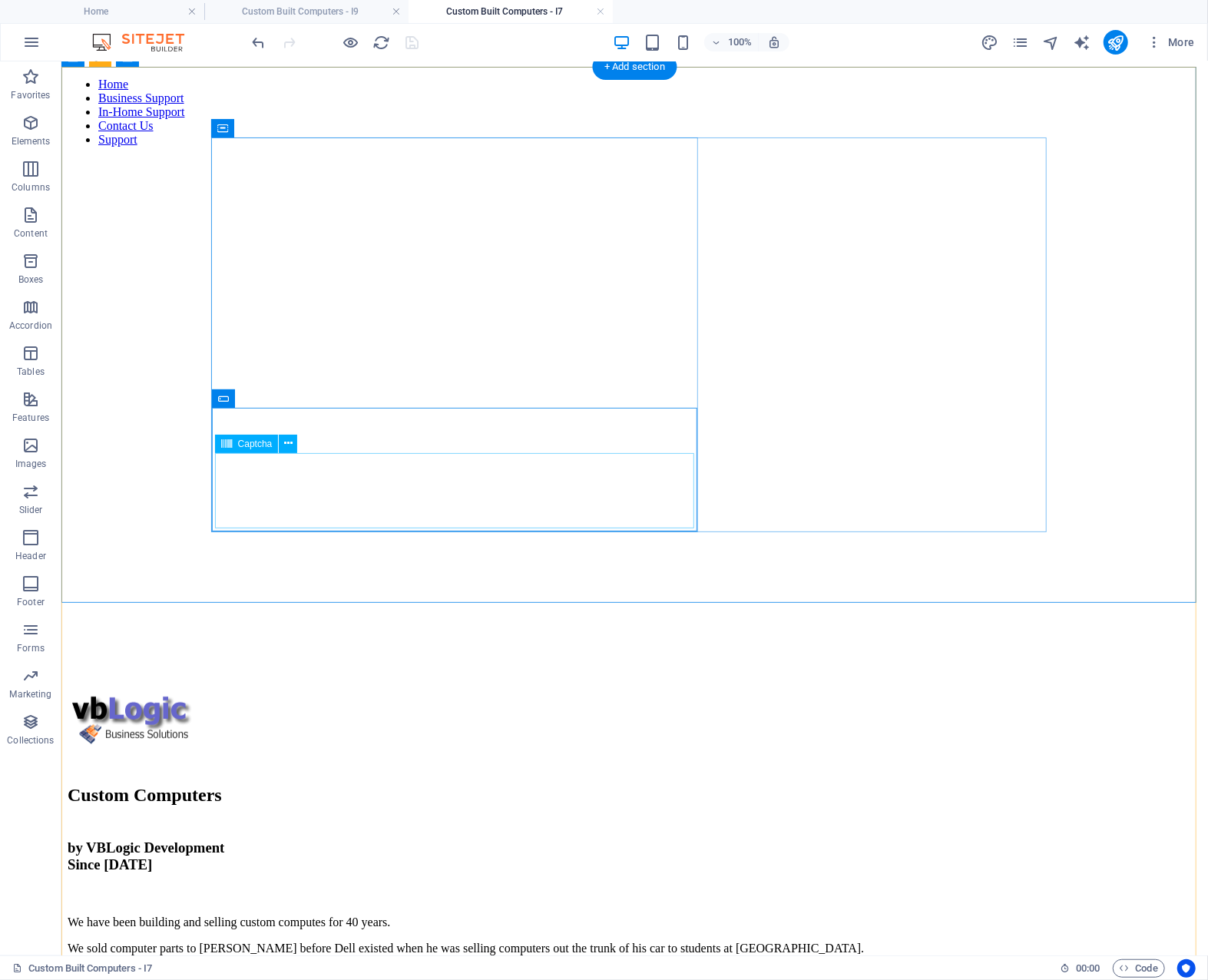
scroll to position [0, 0]
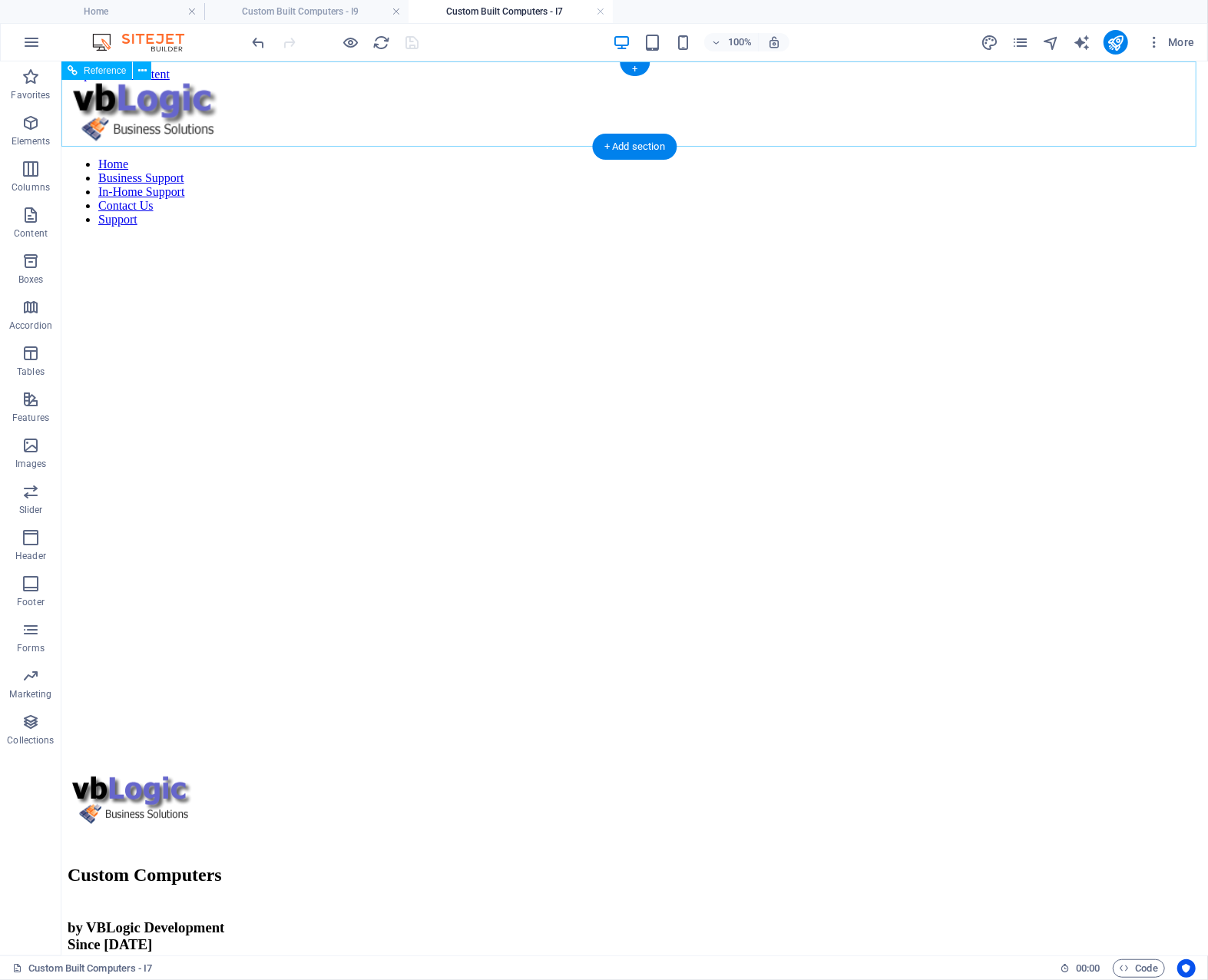
click at [1014, 157] on nav "Home Business Support In-Home Support Contact Us Support" at bounding box center [634, 191] width 1134 height 69
click at [1023, 41] on icon "pages" at bounding box center [1020, 42] width 18 height 18
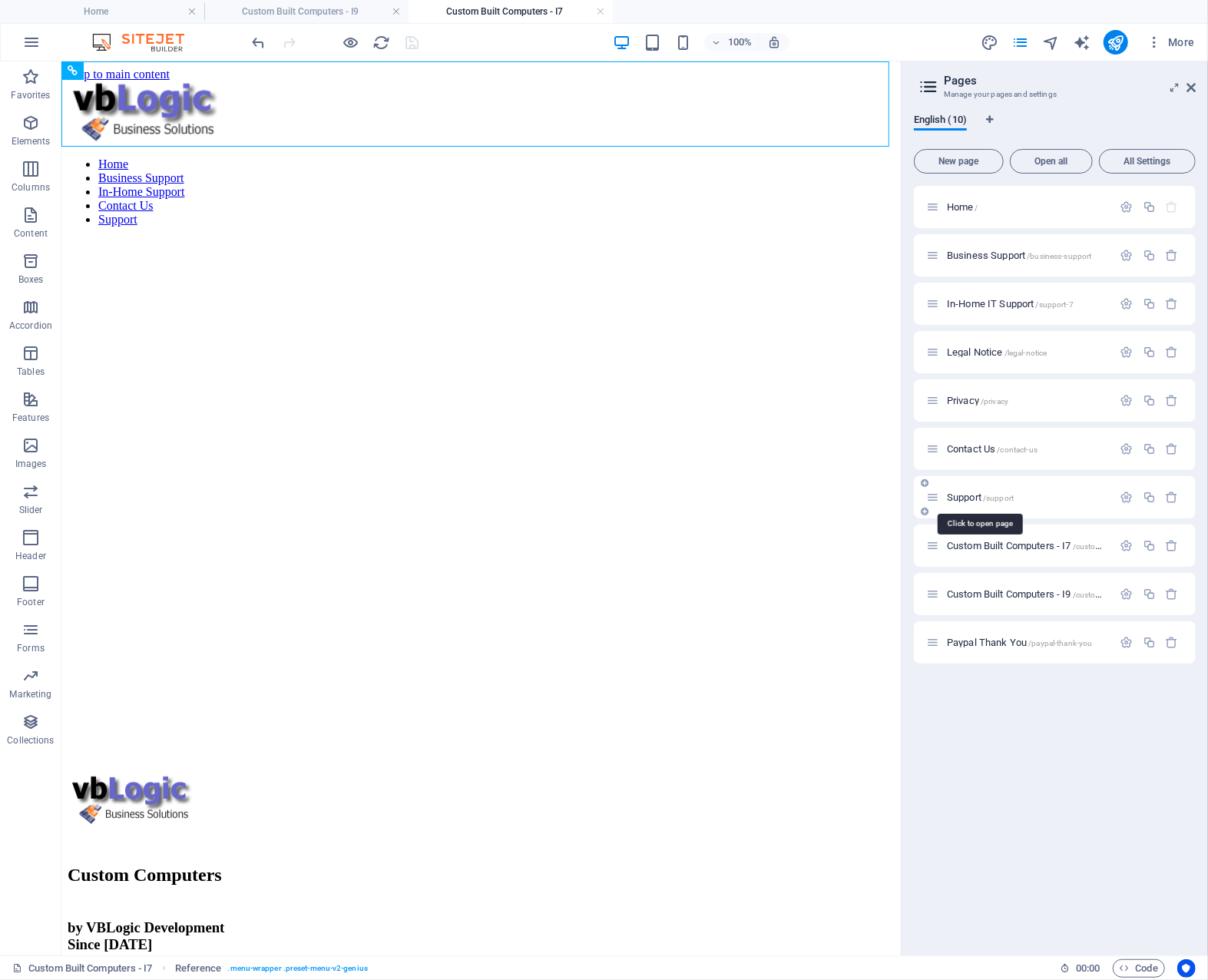
click at [967, 495] on span "Support /support" at bounding box center [981, 497] width 67 height 12
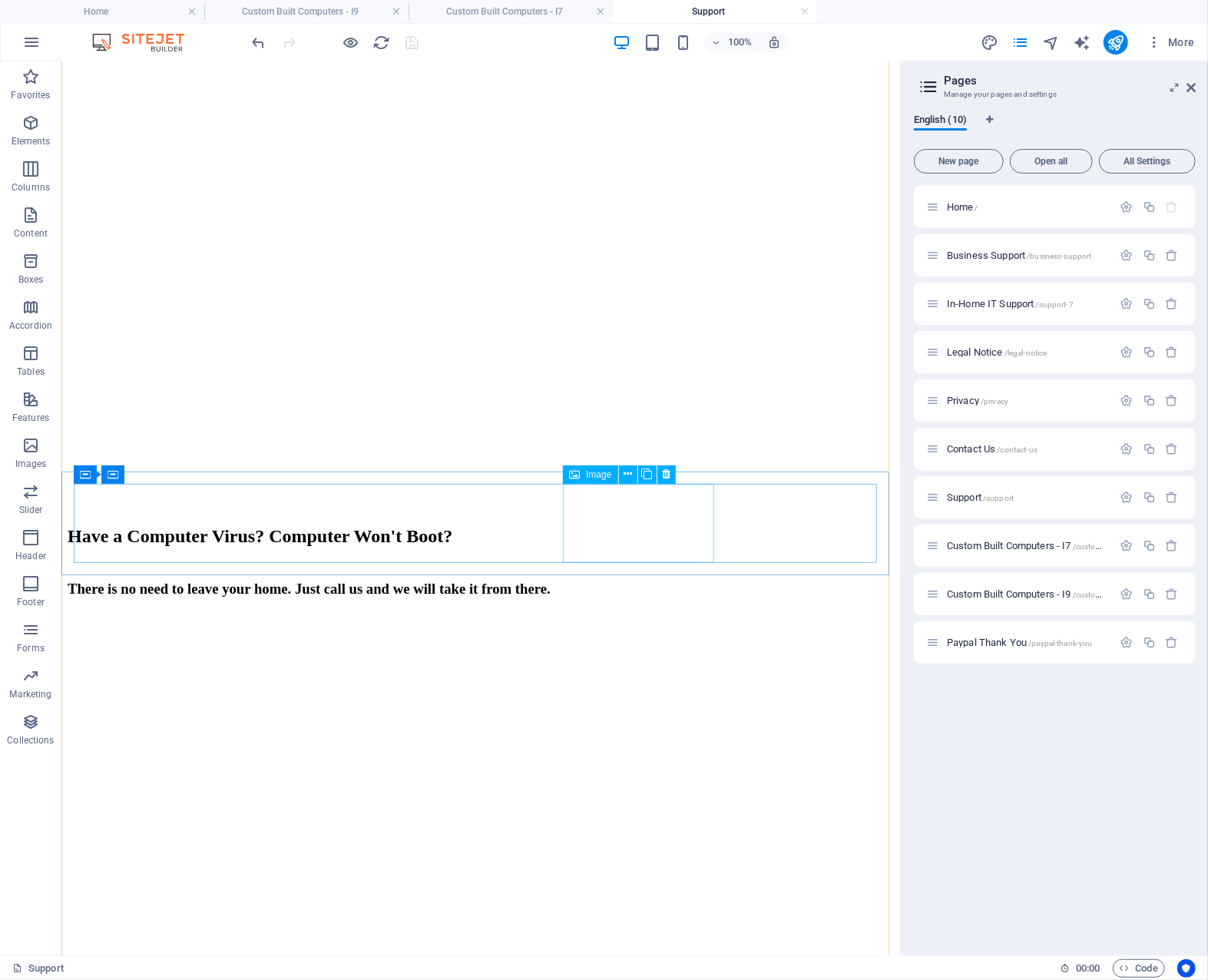
scroll to position [461, 0]
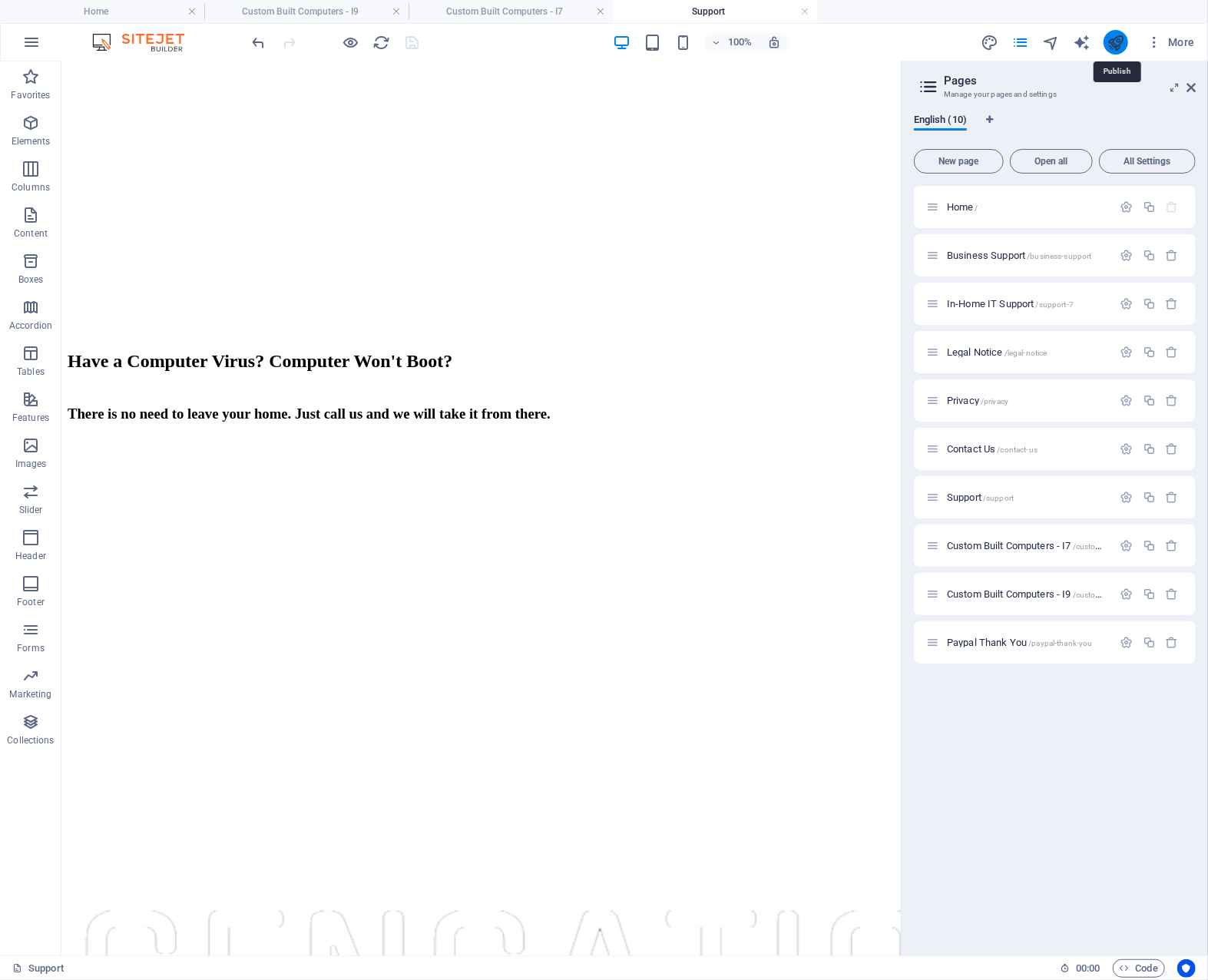
click at [1115, 42] on icon "publish" at bounding box center [1115, 42] width 18 height 18
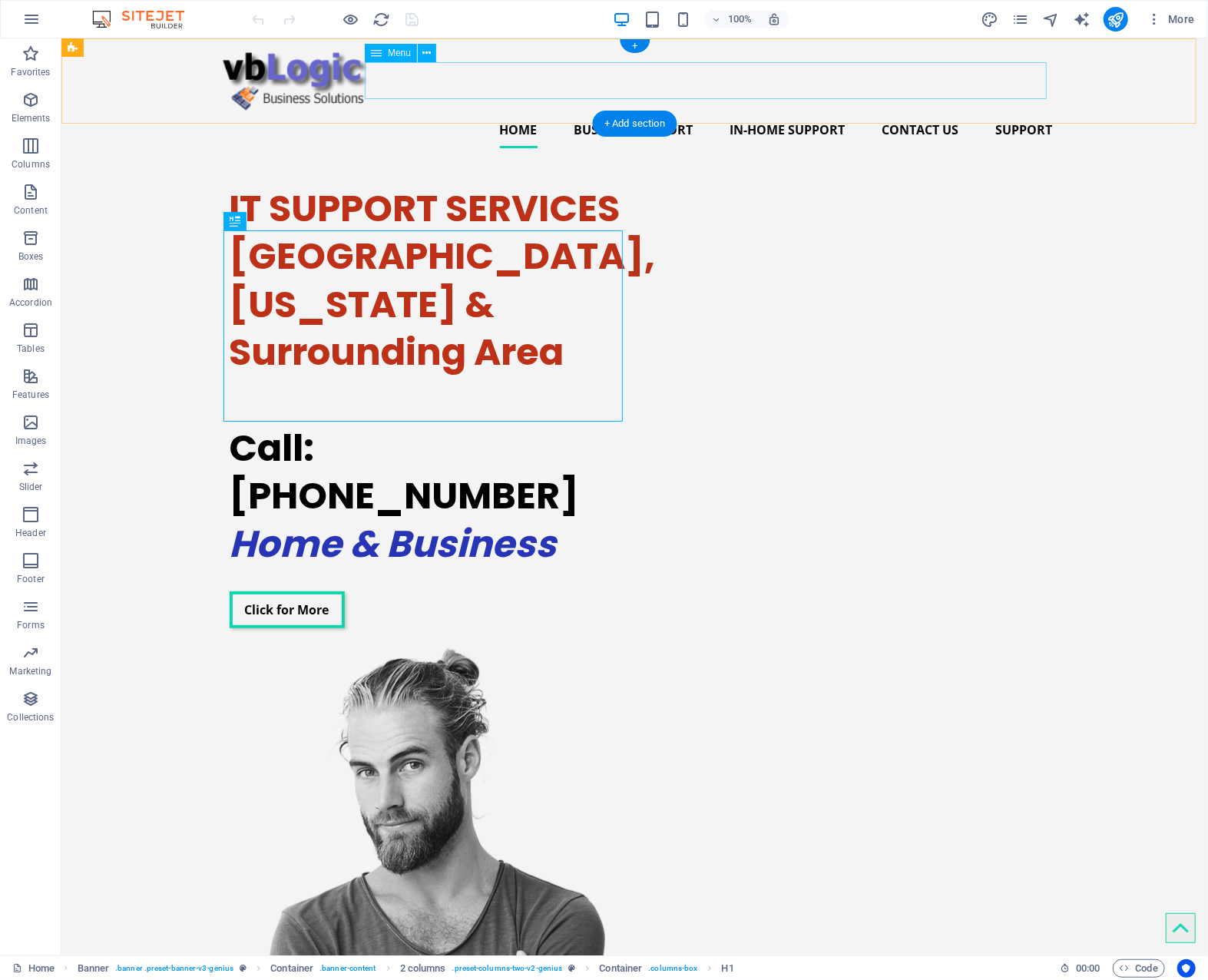
click at [1009, 111] on nav "Home Business Support In-Home Support Contact Us Support" at bounding box center [634, 129] width 836 height 37
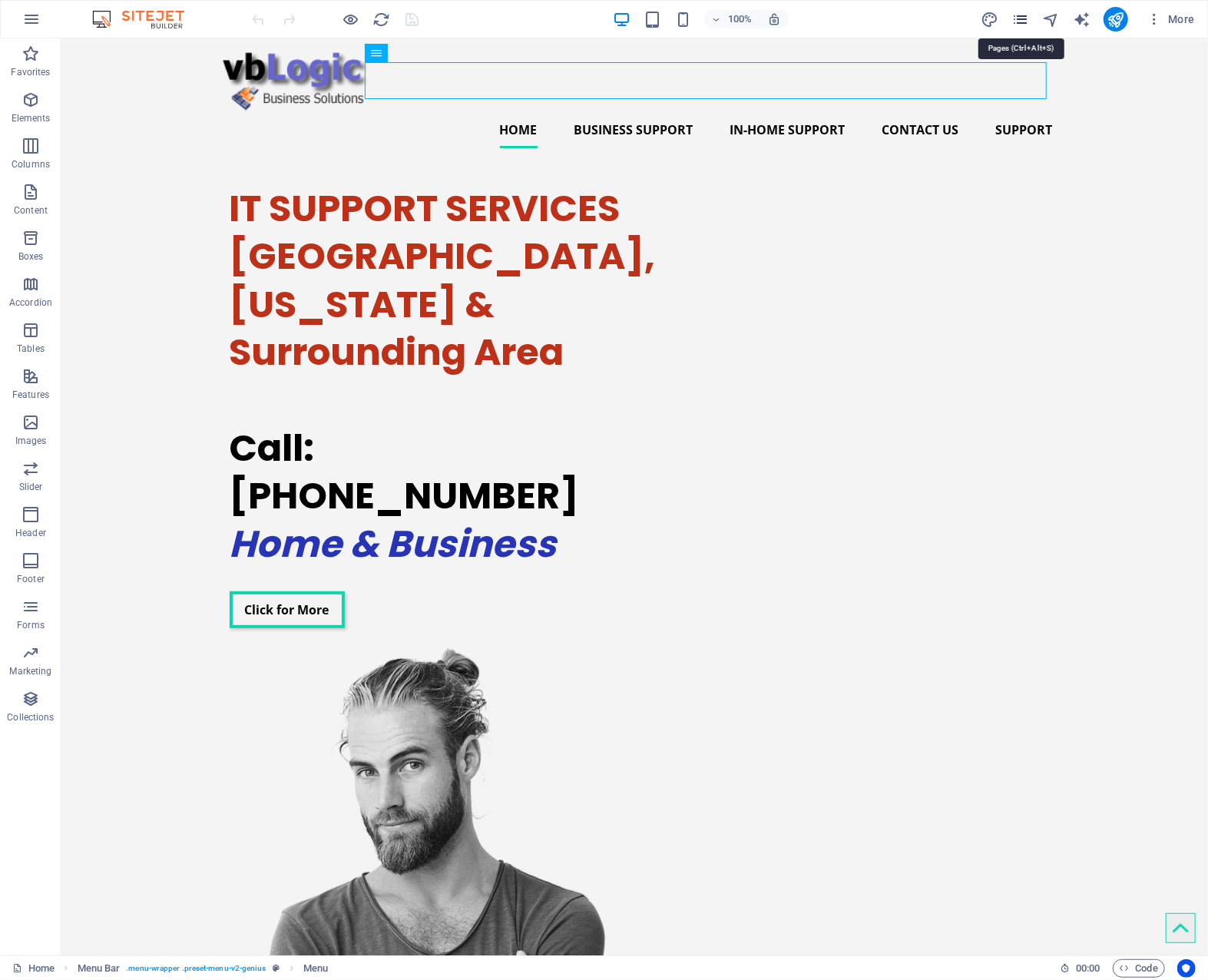
click at [1023, 17] on icon "pages" at bounding box center [1020, 19] width 18 height 18
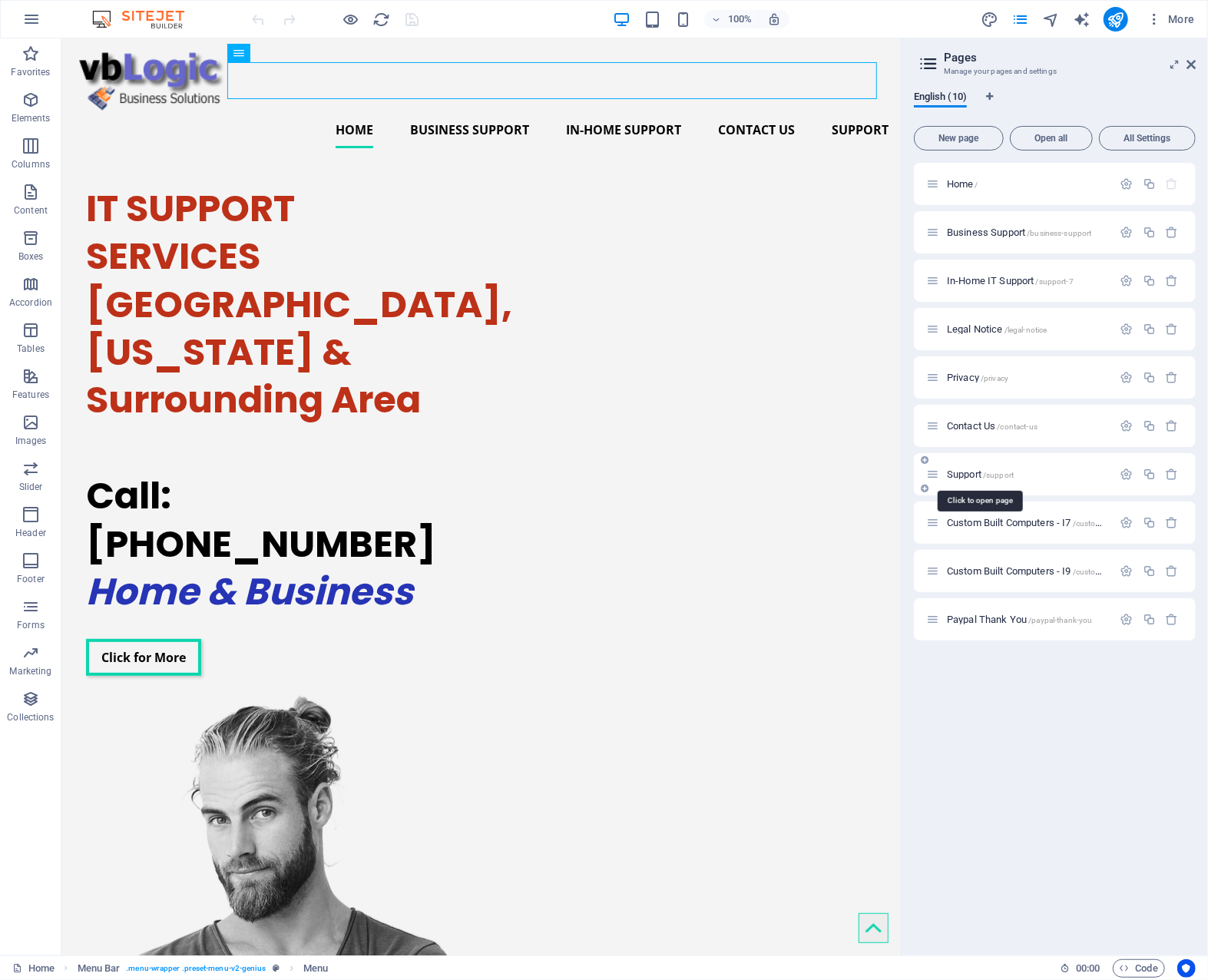
click at [974, 471] on span "Support /support" at bounding box center [981, 474] width 67 height 12
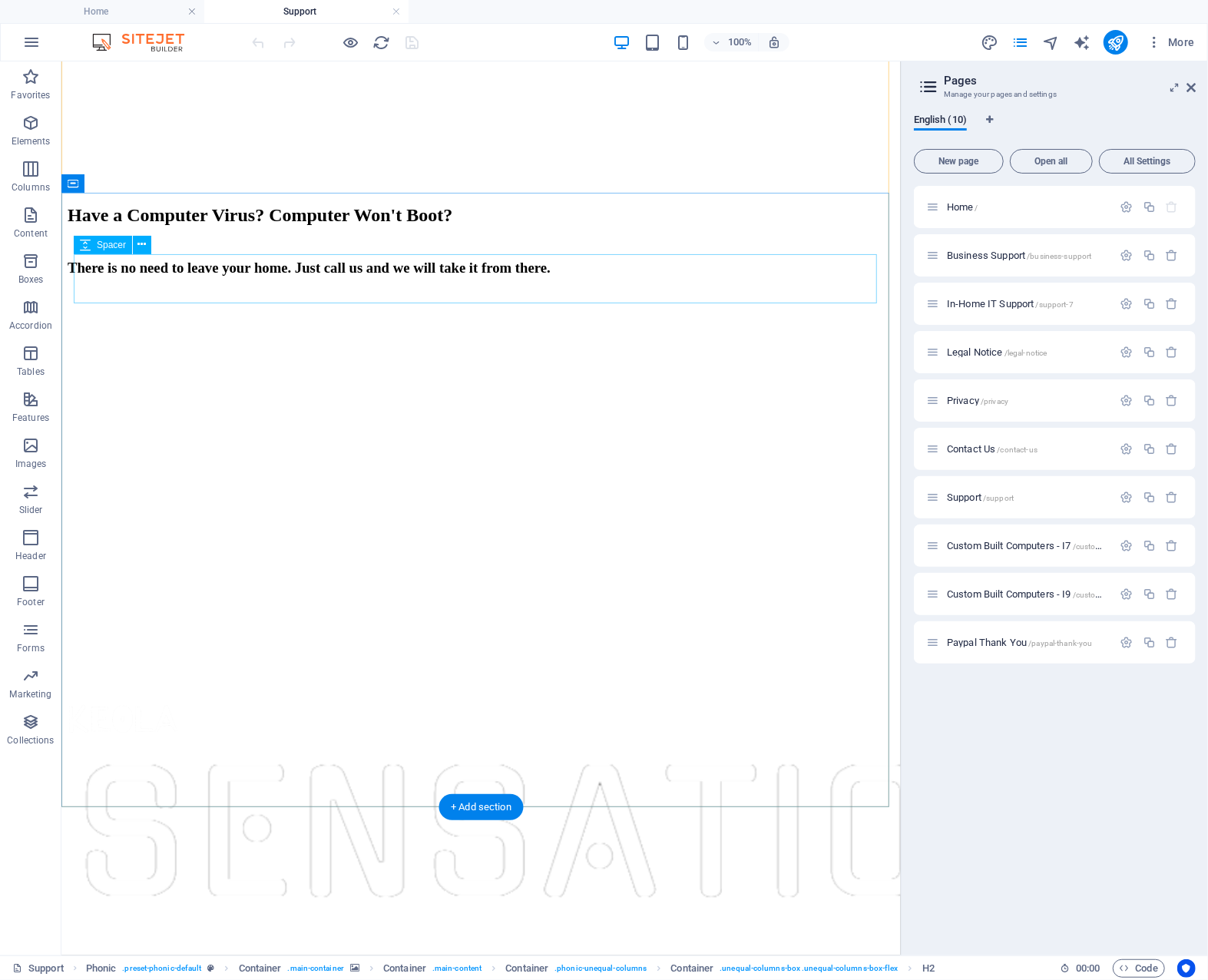
scroll to position [614, 0]
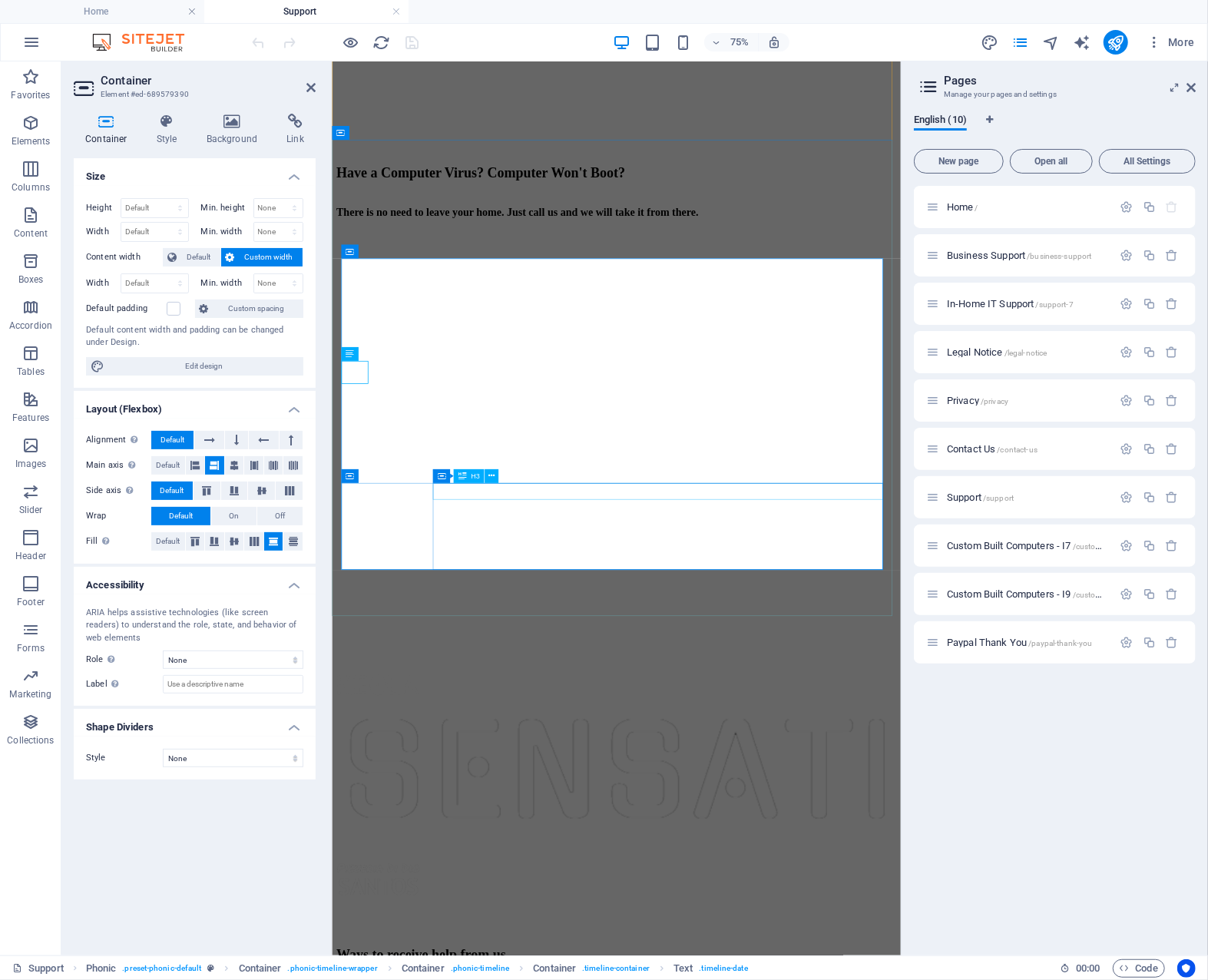
scroll to position [791, 0]
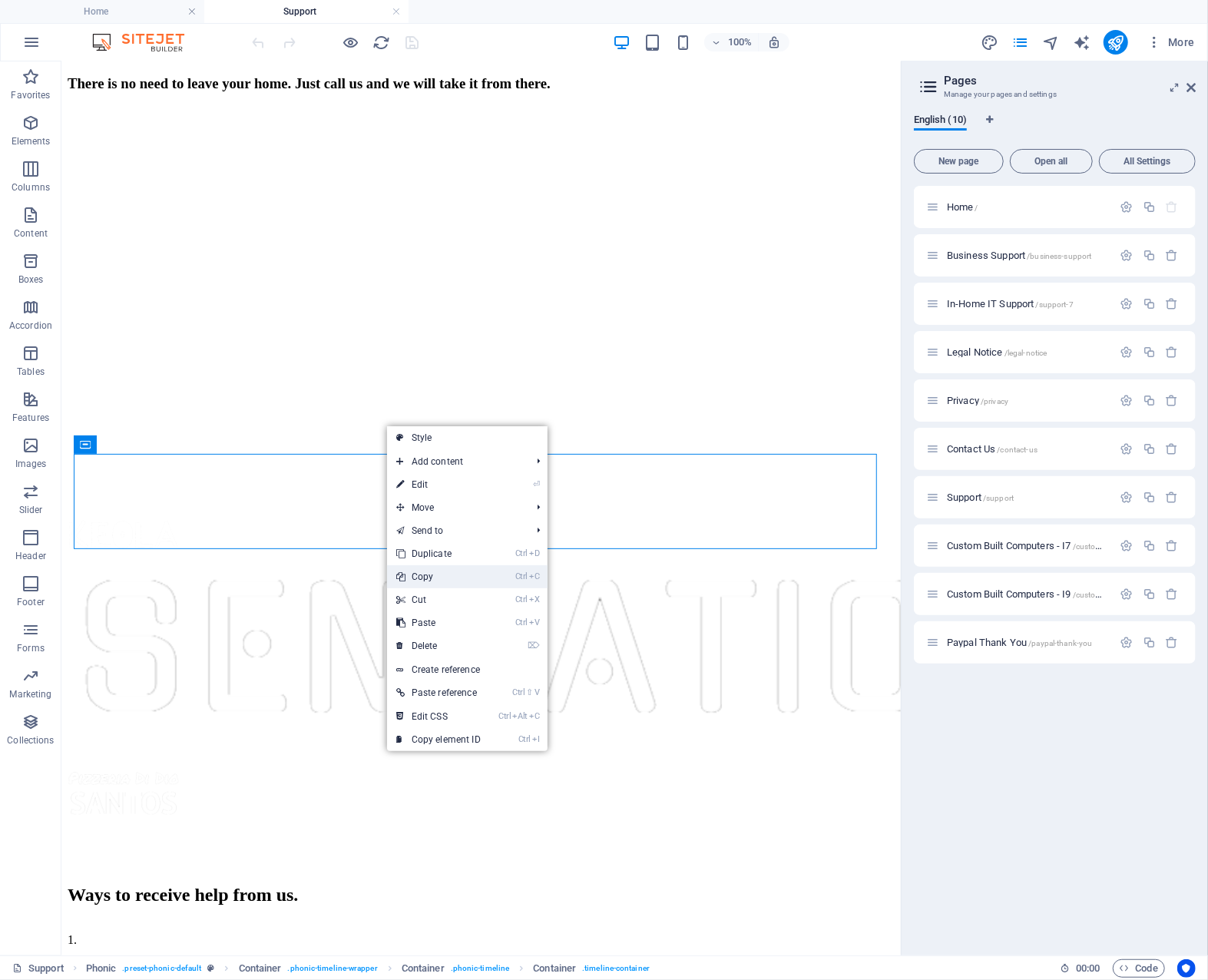
click at [459, 574] on link "Ctrl C Copy" at bounding box center [438, 576] width 103 height 23
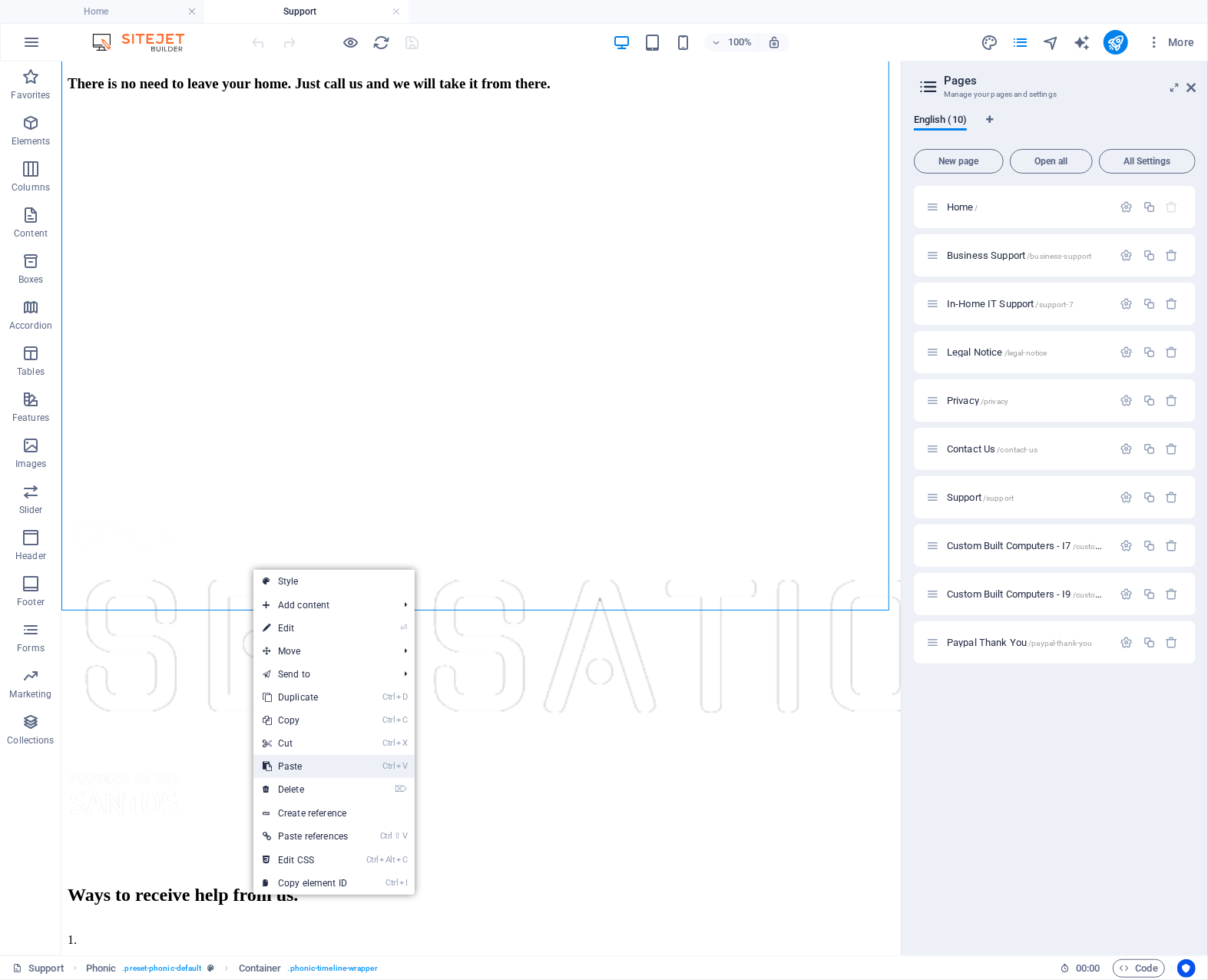
click at [341, 759] on link "Ctrl V Paste" at bounding box center [305, 766] width 104 height 23
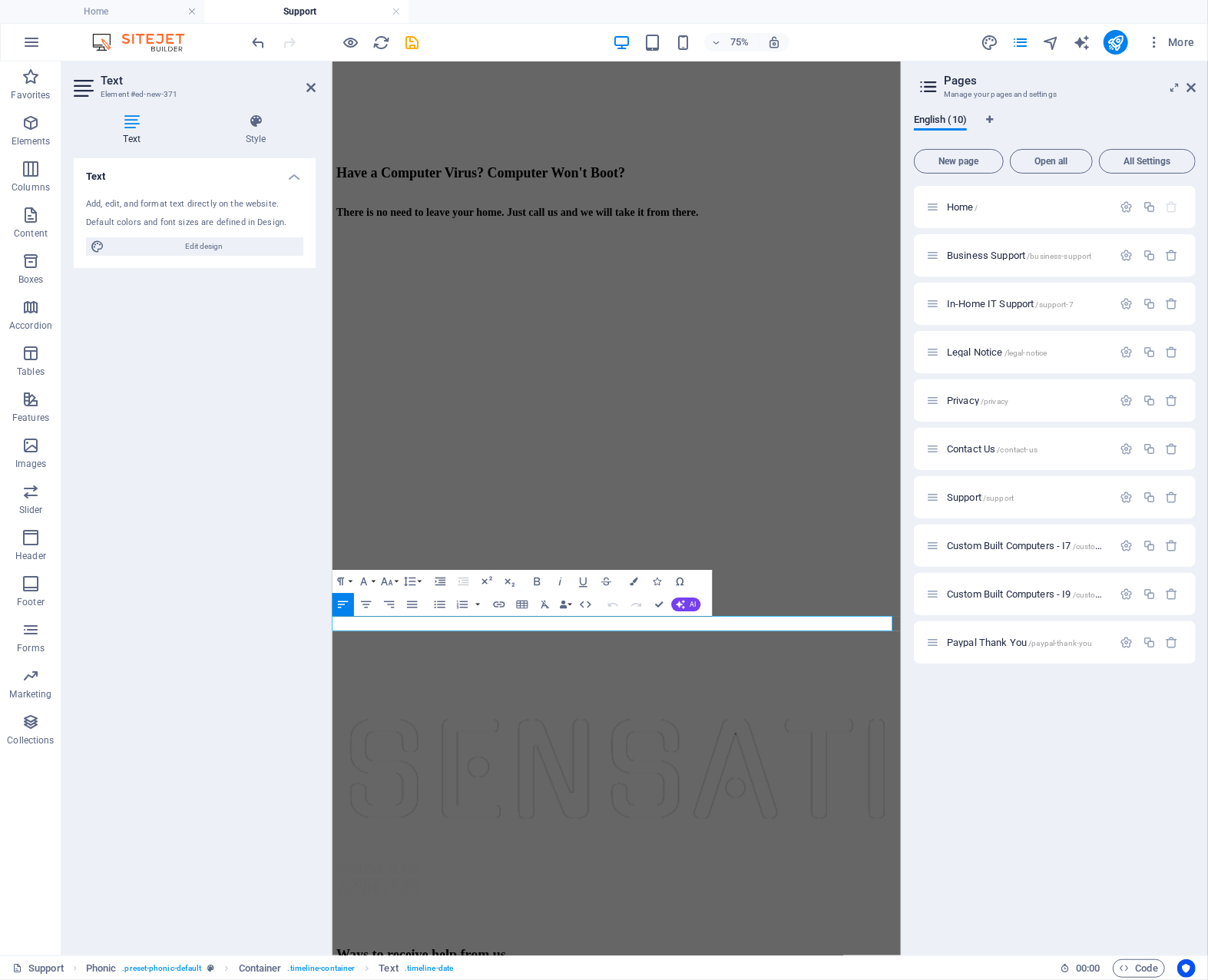
drag, startPoint x: 353, startPoint y: 807, endPoint x: 657, endPoint y: 686, distance: 327.2
click at [331, 812] on html "Skip to main content Home Business Support In-Home Support Contact Us Support H…" at bounding box center [710, 692] width 759 height 2844
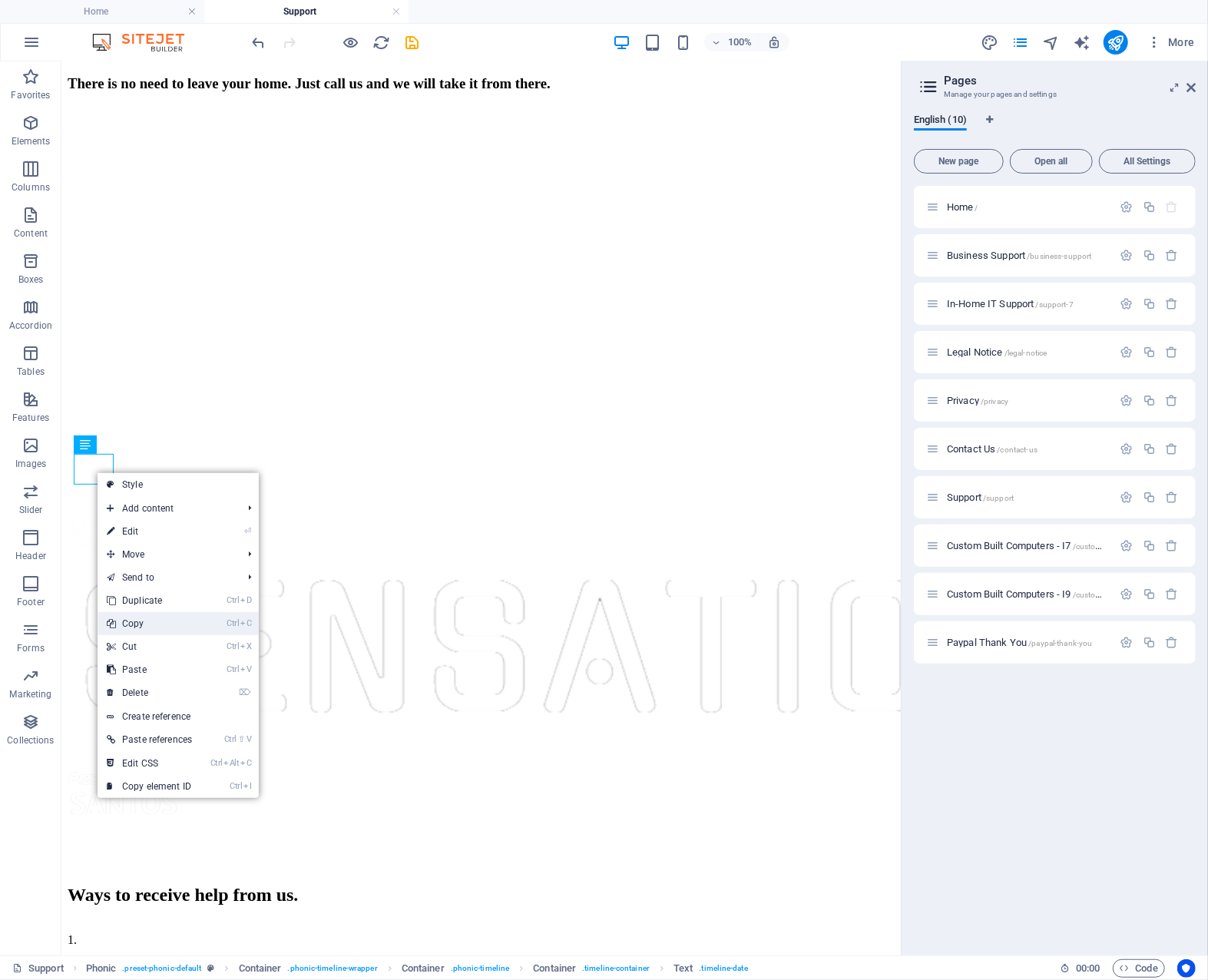
click at [169, 621] on link "Ctrl C Copy" at bounding box center [149, 623] width 104 height 23
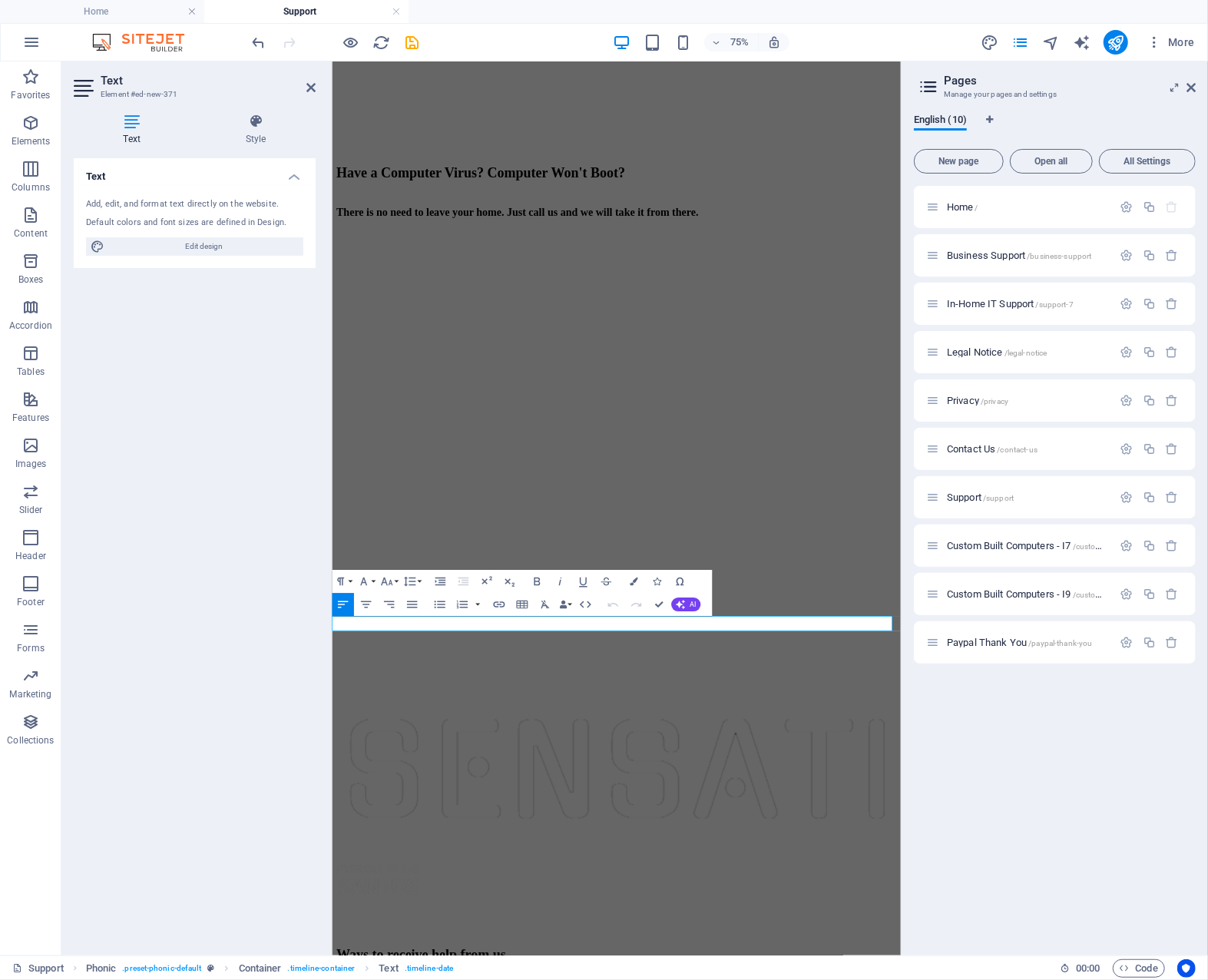
drag, startPoint x: 362, startPoint y: 812, endPoint x: 318, endPoint y: 812, distance: 44.0
click at [331, 812] on html "Skip to main content Home Business Support In-Home Support Contact Us Support H…" at bounding box center [710, 692] width 759 height 2844
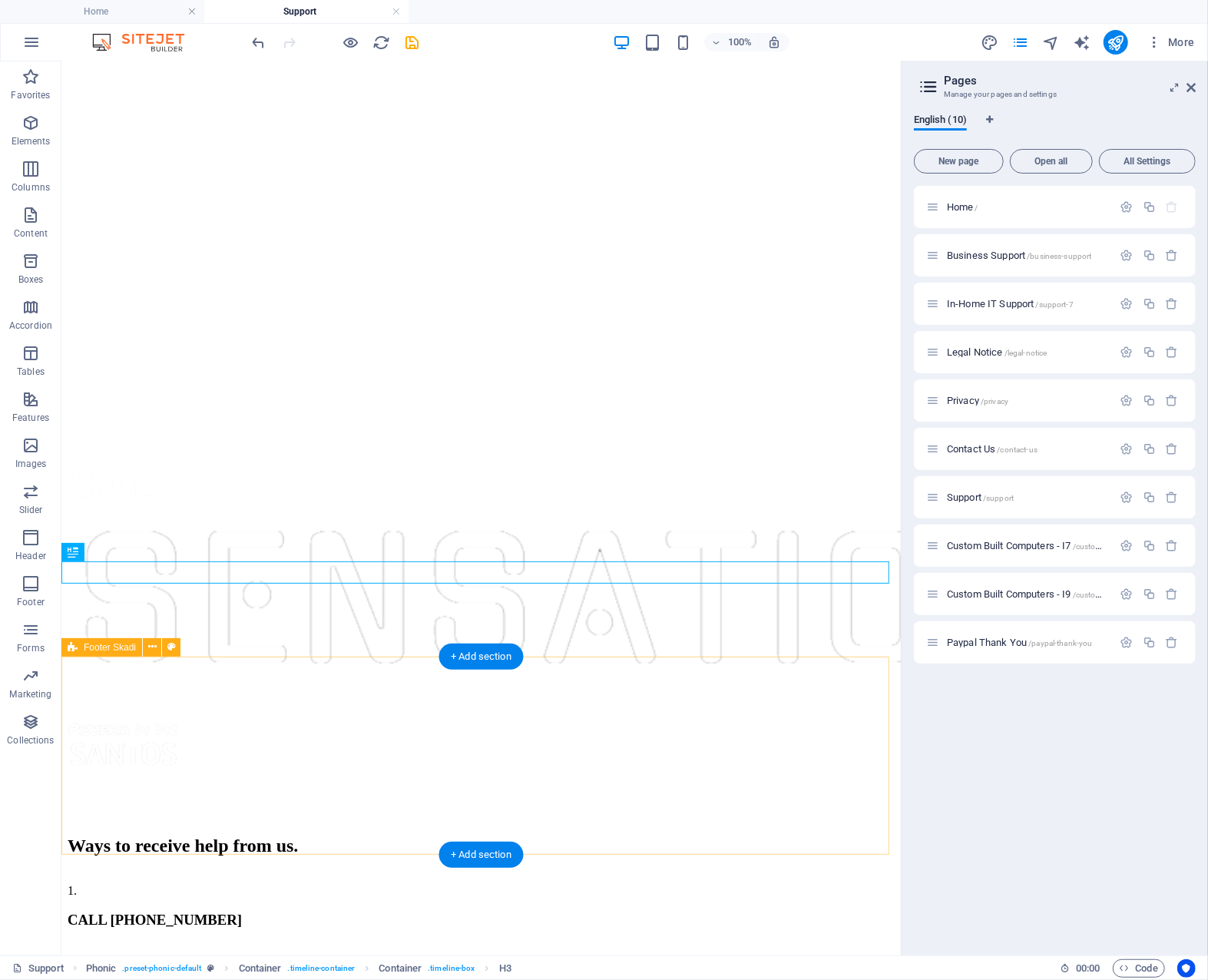
scroll to position [840, 0]
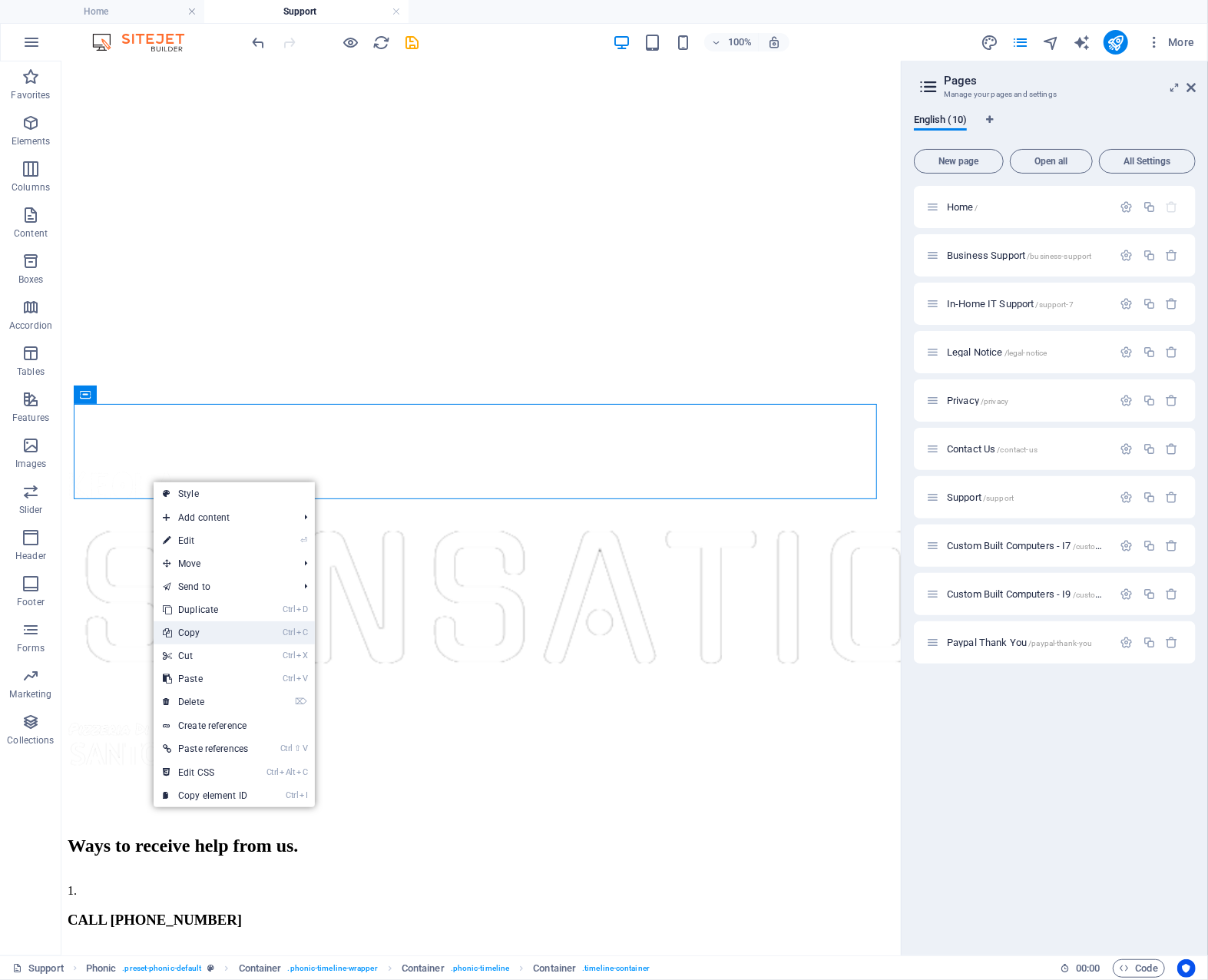
click at [225, 626] on link "Ctrl C Copy" at bounding box center [205, 632] width 104 height 23
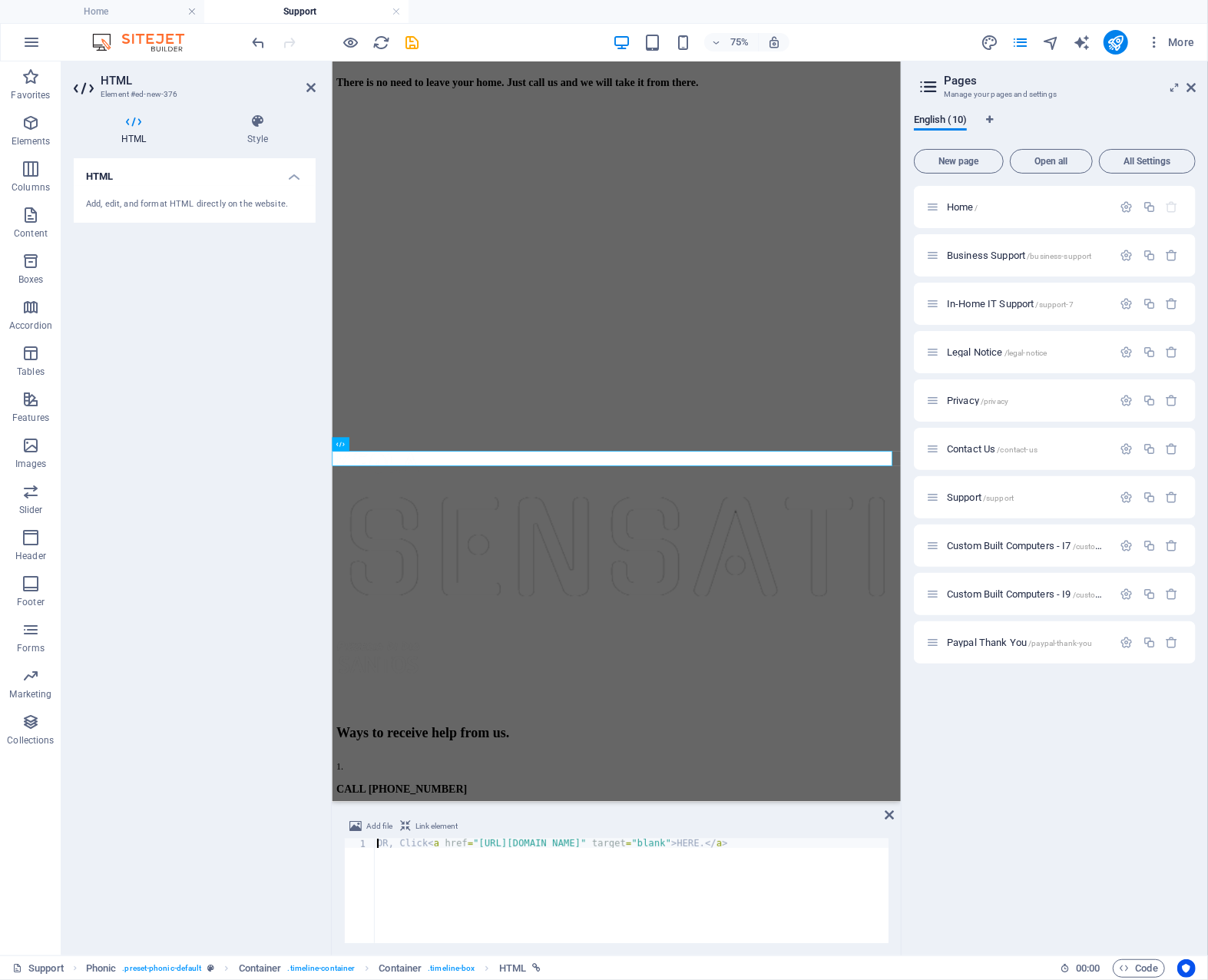
scroll to position [888, 0]
click at [215, 528] on div "HTML Add, edit, and format HTML directly on the website." at bounding box center [194, 551] width 242 height 785
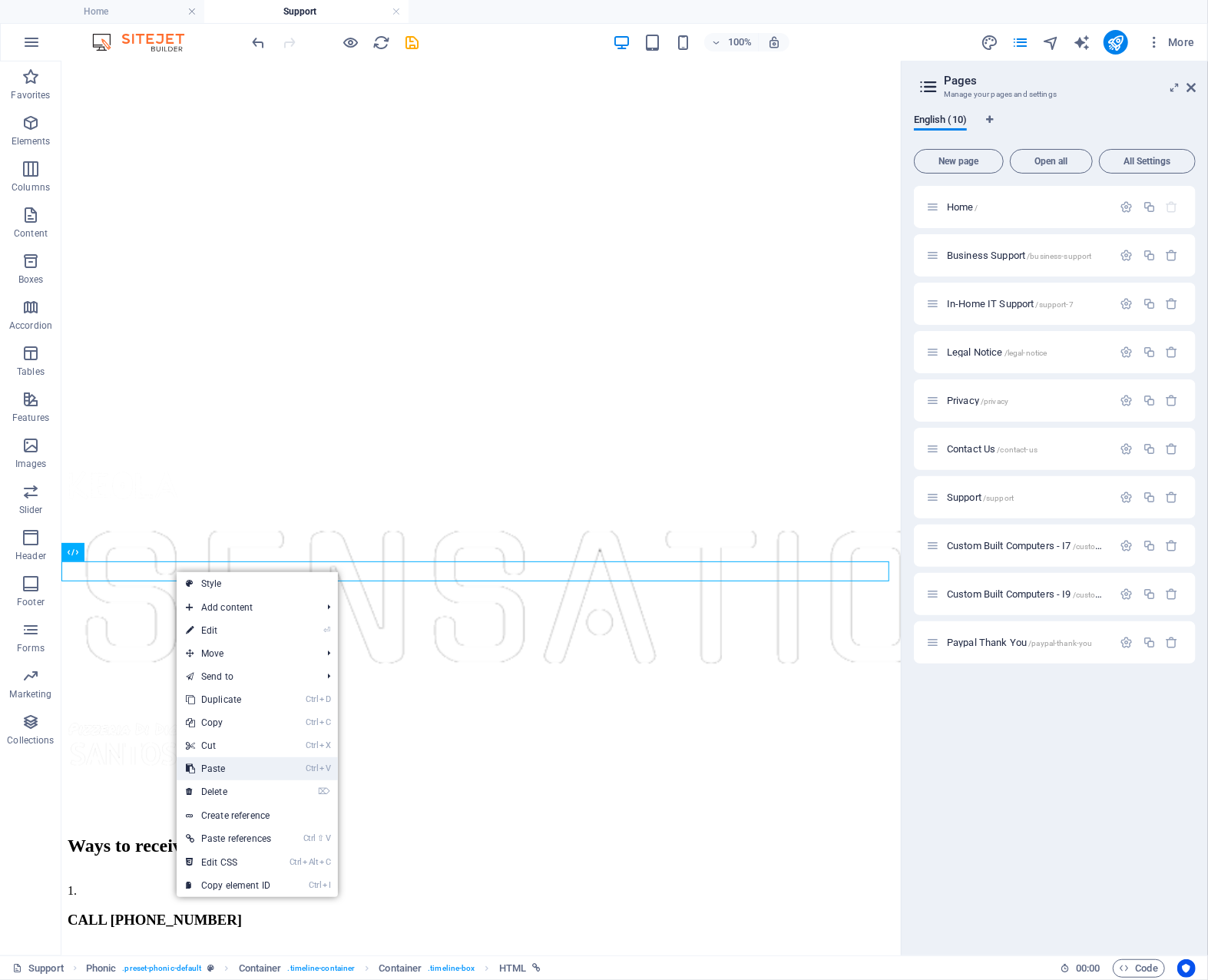
click at [241, 766] on link "Ctrl V Paste" at bounding box center [229, 768] width 104 height 23
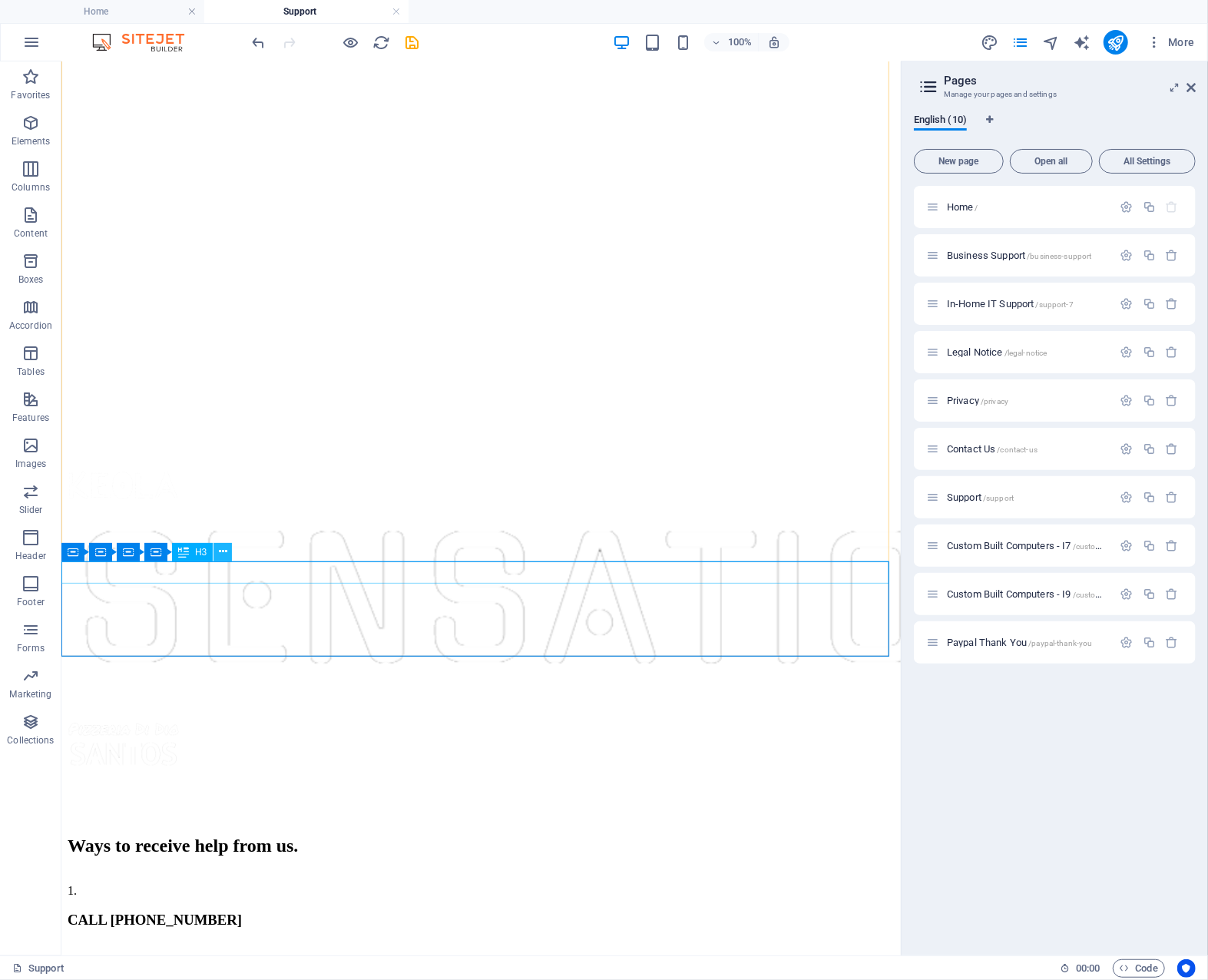
click at [225, 552] on icon at bounding box center [223, 552] width 8 height 16
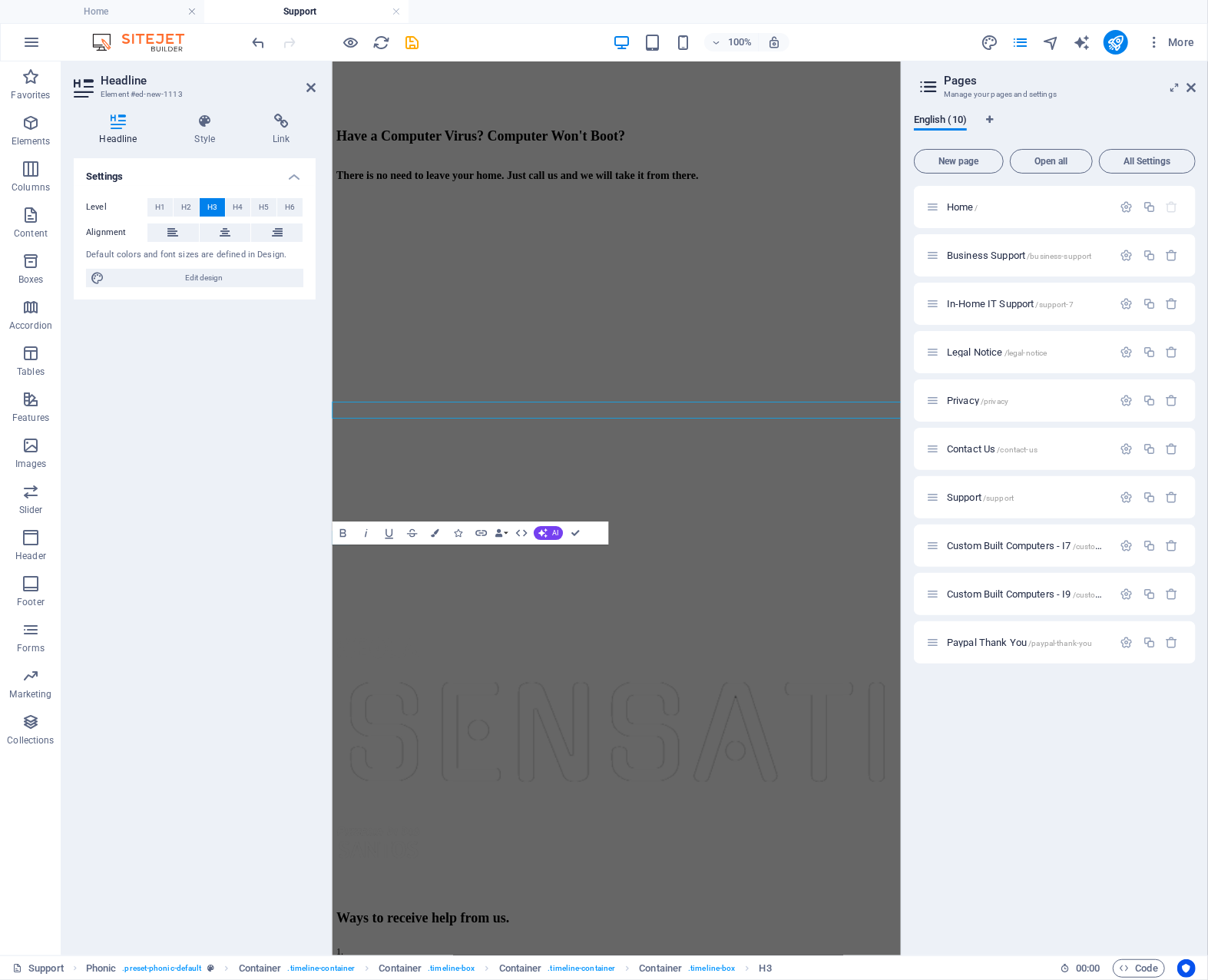
scroll to position [886, 0]
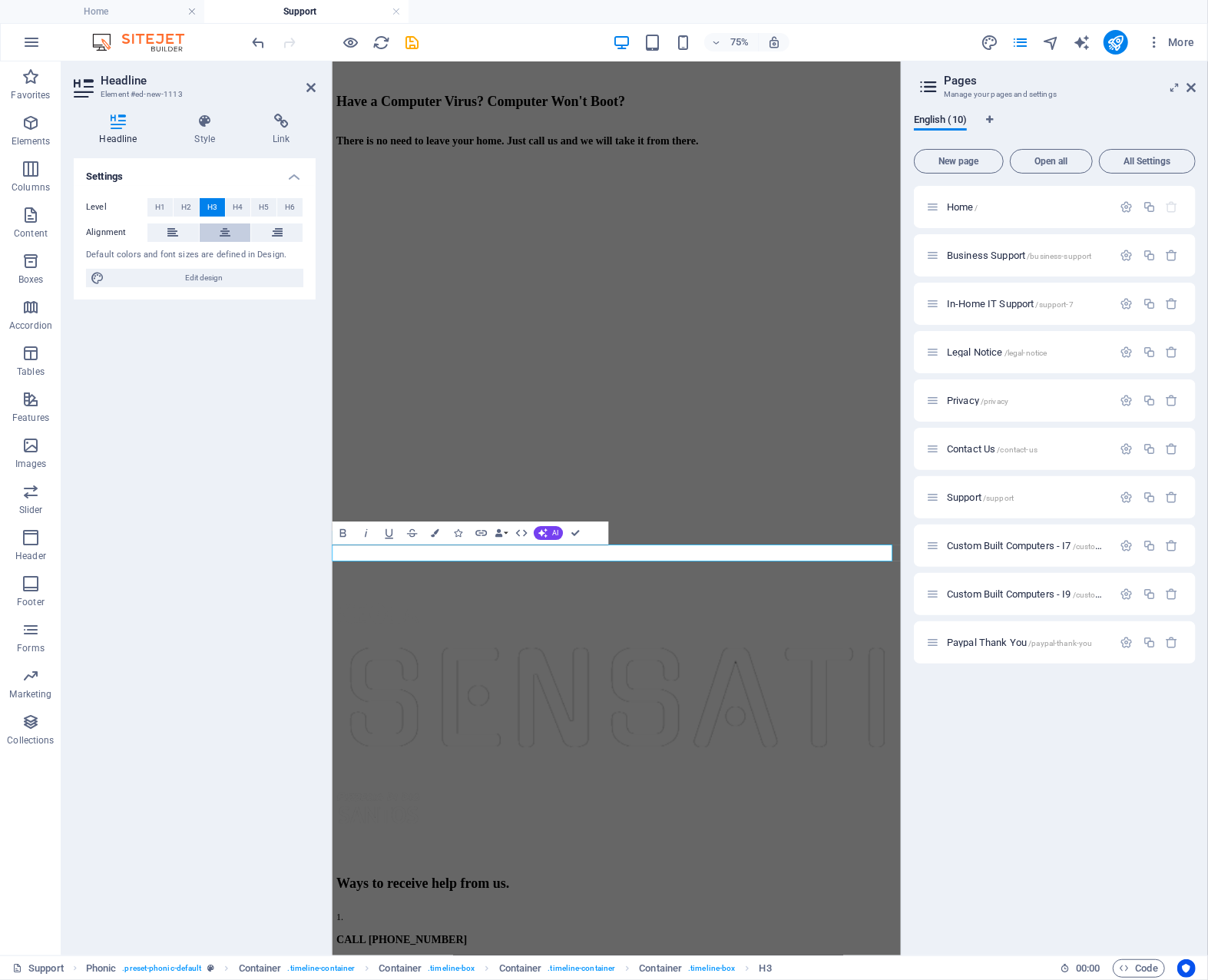
click at [230, 236] on icon at bounding box center [225, 233] width 11 height 18
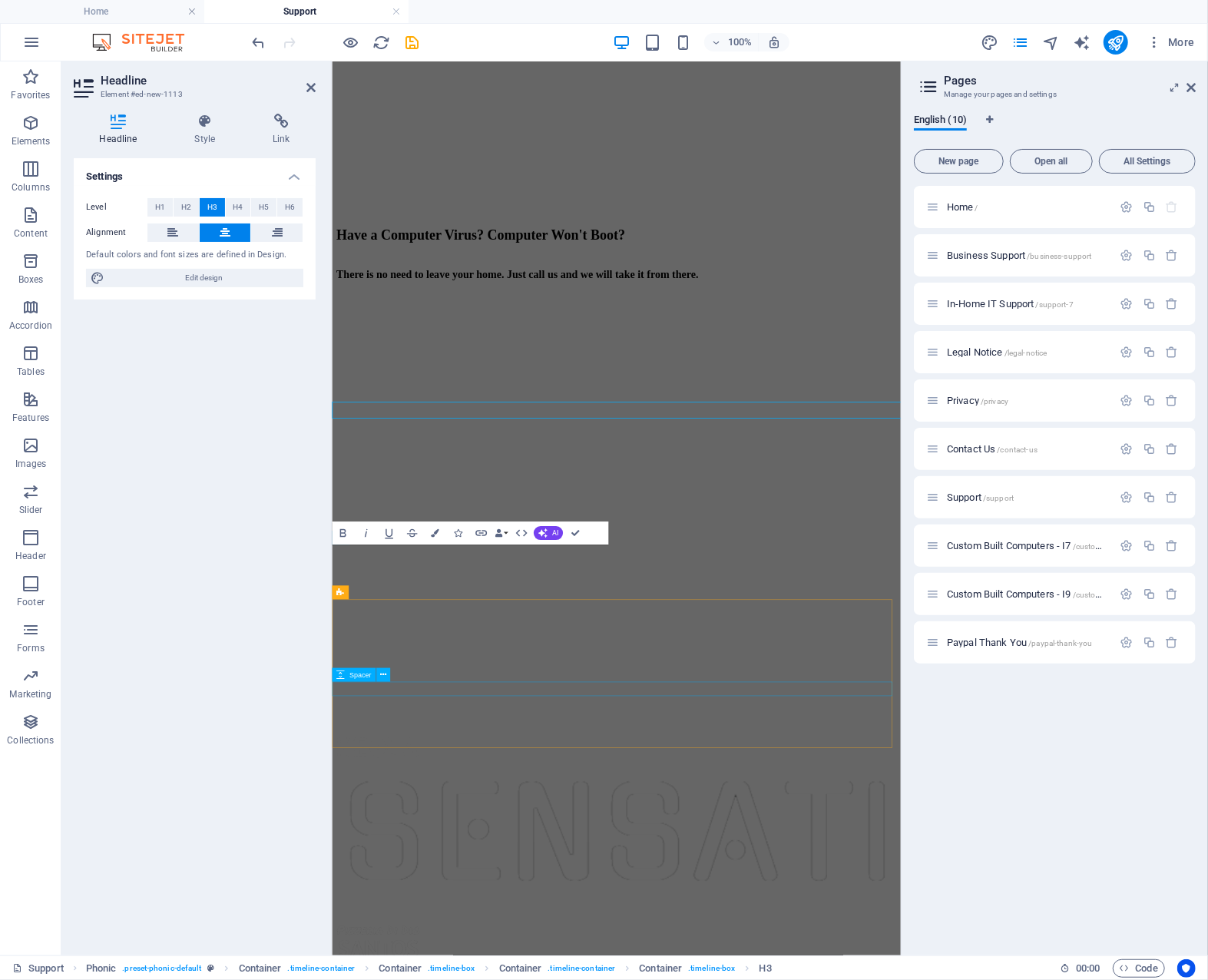
scroll to position [886, 0]
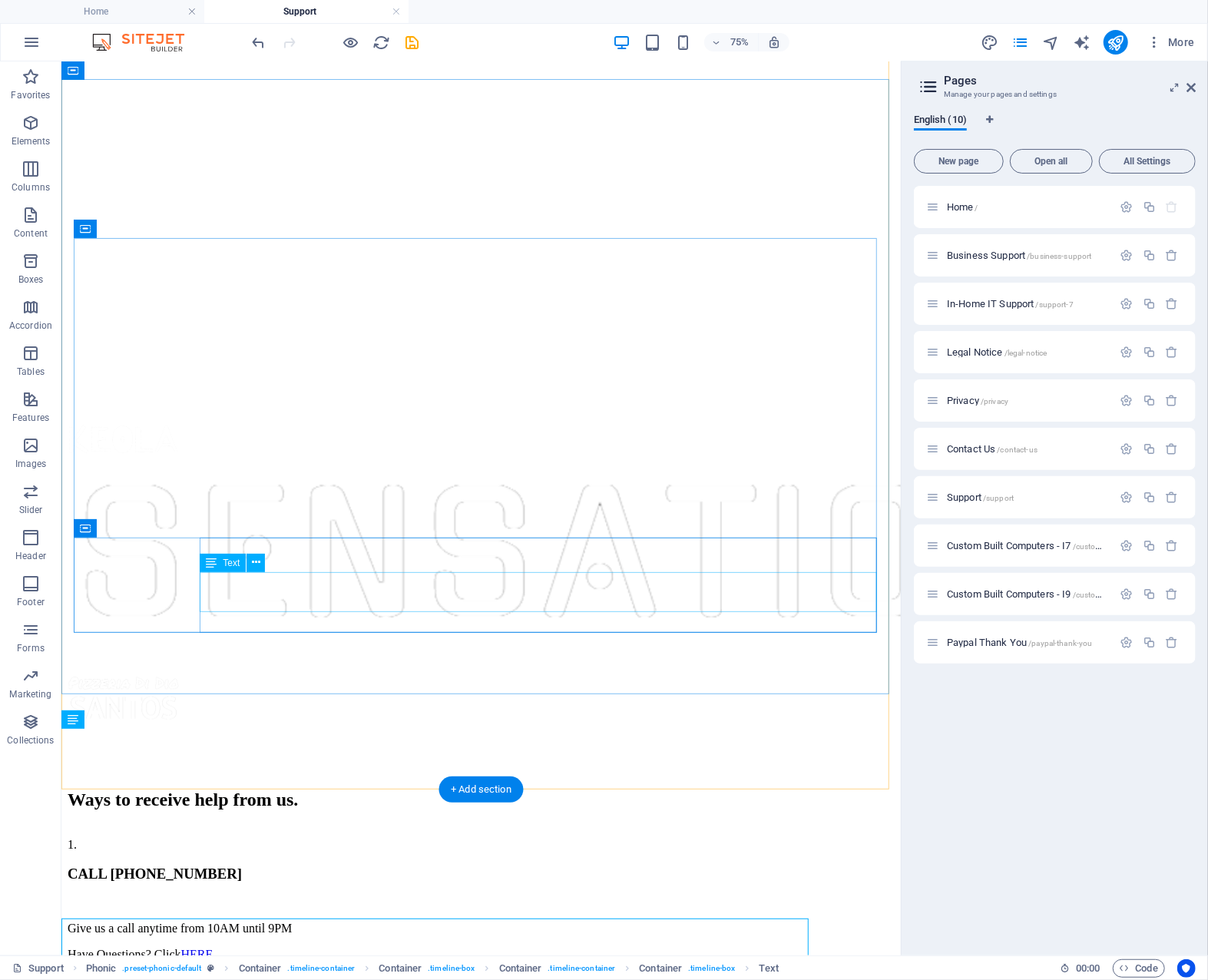
scroll to position [708, 0]
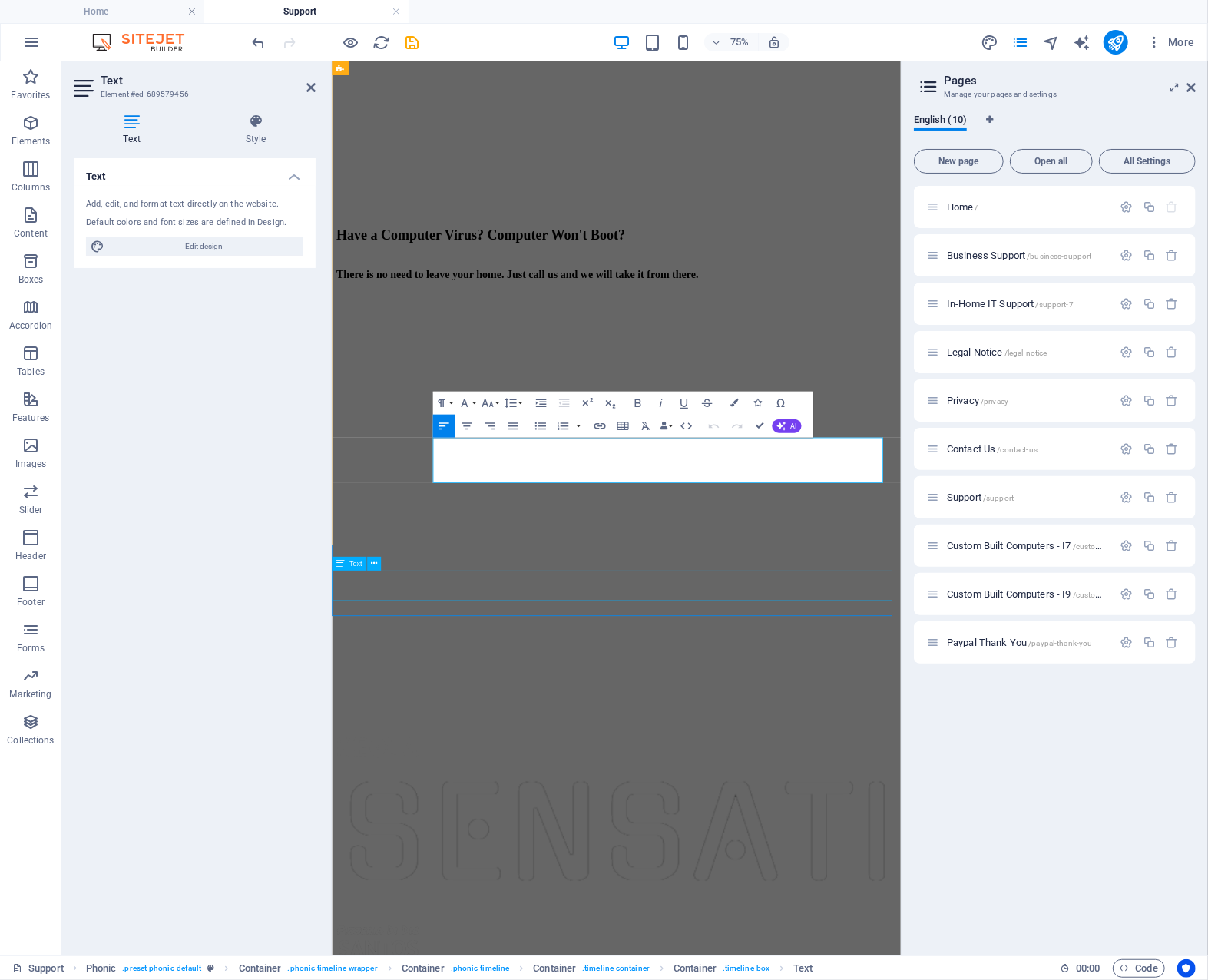
scroll to position [886, 0]
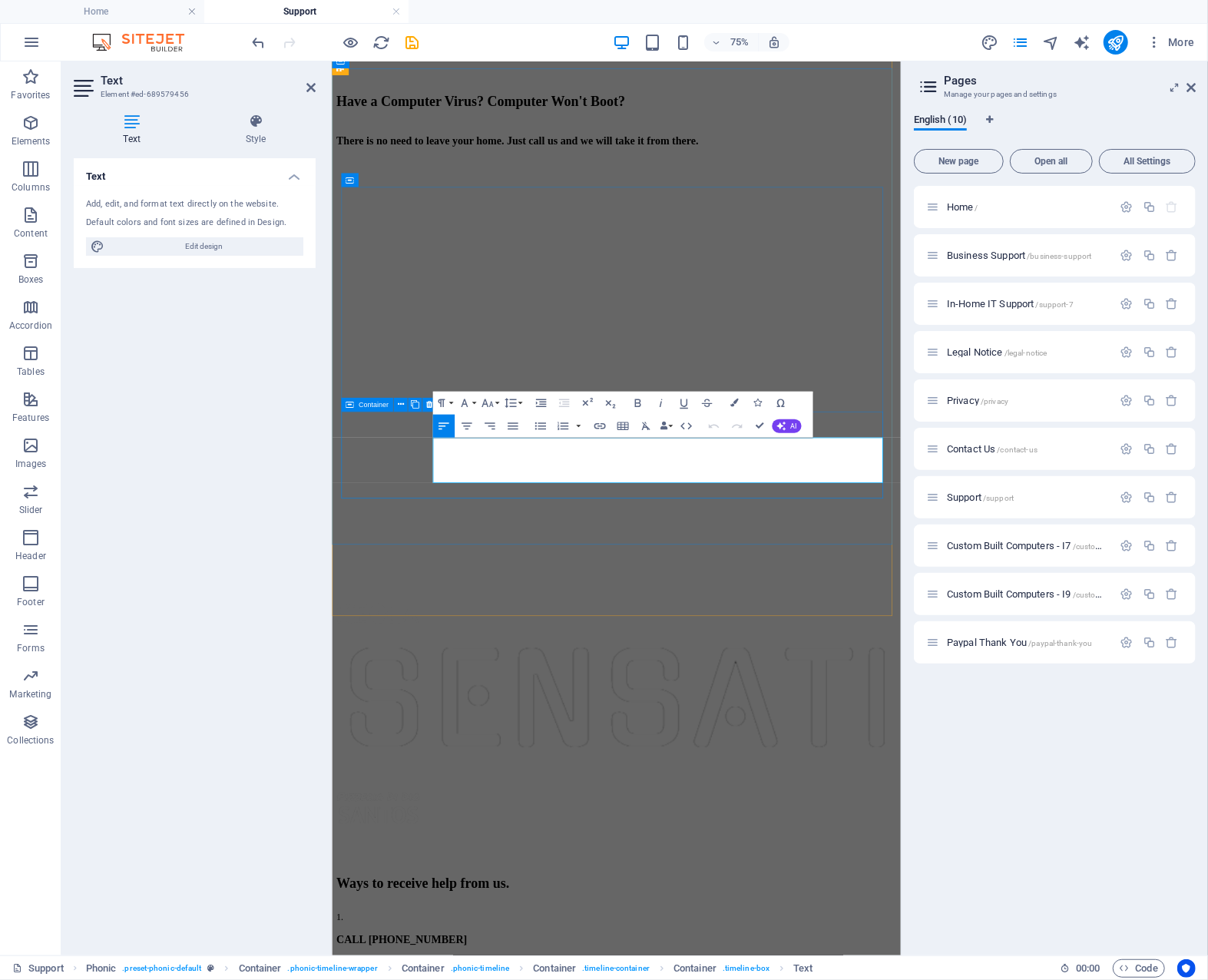
drag, startPoint x: 635, startPoint y: 609, endPoint x: 464, endPoint y: 581, distance: 173.3
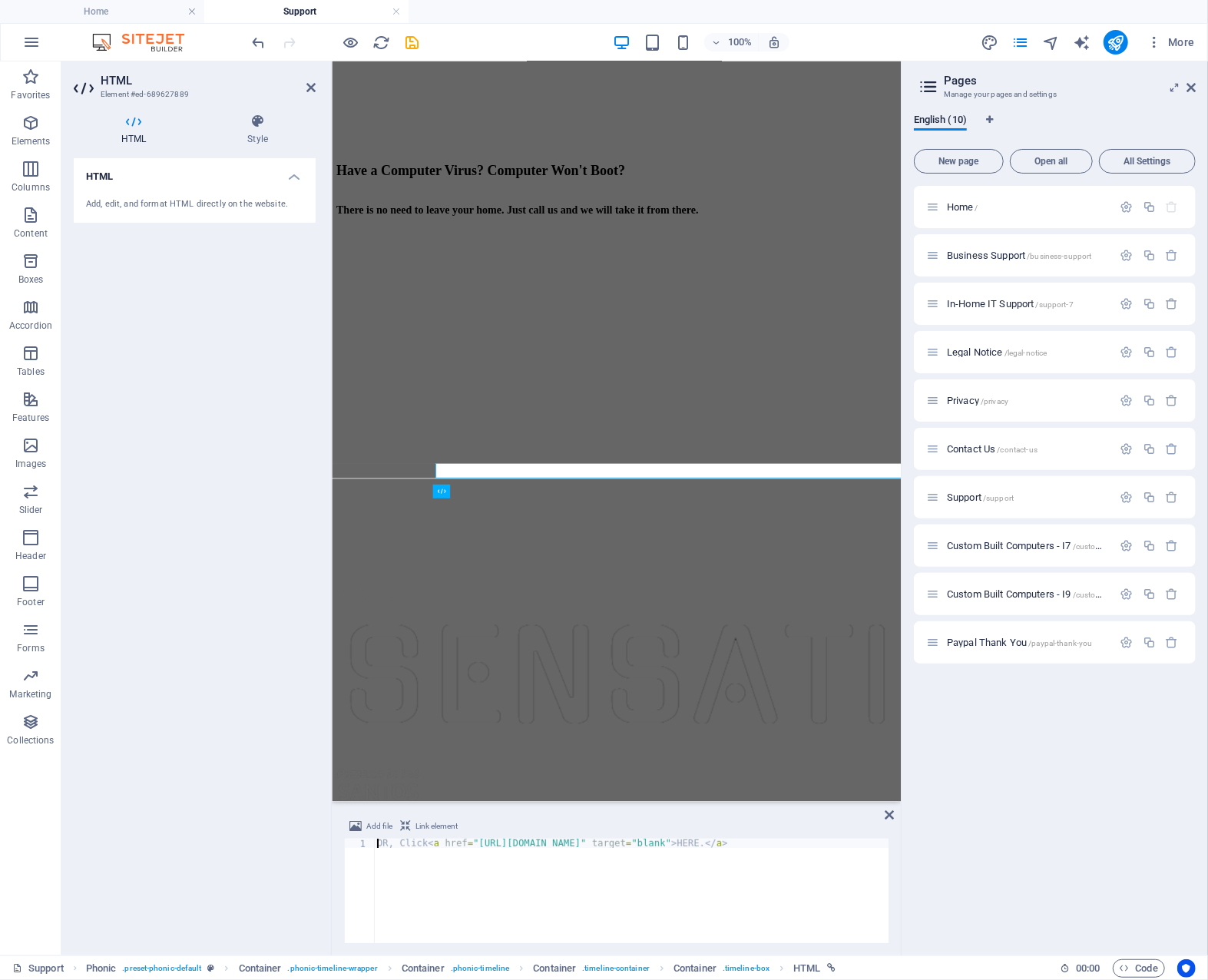
scroll to position [722, 0]
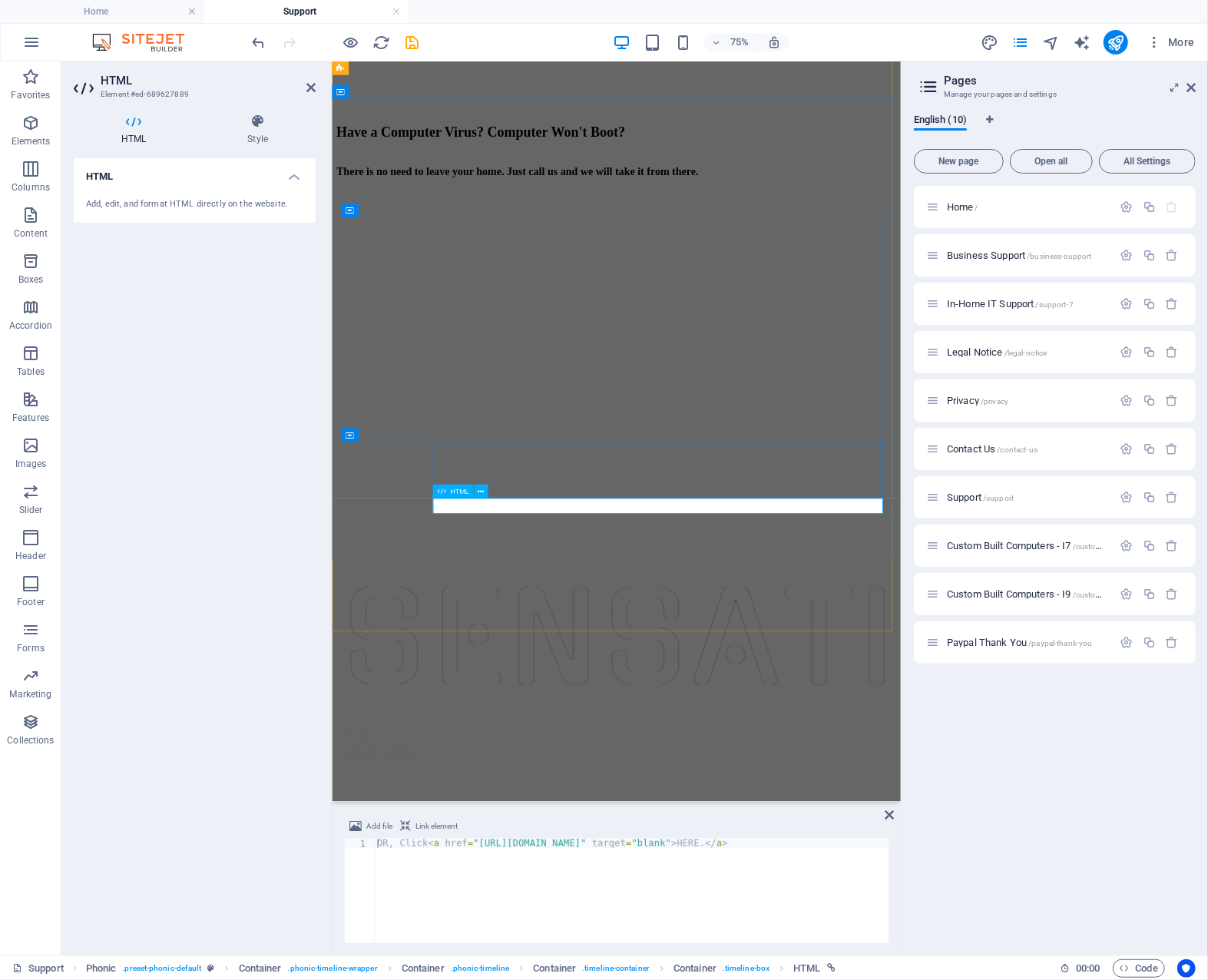
click at [480, 491] on icon at bounding box center [480, 491] width 6 height 13
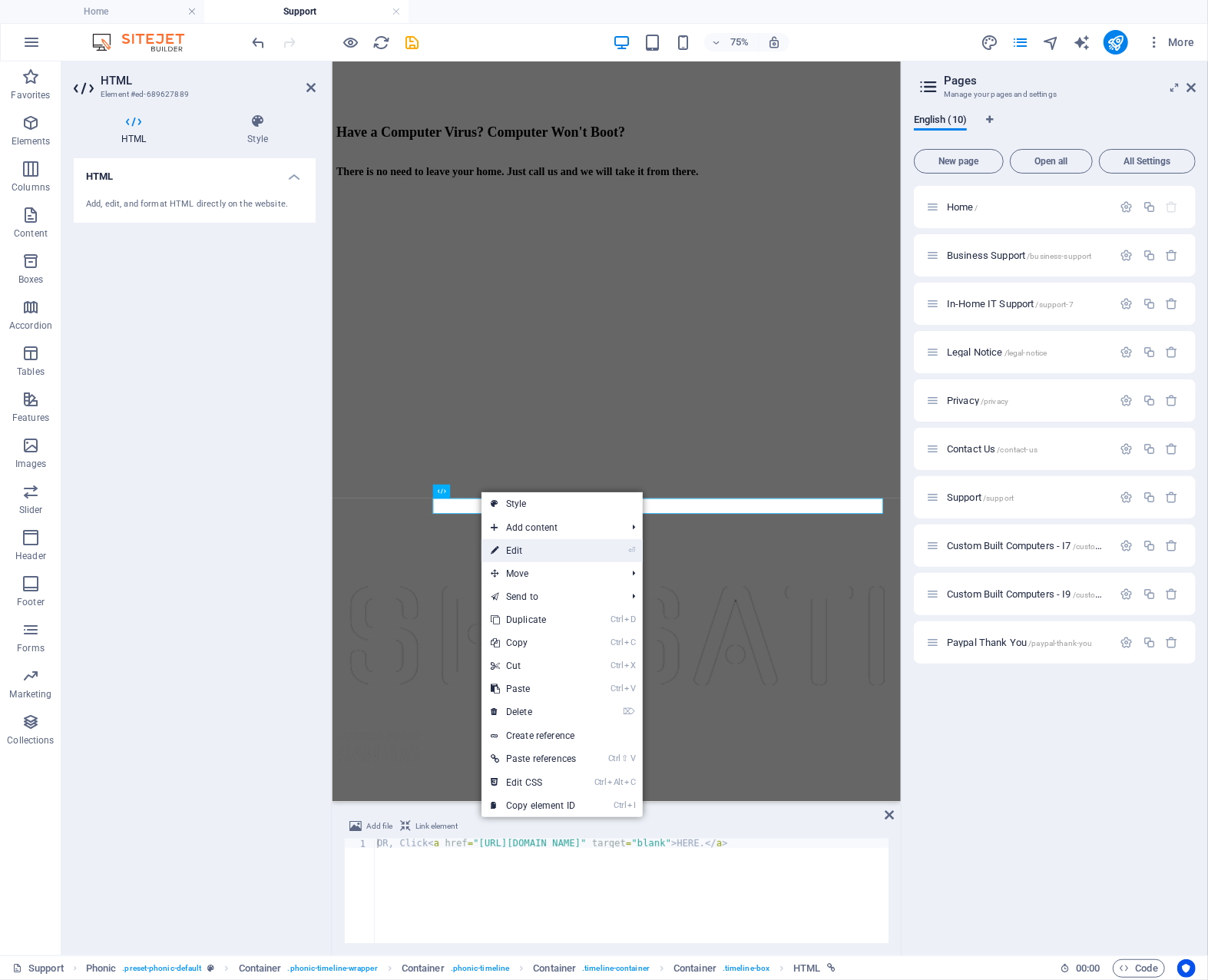
click at [516, 547] on link "⏎ Edit" at bounding box center [534, 550] width 104 height 23
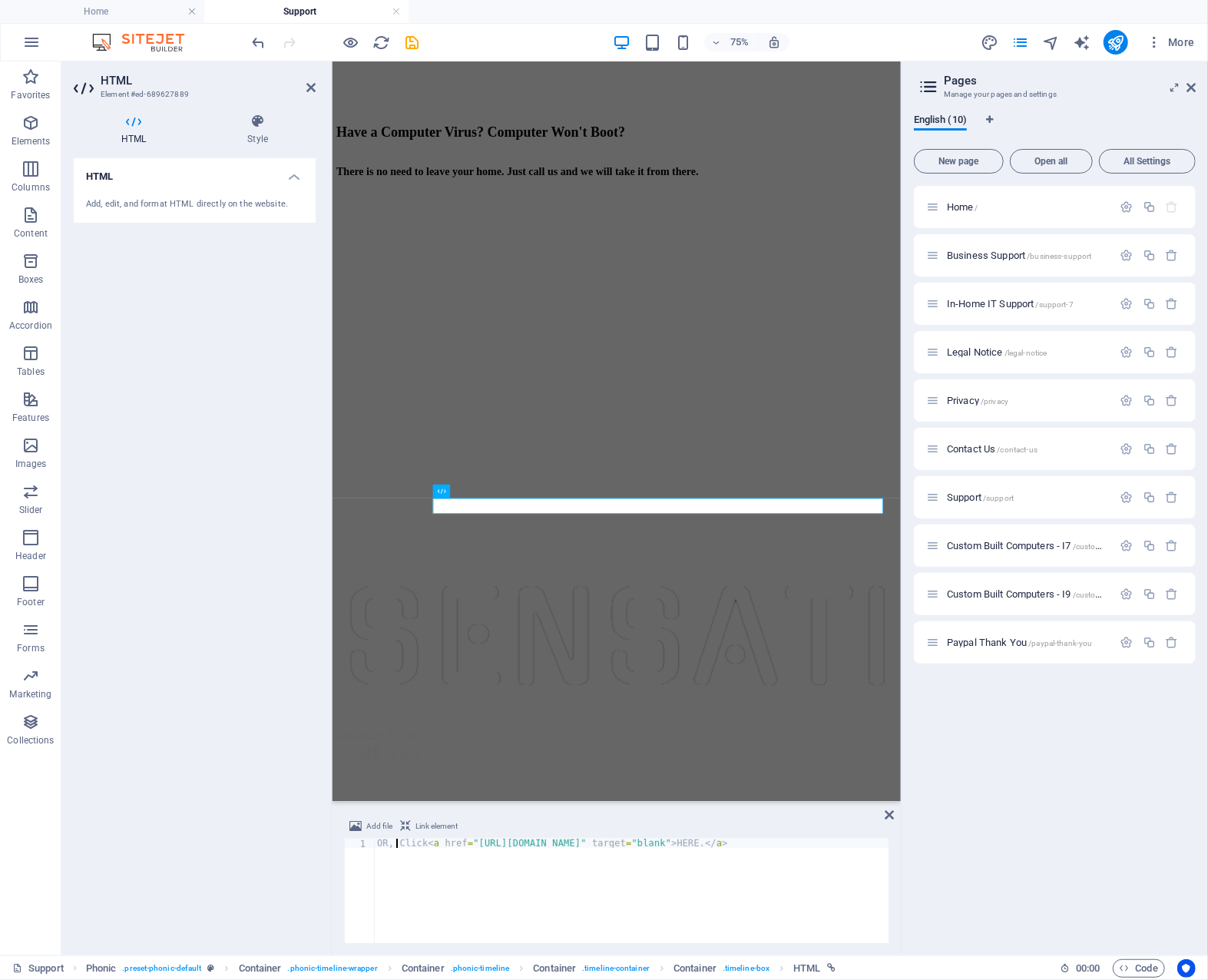
click at [397, 843] on div "OR, Click < a href = "https://tawk.to/chat/68151a53be6663190a6c7706/1iq96tlv1" …" at bounding box center [631, 900] width 515 height 123
type textarea "Click <a href="https://tawk.to/chat/68151a53be6663190a6c7706/1iq96tlv1" target=…"
